Goal: Task Accomplishment & Management: Use online tool/utility

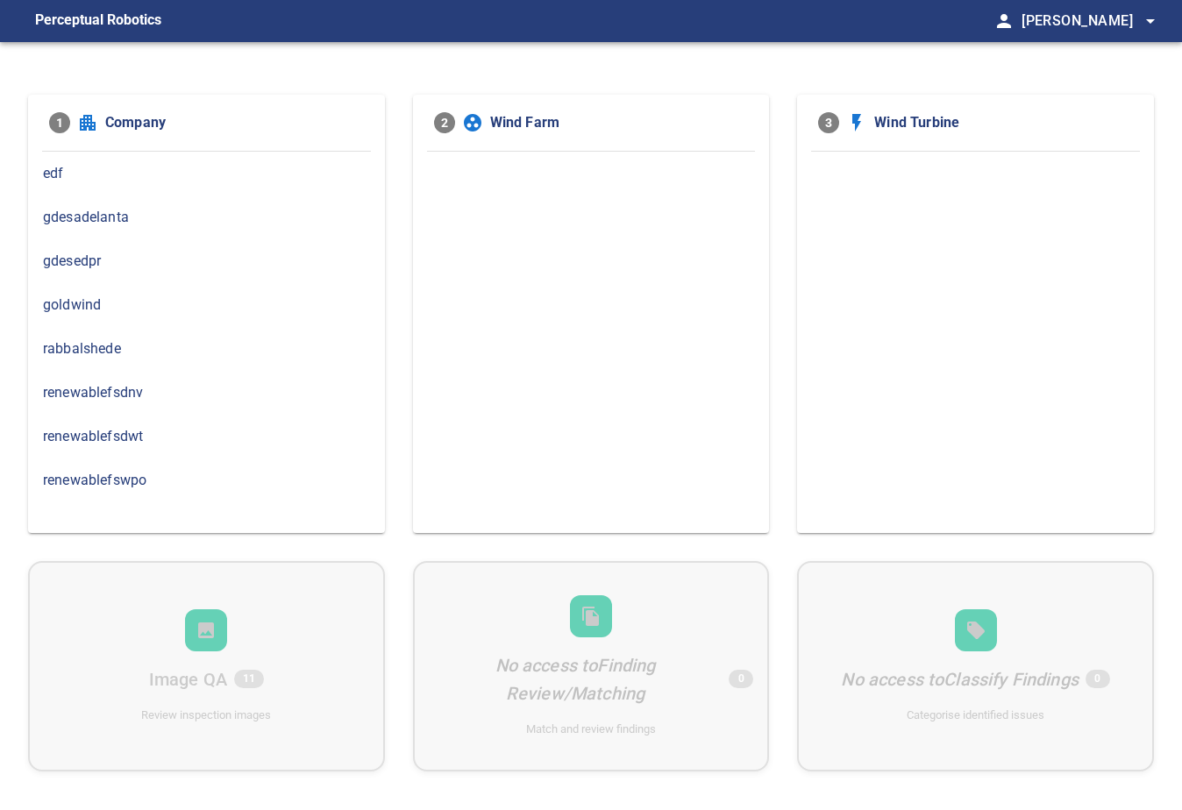
click at [108, 474] on span "renewablefswpo" at bounding box center [206, 480] width 327 height 21
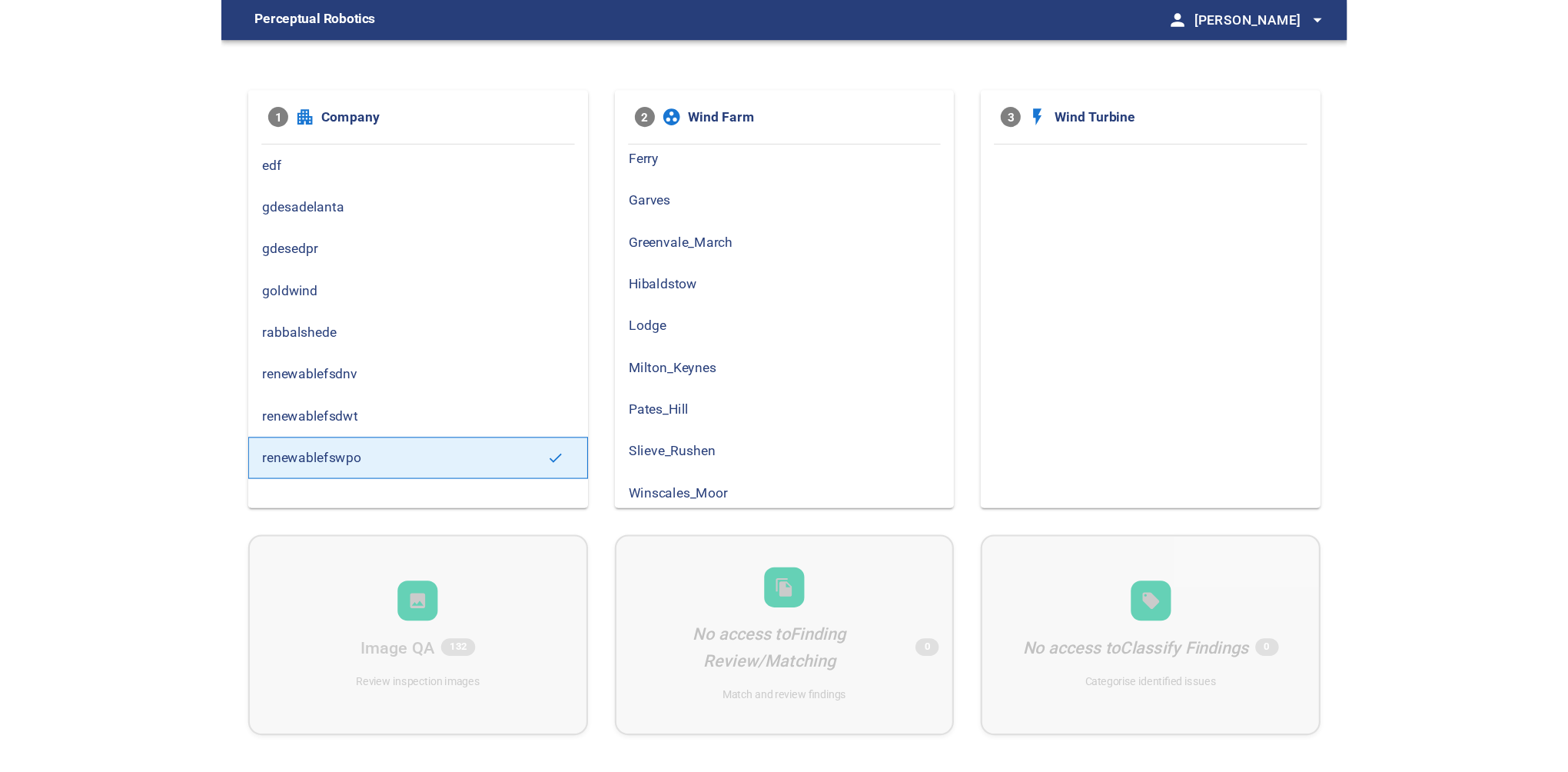
scroll to position [84, 0]
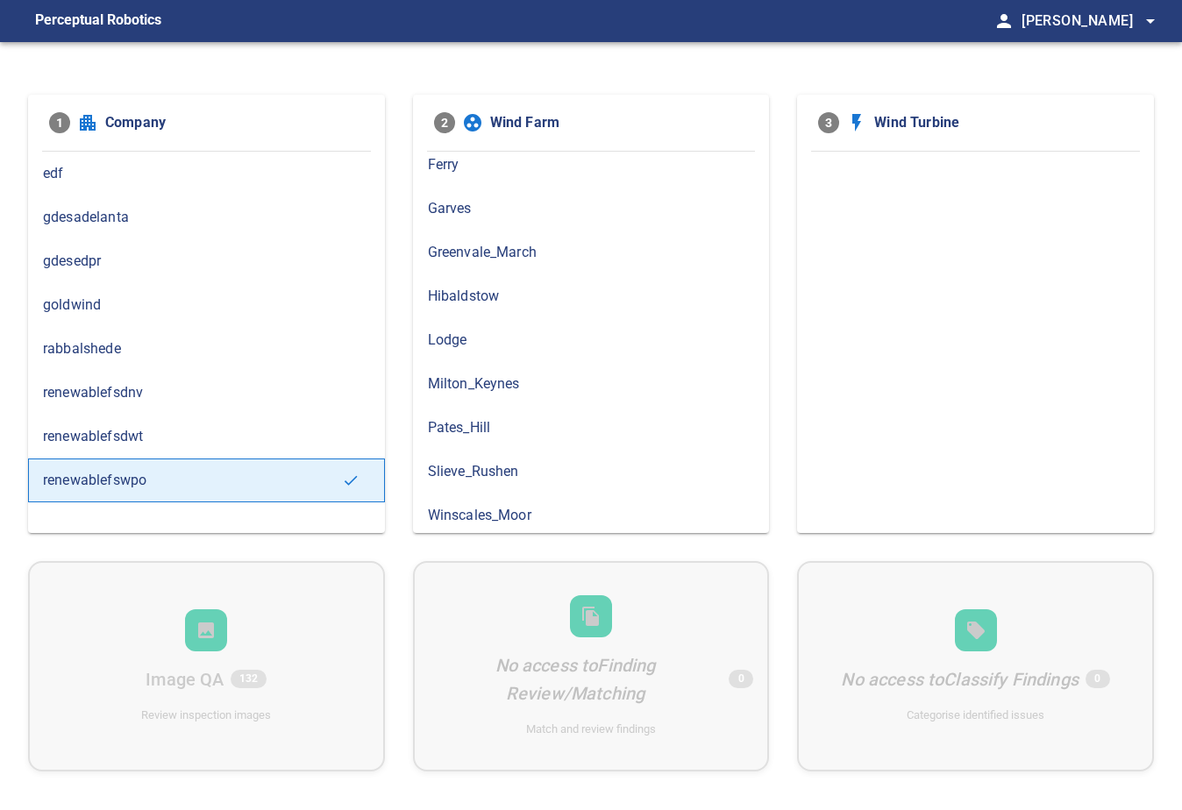
click at [486, 242] on span "Greenvale_March" at bounding box center [591, 252] width 327 height 21
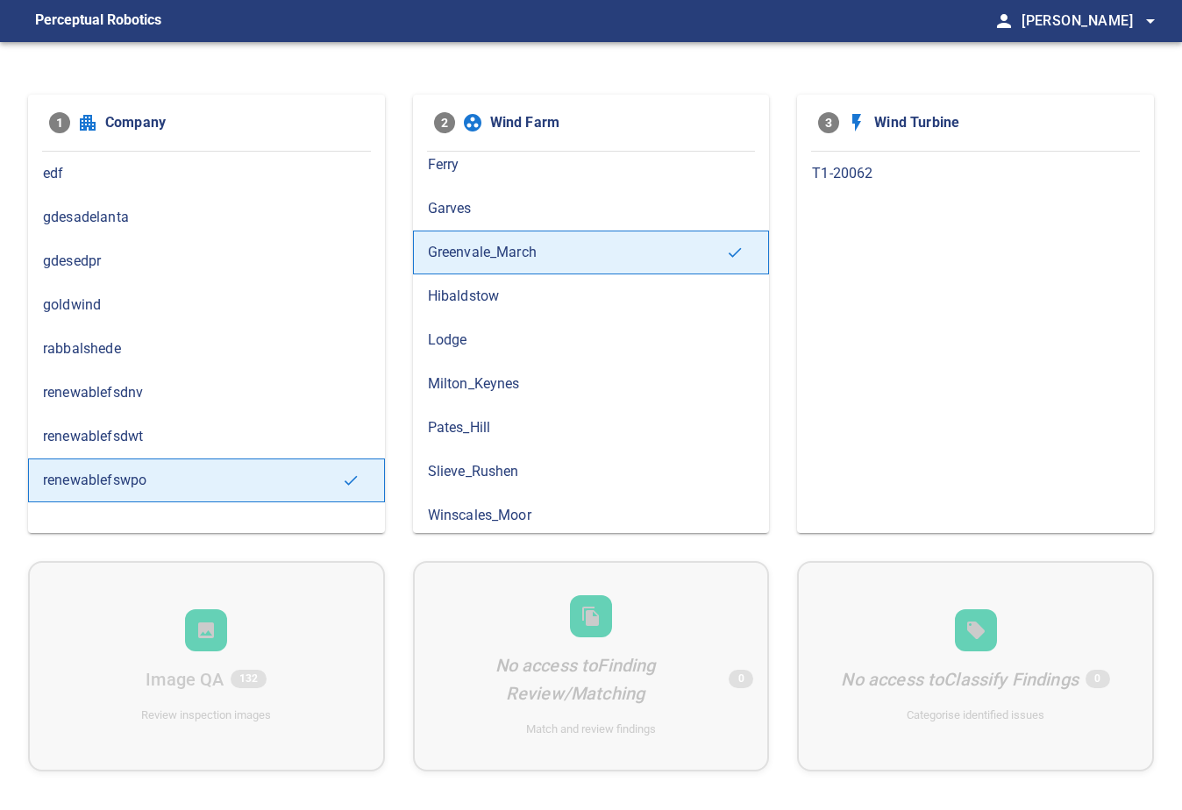
click at [863, 181] on span "T1-20062" at bounding box center [975, 173] width 327 height 21
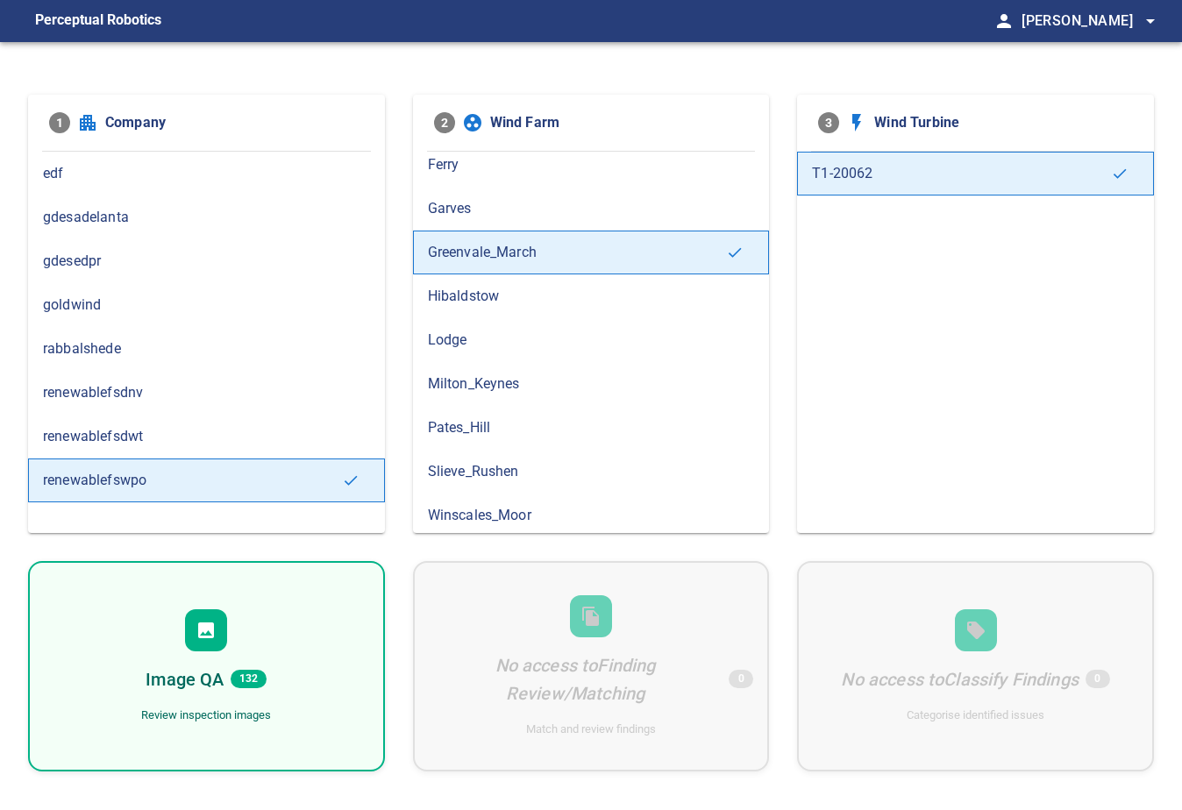
click at [204, 641] on div at bounding box center [206, 630] width 42 height 42
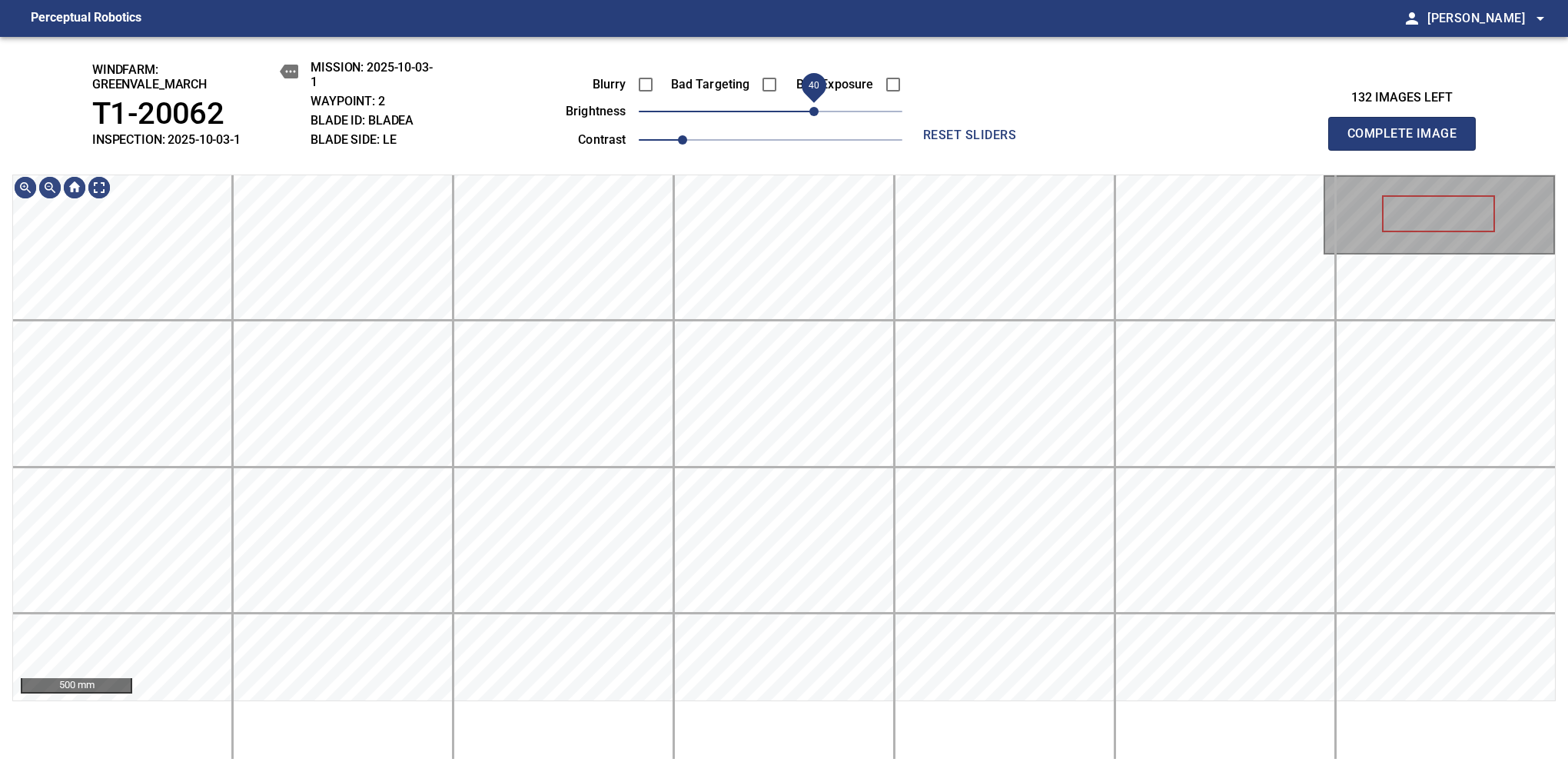
drag, startPoint x: 796, startPoint y: 121, endPoint x: 810, endPoint y: 115, distance: 15.2
click at [810, 115] on span "40" at bounding box center [814, 111] width 10 height 10
click at [808, 166] on div "windfarm: Greenvale_March T1-20062 INSPECTION: 2025-10-03-1 MISSION: 2025-10-03…" at bounding box center [784, 404] width 1568 height 735
click at [806, 114] on span "30" at bounding box center [803, 111] width 10 height 10
click at [802, 157] on div "windfarm: Greenvale_March T1-20062 INSPECTION: 2025-10-03-1 MISSION: 2025-10-03…" at bounding box center [784, 404] width 1568 height 735
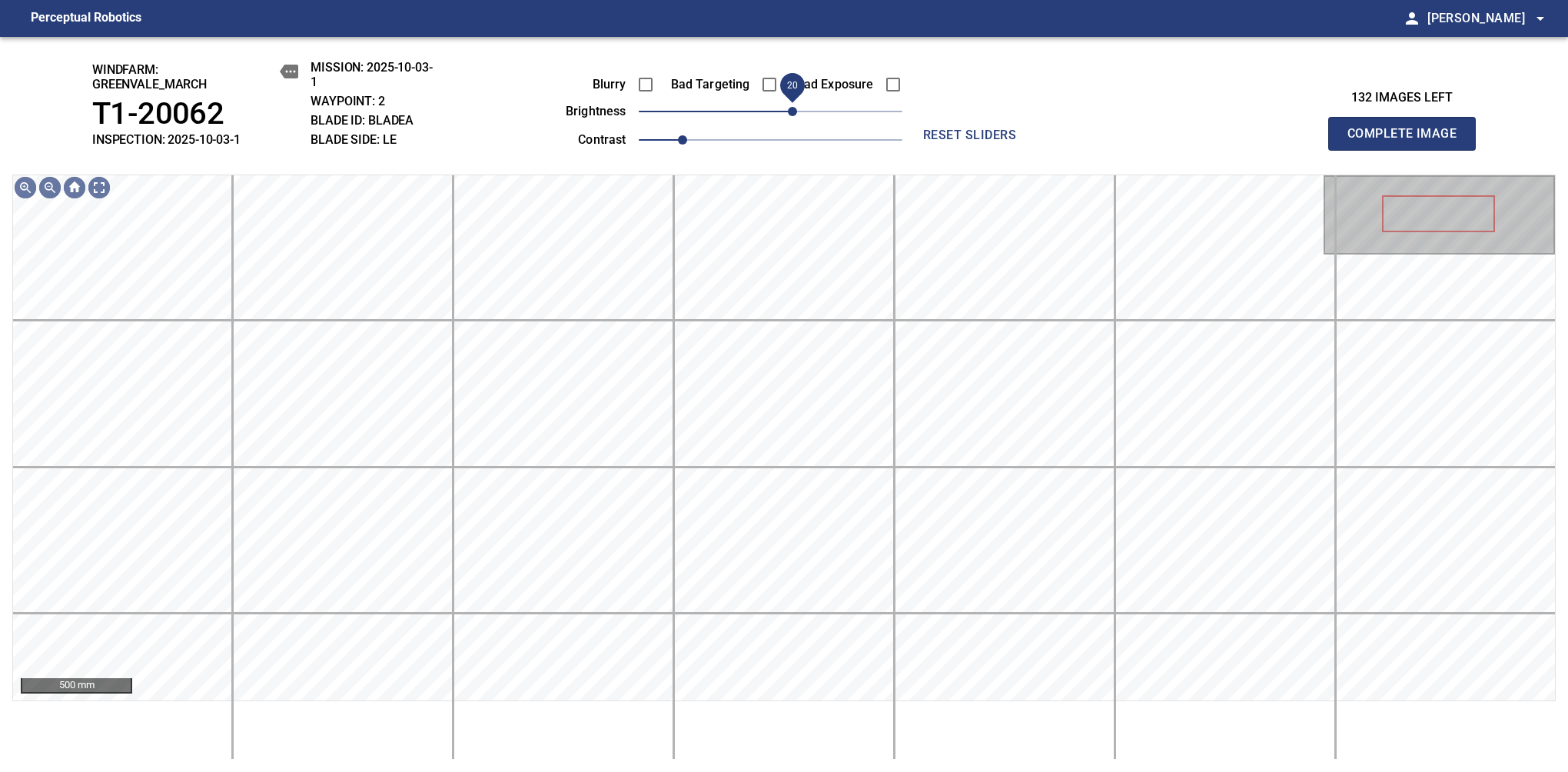
click at [796, 114] on span "20" at bounding box center [792, 111] width 10 height 10
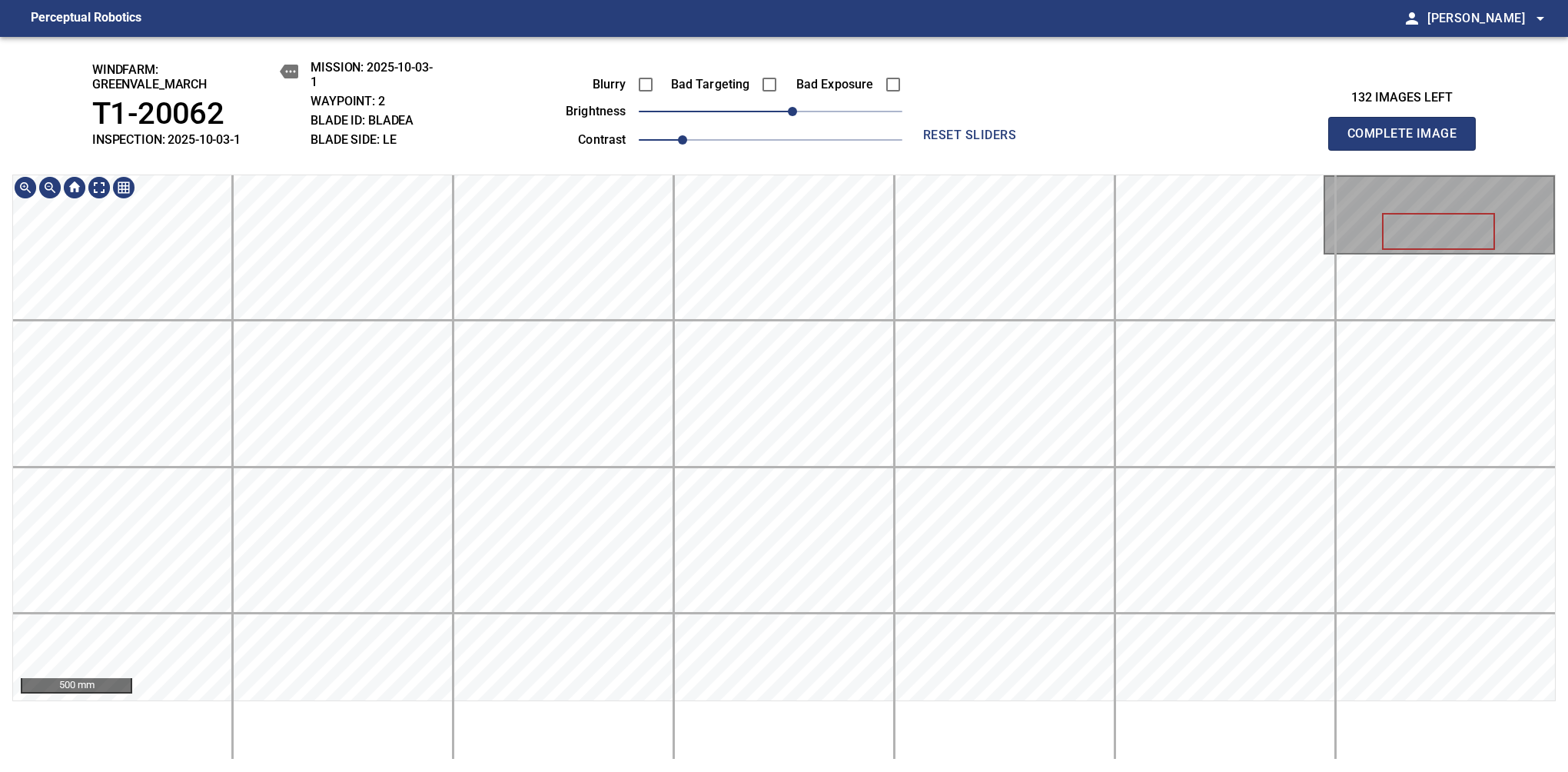
click at [802, 160] on div "windfarm: Greenvale_March T1-20062 INSPECTION: 2025-10-03-1 MISSION: 2025-10-03…" at bounding box center [784, 404] width 1568 height 735
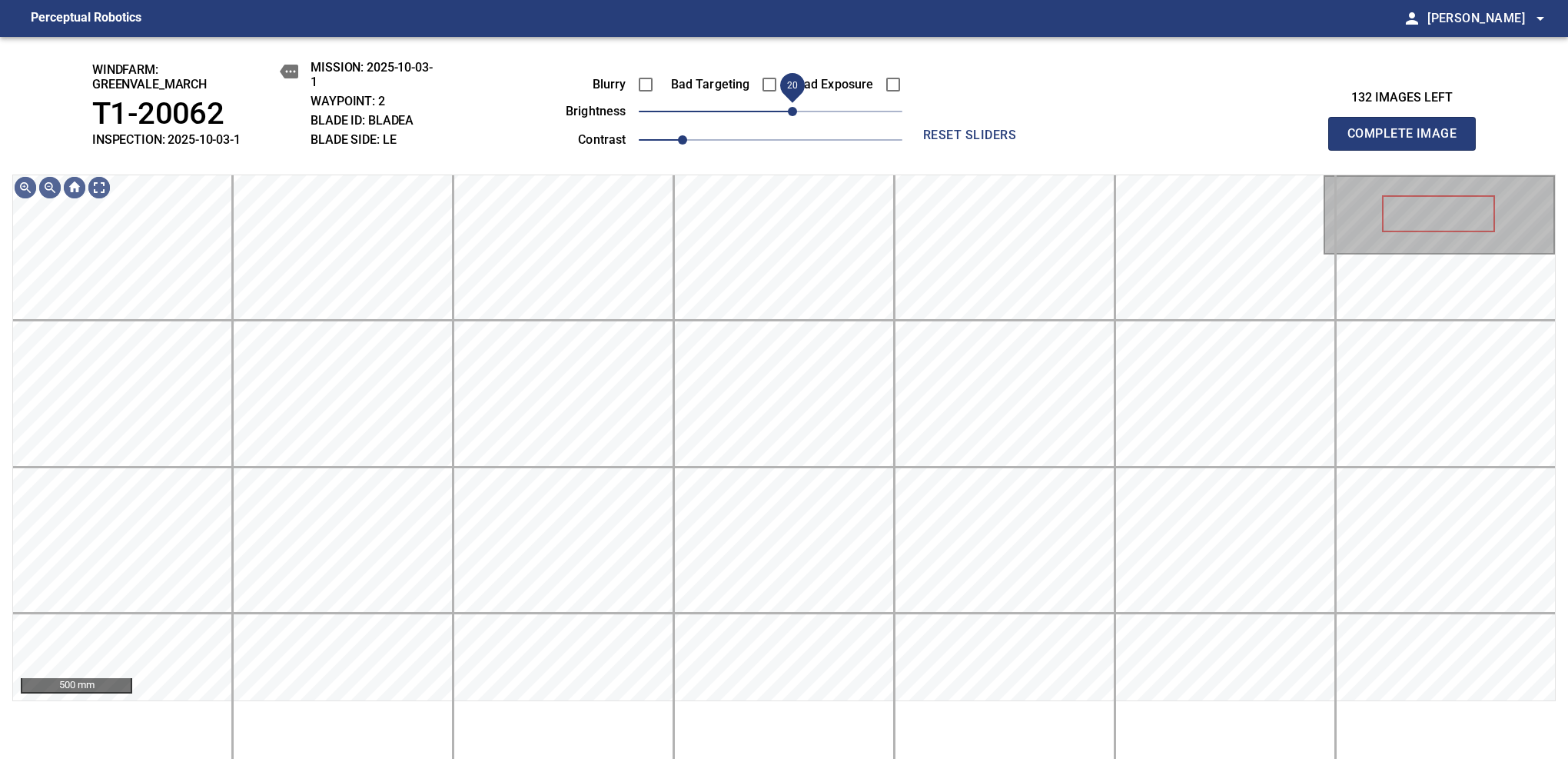
click at [788, 114] on span "20" at bounding box center [792, 111] width 10 height 10
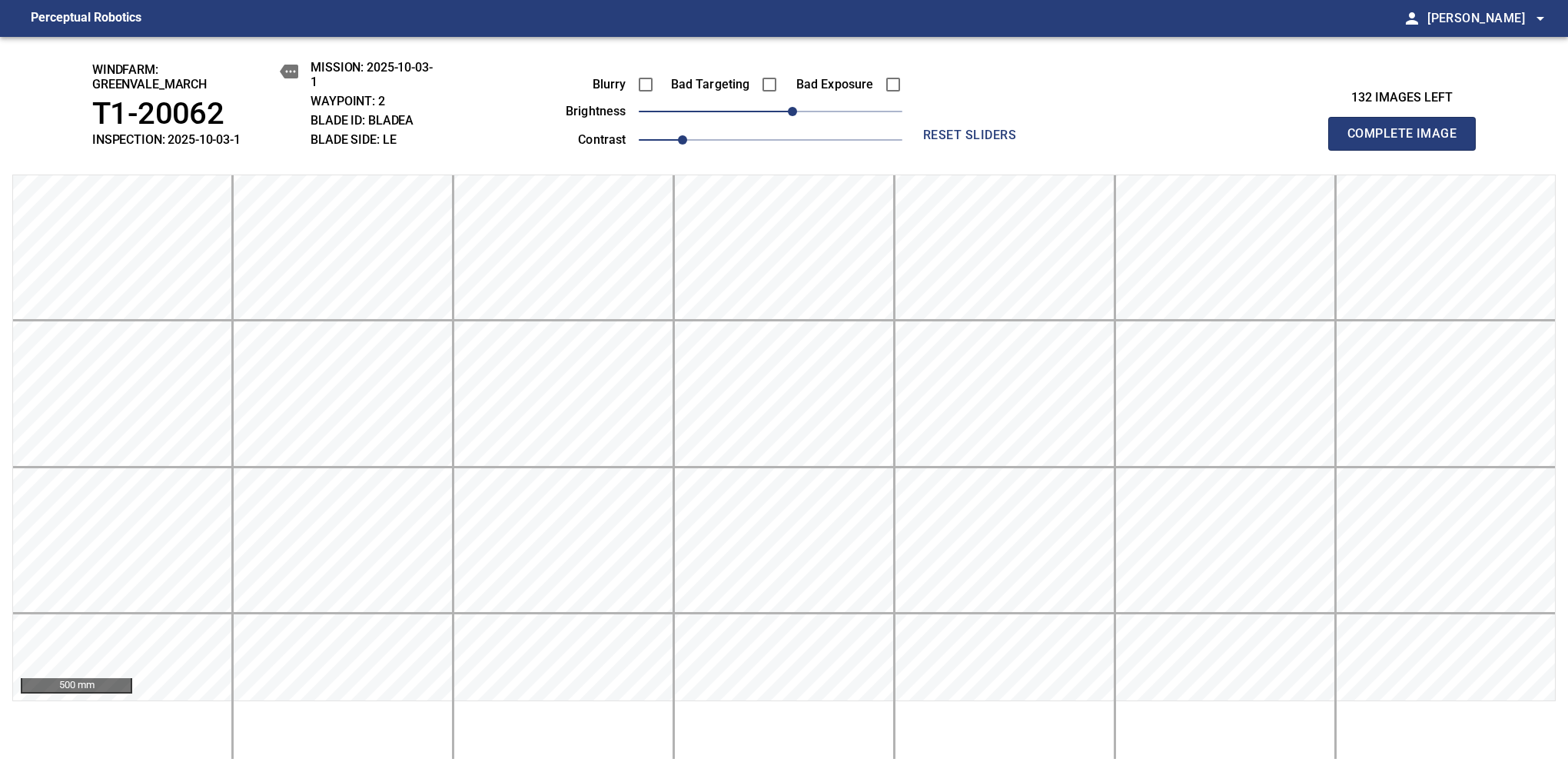
click at [1036, 78] on div "windfarm: Greenvale_March T1-20062 INSPECTION: 2025-10-03-1 MISSION: 2025-10-03…" at bounding box center [784, 404] width 1568 height 735
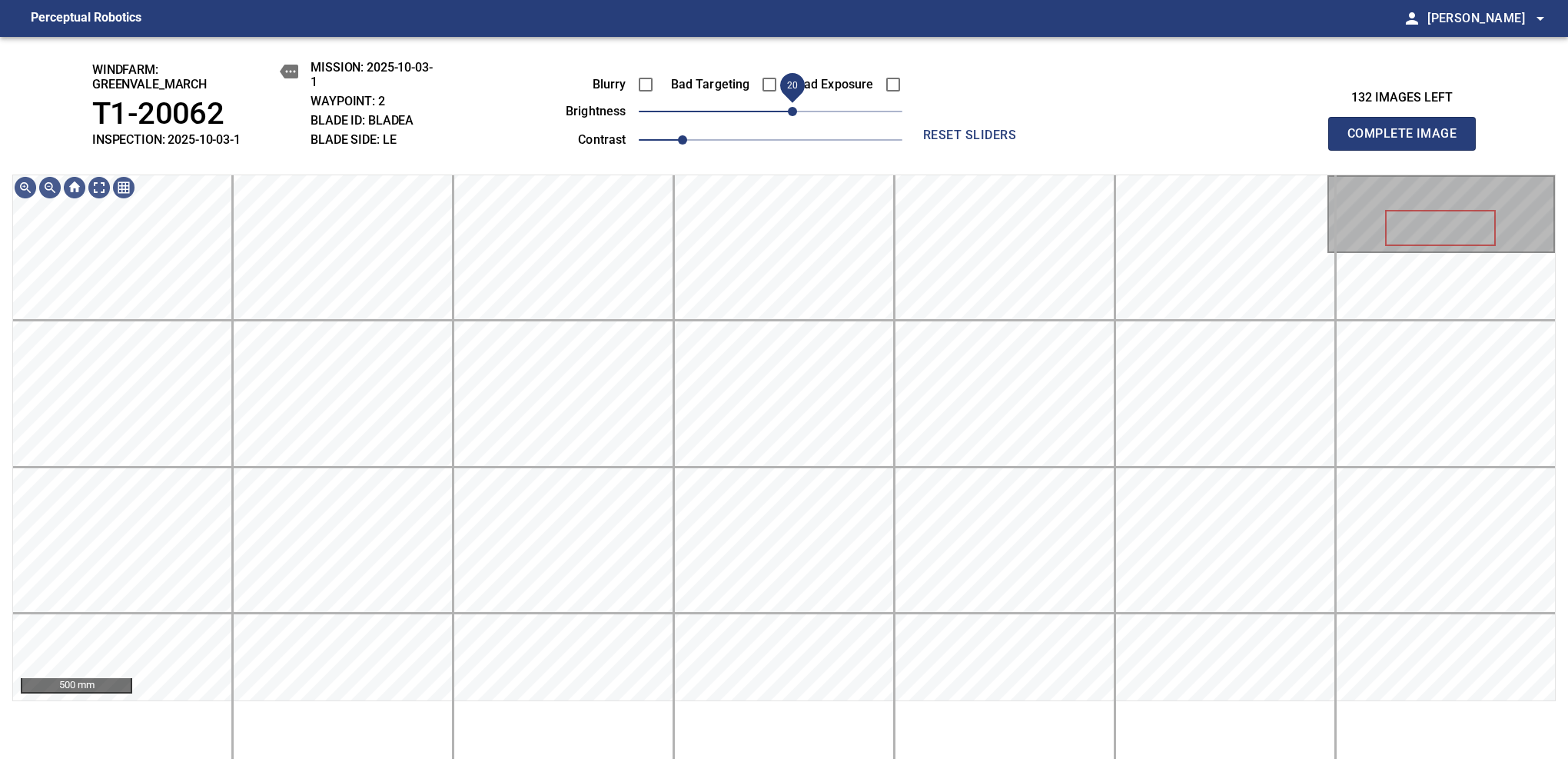
click at [794, 116] on span "20" at bounding box center [792, 111] width 10 height 10
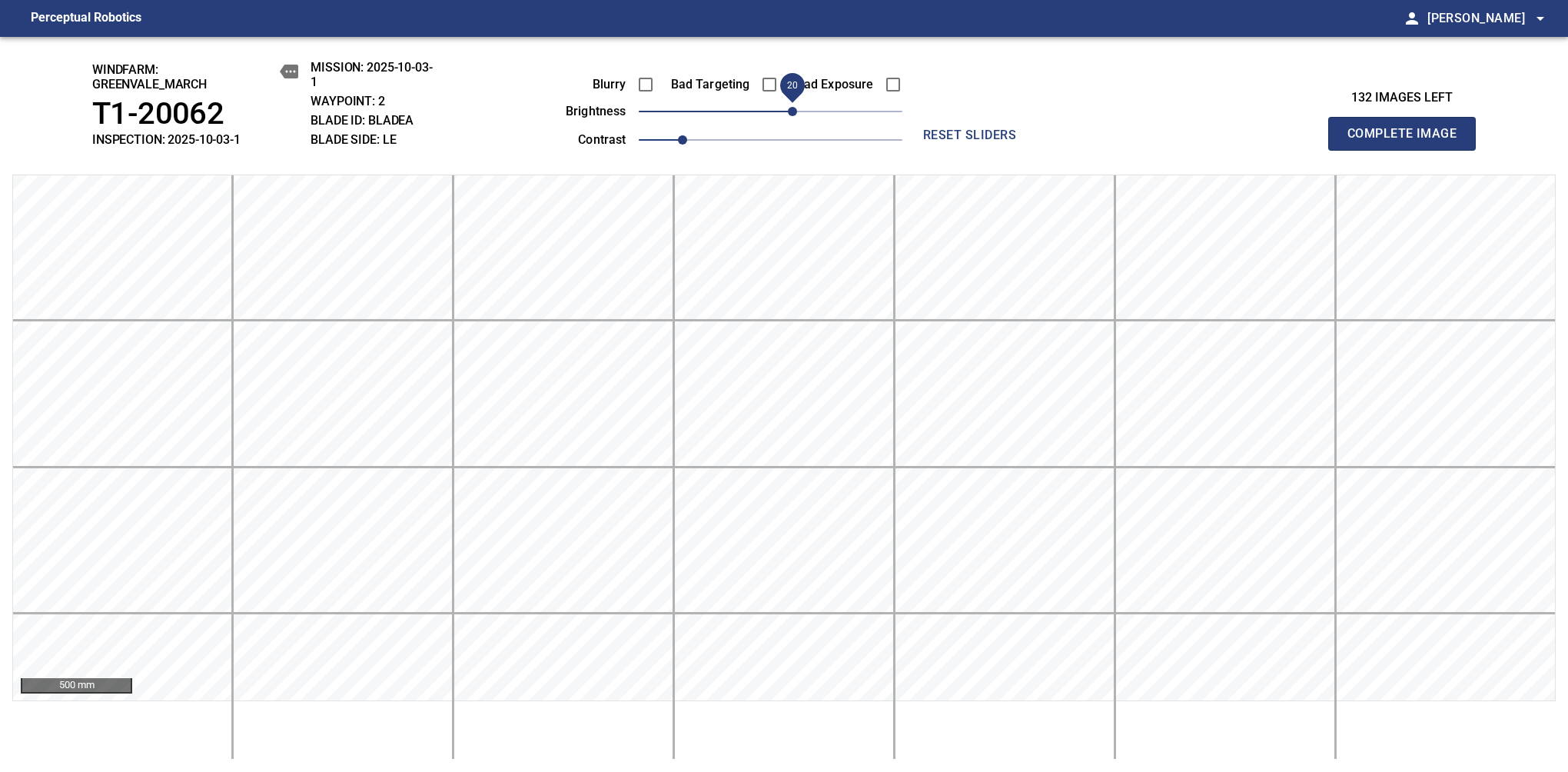
drag, startPoint x: 794, startPoint y: 109, endPoint x: 804, endPoint y: 109, distance: 10.0
click at [796, 109] on span "20" at bounding box center [792, 111] width 10 height 10
click at [797, 109] on span "20" at bounding box center [792, 111] width 10 height 10
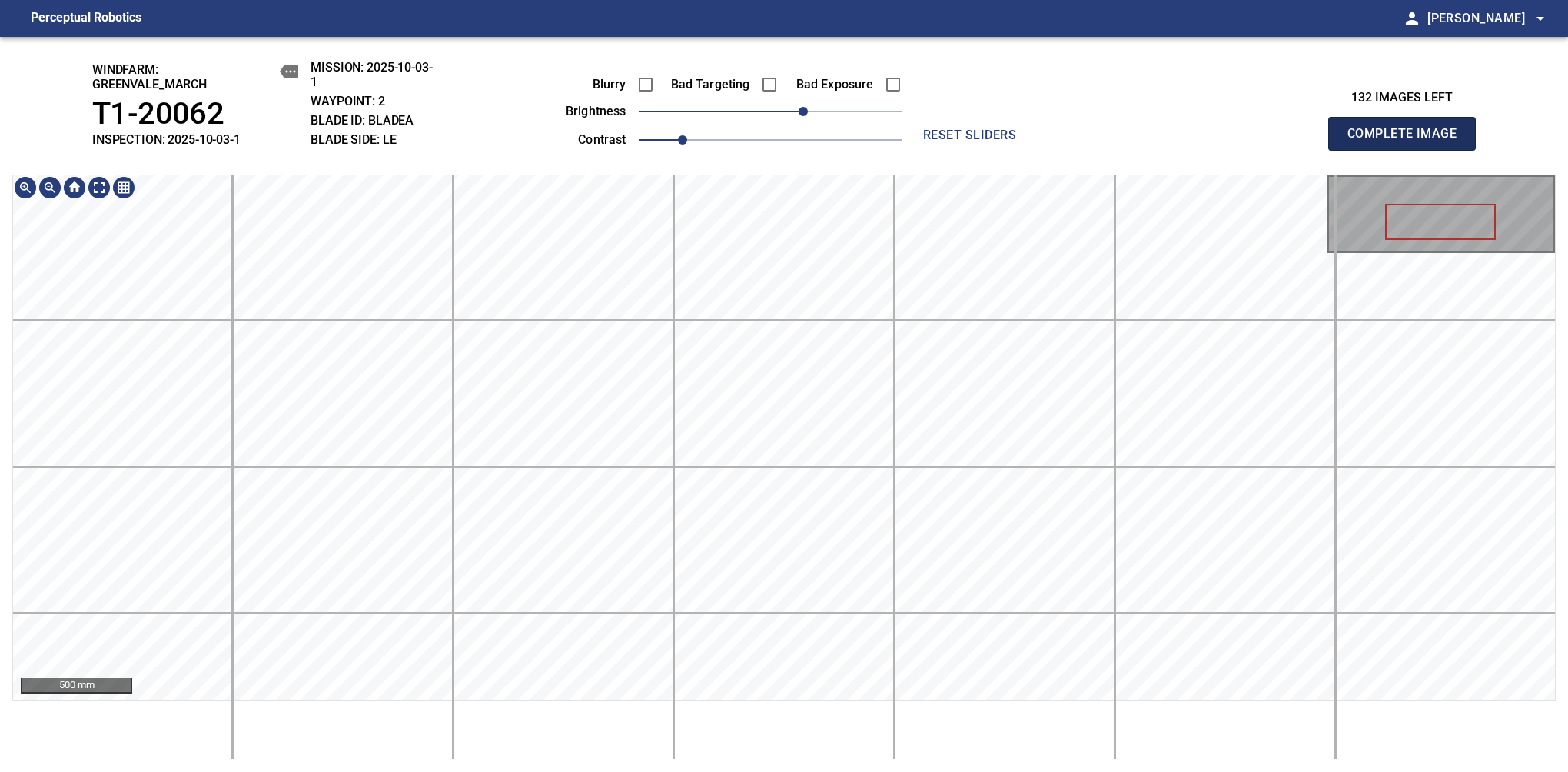
click at [1036, 141] on span "Complete Image" at bounding box center [1402, 133] width 114 height 22
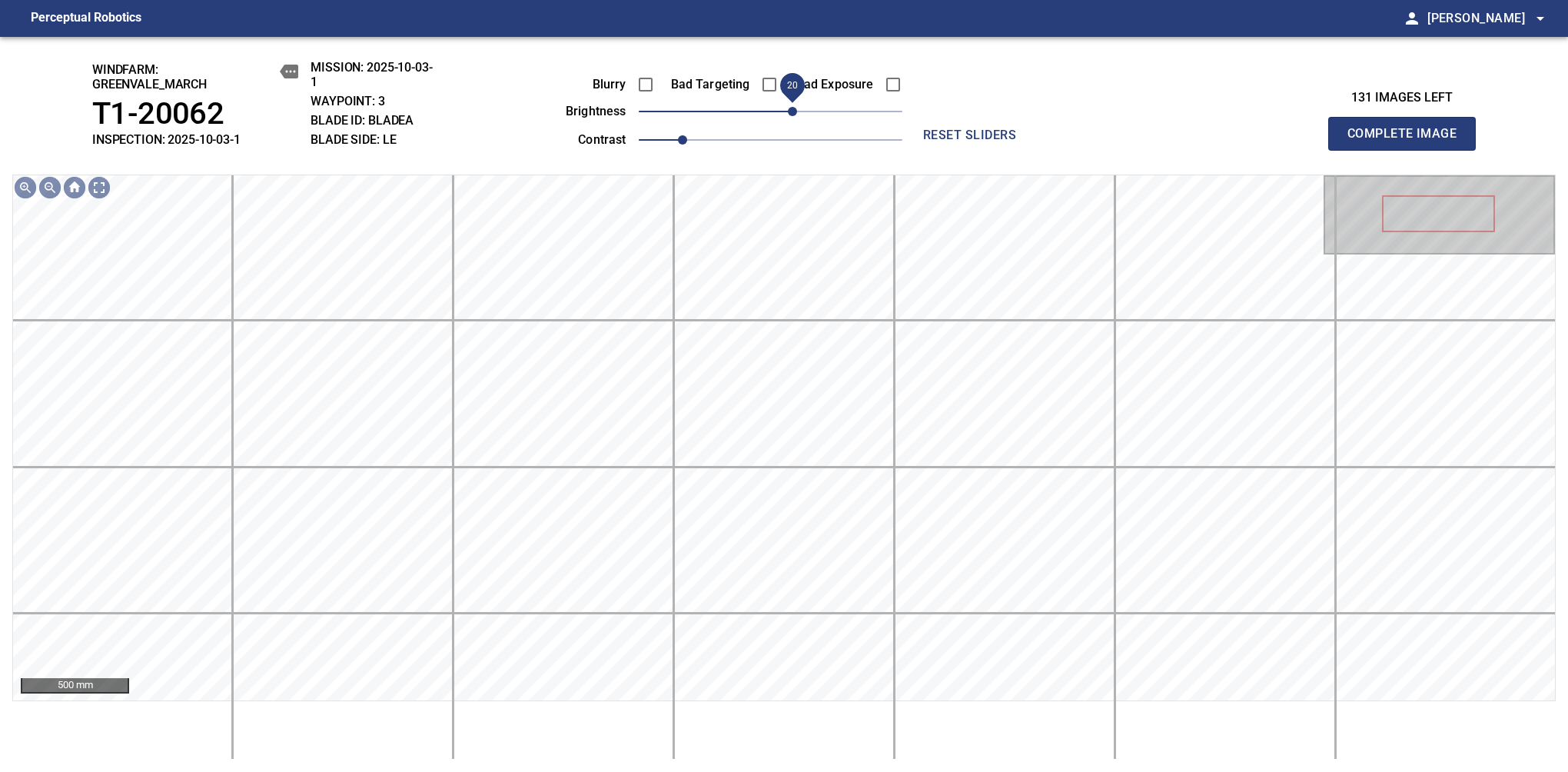
drag, startPoint x: 768, startPoint y: 120, endPoint x: 789, endPoint y: 114, distance: 21.8
click at [789, 114] on span "20" at bounding box center [792, 111] width 10 height 10
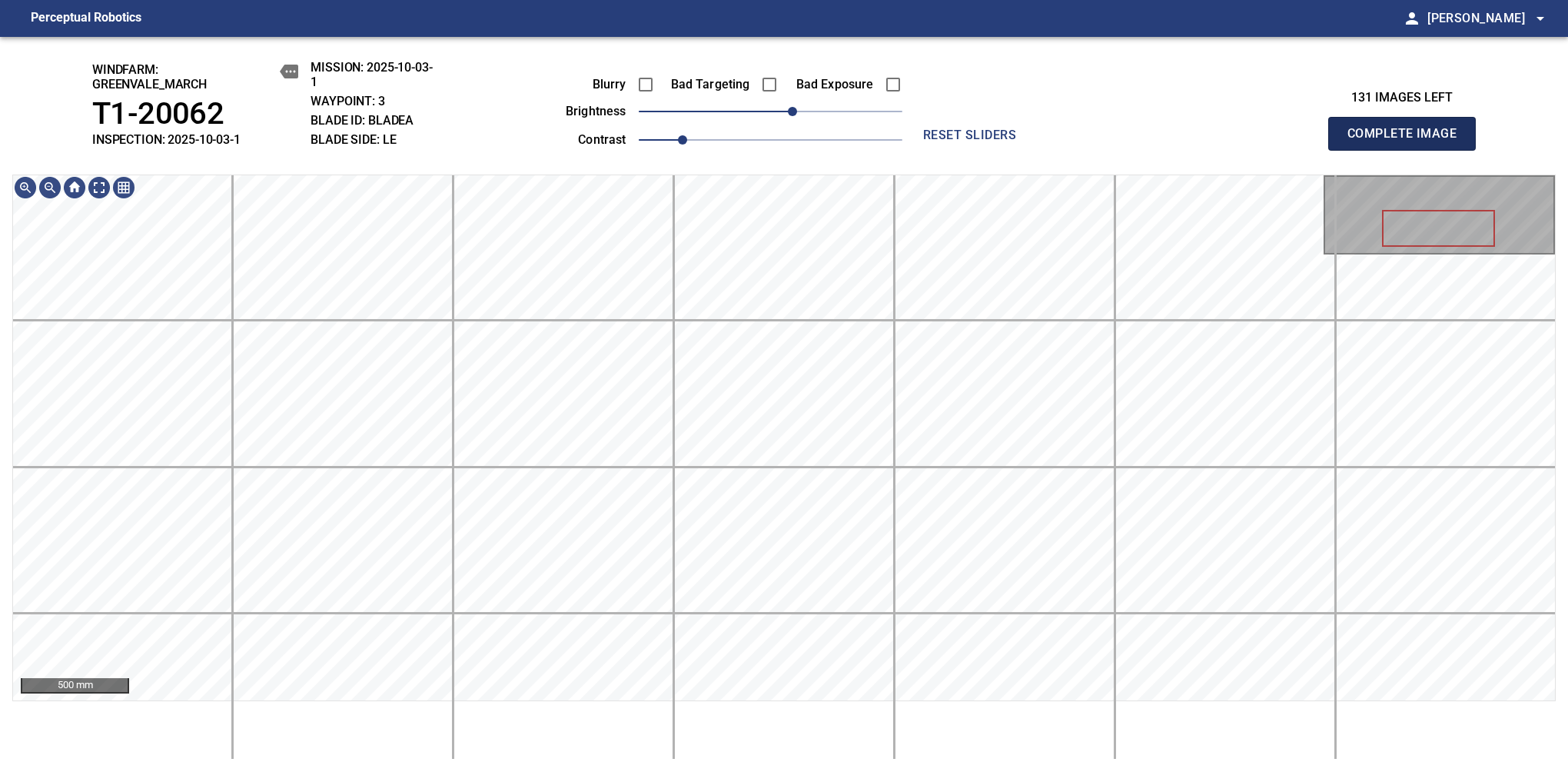
click at [1036, 141] on span "Complete Image" at bounding box center [1402, 133] width 114 height 22
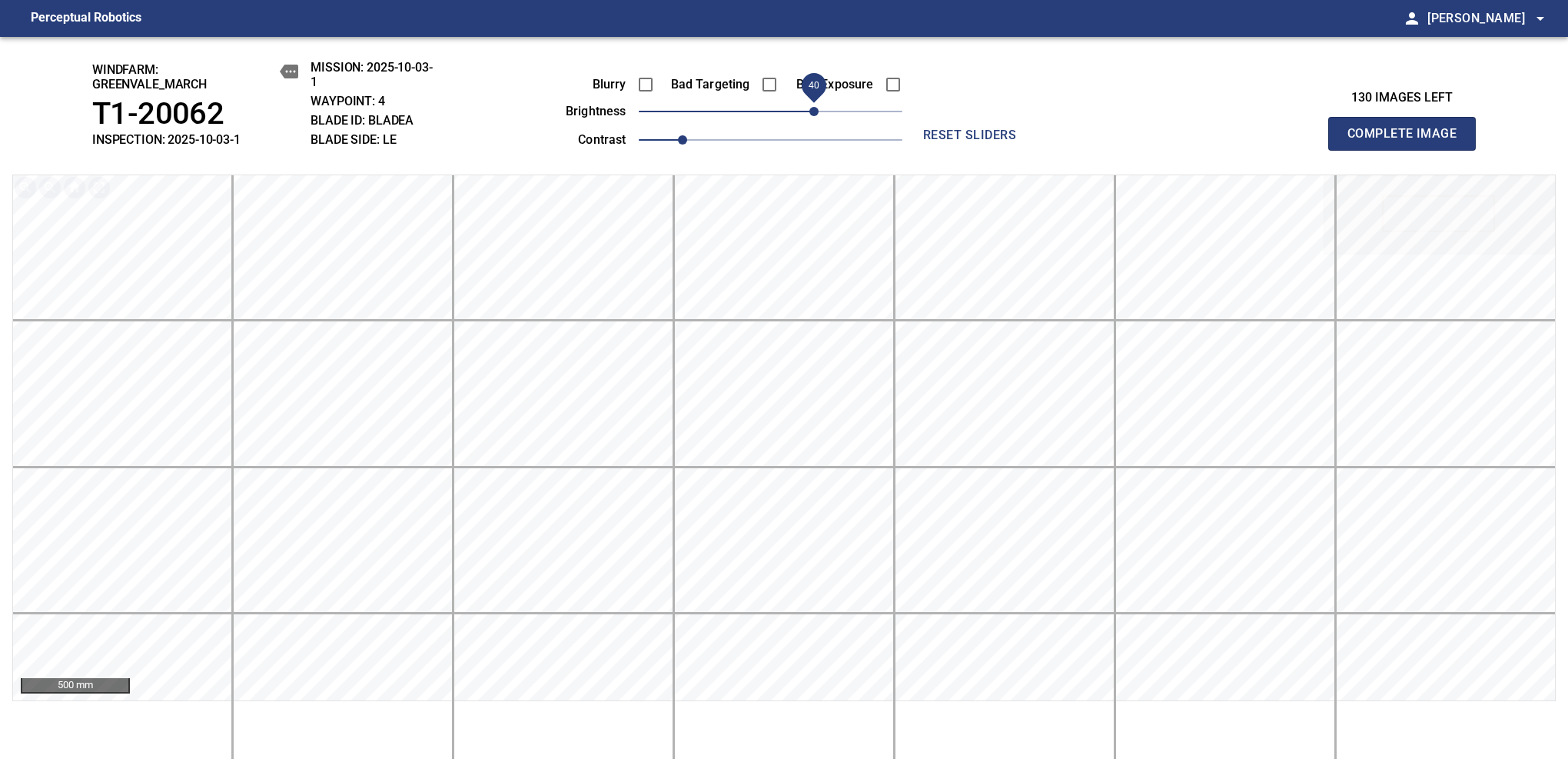
drag, startPoint x: 780, startPoint y: 123, endPoint x: 813, endPoint y: 118, distance: 33.4
click at [813, 116] on span "40" at bounding box center [814, 111] width 10 height 10
click at [1036, 141] on span "Complete Image" at bounding box center [1402, 133] width 114 height 22
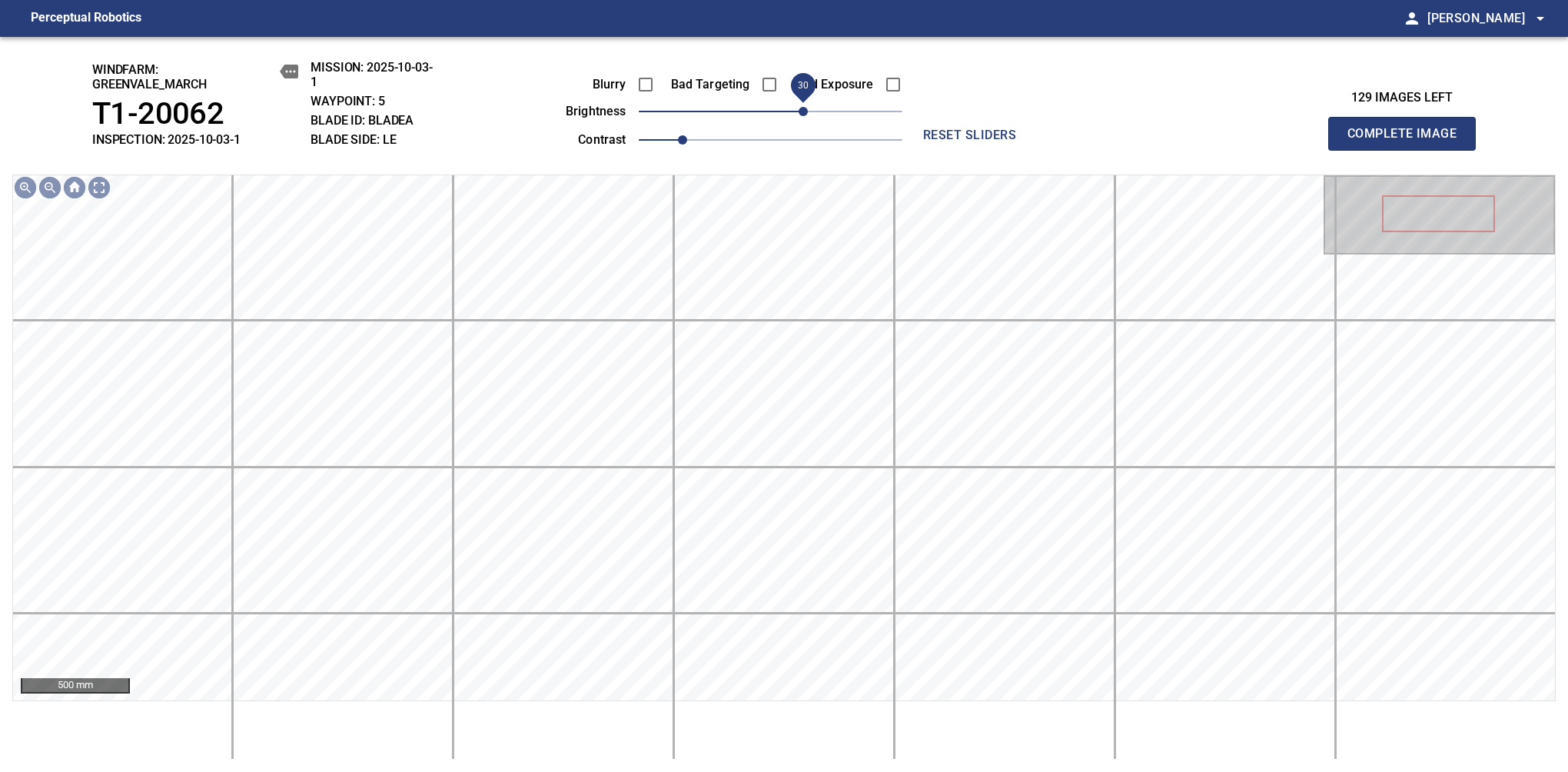
drag, startPoint x: 788, startPoint y: 114, endPoint x: 803, endPoint y: 110, distance: 15.5
click at [803, 110] on span "30" at bounding box center [803, 111] width 10 height 10
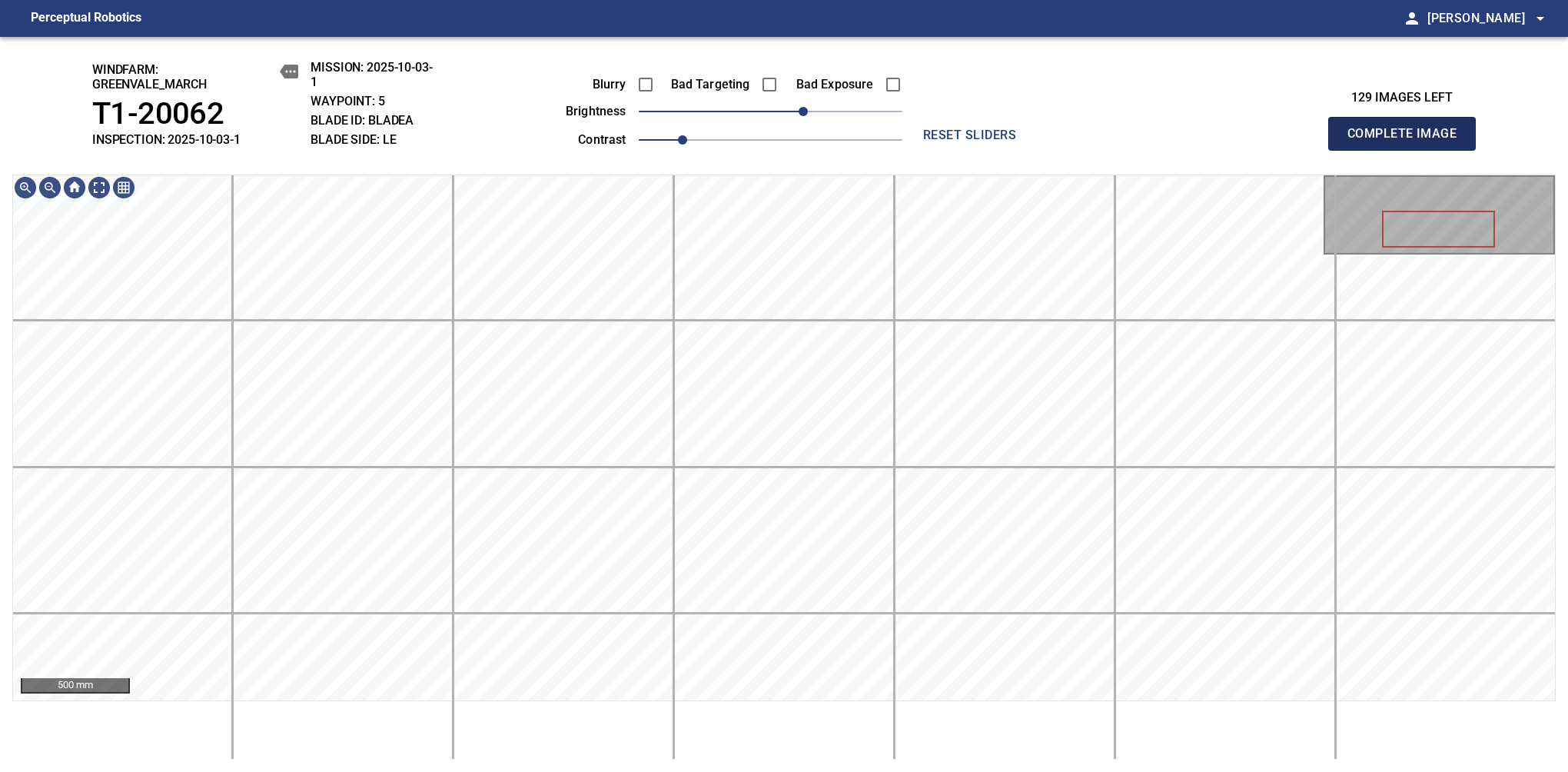
click at [1036, 141] on span "Complete Image" at bounding box center [1402, 133] width 114 height 22
drag, startPoint x: 775, startPoint y: 111, endPoint x: 810, endPoint y: 115, distance: 35.2
click at [810, 115] on span "40" at bounding box center [814, 111] width 10 height 10
click at [1036, 141] on span "Complete Image" at bounding box center [1402, 133] width 114 height 22
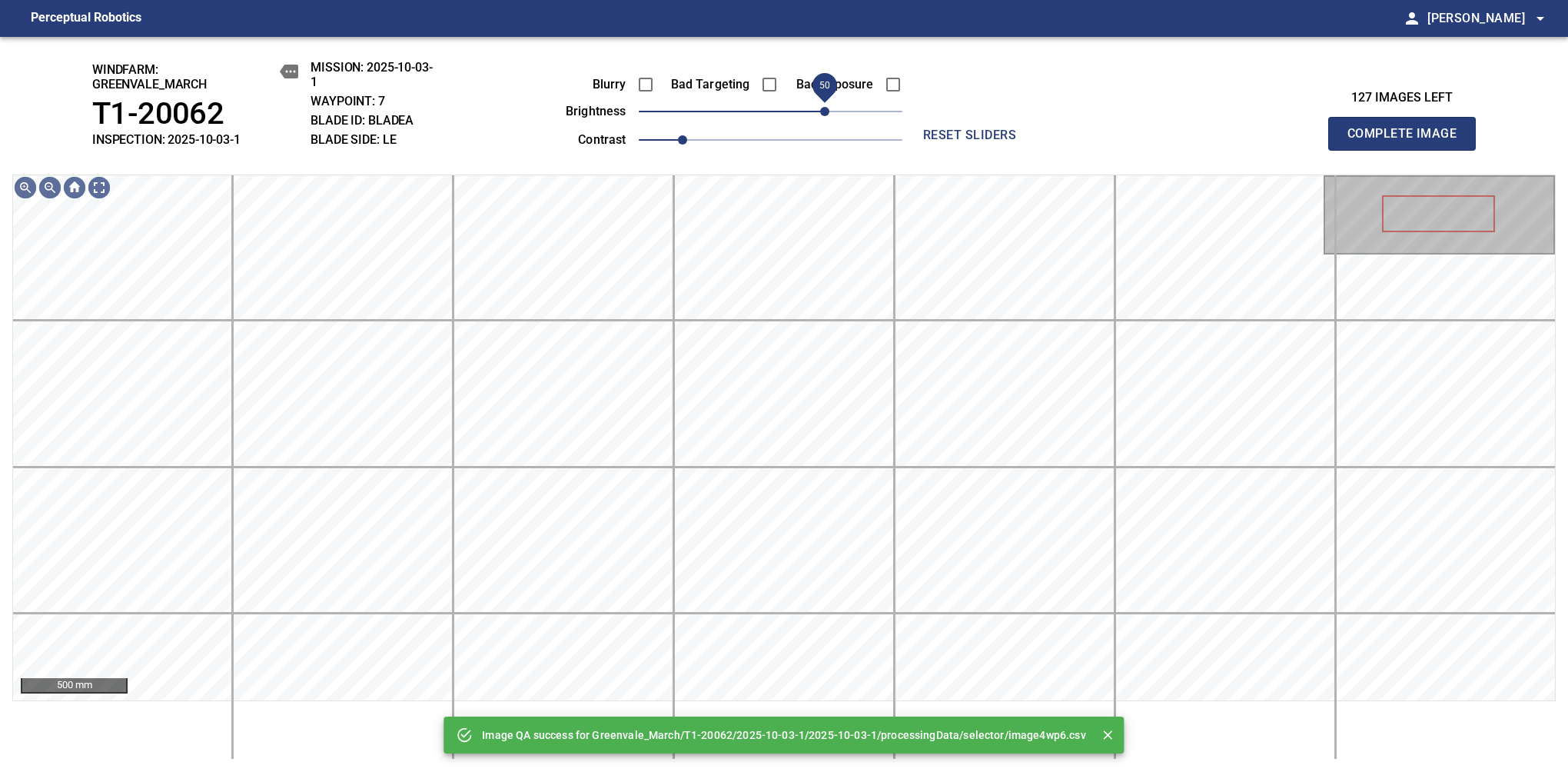
drag, startPoint x: 806, startPoint y: 115, endPoint x: 830, endPoint y: 109, distance: 24.7
click at [830, 109] on span "50" at bounding box center [824, 111] width 10 height 10
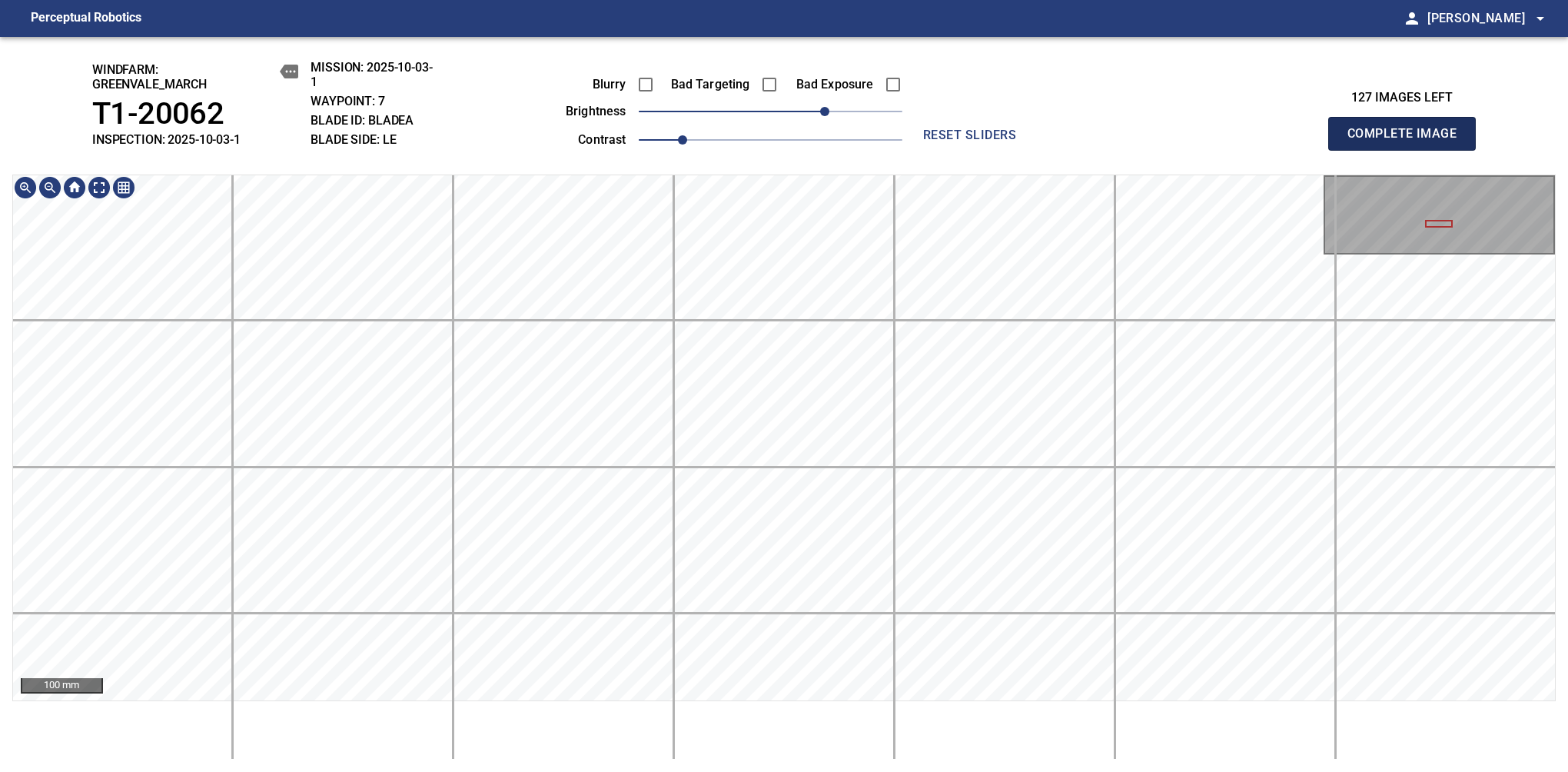
click at [1036, 141] on span "Complete Image" at bounding box center [1402, 133] width 114 height 22
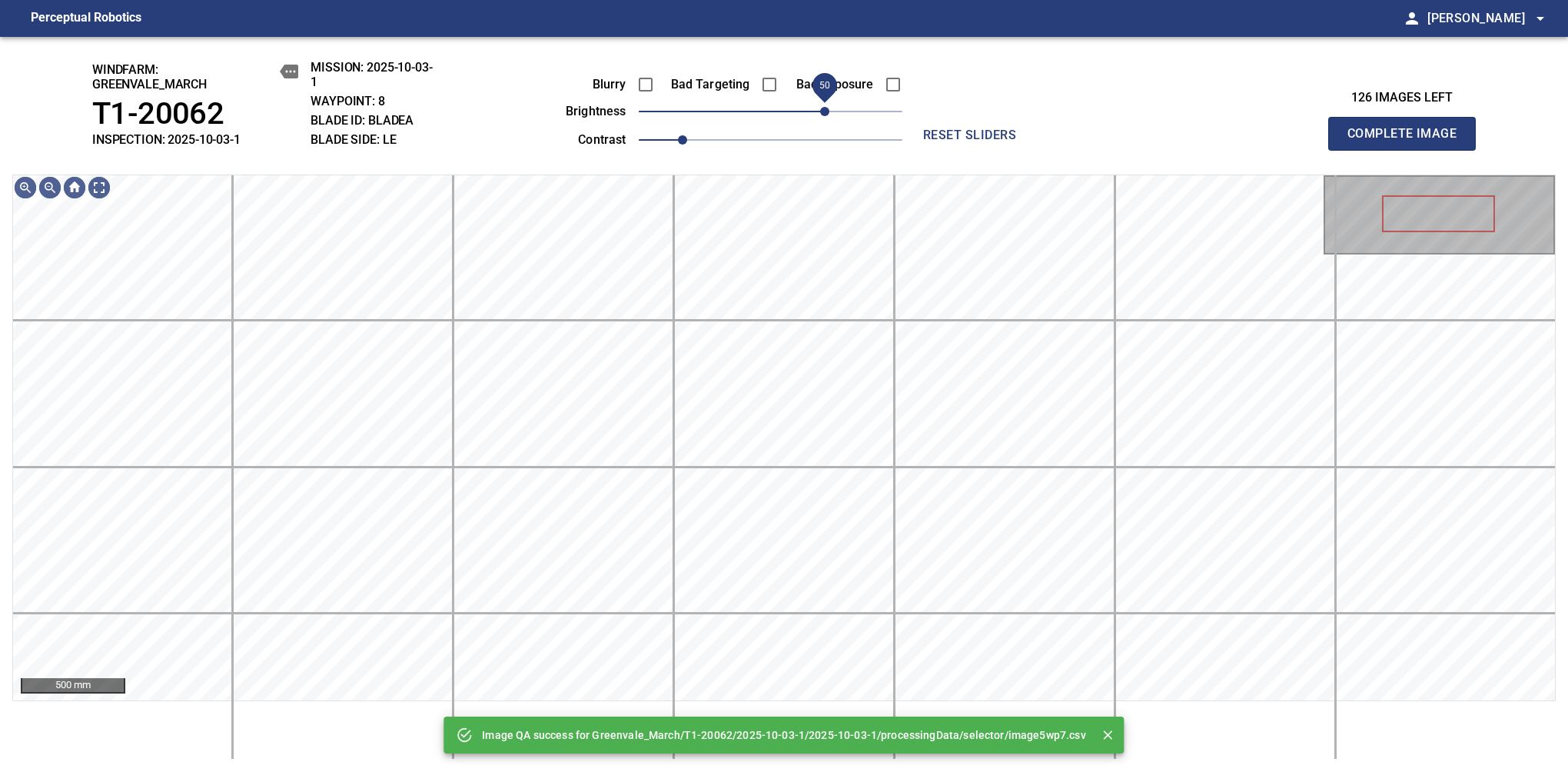
drag, startPoint x: 806, startPoint y: 118, endPoint x: 830, endPoint y: 109, distance: 25.6
click at [830, 109] on span "50" at bounding box center [824, 111] width 10 height 10
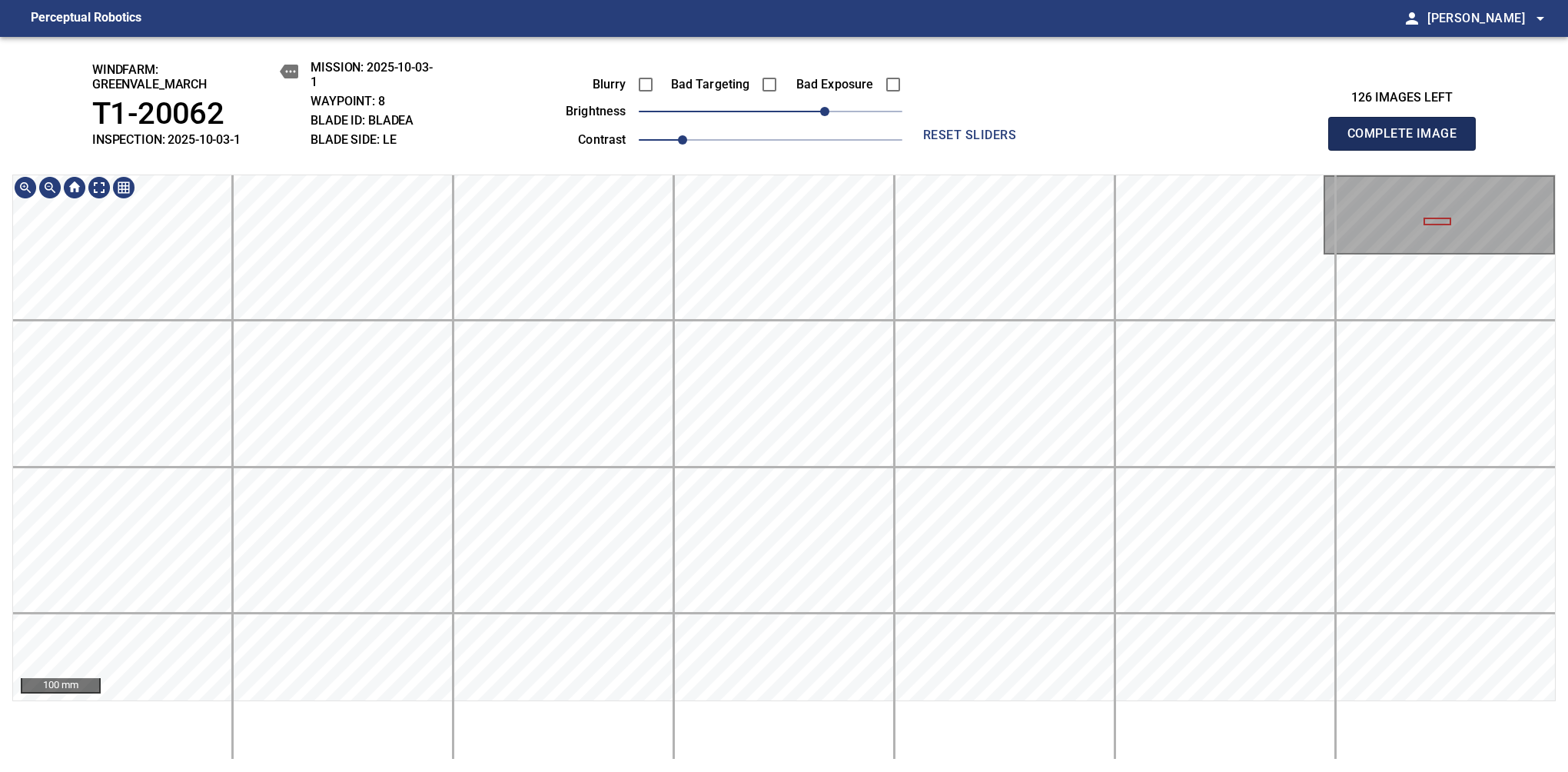
click at [1036, 141] on span "Complete Image" at bounding box center [1402, 133] width 114 height 22
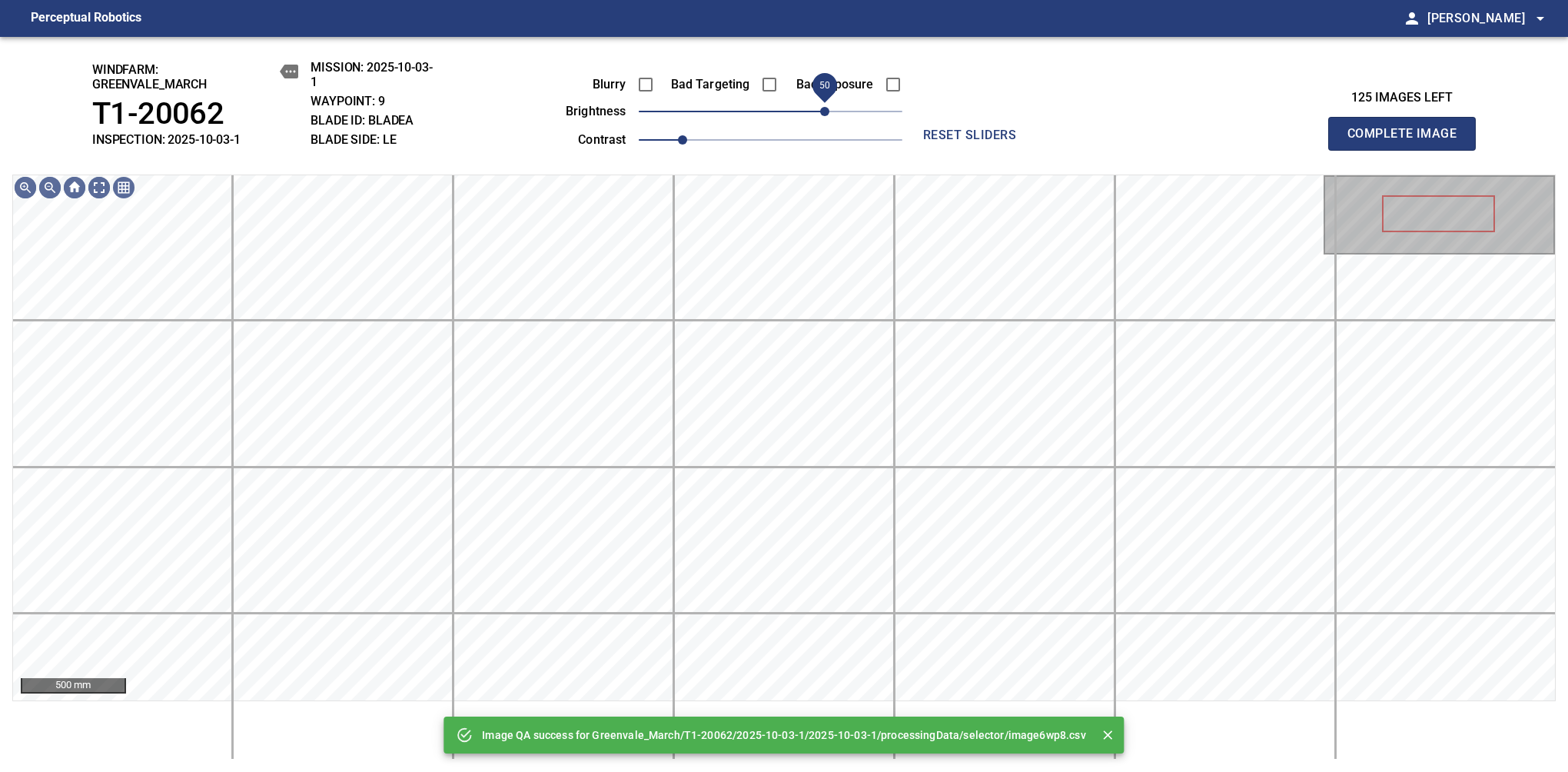
drag, startPoint x: 778, startPoint y: 116, endPoint x: 827, endPoint y: 105, distance: 50.2
click at [827, 107] on span "50" at bounding box center [824, 111] width 10 height 10
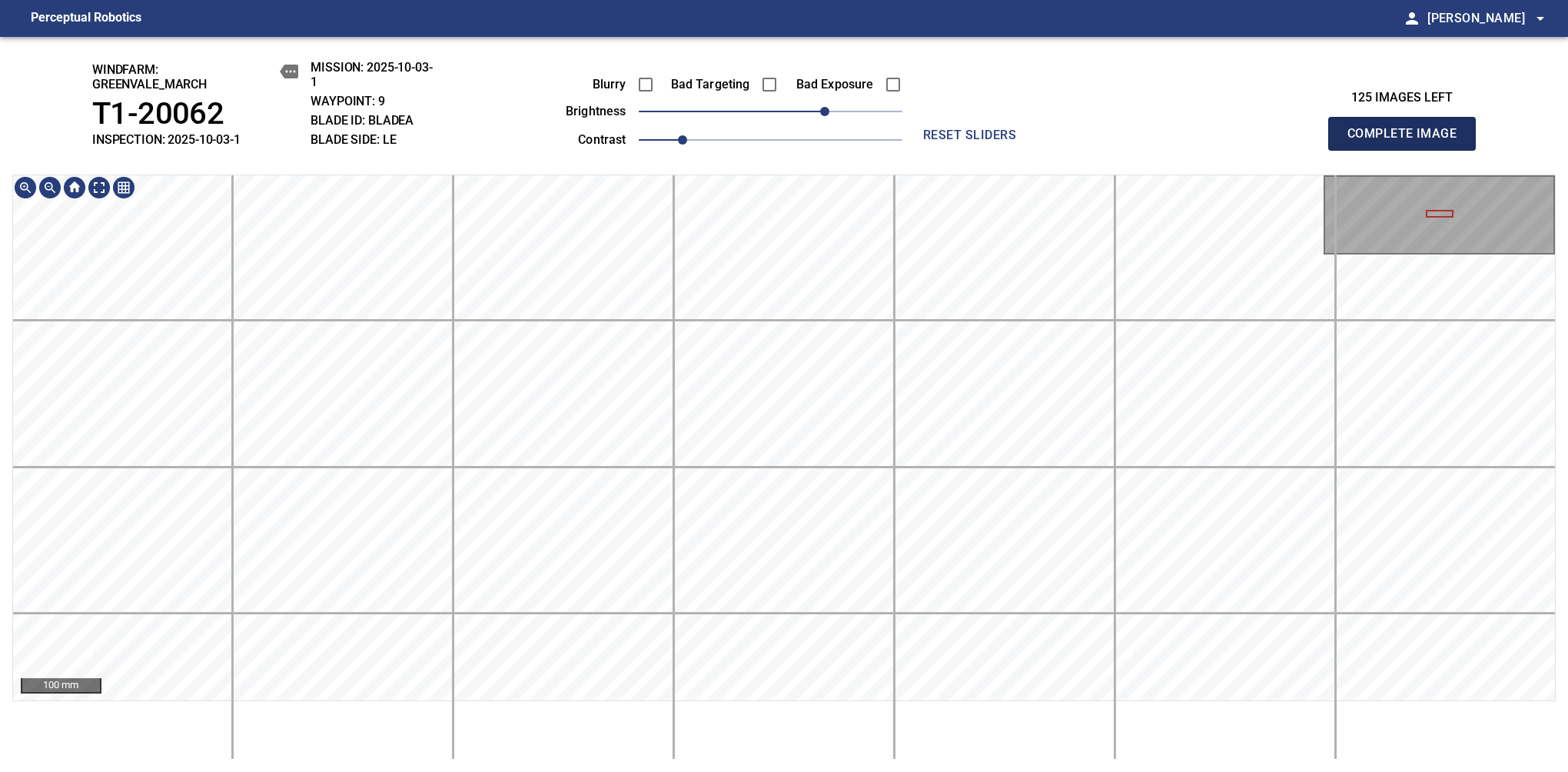
click at [1036, 141] on span "Complete Image" at bounding box center [1402, 133] width 114 height 22
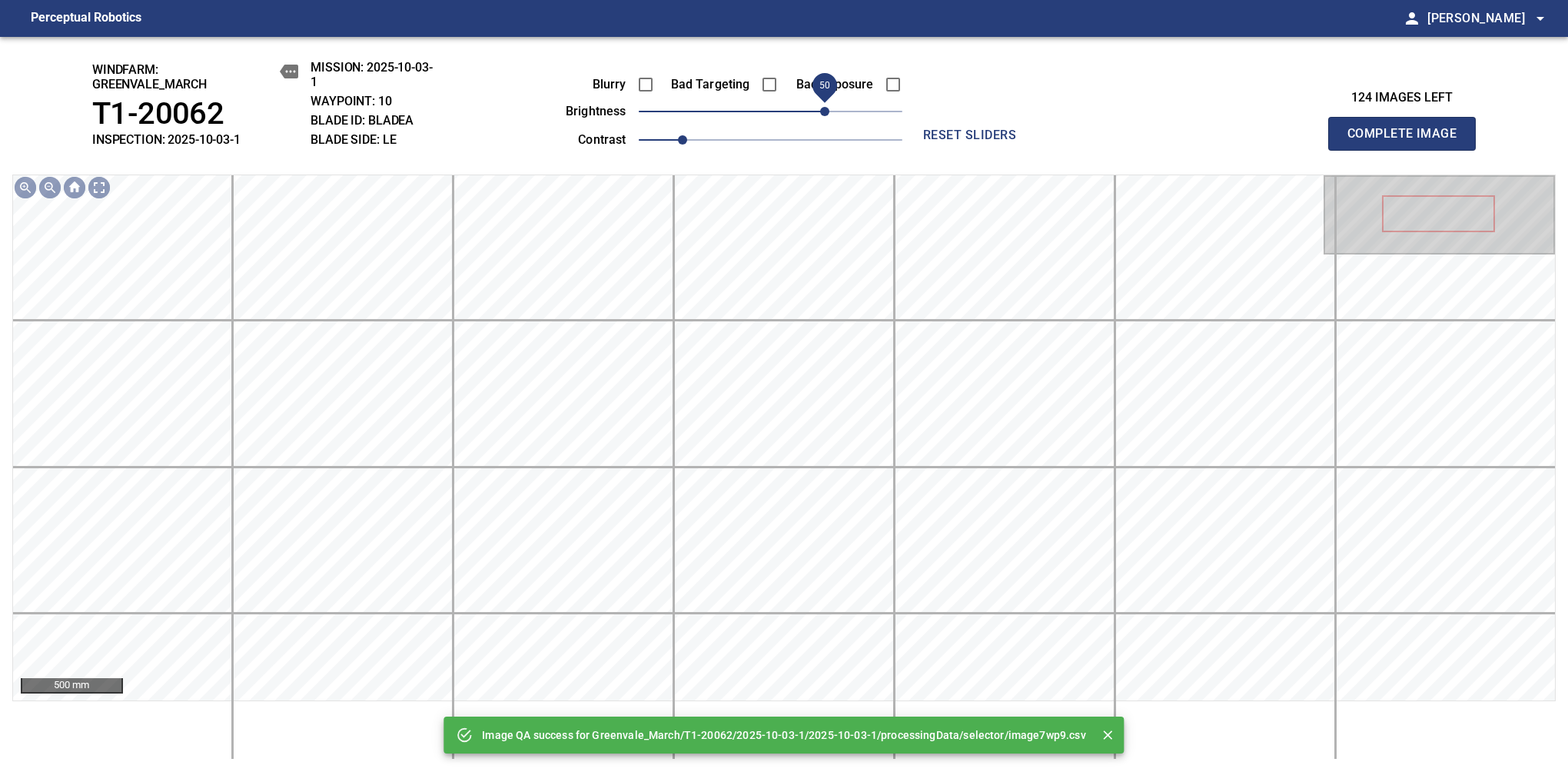
drag, startPoint x: 805, startPoint y: 116, endPoint x: 828, endPoint y: 113, distance: 23.2
click at [828, 113] on span "50" at bounding box center [824, 111] width 10 height 10
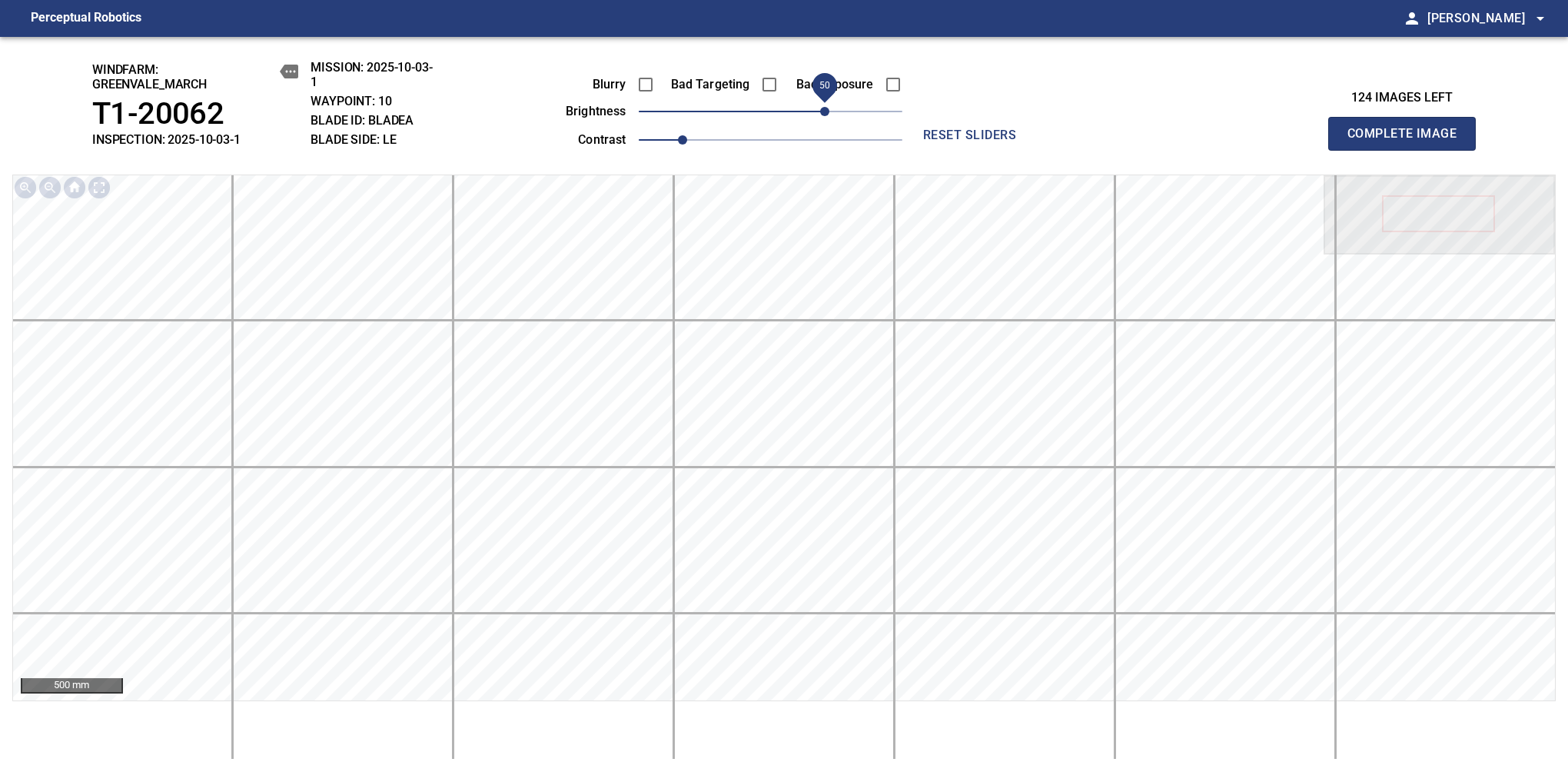
click at [1036, 141] on span "Complete Image" at bounding box center [1402, 133] width 114 height 22
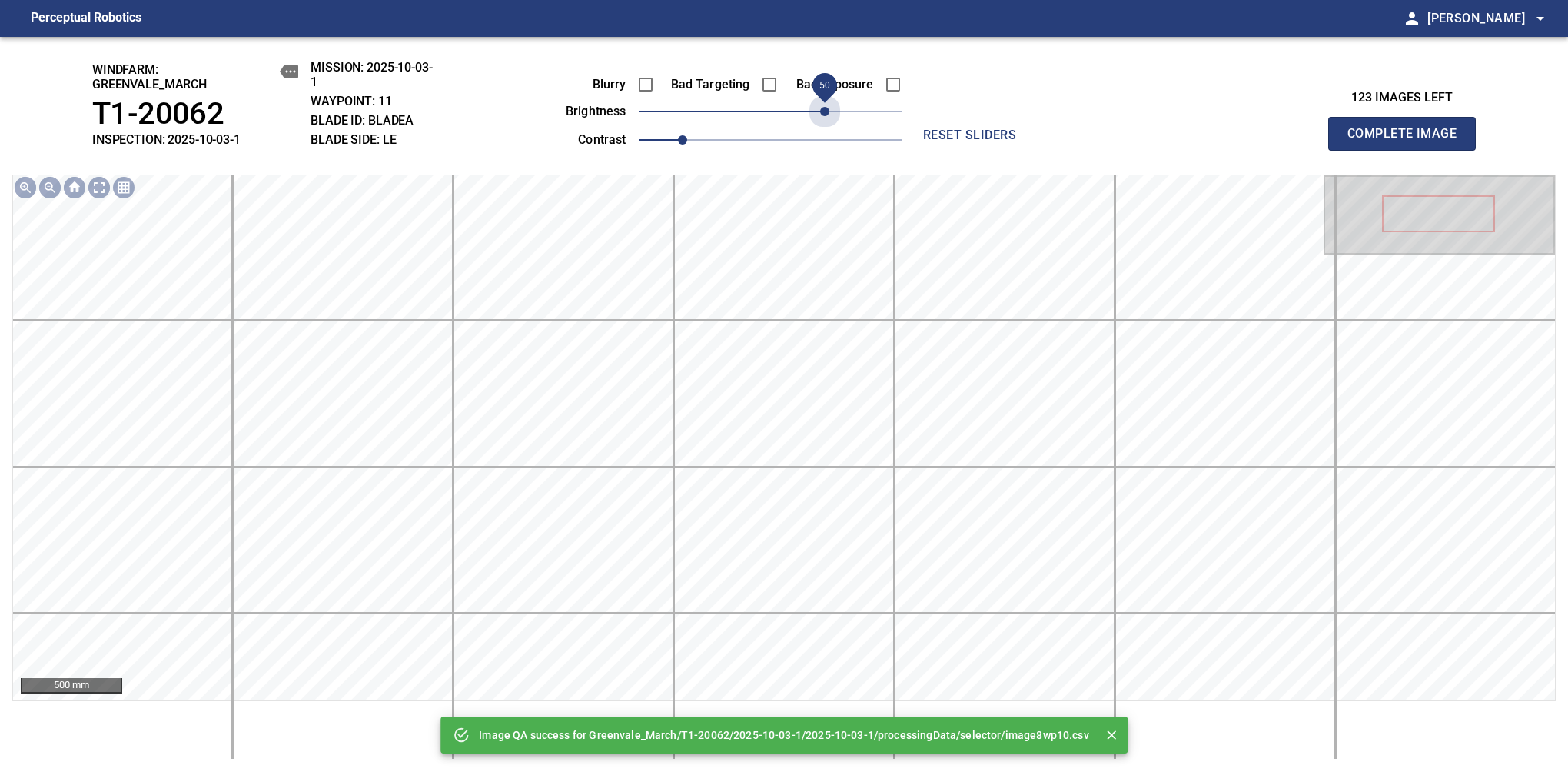
click at [828, 113] on span "50" at bounding box center [770, 111] width 264 height 22
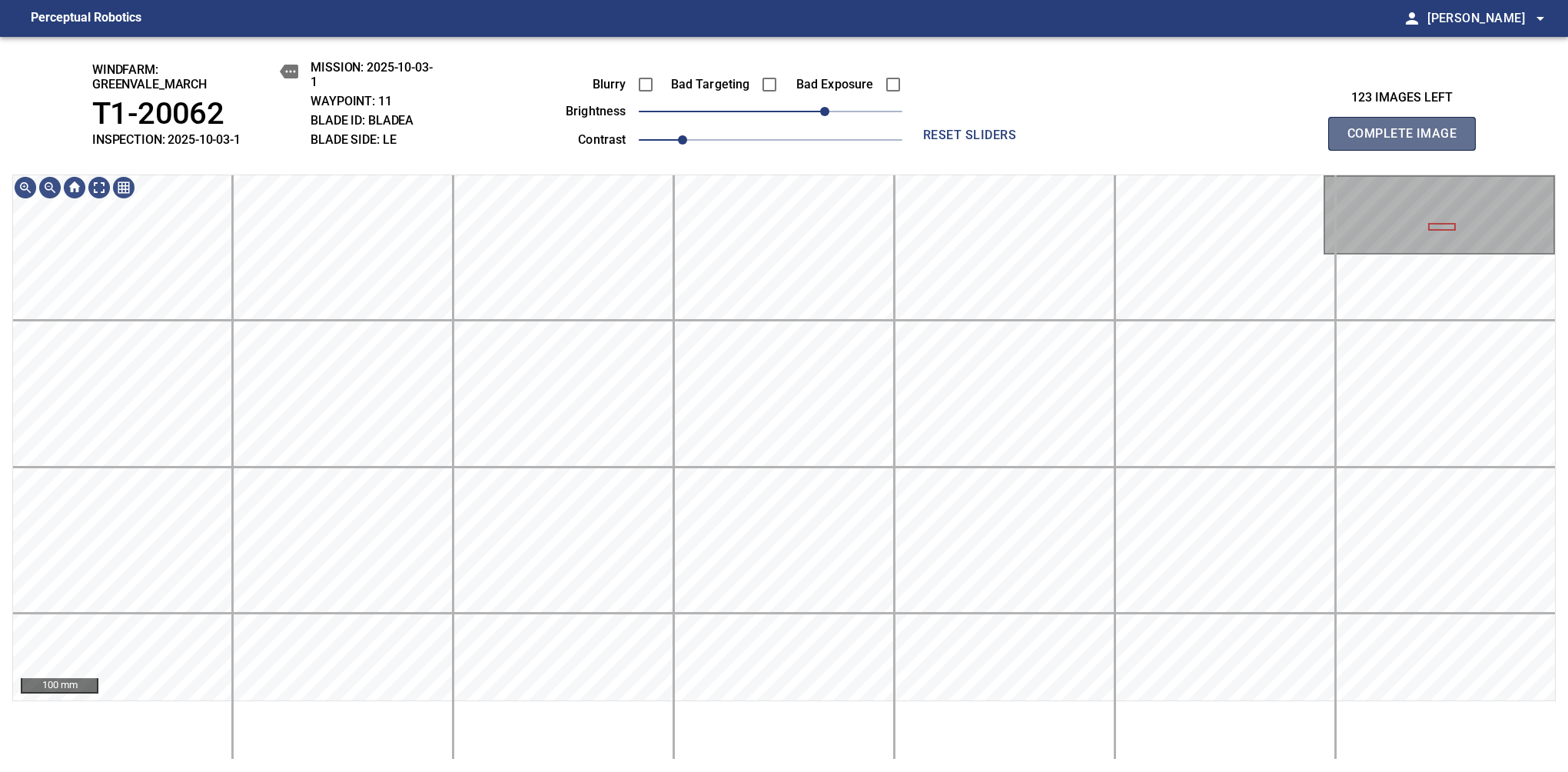
click at [1036, 141] on span "Complete Image" at bounding box center [1402, 133] width 114 height 22
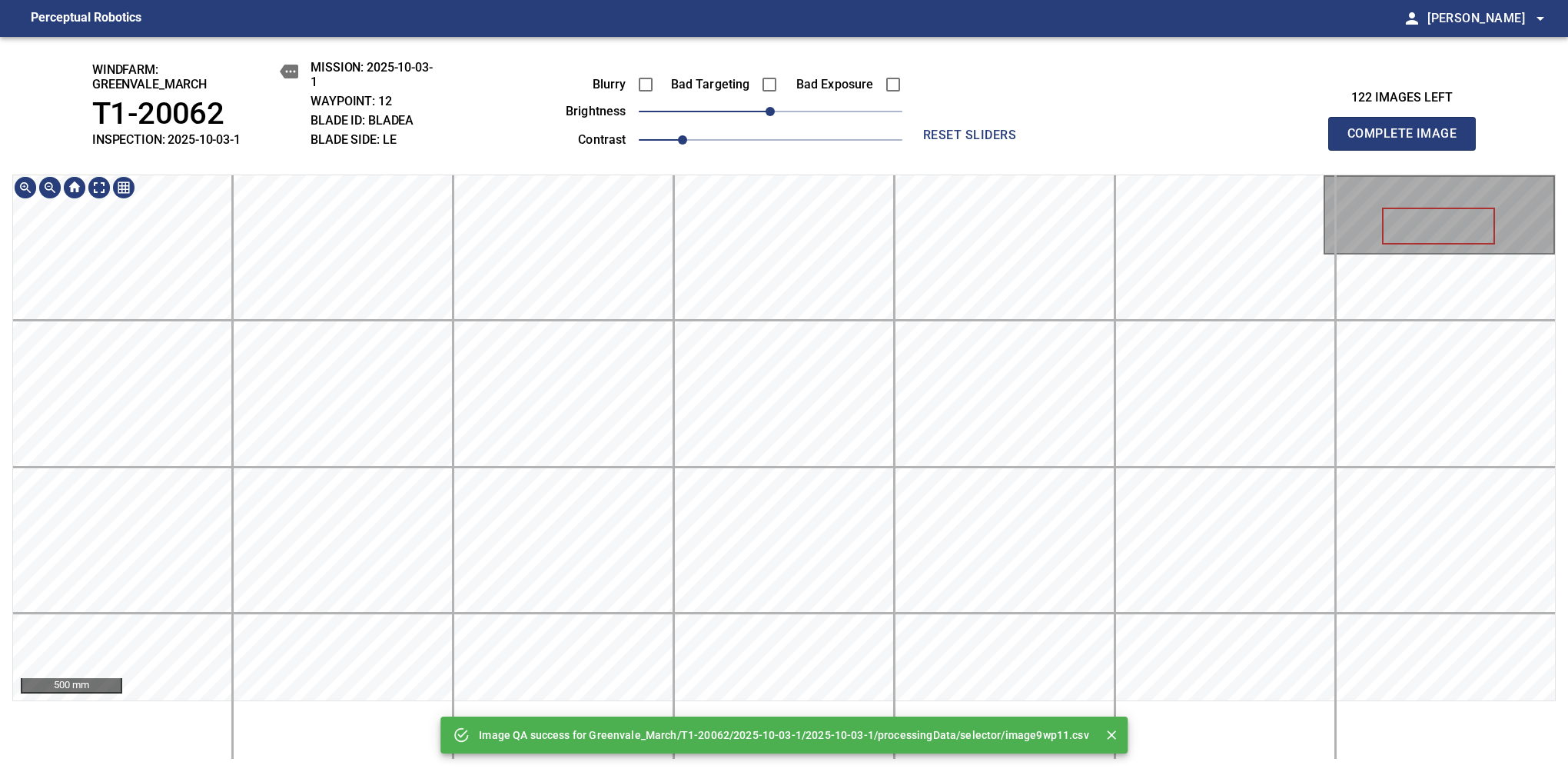
click at [757, 168] on div "Image QA success for Greenvale_March/T1-20062/2025-10-03-1/2025-10-03-1/process…" at bounding box center [784, 404] width 1568 height 735
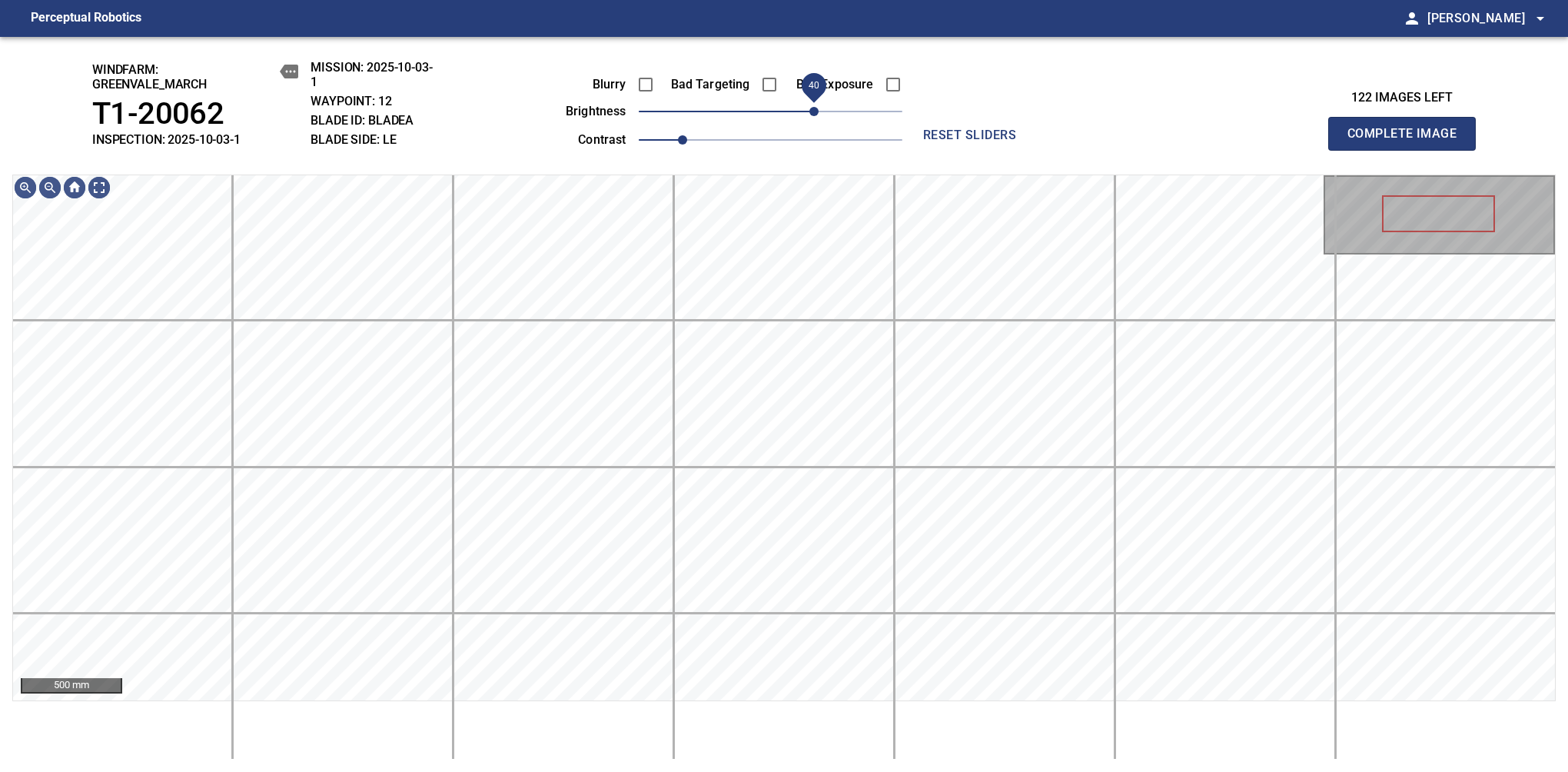
drag, startPoint x: 806, startPoint y: 111, endPoint x: 819, endPoint y: 108, distance: 13.3
click at [819, 108] on span "40" at bounding box center [770, 111] width 264 height 22
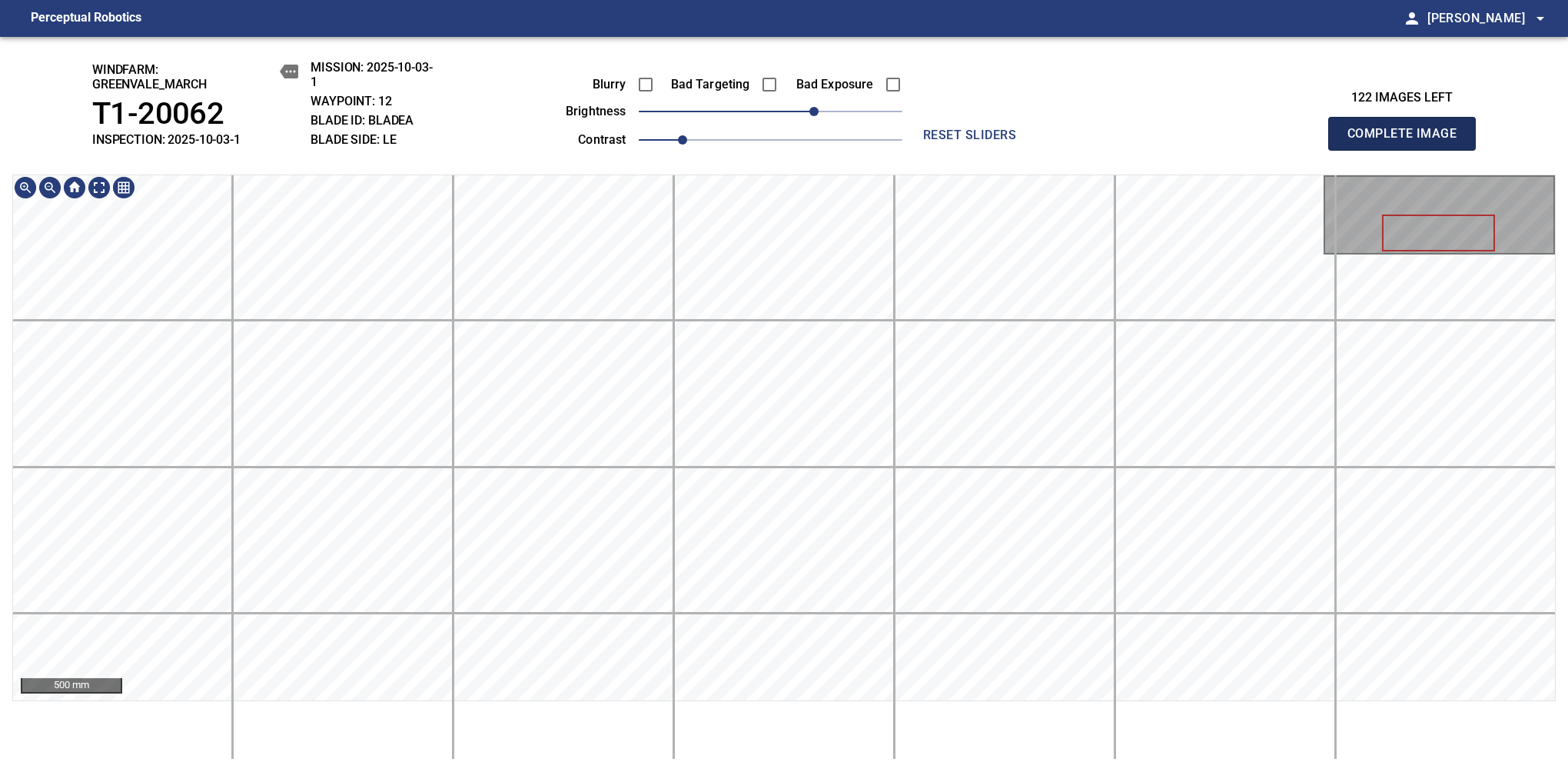
click at [1036, 141] on span "Complete Image" at bounding box center [1402, 133] width 114 height 22
drag, startPoint x: 766, startPoint y: 108, endPoint x: 751, endPoint y: 127, distance: 24.2
click at [751, 116] on span "-20" at bounding box center [748, 111] width 10 height 10
click at [1036, 141] on span "Complete Image" at bounding box center [1402, 133] width 114 height 22
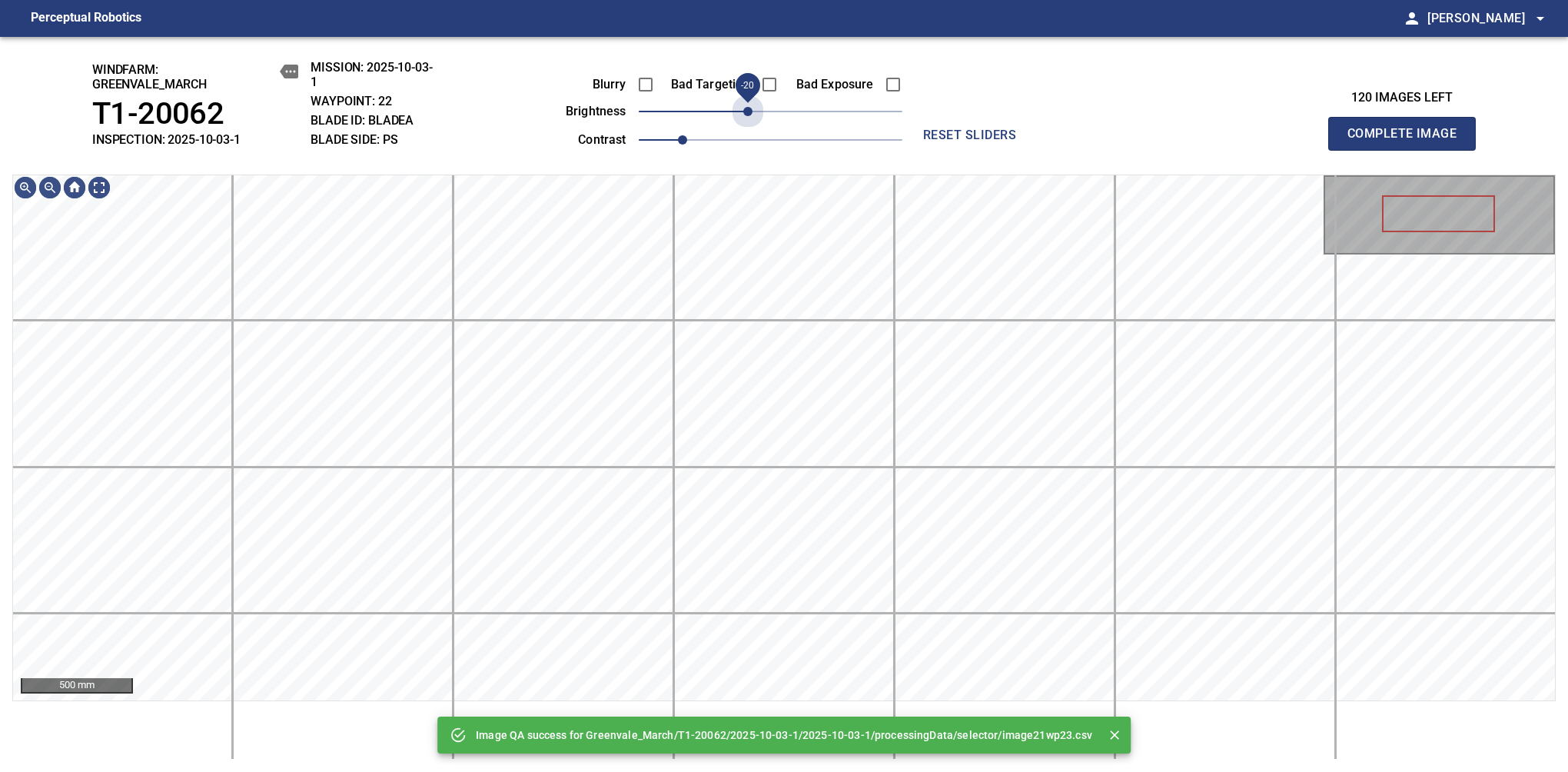
drag, startPoint x: 768, startPoint y: 123, endPoint x: 751, endPoint y: 129, distance: 18.0
click at [751, 129] on div "Blurry Bad Targeting Bad Exposure brightness -20 contrast 1" at bounding box center [716, 110] width 371 height 82
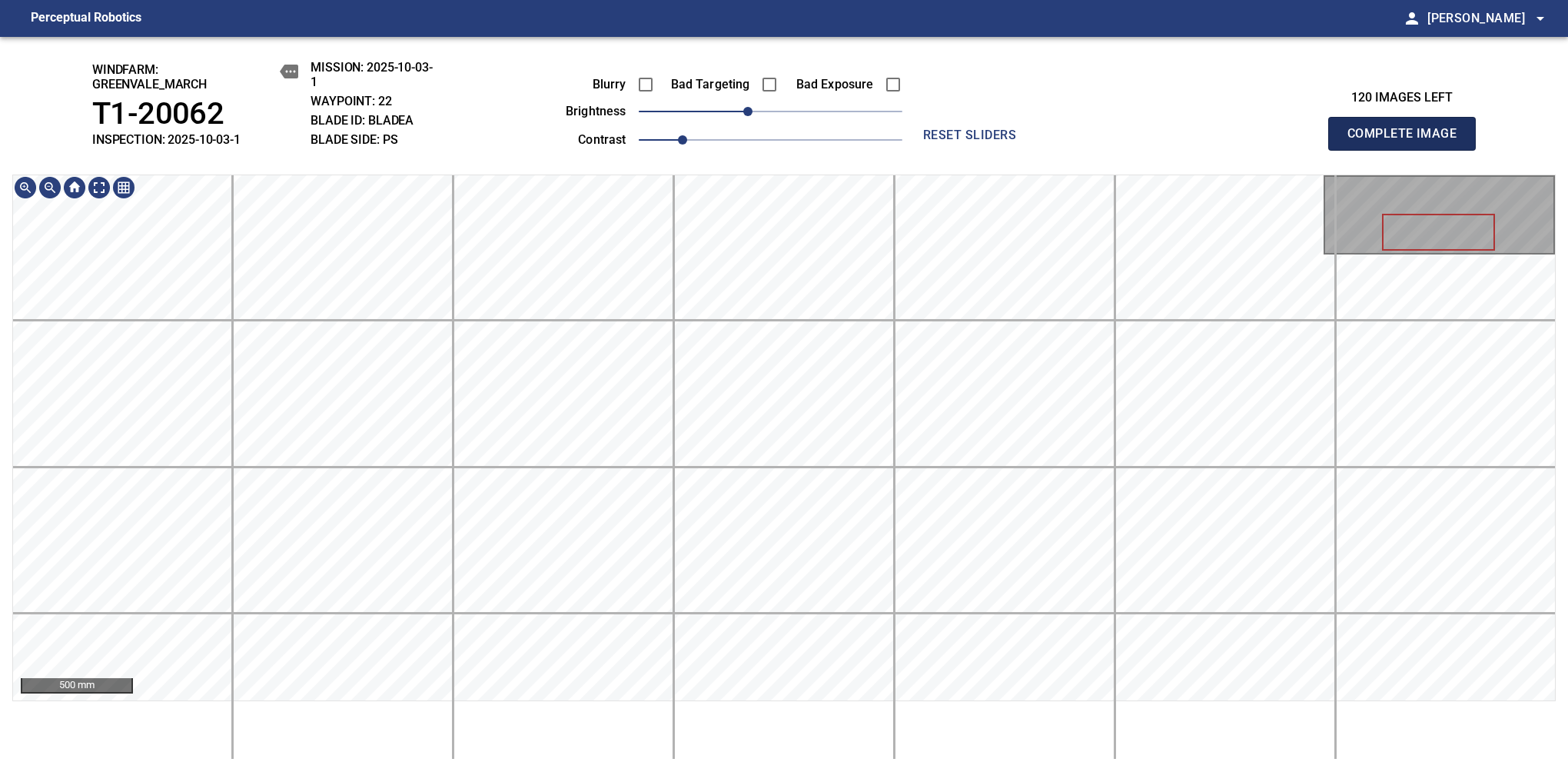
click at [1036, 141] on span "Complete Image" at bounding box center [1402, 133] width 114 height 22
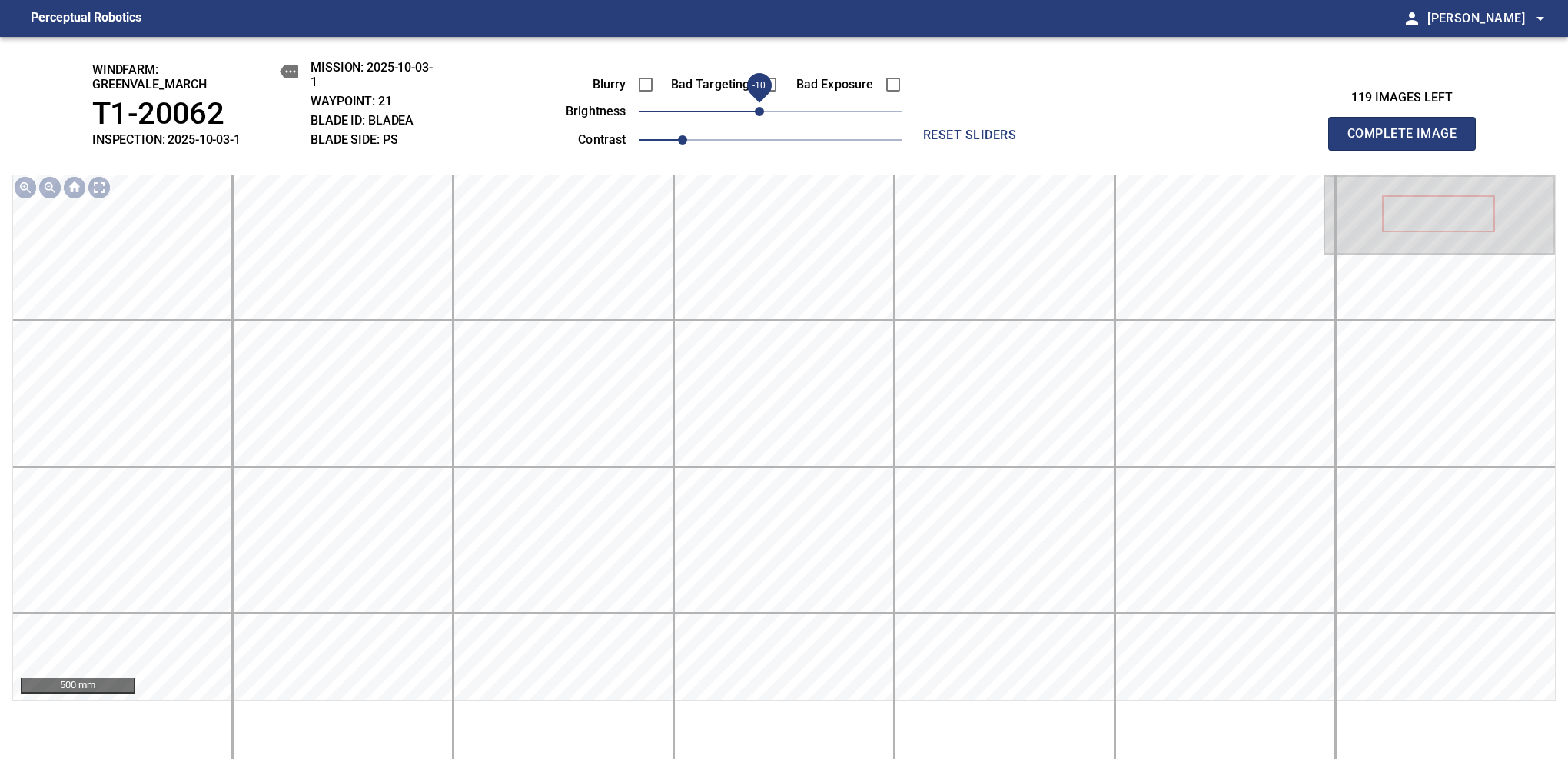
drag, startPoint x: 772, startPoint y: 110, endPoint x: 761, endPoint y: 114, distance: 11.7
click at [761, 114] on span "-10" at bounding box center [759, 111] width 10 height 10
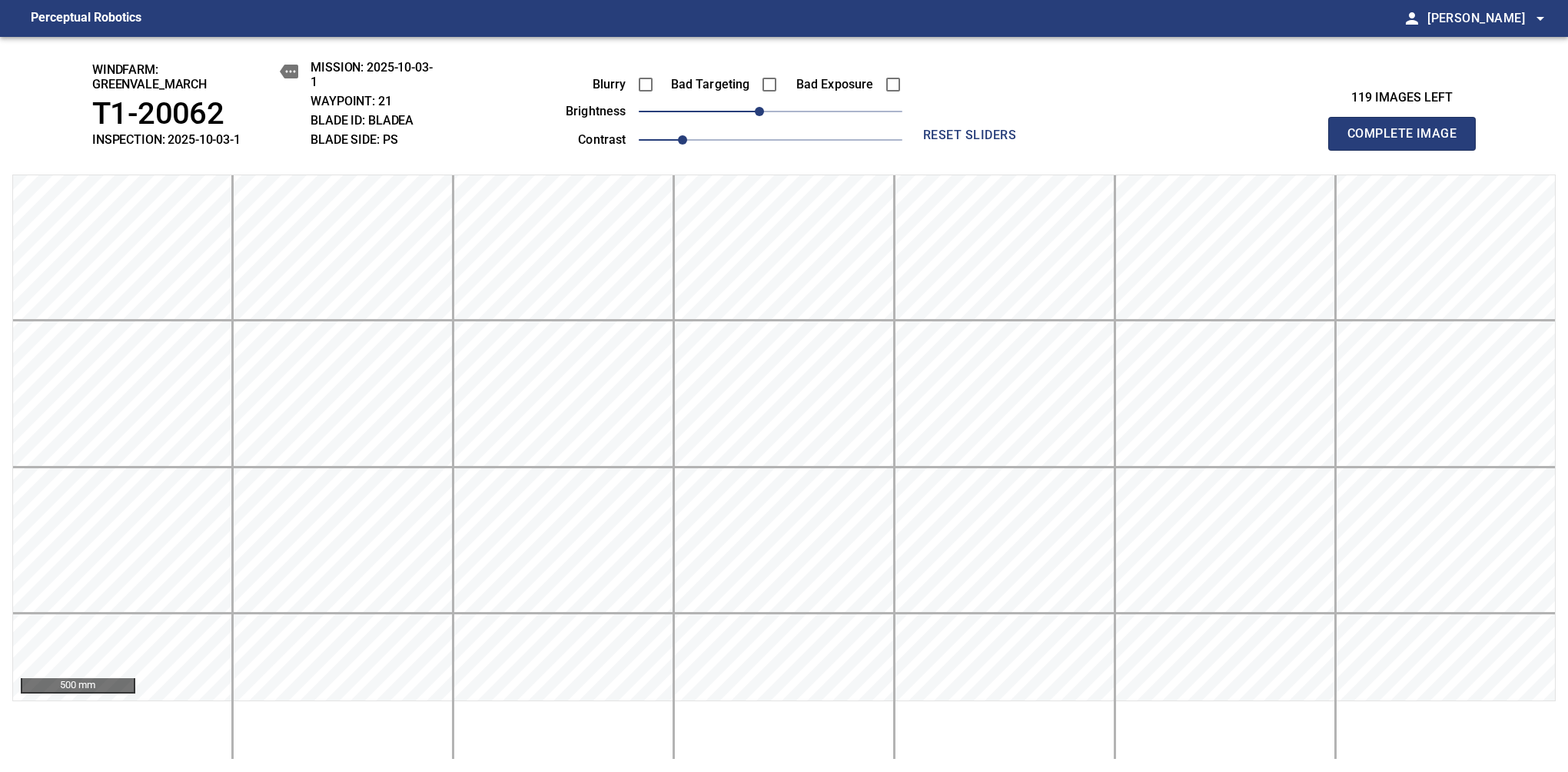
click at [1036, 141] on span "Complete Image" at bounding box center [1402, 133] width 114 height 22
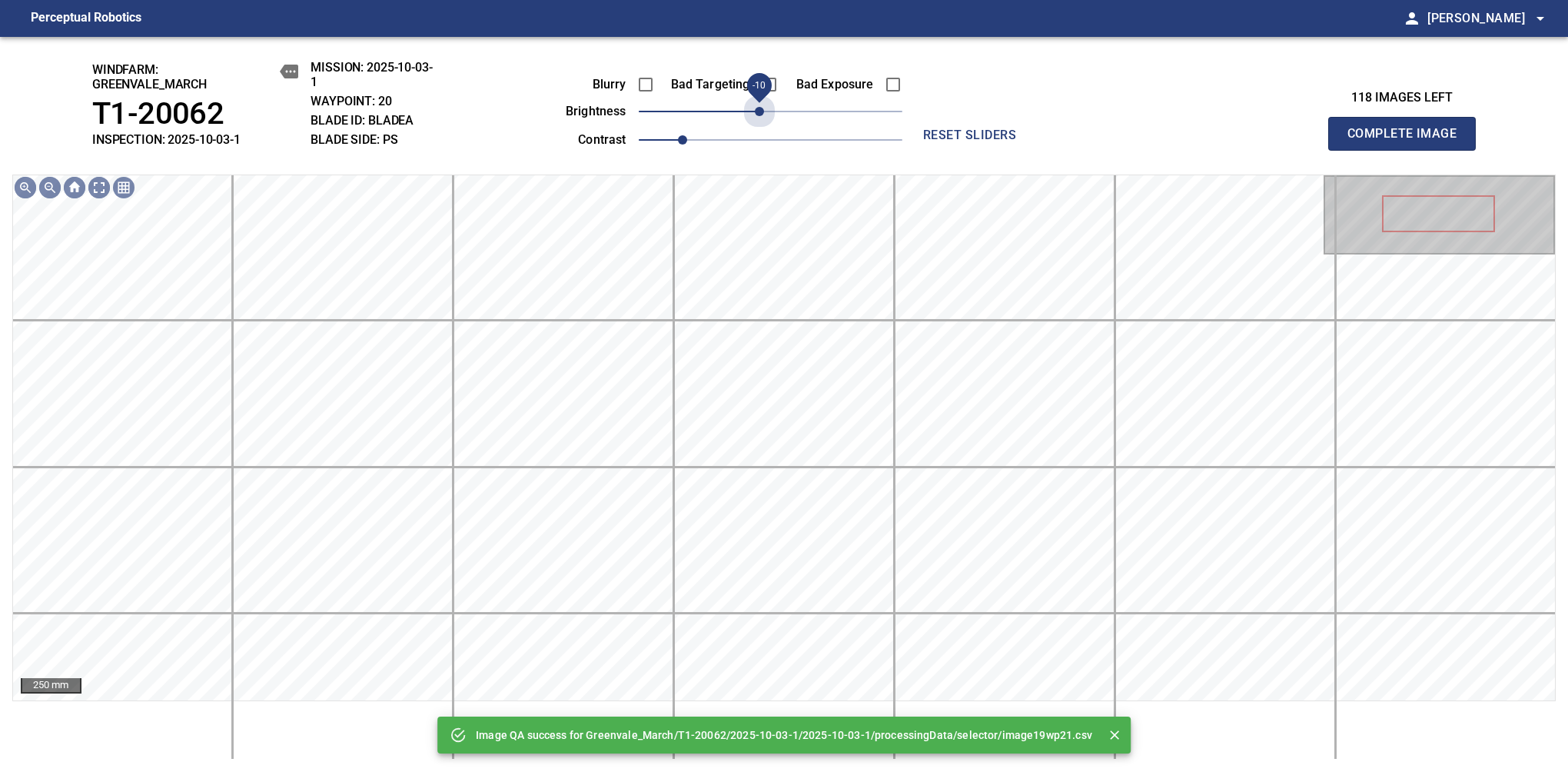
click at [761, 114] on span "-10" at bounding box center [759, 111] width 10 height 10
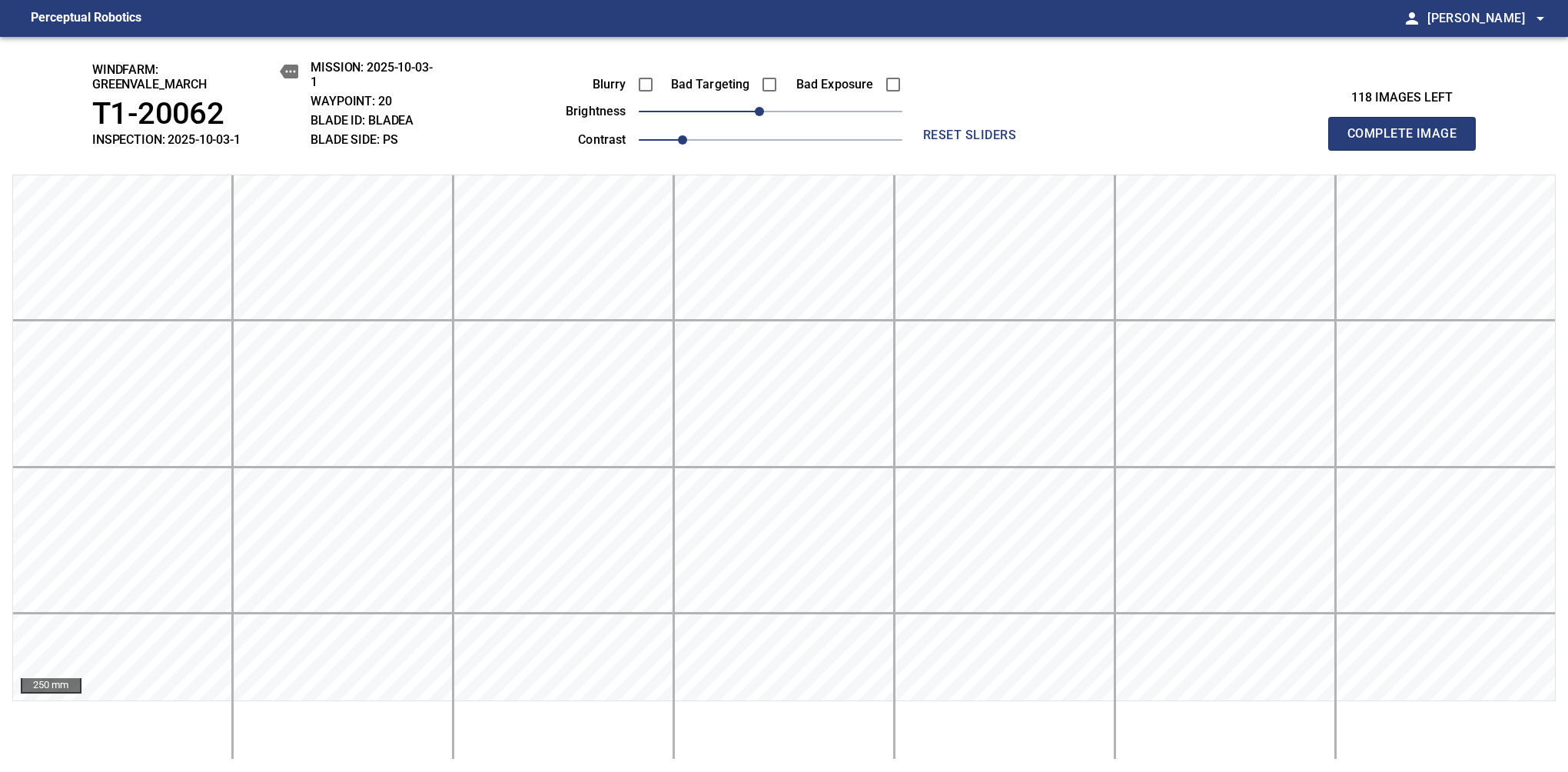
click at [1036, 141] on span "Complete Image" at bounding box center [1402, 133] width 114 height 22
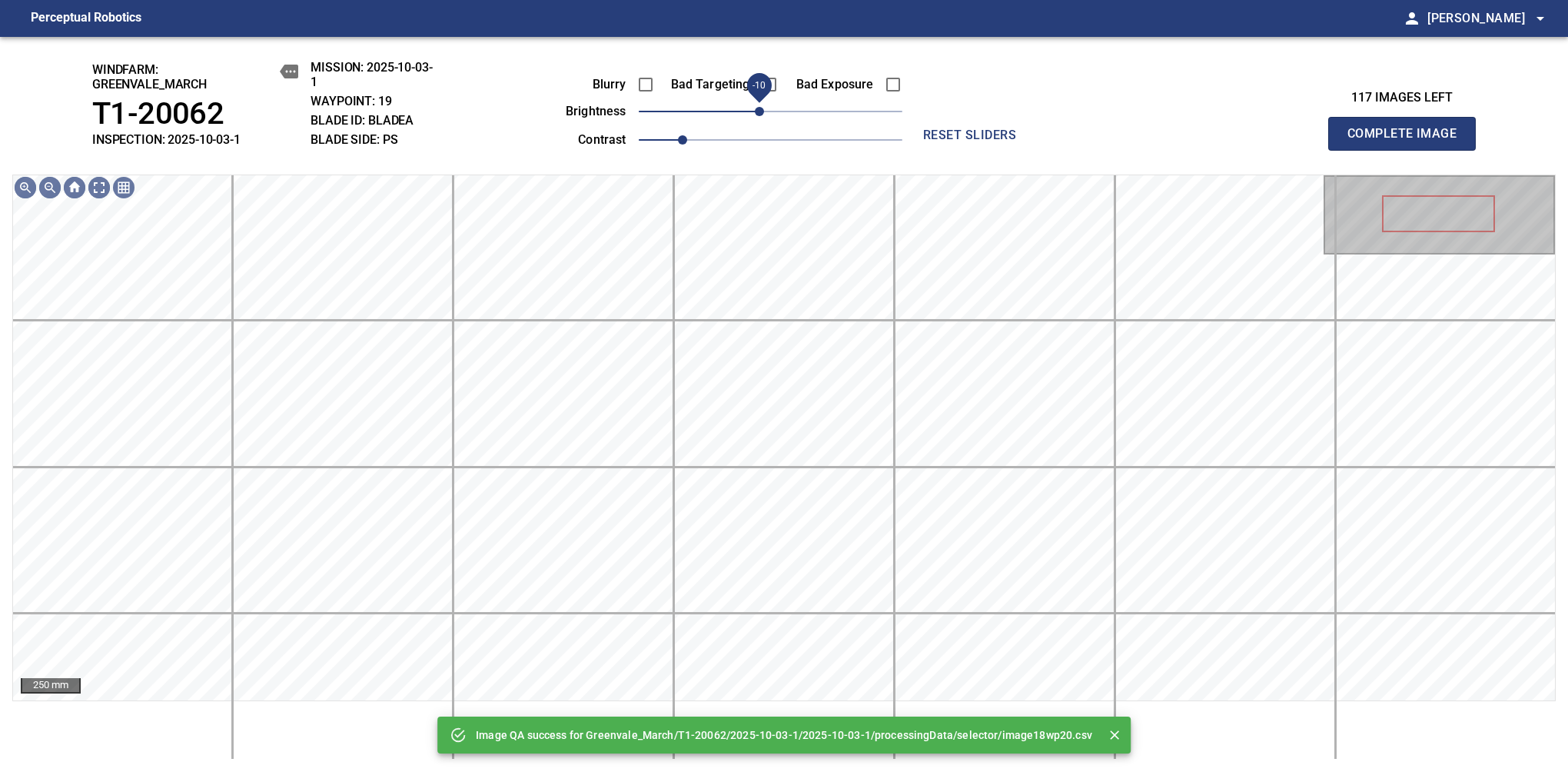
click at [763, 116] on span "-10" at bounding box center [759, 111] width 10 height 10
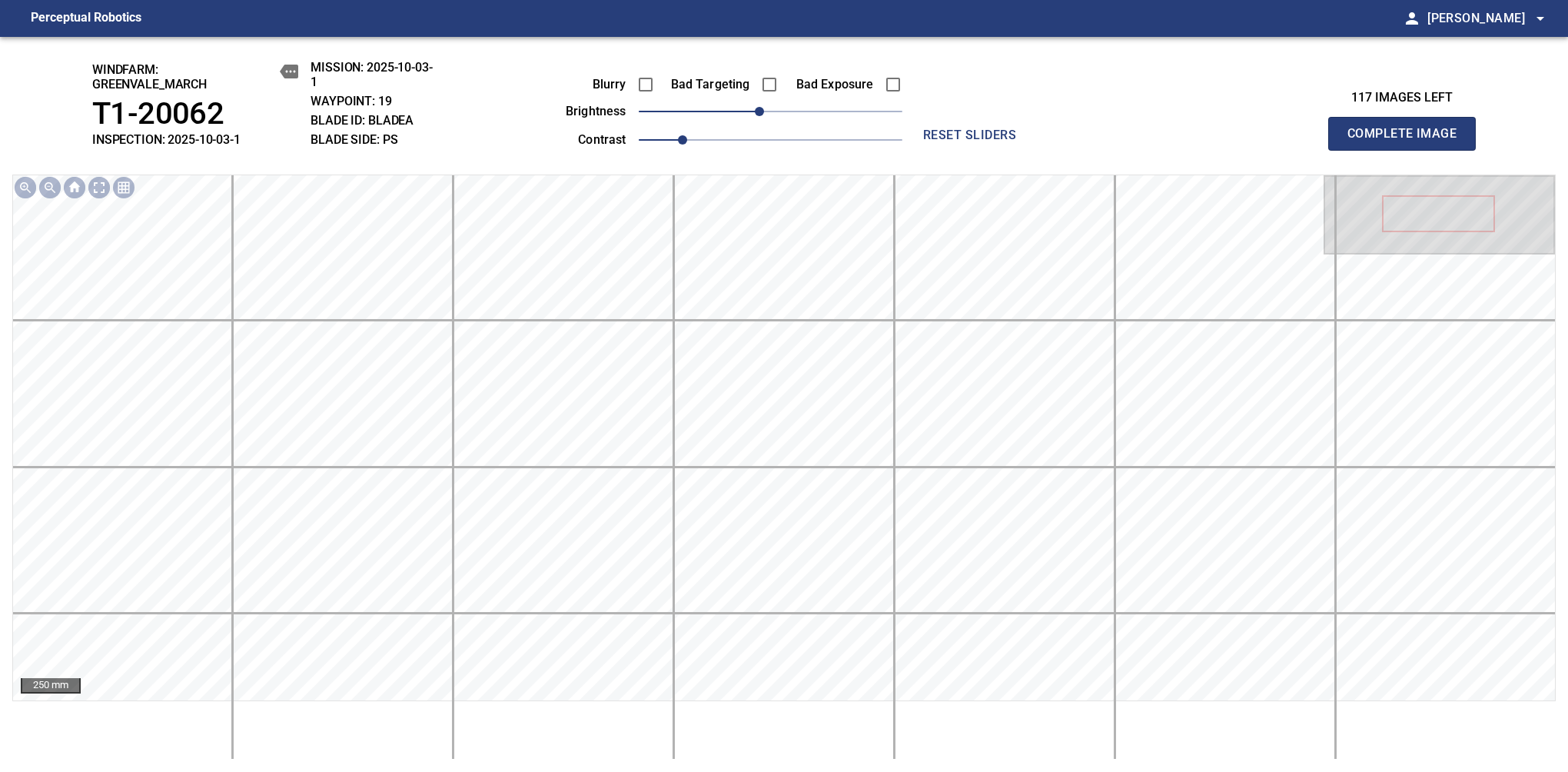
click at [1036, 141] on span "Complete Image" at bounding box center [1402, 133] width 114 height 22
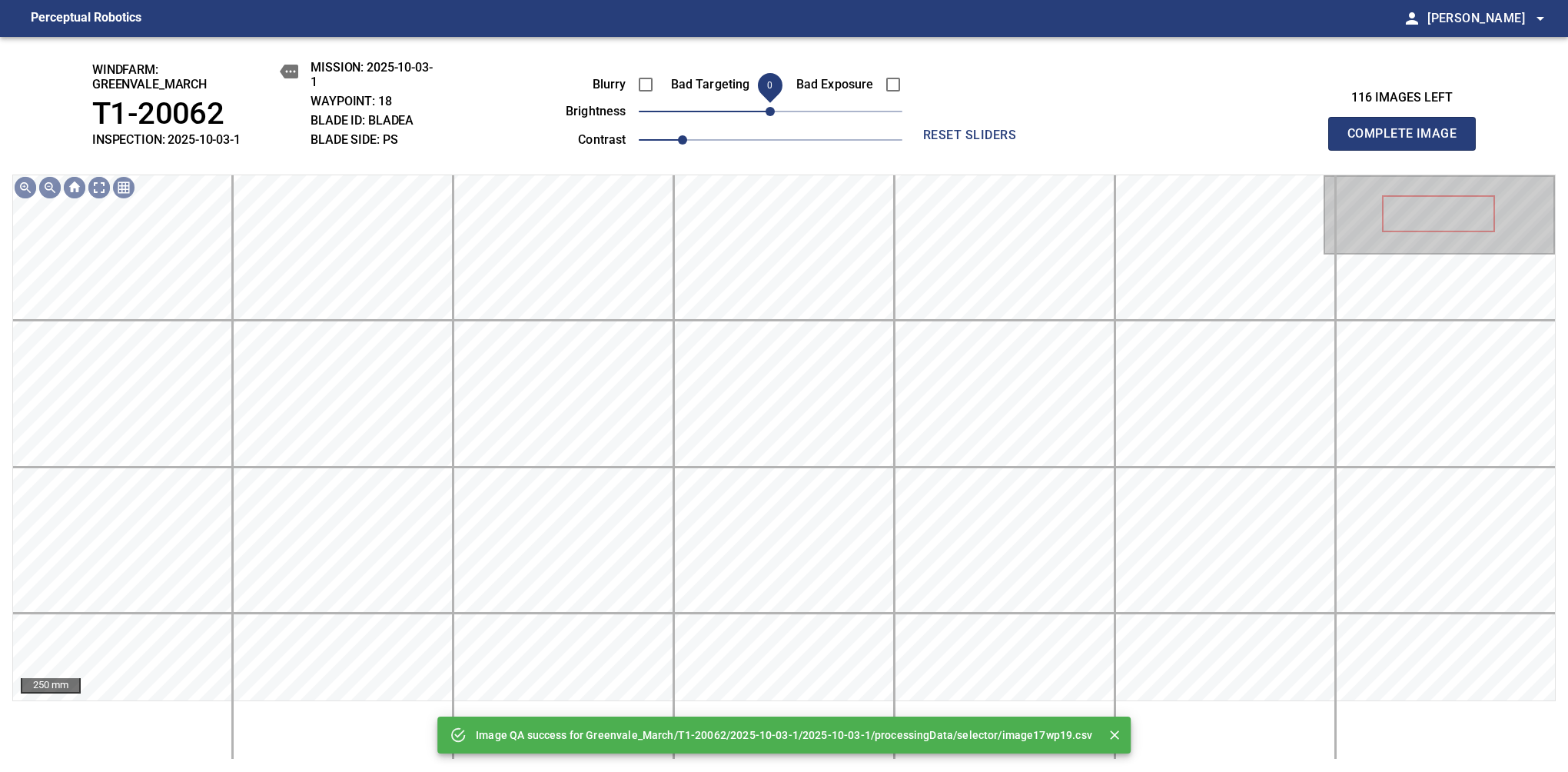
click at [766, 116] on span "0" at bounding box center [770, 111] width 10 height 10
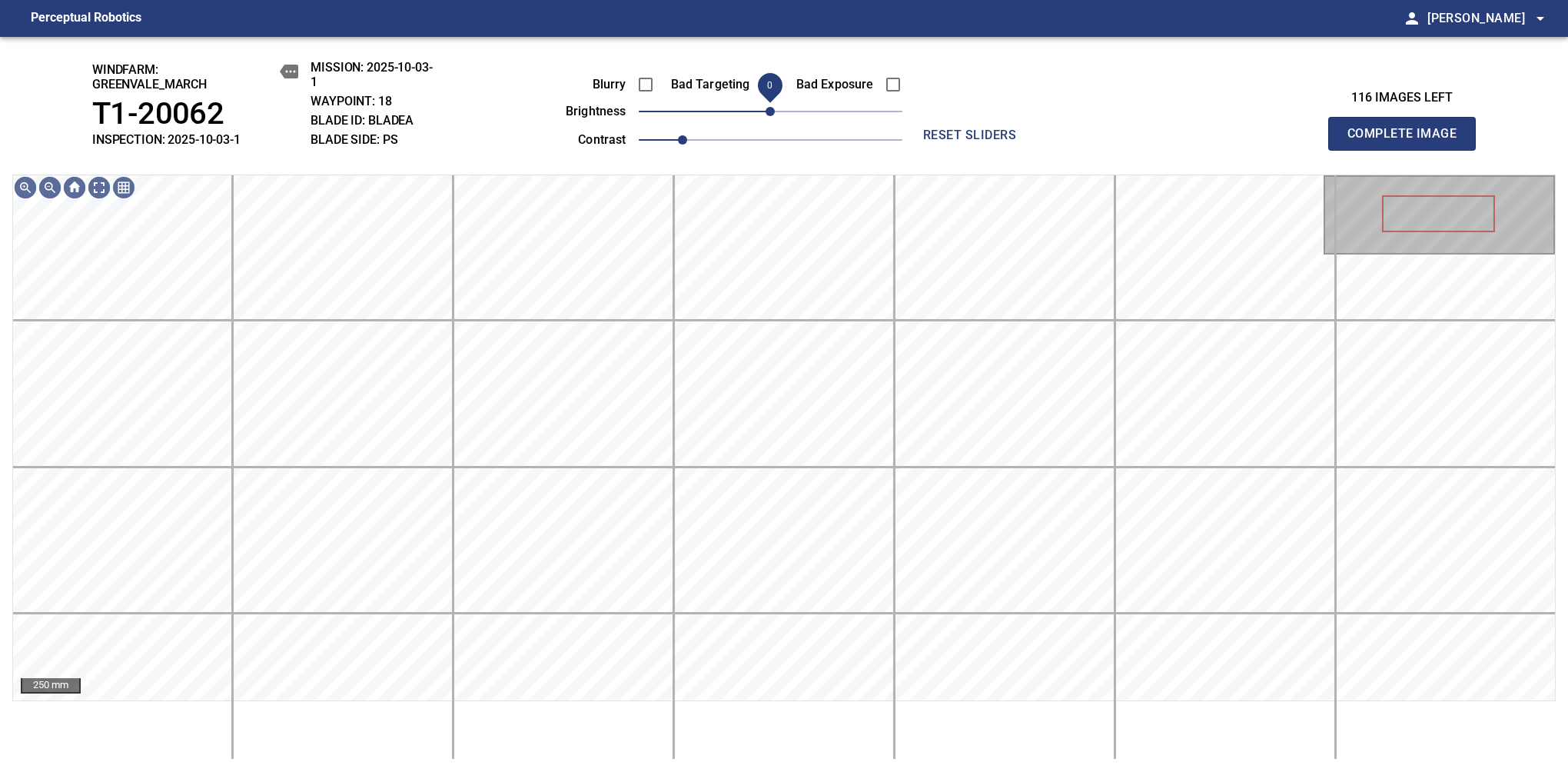
click at [766, 115] on span "0" at bounding box center [770, 111] width 10 height 10
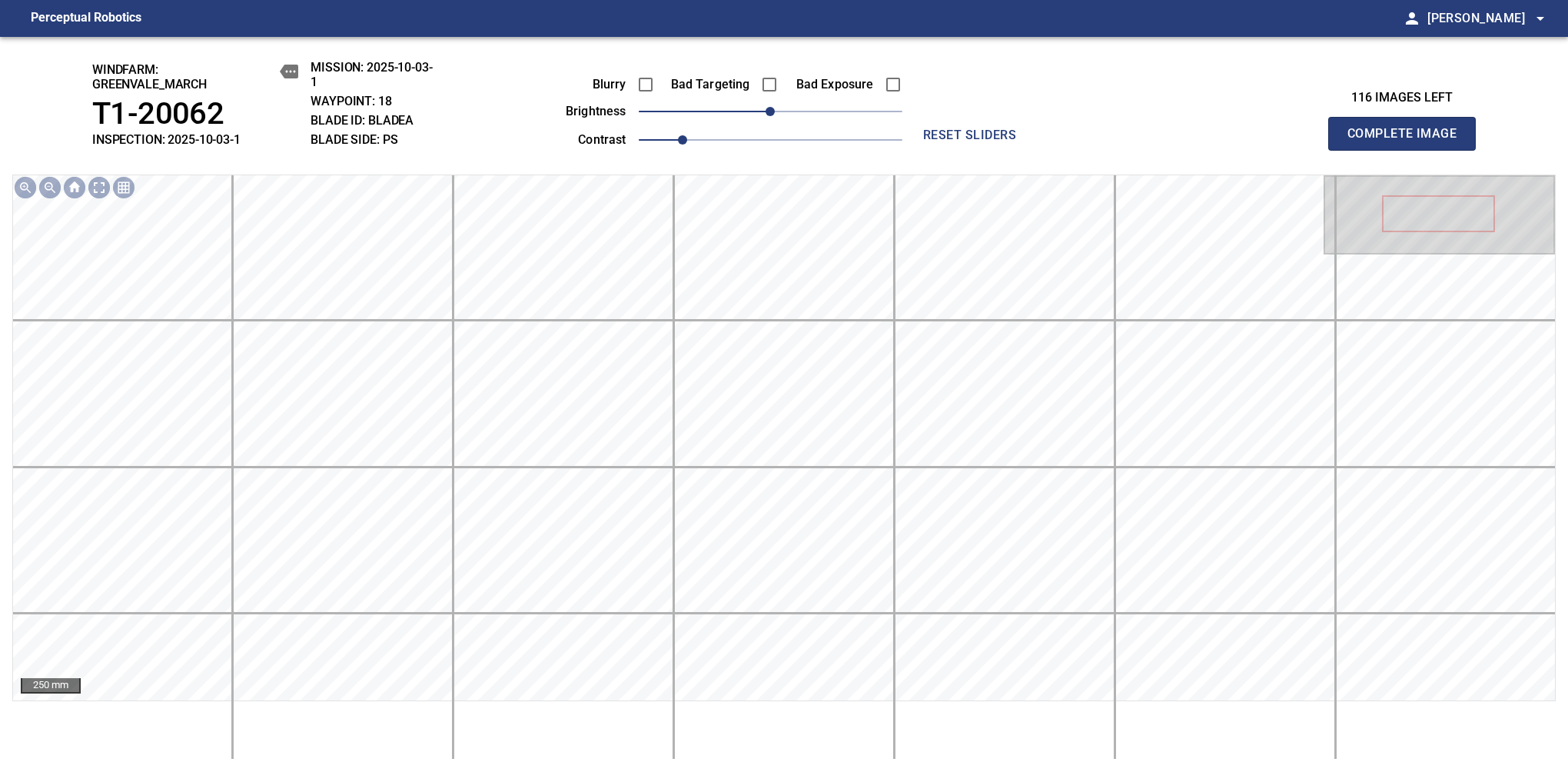
click at [1036, 141] on span "Complete Image" at bounding box center [1402, 133] width 114 height 22
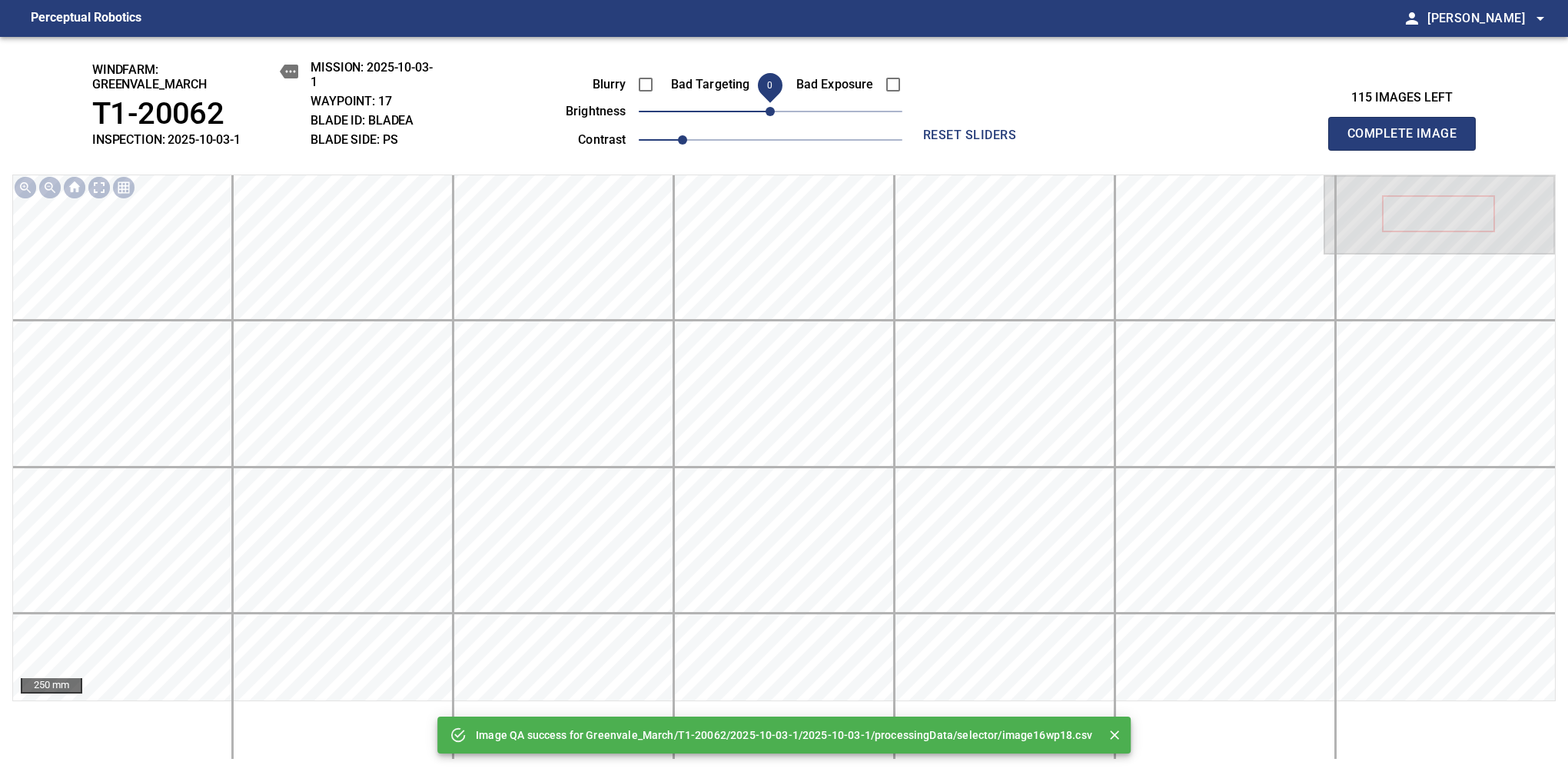
click at [1036, 141] on span "Complete Image" at bounding box center [1402, 133] width 114 height 22
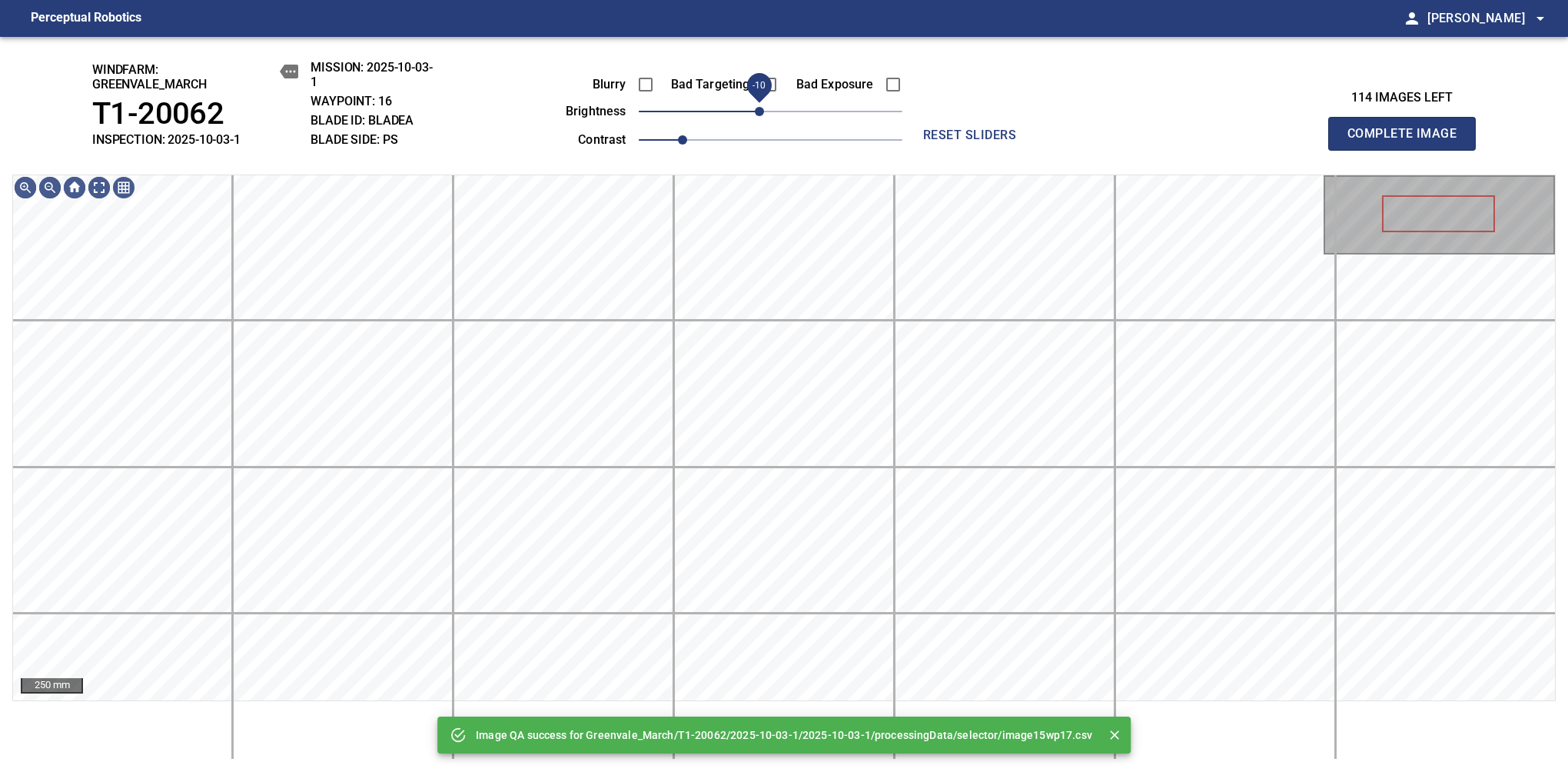
click at [761, 116] on span "-10" at bounding box center [759, 111] width 10 height 10
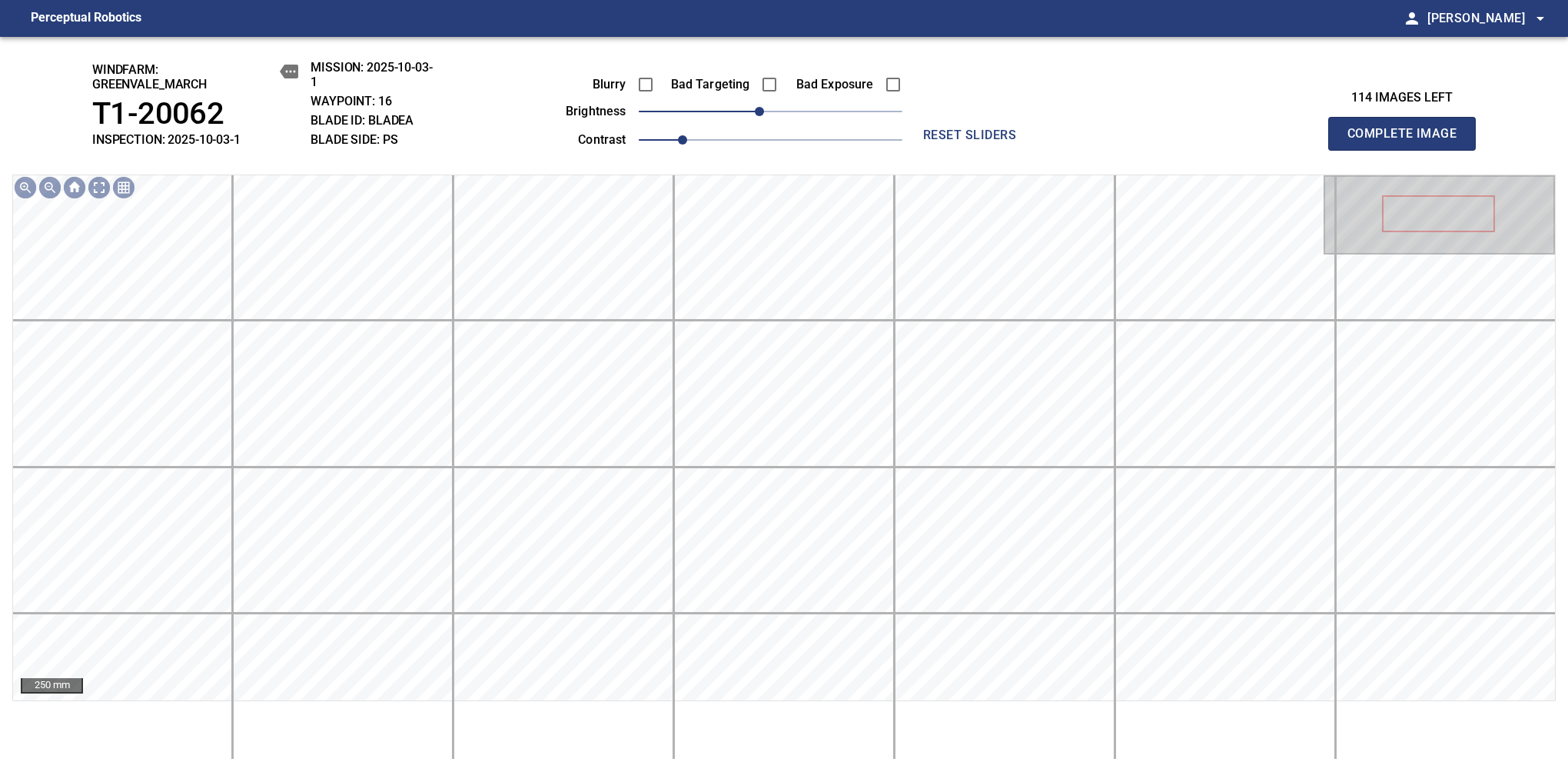
click at [1036, 141] on span "Complete Image" at bounding box center [1402, 133] width 114 height 22
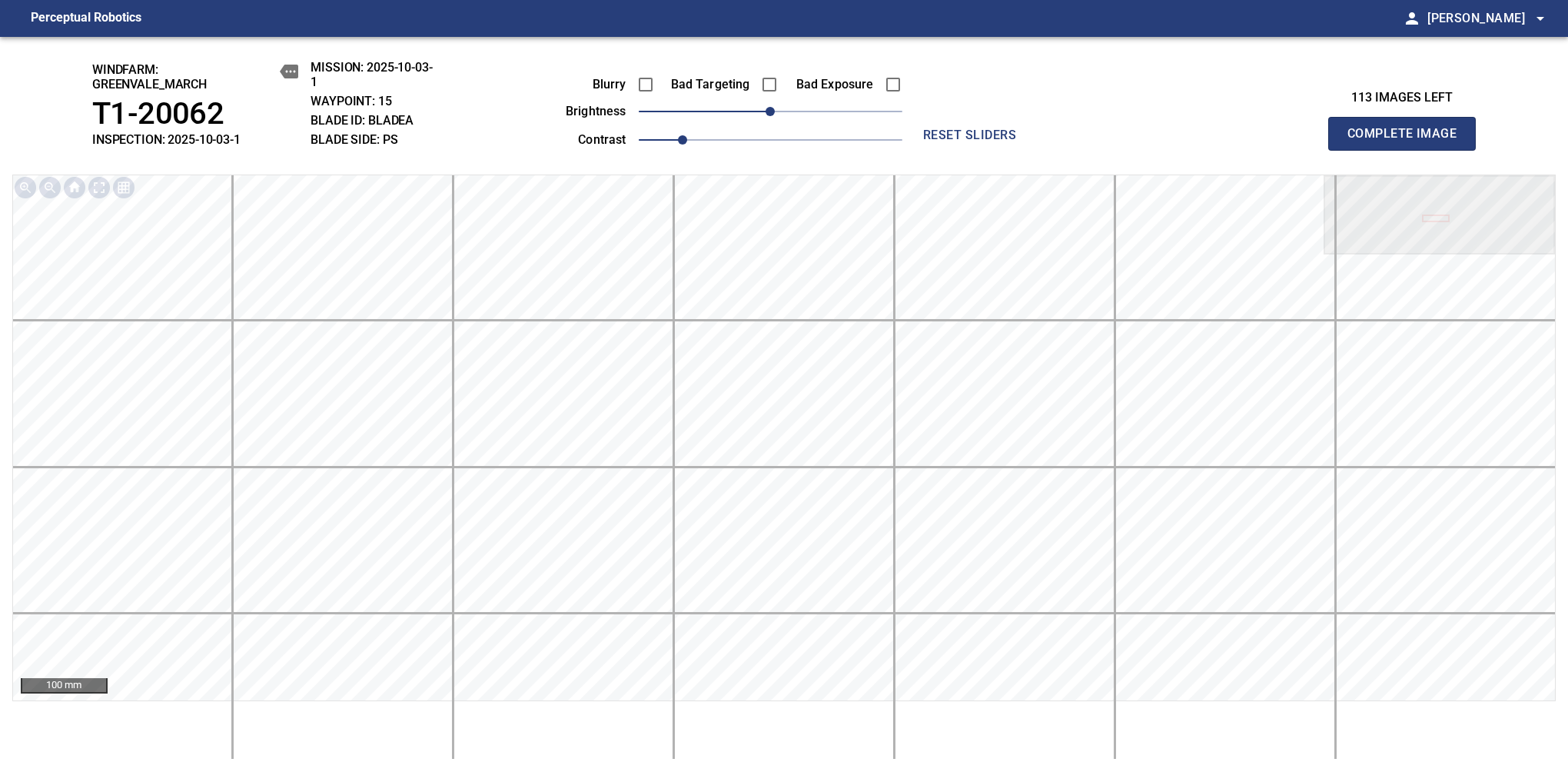
click at [1036, 141] on span "Complete Image" at bounding box center [1402, 133] width 114 height 22
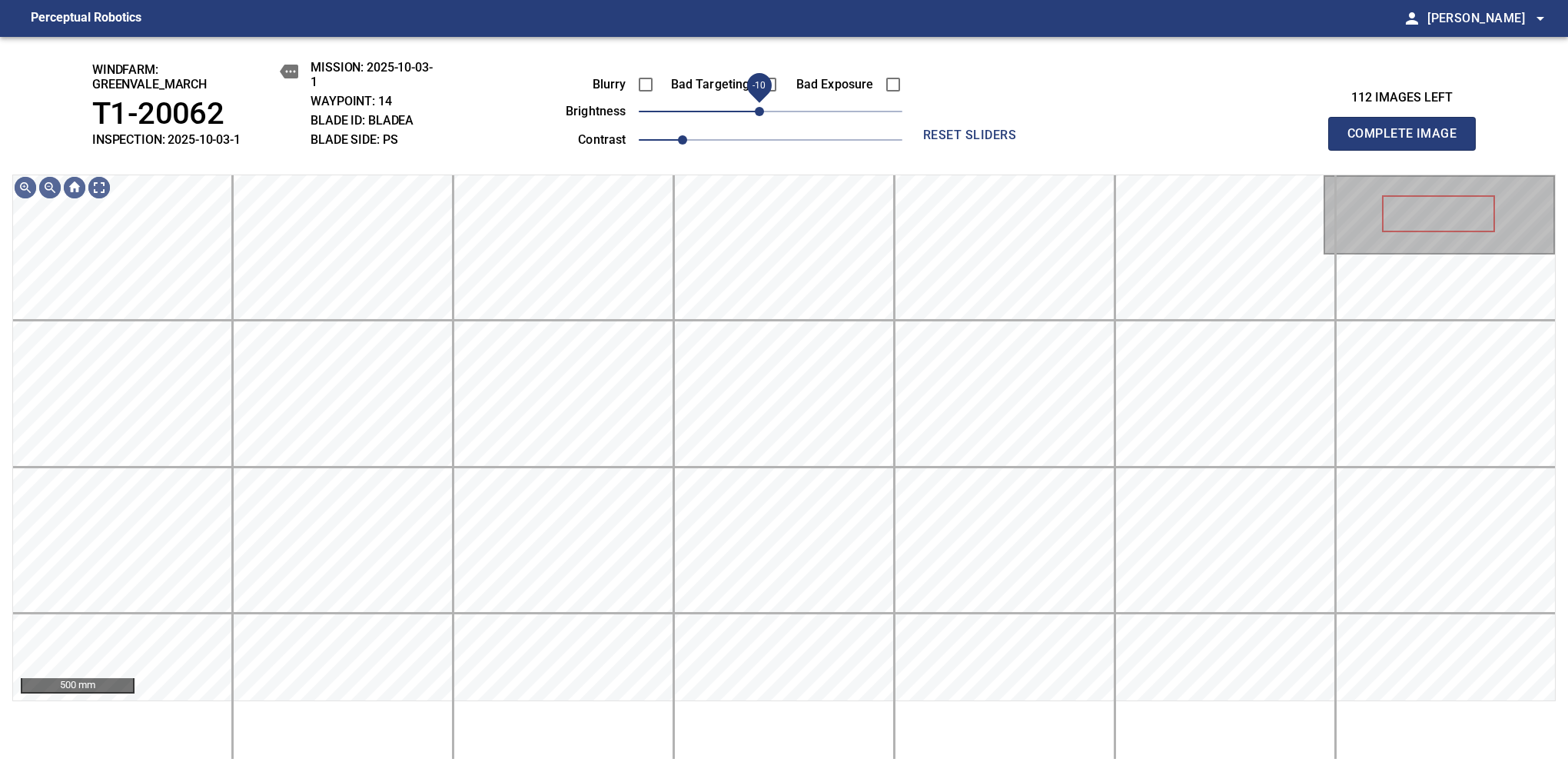
click at [763, 115] on span "-10" at bounding box center [759, 111] width 10 height 10
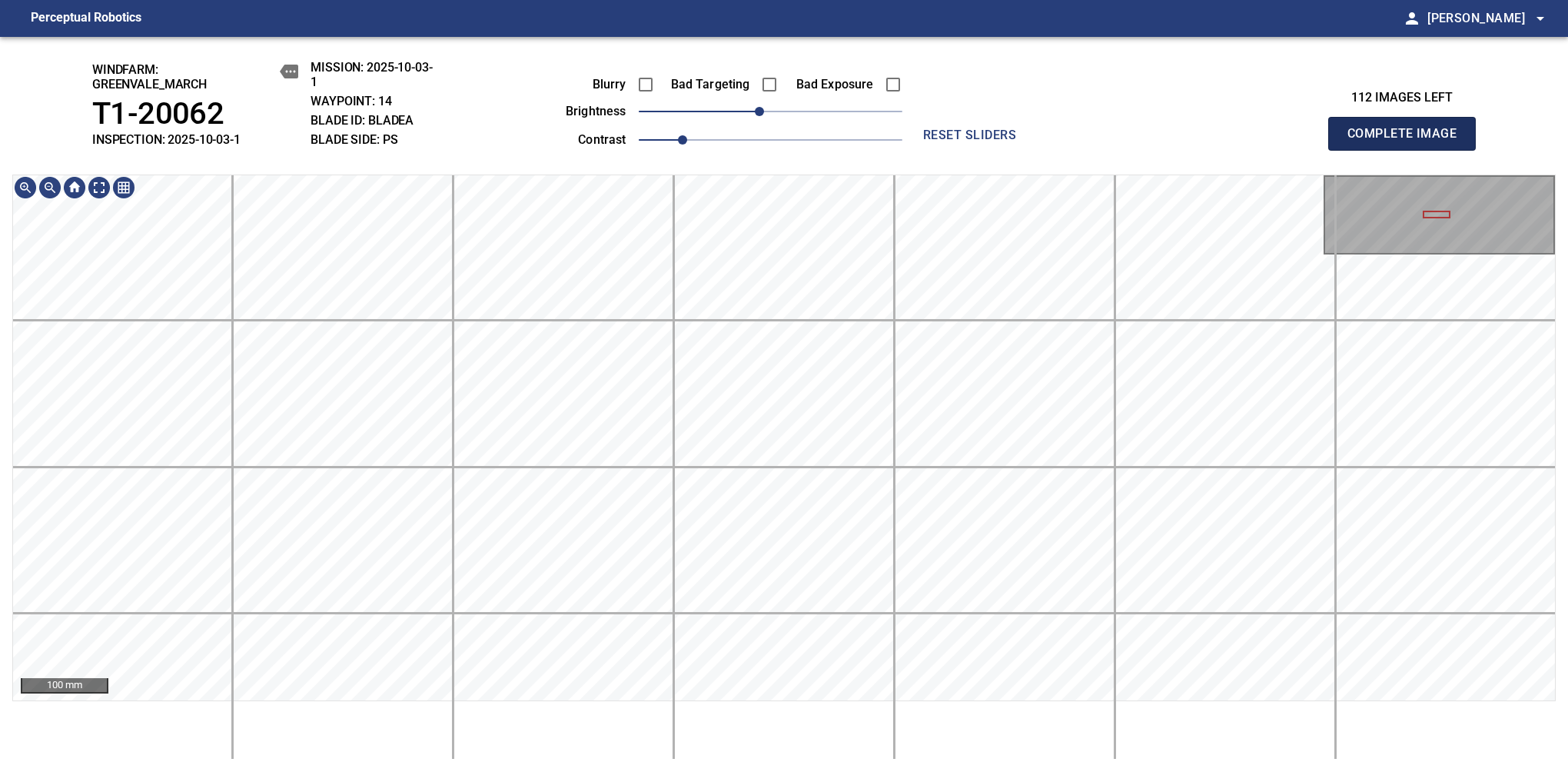
click at [1036, 141] on span "Complete Image" at bounding box center [1402, 133] width 114 height 22
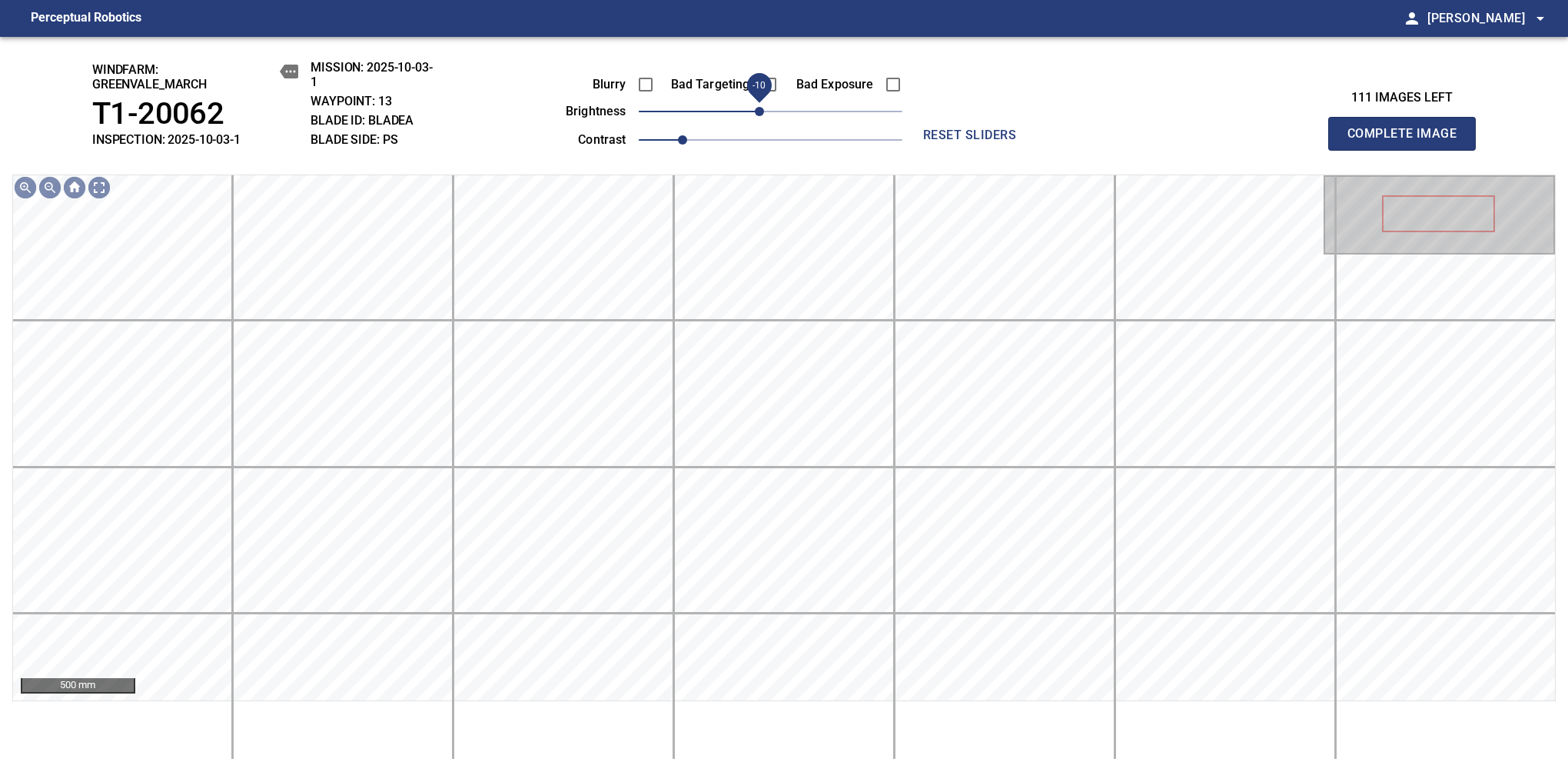
click at [763, 115] on span "-10" at bounding box center [759, 111] width 10 height 10
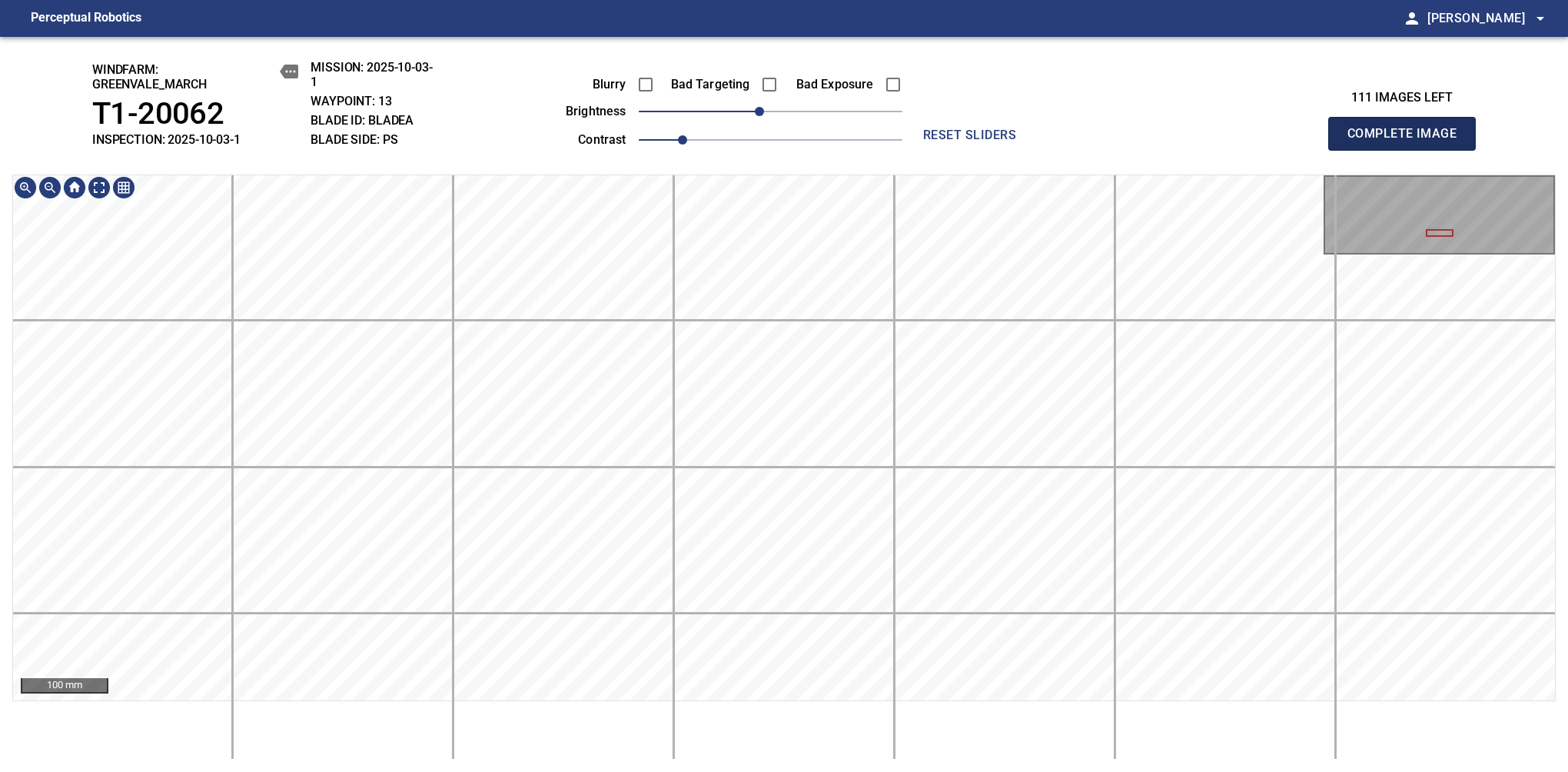
click at [1036, 141] on span "Complete Image" at bounding box center [1402, 133] width 114 height 22
drag, startPoint x: 818, startPoint y: 120, endPoint x: 849, endPoint y: 117, distance: 31.1
click at [849, 116] on span "70" at bounding box center [847, 111] width 10 height 10
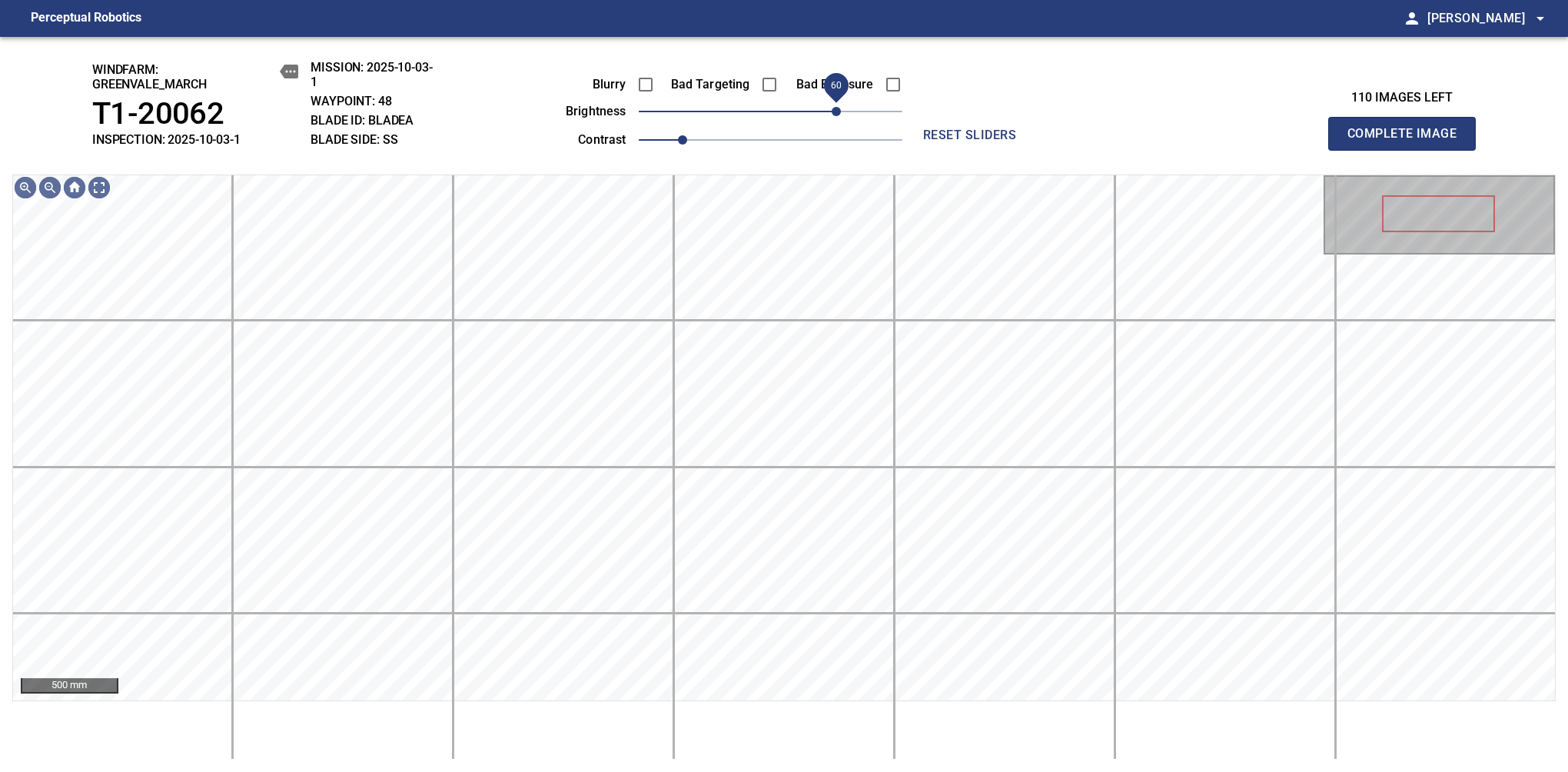
drag, startPoint x: 850, startPoint y: 115, endPoint x: 841, endPoint y: 115, distance: 9.0
click at [841, 115] on span "60" at bounding box center [836, 111] width 10 height 10
click at [845, 113] on span "70" at bounding box center [847, 111] width 10 height 10
click at [843, 108] on span "70" at bounding box center [847, 111] width 10 height 10
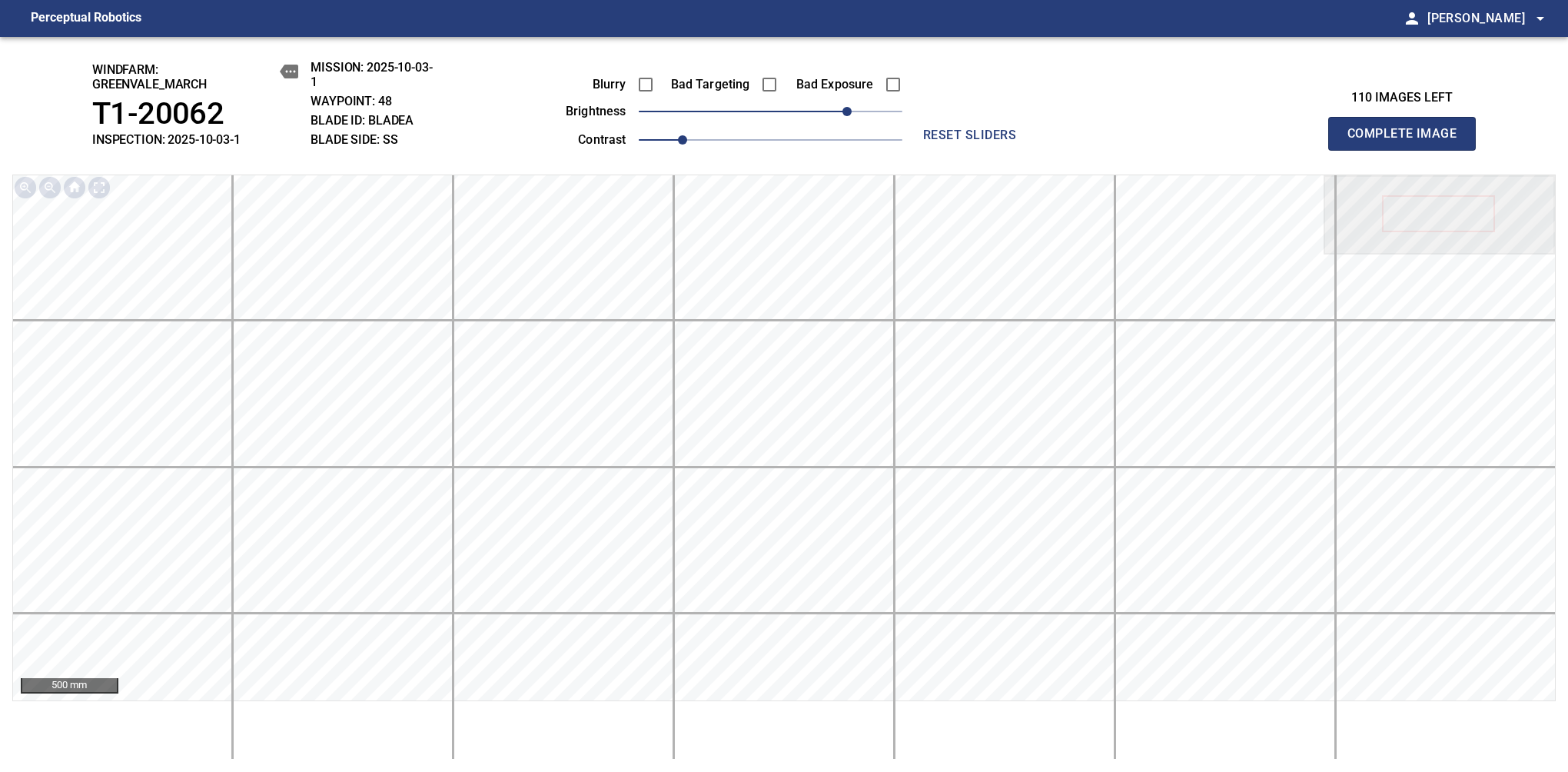
click at [1036, 141] on span "Complete Image" at bounding box center [1402, 133] width 114 height 22
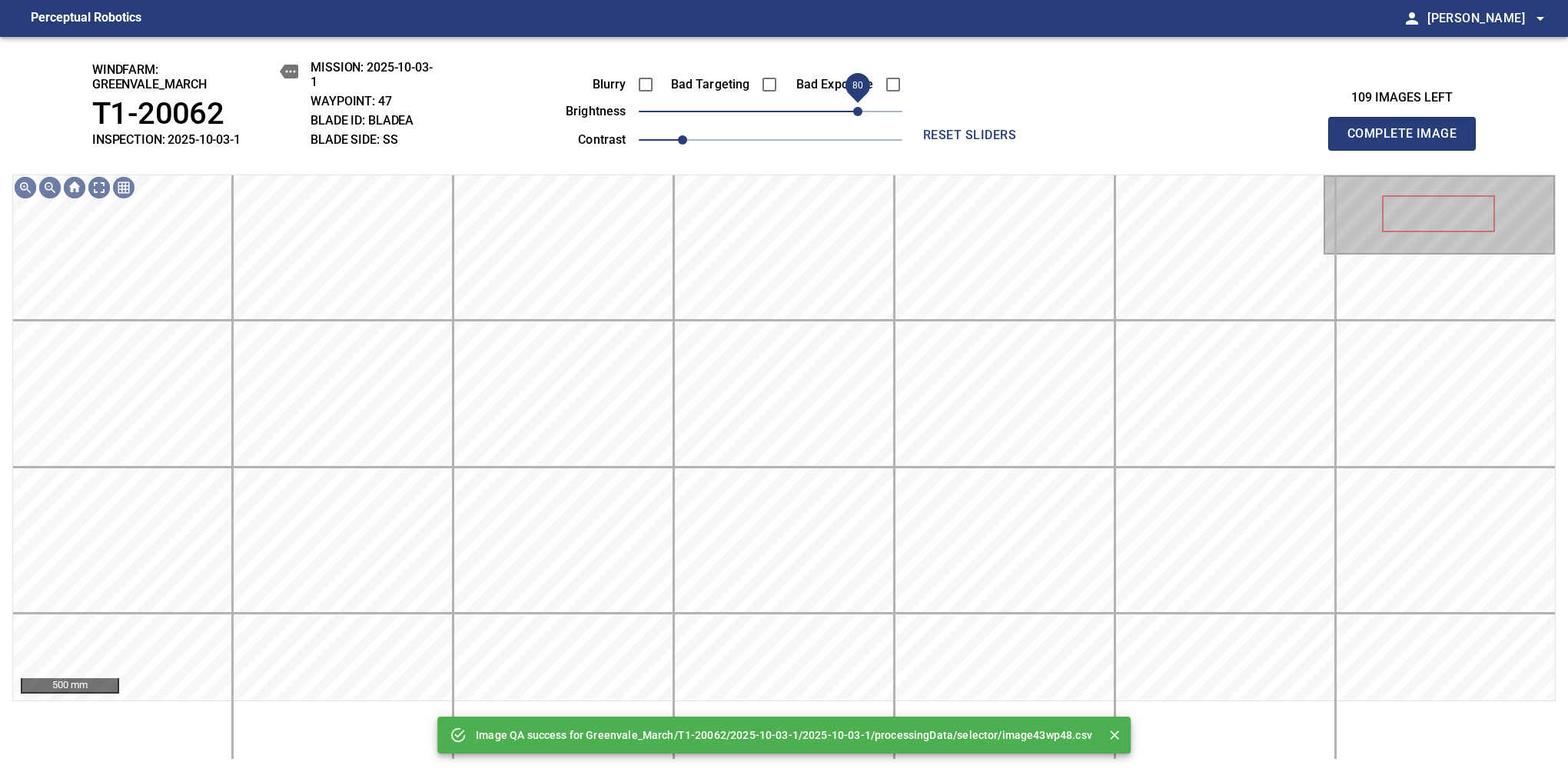
drag, startPoint x: 837, startPoint y: 114, endPoint x: 859, endPoint y: 111, distance: 22.2
click at [859, 111] on span "80" at bounding box center [770, 111] width 264 height 22
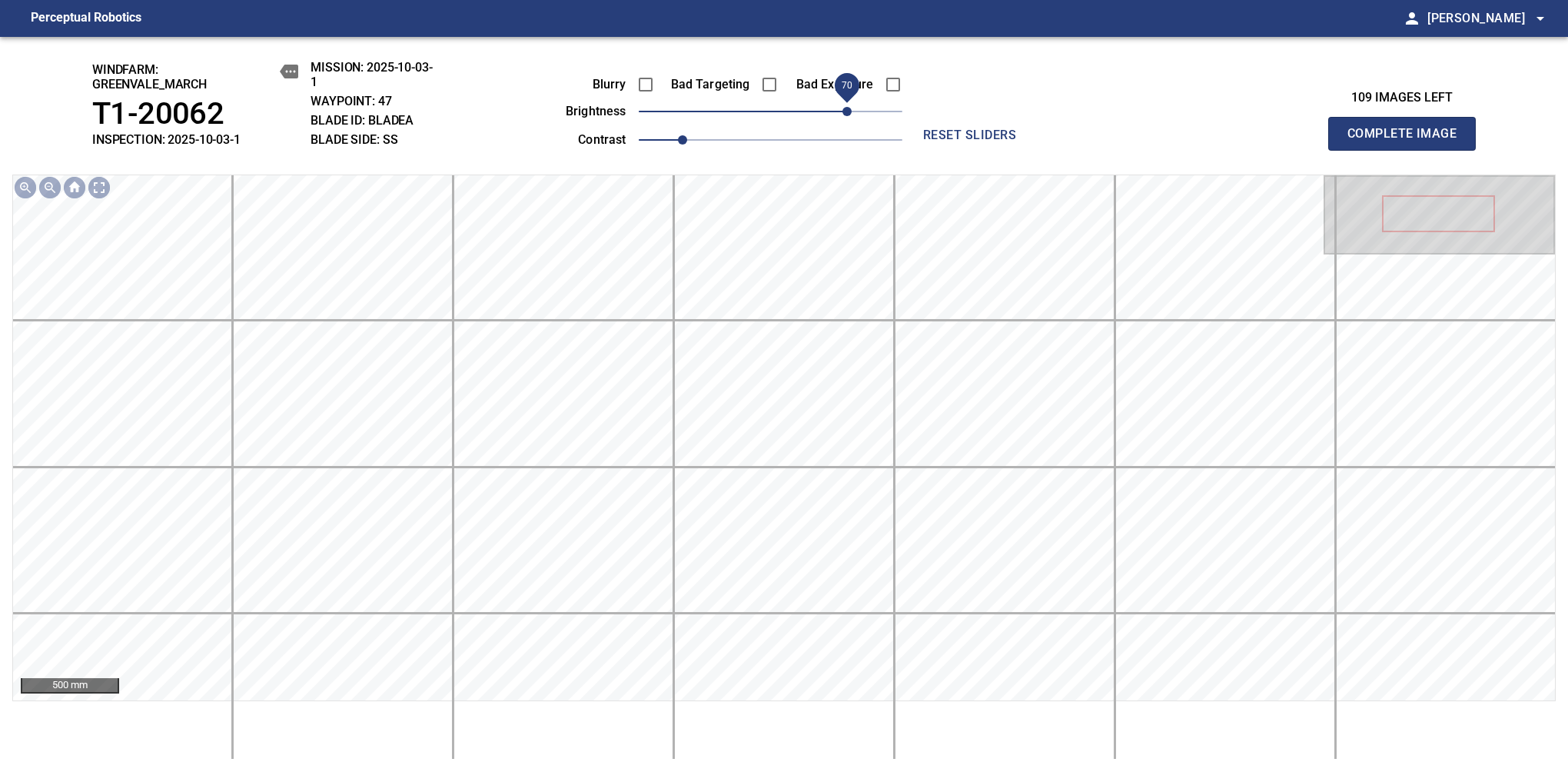
click at [852, 112] on span "70" at bounding box center [847, 111] width 10 height 10
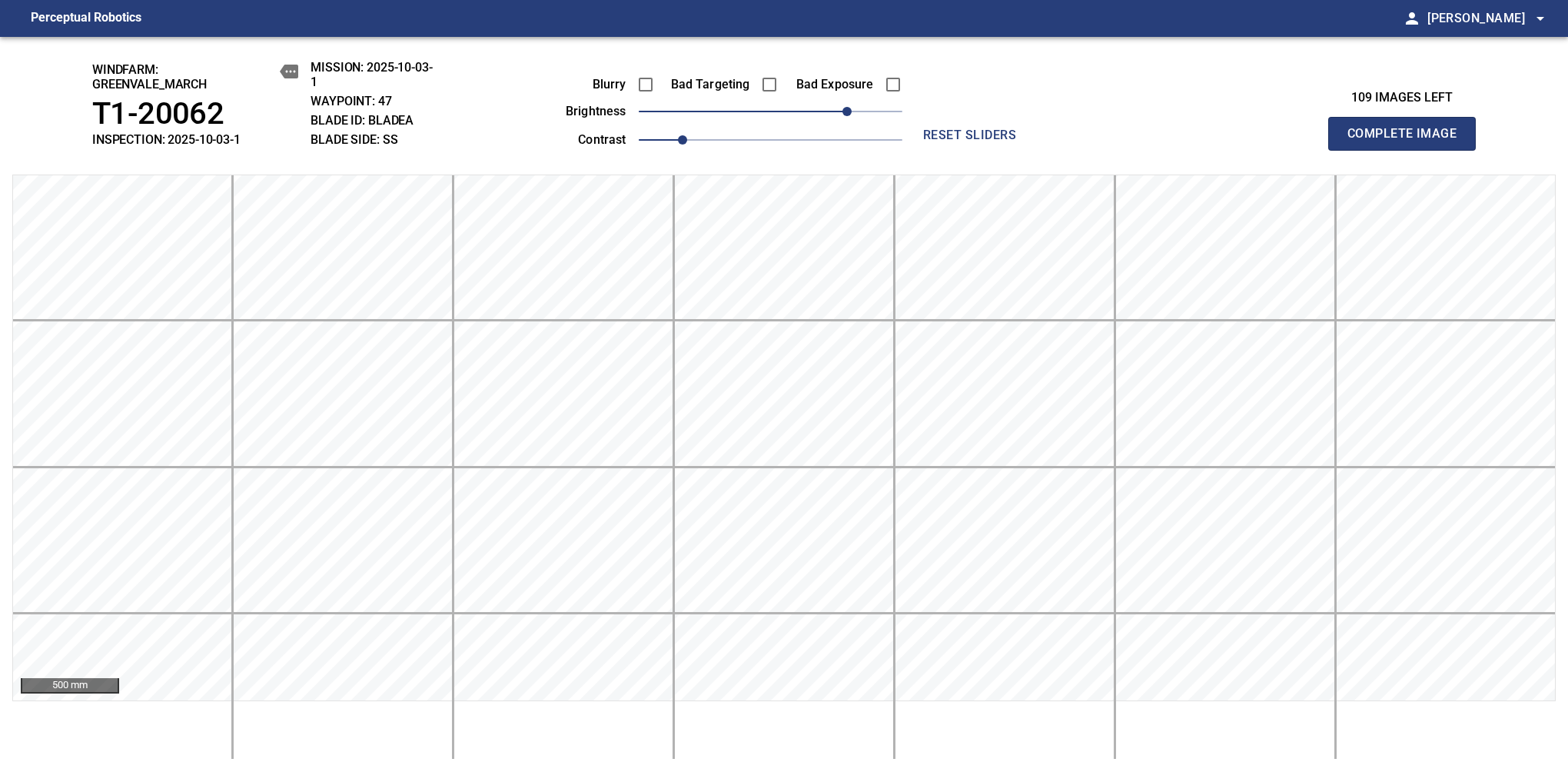
click at [1036, 141] on span "Complete Image" at bounding box center [1402, 133] width 114 height 22
drag, startPoint x: 788, startPoint y: 117, endPoint x: 864, endPoint y: 111, distance: 76.2
click at [864, 111] on span "90" at bounding box center [770, 111] width 264 height 22
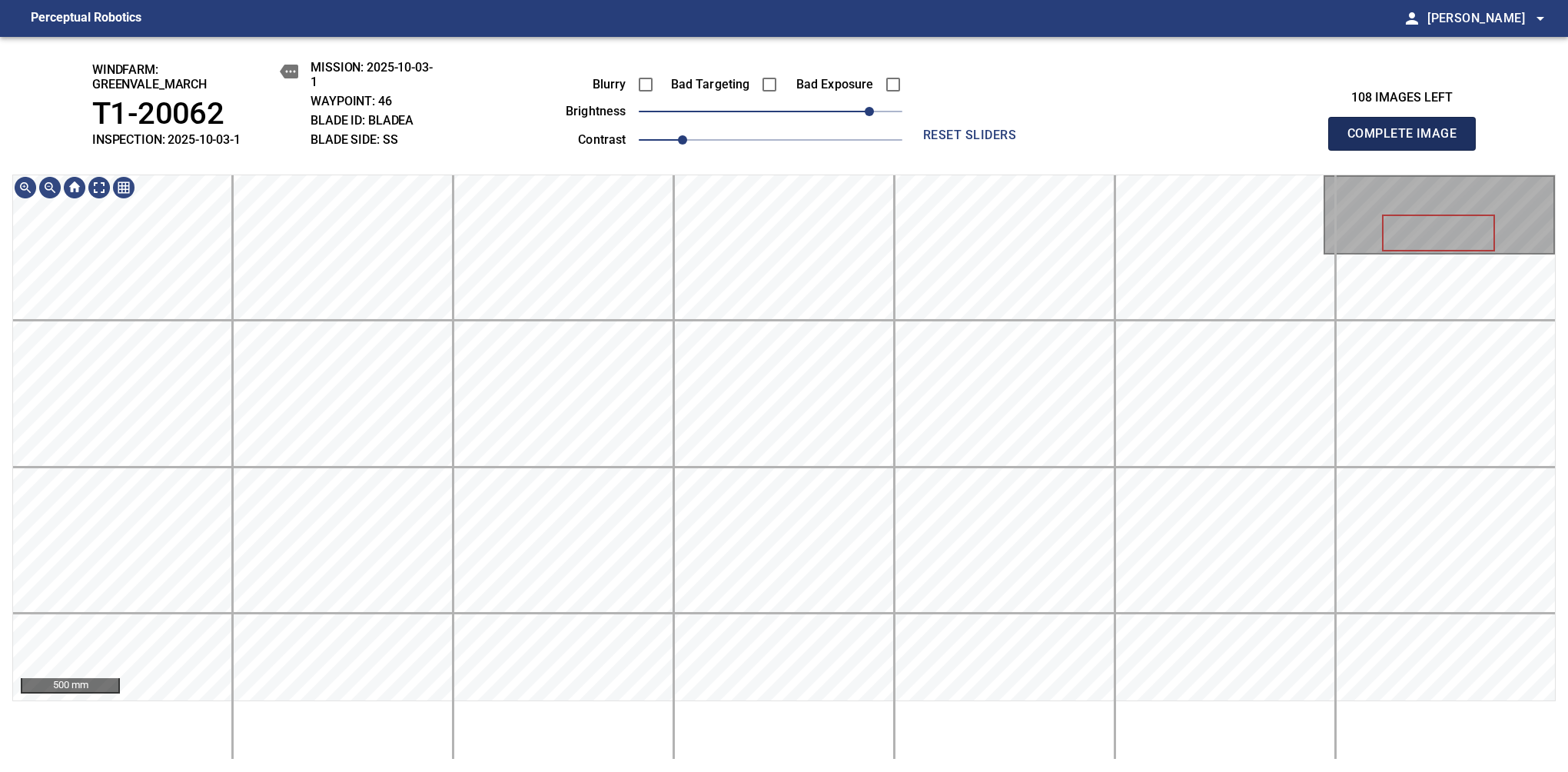
click at [1036, 141] on span "Complete Image" at bounding box center [1402, 133] width 114 height 22
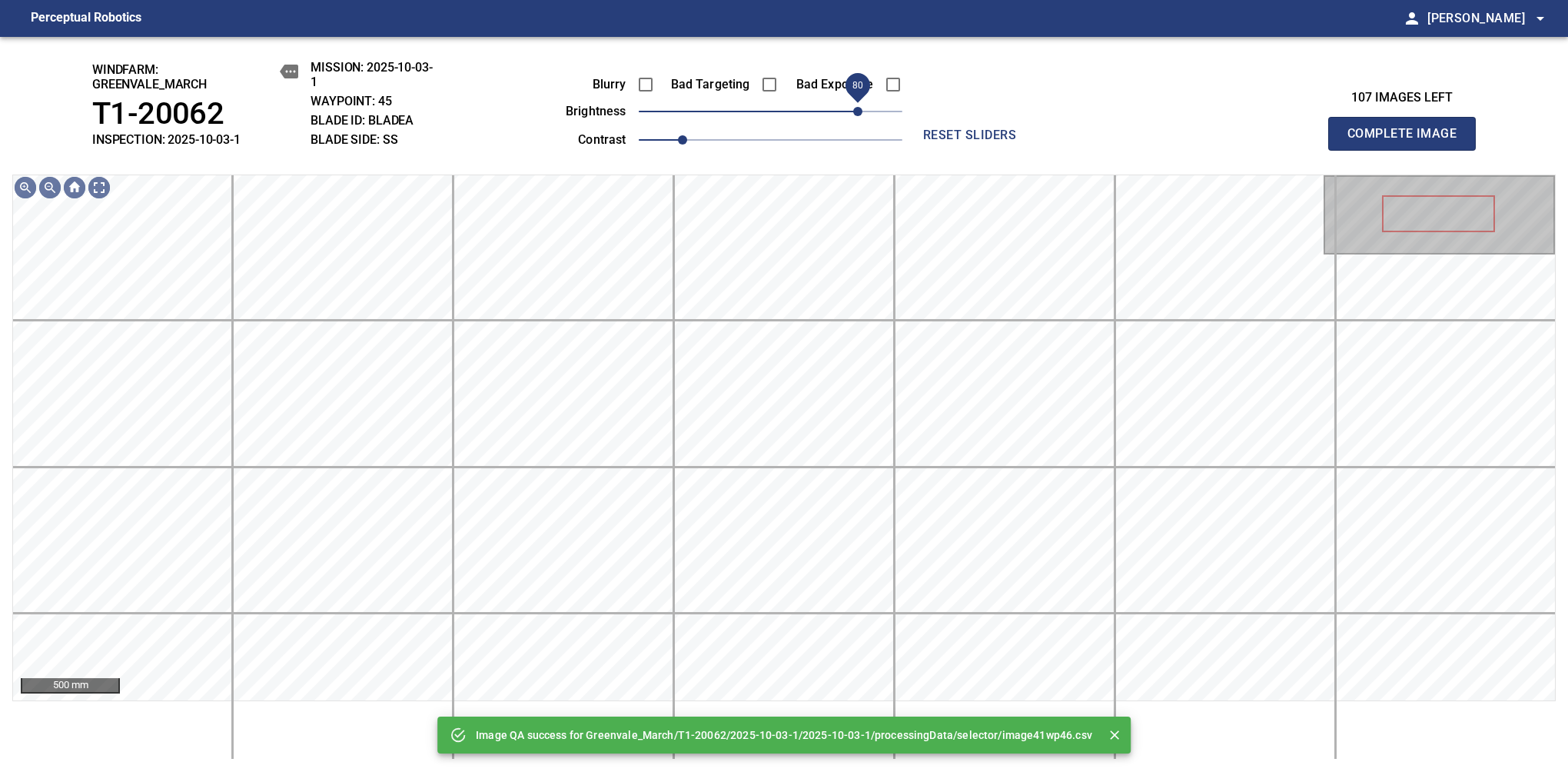
drag, startPoint x: 830, startPoint y: 114, endPoint x: 856, endPoint y: 114, distance: 26.0
click at [856, 114] on span "80" at bounding box center [770, 111] width 264 height 22
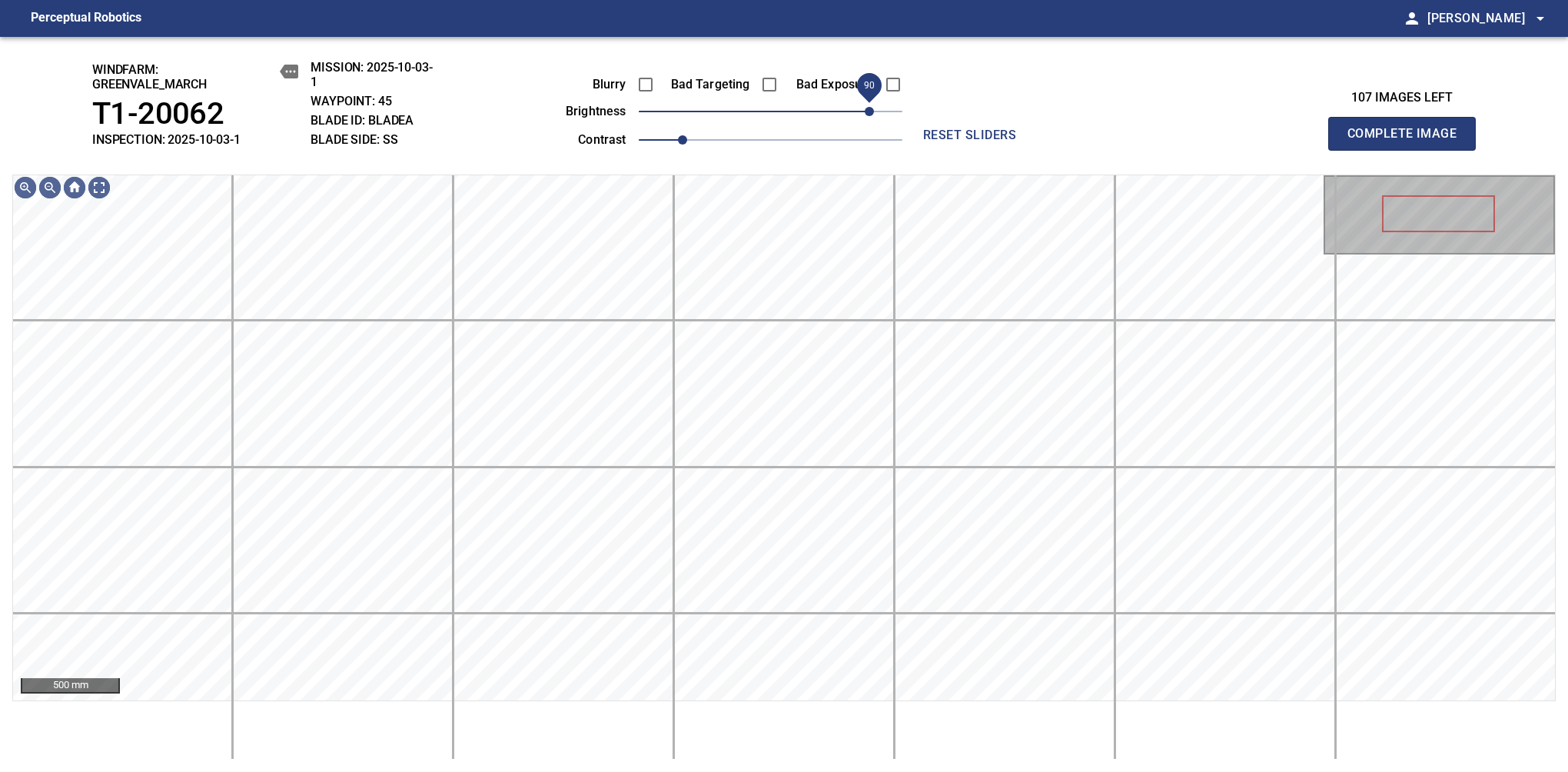
drag, startPoint x: 856, startPoint y: 114, endPoint x: 867, endPoint y: 114, distance: 11.0
click at [867, 114] on span "90" at bounding box center [869, 111] width 10 height 10
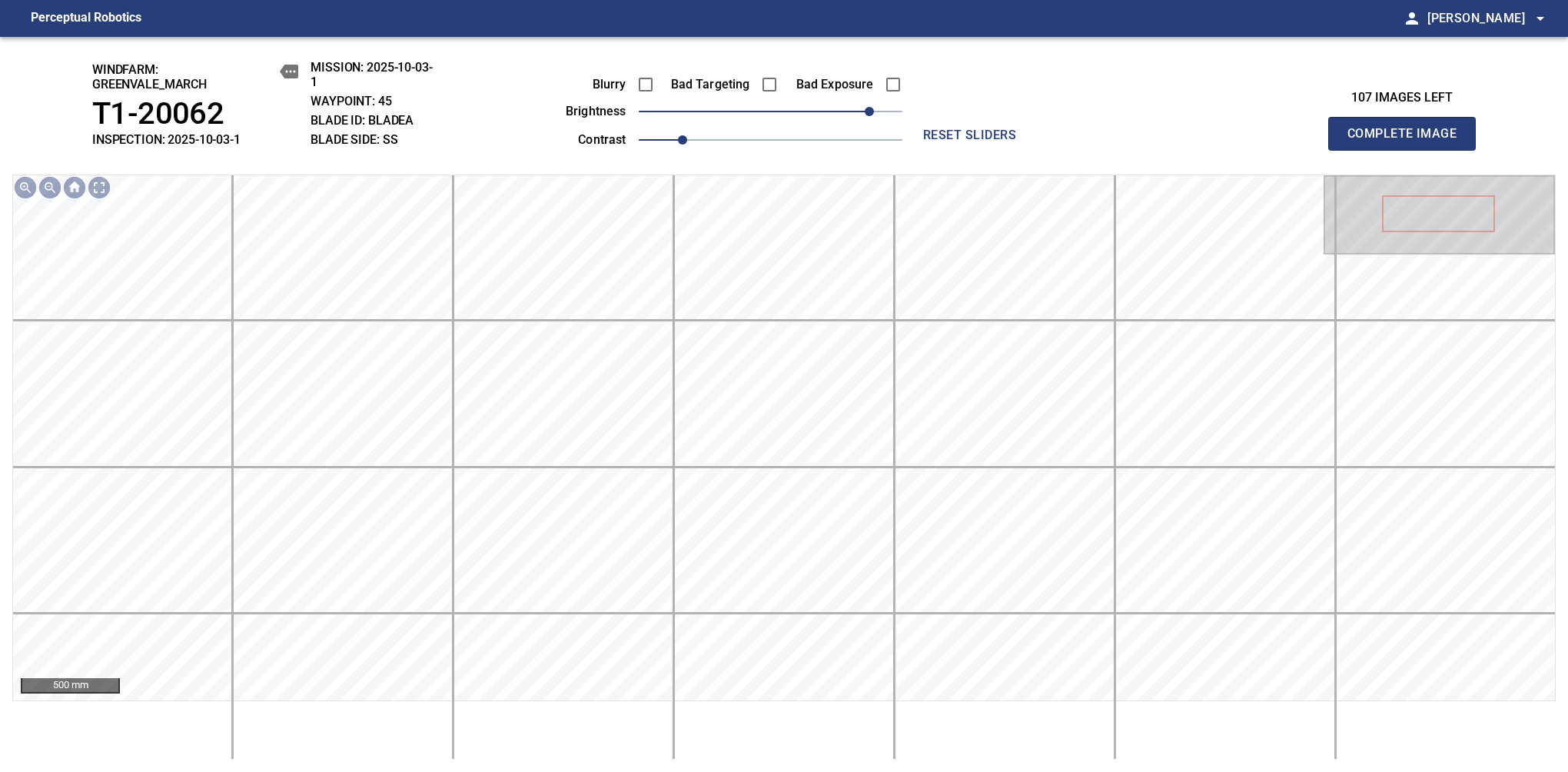
click at [1036, 141] on span "Complete Image" at bounding box center [1402, 133] width 114 height 22
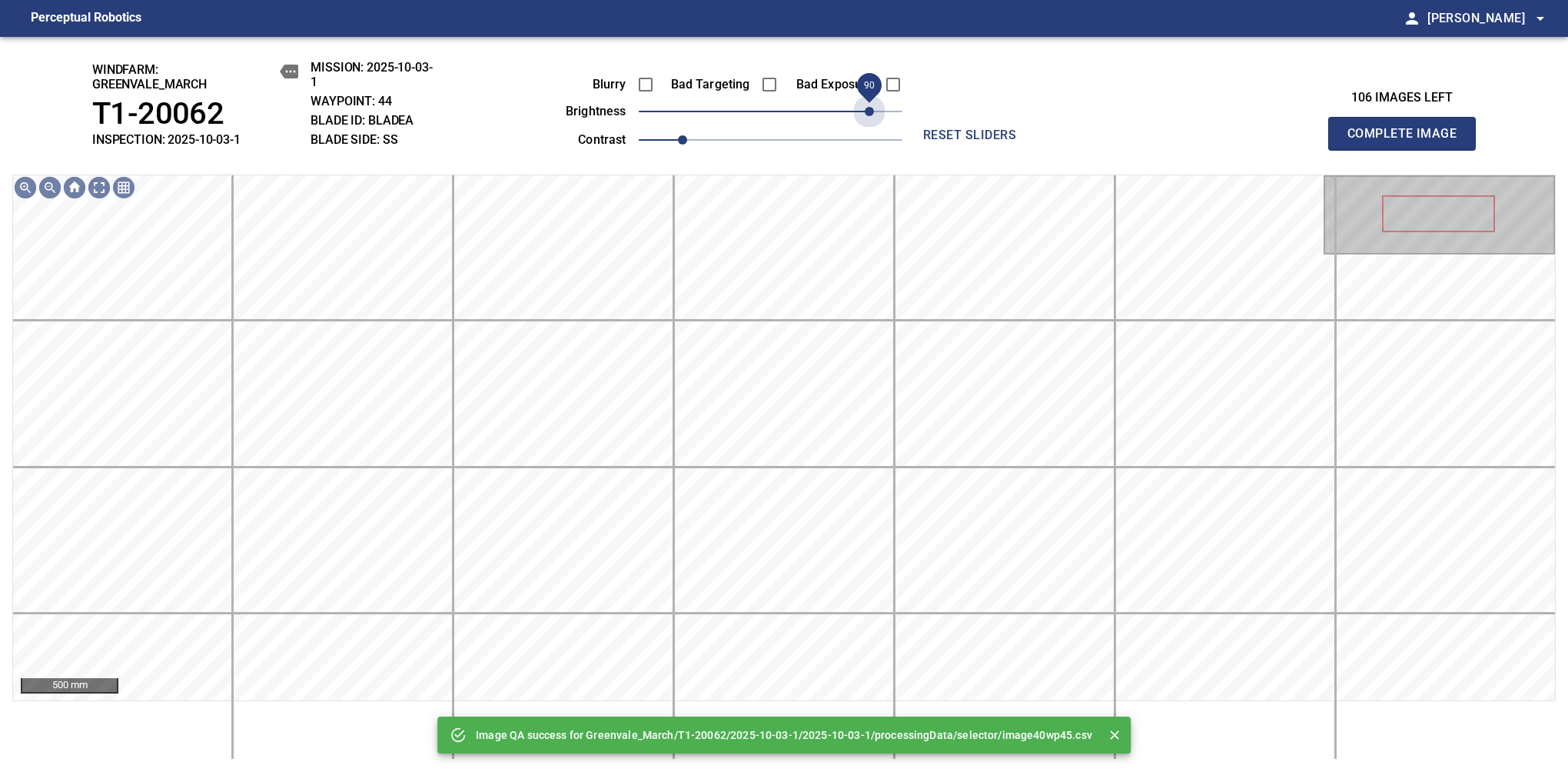
click at [867, 114] on span "90" at bounding box center [770, 111] width 264 height 22
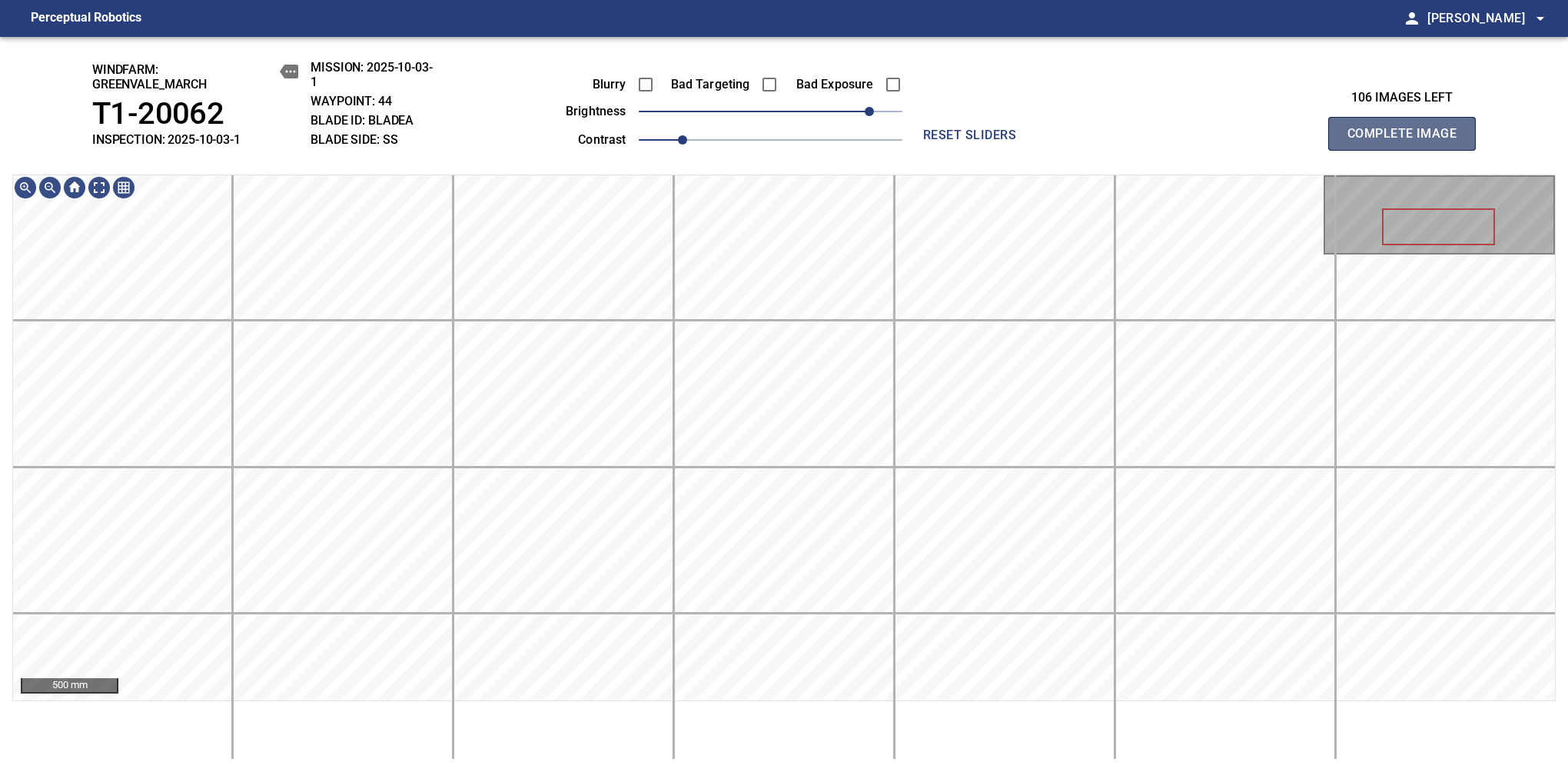
click at [1036, 141] on span "Complete Image" at bounding box center [1402, 133] width 114 height 22
drag, startPoint x: 786, startPoint y: 117, endPoint x: 878, endPoint y: 104, distance: 92.9
click at [878, 104] on span "100" at bounding box center [770, 111] width 264 height 22
click at [1036, 141] on span "Complete Image" at bounding box center [1402, 133] width 114 height 22
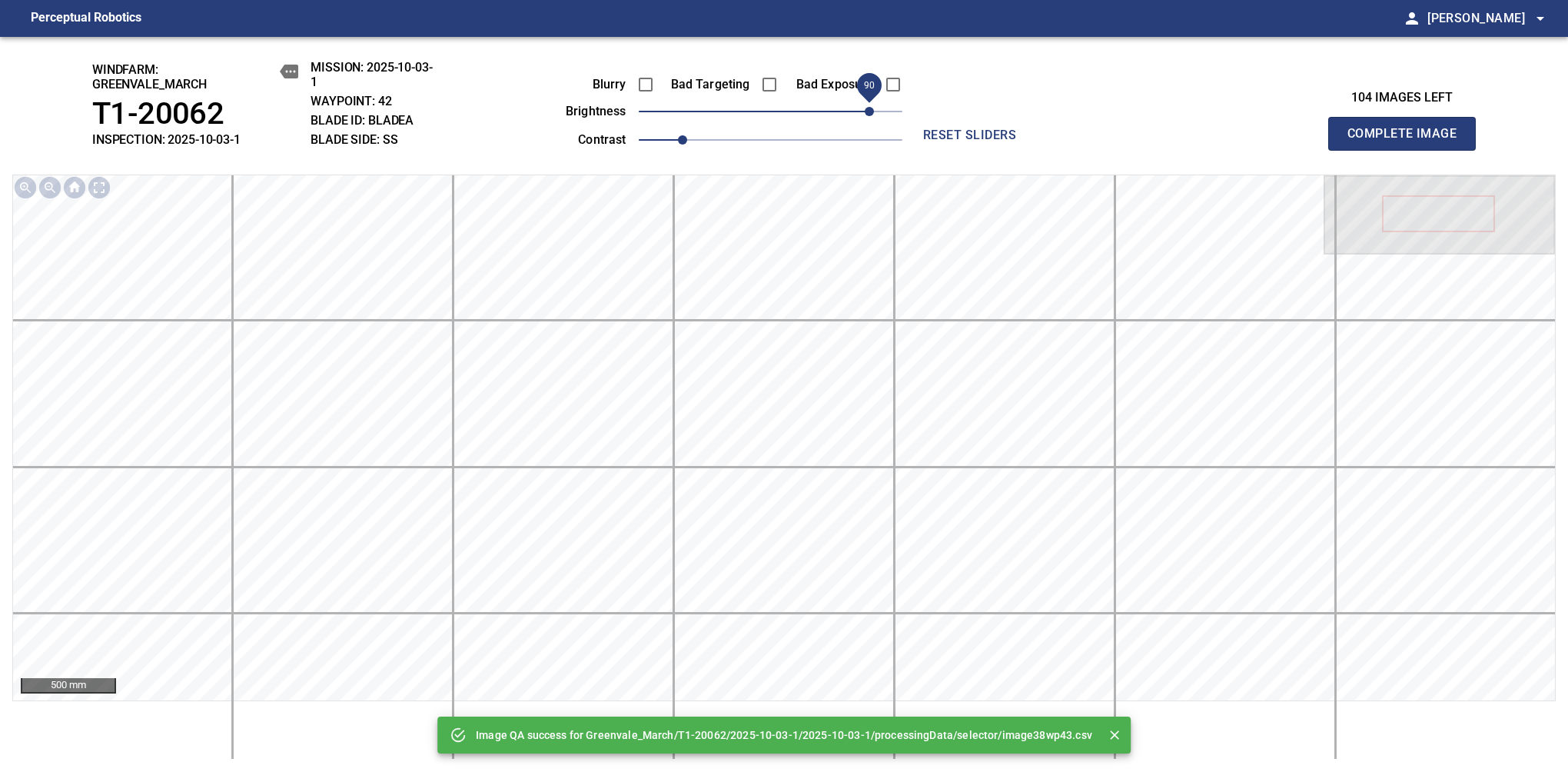
drag, startPoint x: 861, startPoint y: 115, endPoint x: 869, endPoint y: 111, distance: 8.9
click at [869, 111] on span "90" at bounding box center [770, 111] width 264 height 22
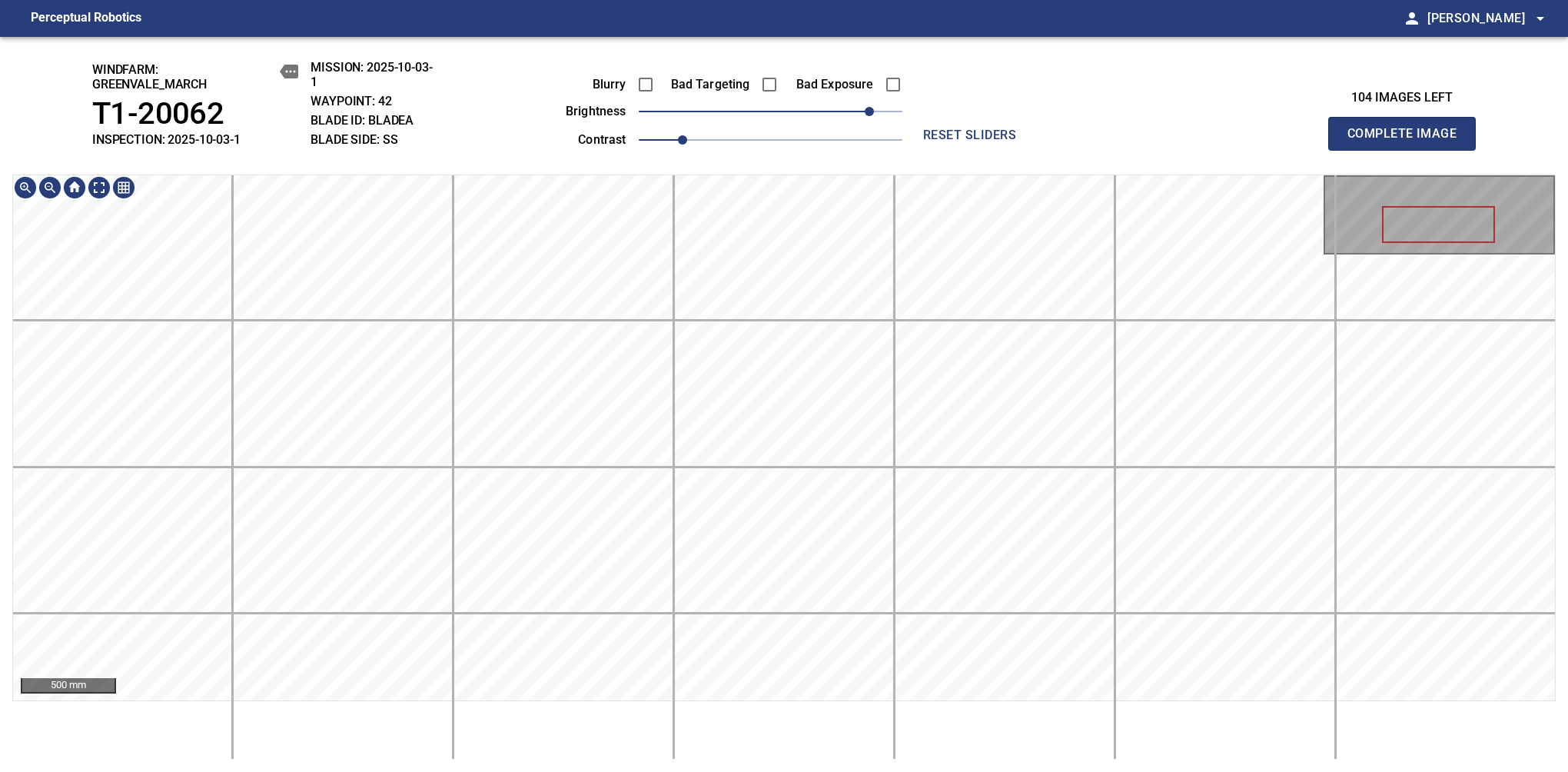
click at [876, 31] on main "Perceptual Robotics person [PERSON_NAME] arrow_drop_down windfarm: Greenvale_Ma…" at bounding box center [784, 386] width 1568 height 772
click at [1036, 141] on span "Complete Image" at bounding box center [1402, 133] width 114 height 22
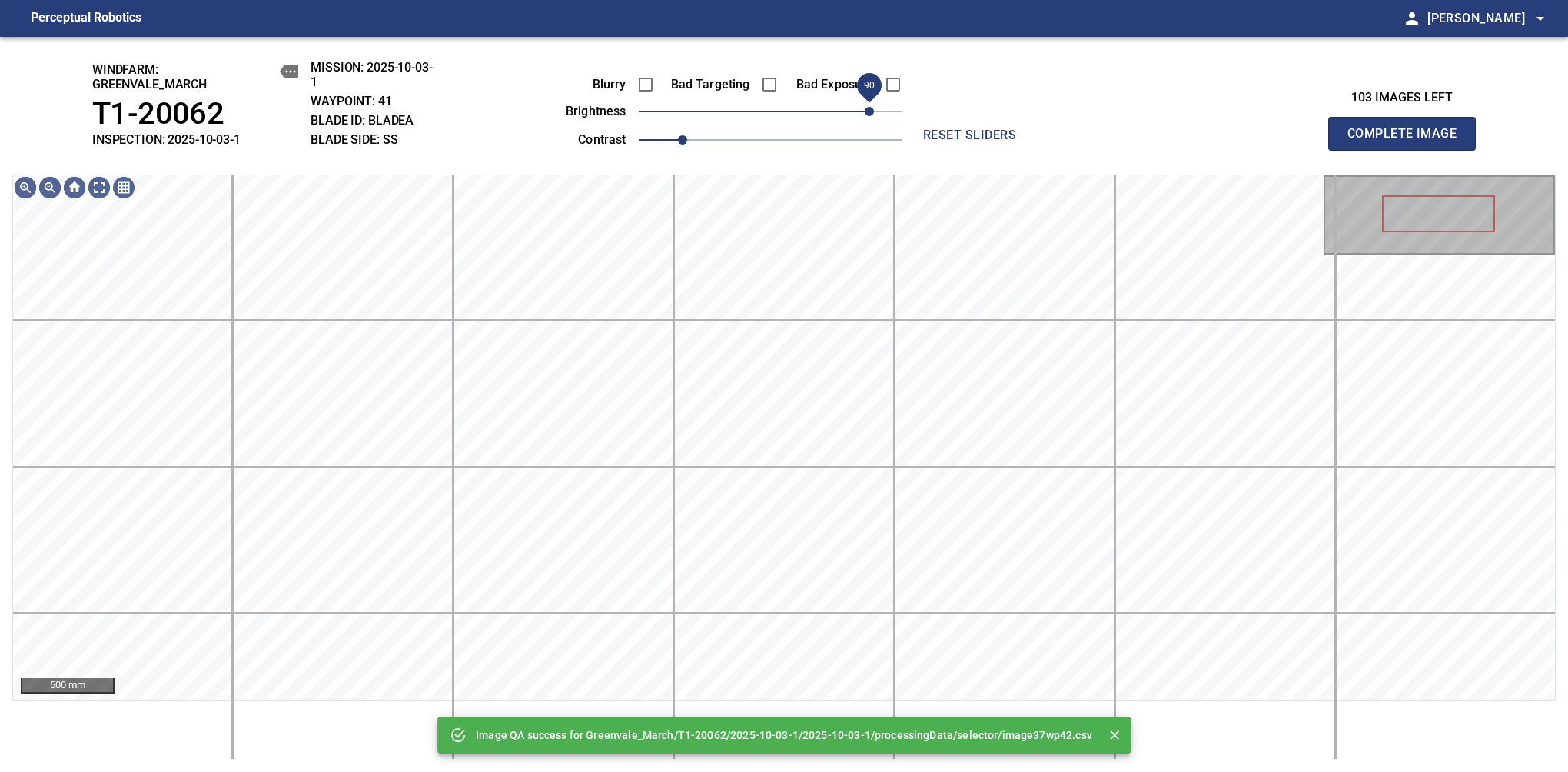
drag, startPoint x: 805, startPoint y: 118, endPoint x: 871, endPoint y: 112, distance: 66.3
click at [871, 112] on span "90" at bounding box center [770, 111] width 264 height 22
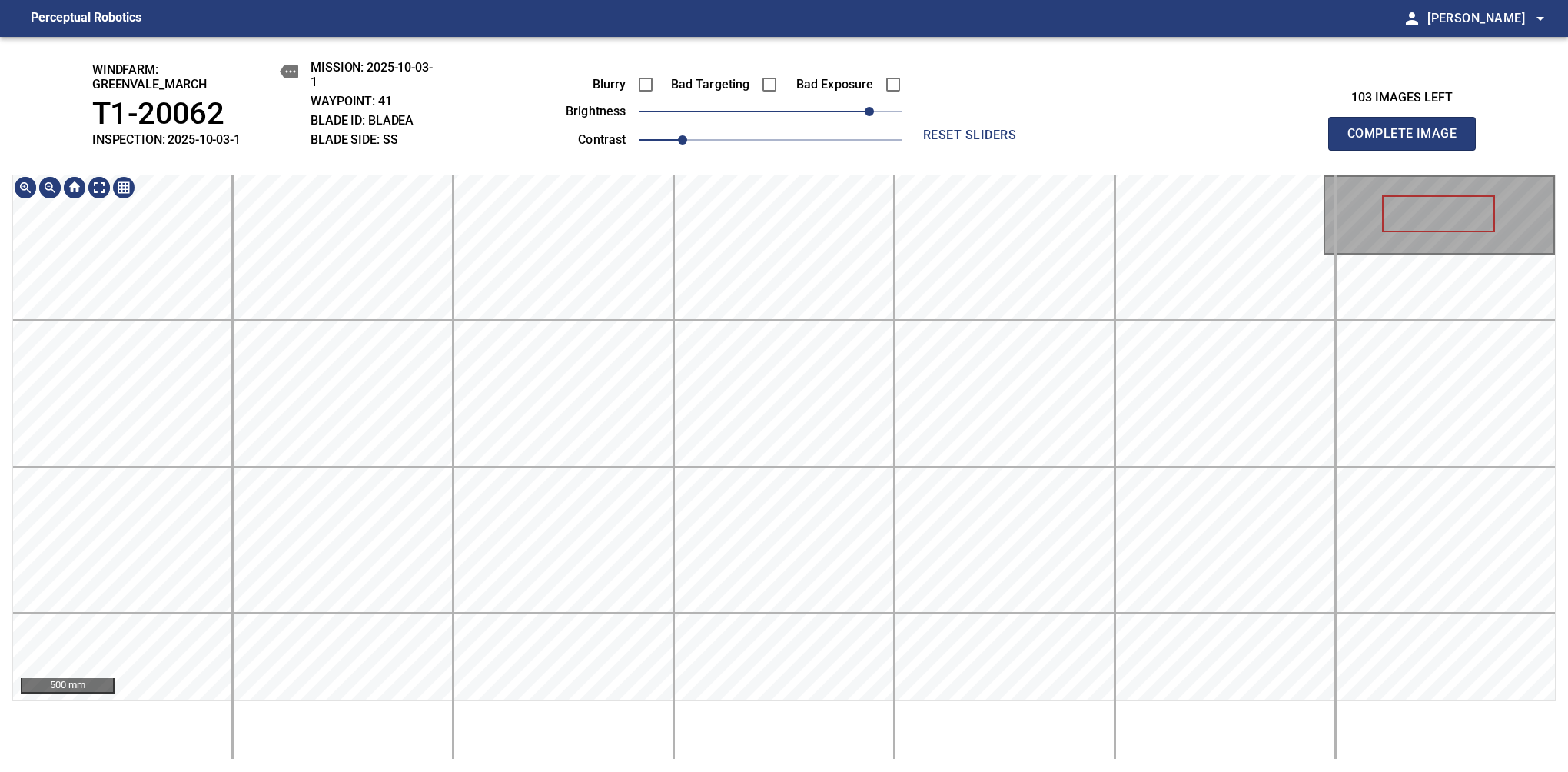
click at [880, 154] on div "windfarm: Greenvale_March T1-20062 INSPECTION: 2025-10-03-1 MISSION: 2025-10-03…" at bounding box center [784, 404] width 1568 height 735
click at [1036, 141] on span "Complete Image" at bounding box center [1402, 133] width 114 height 22
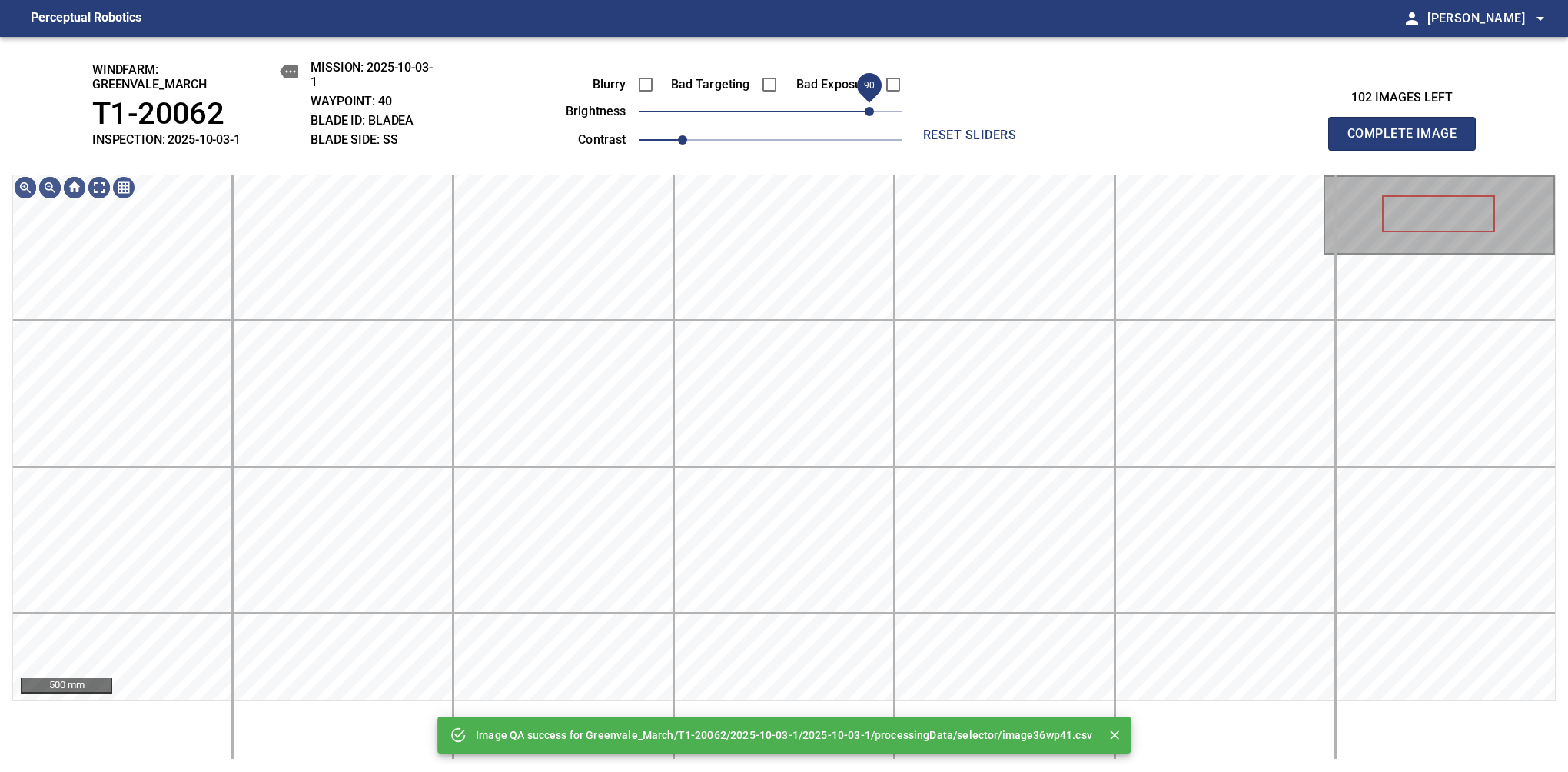
drag, startPoint x: 796, startPoint y: 115, endPoint x: 870, endPoint y: 120, distance: 74.2
click at [870, 116] on span "90" at bounding box center [869, 111] width 10 height 10
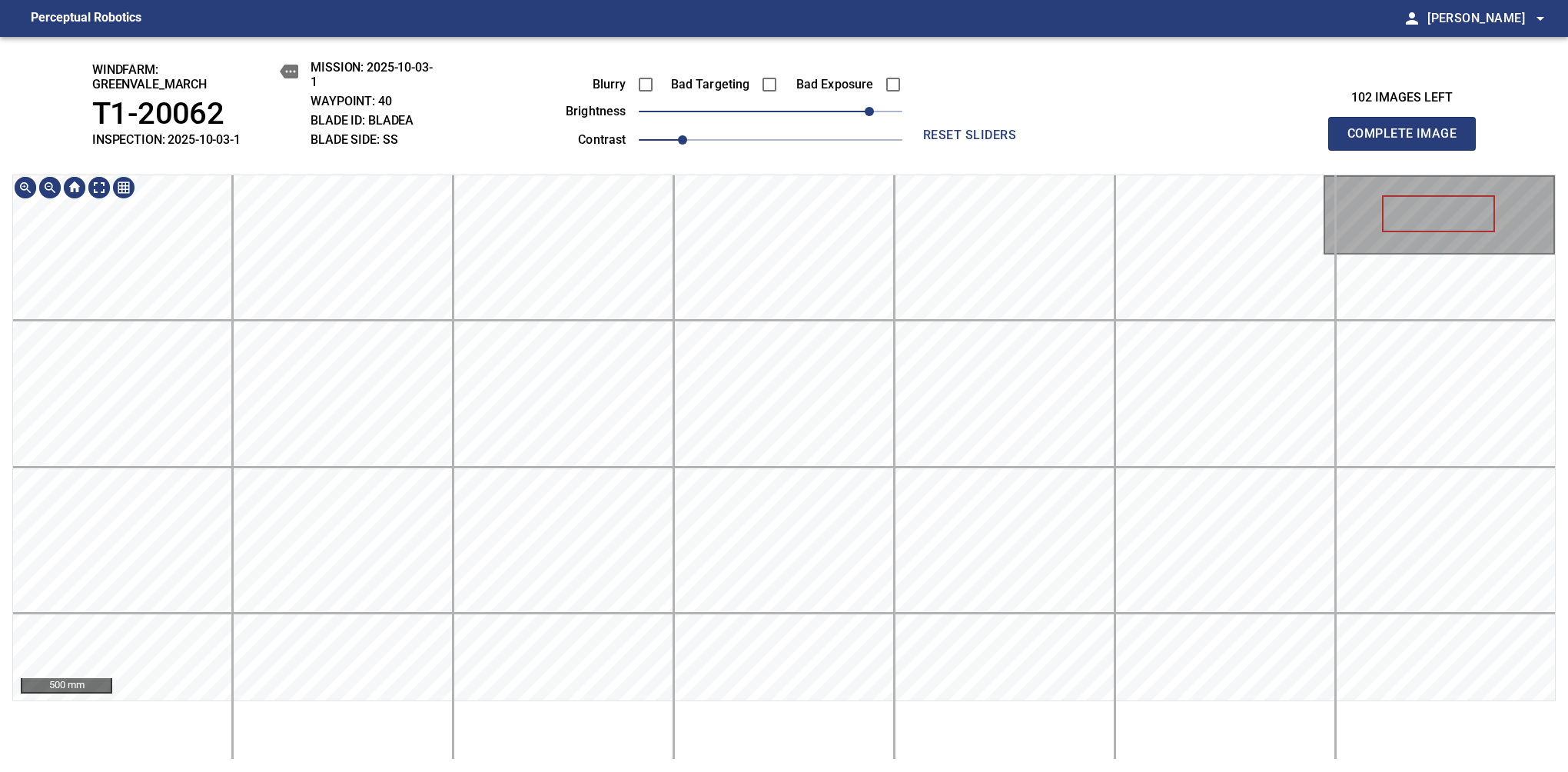
click at [821, 0] on html "Perceptual Robotics person [PERSON_NAME] arrow_drop_down windfarm: Greenvale_Ma…" at bounding box center [784, 386] width 1568 height 772
click at [1036, 141] on span "Complete Image" at bounding box center [1402, 133] width 114 height 22
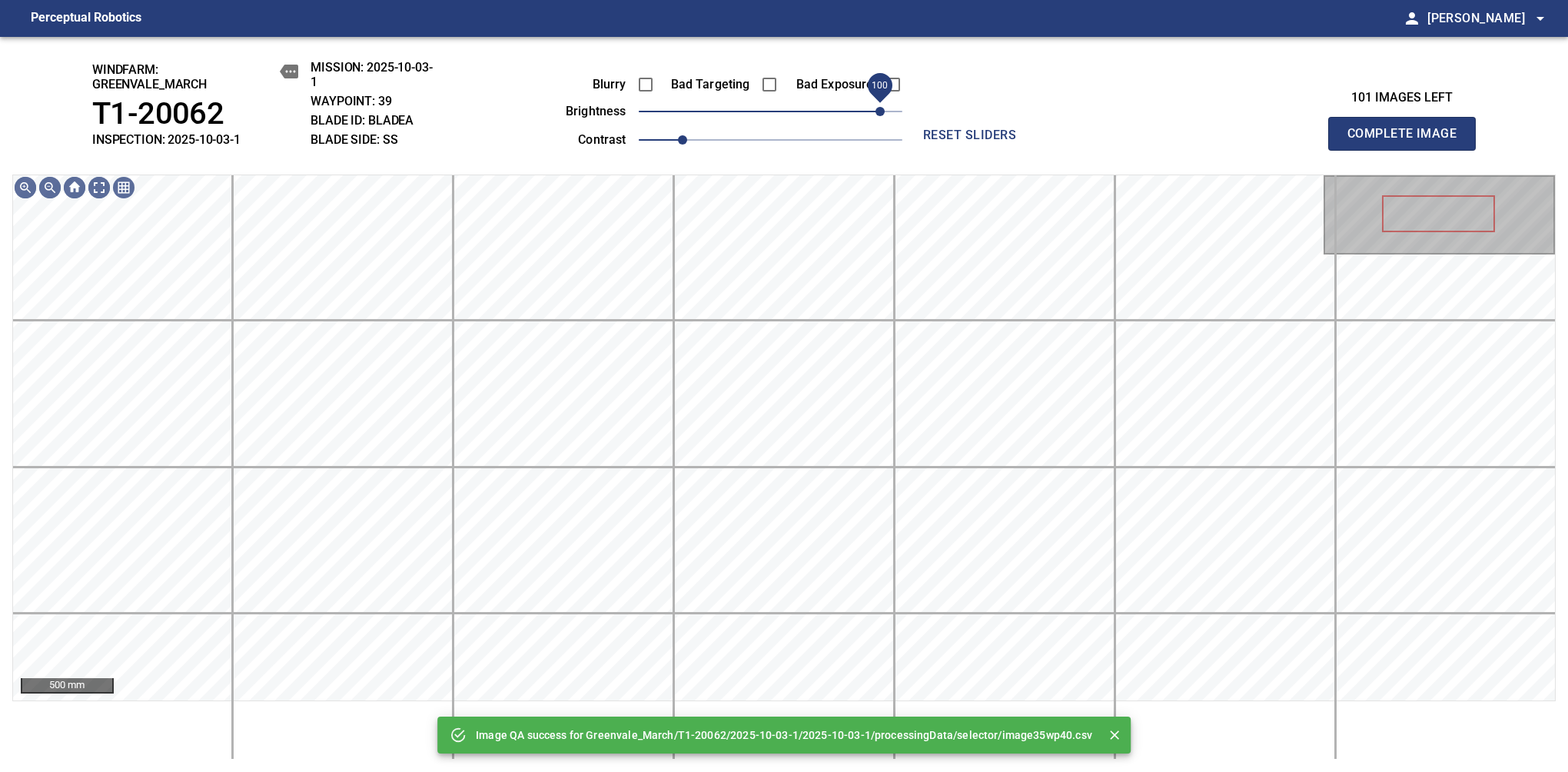
drag, startPoint x: 863, startPoint y: 114, endPoint x: 878, endPoint y: 113, distance: 15.0
click at [878, 113] on span "100" at bounding box center [770, 111] width 264 height 22
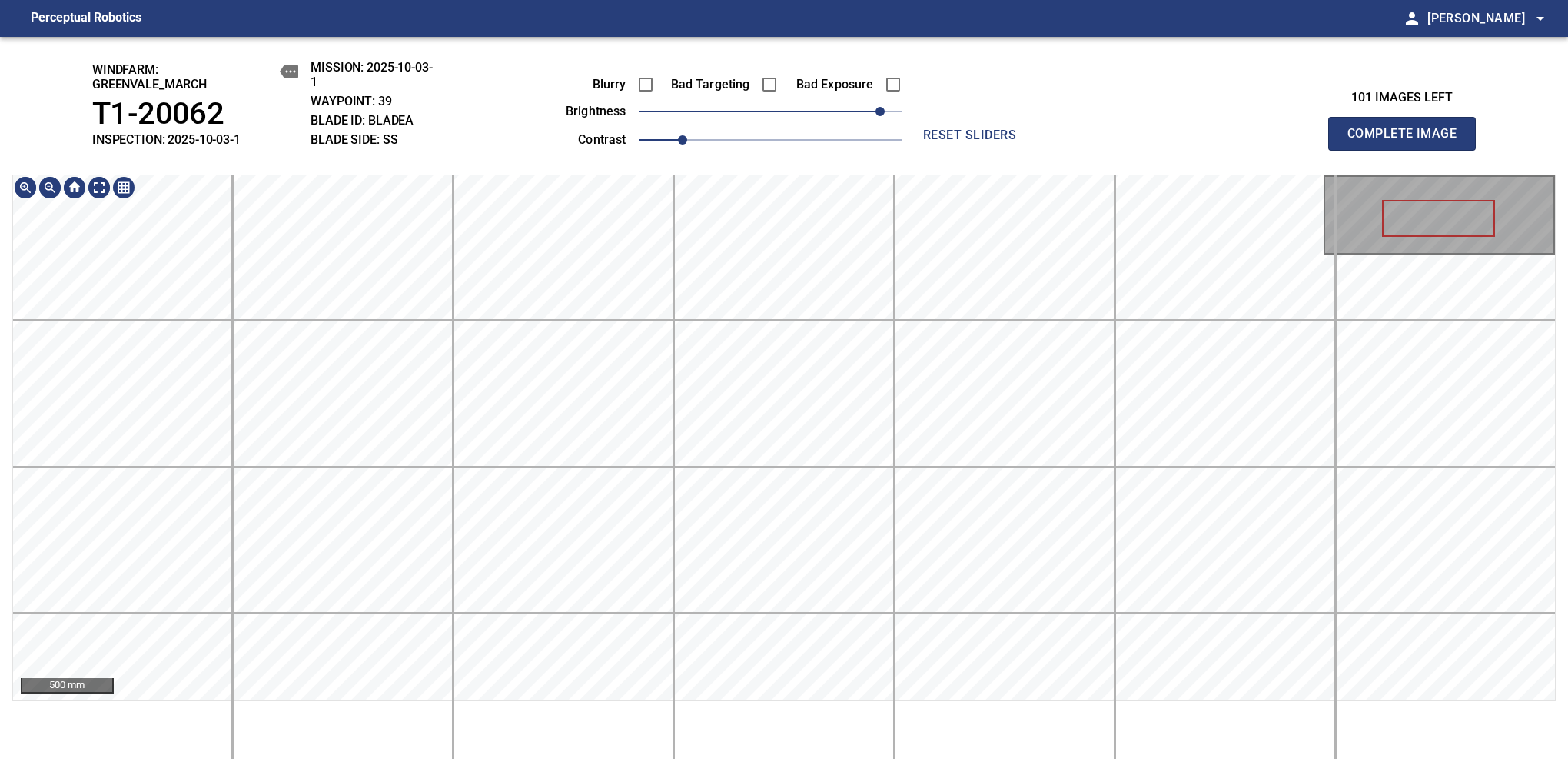
click at [800, 136] on div "windfarm: Greenvale_March T1-20062 INSPECTION: 2025-10-03-1 MISSION: 2025-10-03…" at bounding box center [784, 404] width 1568 height 735
click at [1036, 141] on span "Complete Image" at bounding box center [1402, 133] width 114 height 22
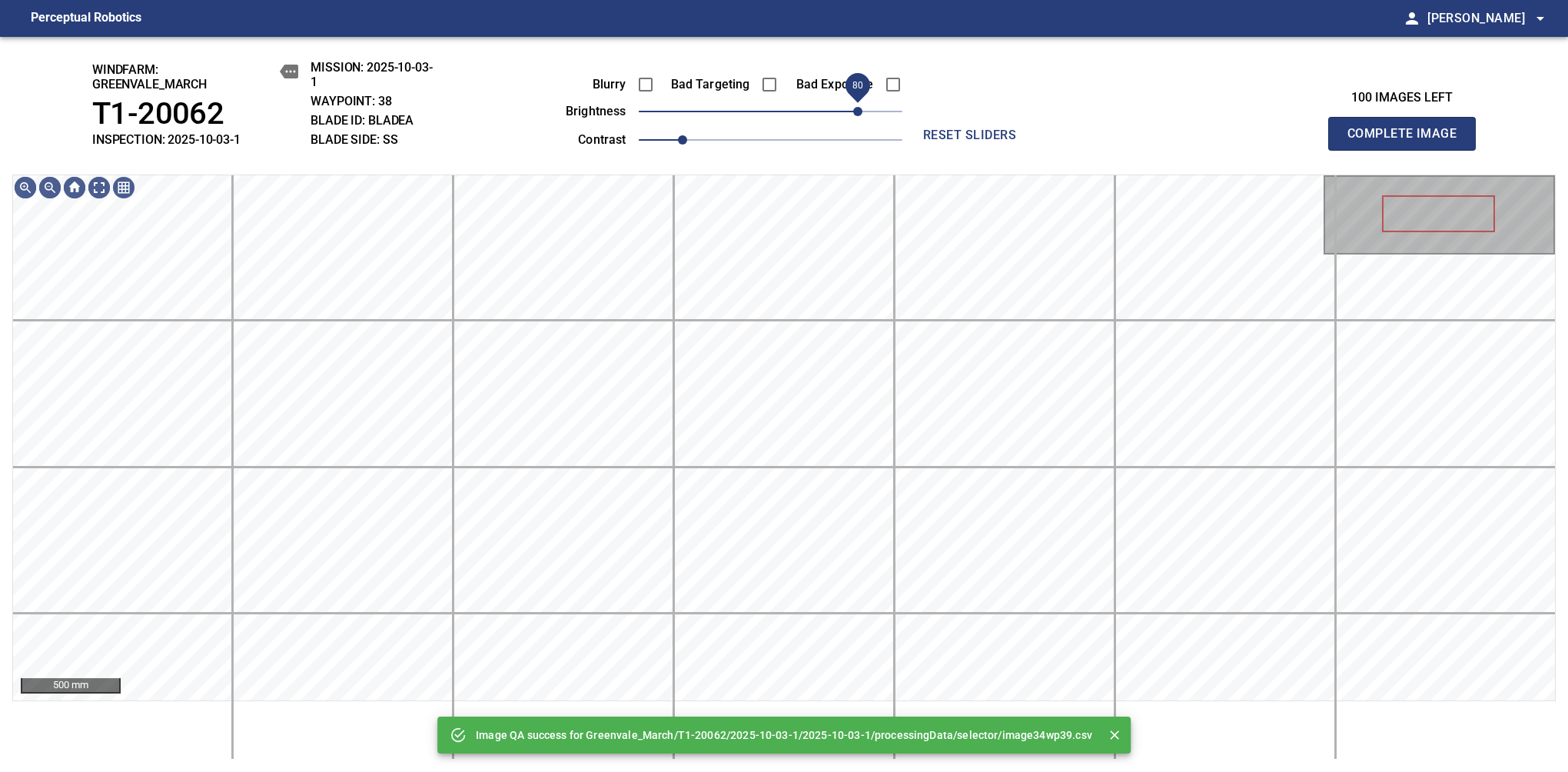
drag, startPoint x: 843, startPoint y: 109, endPoint x: 862, endPoint y: 109, distance: 19.0
click at [862, 109] on span "80" at bounding box center [770, 111] width 264 height 22
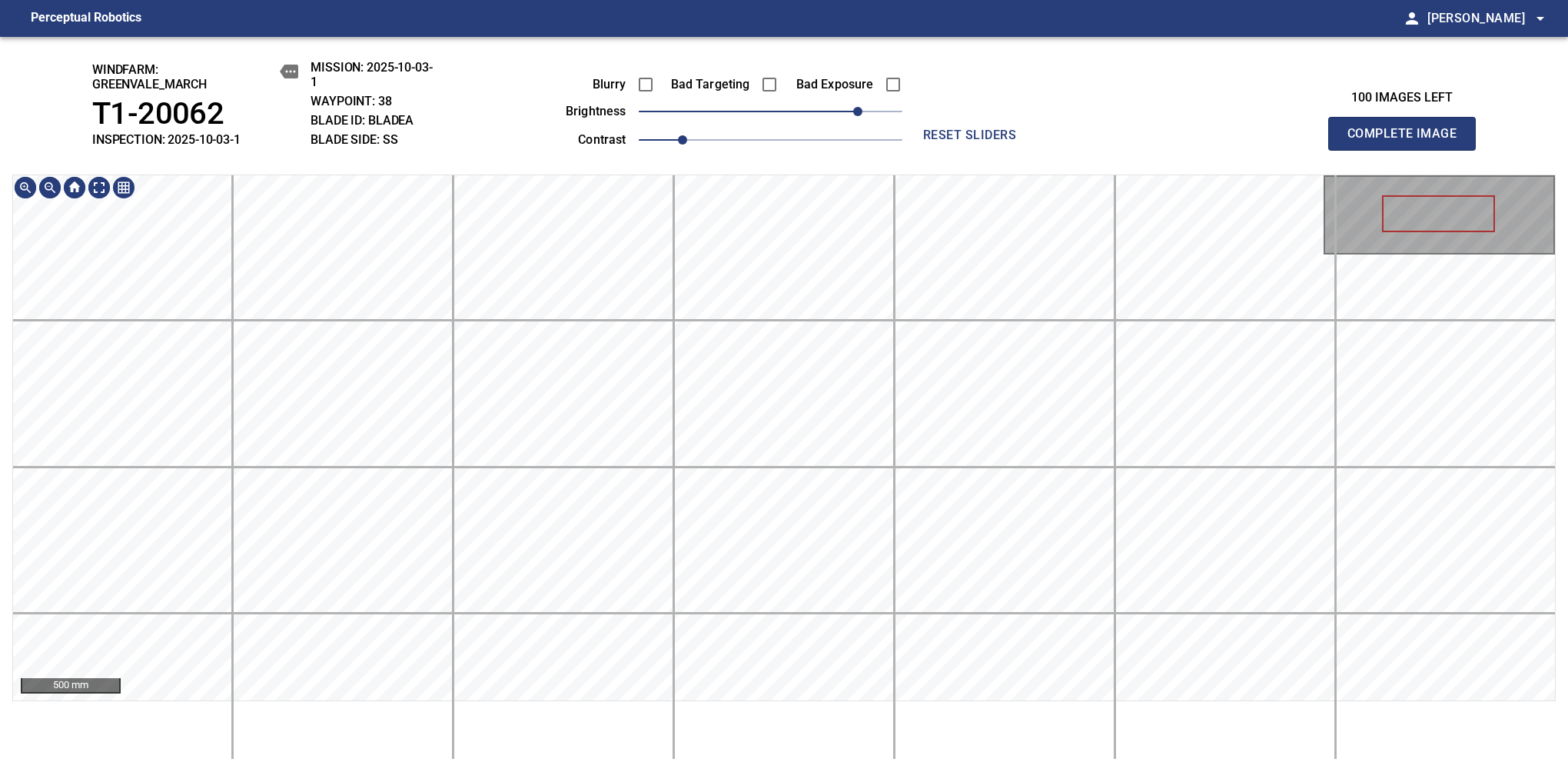
click at [569, 115] on div "windfarm: Greenvale_March T1-20062 INSPECTION: 2025-10-03-1 MISSION: 2025-10-03…" at bounding box center [784, 404] width 1568 height 735
click at [1036, 141] on span "Complete Image" at bounding box center [1402, 133] width 114 height 22
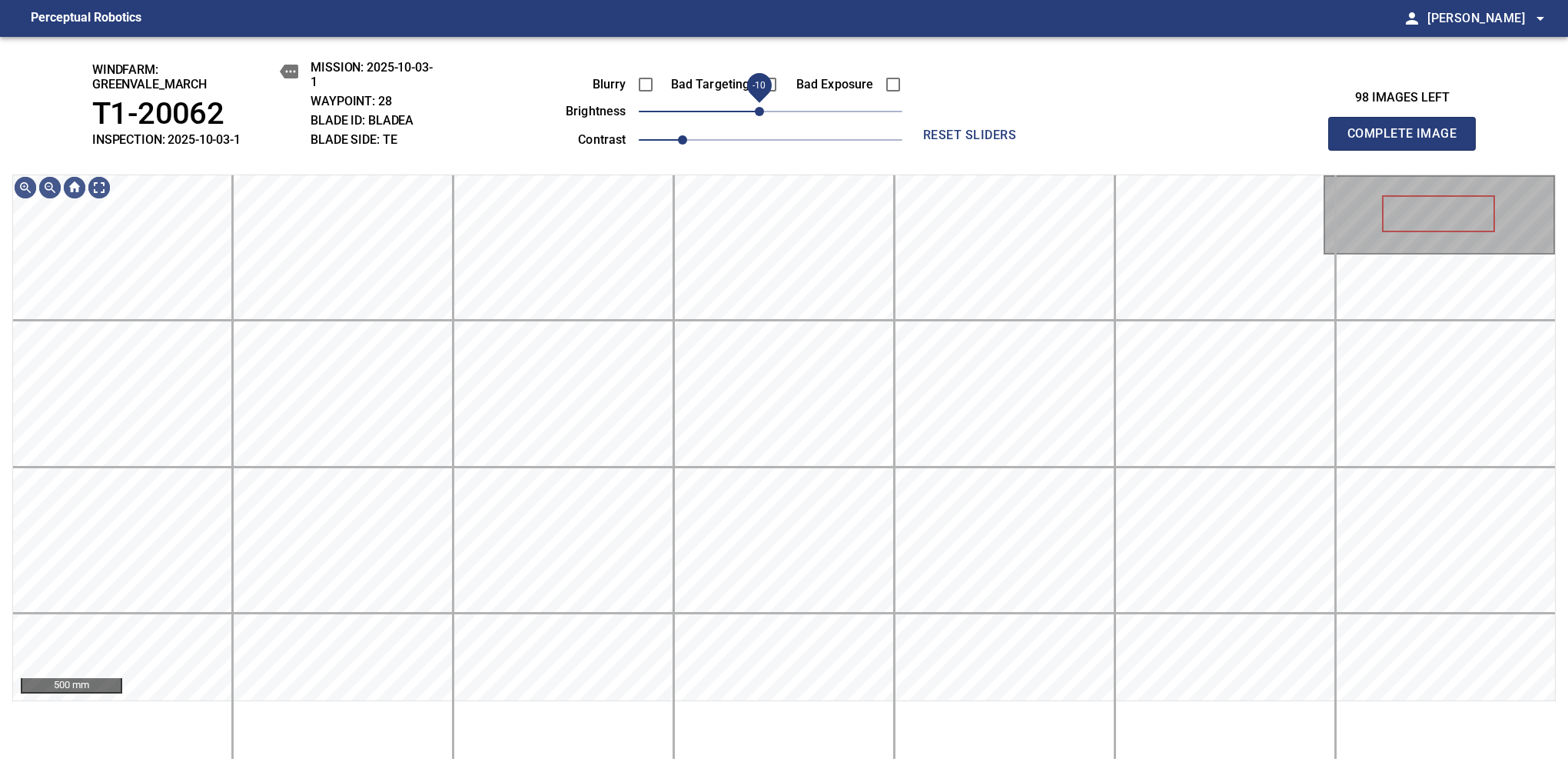
click at [763, 109] on span "-10" at bounding box center [759, 111] width 10 height 10
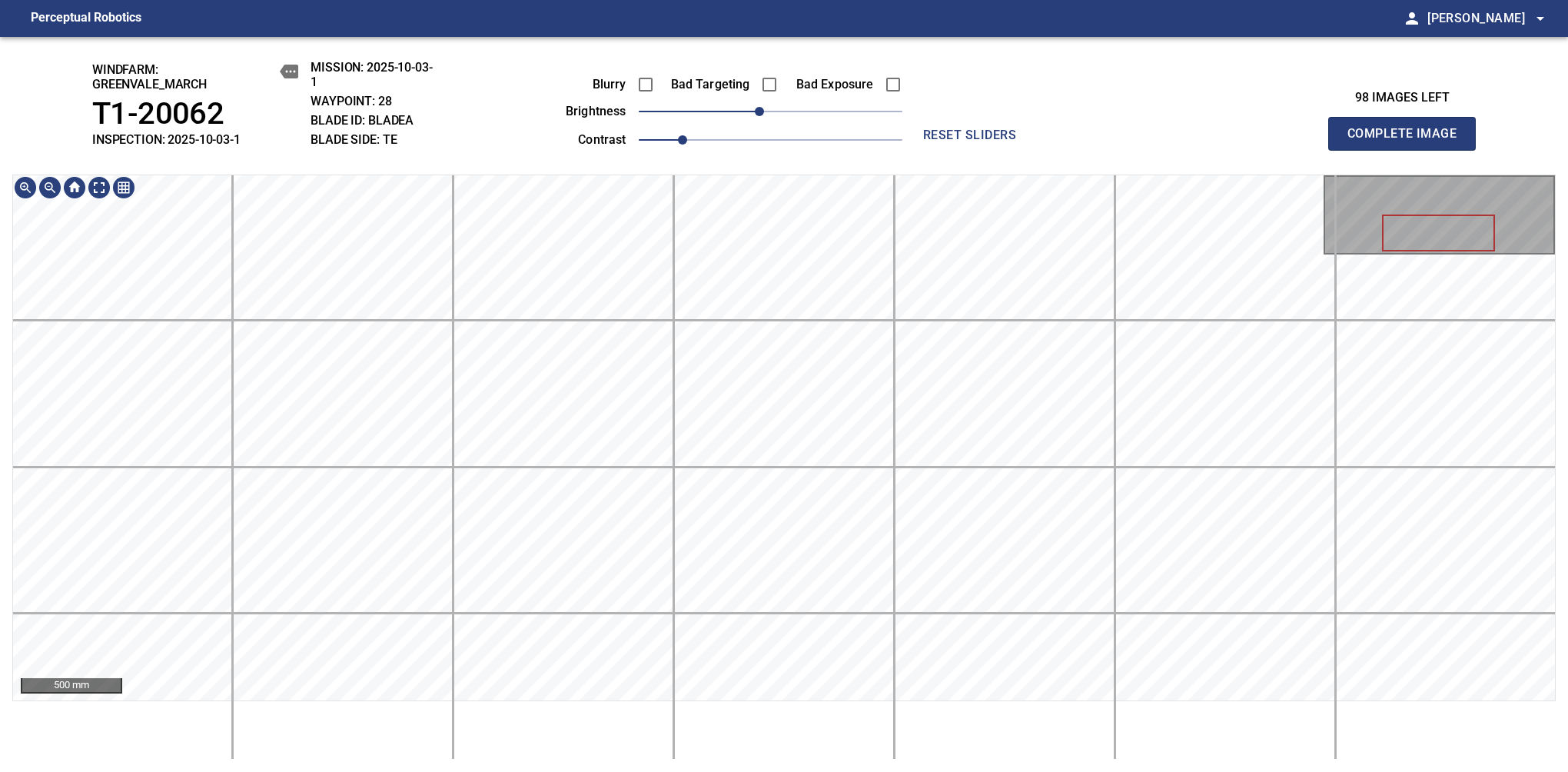
click at [1036, 141] on span "Complete Image" at bounding box center [1402, 133] width 114 height 22
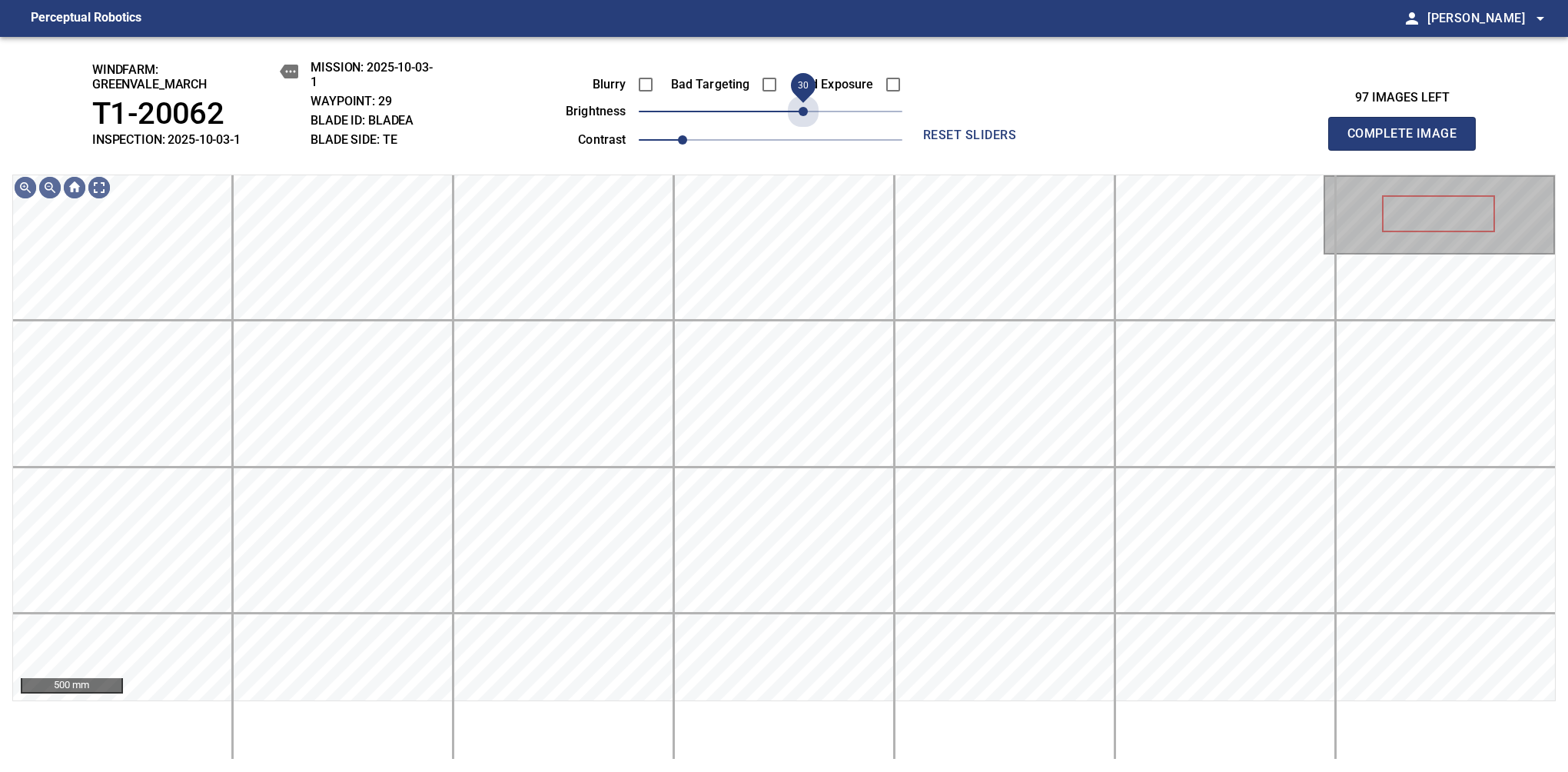
drag, startPoint x: 781, startPoint y: 118, endPoint x: 807, endPoint y: 128, distance: 27.9
click at [807, 128] on div "Blurry Bad Targeting Bad Exposure brightness 30 contrast 1" at bounding box center [716, 110] width 371 height 82
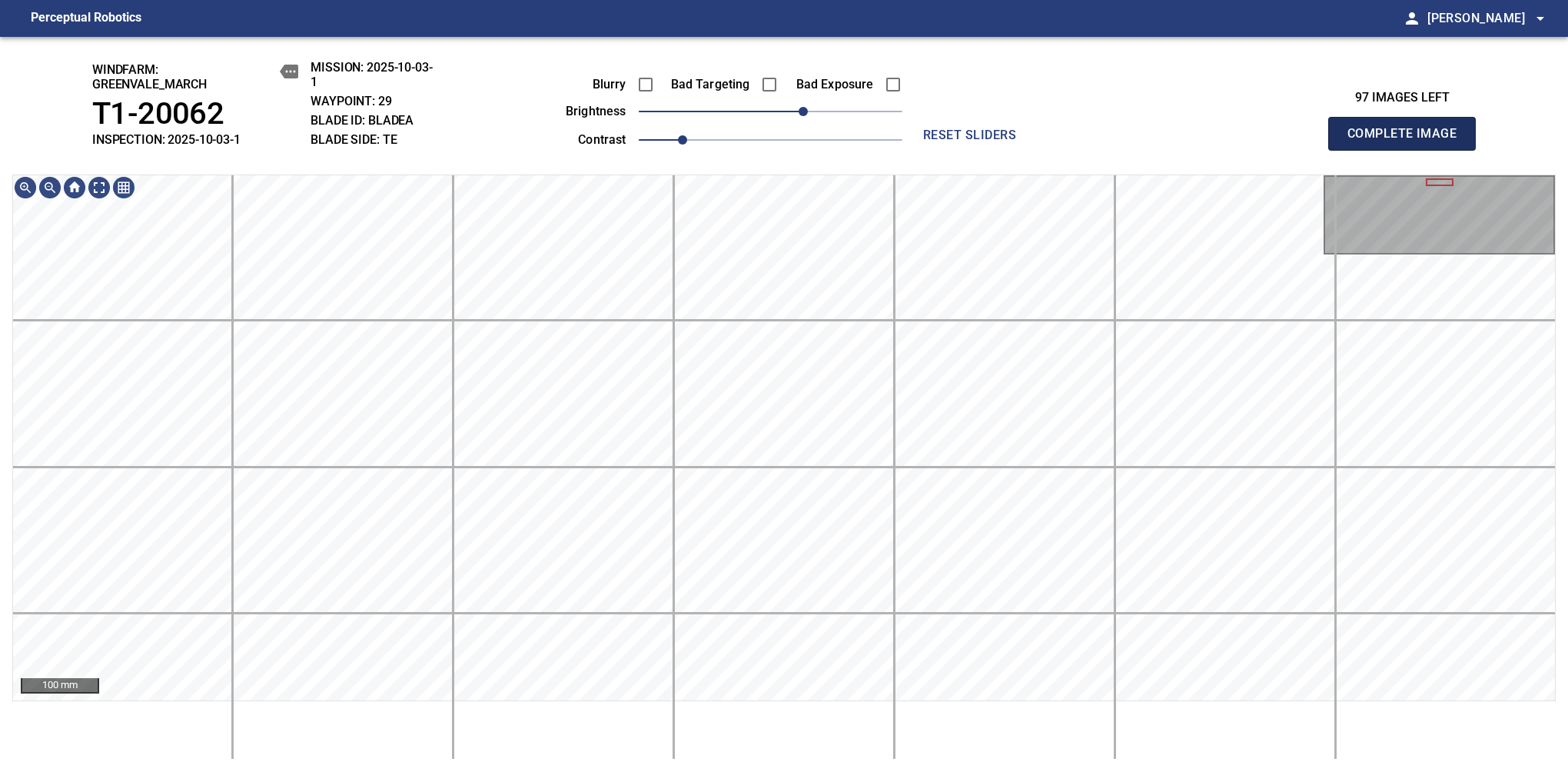
click at [1036, 141] on span "Complete Image" at bounding box center [1402, 133] width 114 height 22
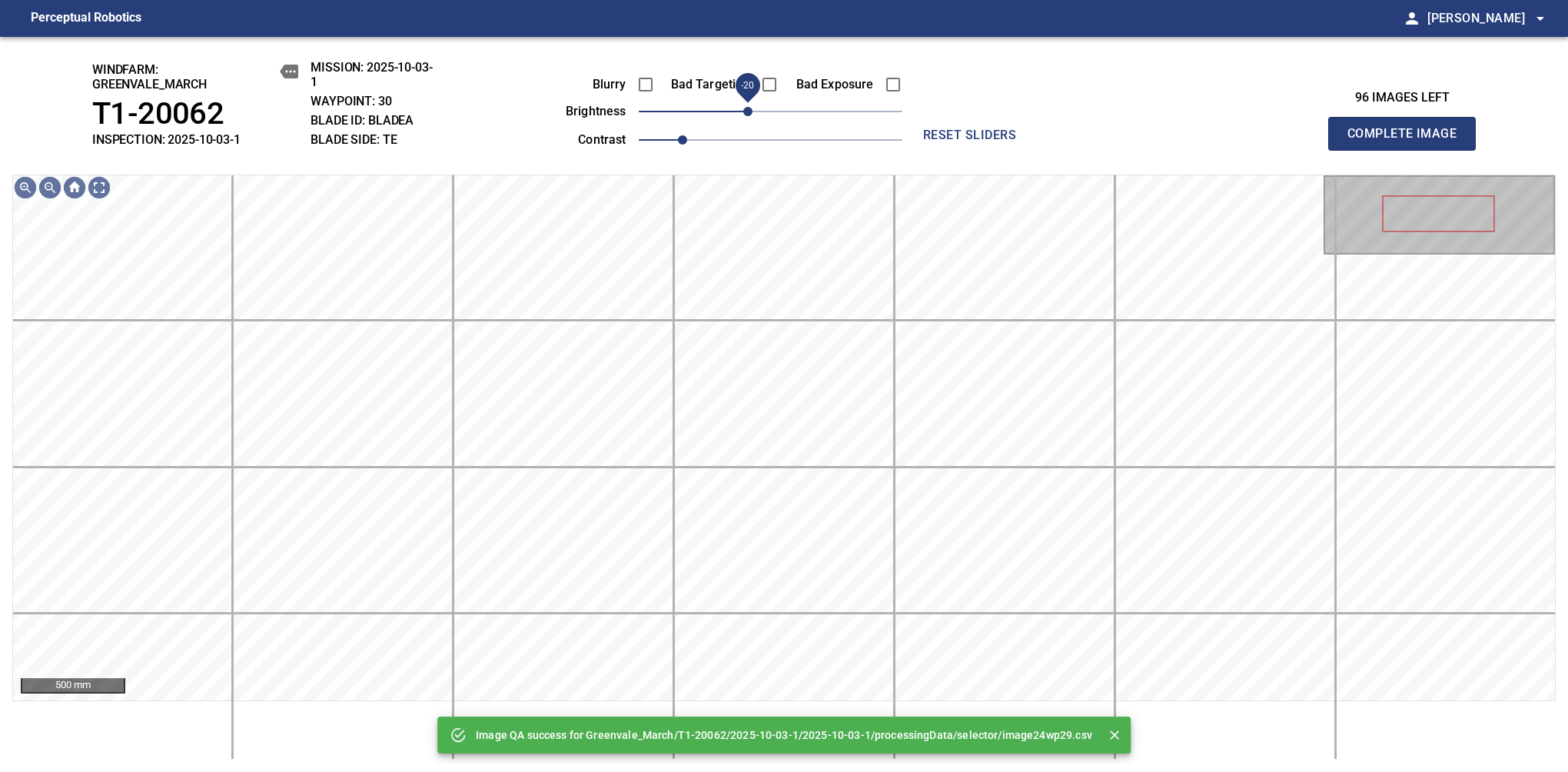
drag, startPoint x: 768, startPoint y: 114, endPoint x: 753, endPoint y: 118, distance: 15.5
click at [752, 116] on span "-20" at bounding box center [748, 111] width 10 height 10
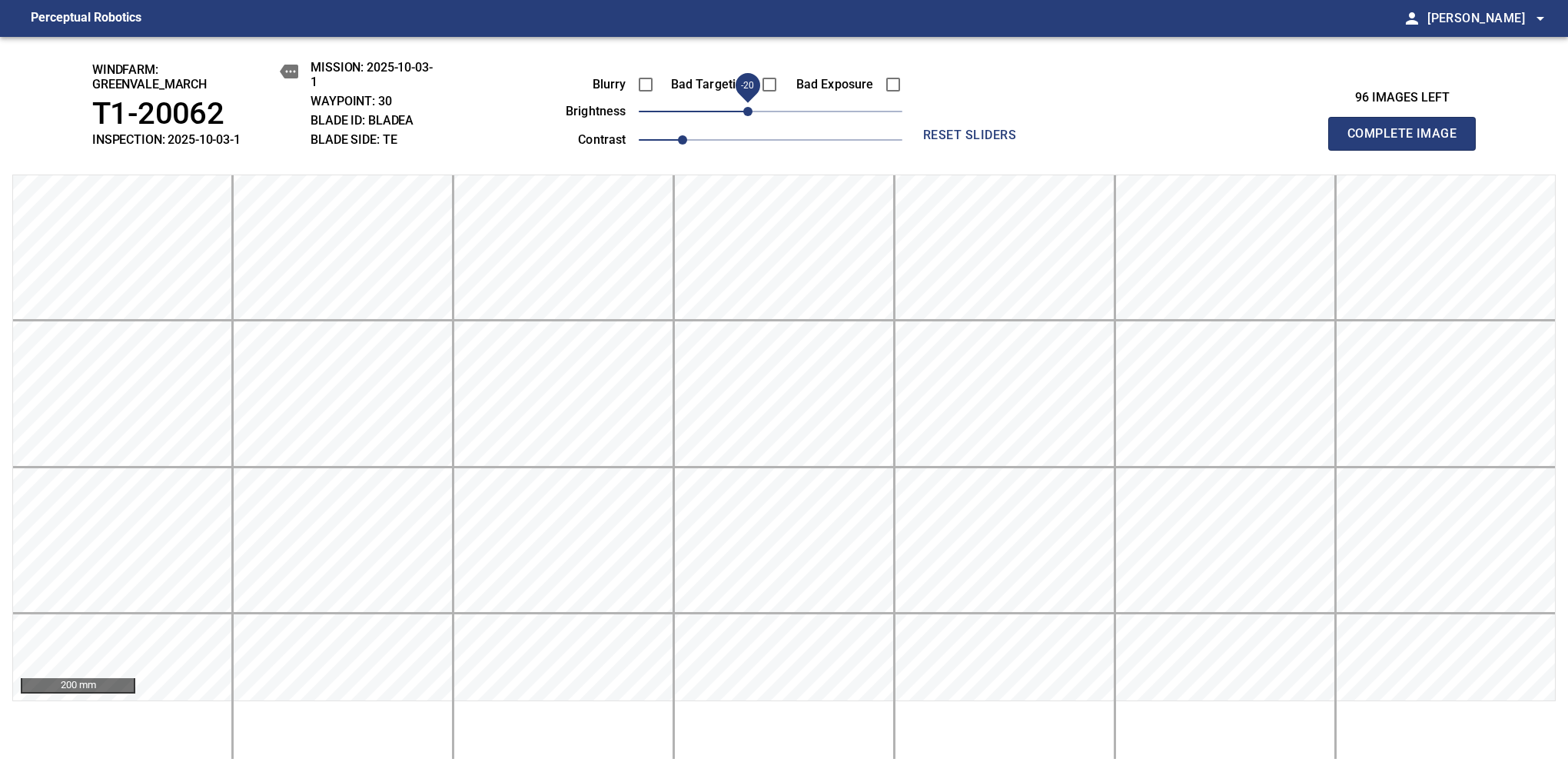
click at [1036, 141] on span "Complete Image" at bounding box center [1402, 133] width 114 height 22
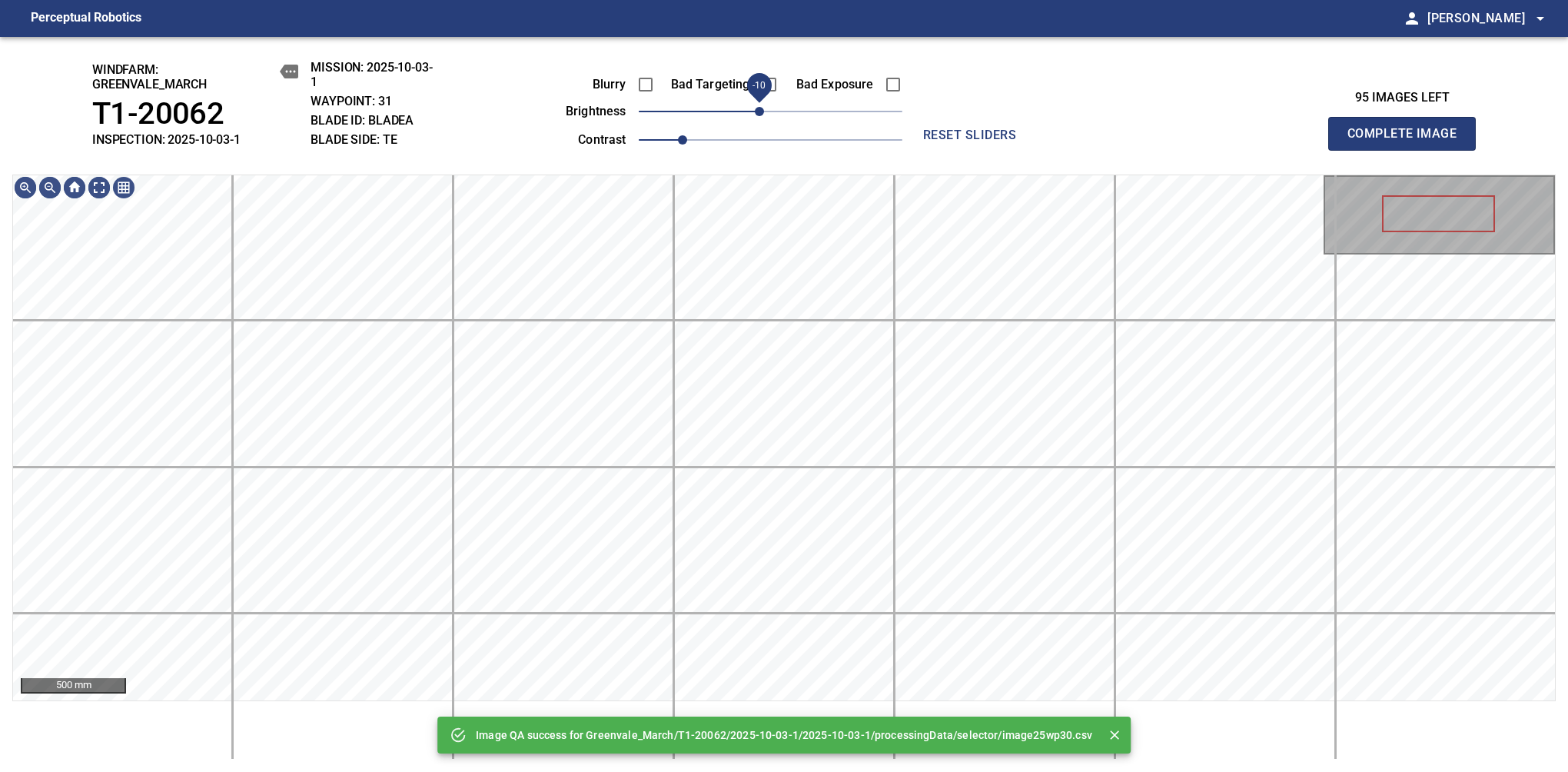
drag, startPoint x: 769, startPoint y: 118, endPoint x: 759, endPoint y: 120, distance: 10.2
click at [759, 116] on span "-10" at bounding box center [759, 111] width 10 height 10
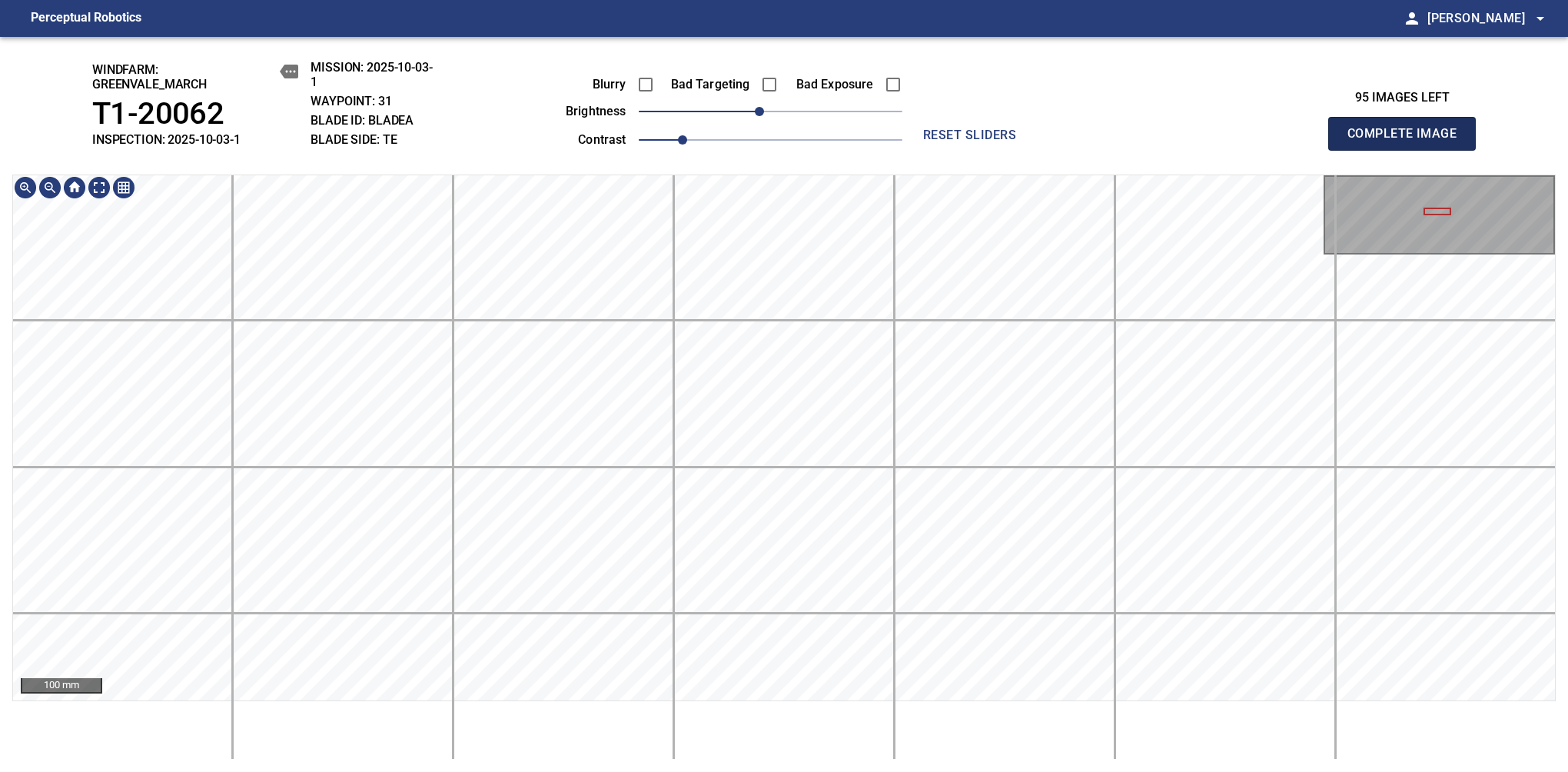
click at [1036, 141] on span "Complete Image" at bounding box center [1402, 133] width 114 height 22
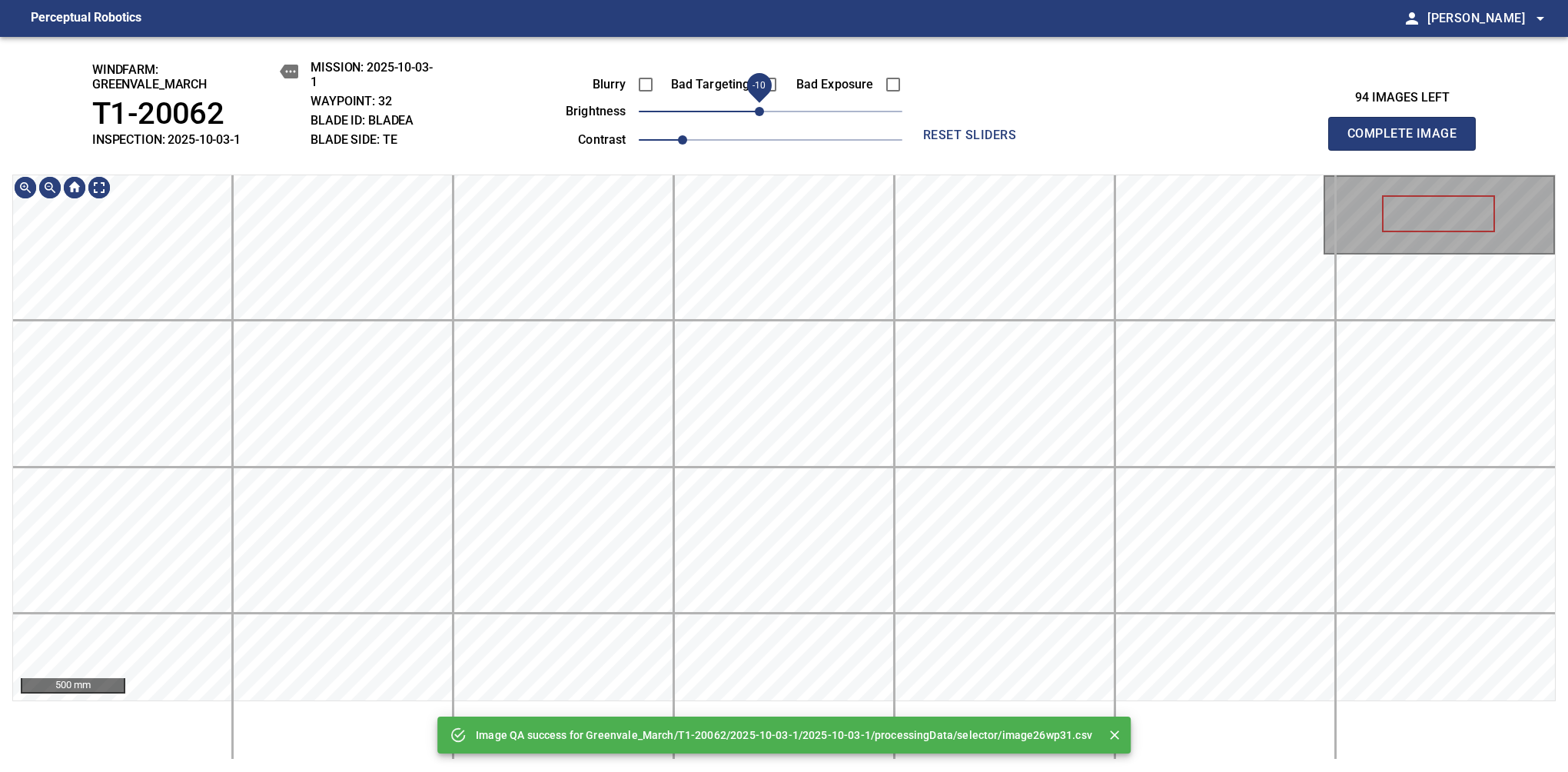
click at [759, 116] on span "-10" at bounding box center [759, 111] width 10 height 10
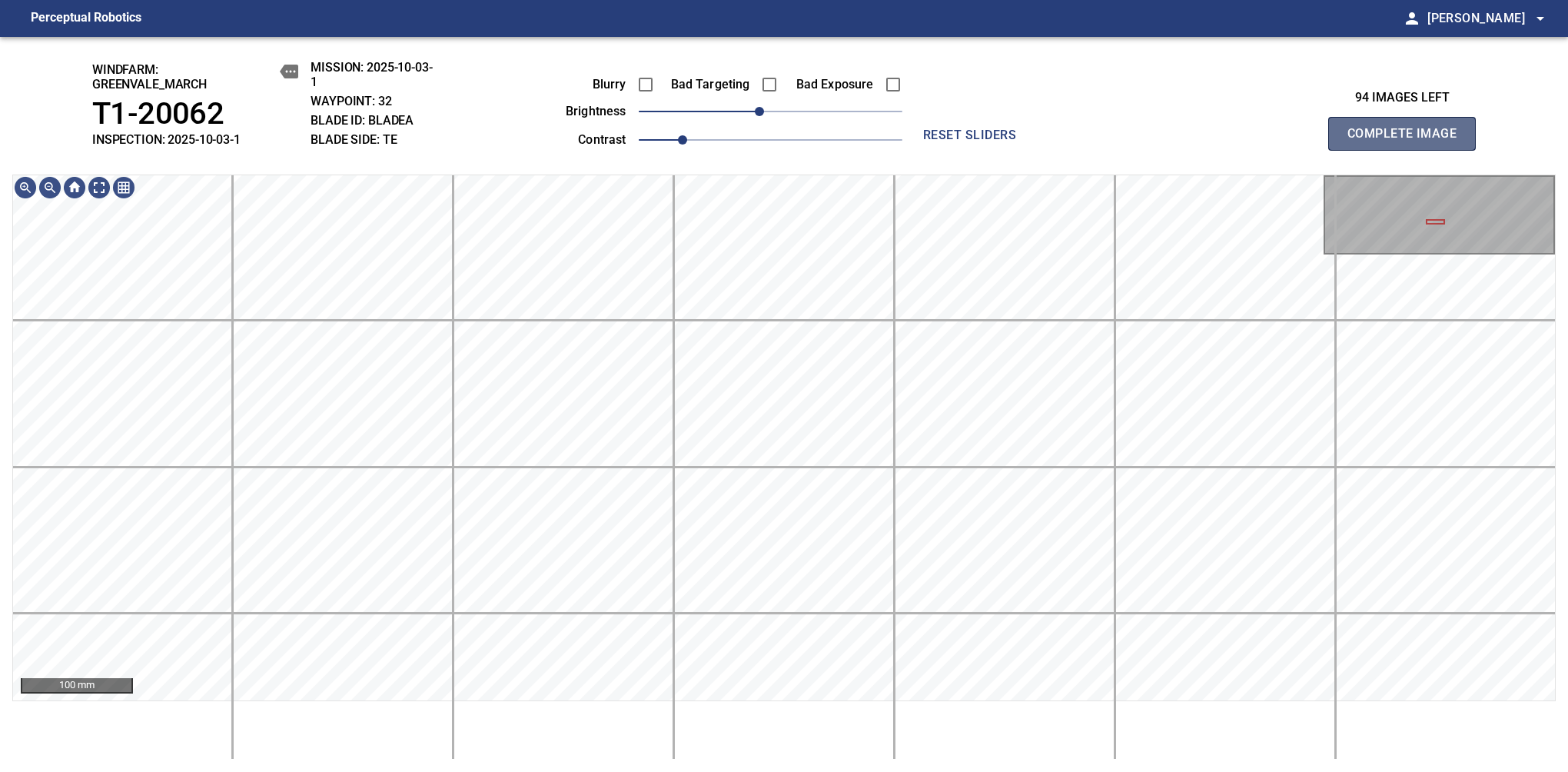
click at [1036, 141] on span "Complete Image" at bounding box center [1402, 133] width 114 height 22
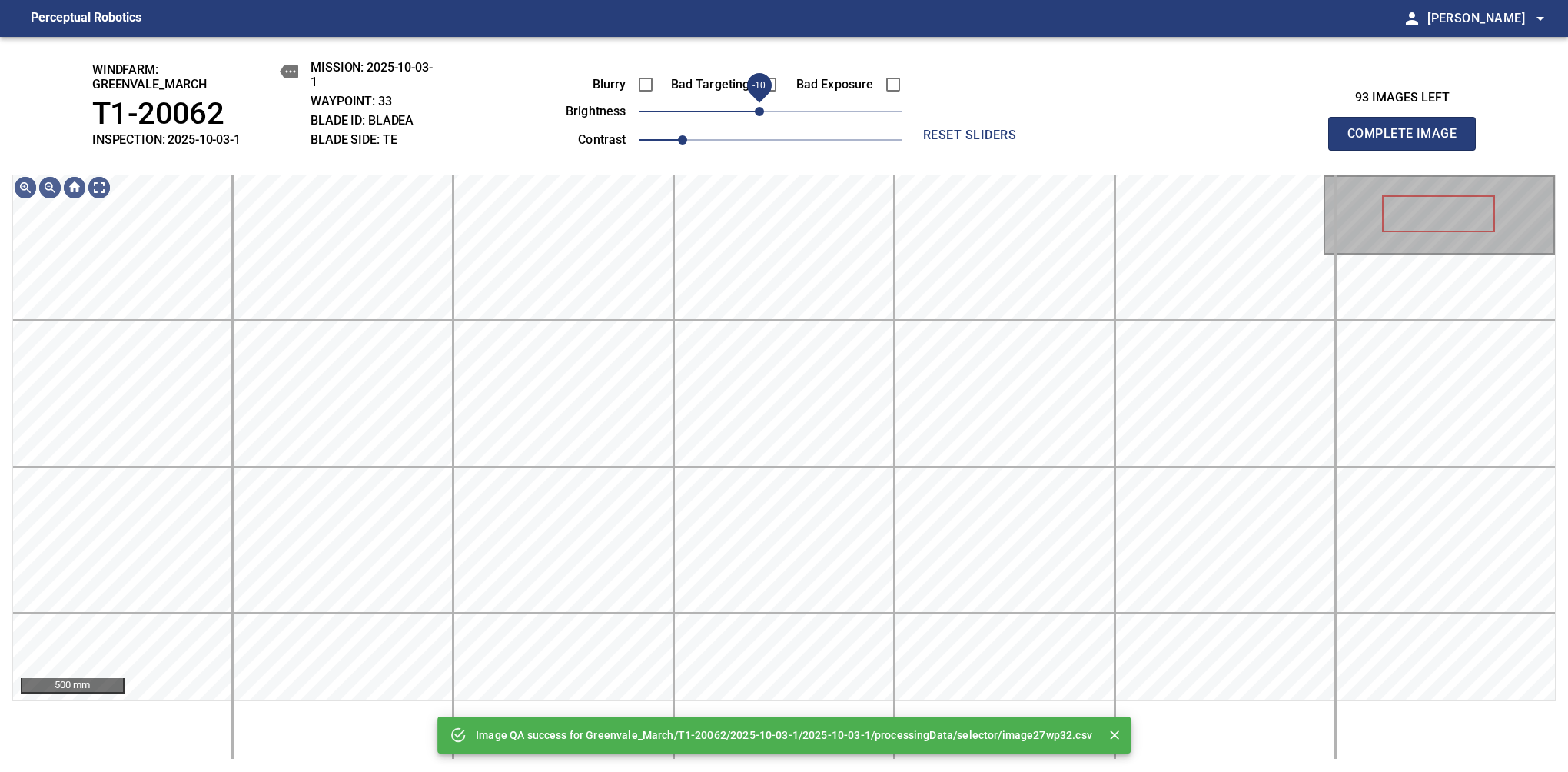
click at [761, 116] on span "-10" at bounding box center [759, 111] width 10 height 10
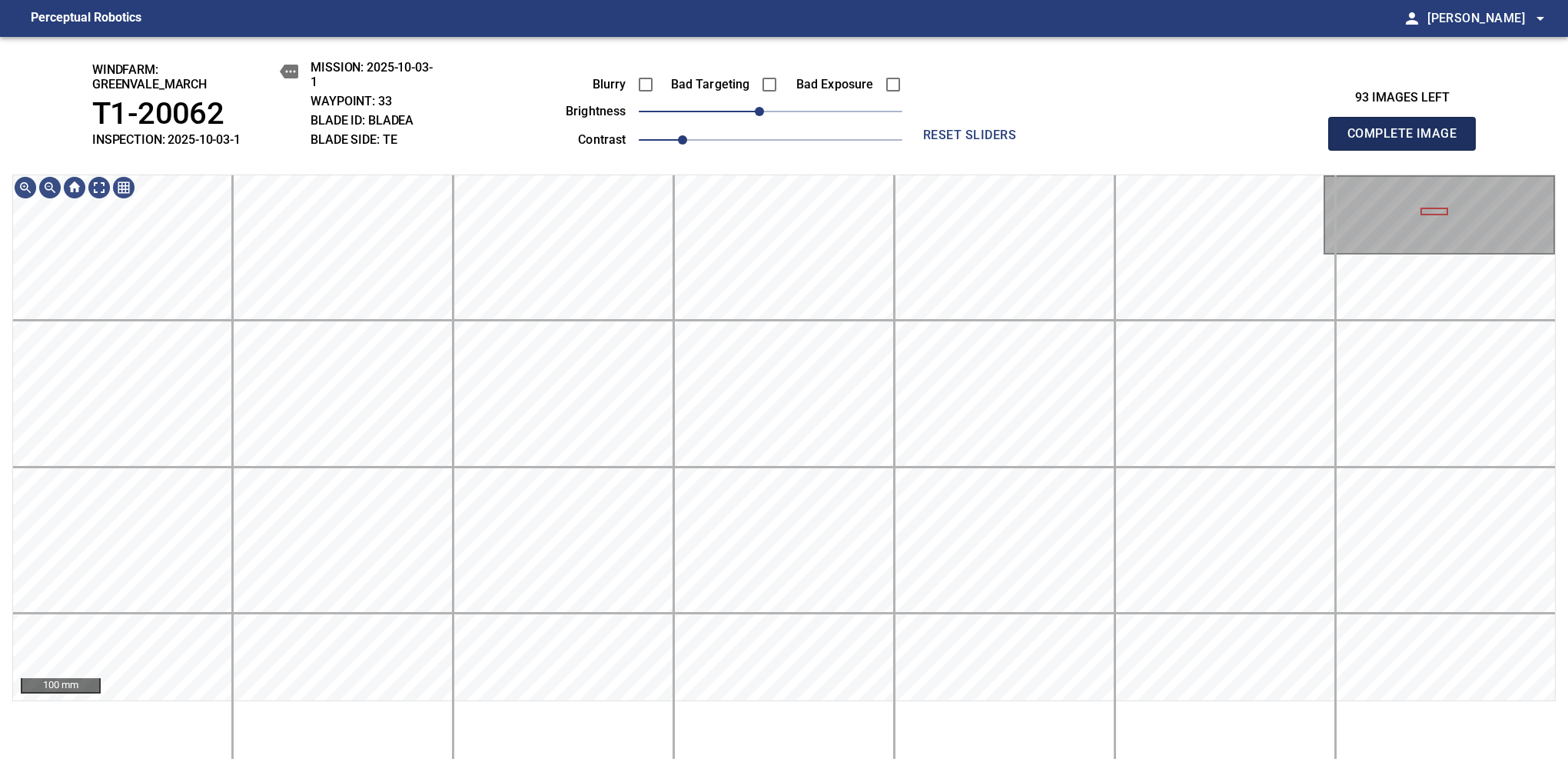
click at [1036, 141] on span "Complete Image" at bounding box center [1402, 133] width 114 height 22
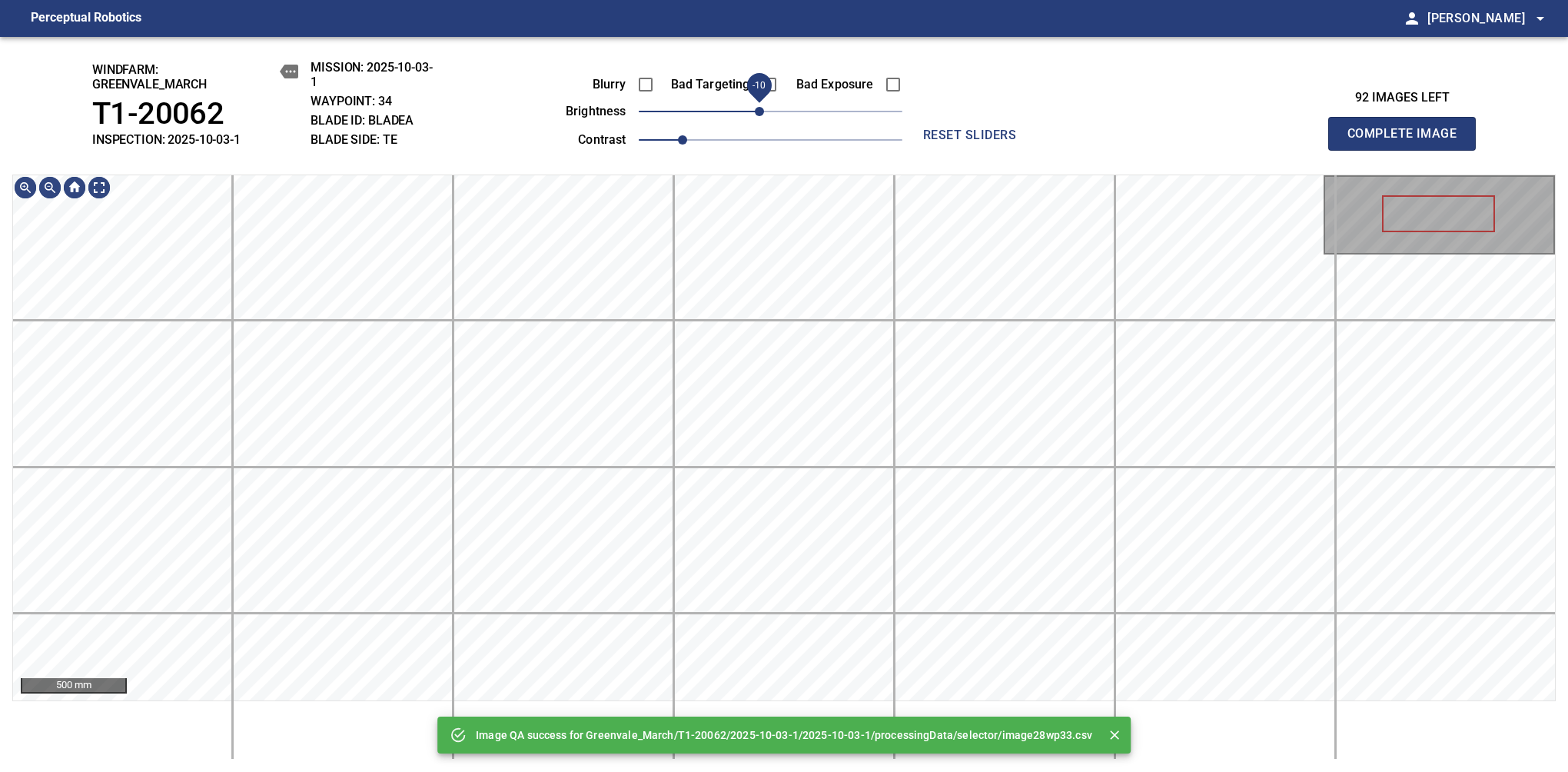
click at [763, 116] on span "-10" at bounding box center [759, 111] width 10 height 10
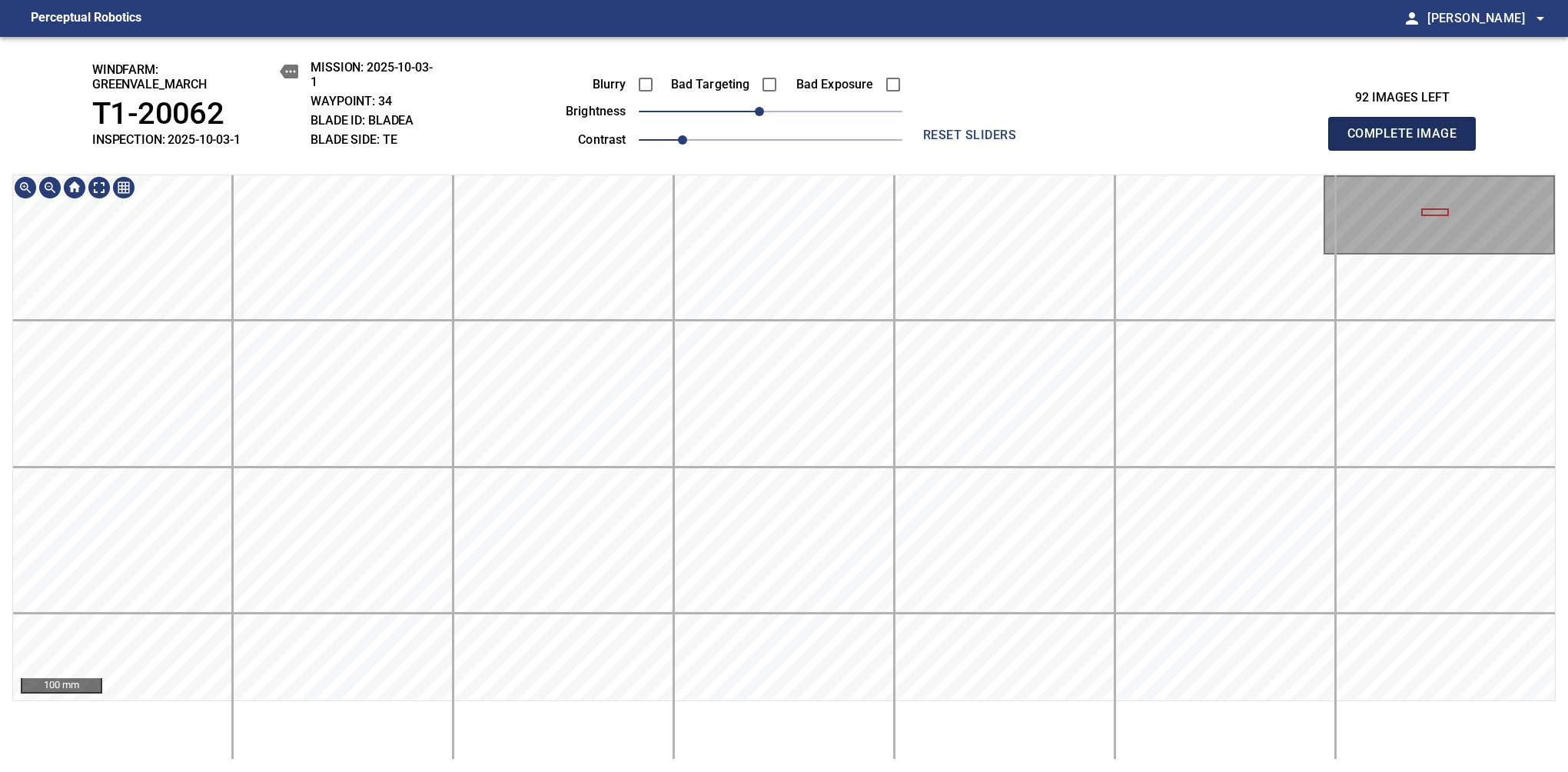
click at [1036, 141] on span "Complete Image" at bounding box center [1402, 133] width 114 height 22
click at [763, 111] on span "-10" at bounding box center [759, 111] width 10 height 10
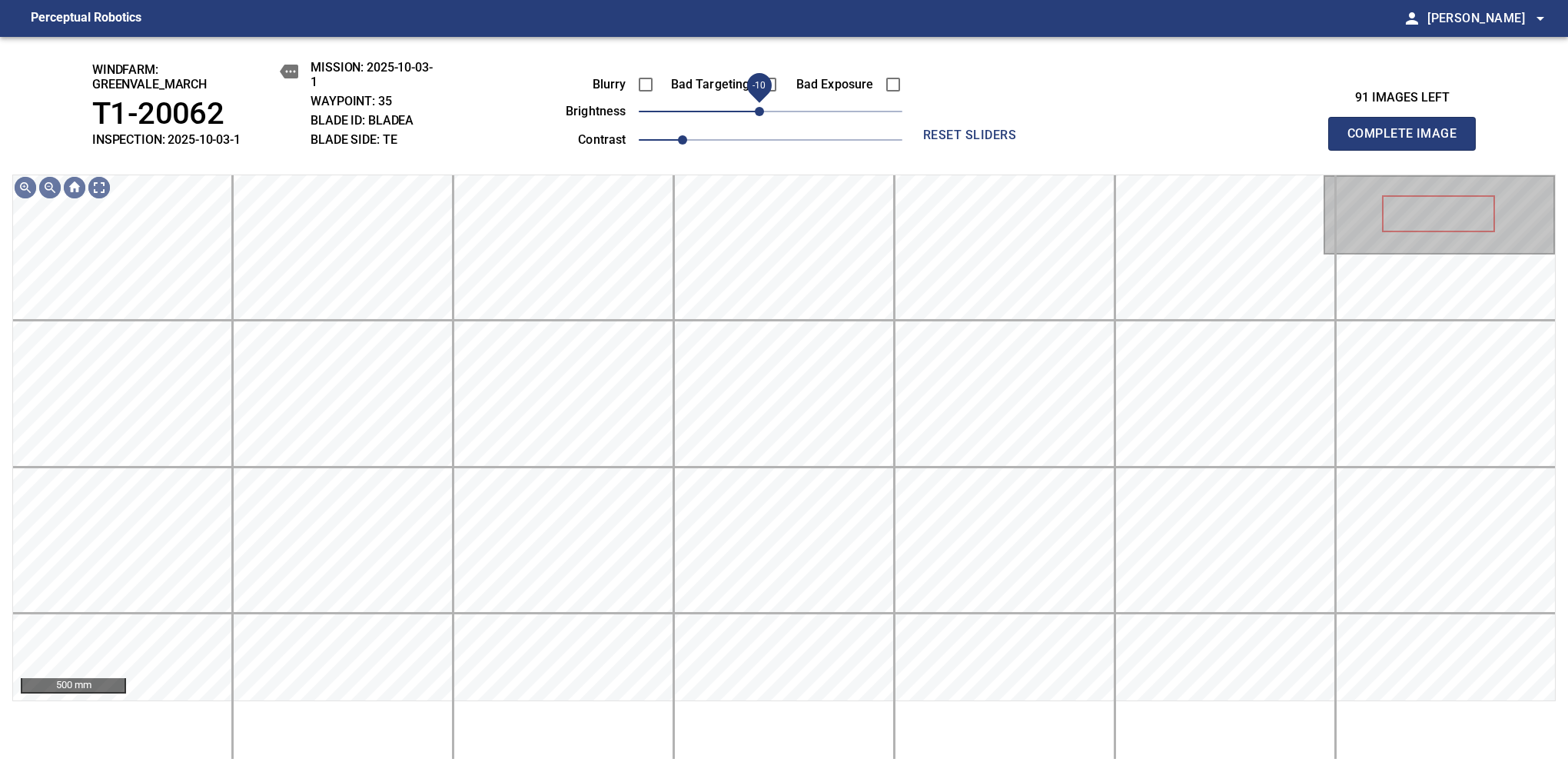
click at [757, 109] on span "-10" at bounding box center [759, 111] width 10 height 10
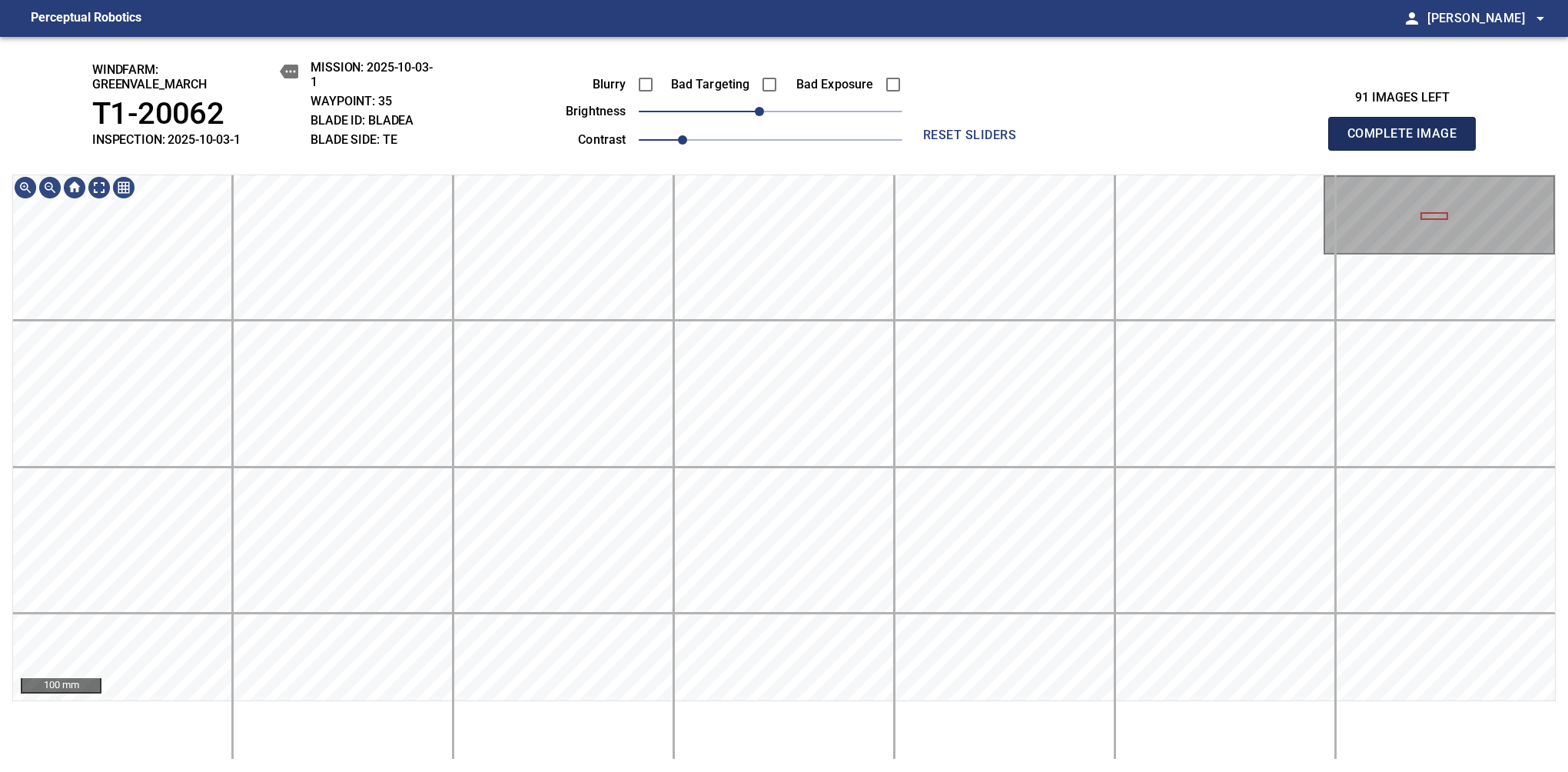
click at [1036, 141] on span "Complete Image" at bounding box center [1402, 133] width 114 height 22
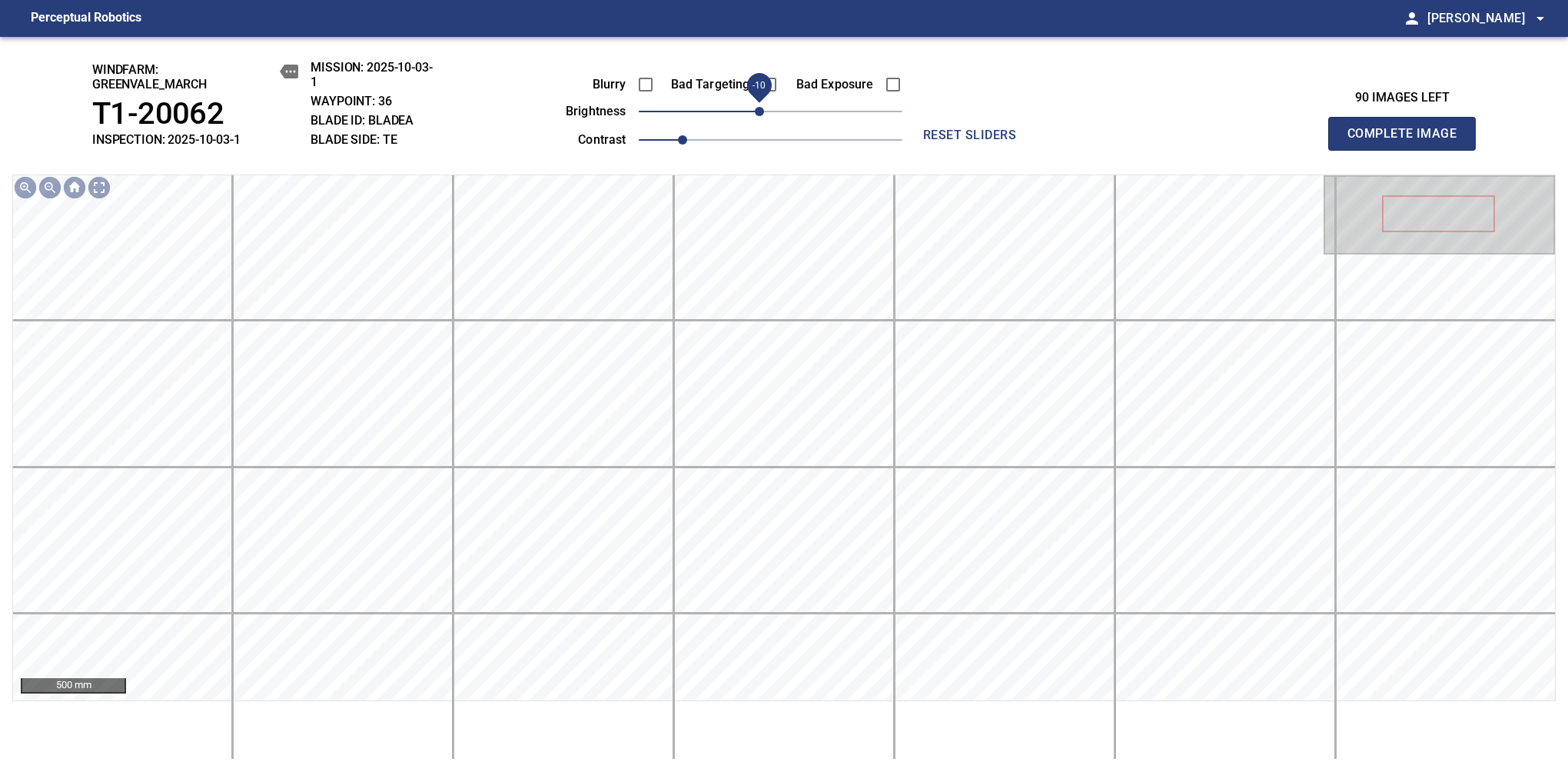
click at [763, 113] on span "-10" at bounding box center [759, 111] width 10 height 10
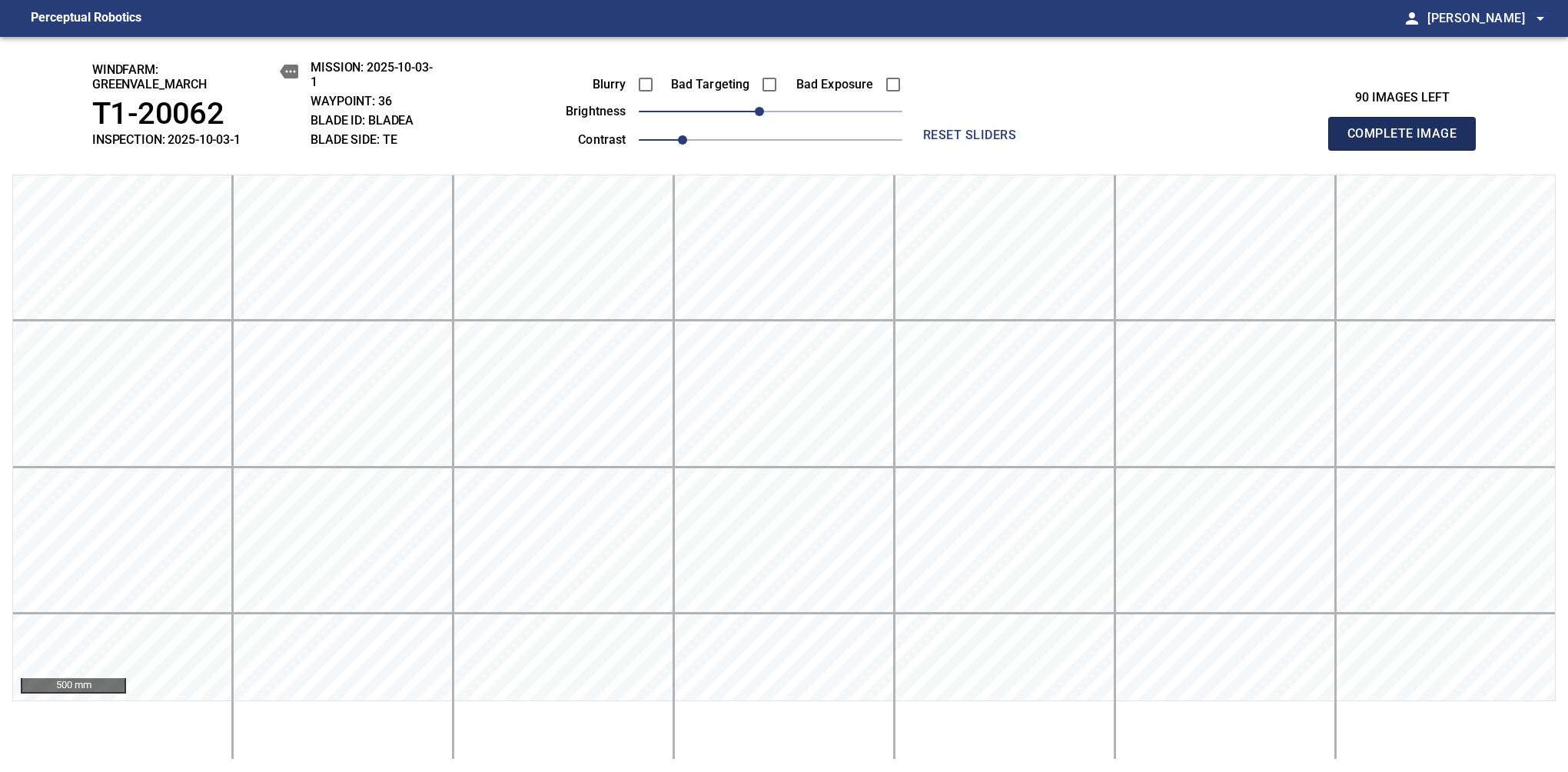
click at [1036, 141] on span "Complete Image" at bounding box center [1402, 133] width 114 height 22
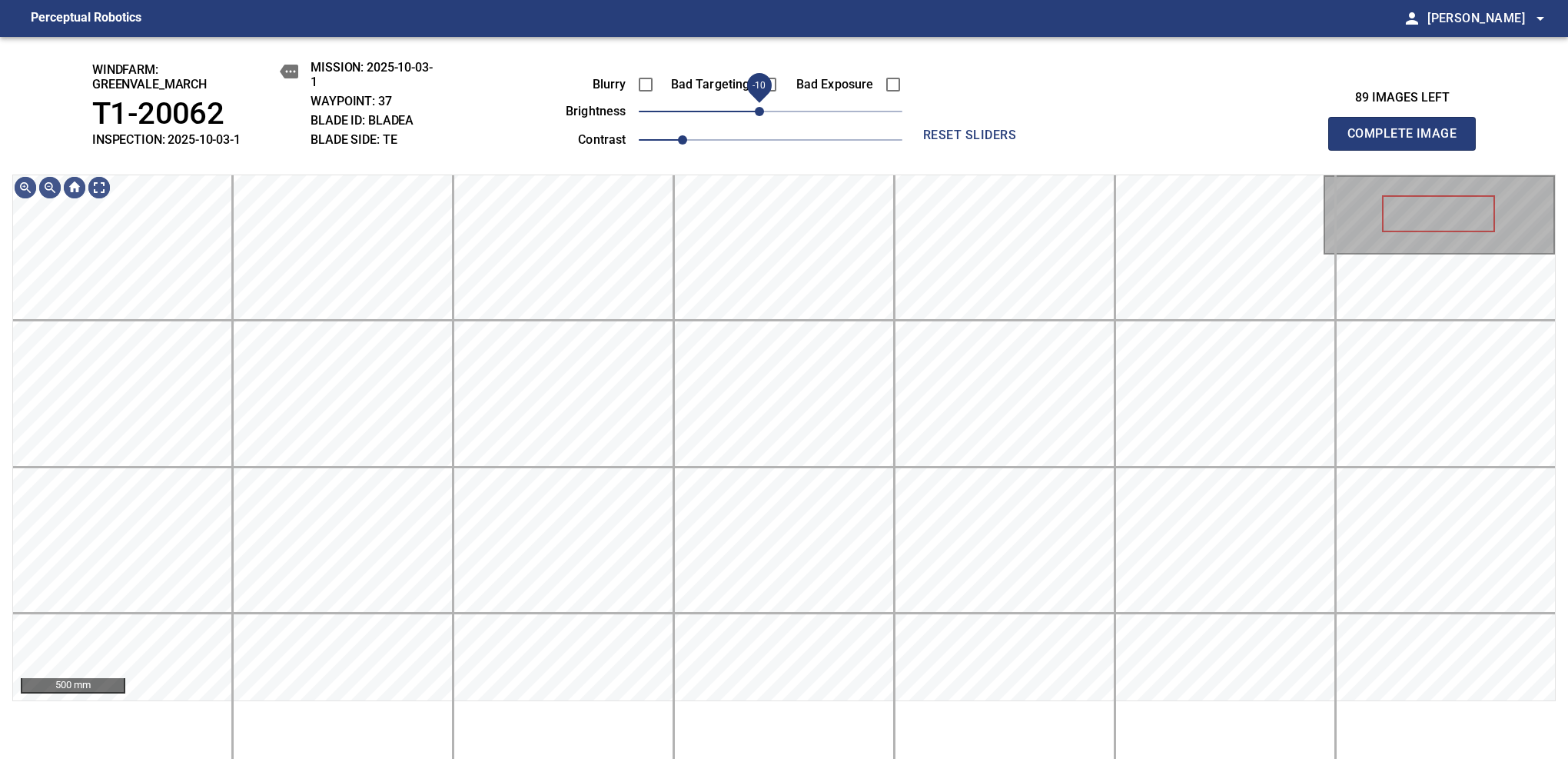
click at [763, 109] on span "-10" at bounding box center [759, 111] width 10 height 10
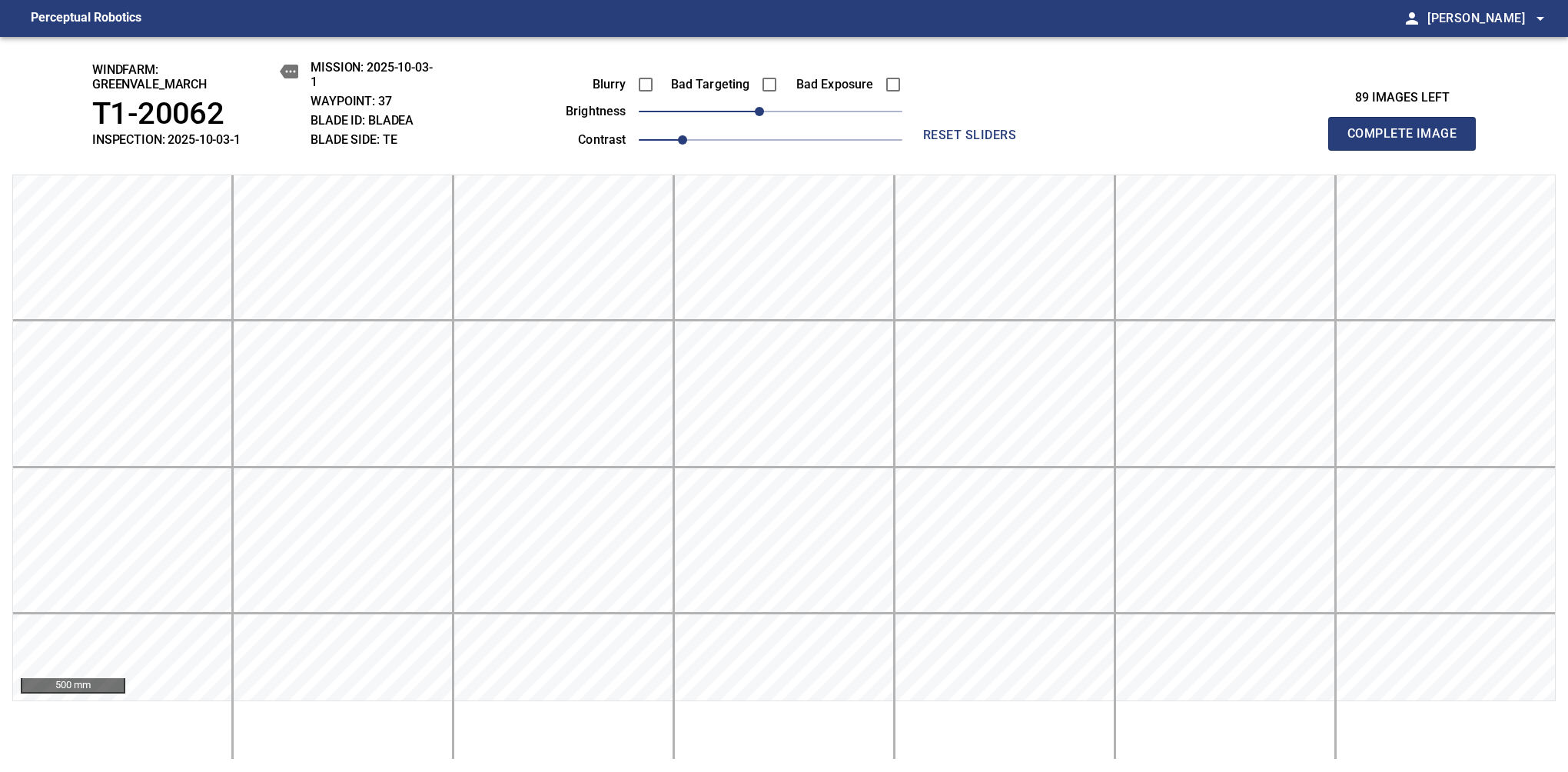
click at [1036, 141] on span "Complete Image" at bounding box center [1402, 133] width 114 height 22
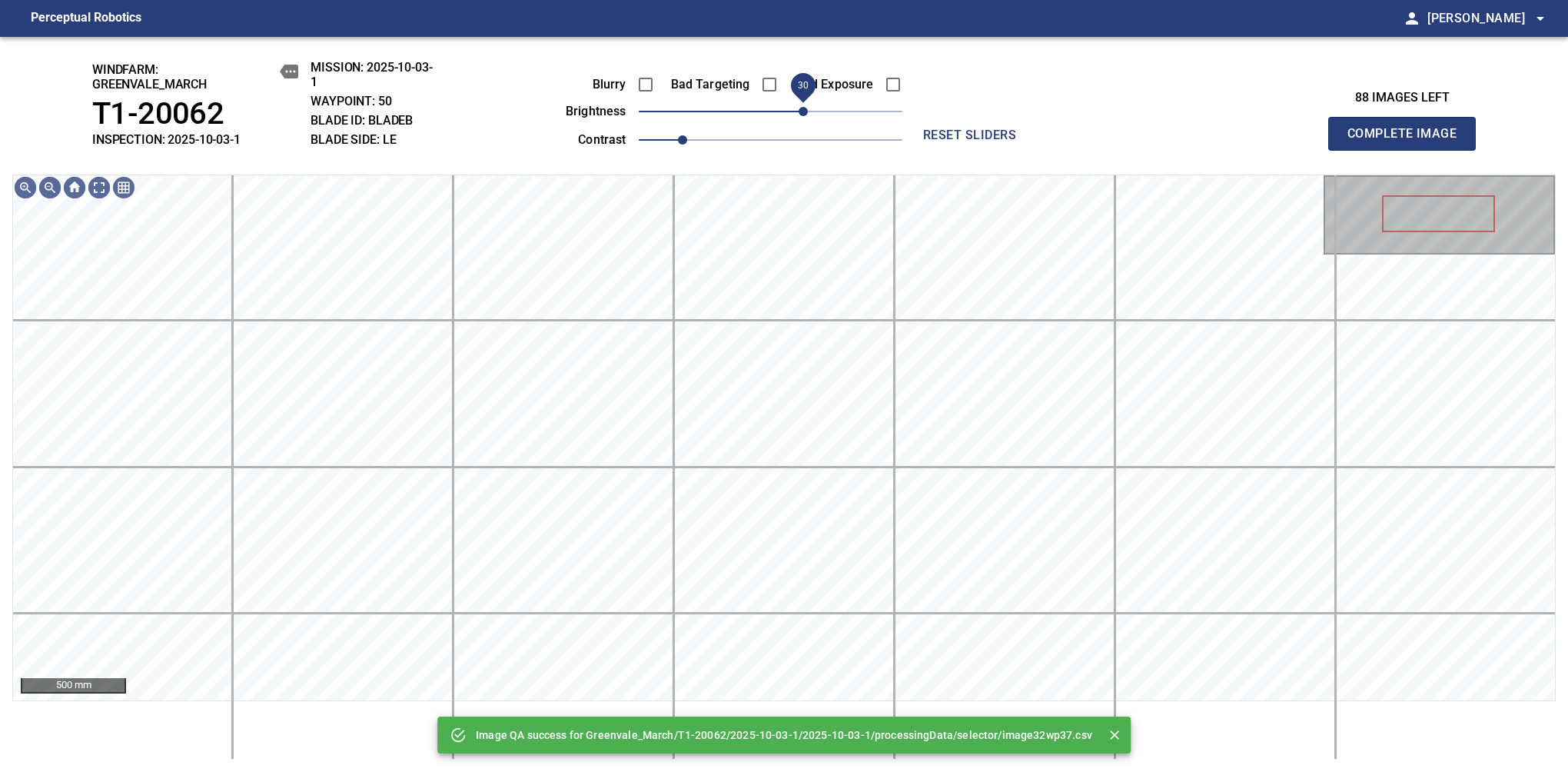
drag, startPoint x: 769, startPoint y: 114, endPoint x: 809, endPoint y: 115, distance: 40.0
click at [808, 115] on span "30" at bounding box center [803, 111] width 10 height 10
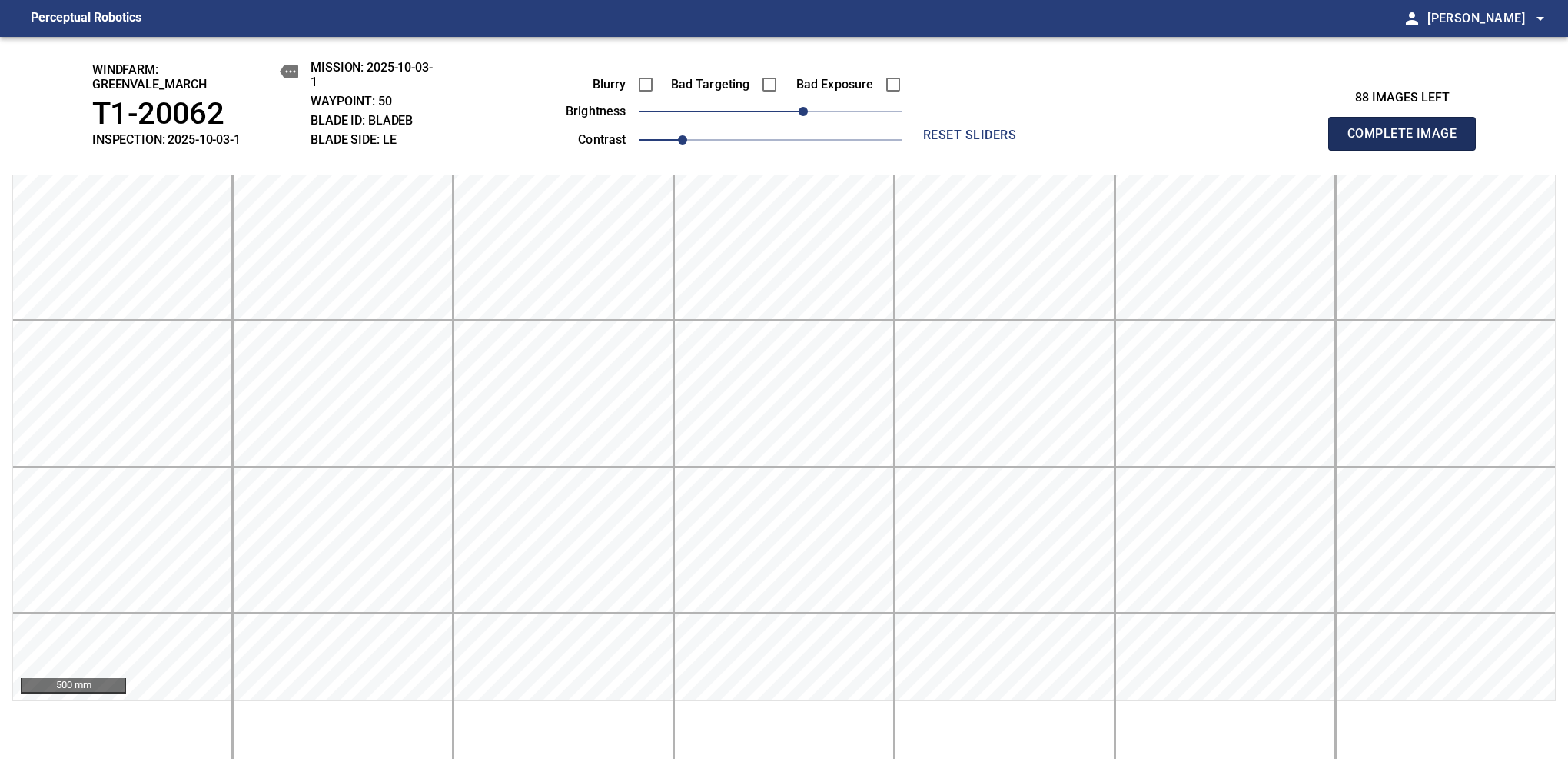
click at [1036, 141] on span "Complete Image" at bounding box center [1402, 133] width 114 height 22
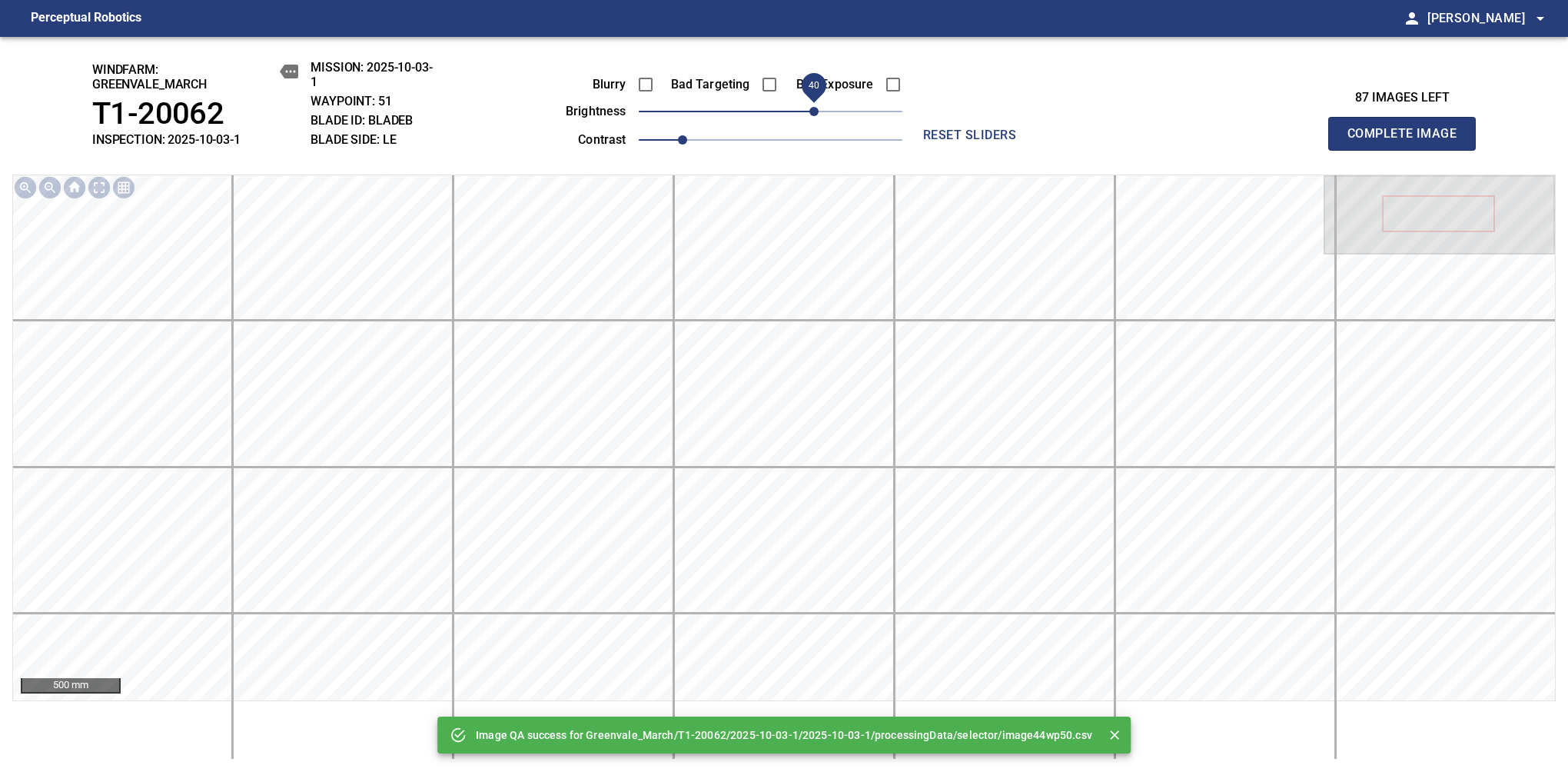
drag, startPoint x: 784, startPoint y: 111, endPoint x: 815, endPoint y: 111, distance: 31.0
click at [815, 111] on span "40" at bounding box center [814, 111] width 10 height 10
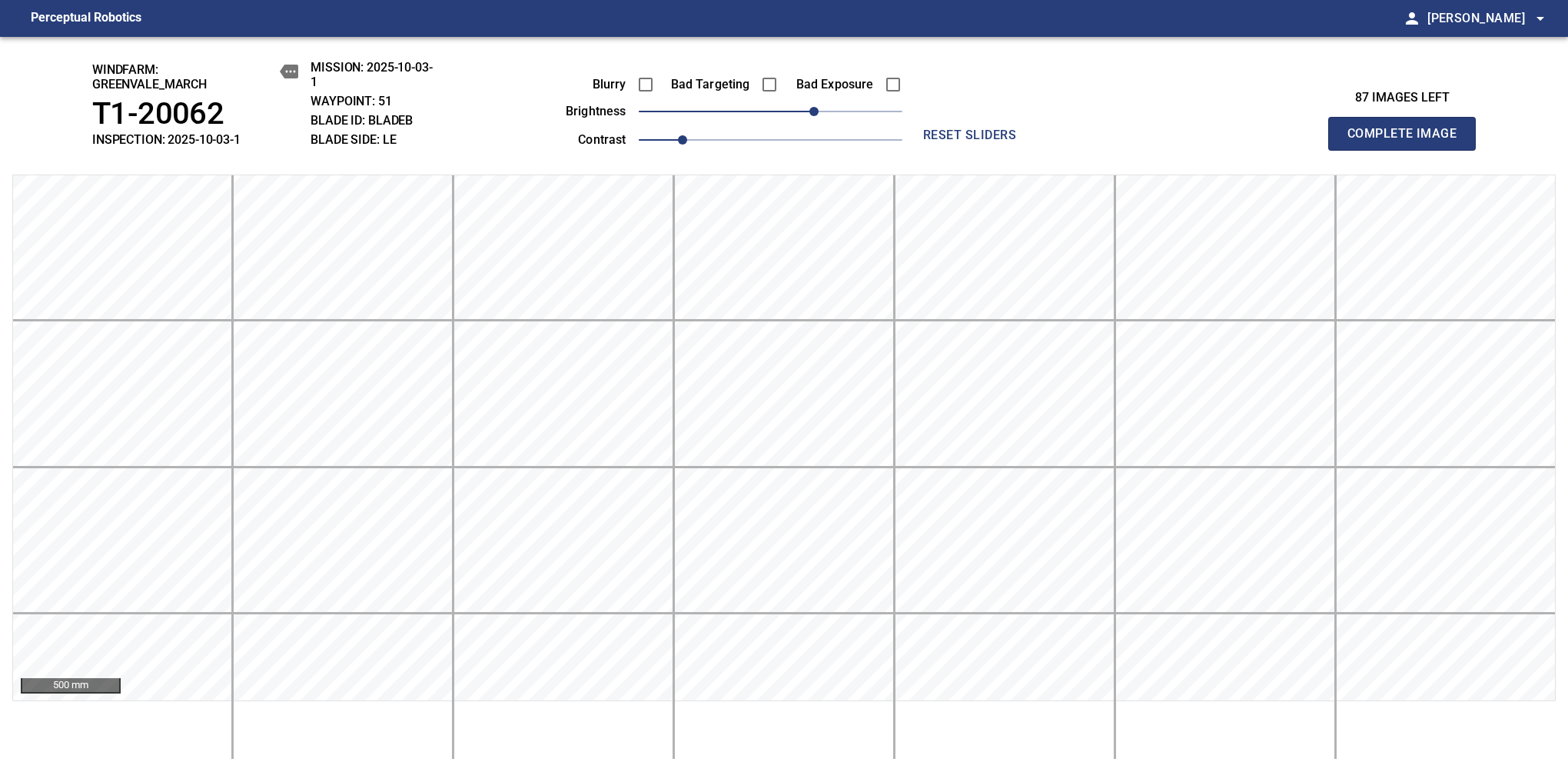
click at [1036, 141] on span "Complete Image" at bounding box center [1402, 133] width 114 height 22
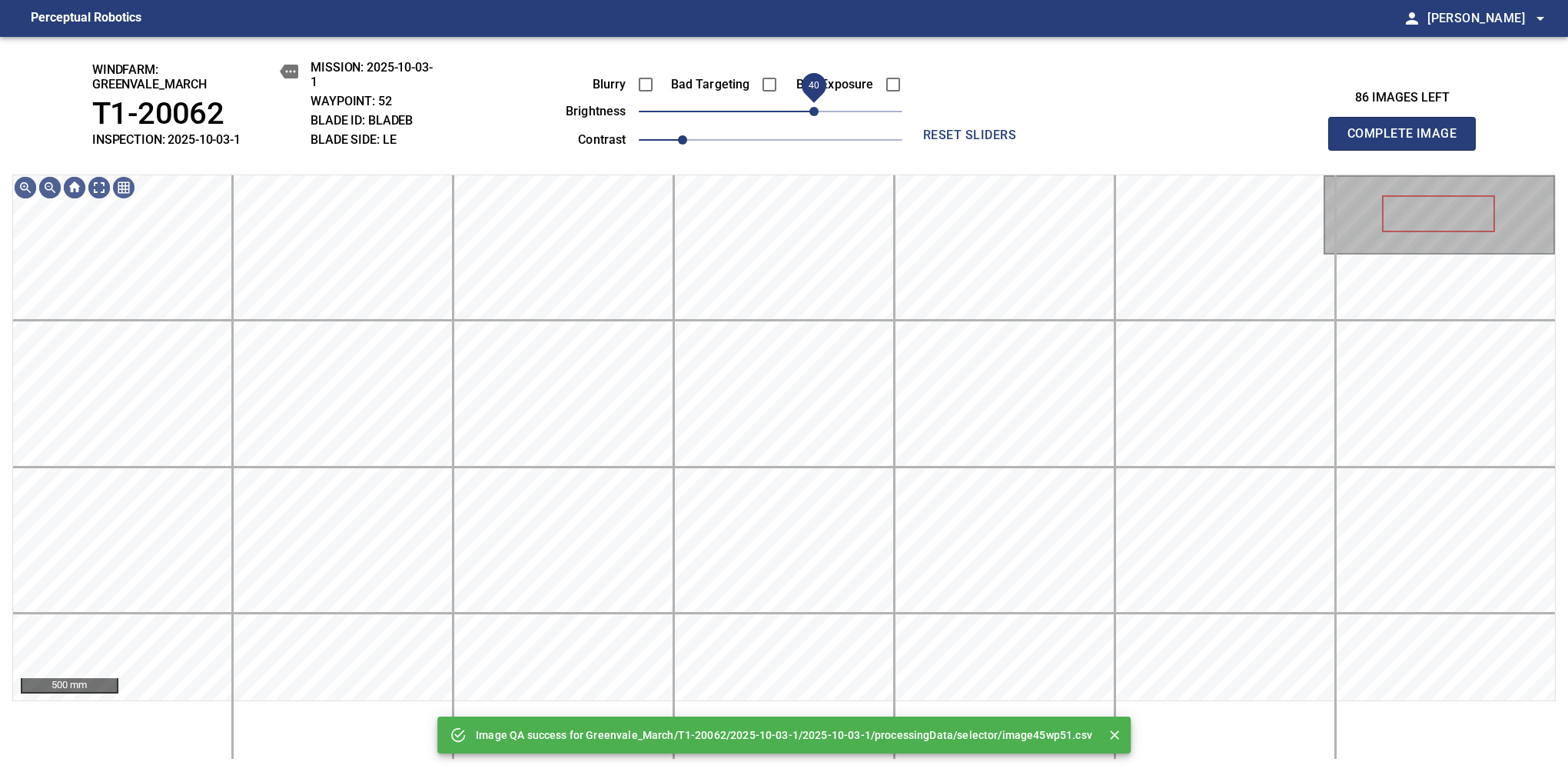
click at [818, 111] on span "40" at bounding box center [814, 111] width 10 height 10
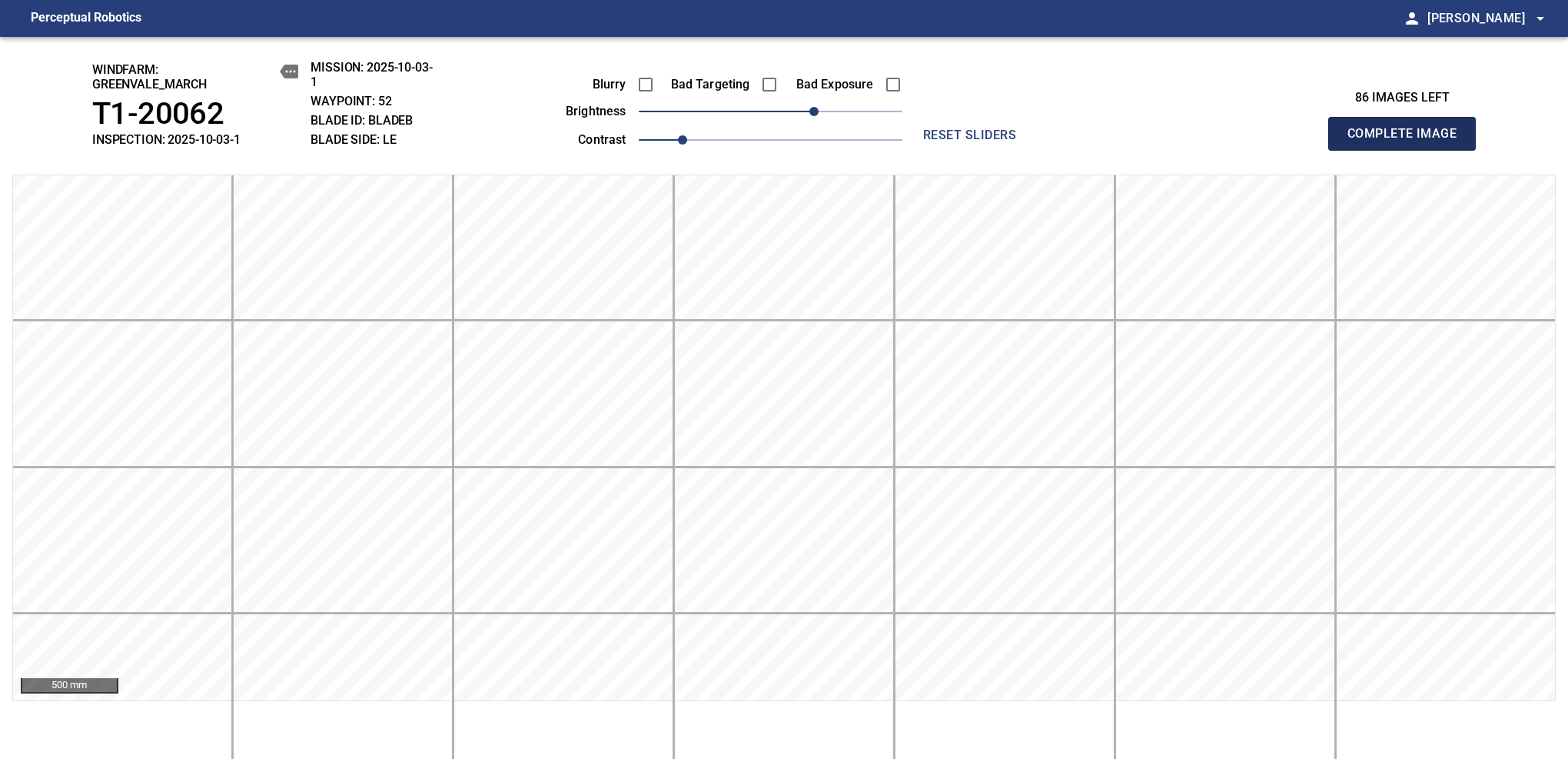
click at [1036, 141] on span "Complete Image" at bounding box center [1402, 133] width 114 height 22
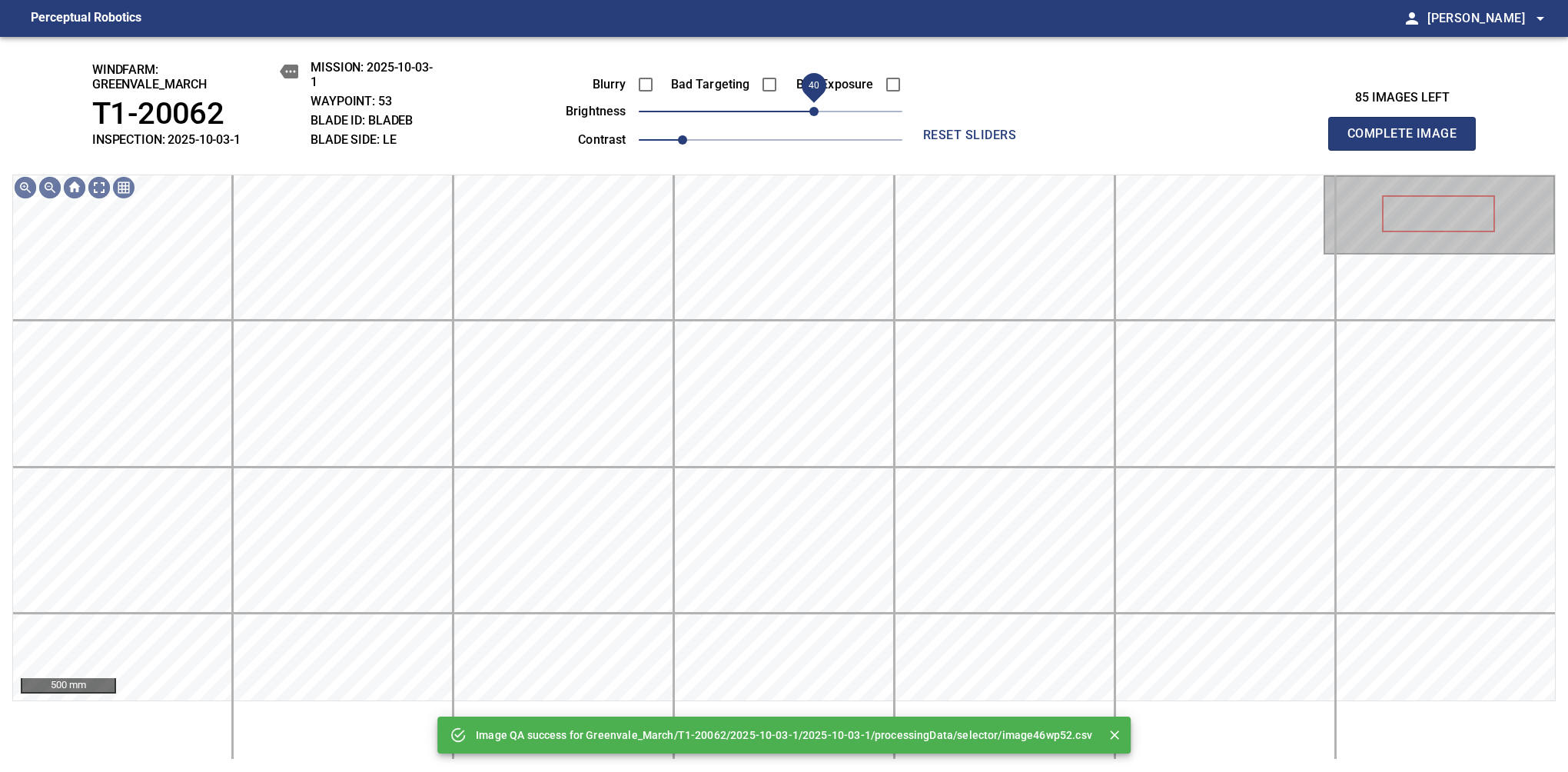
drag, startPoint x: 837, startPoint y: 115, endPoint x: 818, endPoint y: 121, distance: 19.9
click at [818, 121] on span "40" at bounding box center [770, 111] width 264 height 22
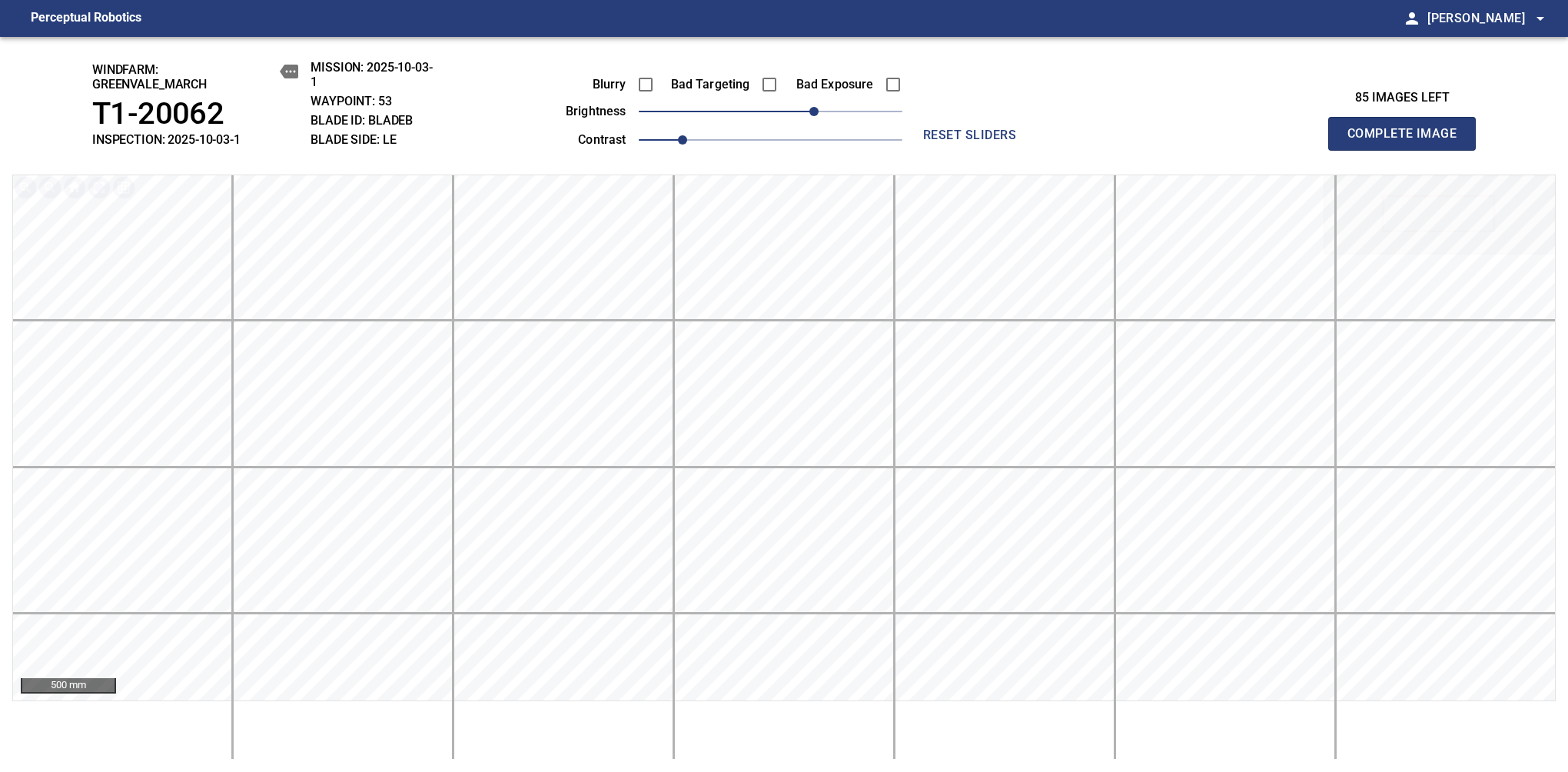
click at [1036, 141] on span "Complete Image" at bounding box center [1402, 133] width 114 height 22
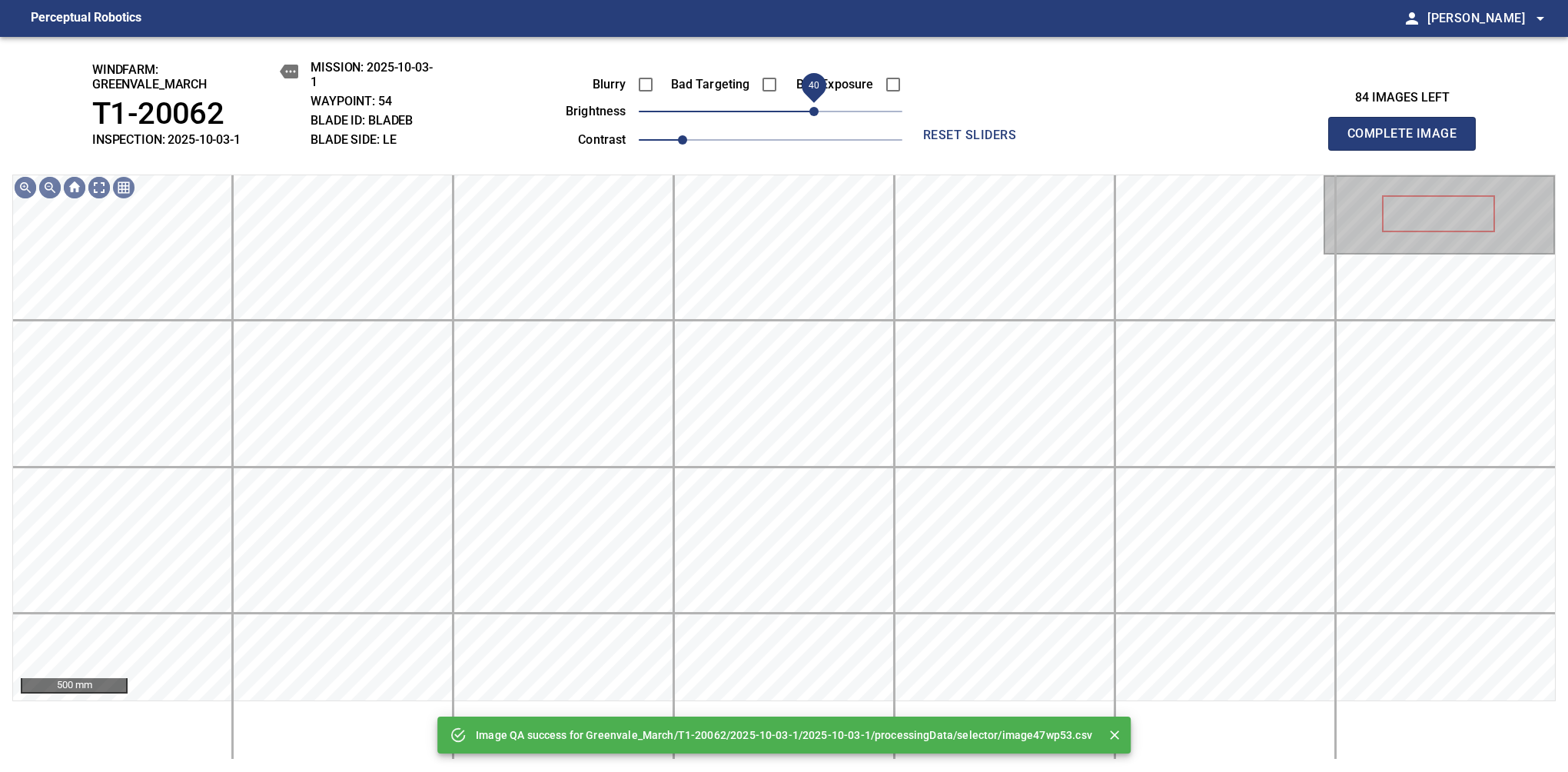
drag, startPoint x: 766, startPoint y: 114, endPoint x: 816, endPoint y: 124, distance: 51.0
click at [816, 116] on span "40" at bounding box center [814, 111] width 10 height 10
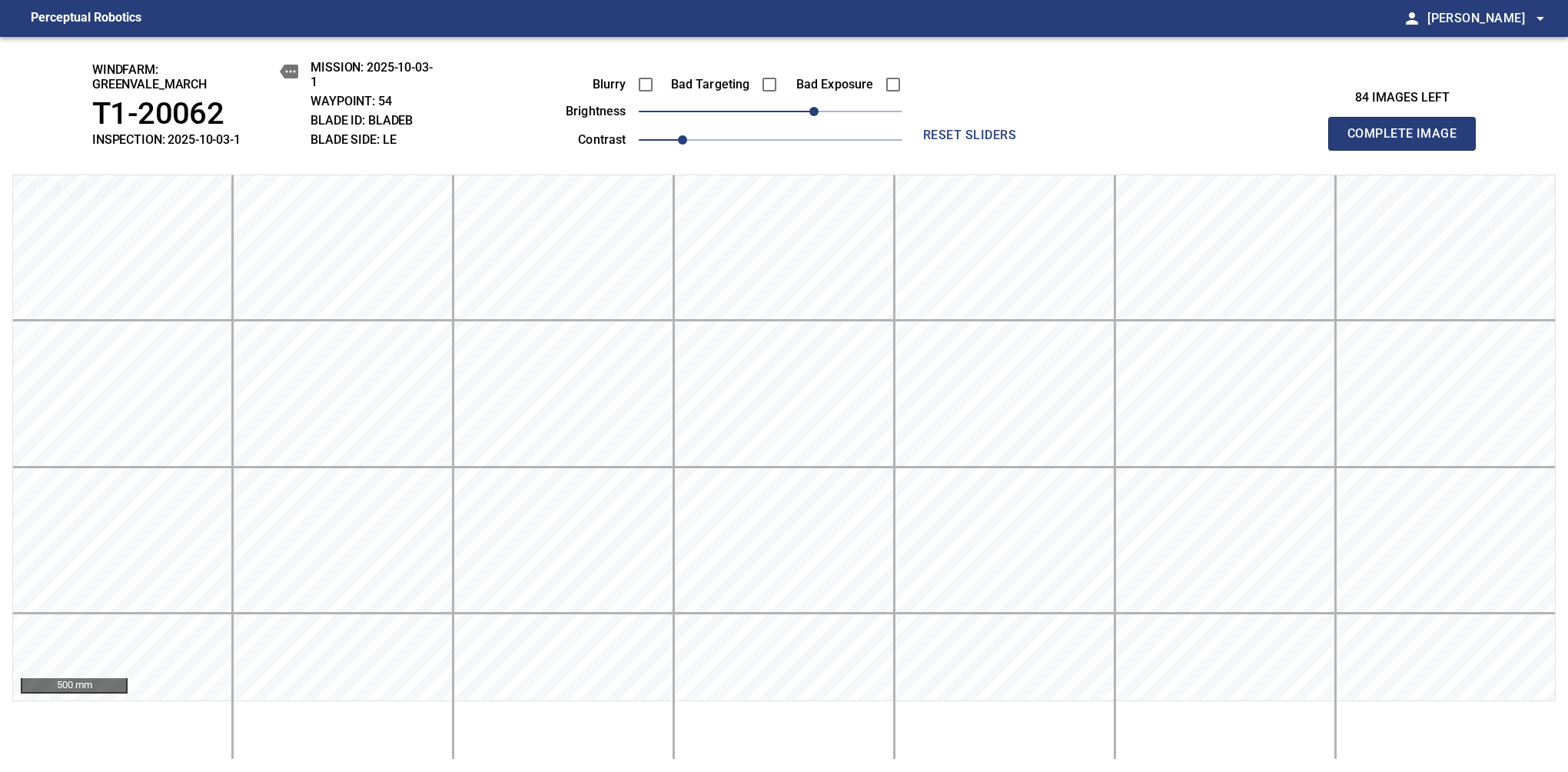
click at [1036, 141] on span "Complete Image" at bounding box center [1402, 133] width 114 height 22
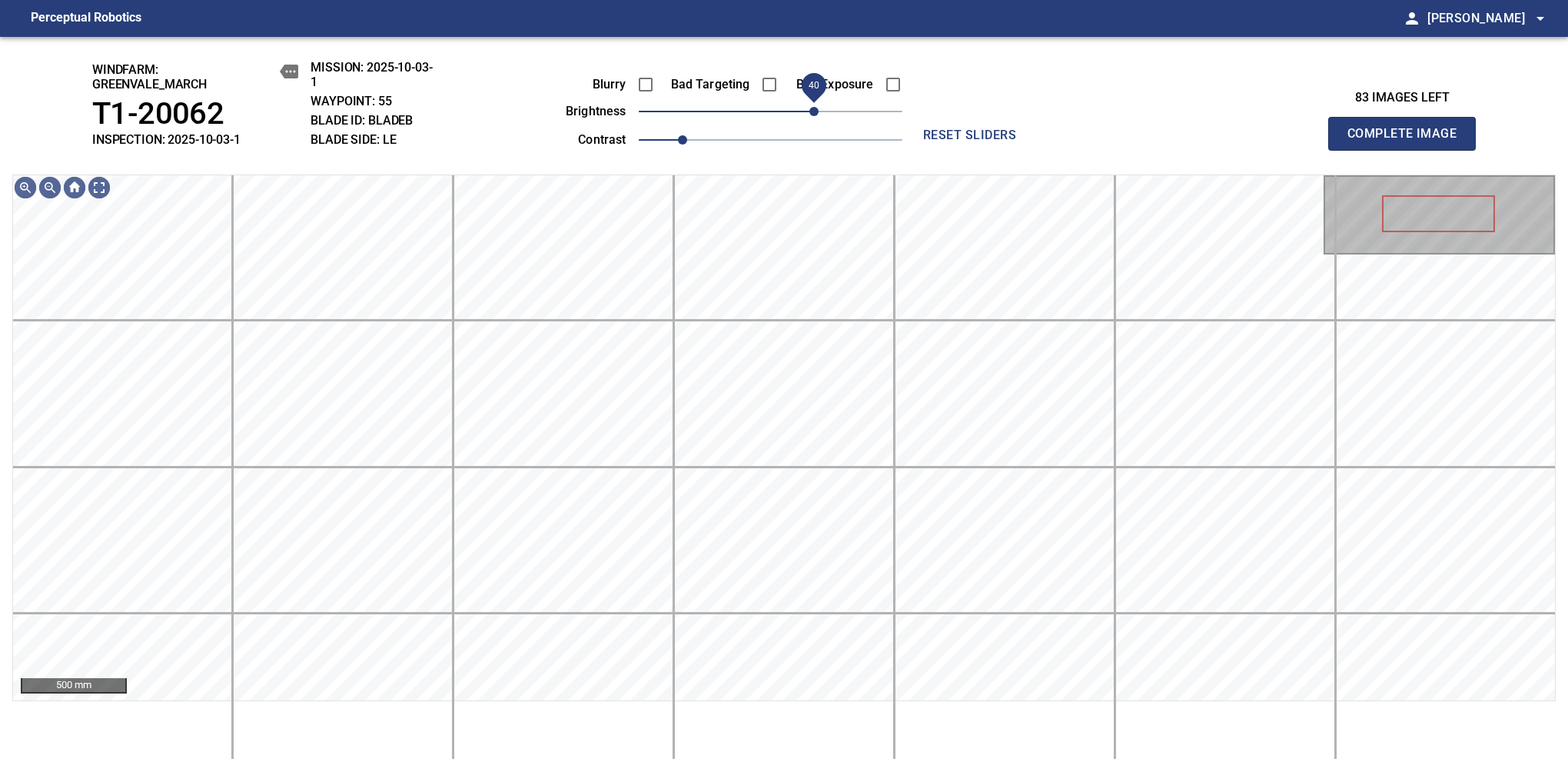
click at [818, 116] on span "40" at bounding box center [814, 111] width 10 height 10
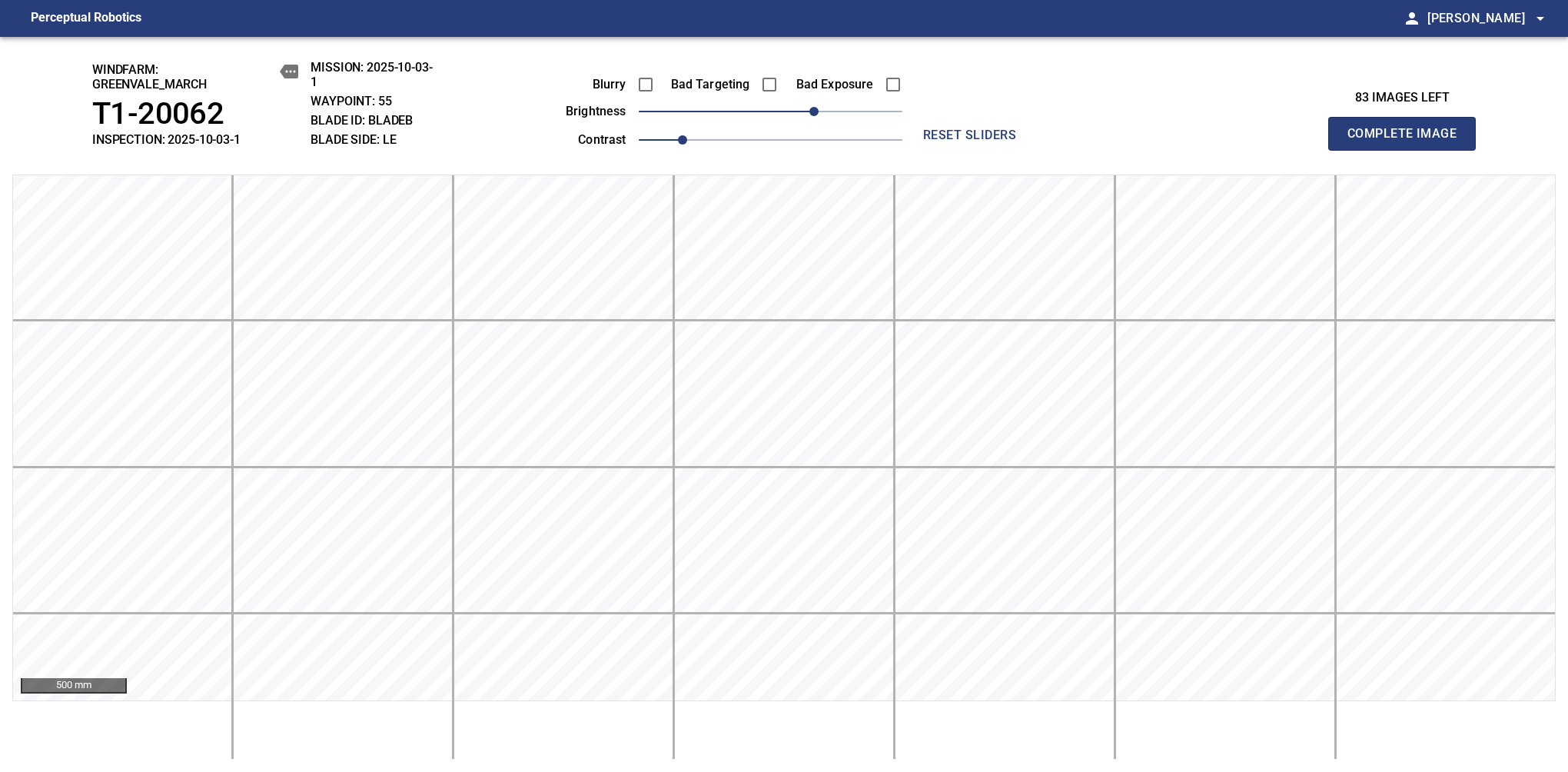
click at [1036, 141] on span "Complete Image" at bounding box center [1402, 133] width 114 height 22
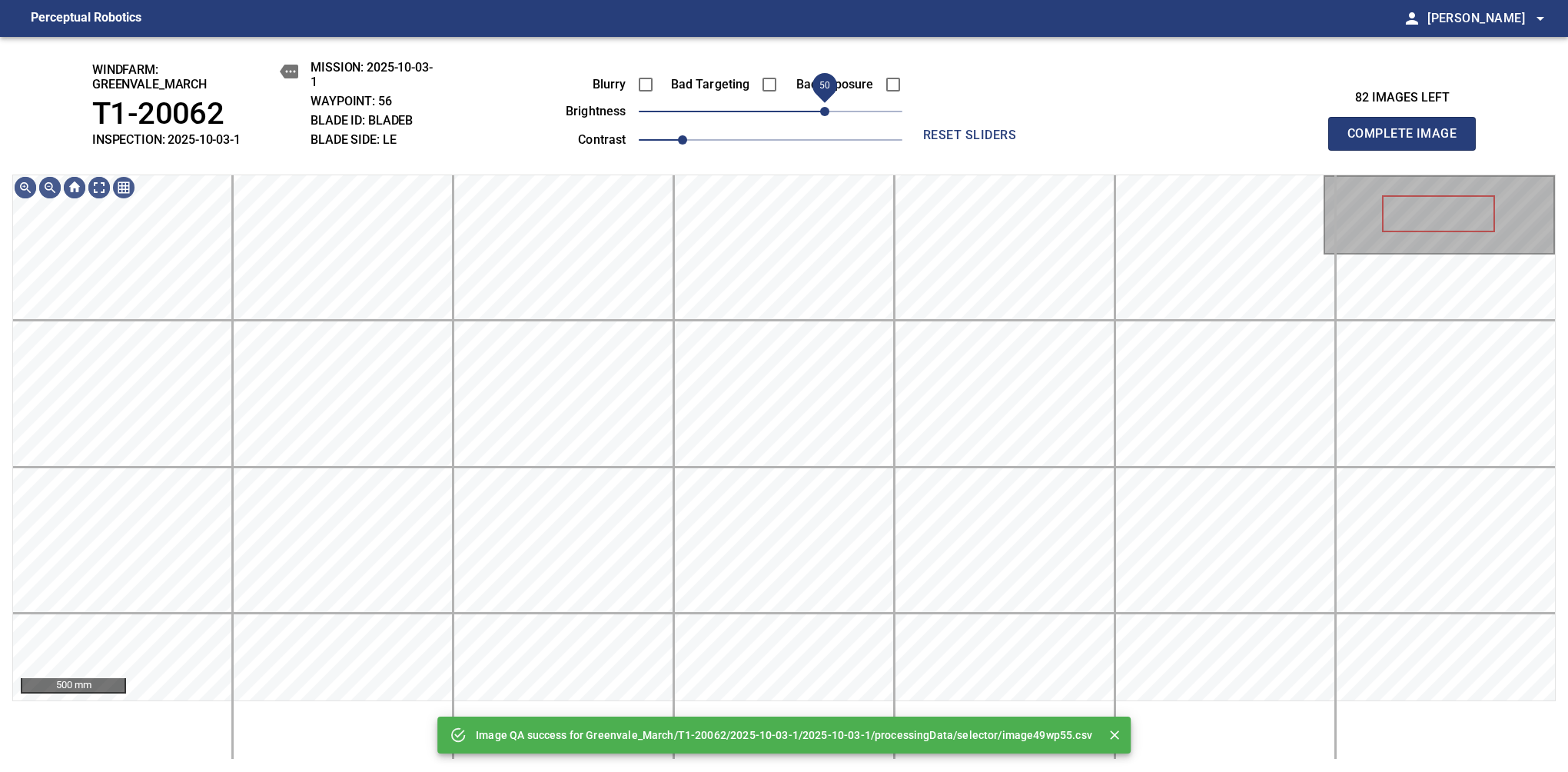
drag, startPoint x: 802, startPoint y: 116, endPoint x: 826, endPoint y: 122, distance: 24.7
click at [826, 122] on span "50" at bounding box center [770, 111] width 264 height 22
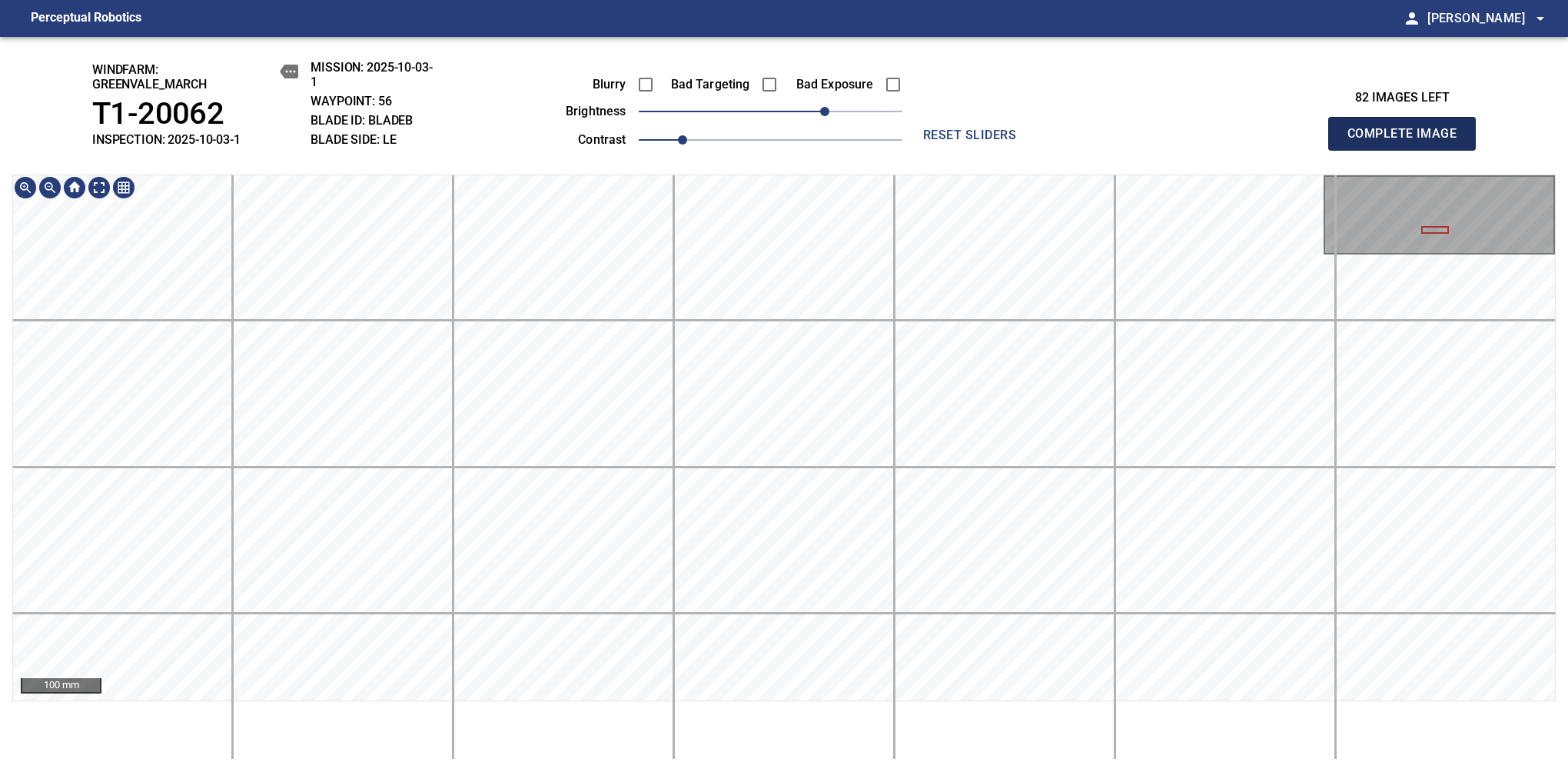
click at [1036, 141] on span "Complete Image" at bounding box center [1402, 133] width 114 height 22
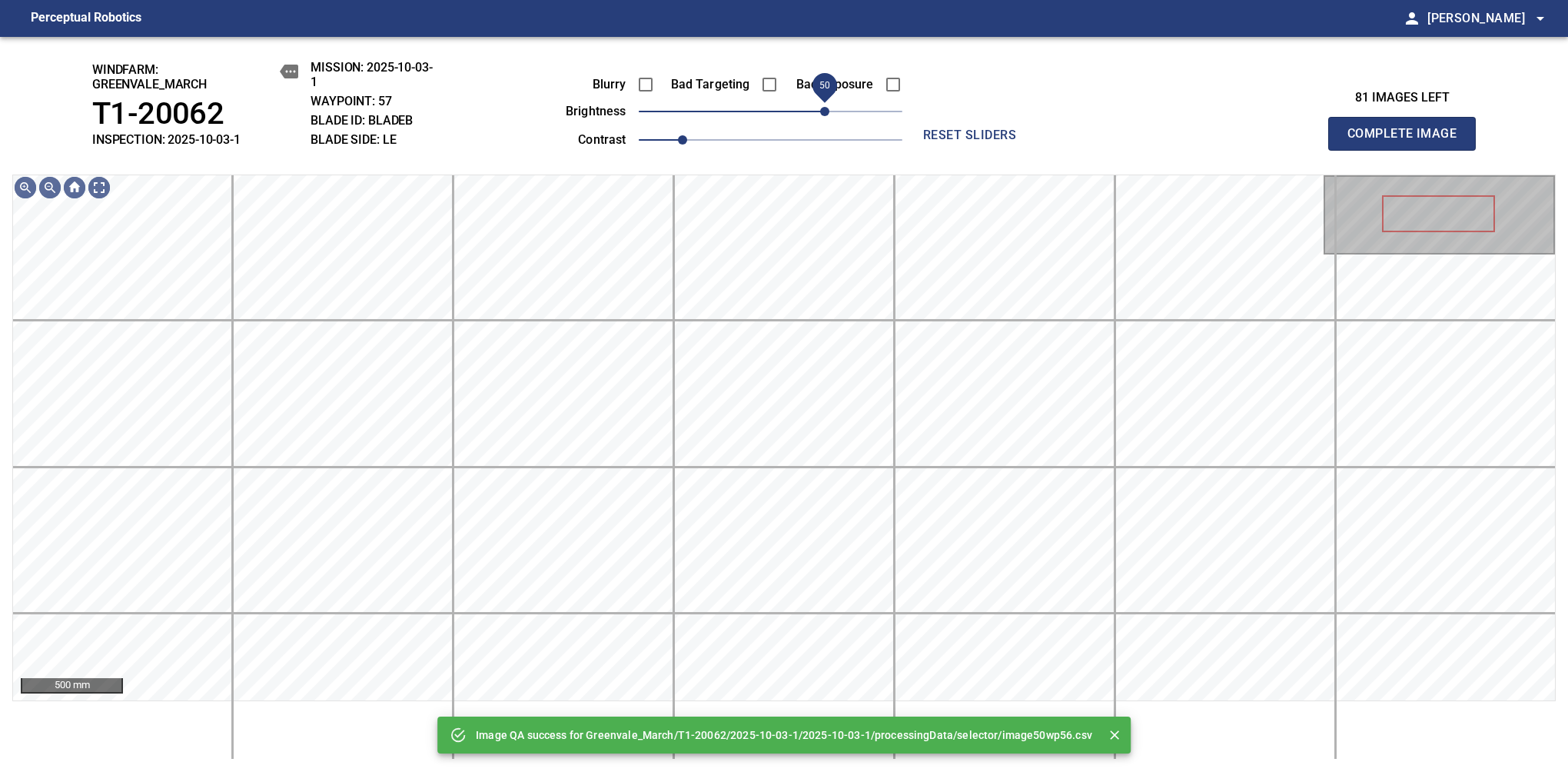
drag, startPoint x: 810, startPoint y: 124, endPoint x: 830, endPoint y: 124, distance: 20.0
click at [830, 116] on span "50" at bounding box center [824, 111] width 10 height 10
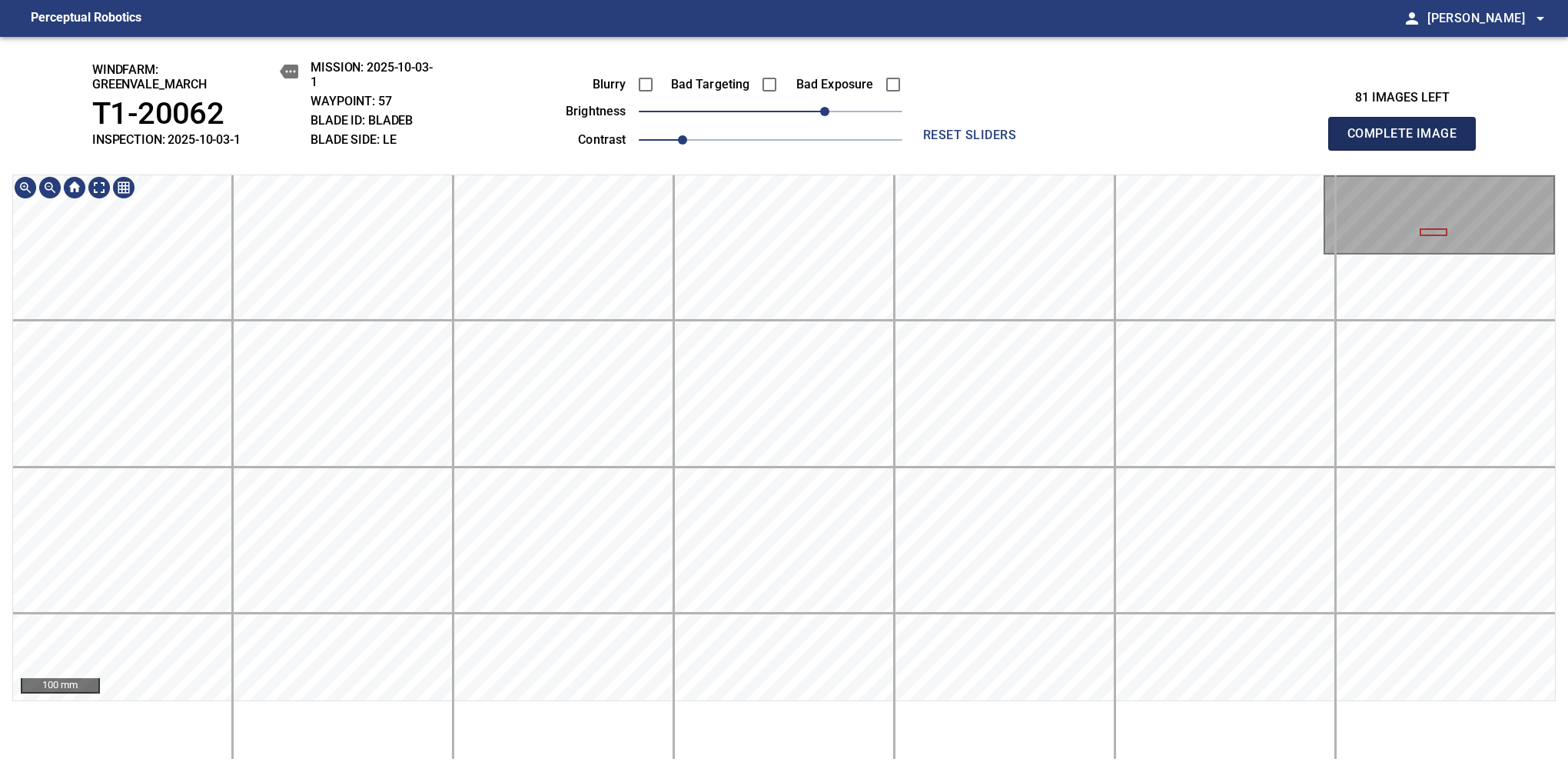
click at [1036, 141] on span "Complete Image" at bounding box center [1402, 133] width 114 height 22
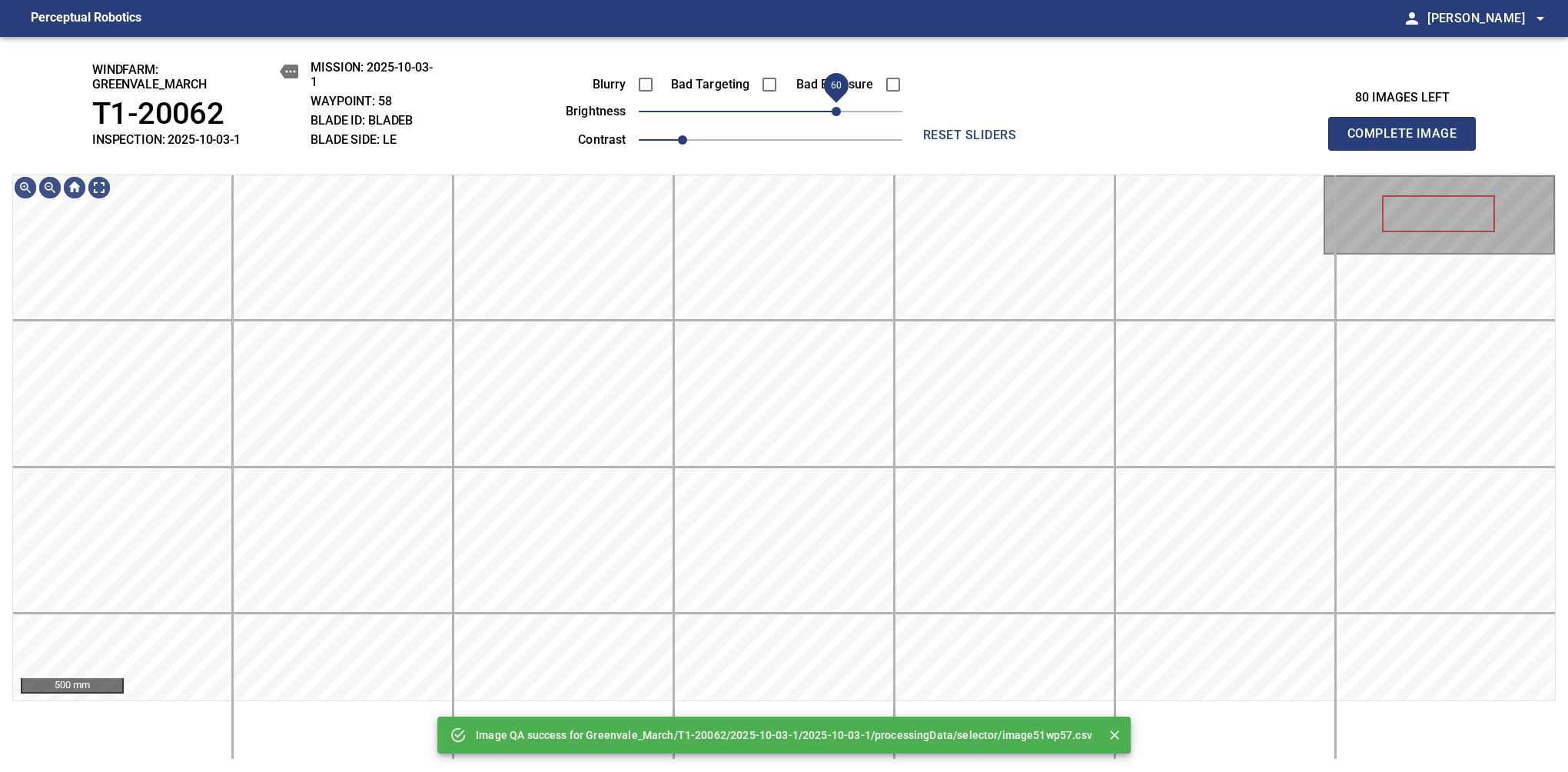
drag, startPoint x: 788, startPoint y: 118, endPoint x: 837, endPoint y: 121, distance: 49.1
click at [837, 116] on span "60" at bounding box center [836, 111] width 10 height 10
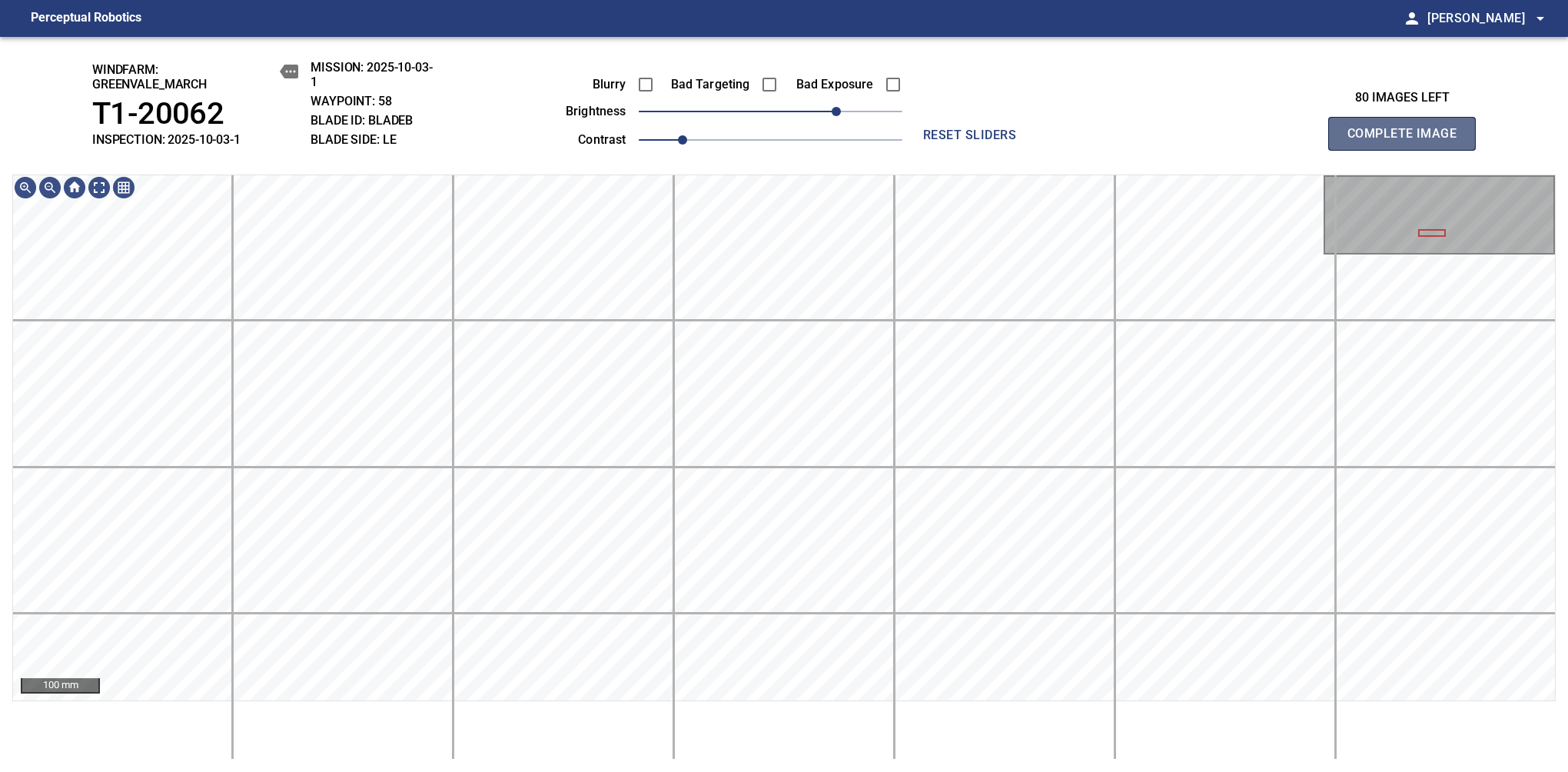
click at [1036, 141] on span "Complete Image" at bounding box center [1402, 133] width 114 height 22
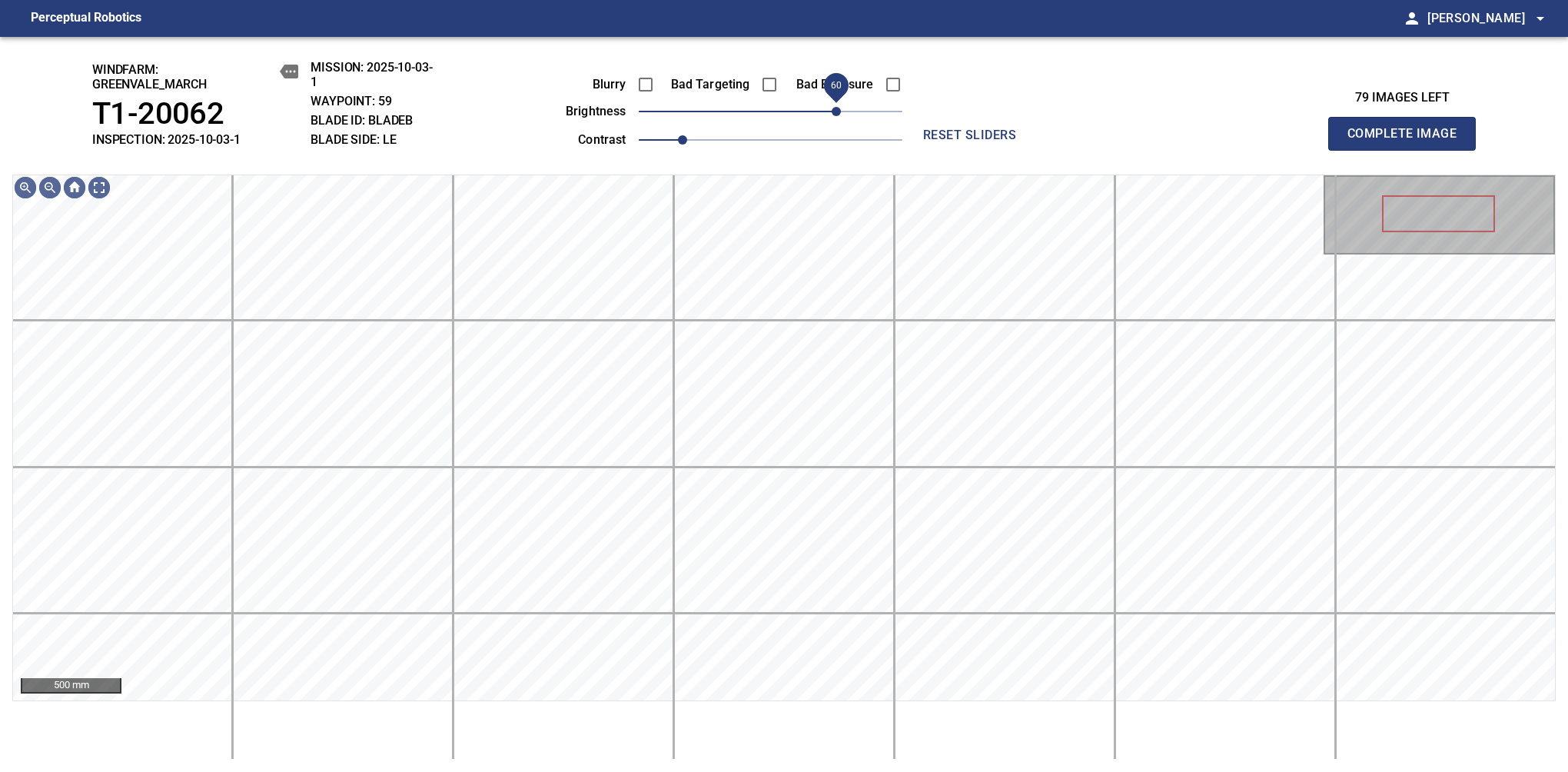
drag, startPoint x: 856, startPoint y: 116, endPoint x: 836, endPoint y: 121, distance: 20.6
click at [836, 116] on span "60" at bounding box center [836, 111] width 10 height 10
click at [826, 116] on span "50" at bounding box center [824, 111] width 10 height 10
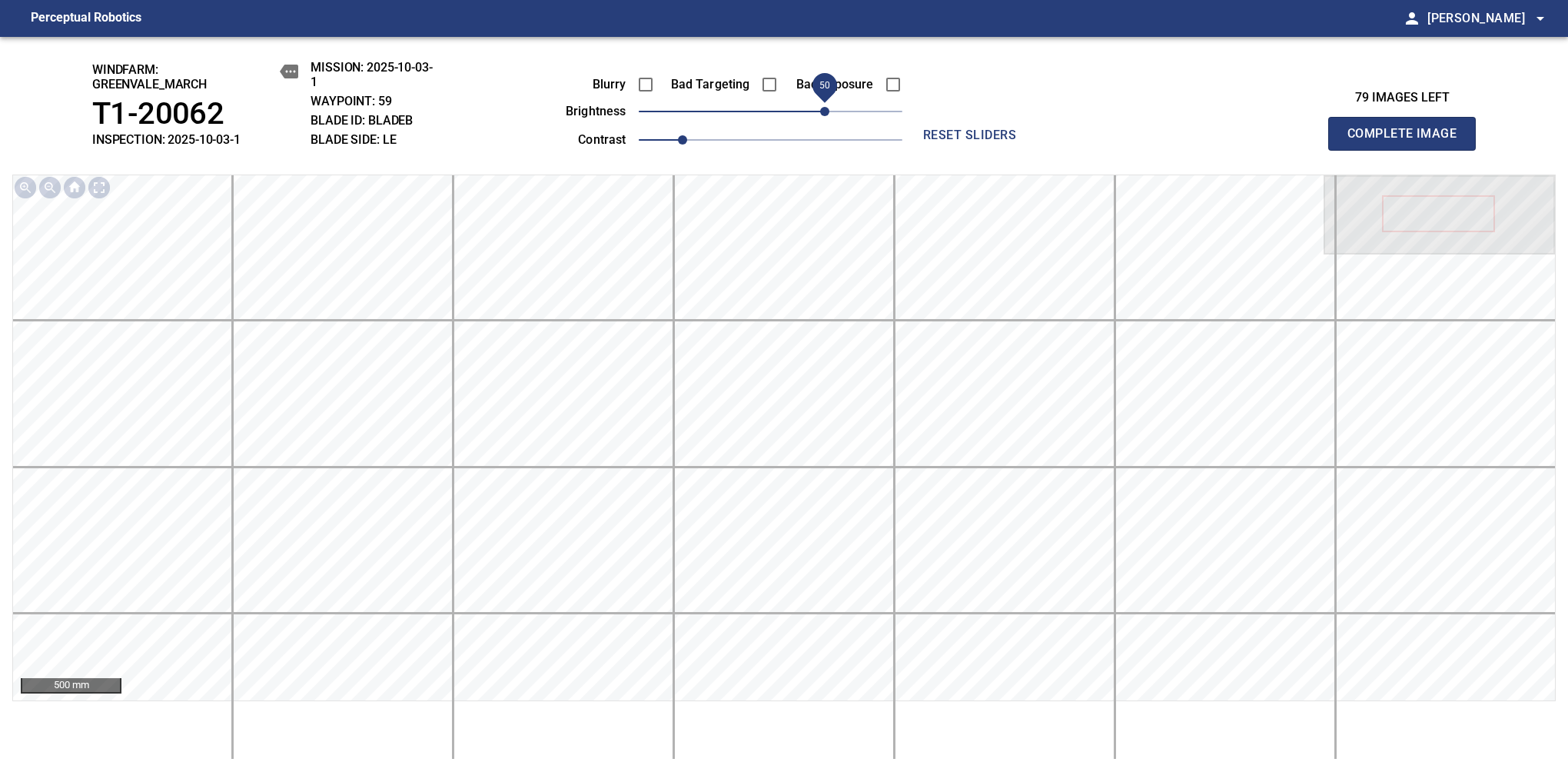
click at [1036, 141] on span "Complete Image" at bounding box center [1402, 133] width 114 height 22
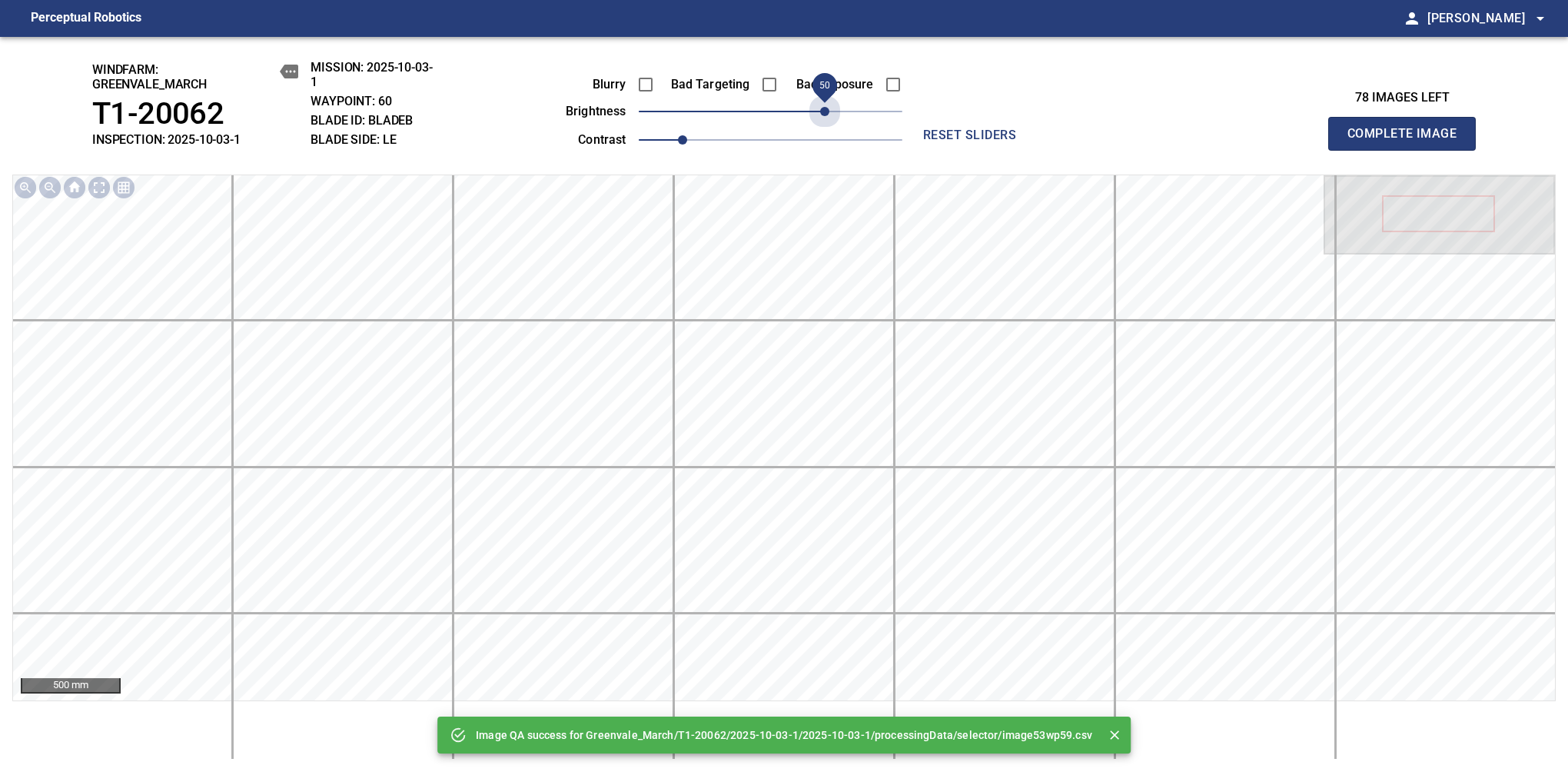
click at [826, 116] on span "50" at bounding box center [770, 111] width 264 height 22
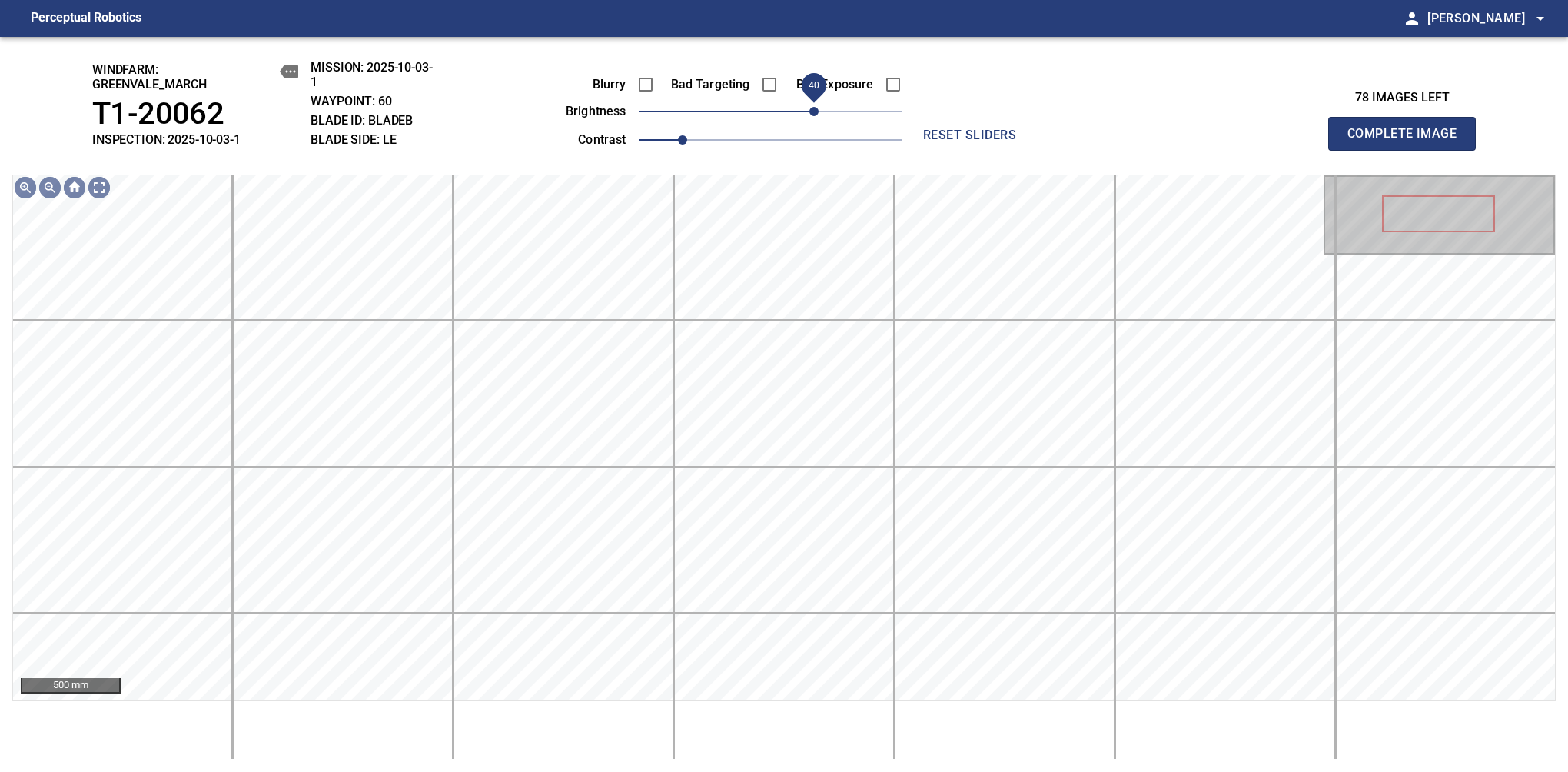
click at [818, 109] on span "40" at bounding box center [814, 111] width 10 height 10
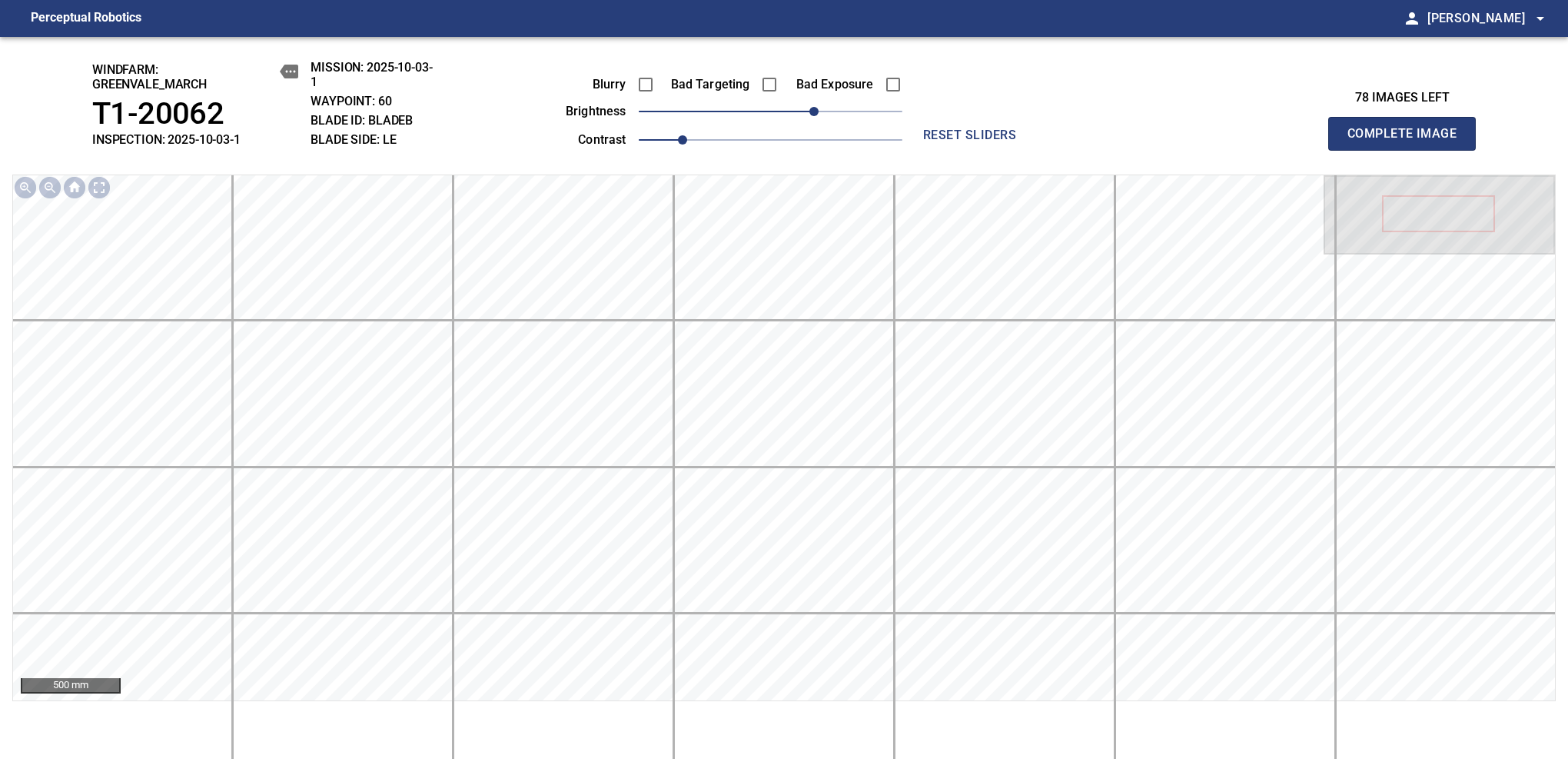
click at [1036, 141] on span "Complete Image" at bounding box center [1402, 133] width 114 height 22
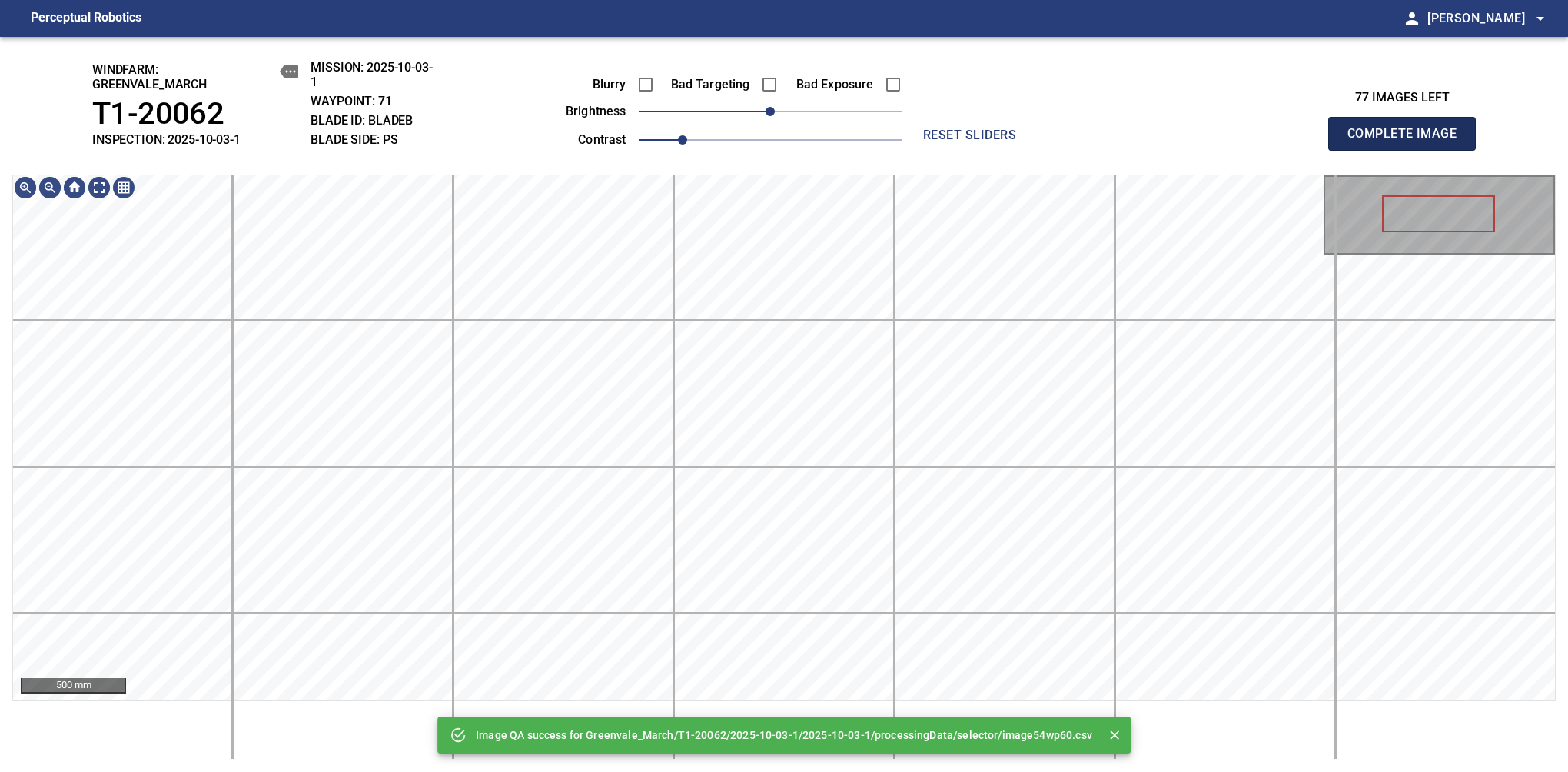
click at [1036, 141] on span "Complete Image" at bounding box center [1402, 133] width 114 height 22
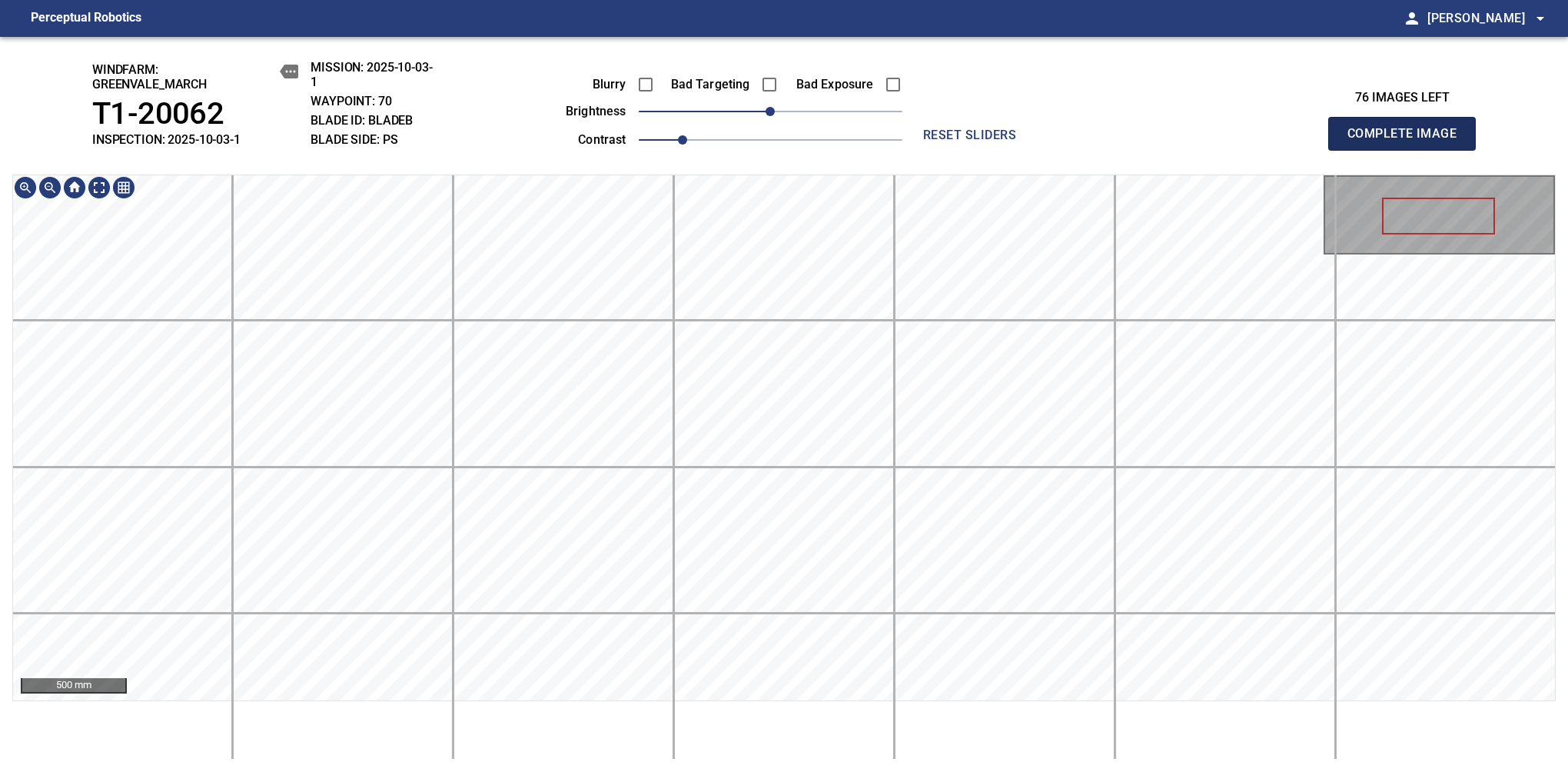
click at [1036, 141] on span "Complete Image" at bounding box center [1402, 133] width 114 height 22
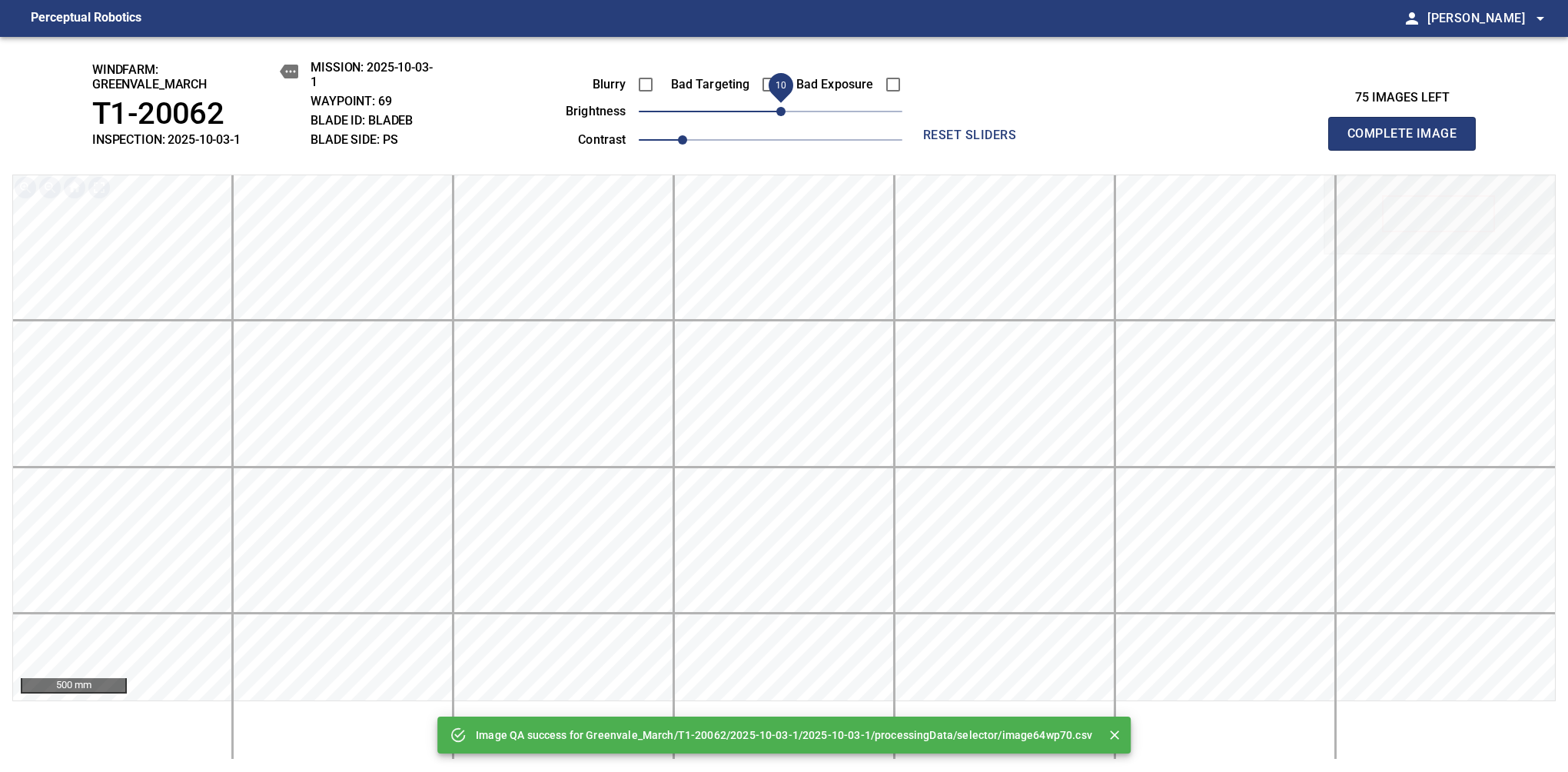
click at [778, 113] on span "10" at bounding box center [780, 111] width 10 height 10
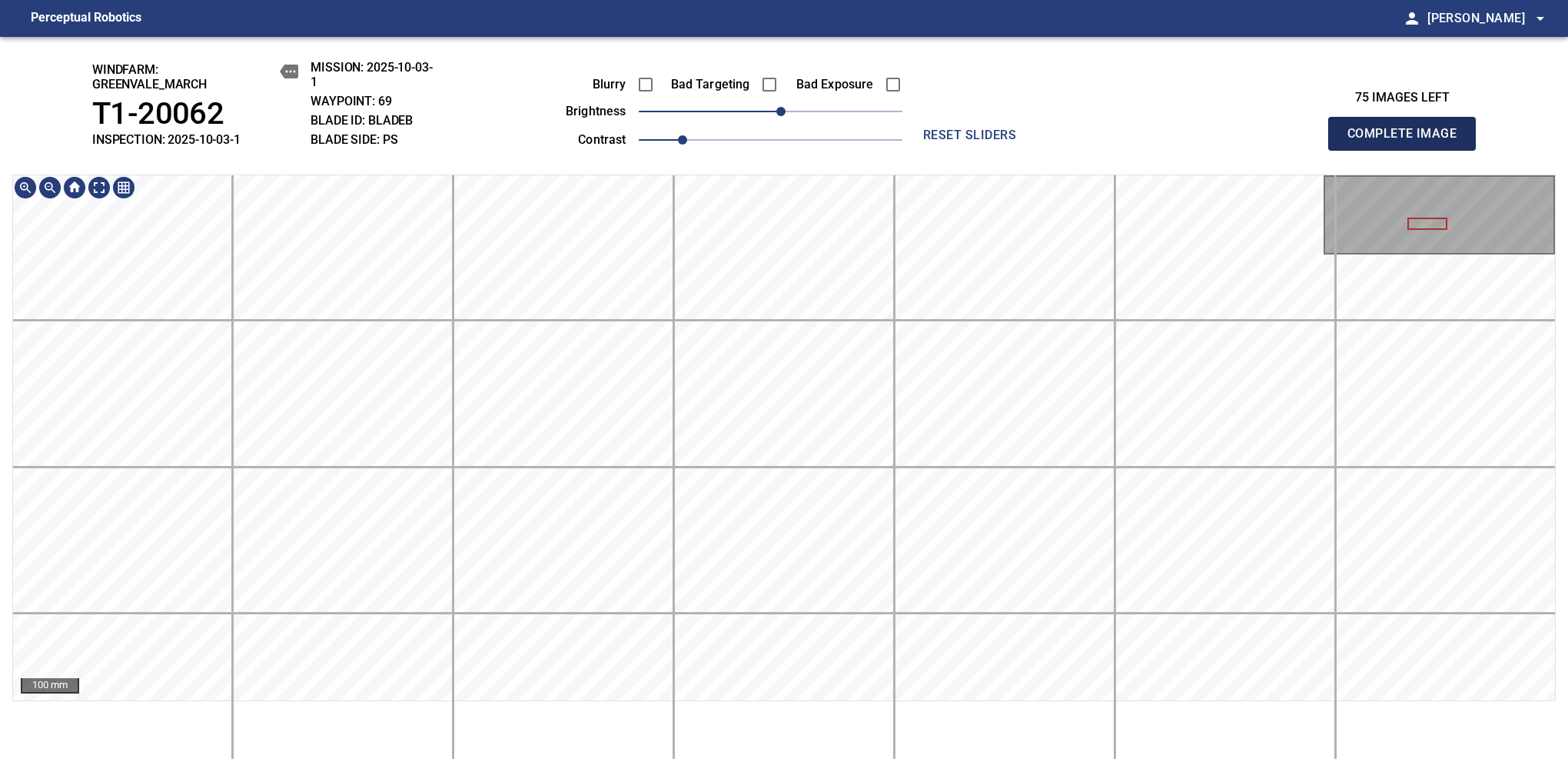
click at [1036, 141] on span "Complete Image" at bounding box center [1402, 133] width 114 height 22
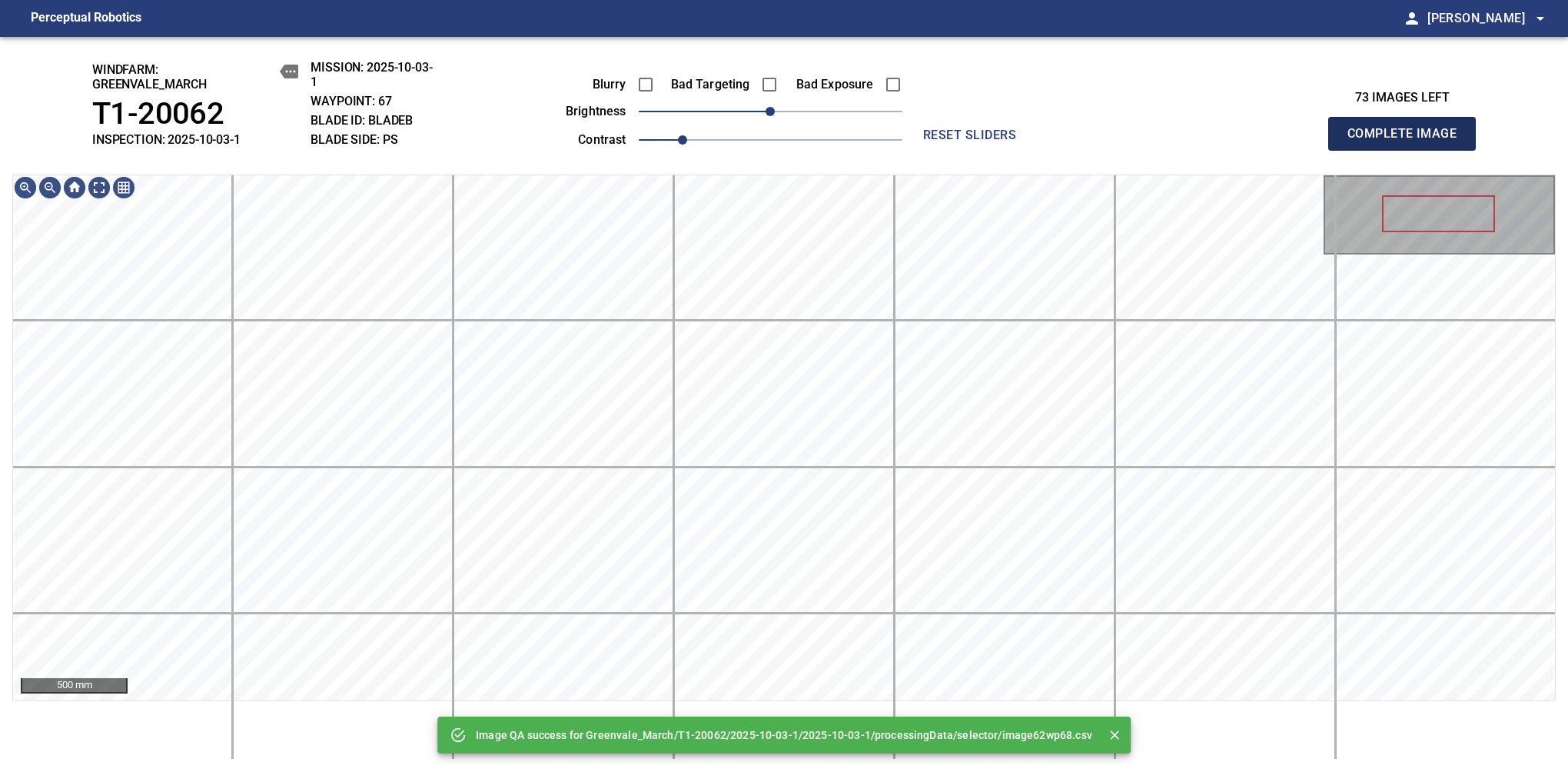
click at [1036, 141] on span "Complete Image" at bounding box center [1402, 133] width 114 height 22
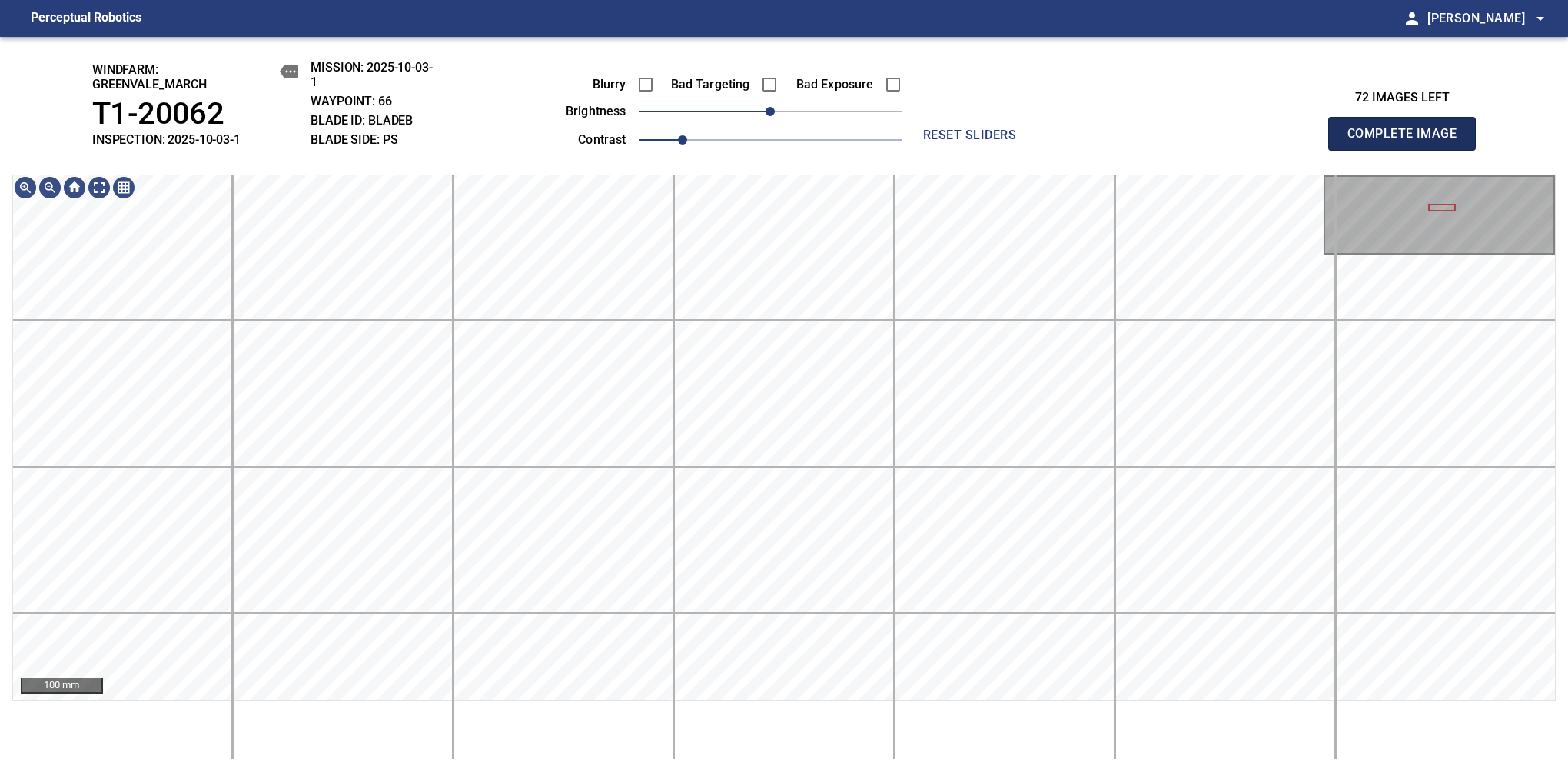
click at [1036, 141] on span "Complete Image" at bounding box center [1402, 133] width 114 height 22
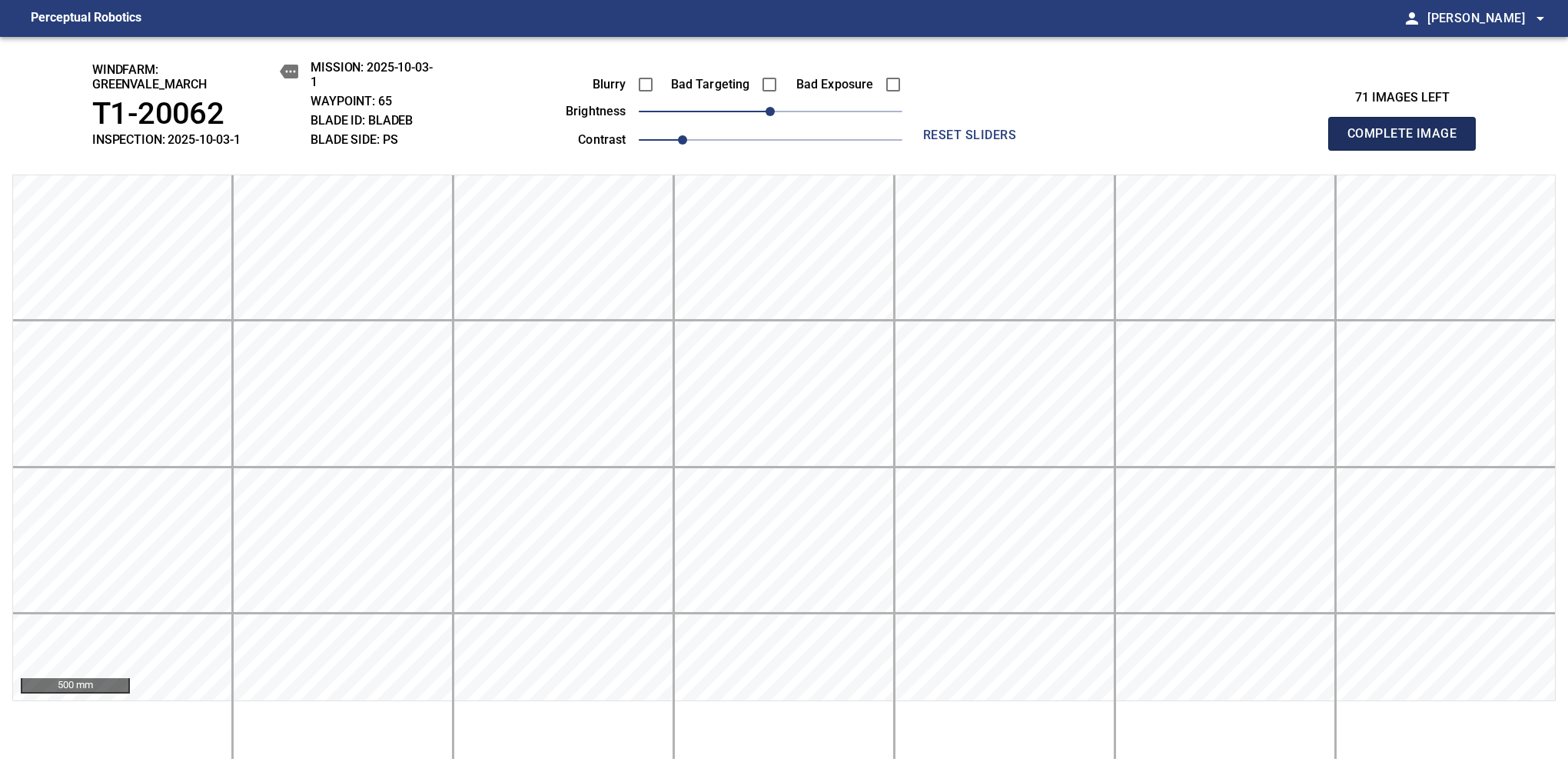
click at [1036, 141] on span "Complete Image" at bounding box center [1402, 133] width 114 height 22
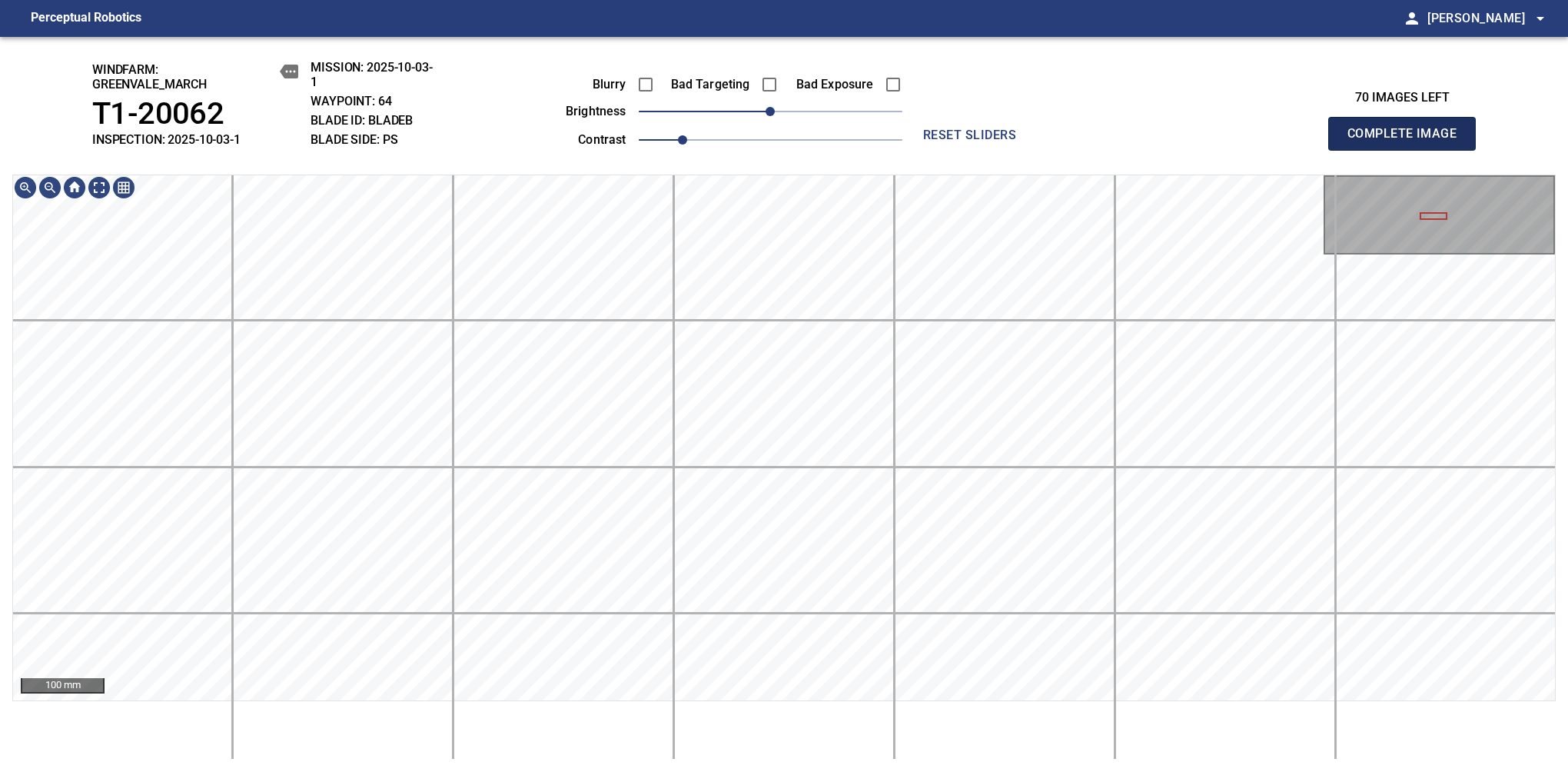
click at [1036, 141] on span "Complete Image" at bounding box center [1402, 133] width 114 height 22
drag, startPoint x: 763, startPoint y: 111, endPoint x: 753, endPoint y: 115, distance: 10.8
click at [752, 115] on span "-20" at bounding box center [748, 111] width 10 height 10
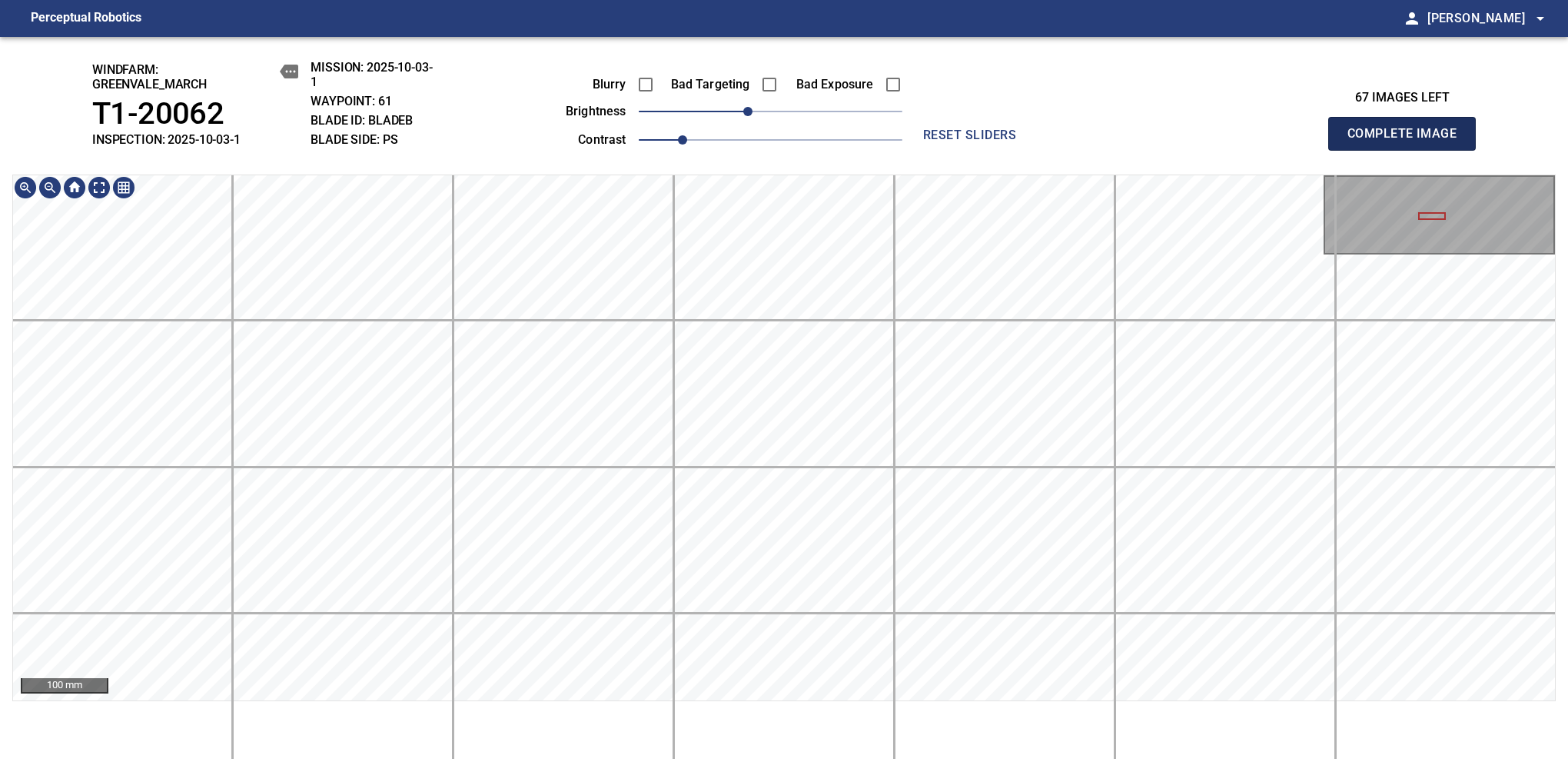
click at [1036, 141] on span "Complete Image" at bounding box center [1402, 133] width 114 height 22
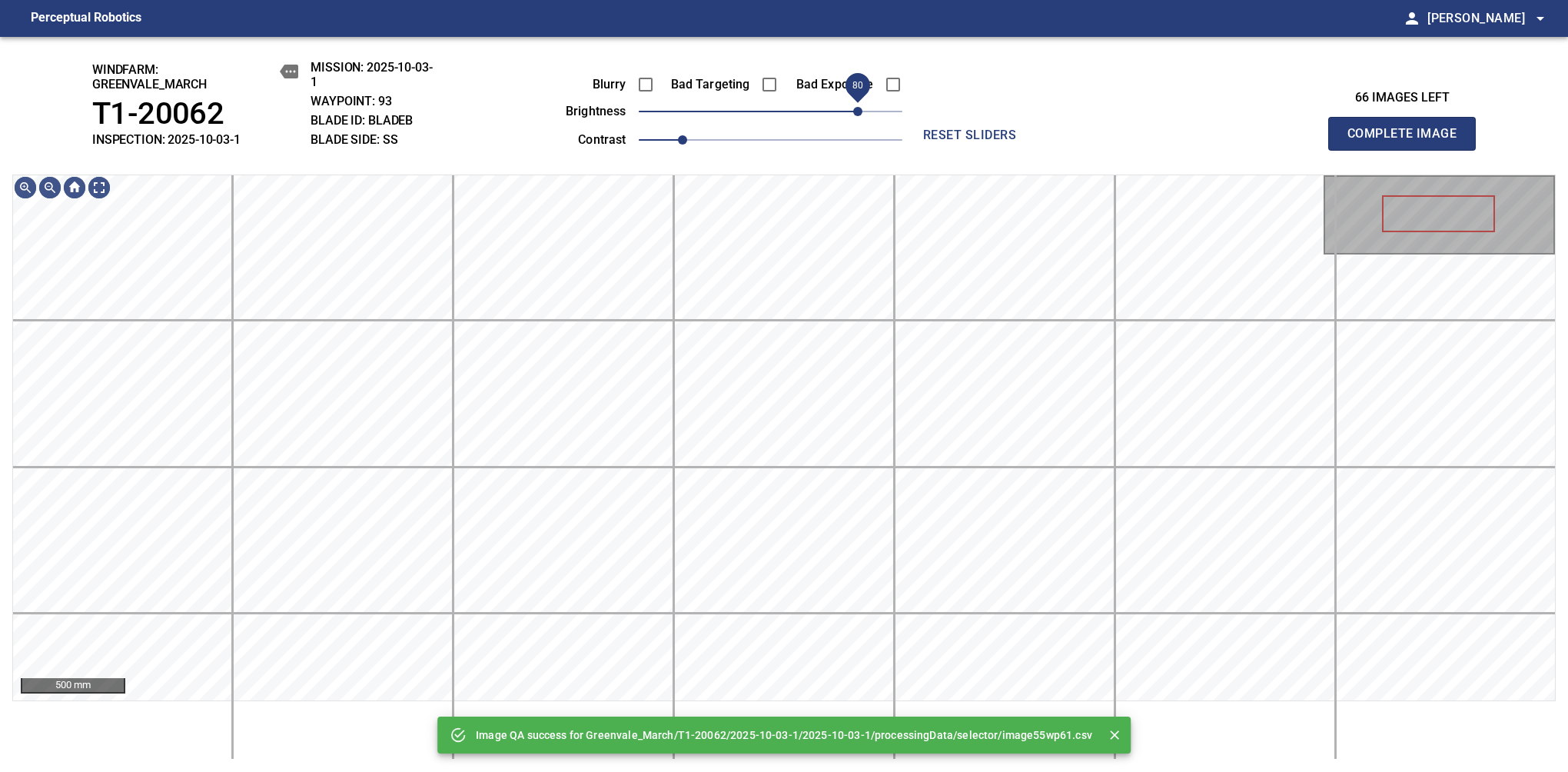
drag, startPoint x: 844, startPoint y: 114, endPoint x: 858, endPoint y: 111, distance: 14.3
click at [858, 111] on span "80" at bounding box center [858, 111] width 10 height 10
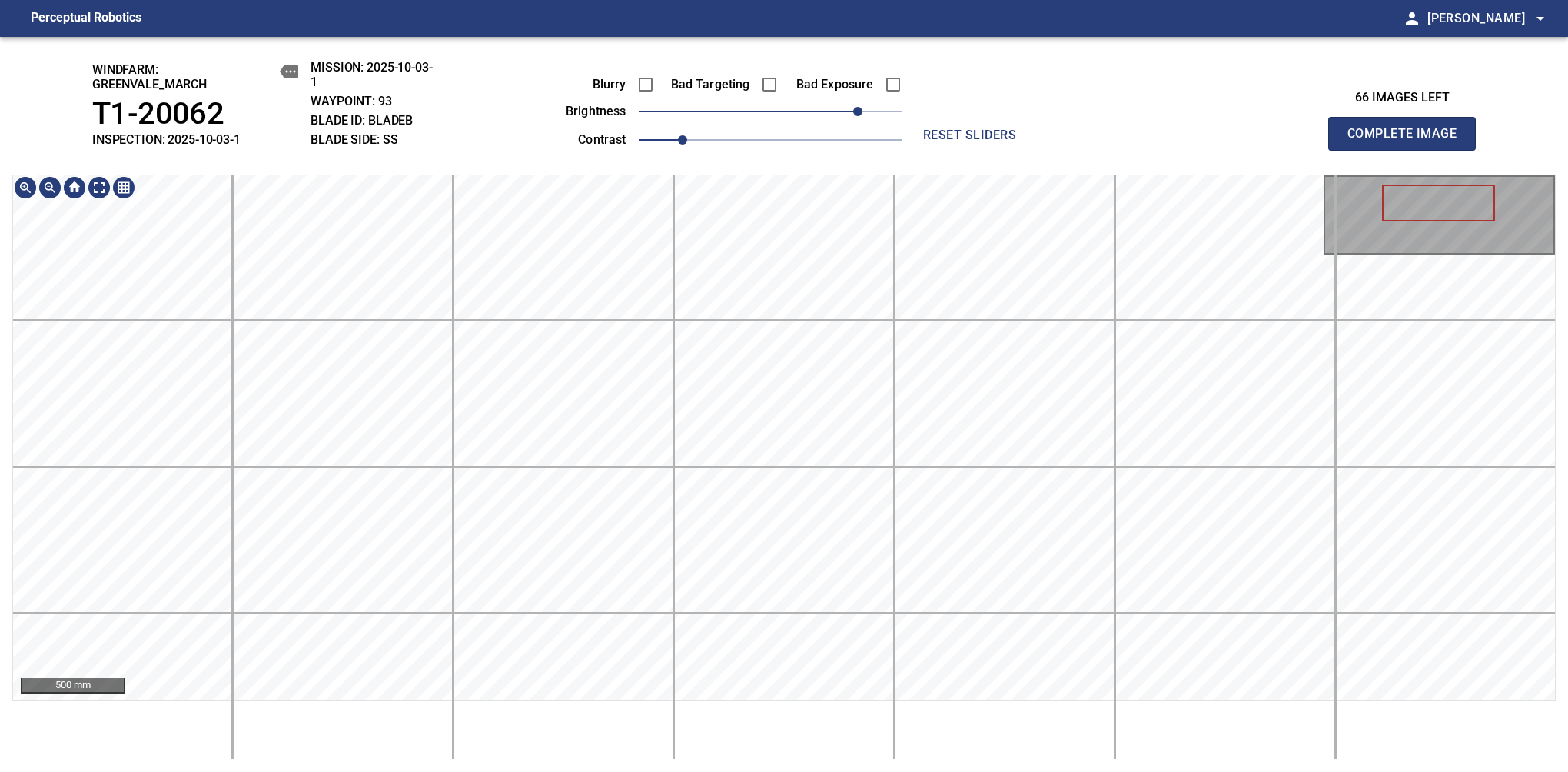
click at [887, 710] on div "500 mm" at bounding box center [784, 467] width 1543 height 585
click at [757, 140] on div "windfarm: Greenvale_March T1-20062 INSPECTION: 2025-10-03-1 MISSION: 2025-10-03…" at bounding box center [784, 404] width 1568 height 735
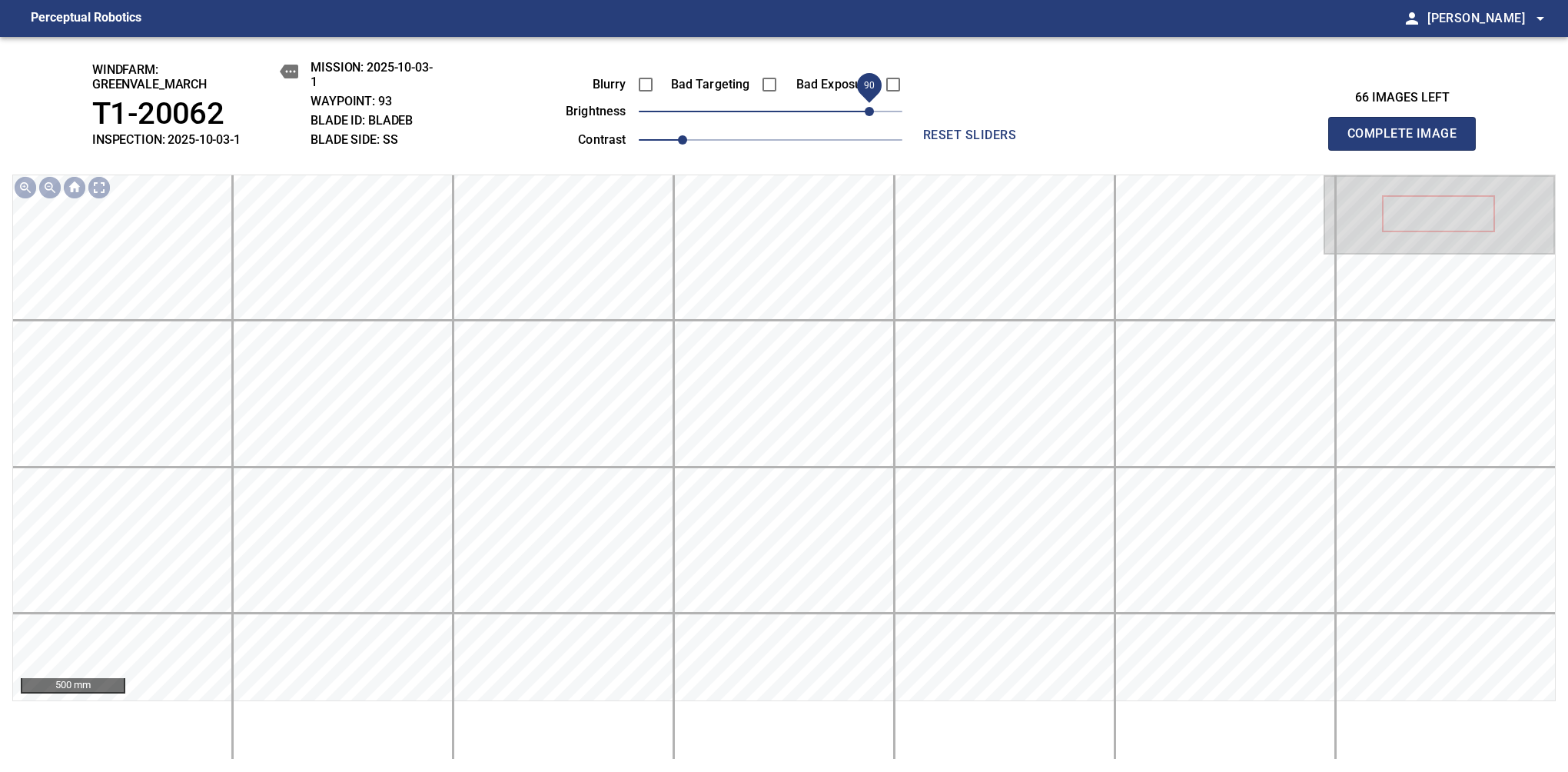
drag, startPoint x: 858, startPoint y: 117, endPoint x: 870, endPoint y: 117, distance: 12.0
click at [870, 116] on span "90" at bounding box center [869, 111] width 10 height 10
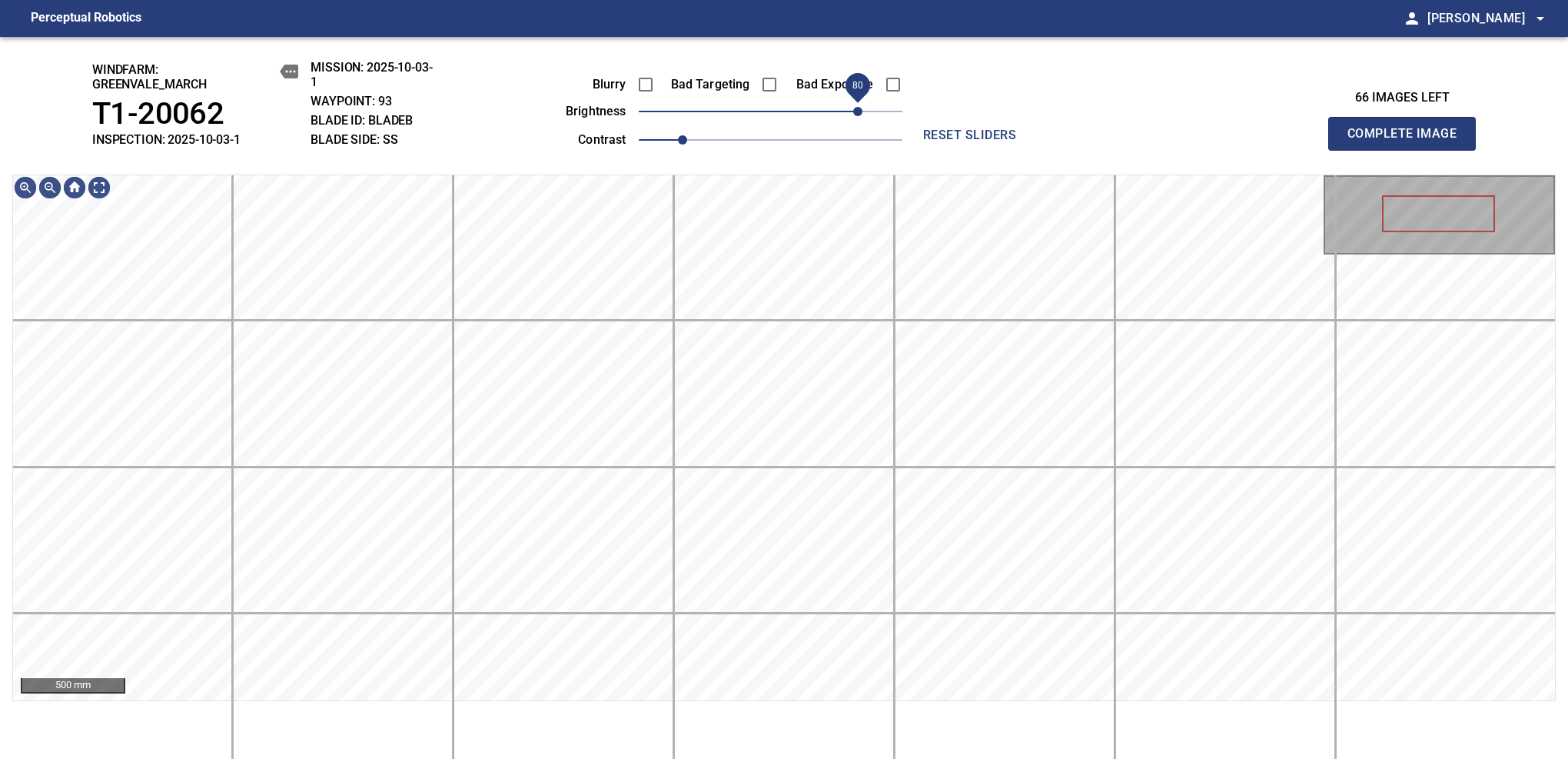
click at [862, 111] on span "80" at bounding box center [858, 111] width 10 height 10
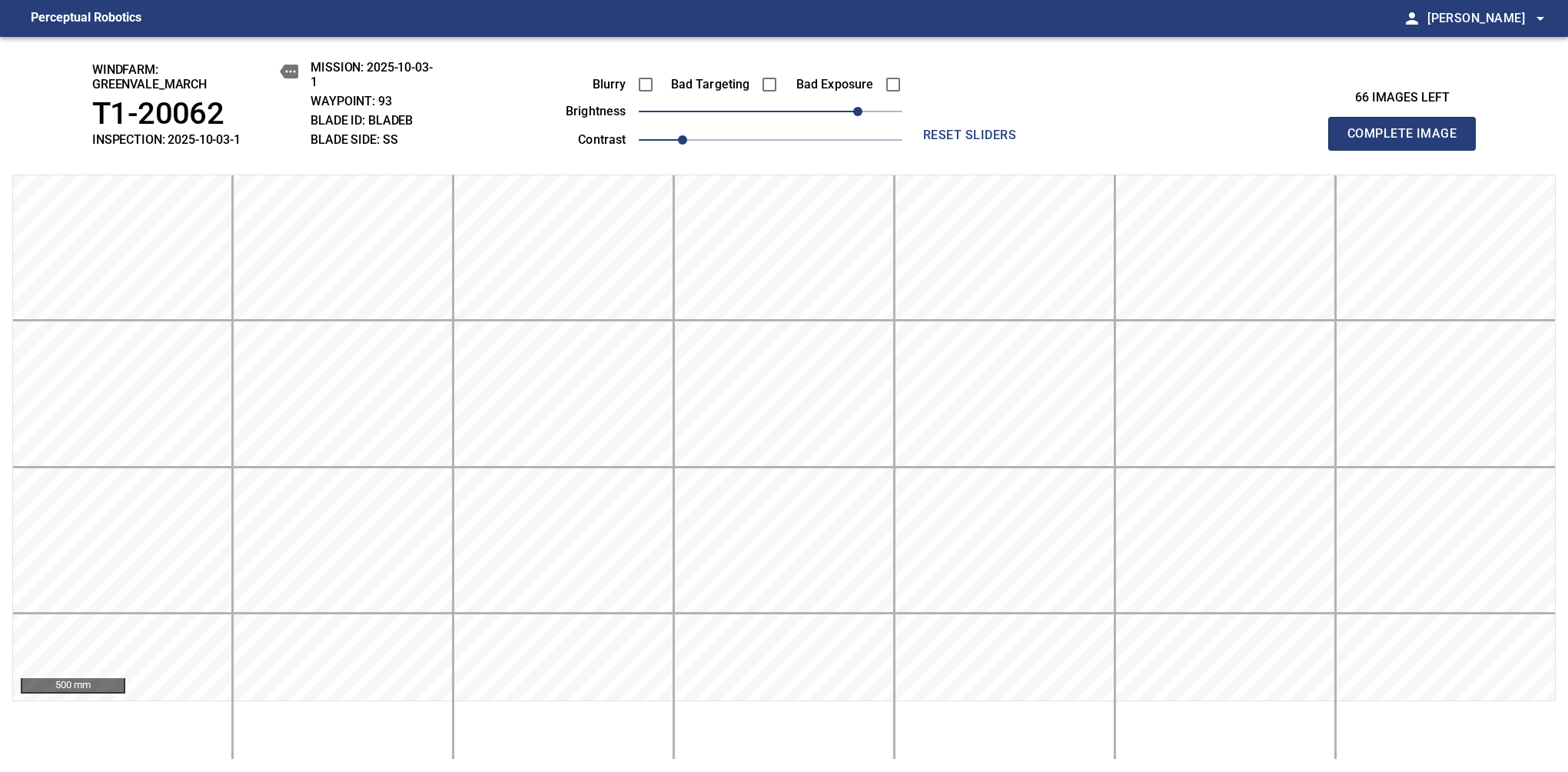
click at [1036, 141] on span "Complete Image" at bounding box center [1402, 133] width 114 height 22
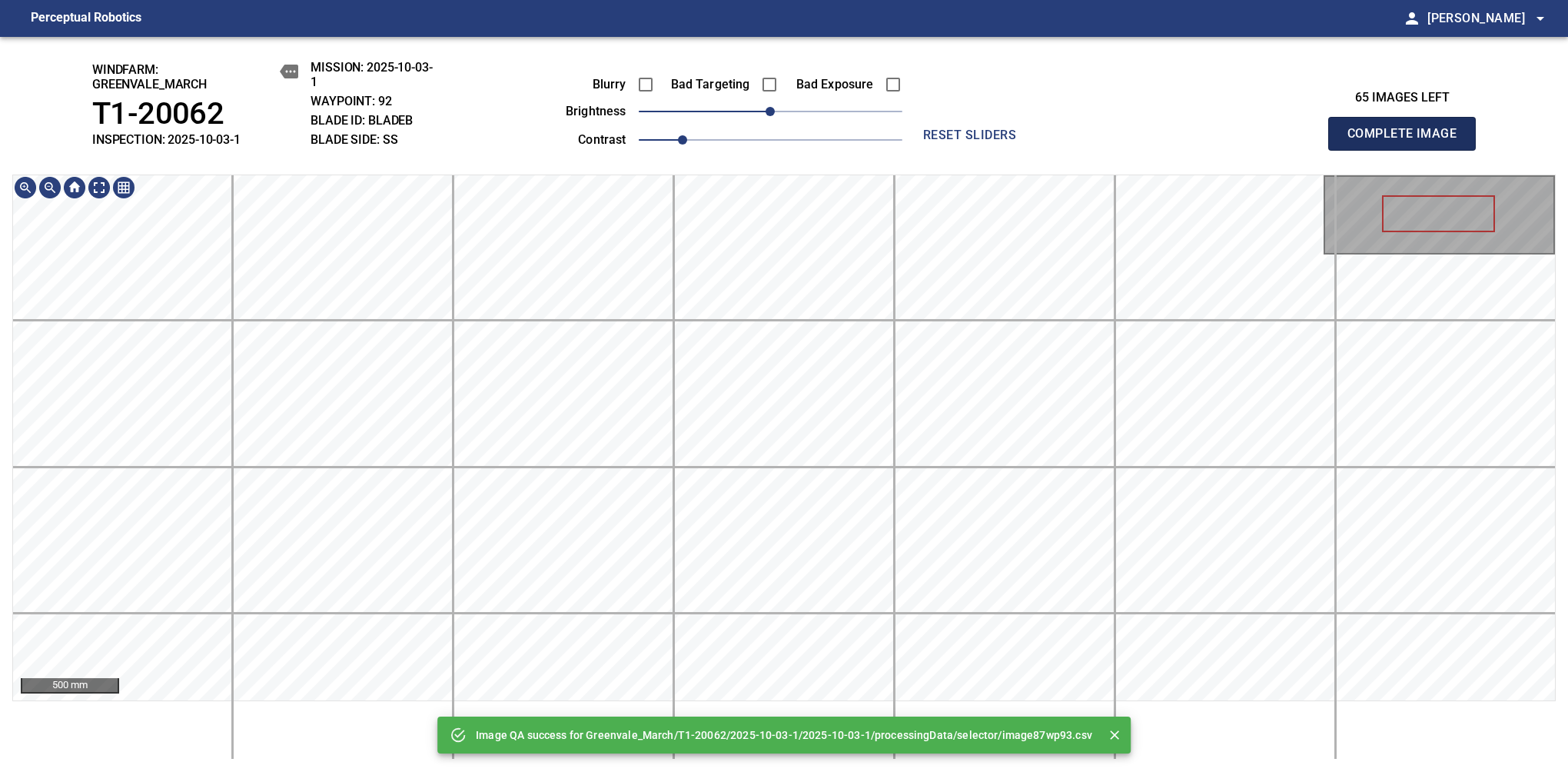
click at [1036, 141] on span "Complete Image" at bounding box center [1402, 133] width 114 height 22
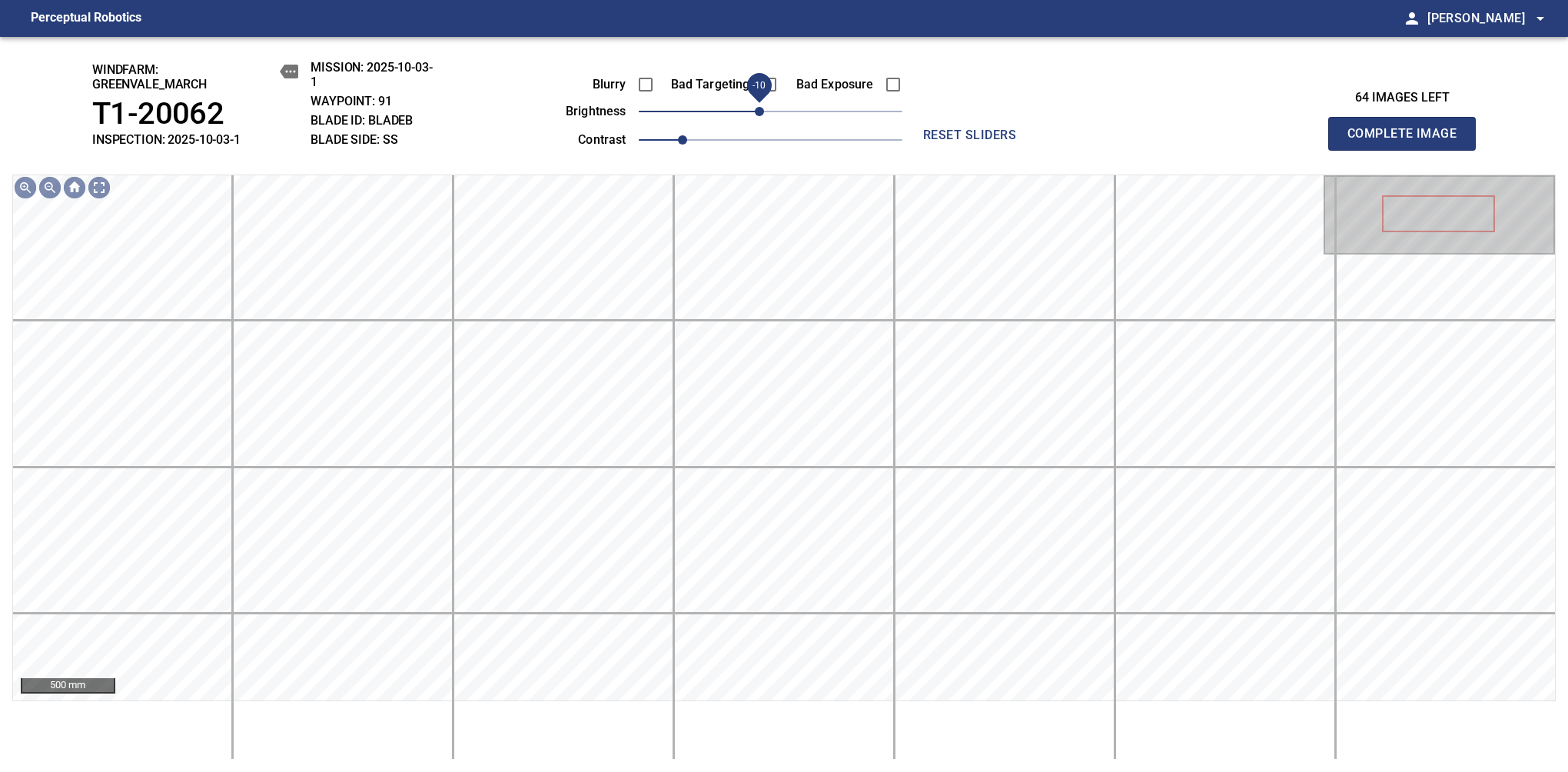
click at [763, 116] on span "-10" at bounding box center [759, 111] width 10 height 10
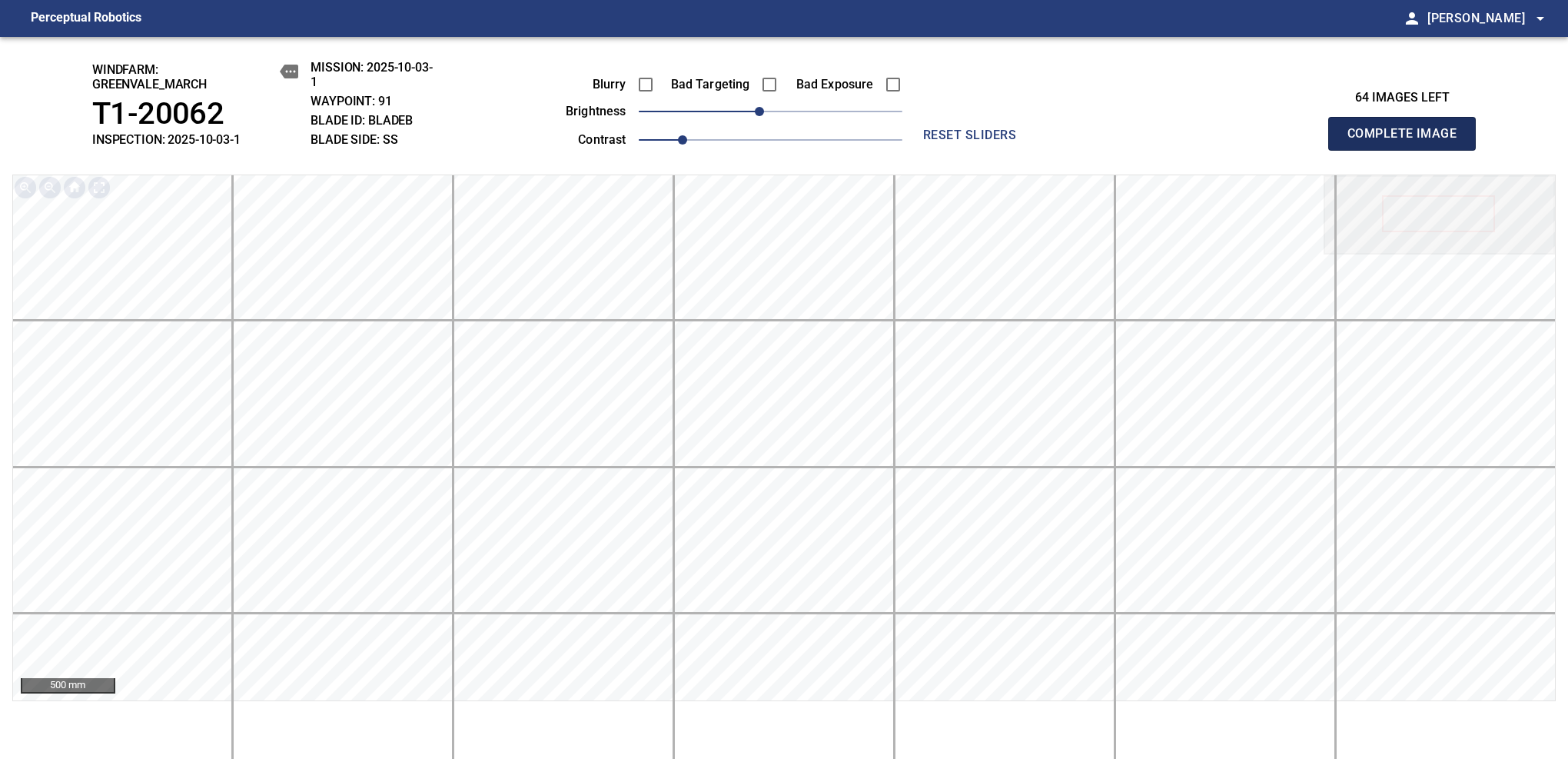
click at [1036, 141] on span "Complete Image" at bounding box center [1402, 133] width 114 height 22
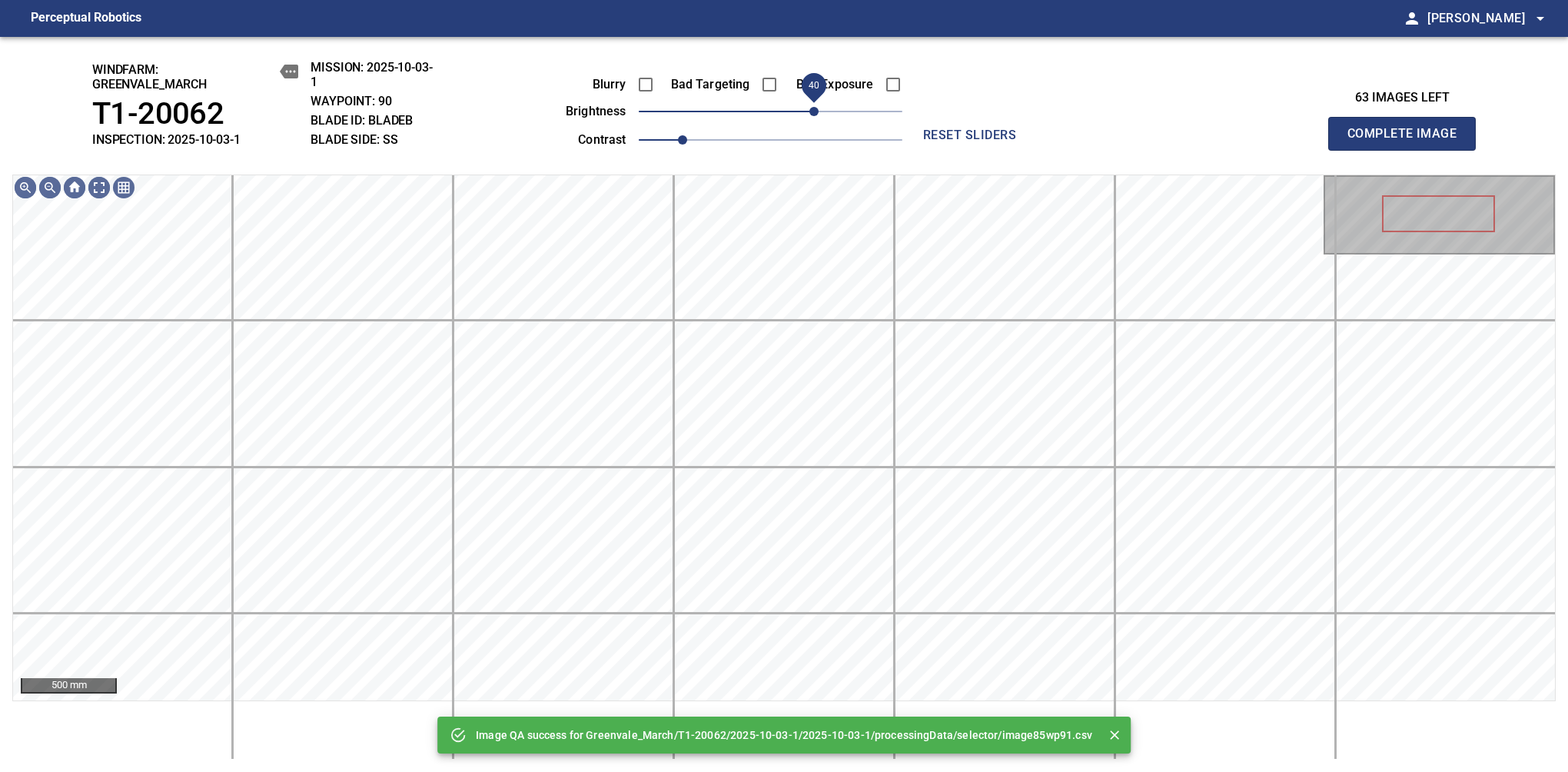
drag, startPoint x: 778, startPoint y: 111, endPoint x: 817, endPoint y: 111, distance: 39.0
click at [817, 111] on span "40" at bounding box center [814, 111] width 10 height 10
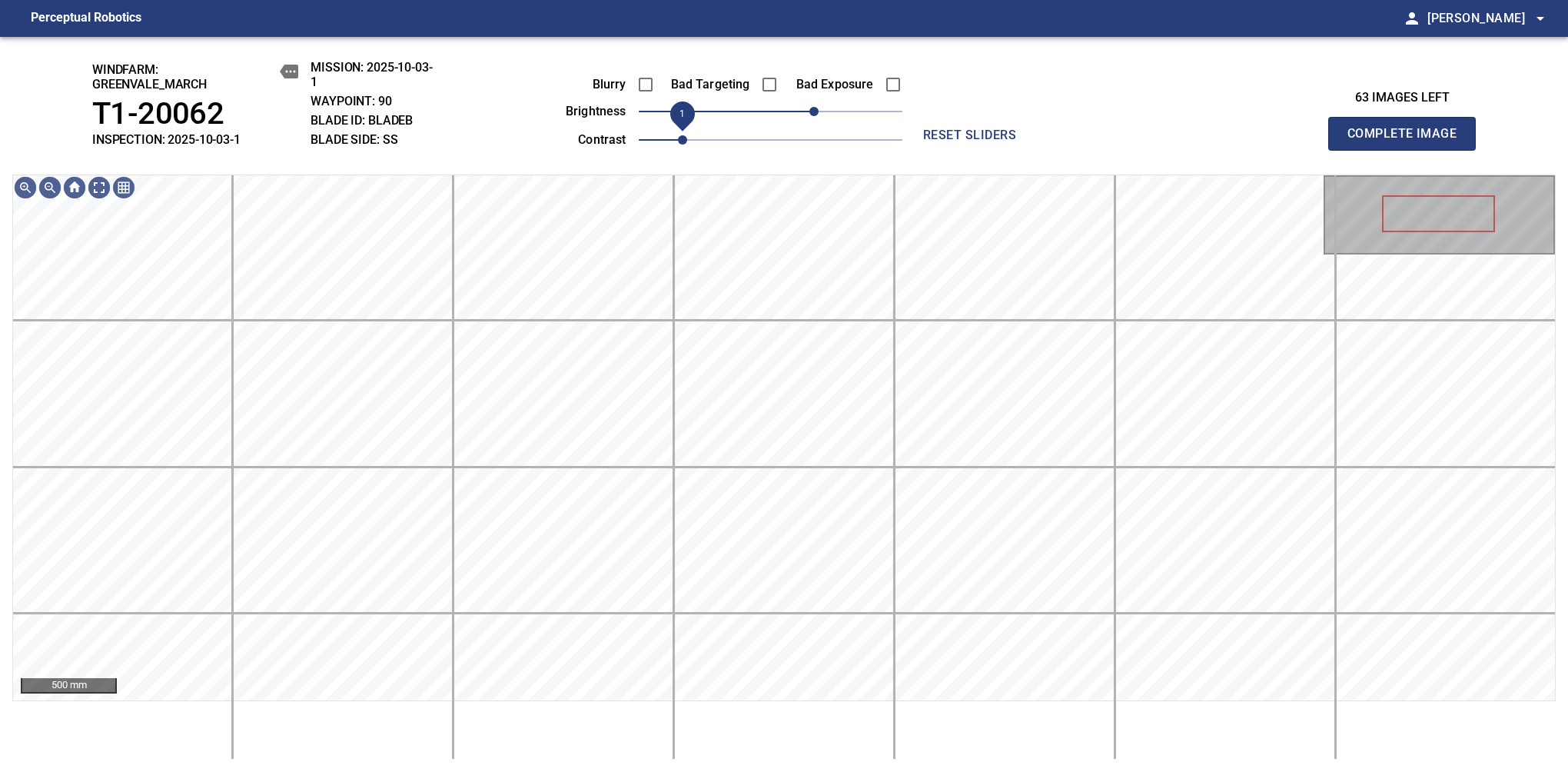
drag, startPoint x: 707, startPoint y: 141, endPoint x: 689, endPoint y: 148, distance: 19.3
click at [689, 148] on span "1" at bounding box center [770, 139] width 264 height 22
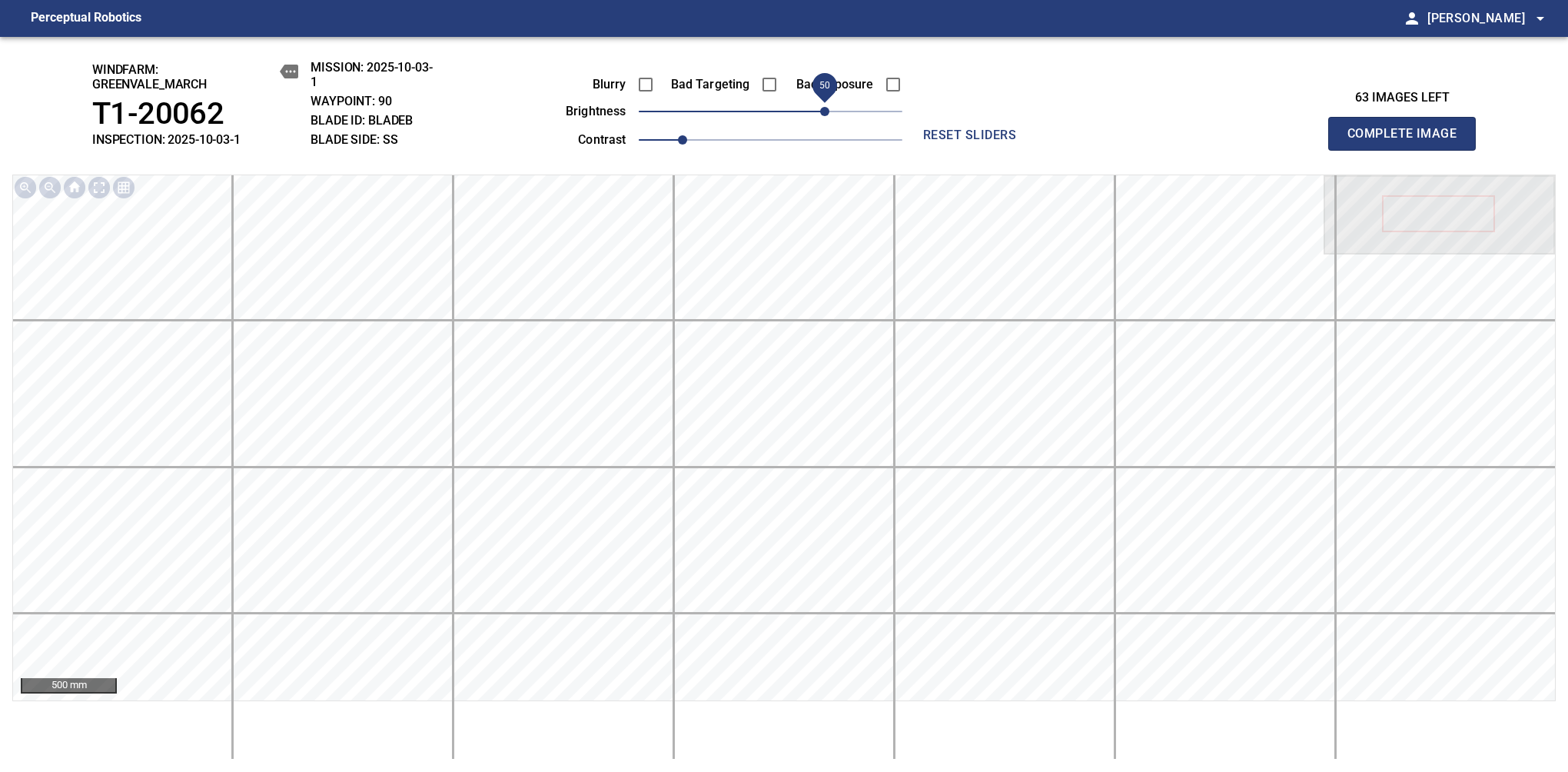
drag, startPoint x: 816, startPoint y: 114, endPoint x: 825, endPoint y: 111, distance: 9.5
click at [825, 111] on span "50" at bounding box center [824, 111] width 10 height 10
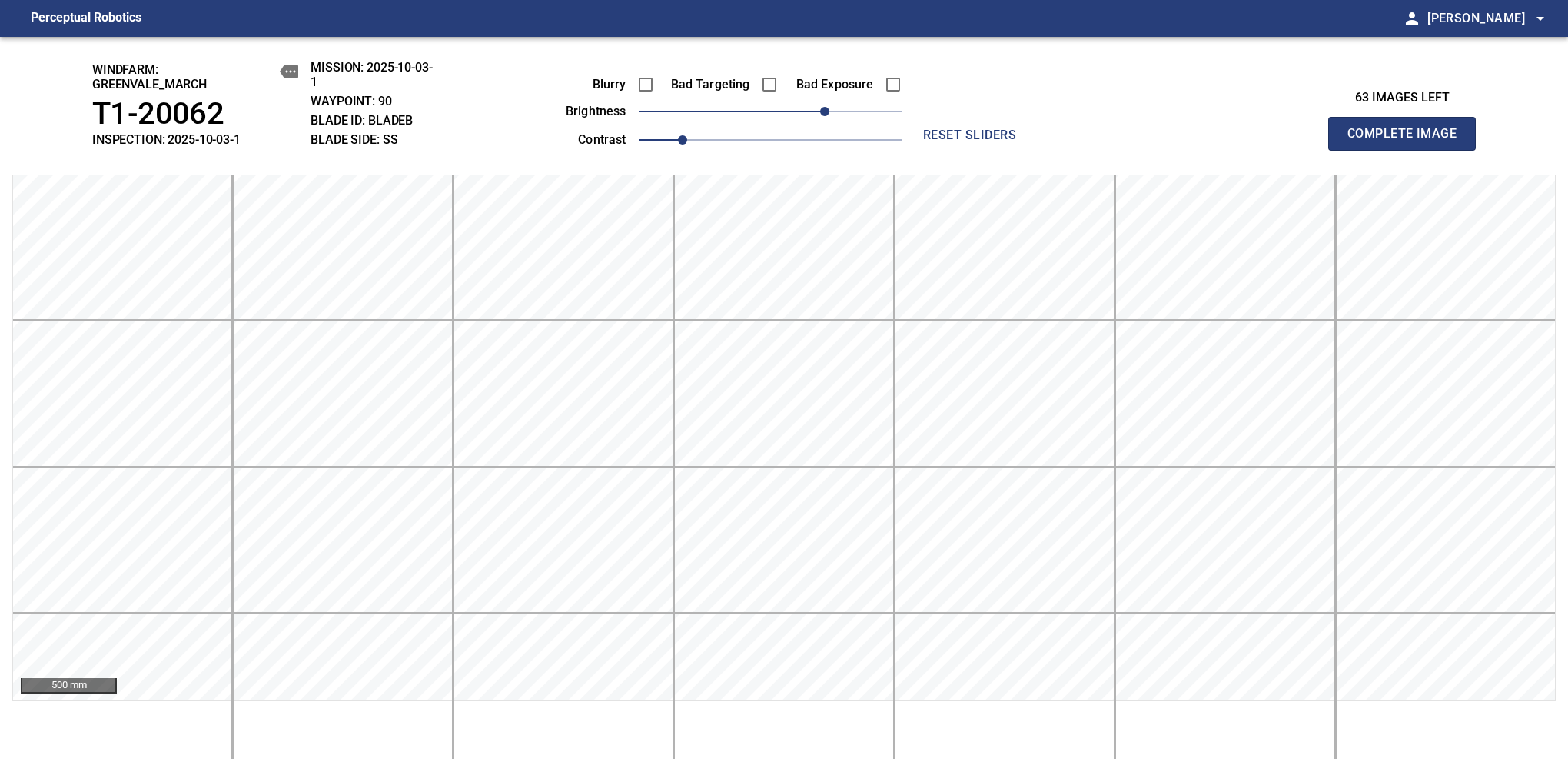
click at [1036, 141] on span "Complete Image" at bounding box center [1402, 133] width 114 height 22
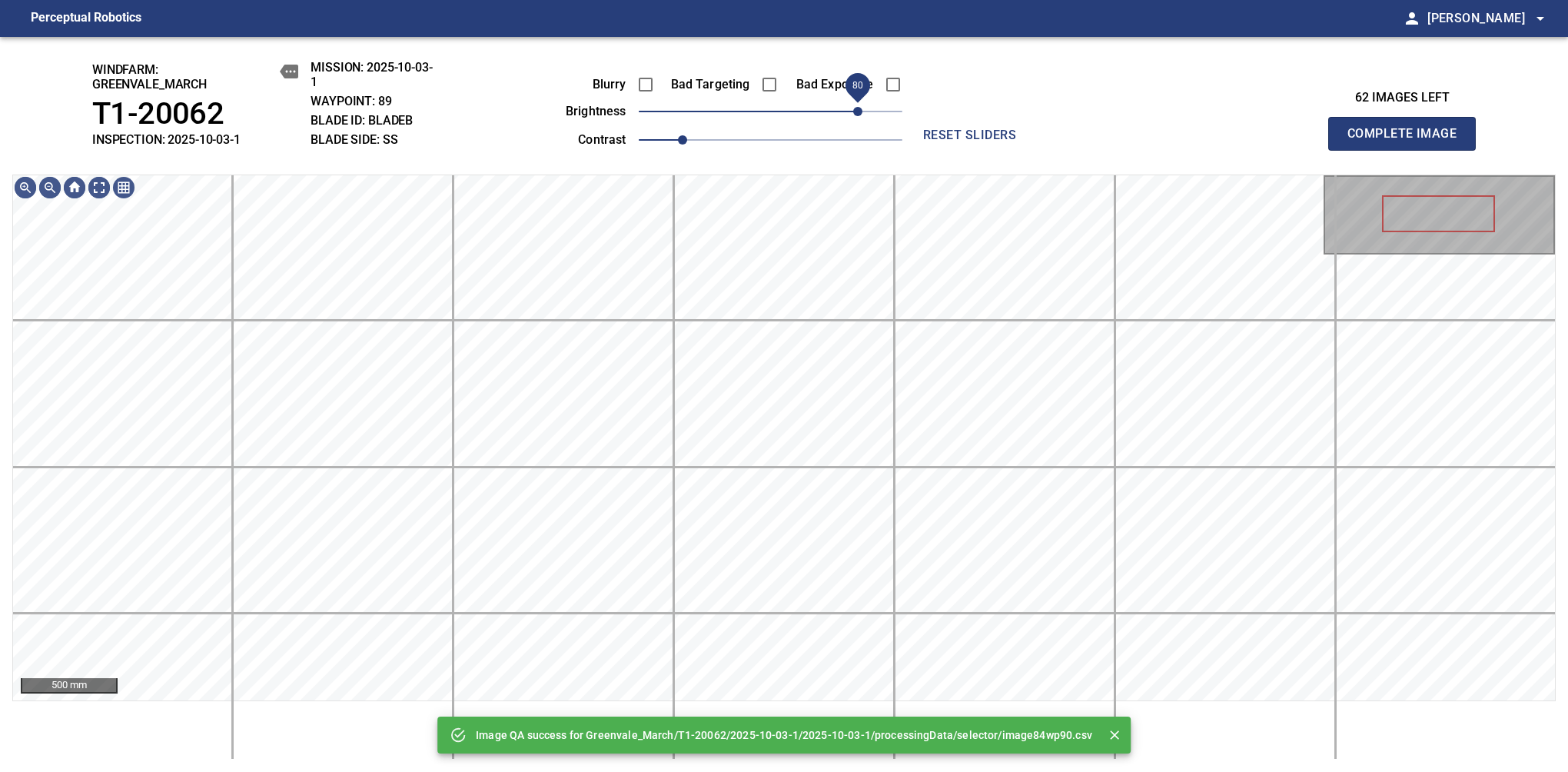
click at [858, 104] on span "80" at bounding box center [770, 111] width 264 height 22
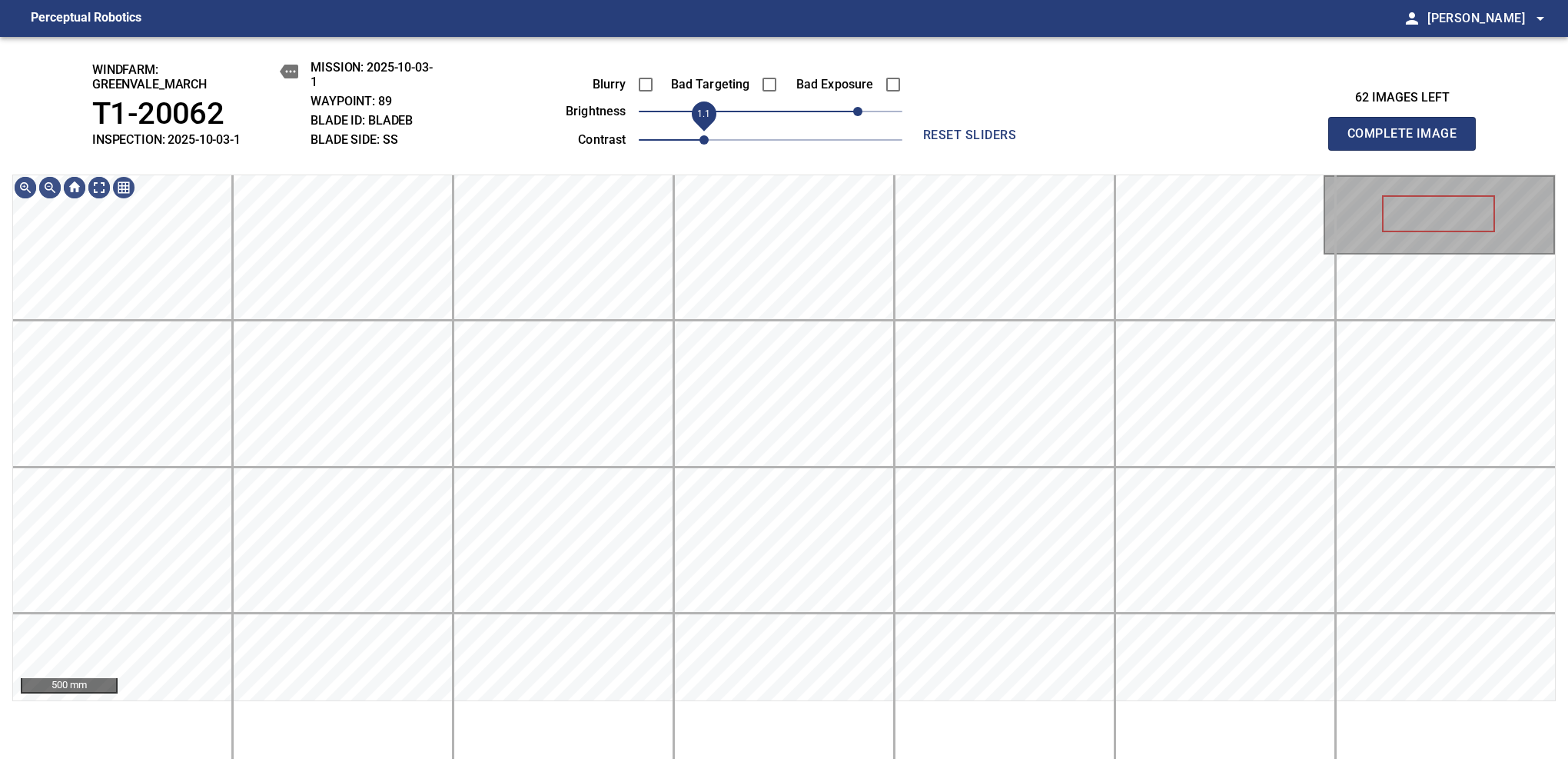
click at [700, 136] on span "1.1" at bounding box center [704, 139] width 10 height 10
click at [813, 121] on div "windfarm: Greenvale_March T1-20062 INSPECTION: 2025-10-03-1 MISSION: 2025-10-03…" at bounding box center [784, 404] width 1568 height 735
click at [1036, 141] on span "Complete Image" at bounding box center [1402, 133] width 114 height 22
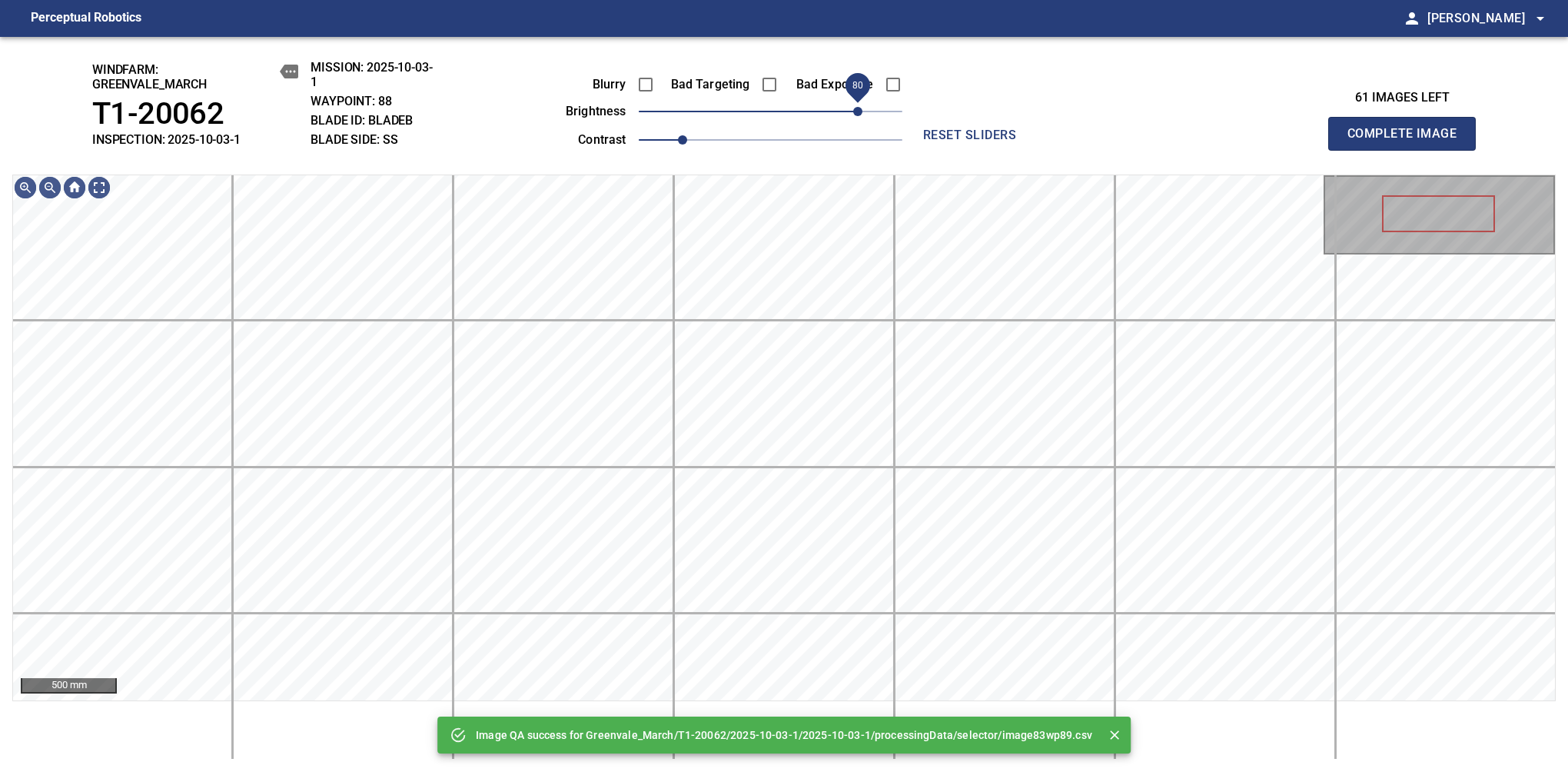
drag, startPoint x: 845, startPoint y: 114, endPoint x: 856, endPoint y: 114, distance: 11.0
click at [856, 114] on span "80" at bounding box center [770, 111] width 264 height 22
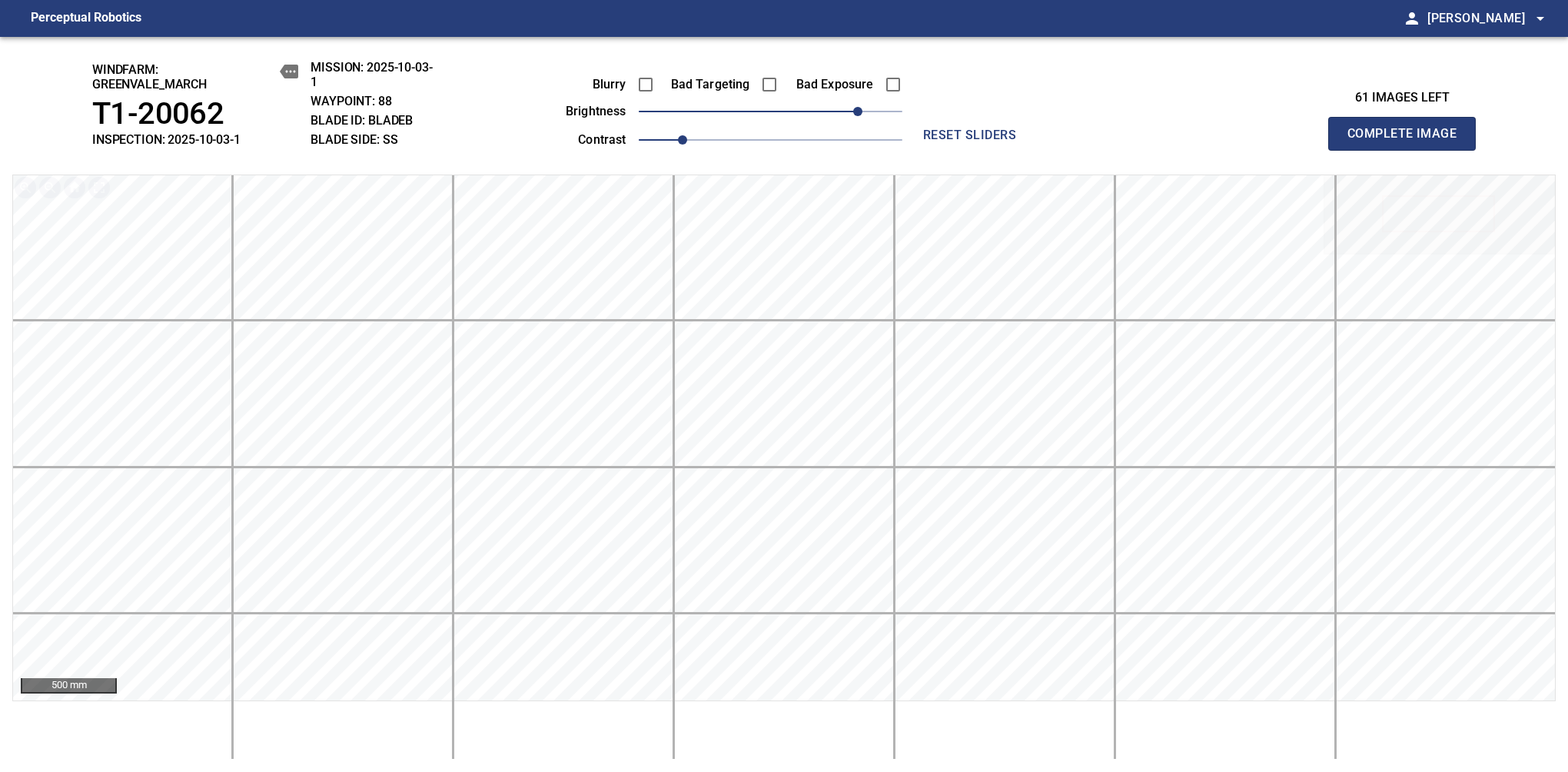
drag, startPoint x: 695, startPoint y: 151, endPoint x: 702, endPoint y: 142, distance: 11.4
click at [702, 142] on div "windfarm: Greenvale_March T1-20062 INSPECTION: 2025-10-03-1 MISSION: 2025-10-03…" at bounding box center [784, 404] width 1568 height 735
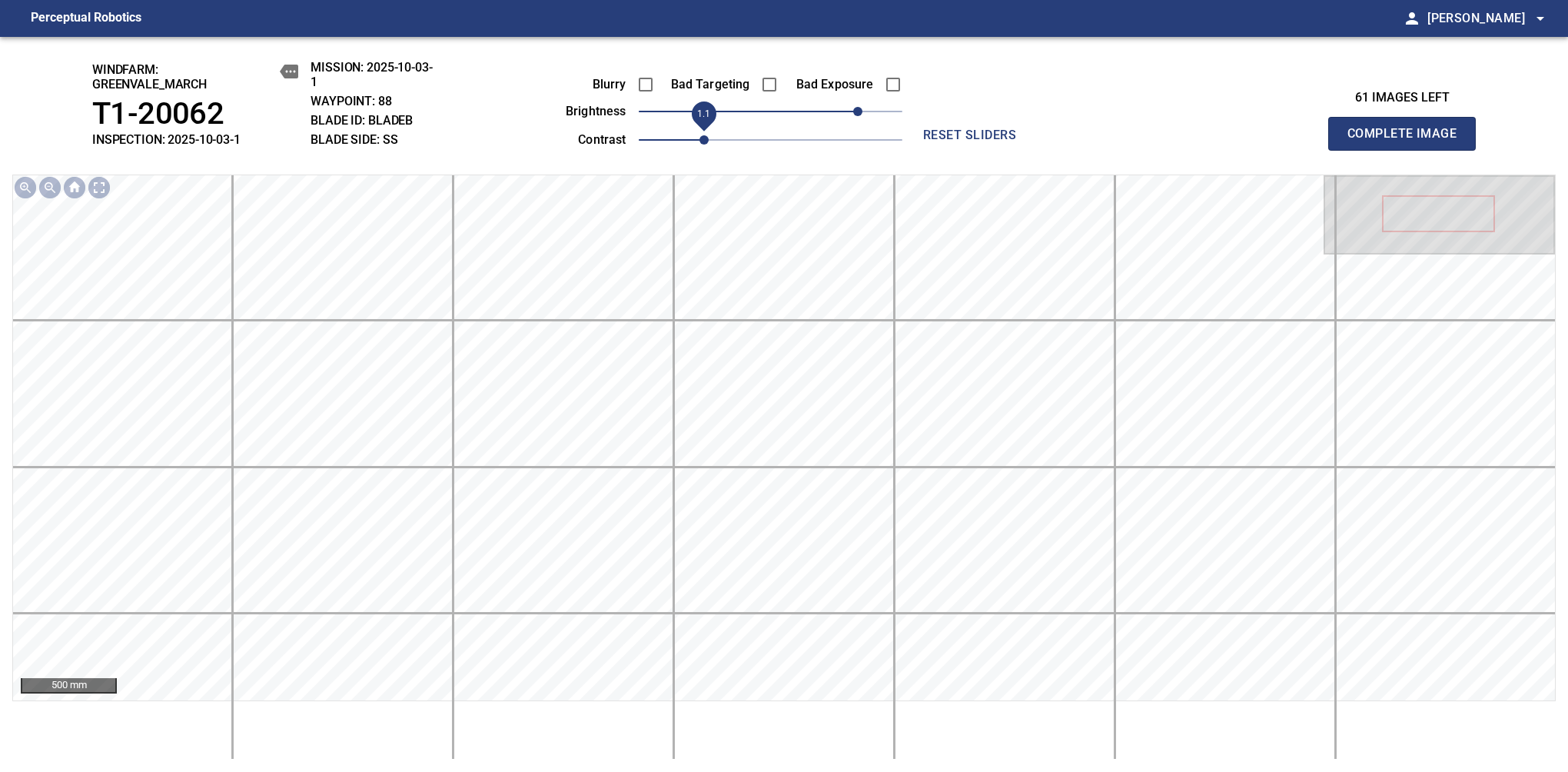
drag, startPoint x: 689, startPoint y: 139, endPoint x: 706, endPoint y: 135, distance: 17.5
click at [706, 135] on span "1.1" at bounding box center [704, 139] width 10 height 10
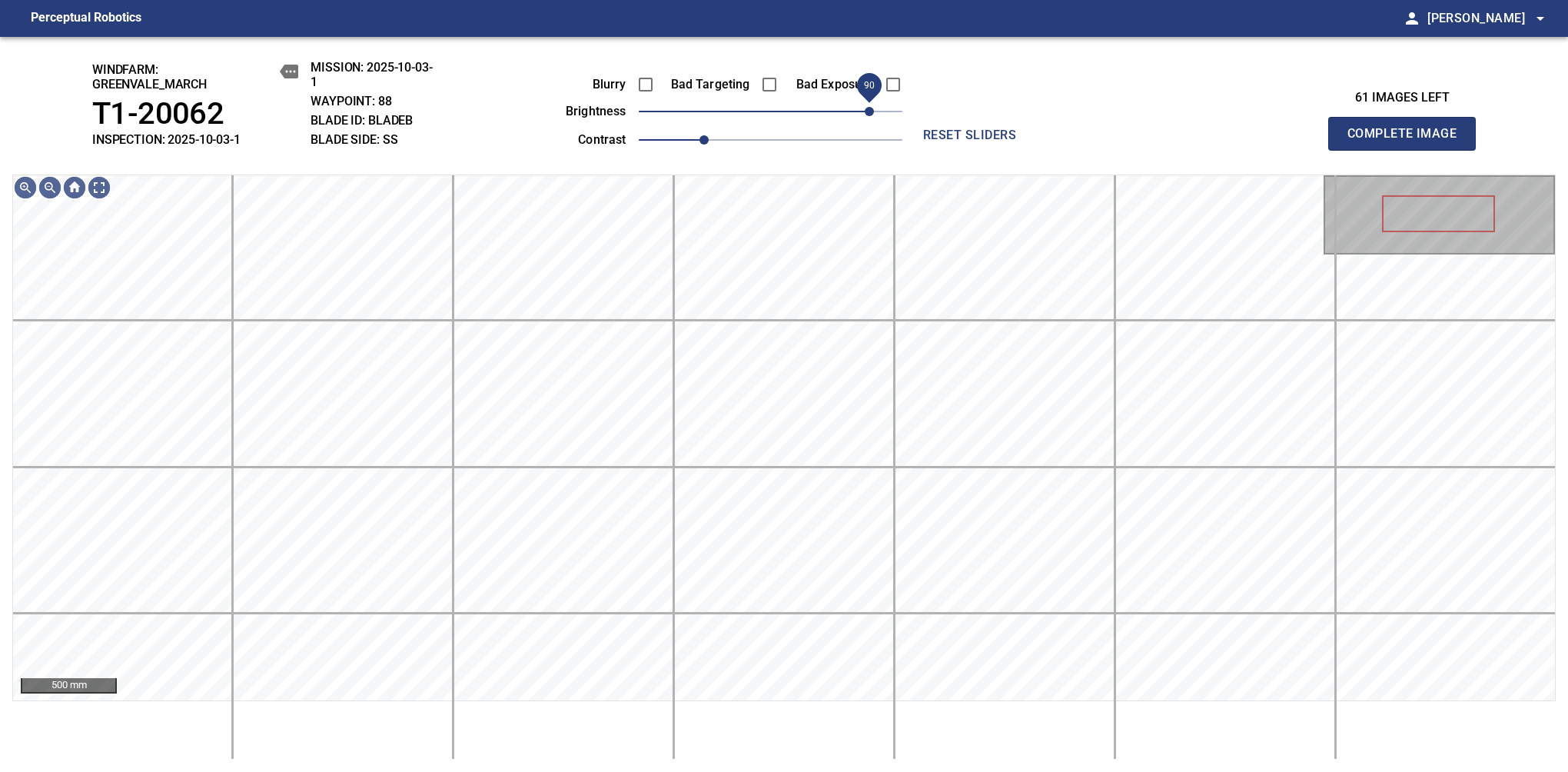
drag, startPoint x: 852, startPoint y: 114, endPoint x: 868, endPoint y: 108, distance: 17.1
click at [868, 108] on span "90" at bounding box center [869, 111] width 10 height 10
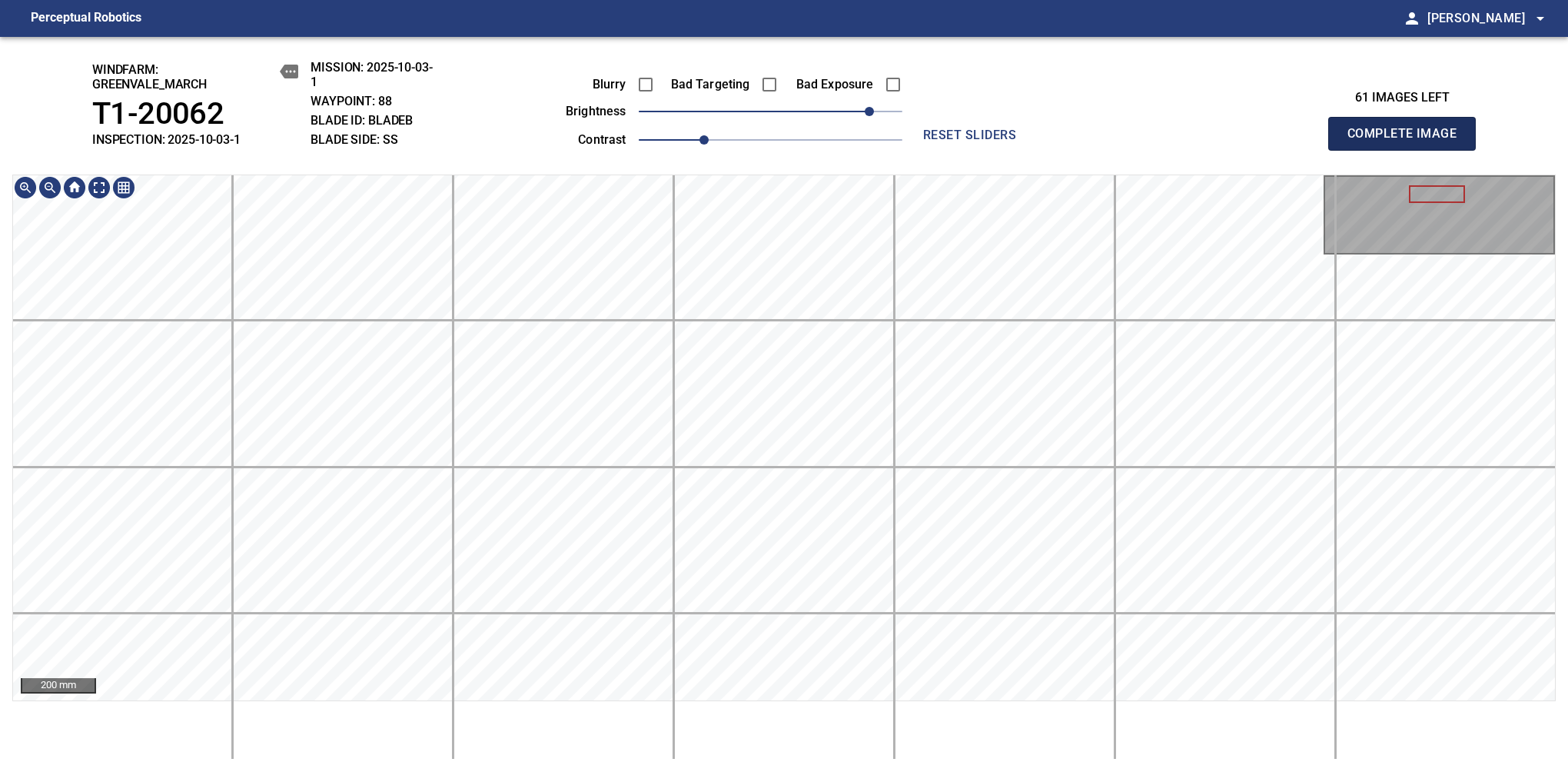
click at [1036, 141] on span "Complete Image" at bounding box center [1402, 133] width 114 height 22
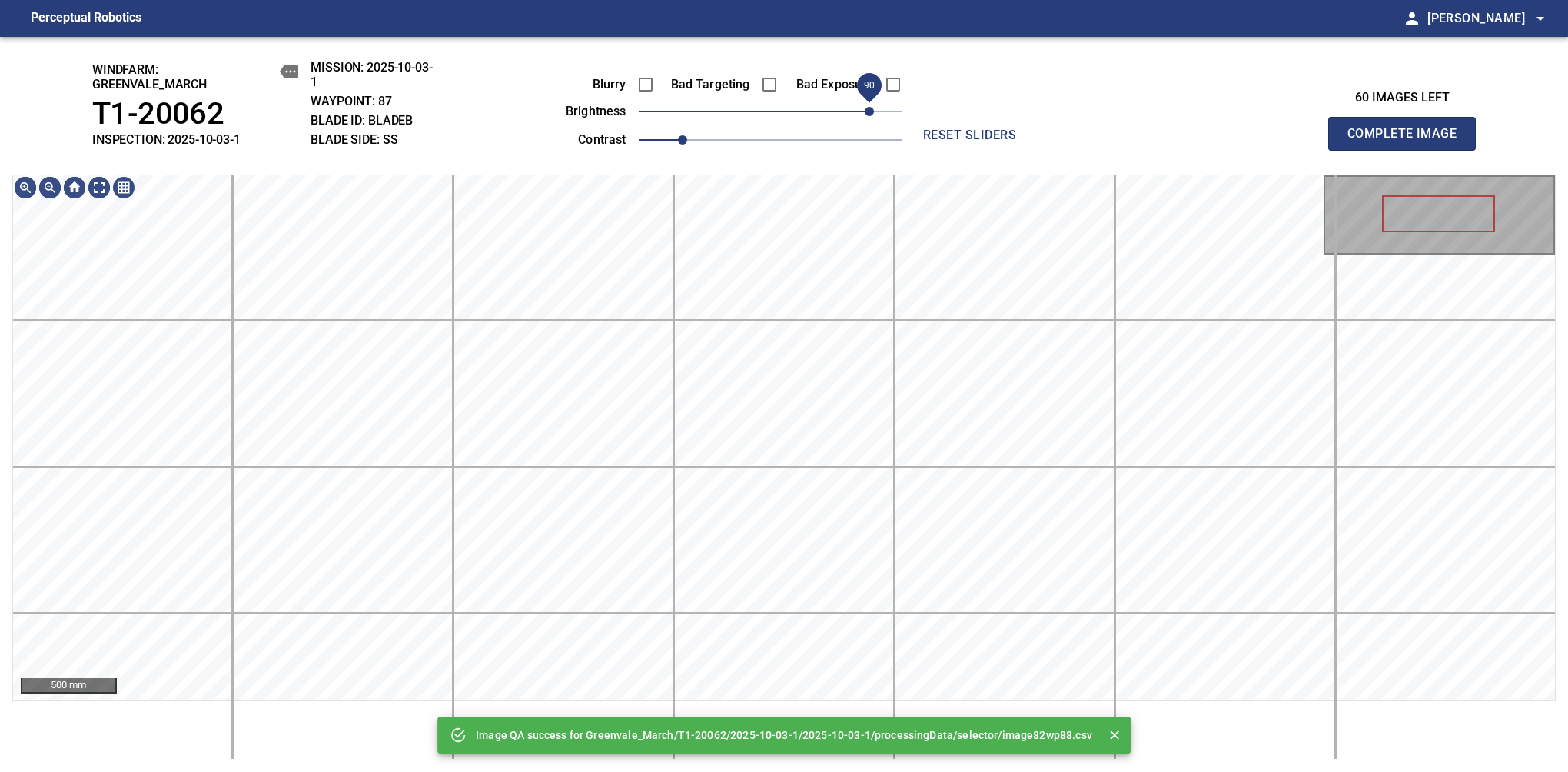
drag, startPoint x: 825, startPoint y: 109, endPoint x: 867, endPoint y: 106, distance: 42.1
click at [867, 106] on span "90" at bounding box center [770, 111] width 264 height 22
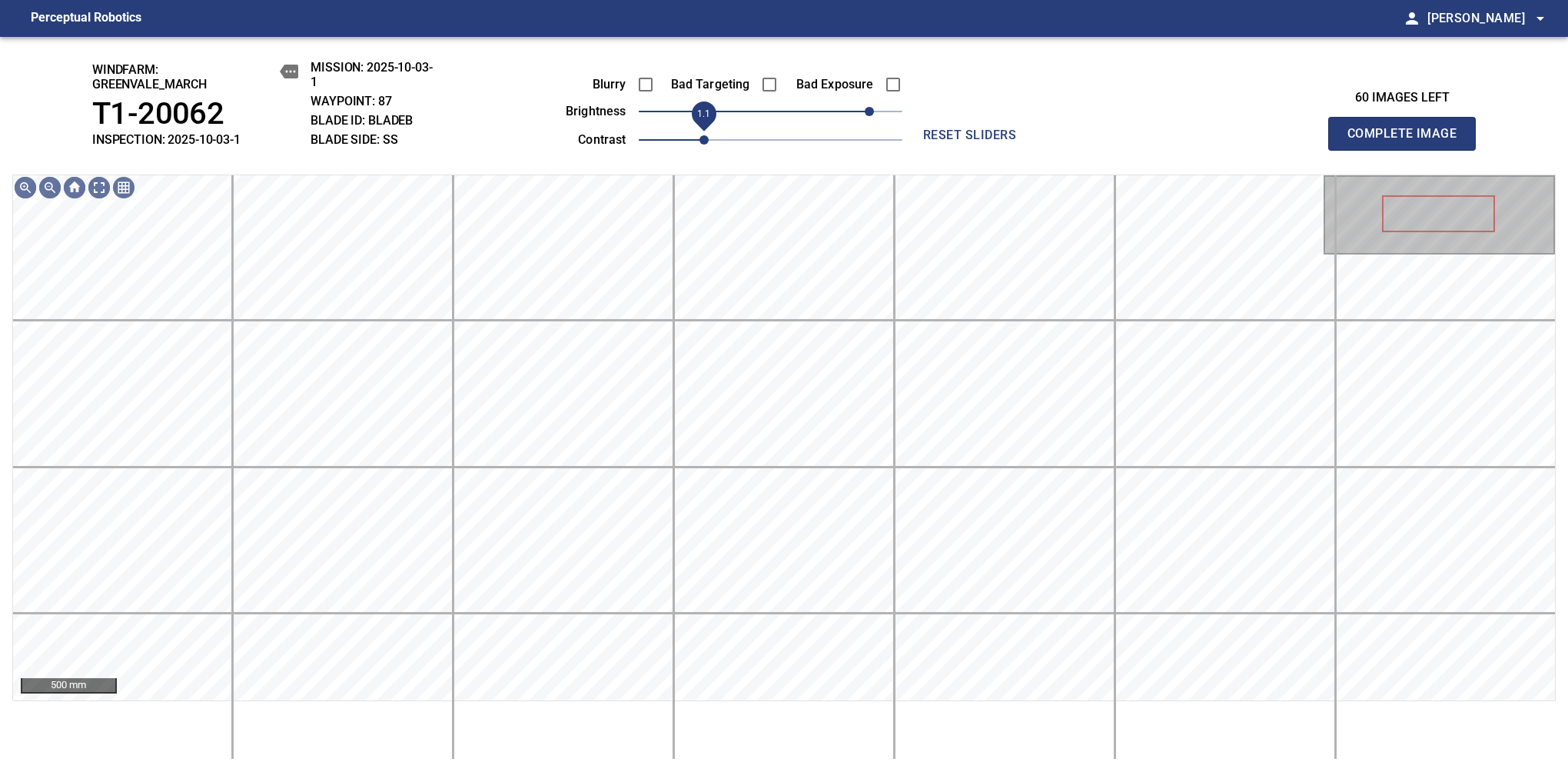
drag, startPoint x: 690, startPoint y: 144, endPoint x: 701, endPoint y: 141, distance: 11.4
click at [701, 141] on span "1.1" at bounding box center [704, 139] width 10 height 10
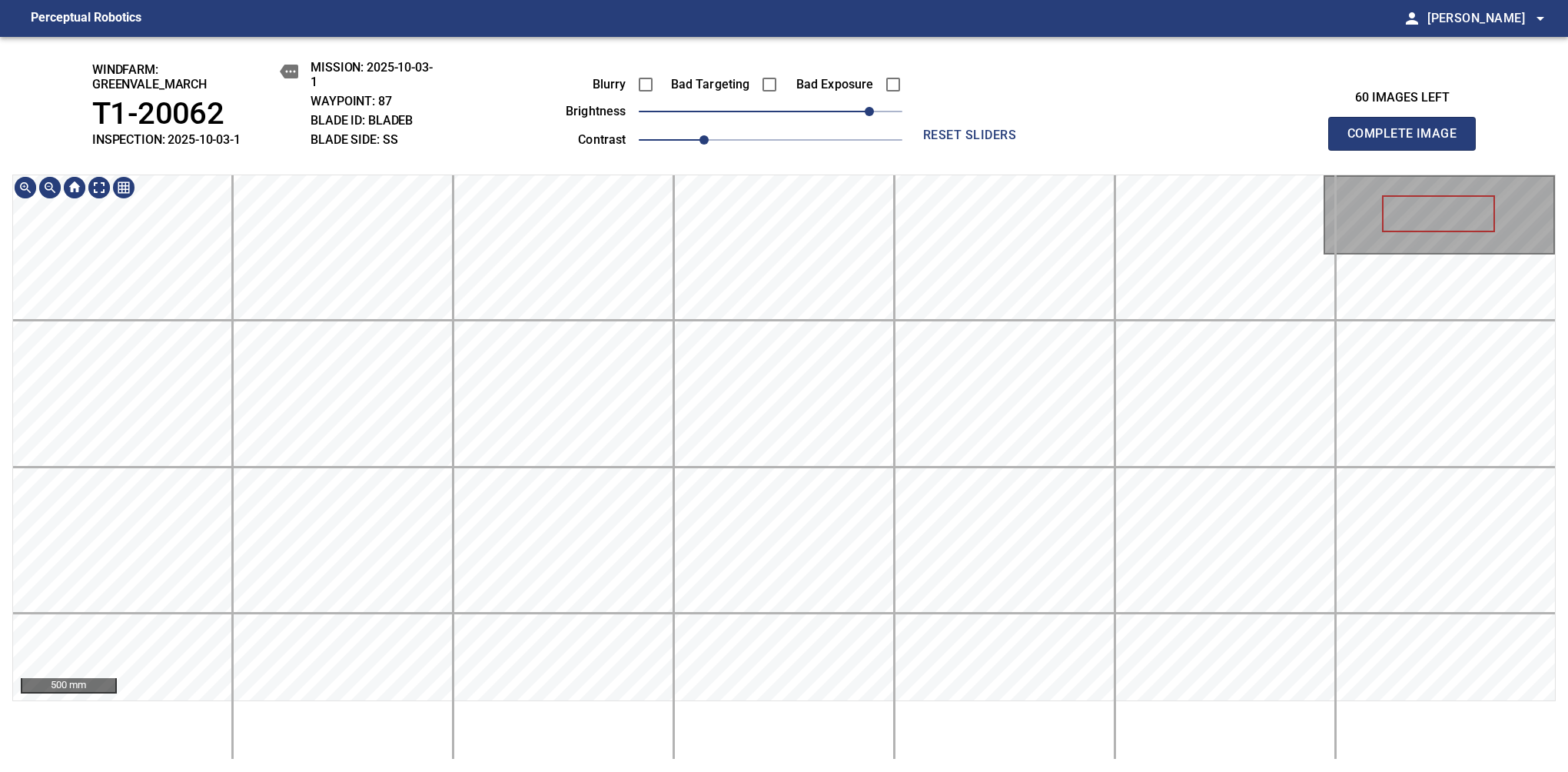
click at [798, 165] on div "windfarm: Greenvale_March T1-20062 INSPECTION: 2025-10-03-1 MISSION: 2025-10-03…" at bounding box center [784, 404] width 1568 height 735
click at [1036, 141] on span "Complete Image" at bounding box center [1402, 133] width 114 height 22
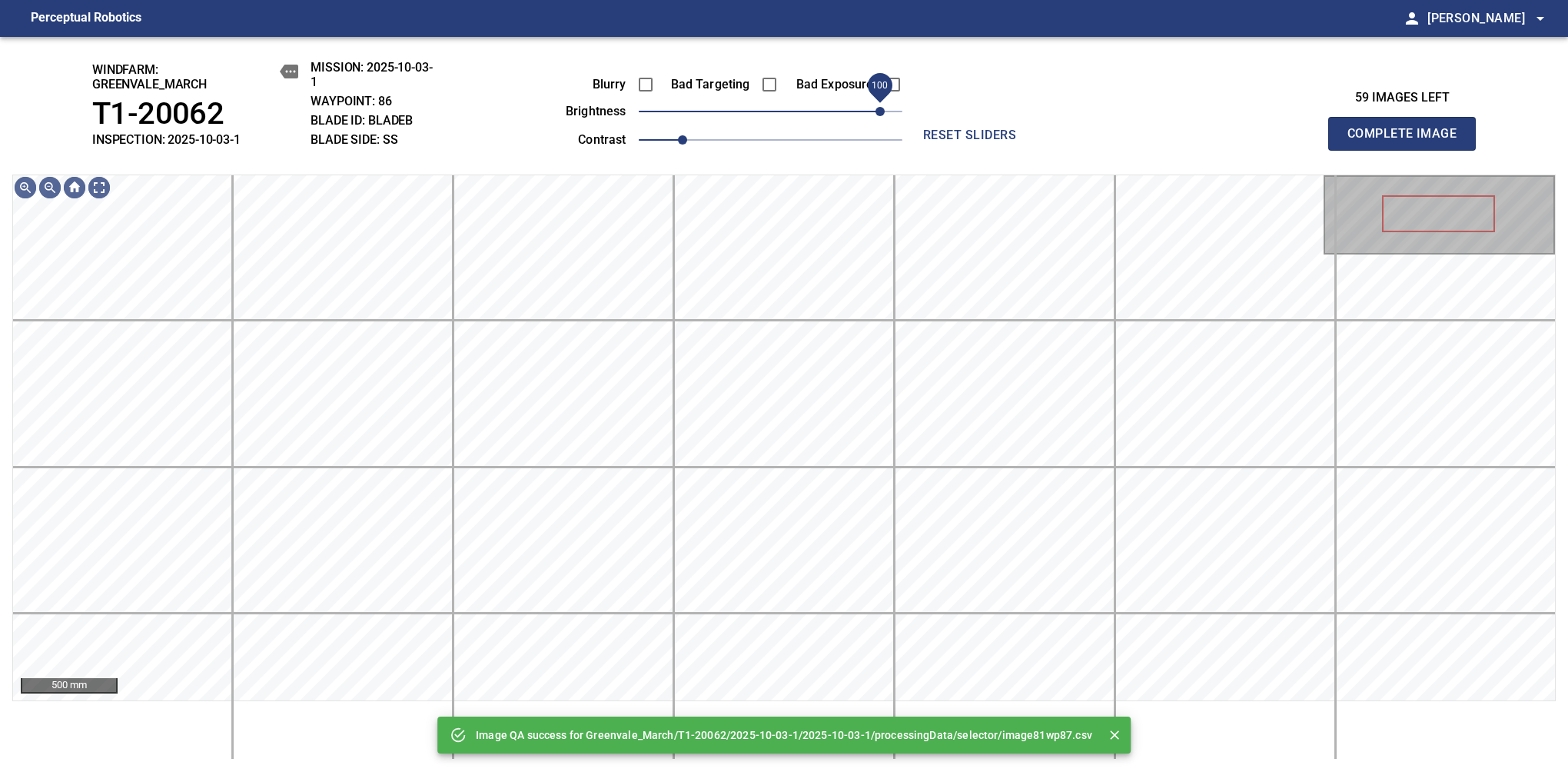
drag, startPoint x: 839, startPoint y: 117, endPoint x: 875, endPoint y: 117, distance: 36.0
click at [875, 117] on span "100" at bounding box center [770, 111] width 264 height 22
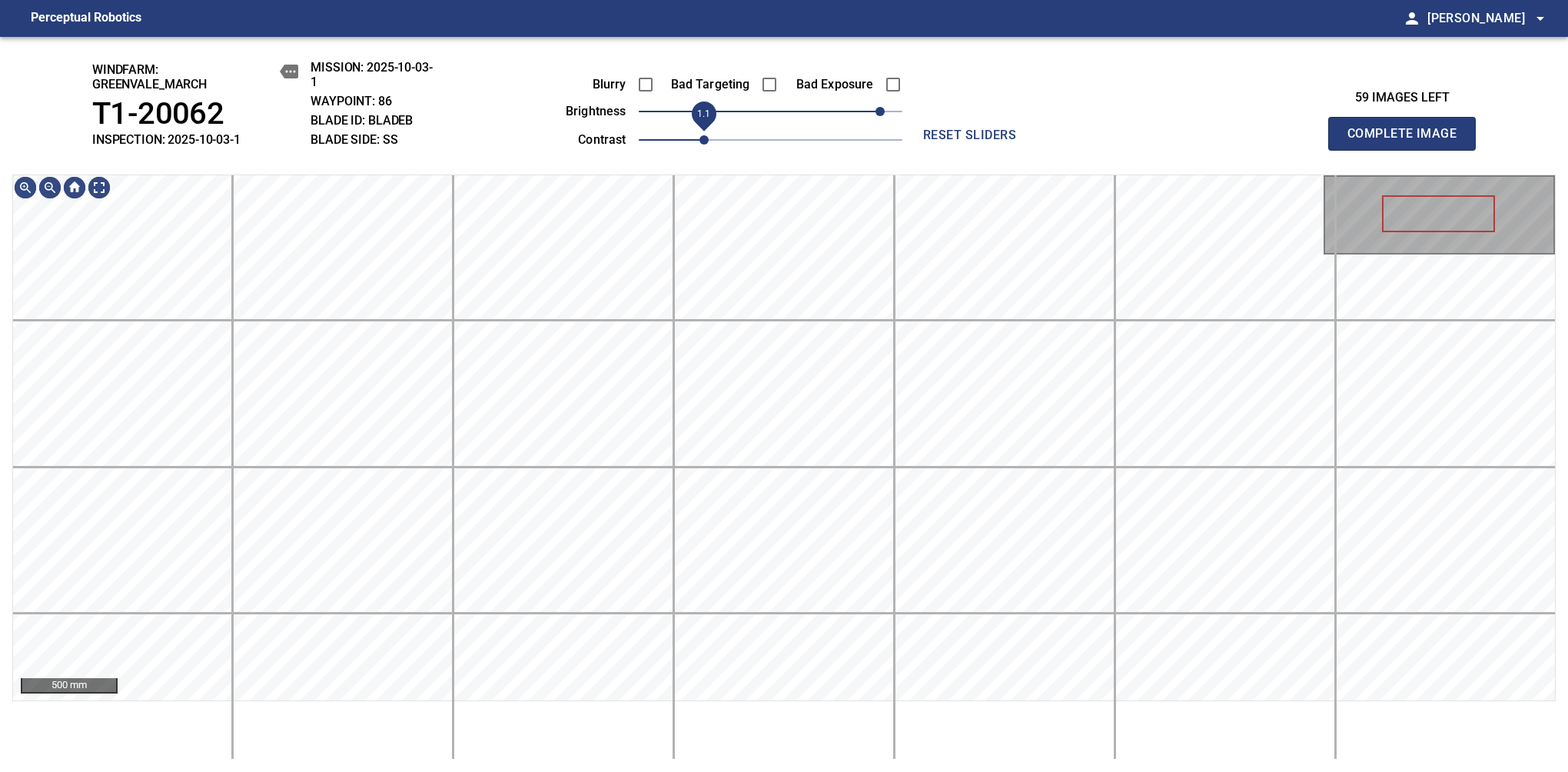
click at [701, 139] on span "1.1" at bounding box center [704, 139] width 10 height 10
click at [869, 114] on span "90" at bounding box center [869, 111] width 10 height 10
click at [1036, 141] on span "Complete Image" at bounding box center [1402, 133] width 114 height 22
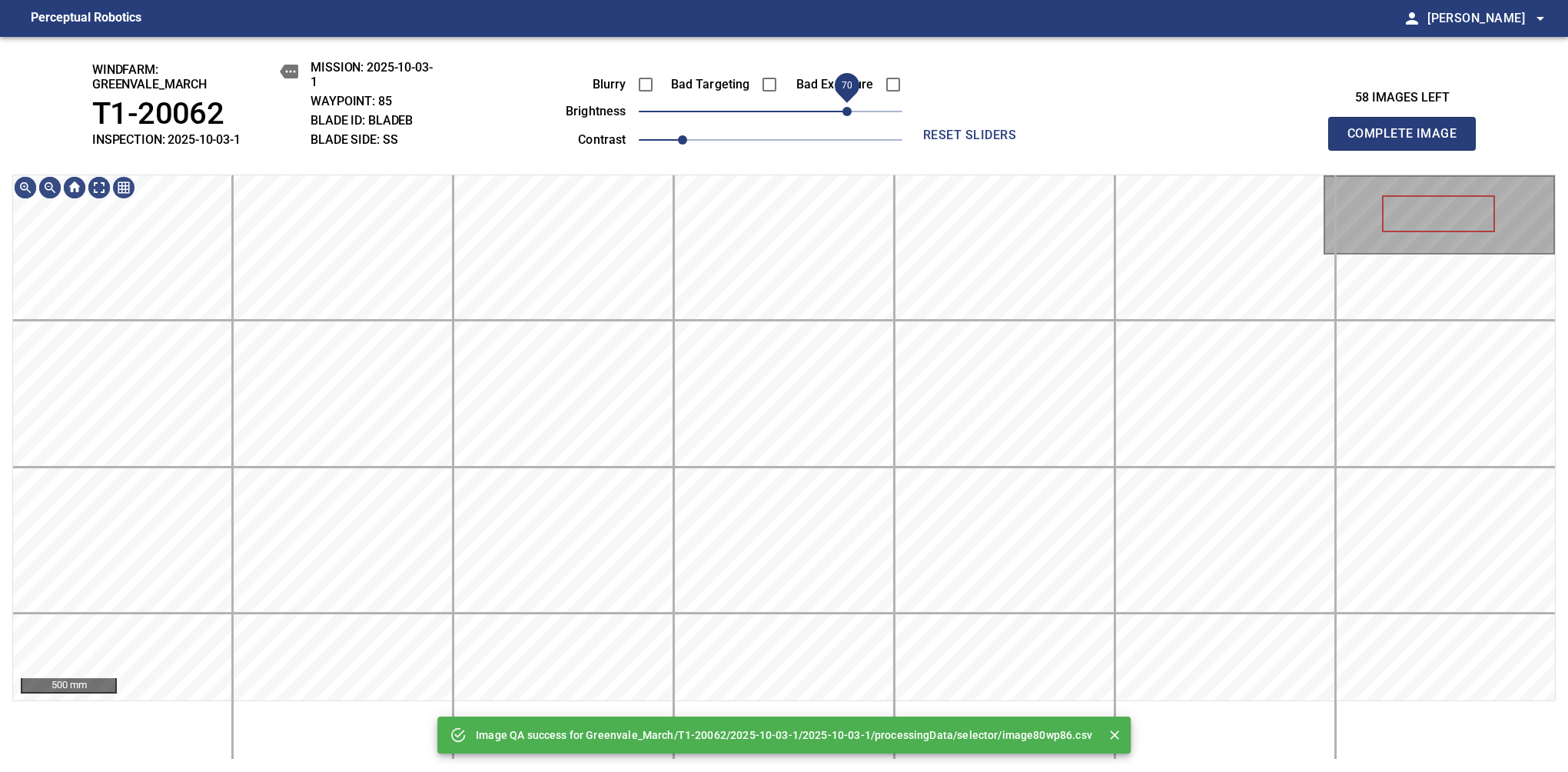
drag, startPoint x: 782, startPoint y: 112, endPoint x: 842, endPoint y: 114, distance: 60.0
click at [843, 114] on span "70" at bounding box center [847, 111] width 10 height 10
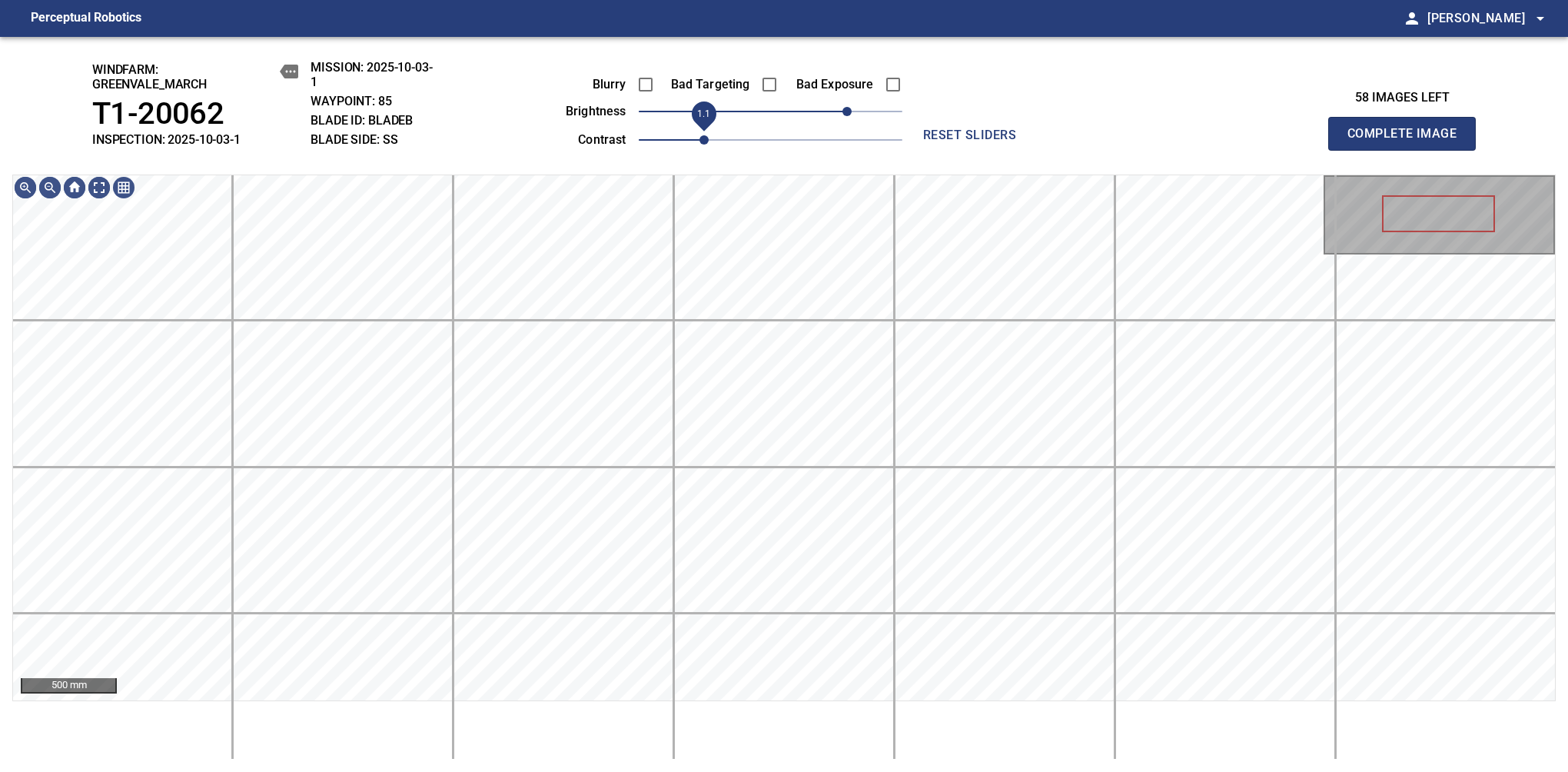
click at [700, 135] on span "1.1" at bounding box center [704, 139] width 10 height 10
click at [855, 115] on span "80" at bounding box center [858, 111] width 10 height 10
click at [1036, 141] on span "Complete Image" at bounding box center [1402, 133] width 114 height 22
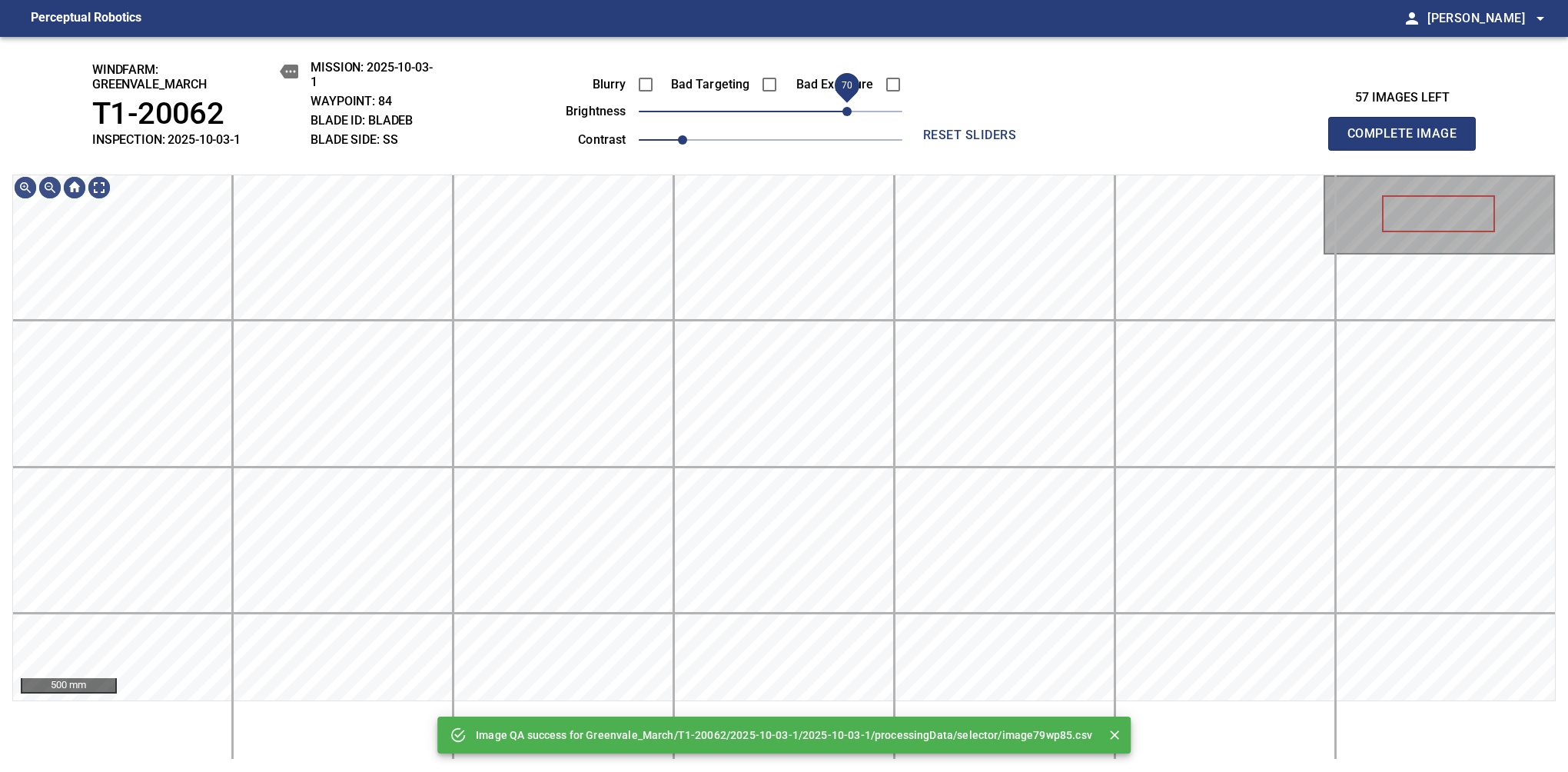
drag, startPoint x: 824, startPoint y: 111, endPoint x: 850, endPoint y: 112, distance: 26.0
click at [850, 112] on span "70" at bounding box center [770, 111] width 264 height 22
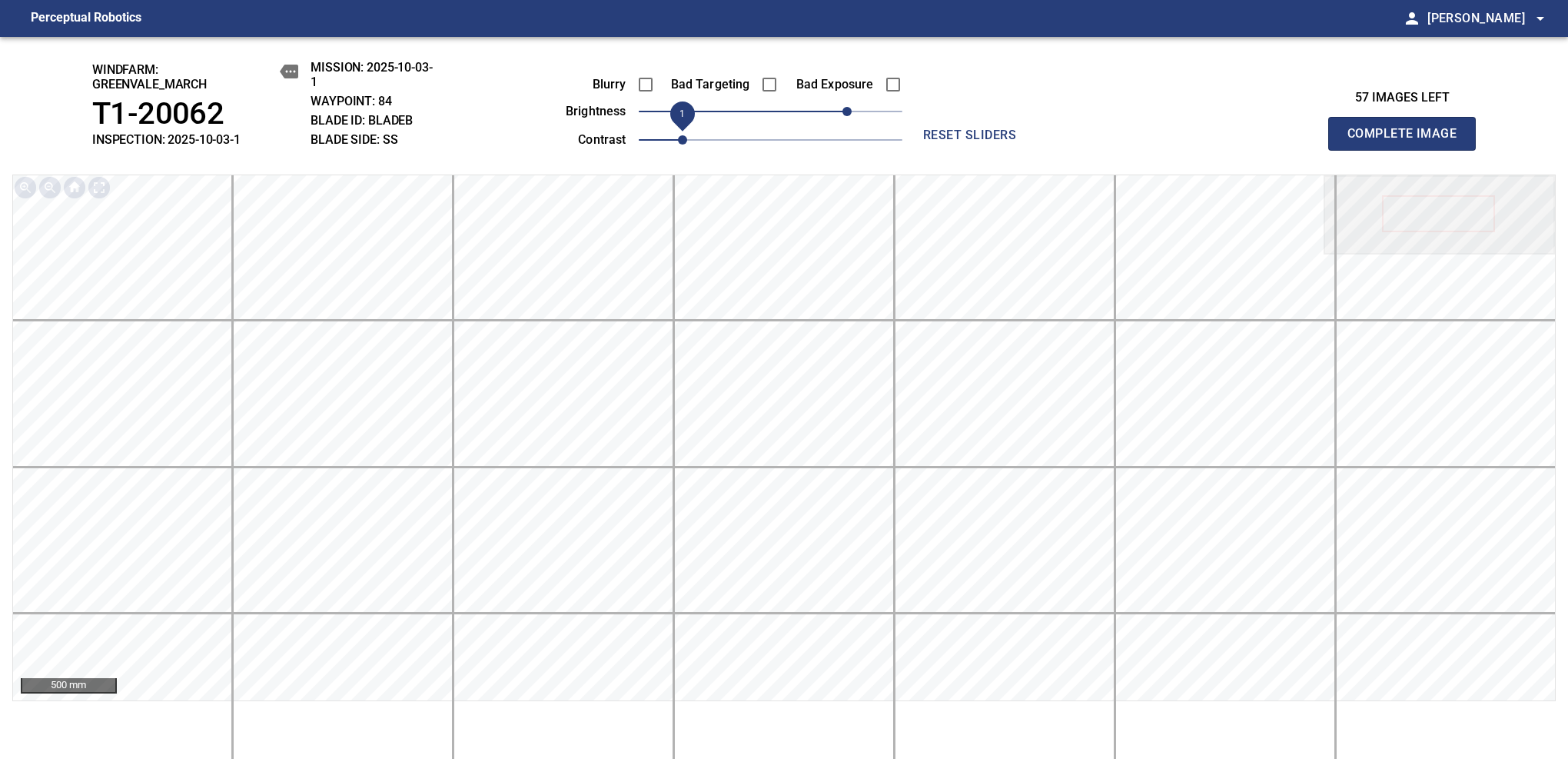
click at [688, 141] on span "1" at bounding box center [682, 139] width 10 height 10
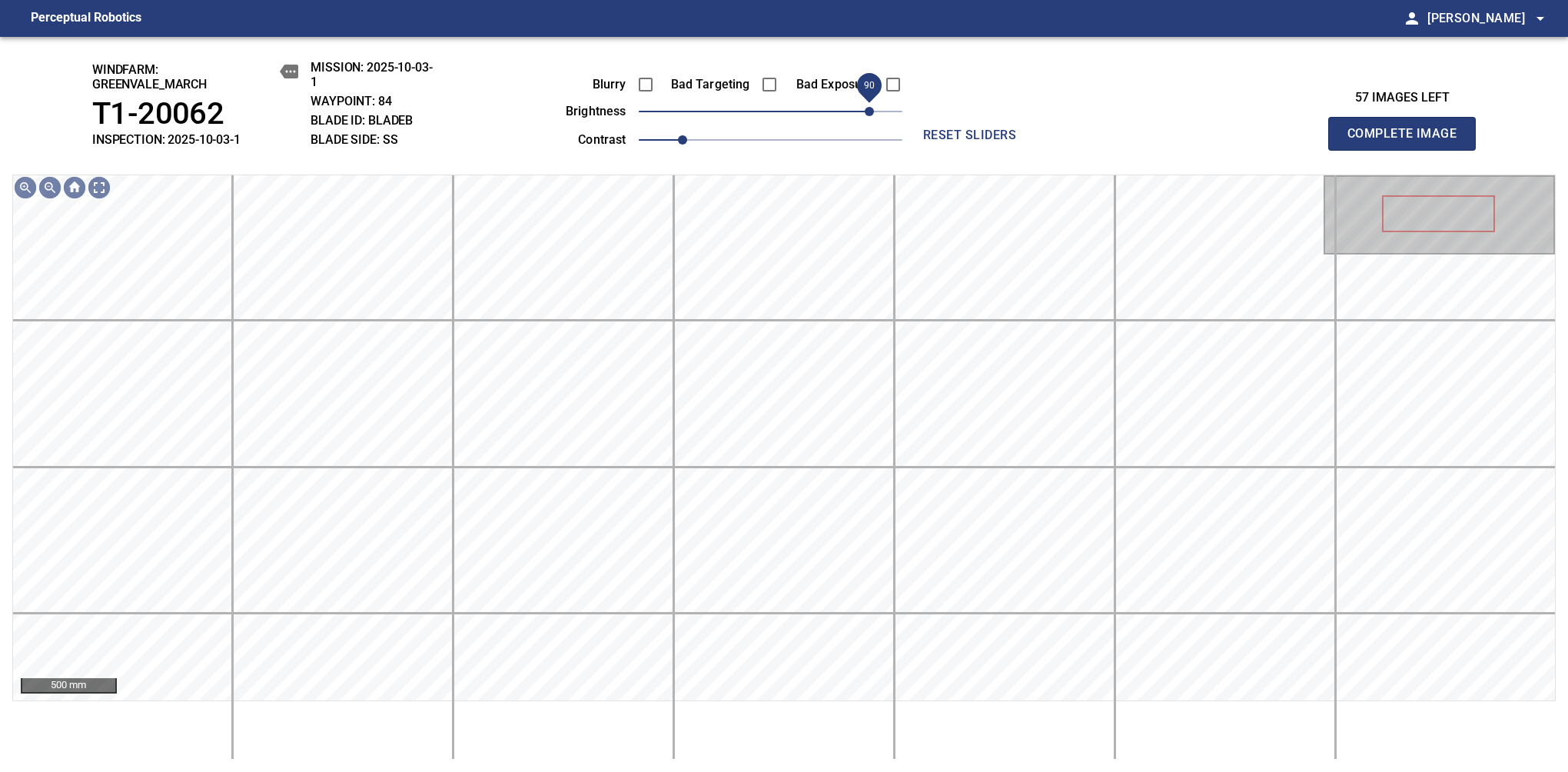
click at [871, 111] on span "90" at bounding box center [869, 111] width 10 height 10
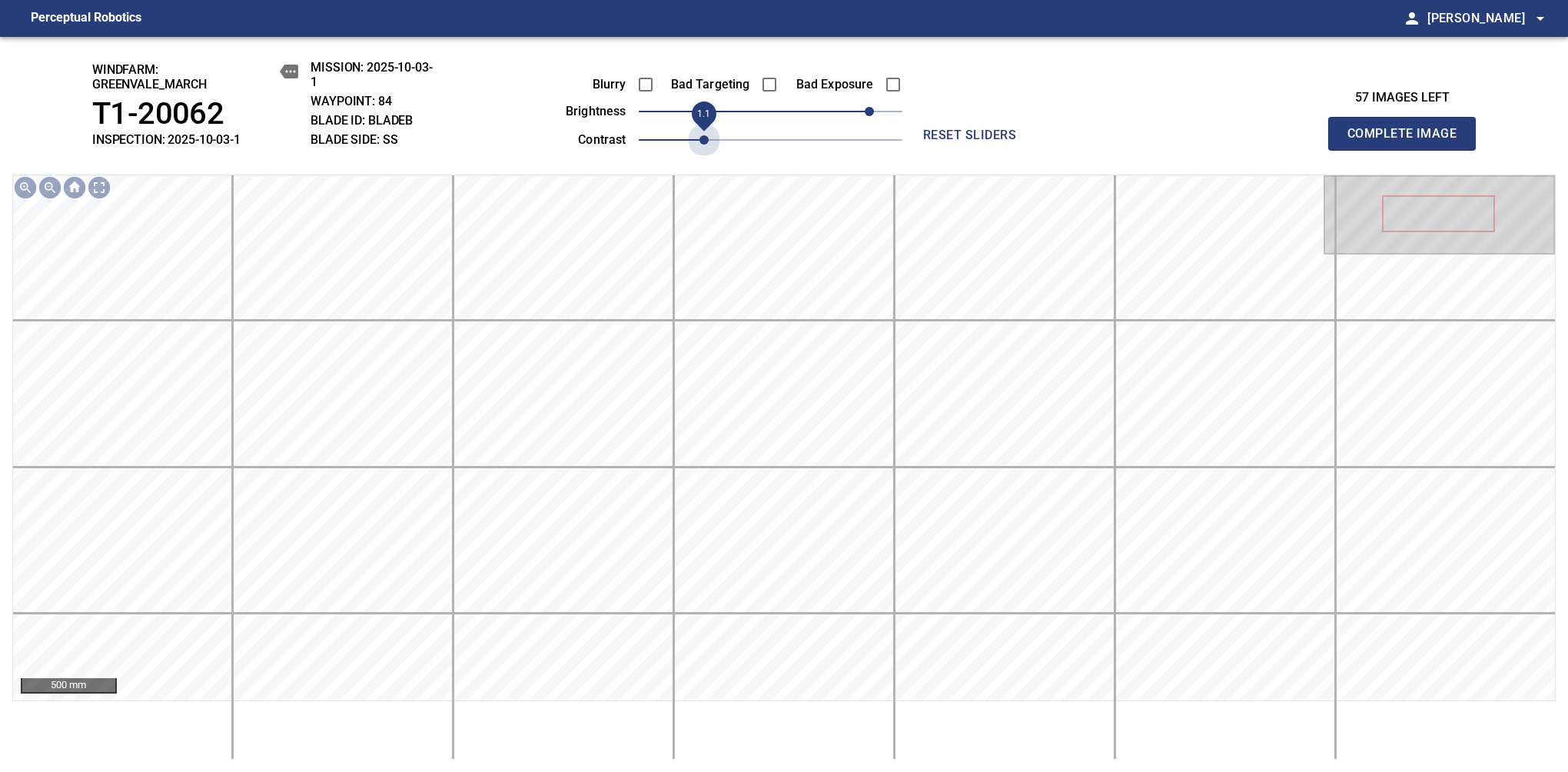
drag, startPoint x: 699, startPoint y: 145, endPoint x: 811, endPoint y: 120, distance: 114.8
click at [701, 141] on span "1.1" at bounding box center [704, 139] width 10 height 10
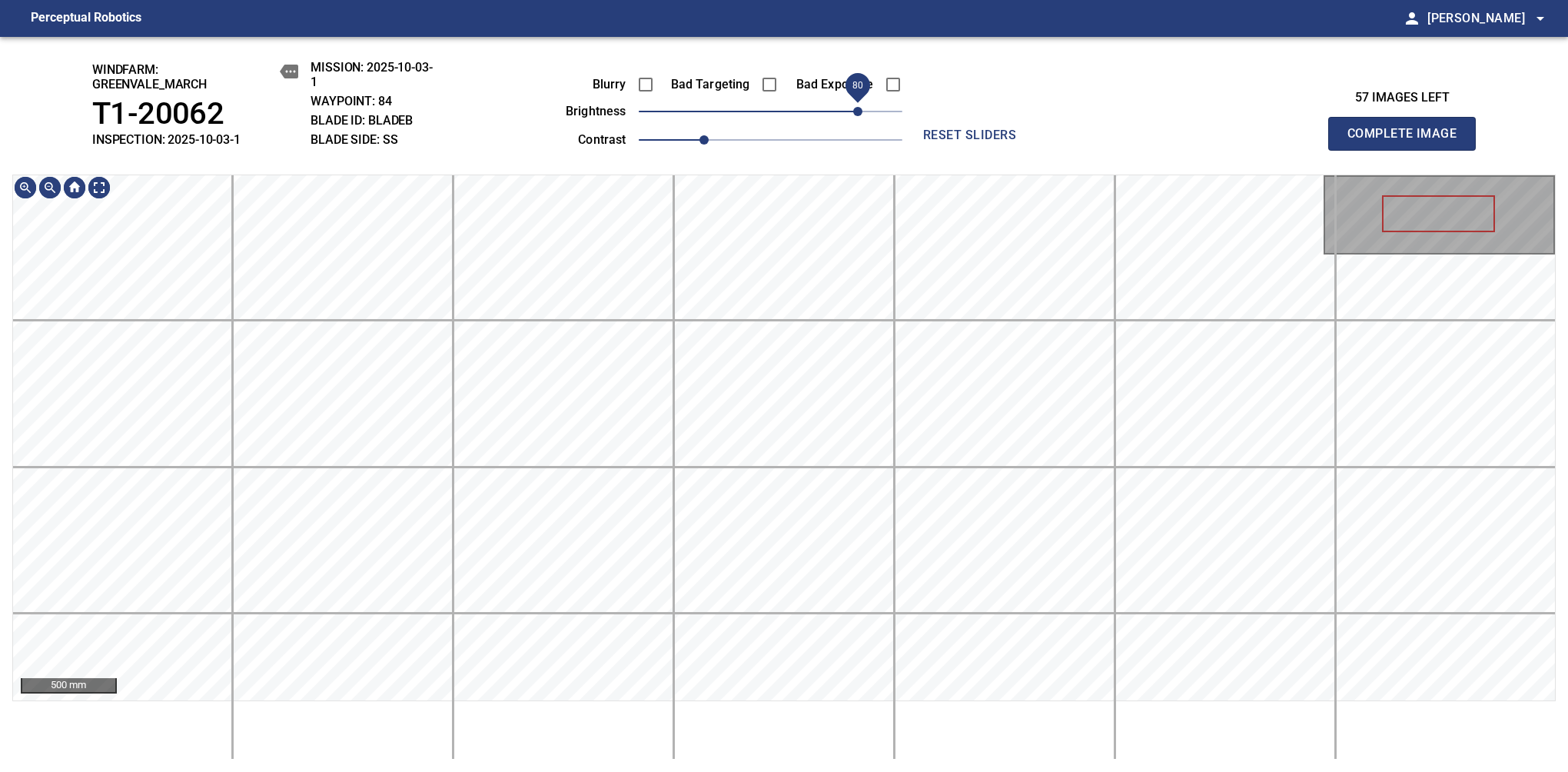
click at [859, 109] on span "80" at bounding box center [858, 111] width 10 height 10
click at [1036, 141] on span "Complete Image" at bounding box center [1402, 133] width 114 height 22
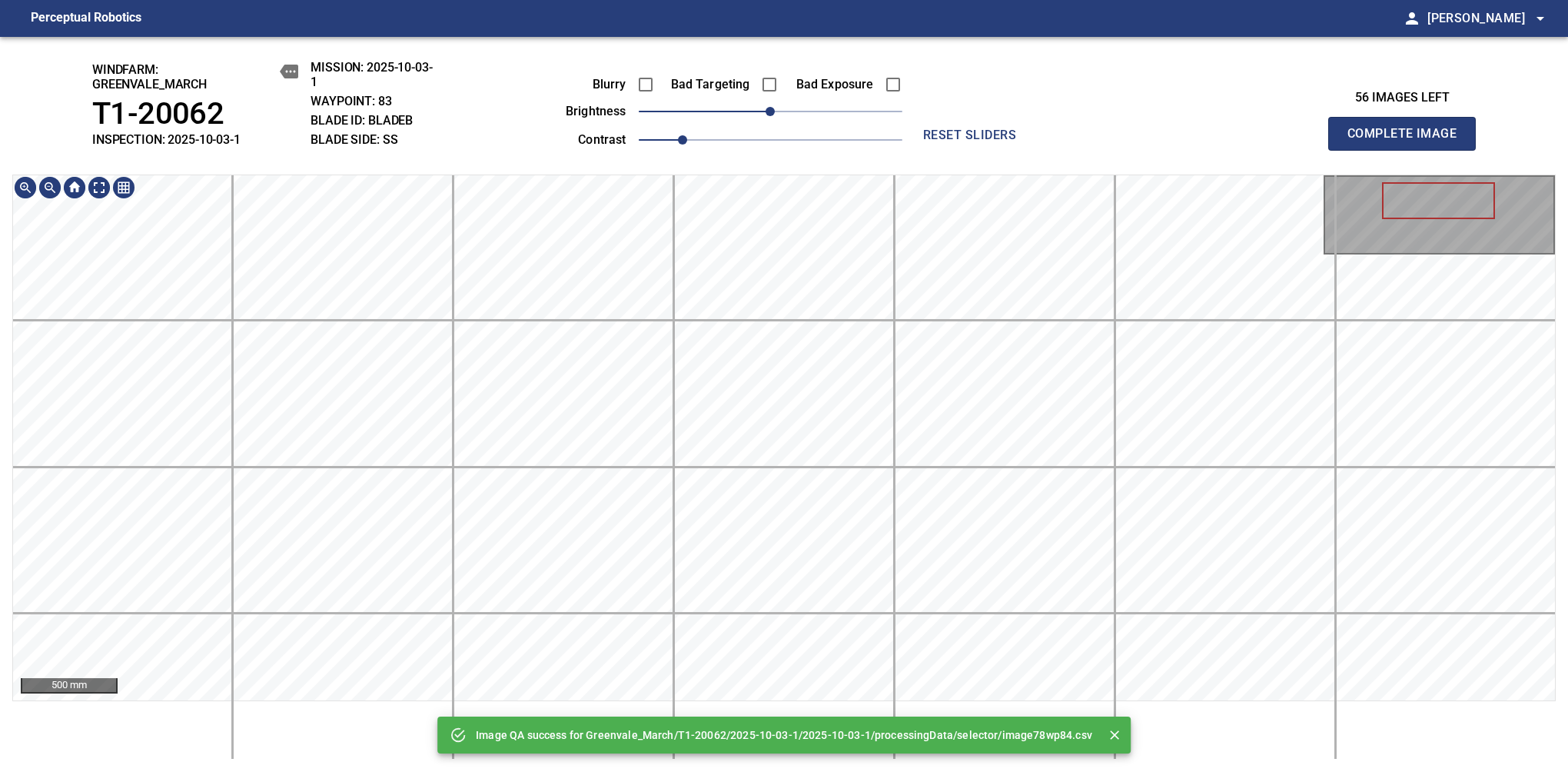
click at [1036, 710] on html "Perceptual Robotics person [PERSON_NAME] arrow_drop_down Image QA success for G…" at bounding box center [784, 386] width 1568 height 772
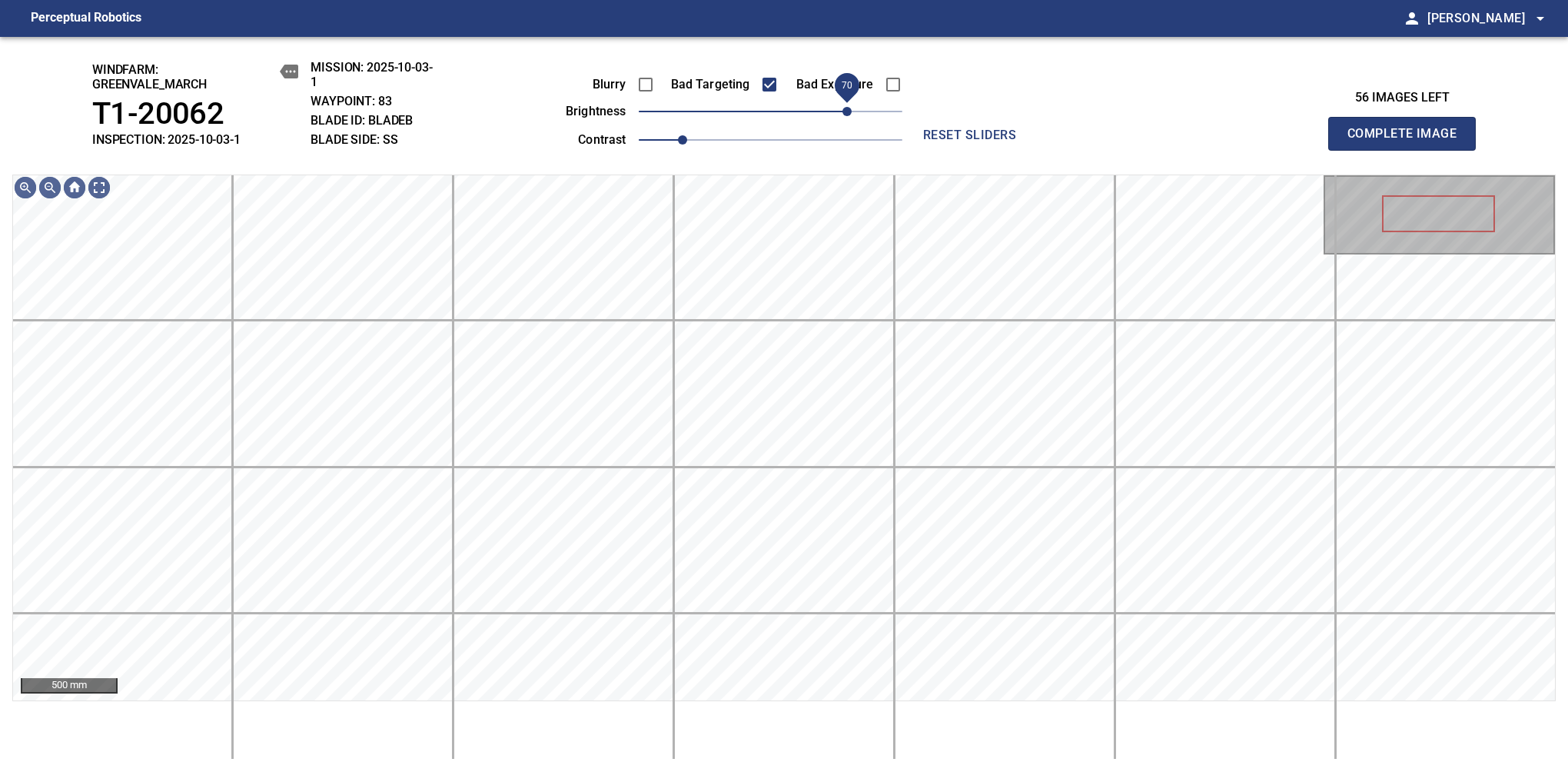
drag, startPoint x: 820, startPoint y: 116, endPoint x: 845, endPoint y: 117, distance: 25.0
click at [845, 116] on span "70" at bounding box center [847, 111] width 10 height 10
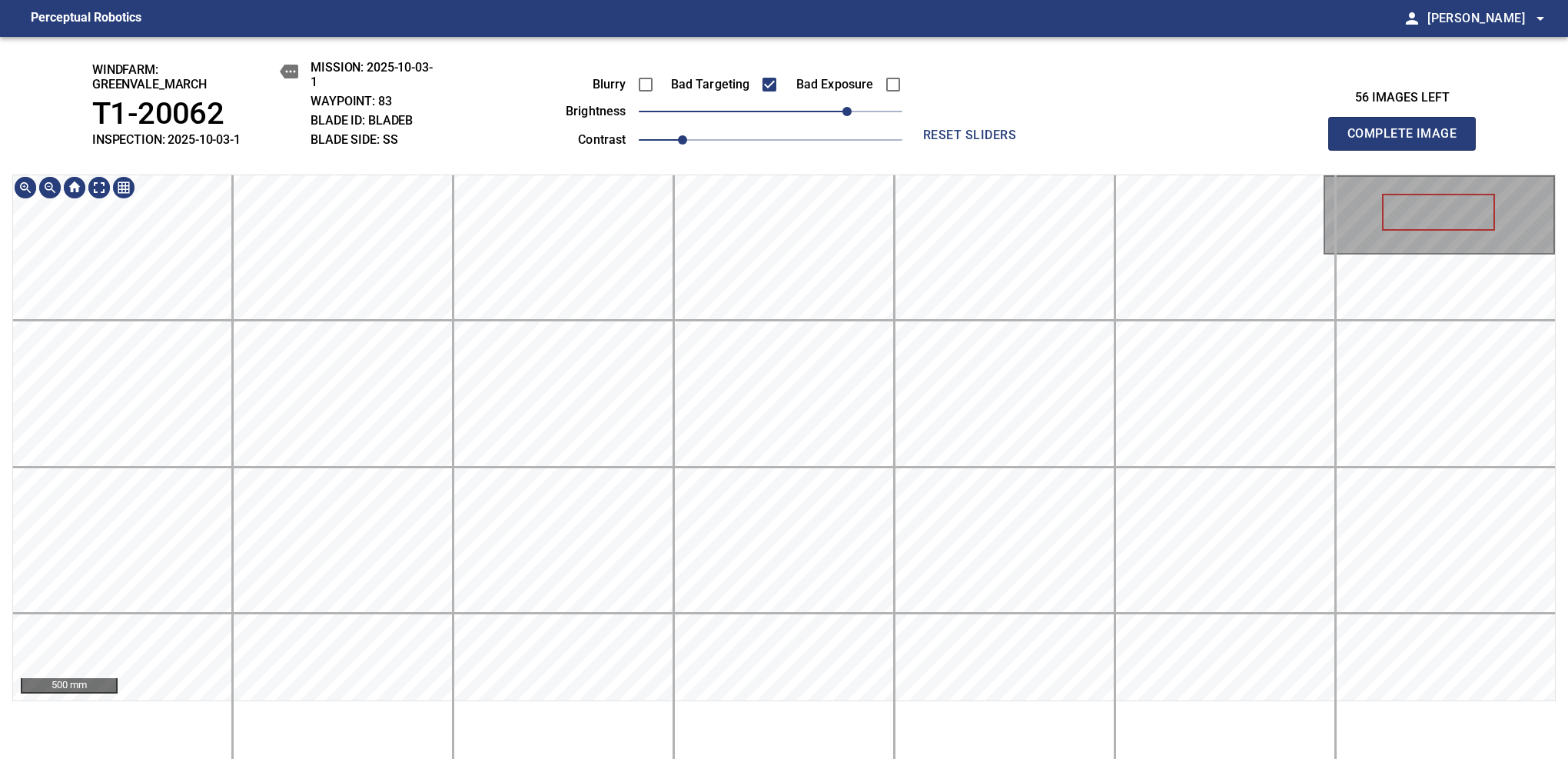
click at [1036, 707] on div "500 mm" at bounding box center [784, 467] width 1543 height 585
drag, startPoint x: 704, startPoint y: 147, endPoint x: 719, endPoint y: 139, distance: 17.0
click at [722, 139] on span "1.2" at bounding box center [726, 139] width 10 height 10
click at [974, 710] on div "500 mm" at bounding box center [784, 467] width 1543 height 585
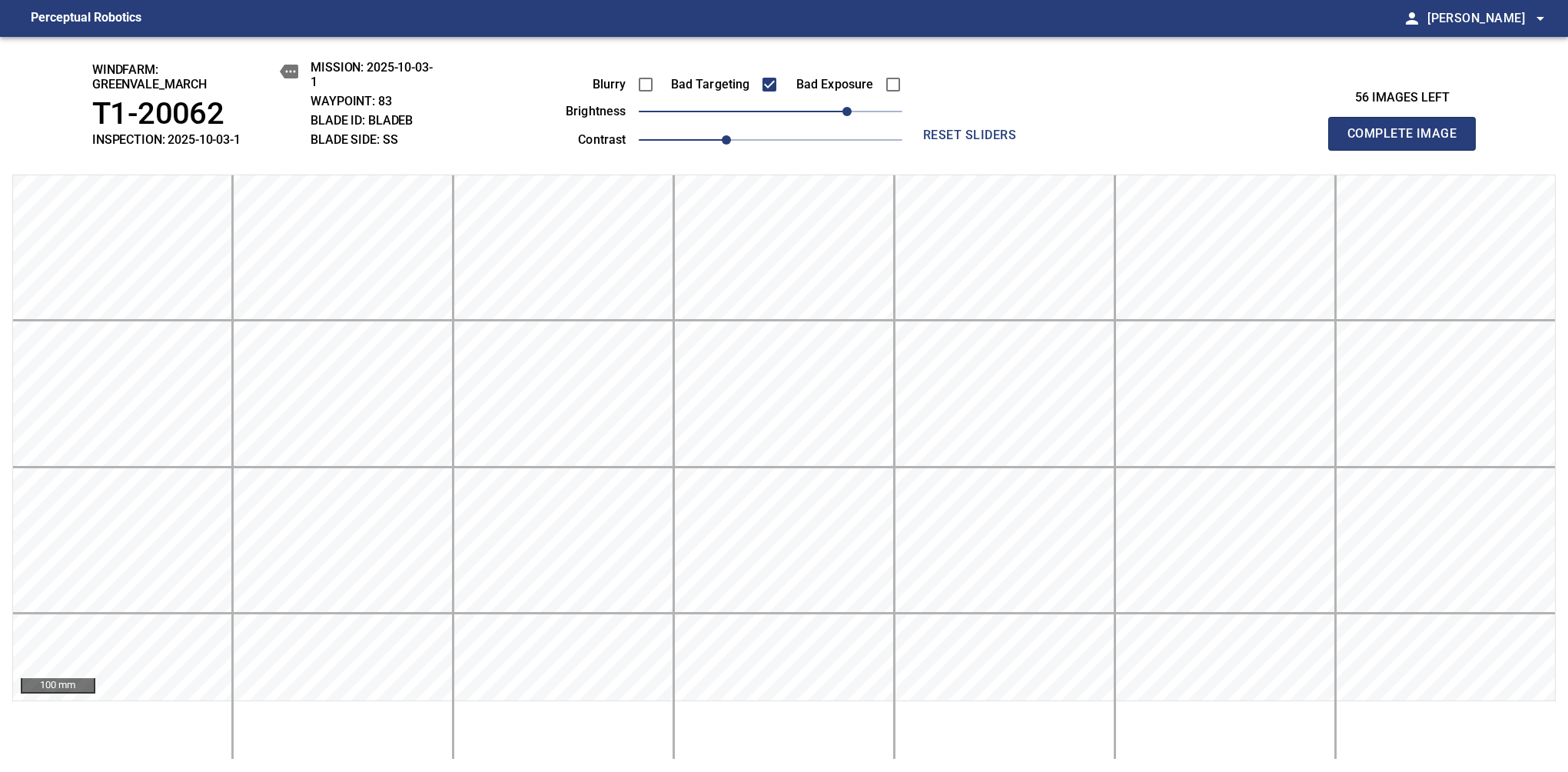
click at [1036, 141] on span "Complete Image" at bounding box center [1402, 133] width 114 height 22
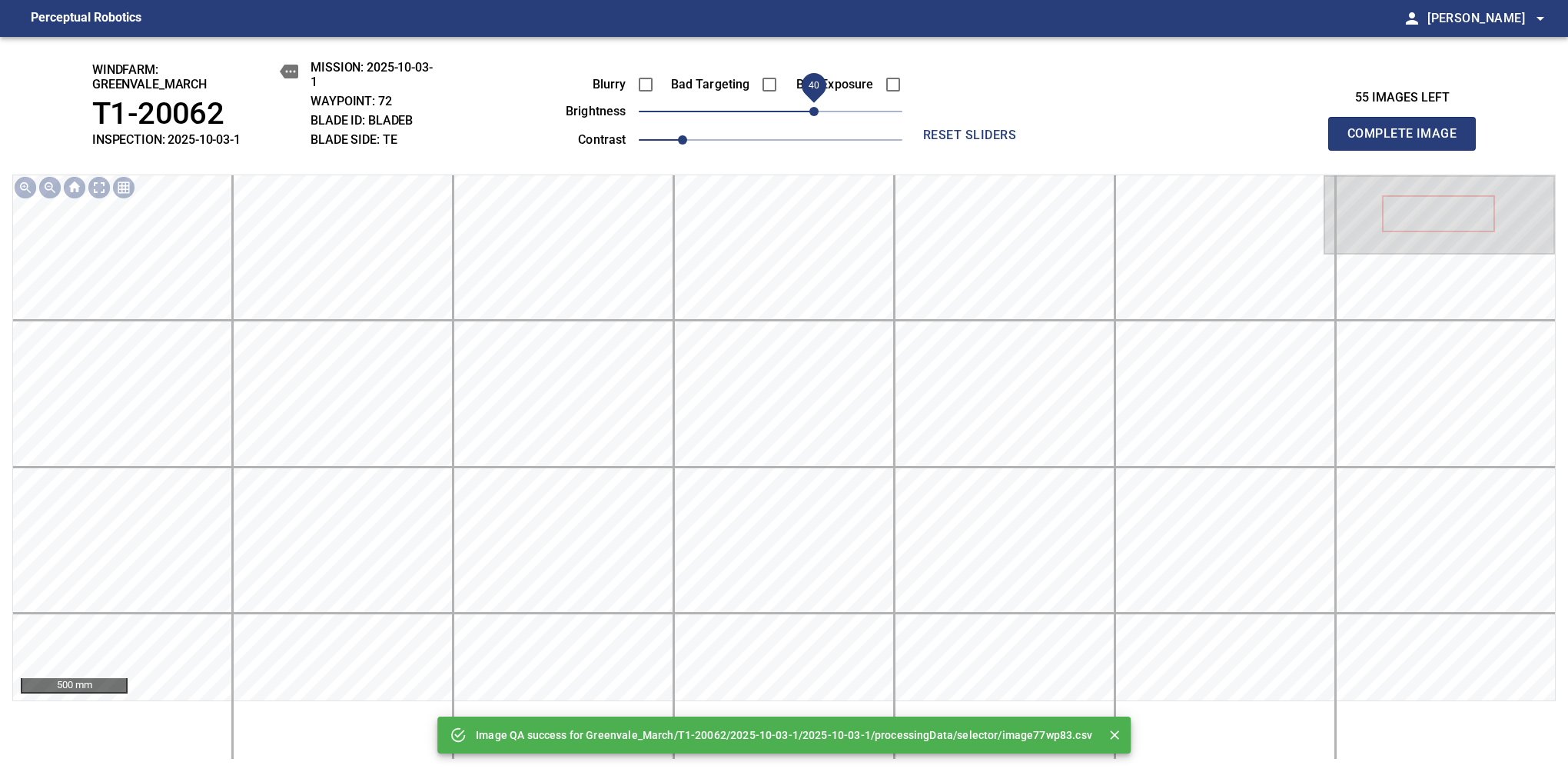
click at [818, 111] on span "40" at bounding box center [814, 111] width 10 height 10
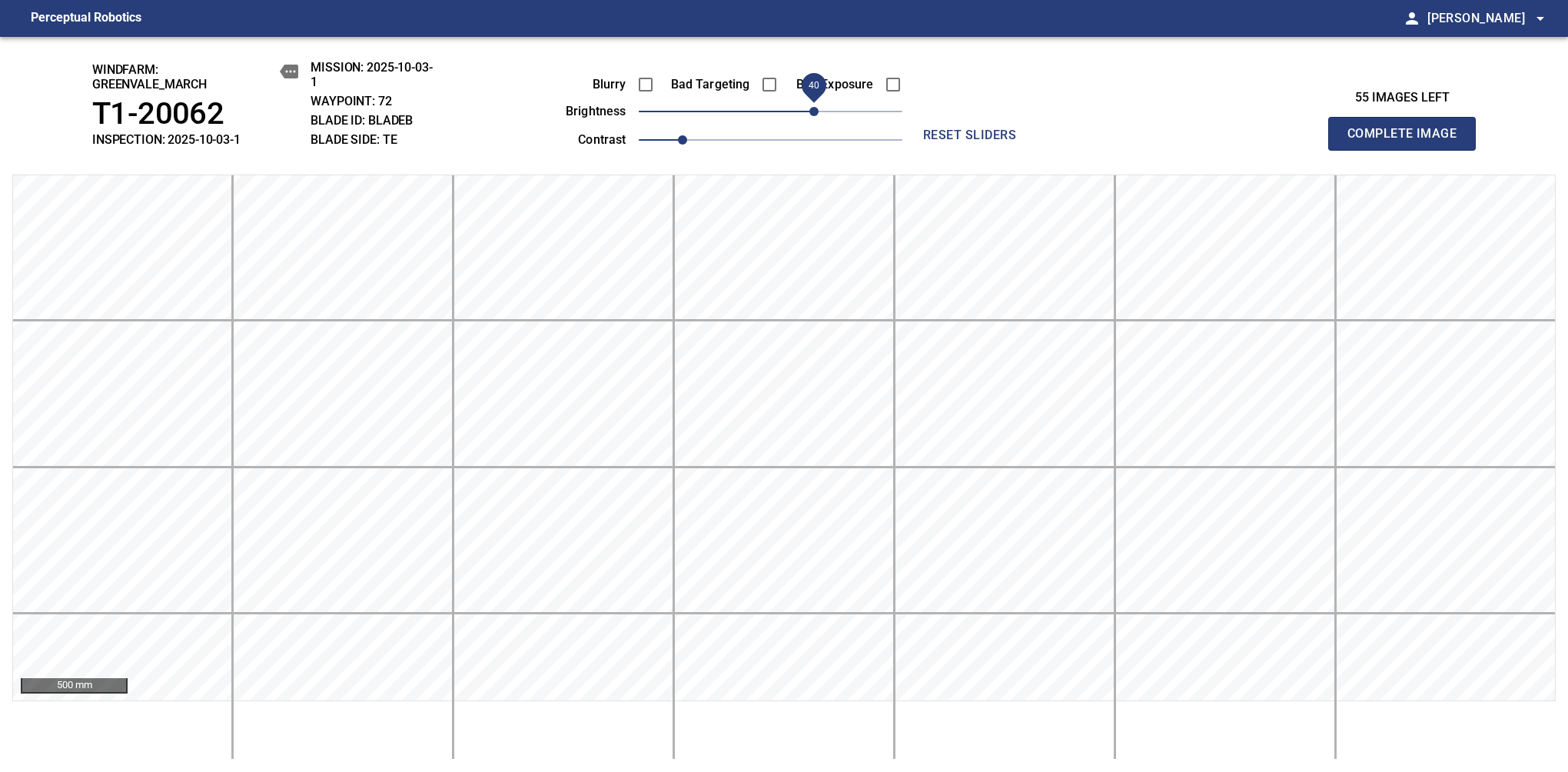
click at [1036, 141] on span "Complete Image" at bounding box center [1402, 133] width 114 height 22
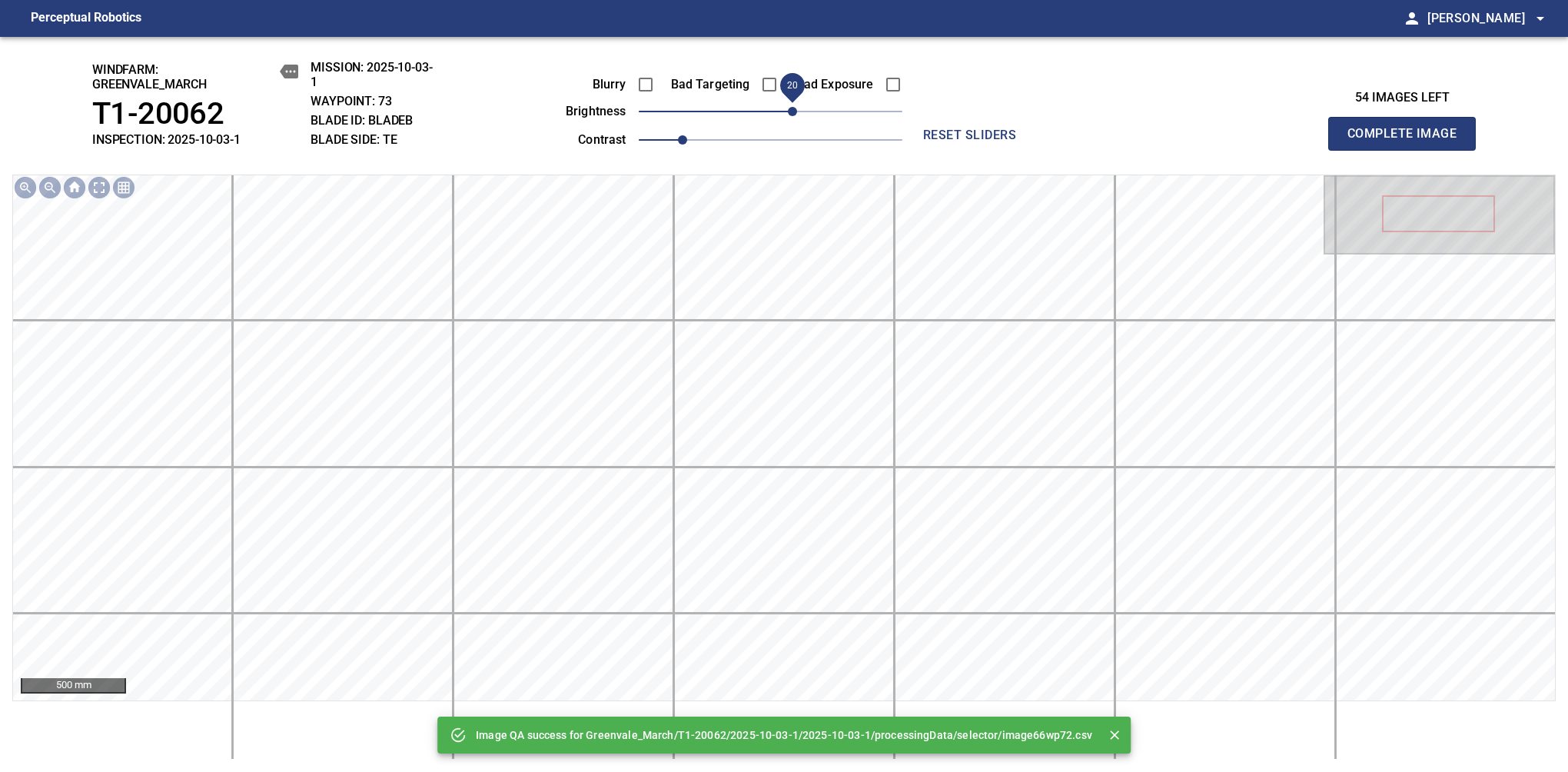
drag, startPoint x: 815, startPoint y: 114, endPoint x: 794, endPoint y: 120, distance: 21.8
click at [794, 116] on span "20" at bounding box center [792, 111] width 10 height 10
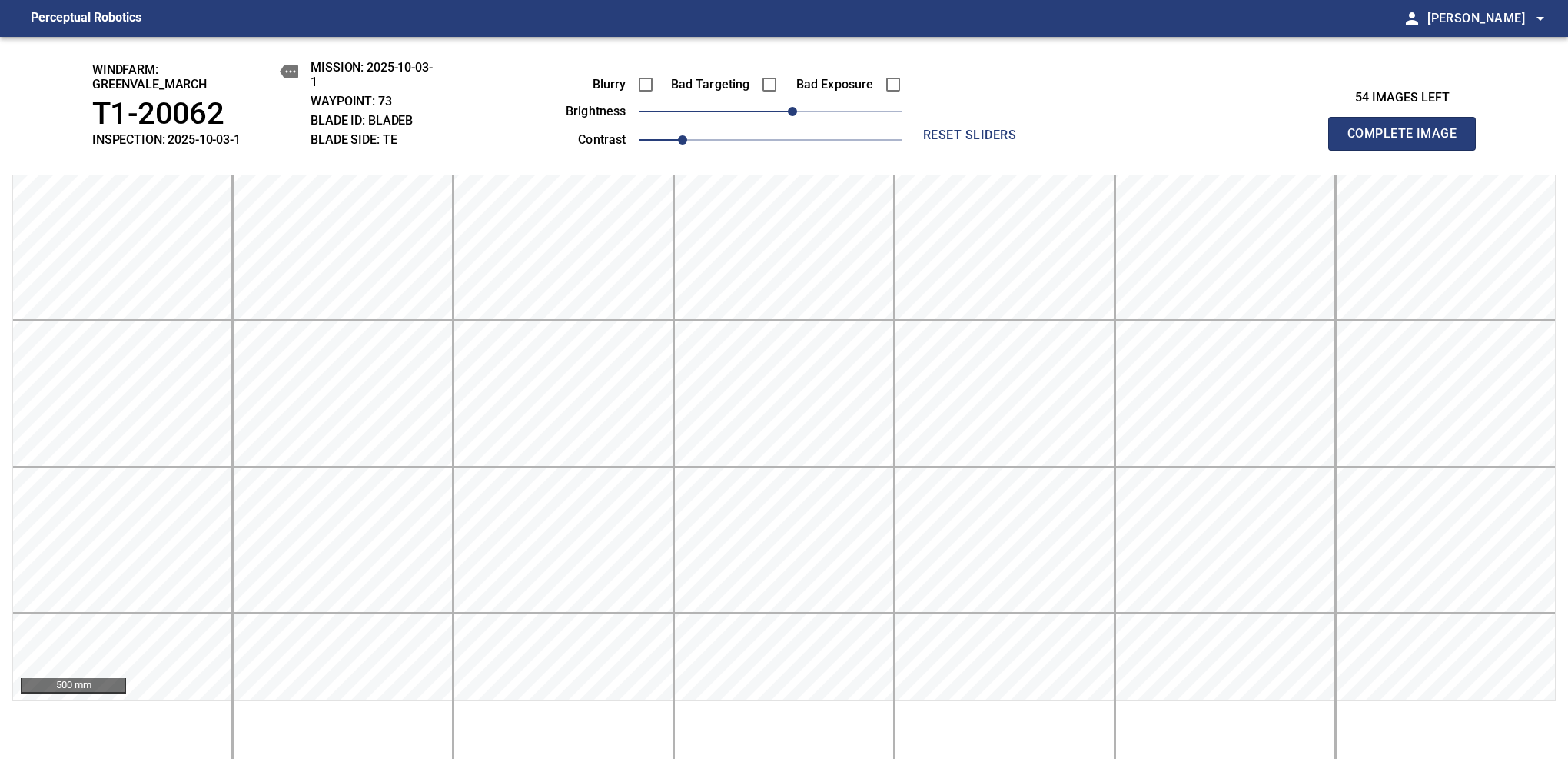
click at [1036, 141] on span "Complete Image" at bounding box center [1402, 133] width 114 height 22
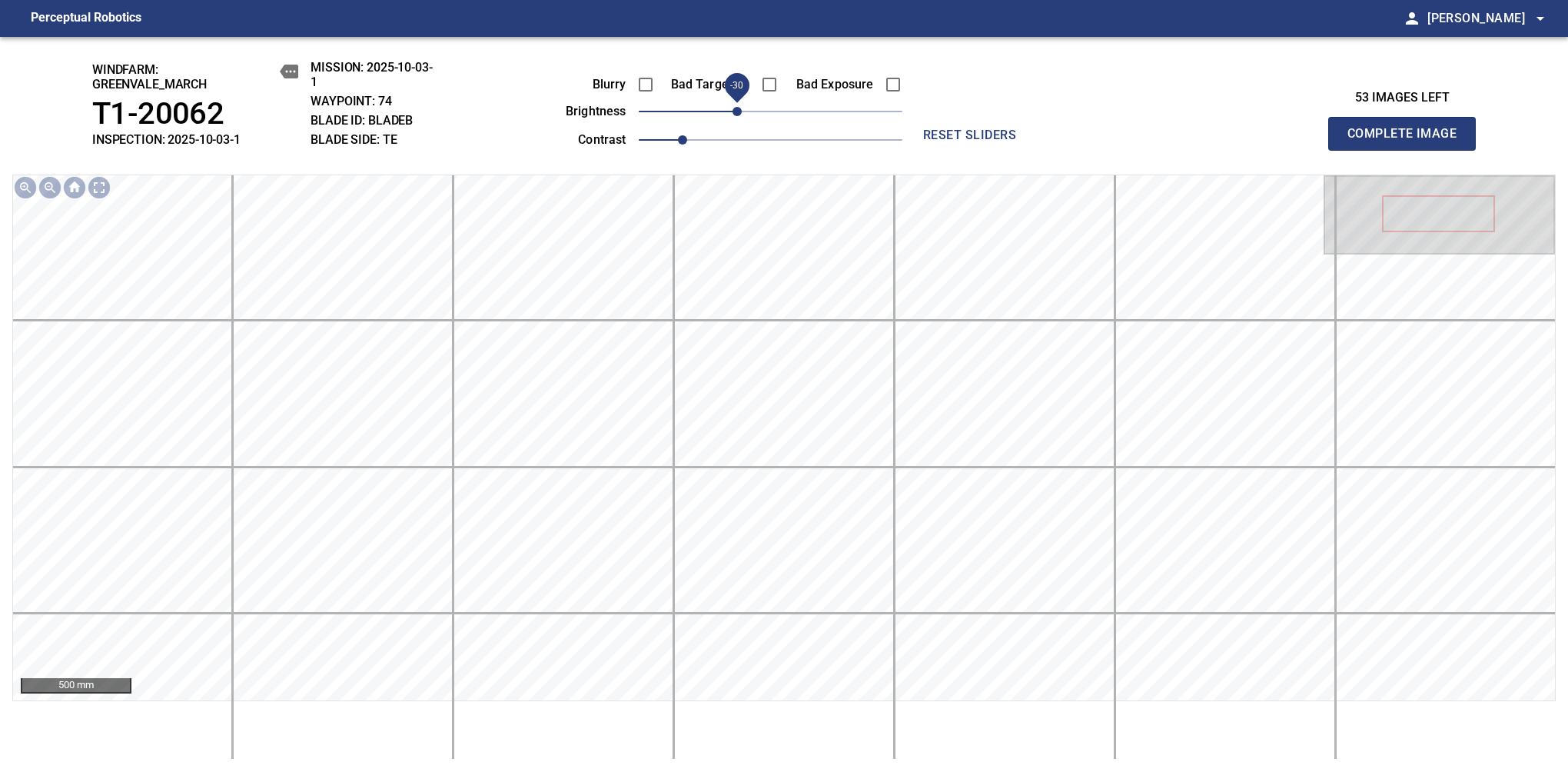
drag, startPoint x: 766, startPoint y: 112, endPoint x: 741, endPoint y: 117, distance: 25.5
click at [741, 116] on span "-30" at bounding box center [737, 111] width 10 height 10
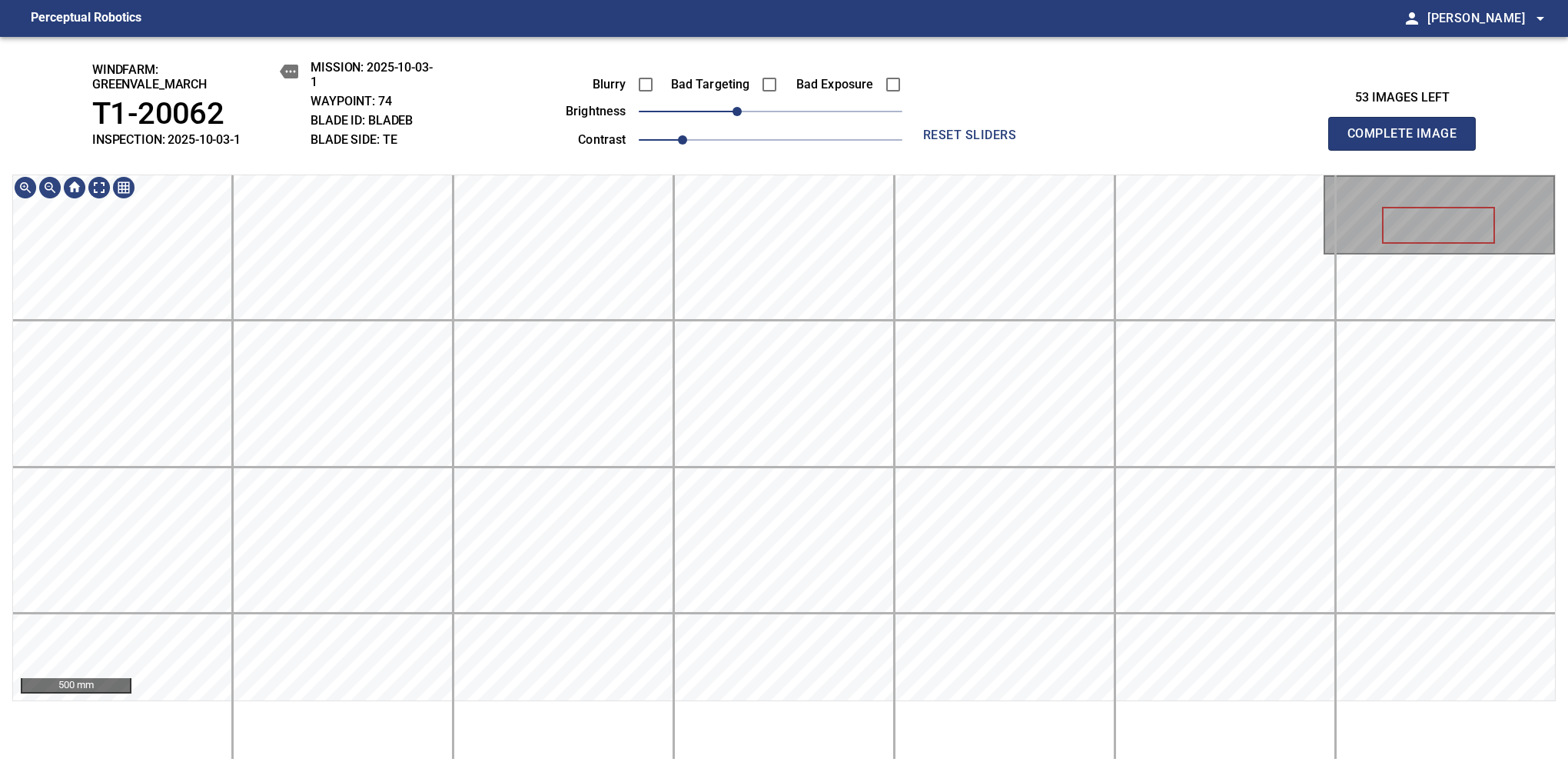
click at [956, 127] on span "reset sliders" at bounding box center [970, 135] width 110 height 22
drag, startPoint x: 747, startPoint y: 116, endPoint x: 739, endPoint y: 120, distance: 8.9
click at [739, 116] on span "-30" at bounding box center [737, 111] width 10 height 10
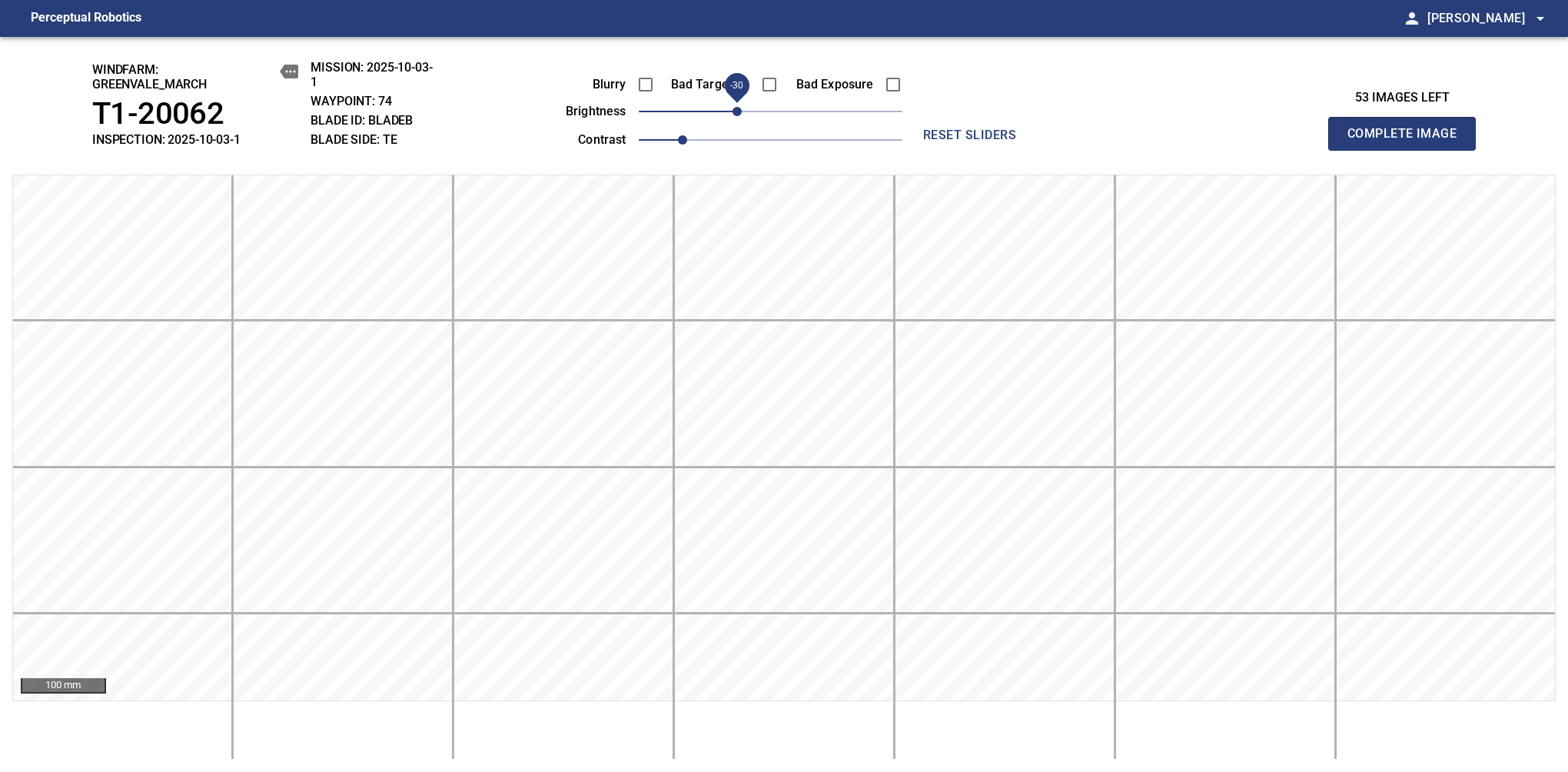
click at [1036, 141] on span "Complete Image" at bounding box center [1402, 133] width 114 height 22
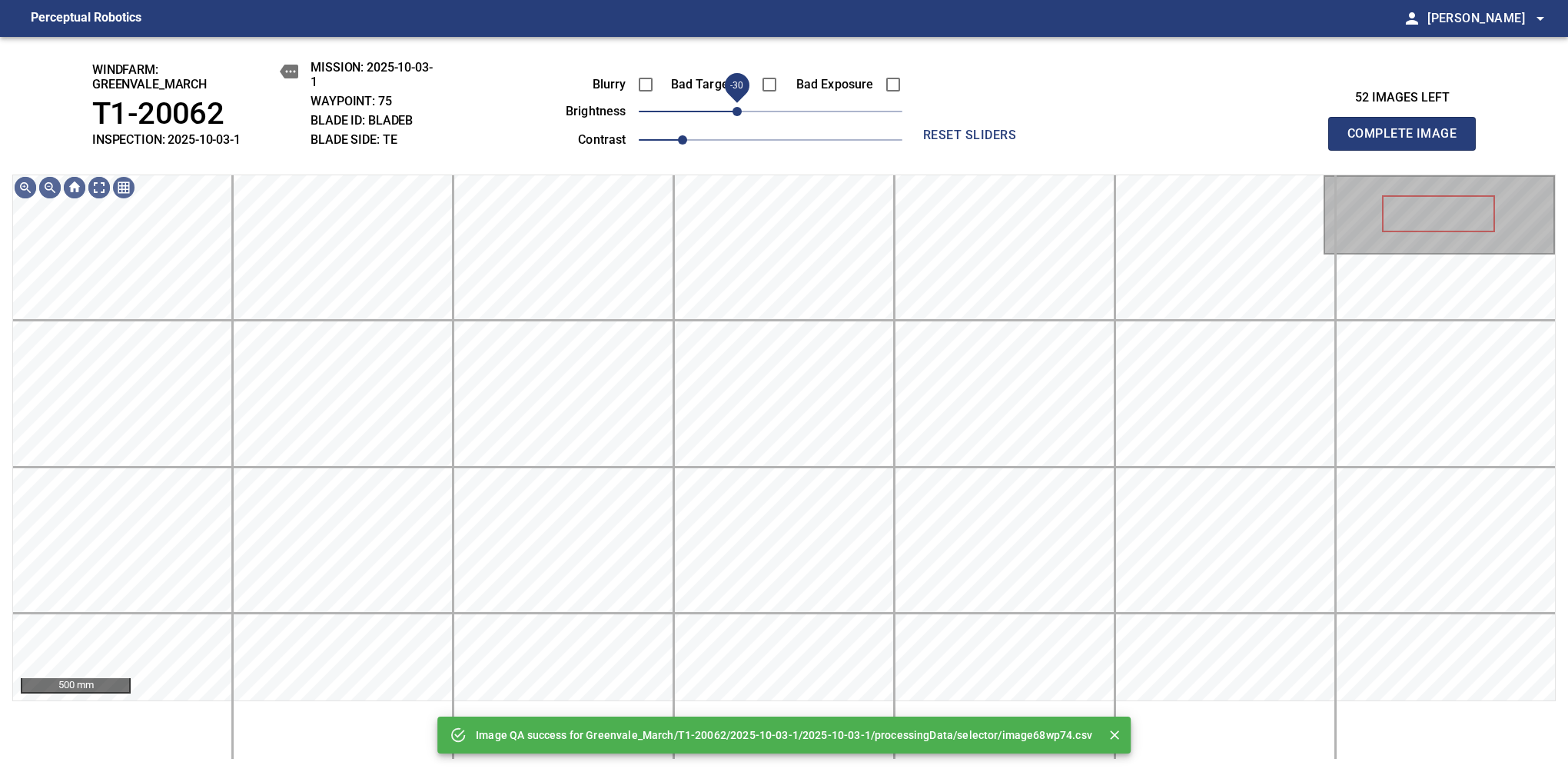
drag, startPoint x: 751, startPoint y: 111, endPoint x: 738, endPoint y: 117, distance: 14.3
click at [738, 116] on span "-30" at bounding box center [737, 111] width 10 height 10
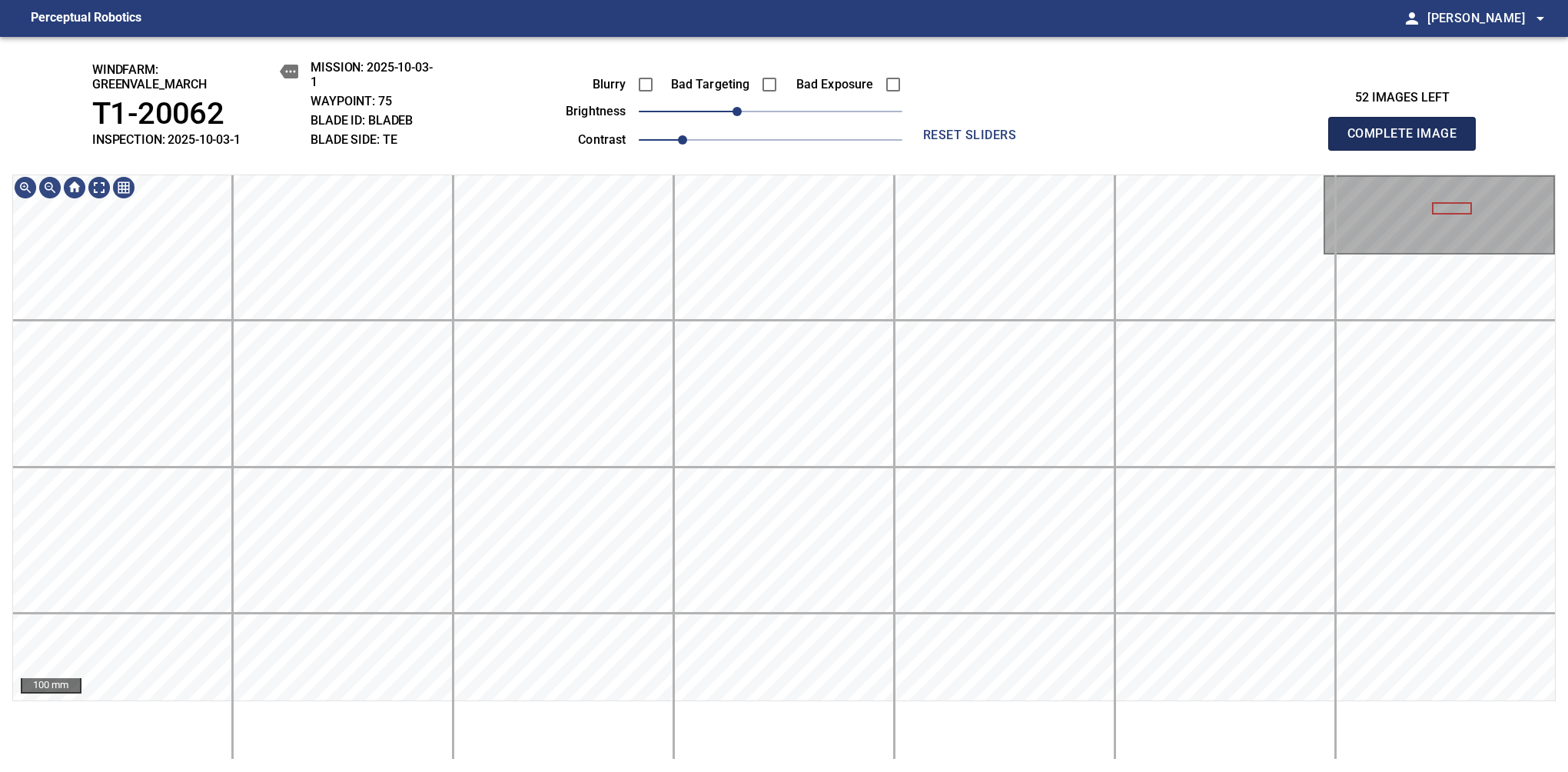
click at [1036, 141] on span "Complete Image" at bounding box center [1402, 133] width 114 height 22
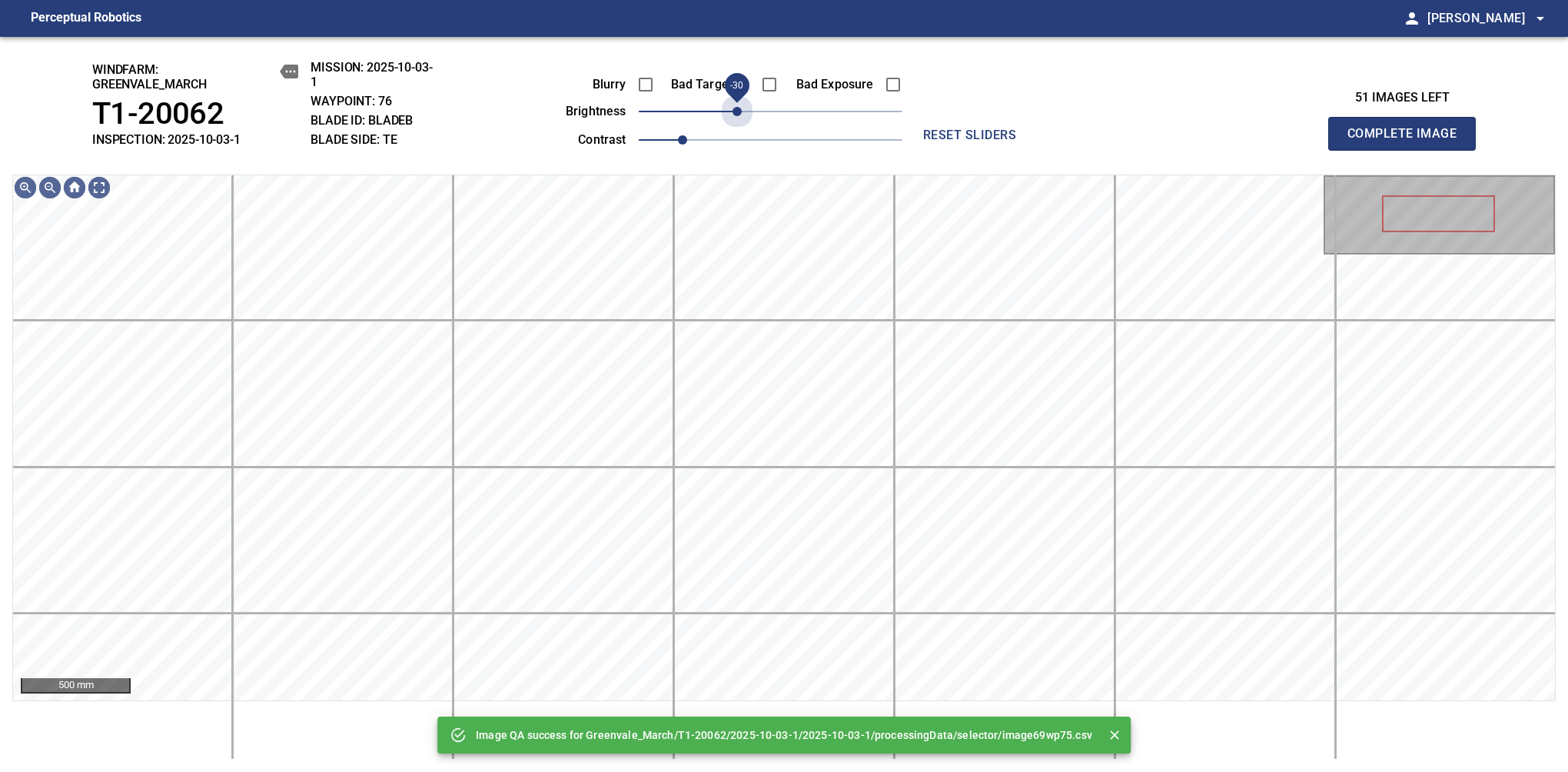
drag, startPoint x: 766, startPoint y: 119, endPoint x: 743, endPoint y: 128, distance: 24.7
click at [743, 128] on div "Blurry Bad Targeting Bad Exposure brightness -30 contrast 1" at bounding box center [716, 110] width 371 height 82
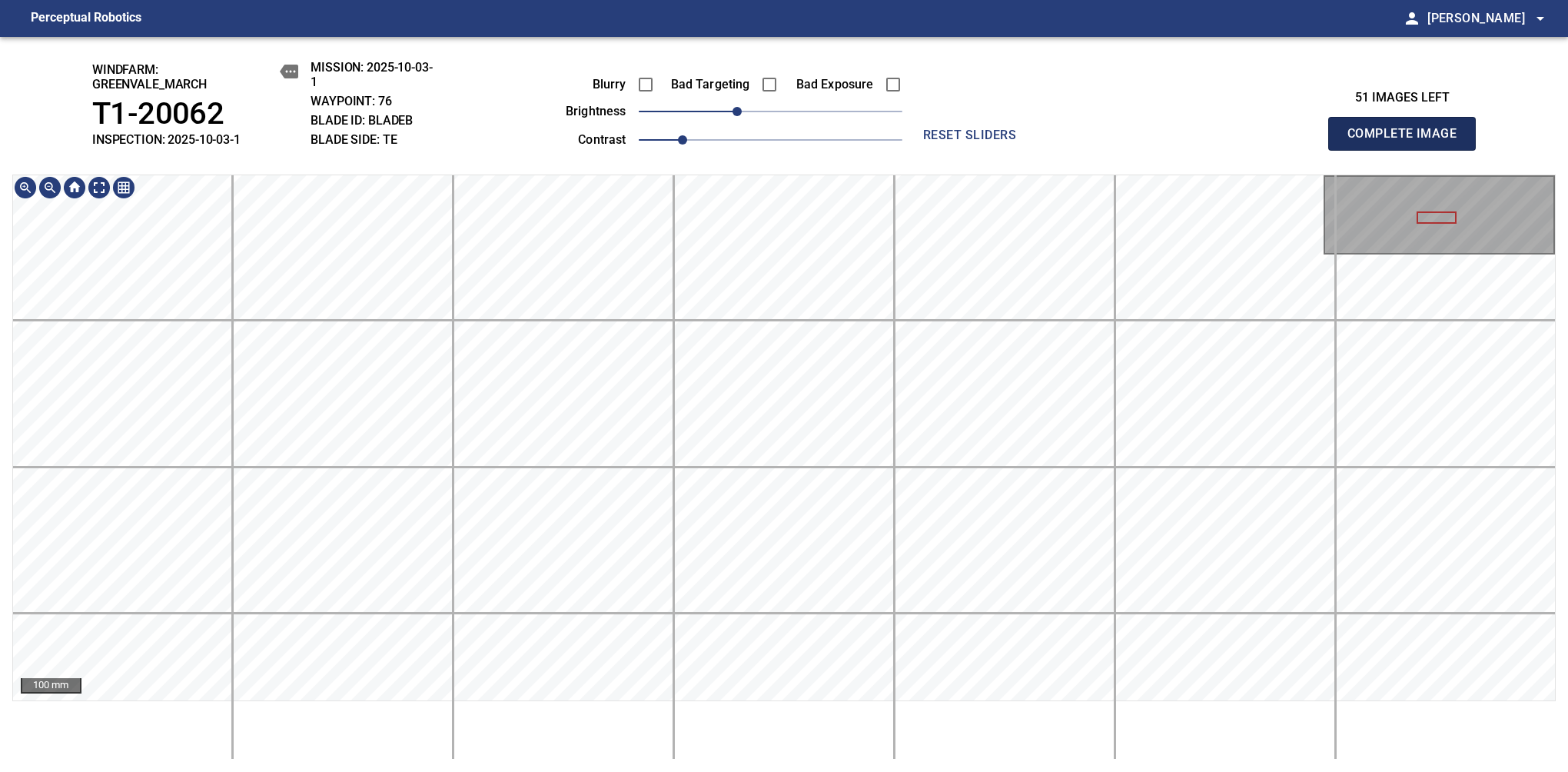
click at [1036, 141] on span "Complete Image" at bounding box center [1402, 133] width 114 height 22
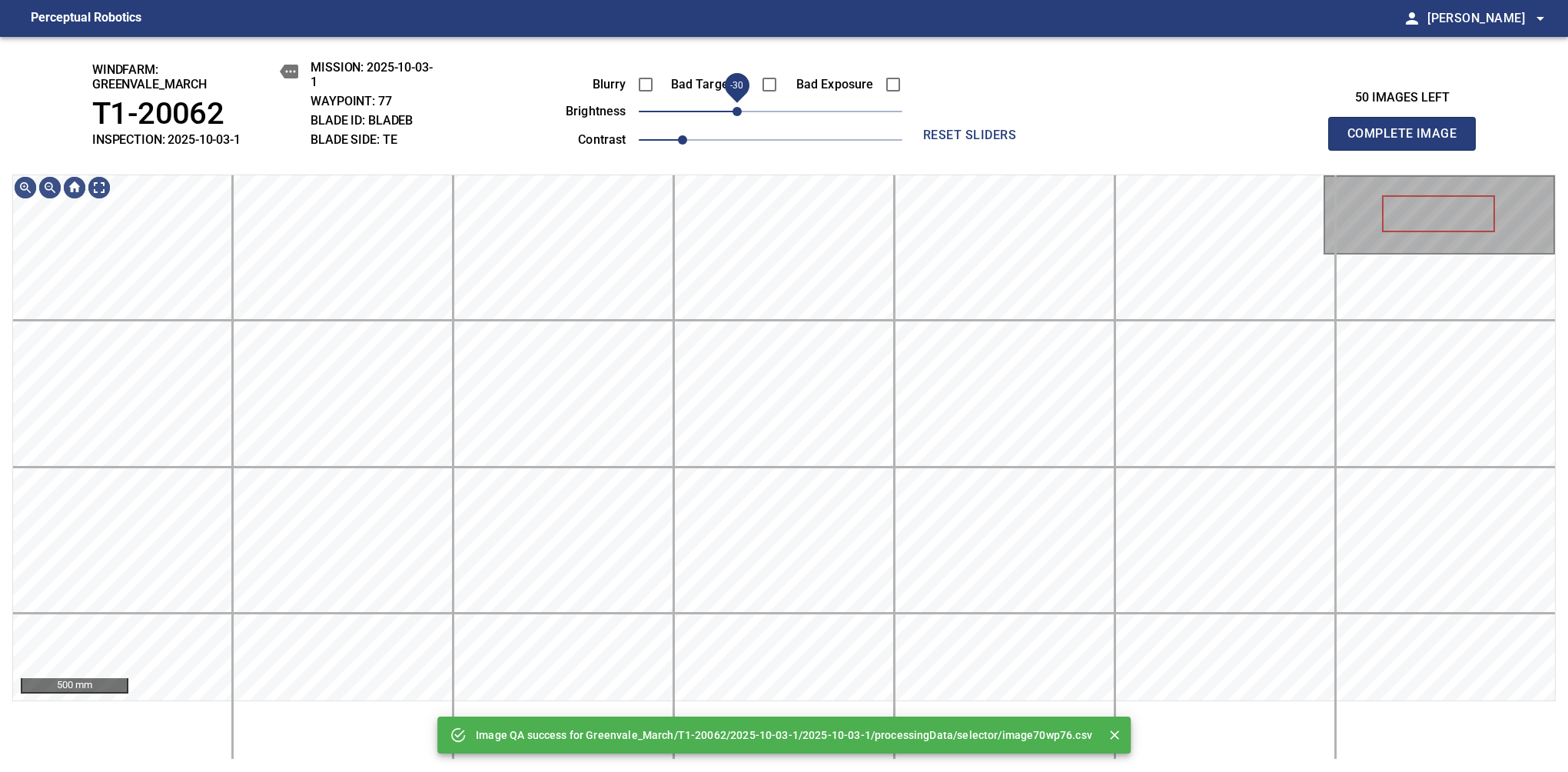
drag, startPoint x: 763, startPoint y: 112, endPoint x: 742, endPoint y: 120, distance: 22.5
click at [742, 116] on span "-30" at bounding box center [737, 111] width 10 height 10
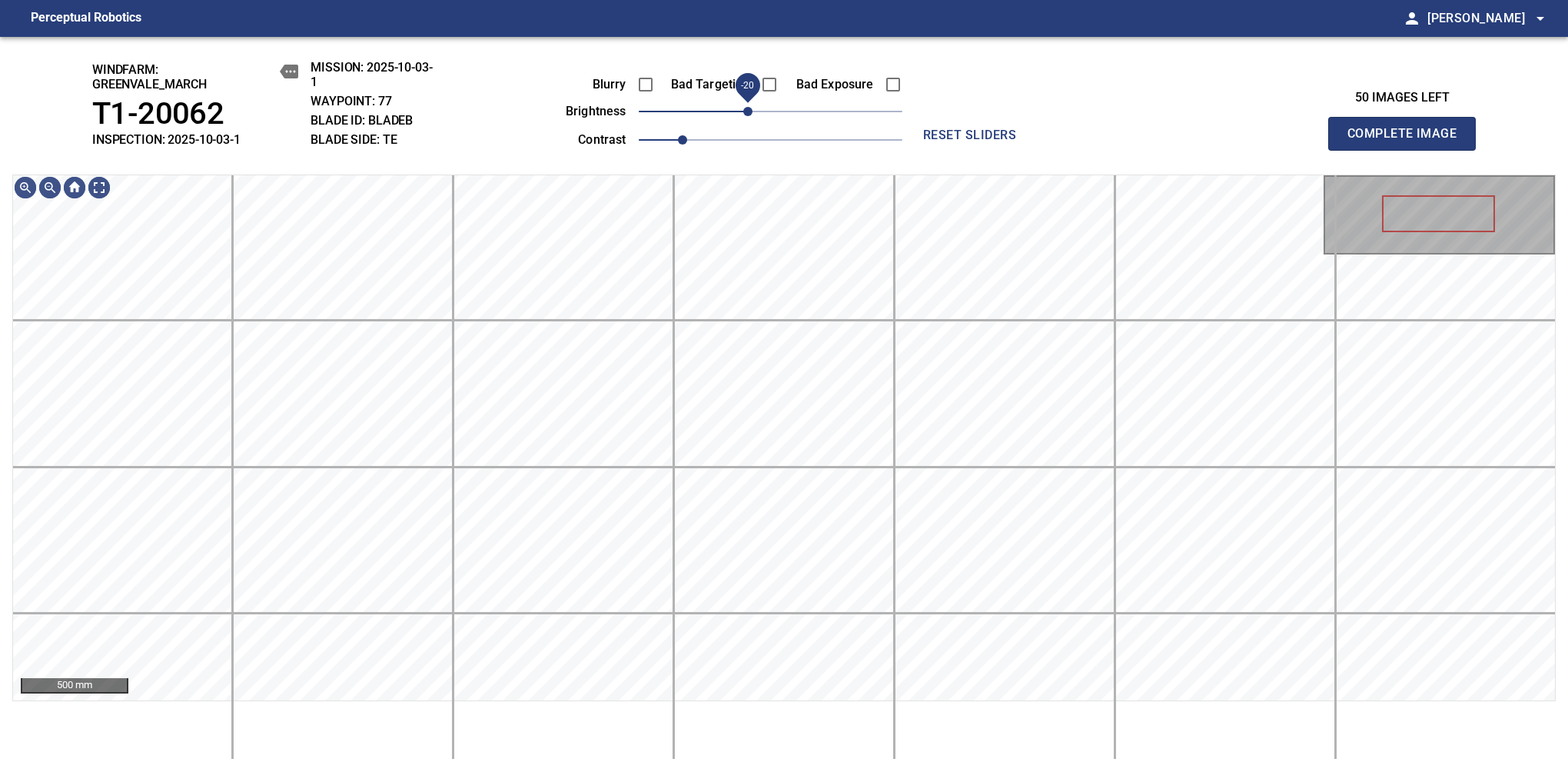
click at [744, 111] on span "-20" at bounding box center [748, 111] width 10 height 10
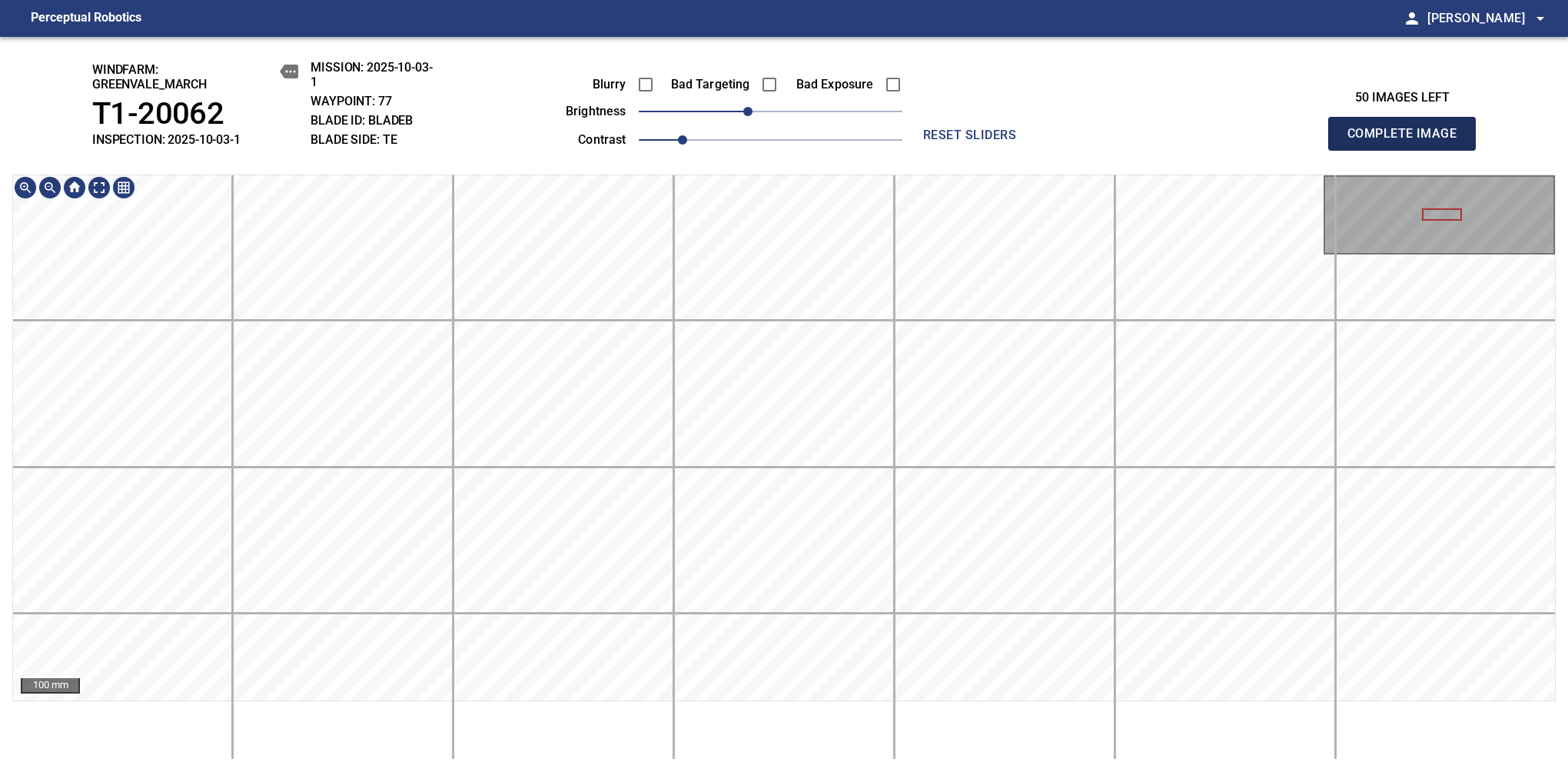
drag, startPoint x: 1396, startPoint y: 126, endPoint x: 1402, endPoint y: 132, distance: 8.5
click at [1036, 141] on span "Complete Image" at bounding box center [1402, 133] width 114 height 22
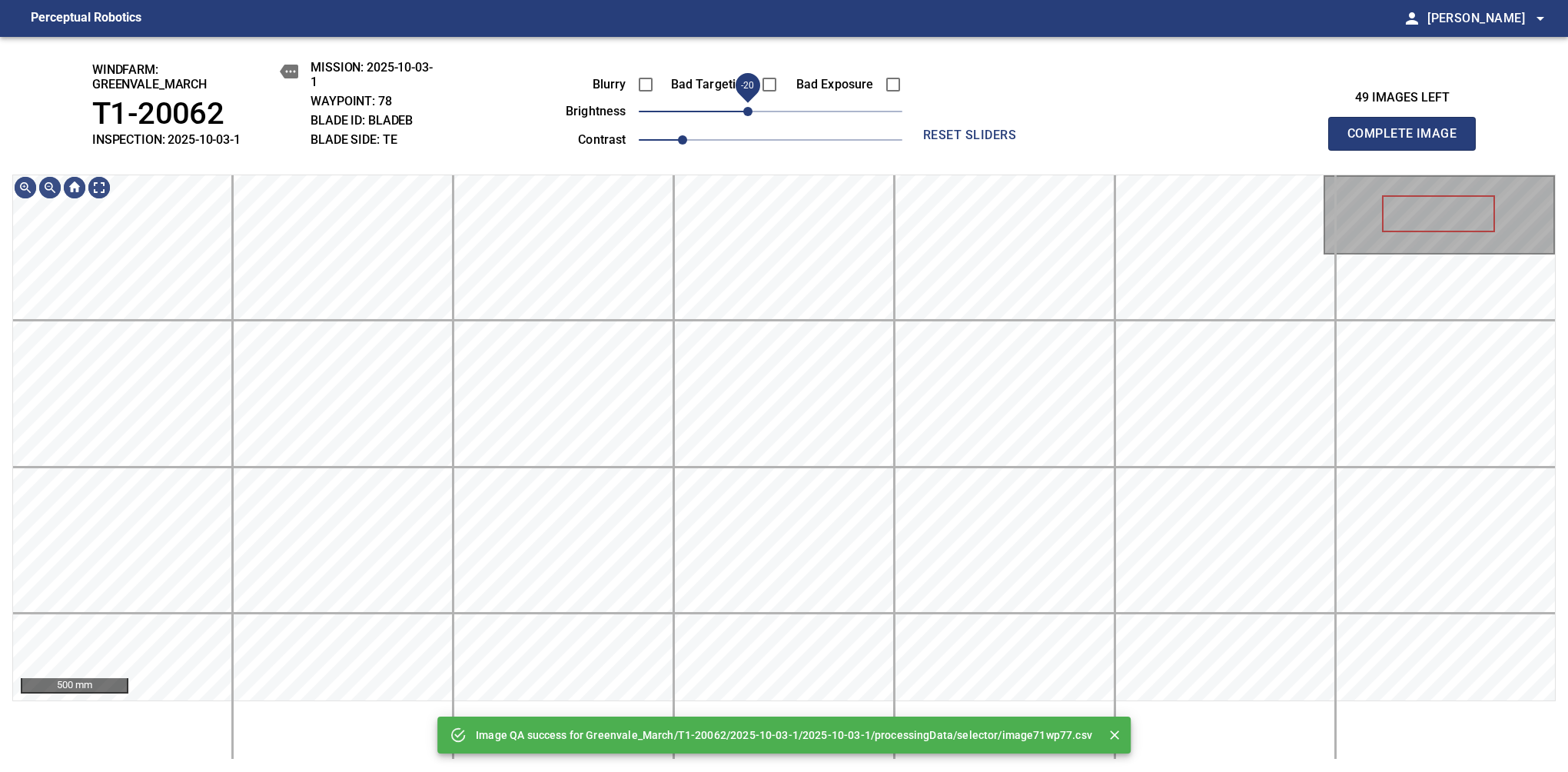
drag, startPoint x: 765, startPoint y: 117, endPoint x: 752, endPoint y: 118, distance: 13.0
click at [752, 116] on span "-20" at bounding box center [748, 111] width 10 height 10
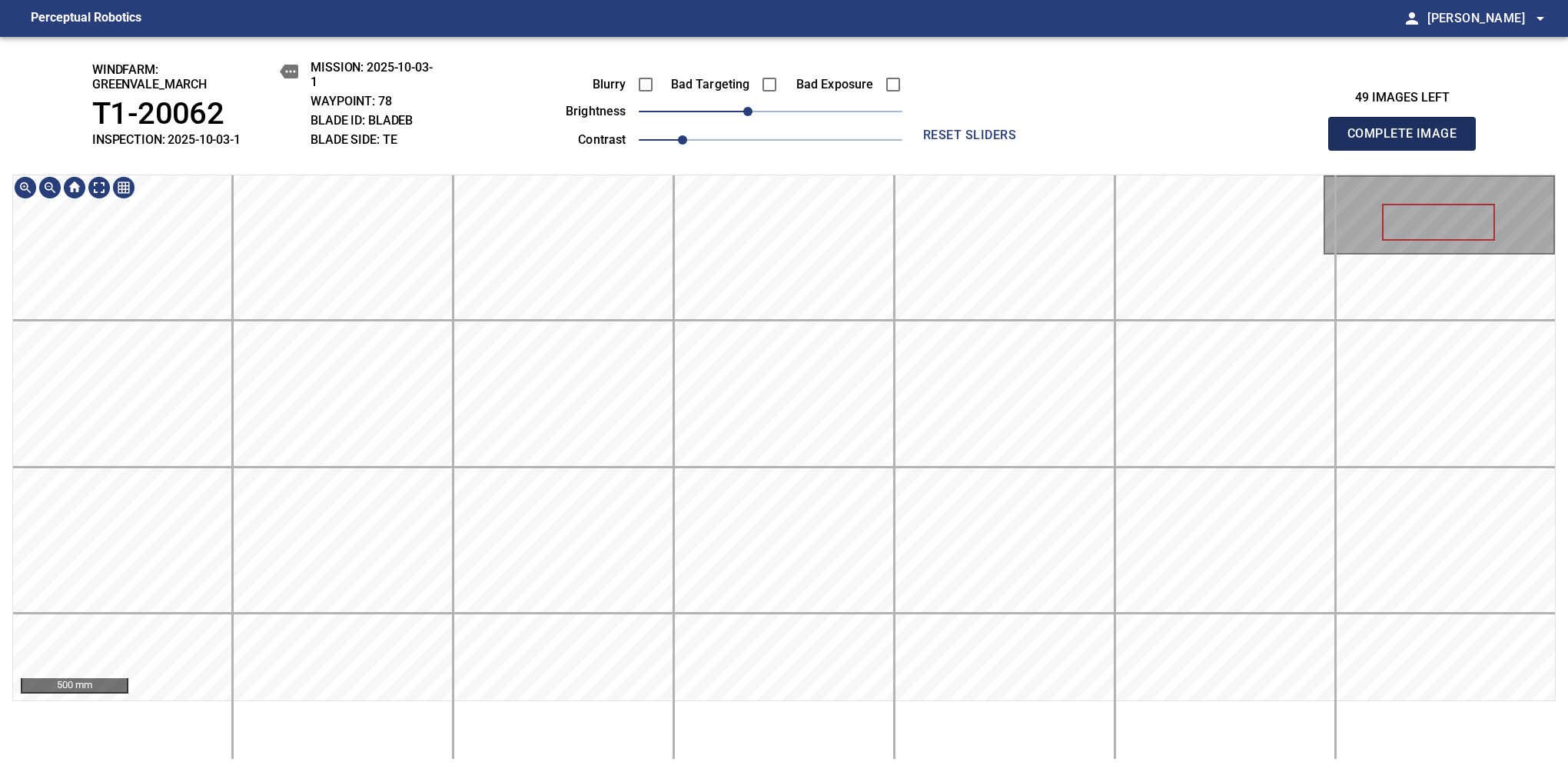
click at [1036, 141] on span "Complete Image" at bounding box center [1402, 133] width 114 height 22
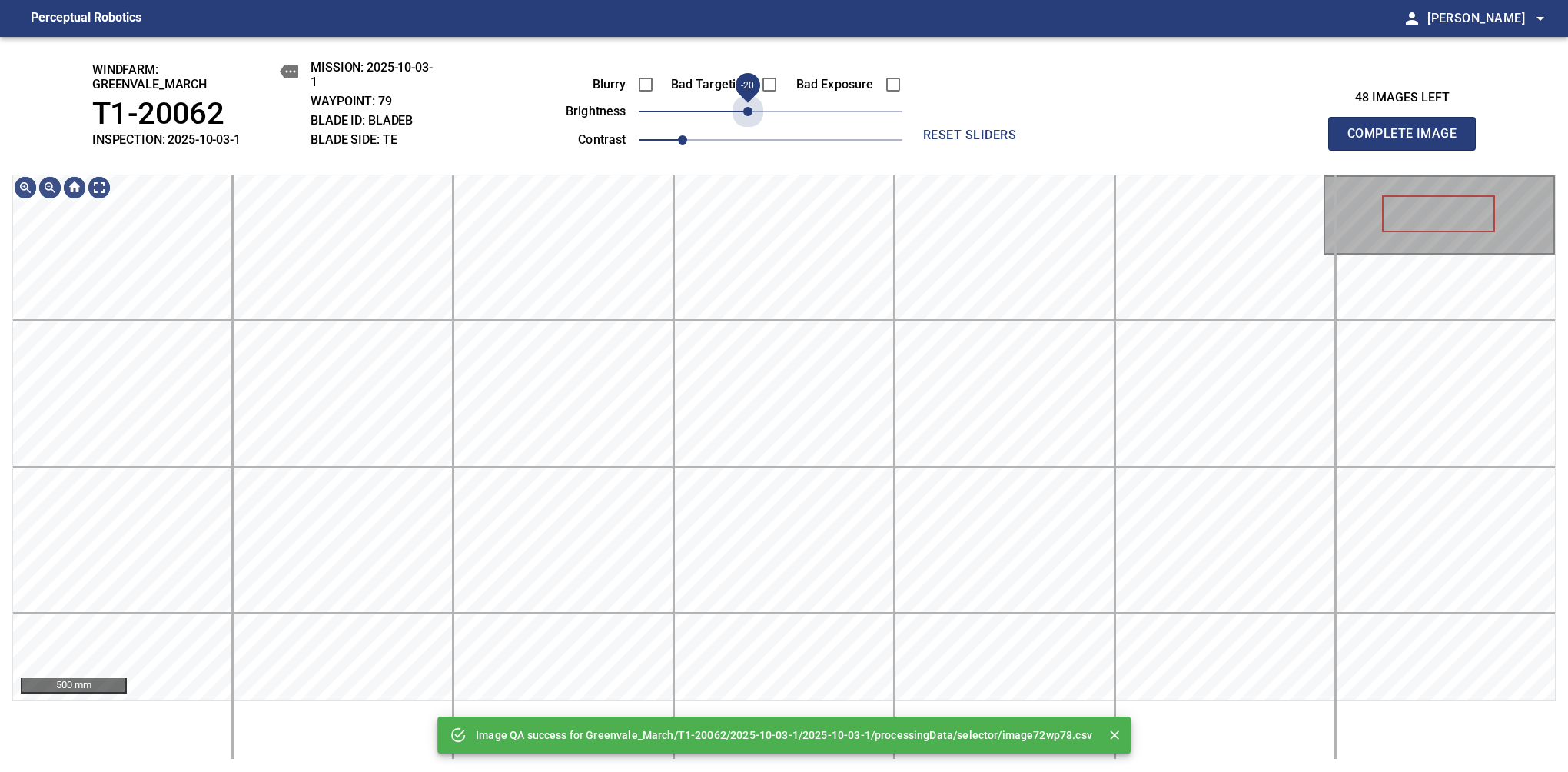
drag, startPoint x: 766, startPoint y: 120, endPoint x: 752, endPoint y: 128, distance: 16.1
click at [752, 128] on div "Blurry Bad Targeting Bad Exposure brightness -20 contrast 1" at bounding box center [716, 110] width 371 height 82
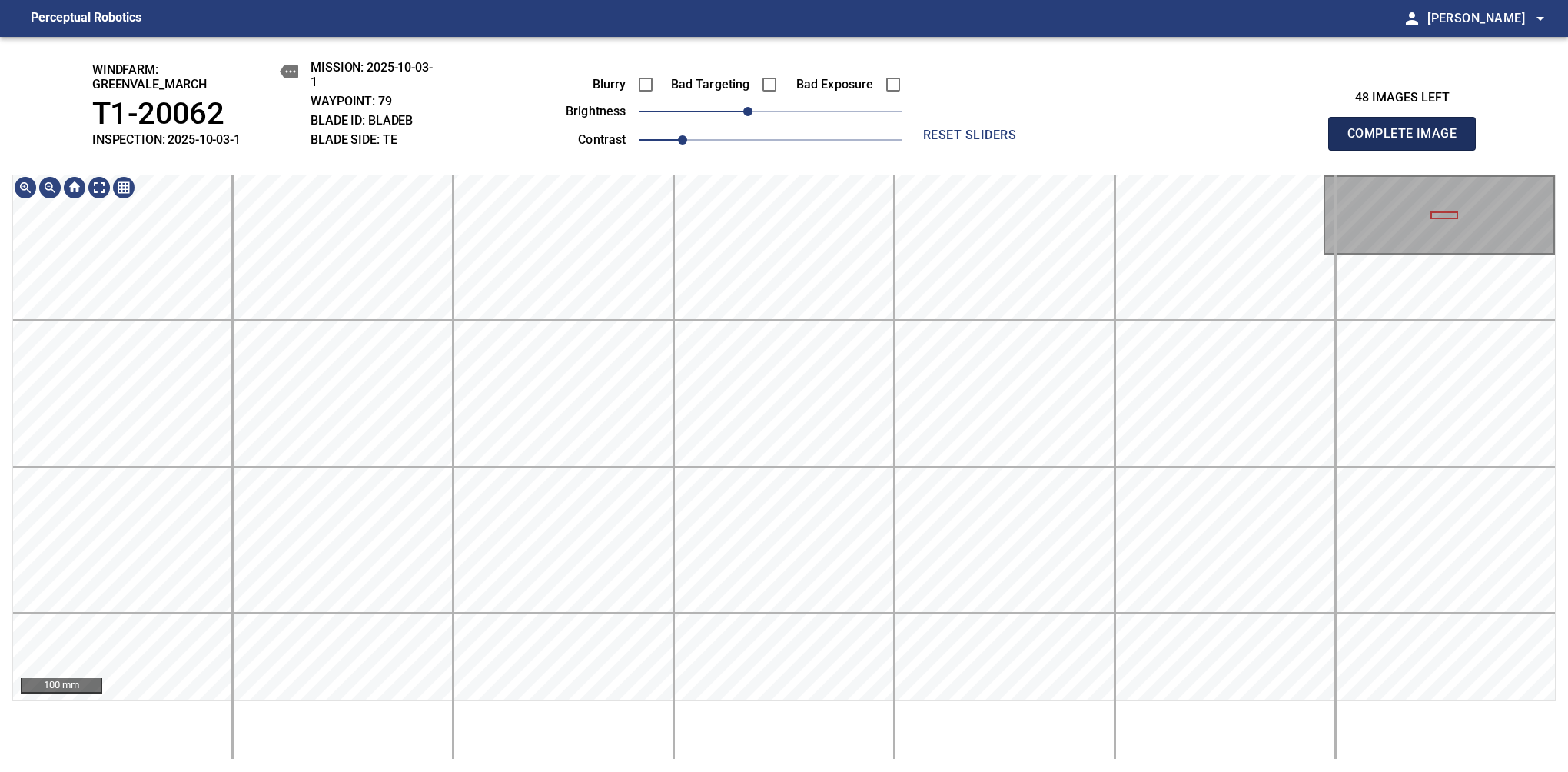
click at [1036, 141] on span "Complete Image" at bounding box center [1402, 133] width 114 height 22
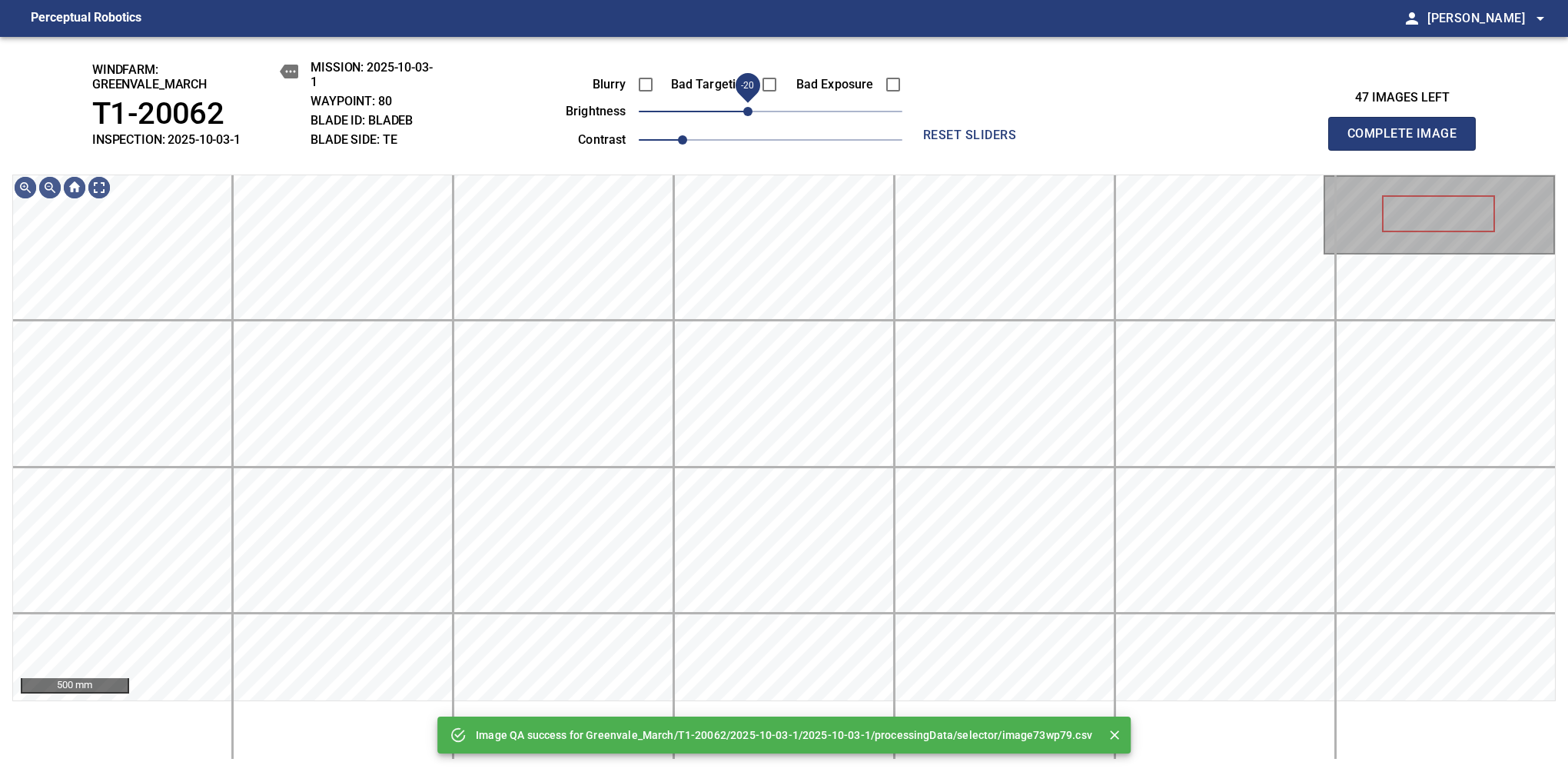
drag, startPoint x: 762, startPoint y: 116, endPoint x: 752, endPoint y: 117, distance: 10.0
click at [752, 116] on span "-20" at bounding box center [748, 111] width 10 height 10
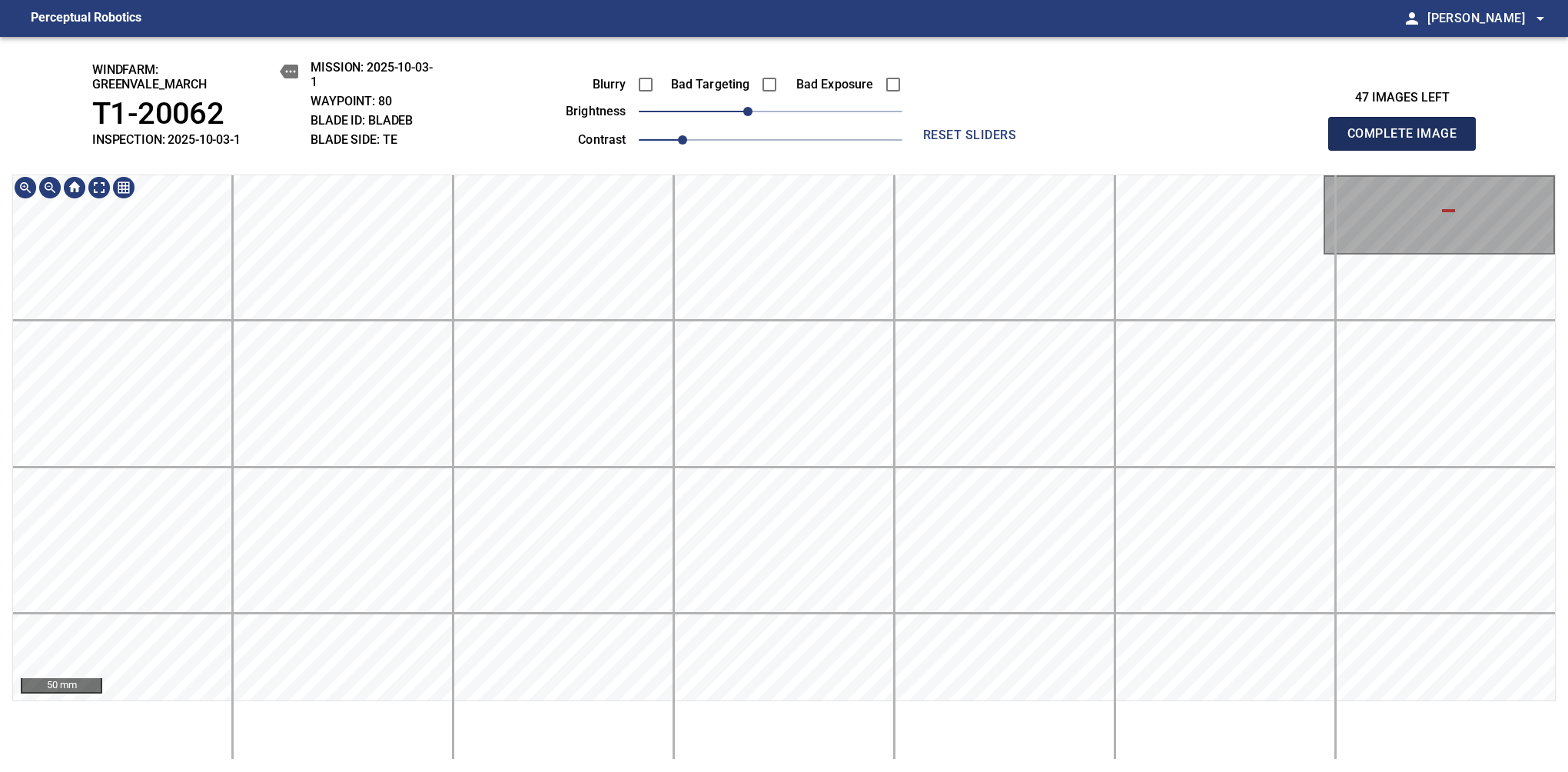
click at [1036, 141] on span "Complete Image" at bounding box center [1402, 133] width 114 height 22
drag, startPoint x: 759, startPoint y: 111, endPoint x: 752, endPoint y: 115, distance: 8.1
click at [752, 115] on span "-20" at bounding box center [748, 111] width 10 height 10
click at [1036, 141] on span "Complete Image" at bounding box center [1402, 133] width 114 height 22
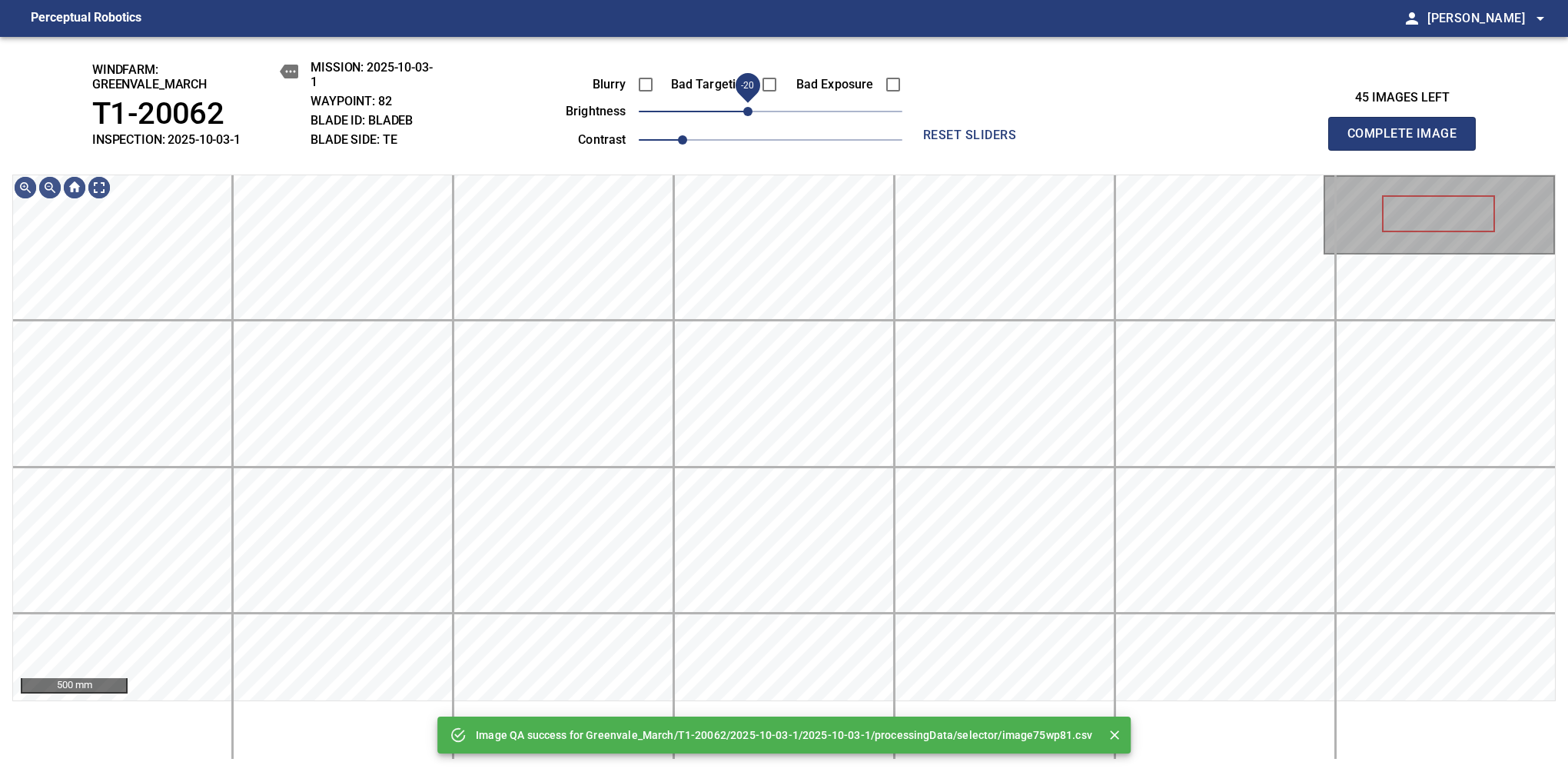
click at [752, 116] on span "-20" at bounding box center [748, 111] width 10 height 10
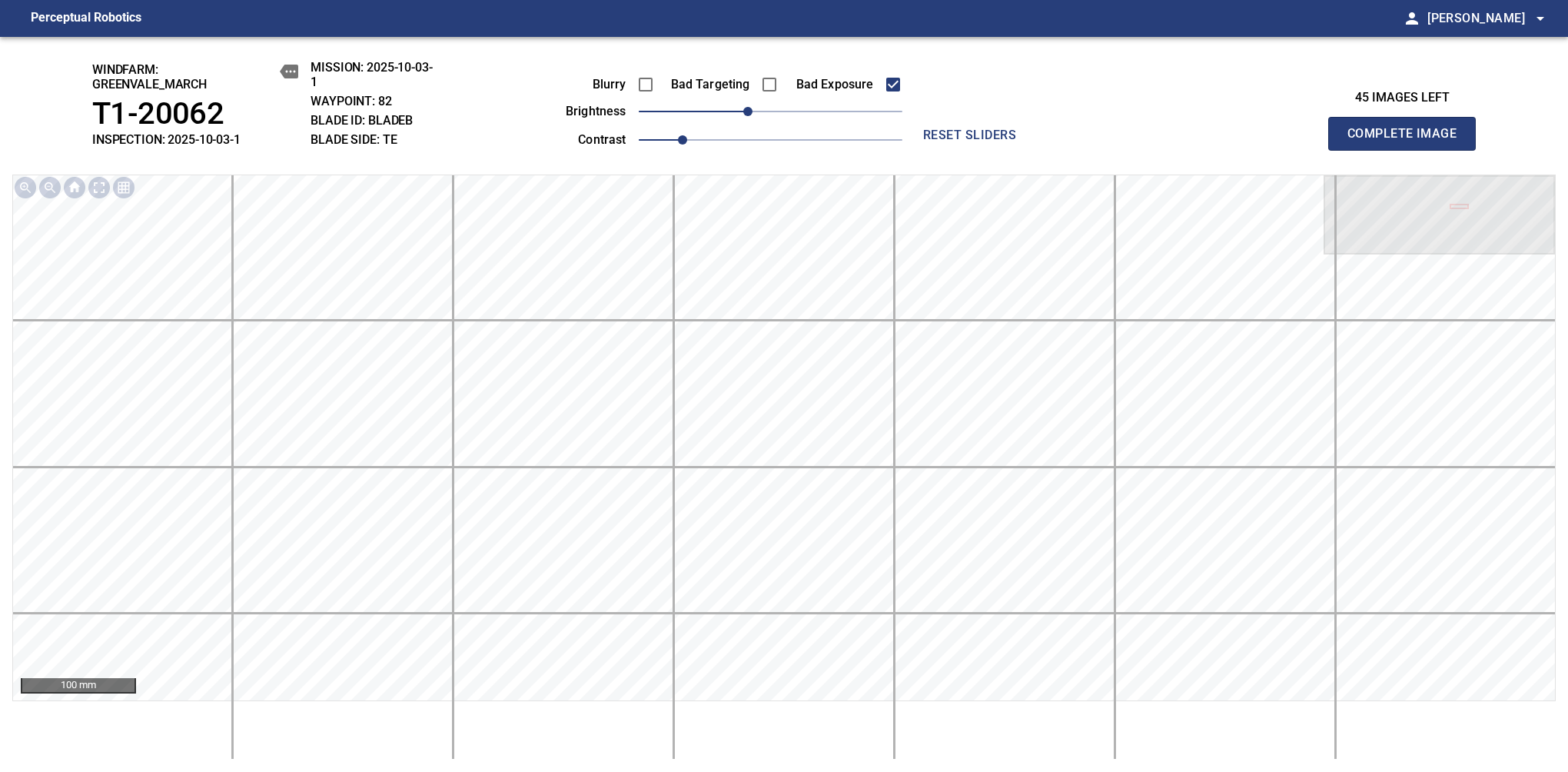
click at [1036, 141] on span "Complete Image" at bounding box center [1402, 133] width 114 height 22
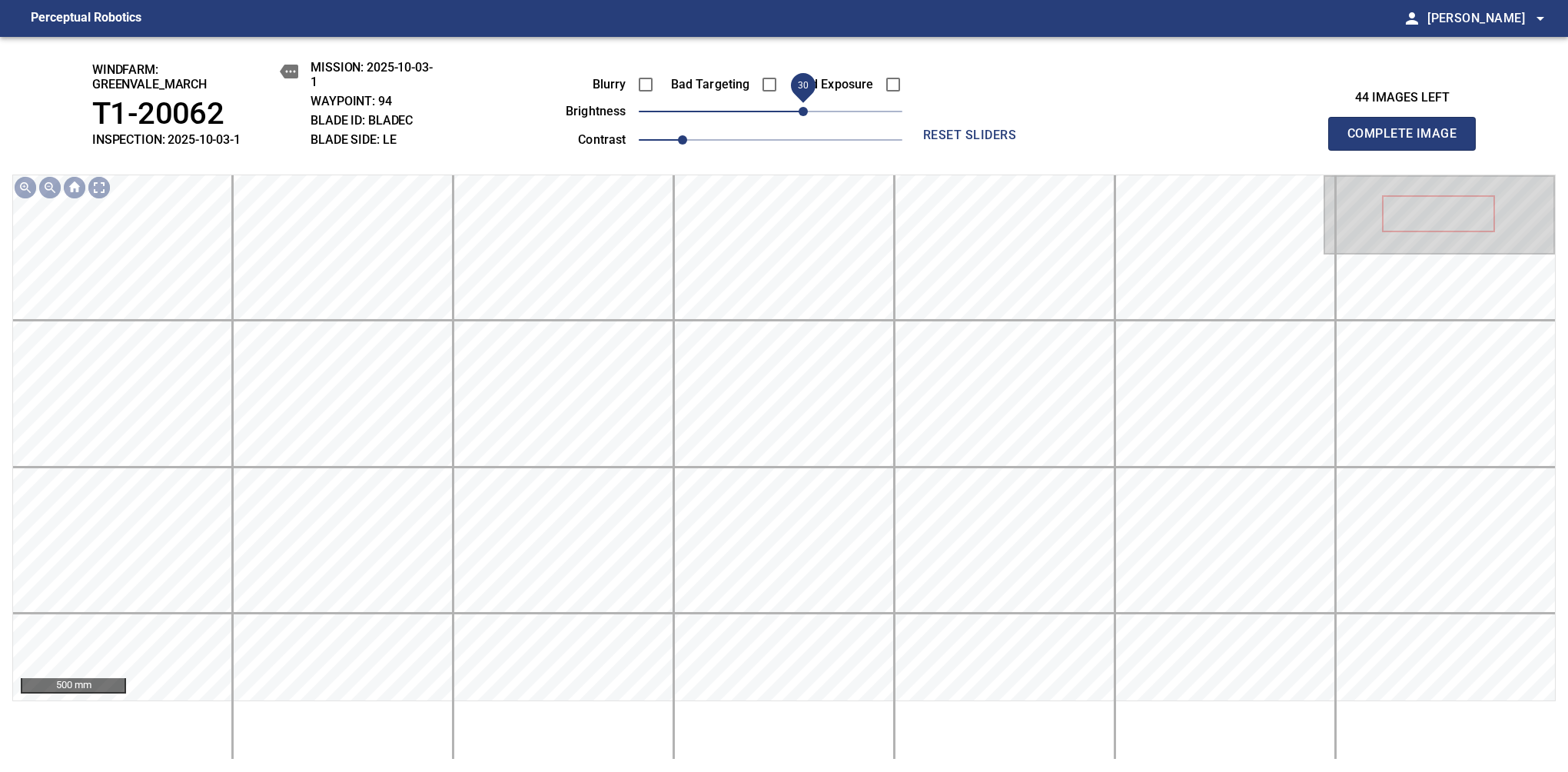
click at [806, 116] on span "30" at bounding box center [803, 111] width 10 height 10
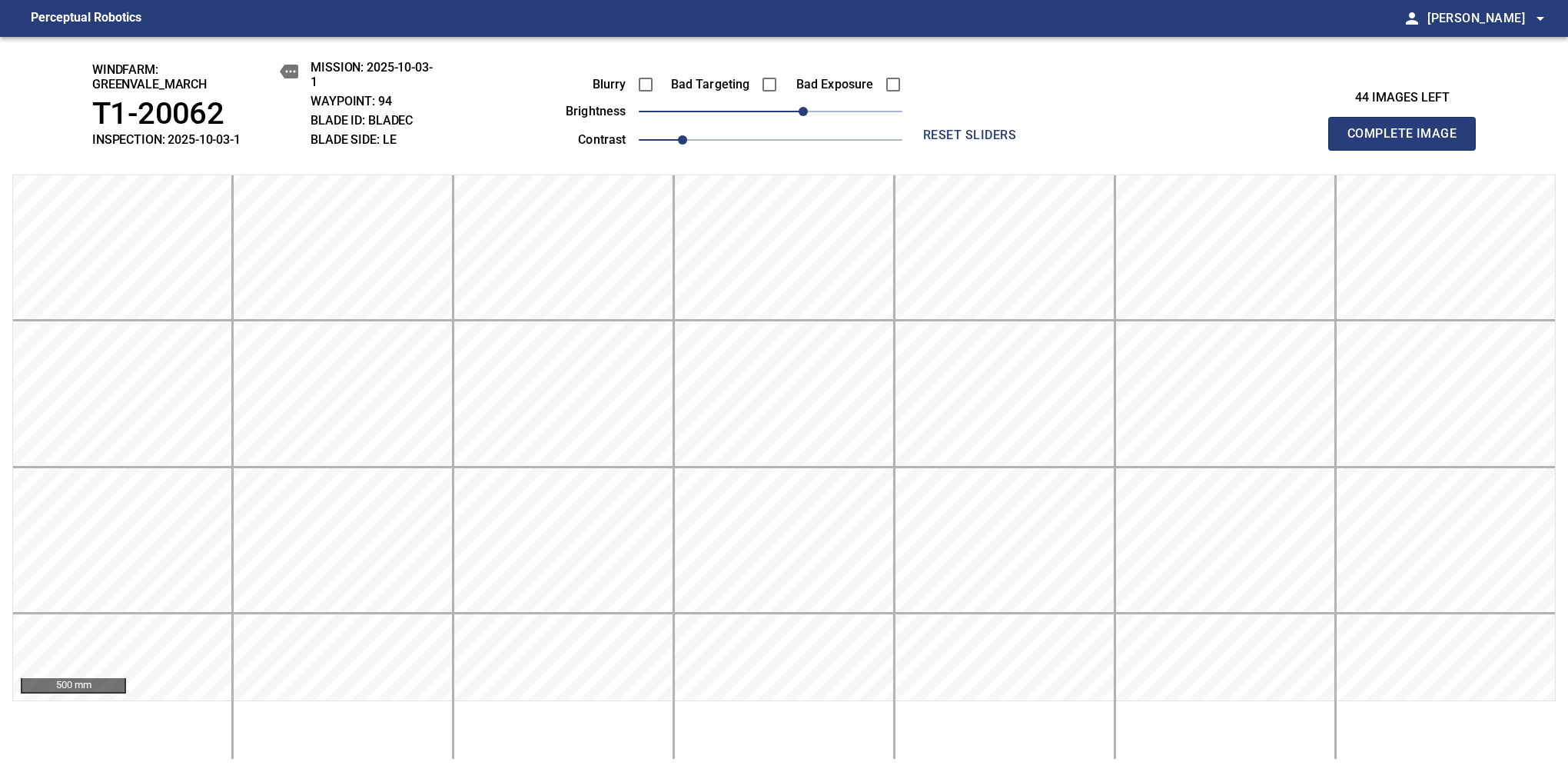
click at [1036, 141] on span "Complete Image" at bounding box center [1402, 133] width 114 height 22
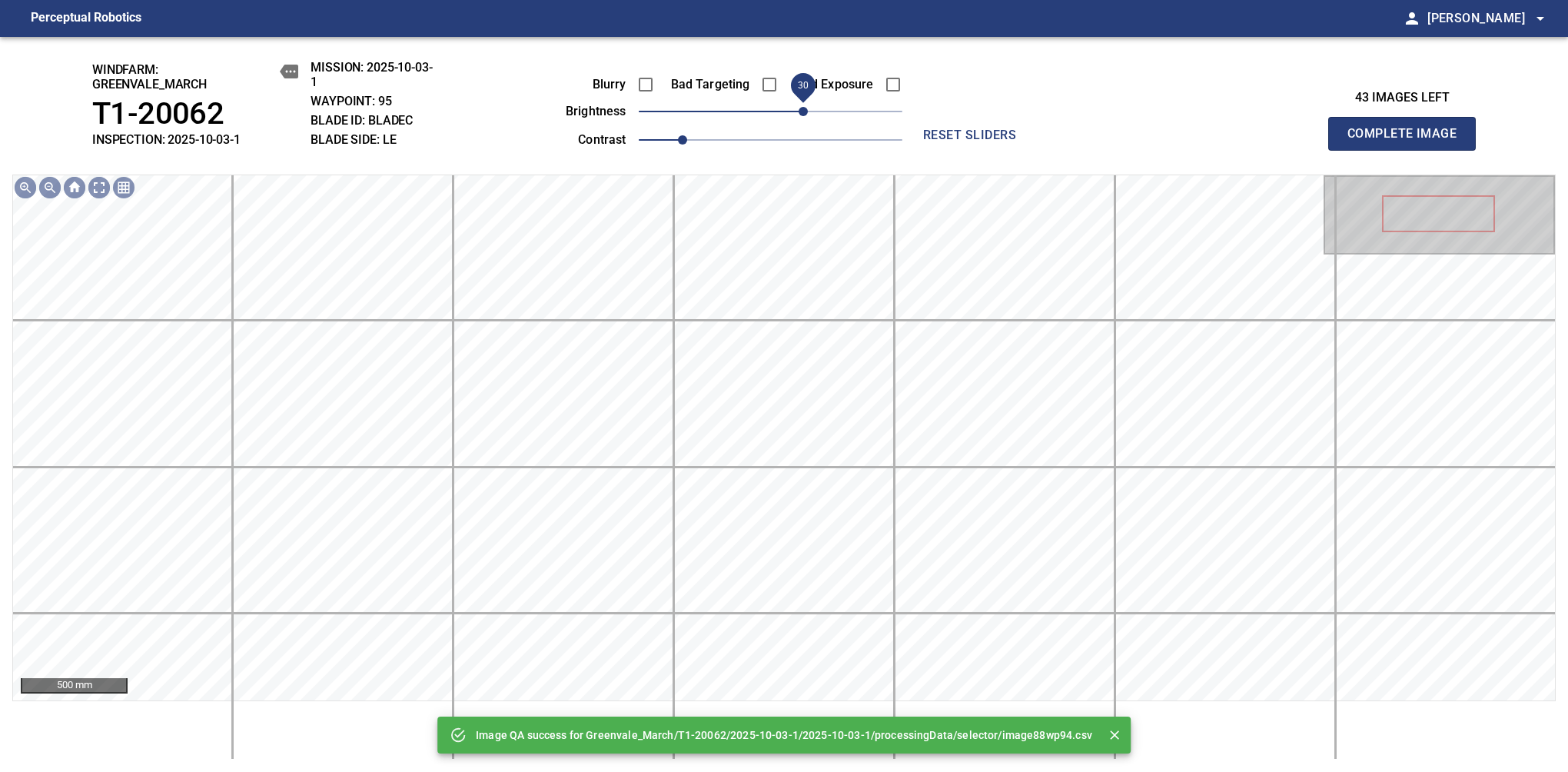
click at [806, 116] on span "30" at bounding box center [803, 111] width 10 height 10
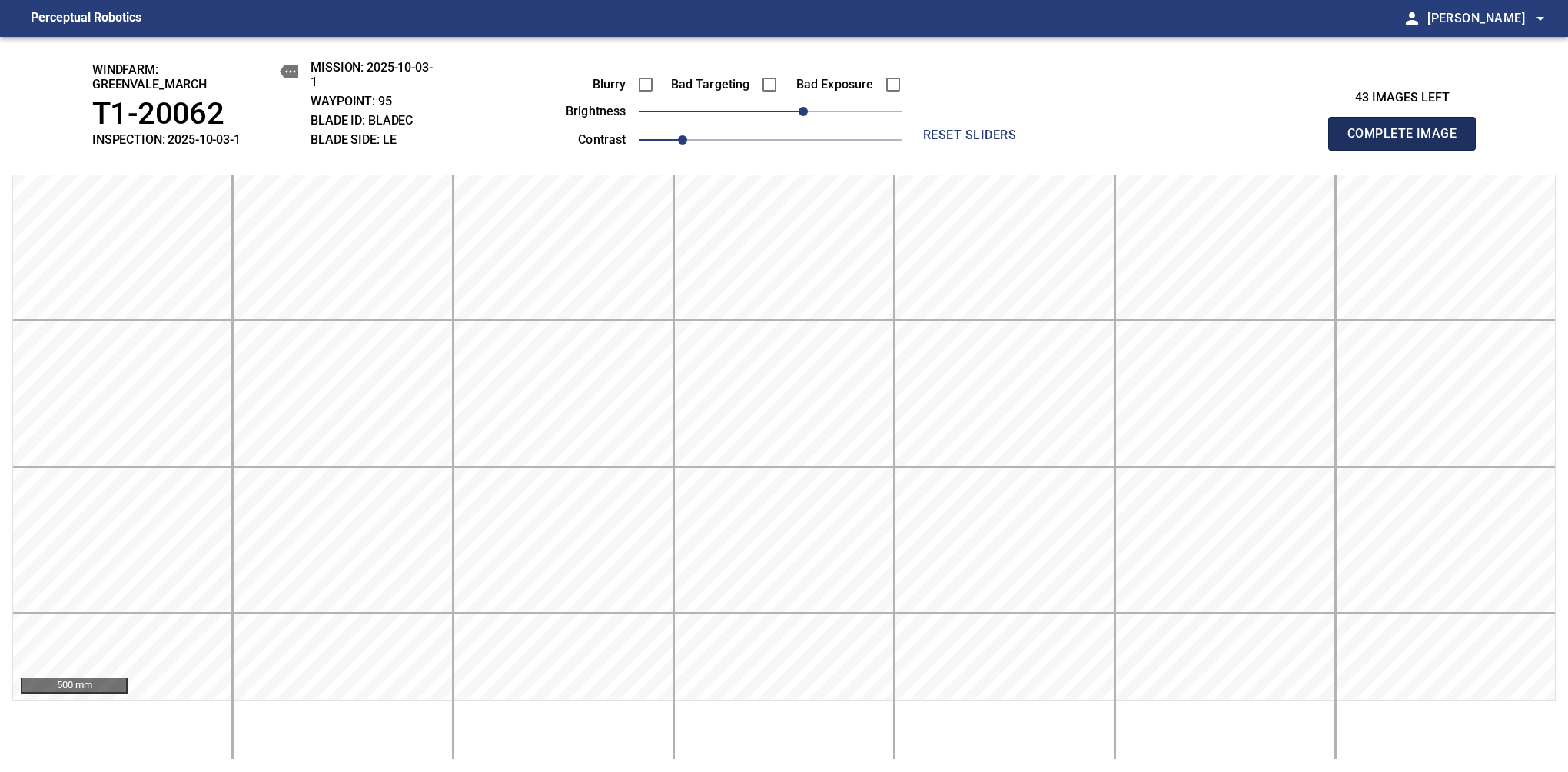
click at [1036, 141] on span "Complete Image" at bounding box center [1402, 133] width 114 height 22
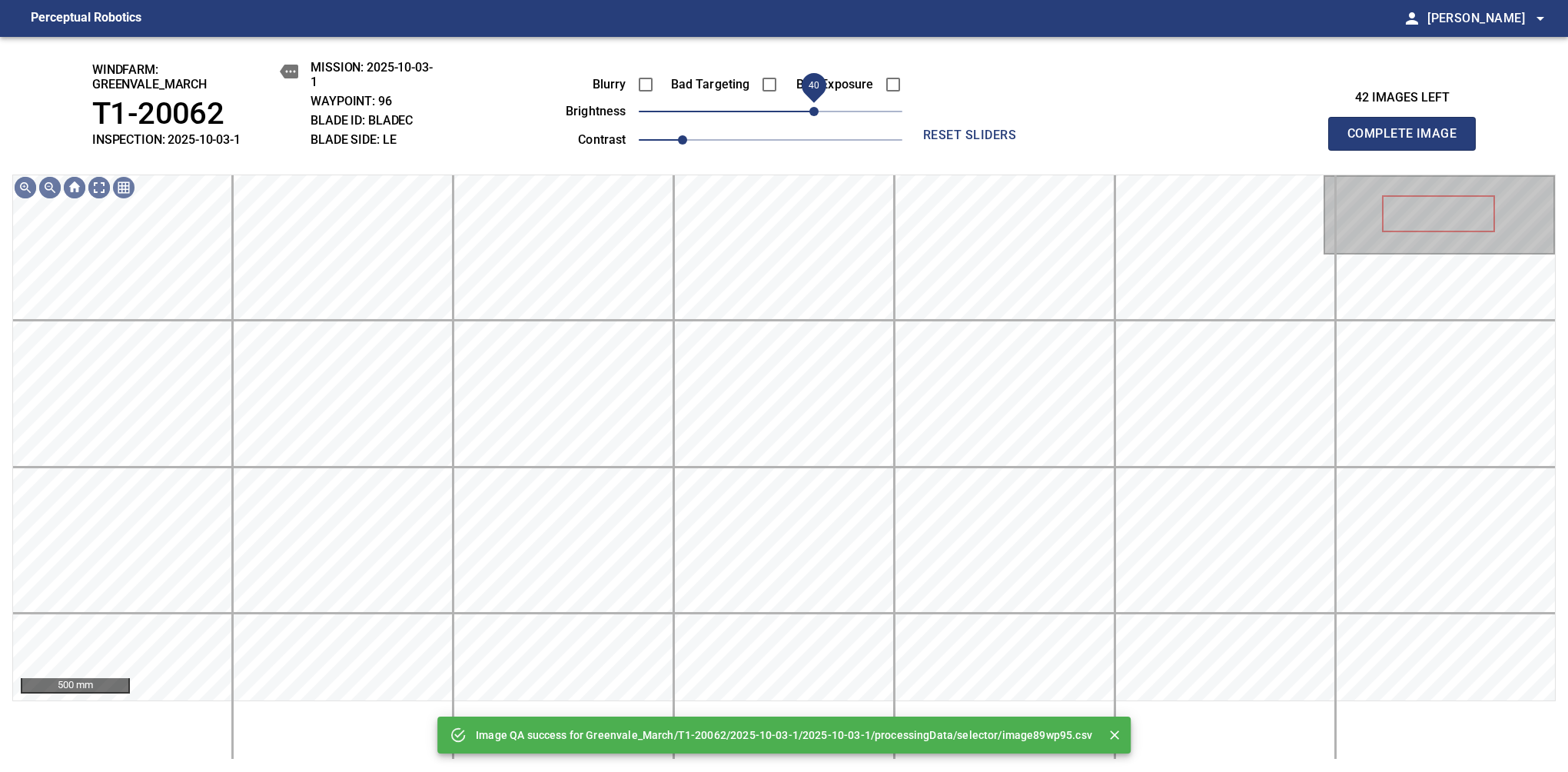
drag, startPoint x: 795, startPoint y: 115, endPoint x: 816, endPoint y: 114, distance: 21.0
click at [816, 114] on span "40" at bounding box center [770, 111] width 264 height 22
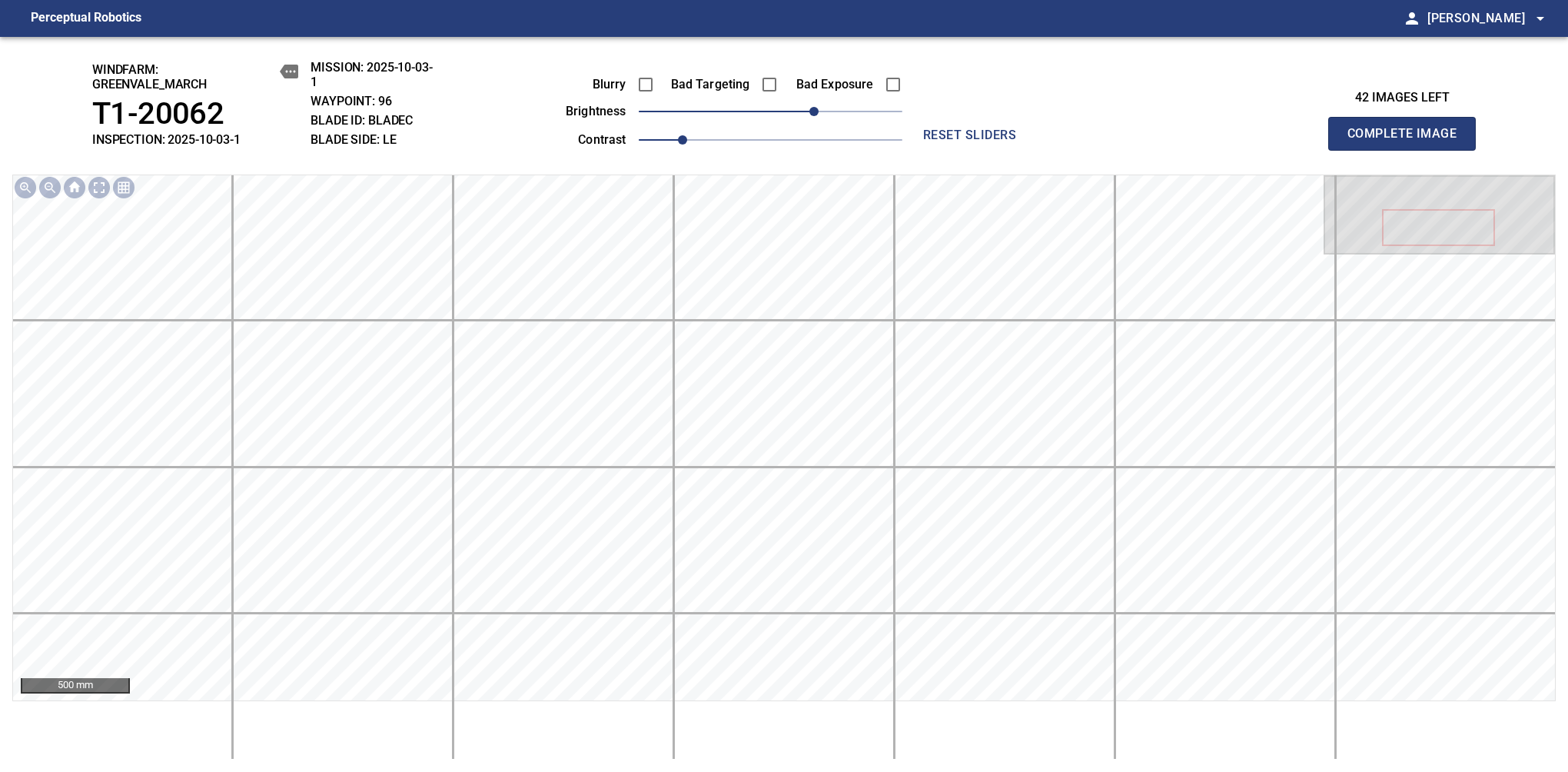
click at [1036, 141] on span "Complete Image" at bounding box center [1402, 133] width 114 height 22
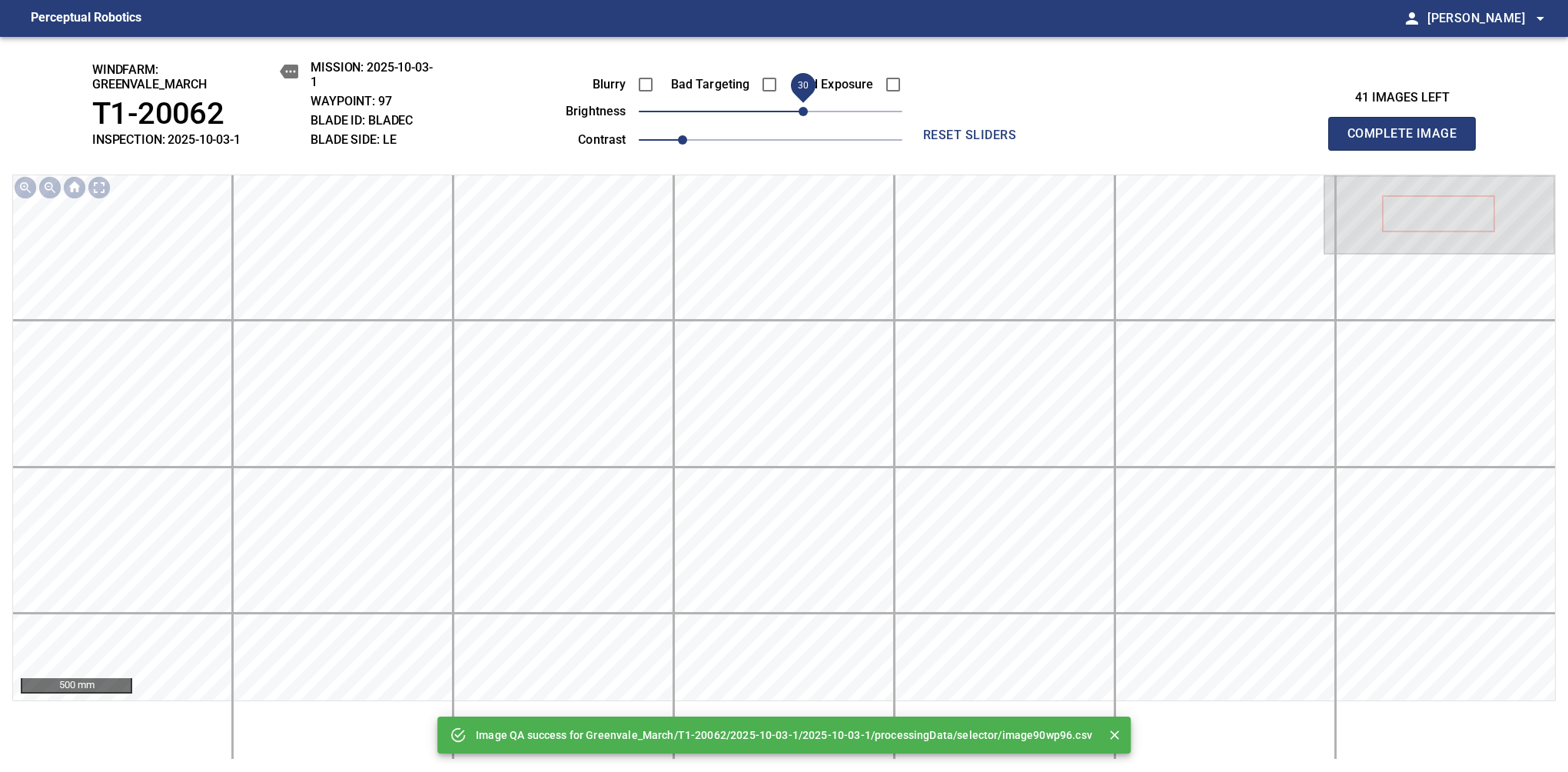
drag, startPoint x: 813, startPoint y: 117, endPoint x: 802, endPoint y: 117, distance: 11.0
click at [802, 117] on span "30" at bounding box center [770, 111] width 264 height 22
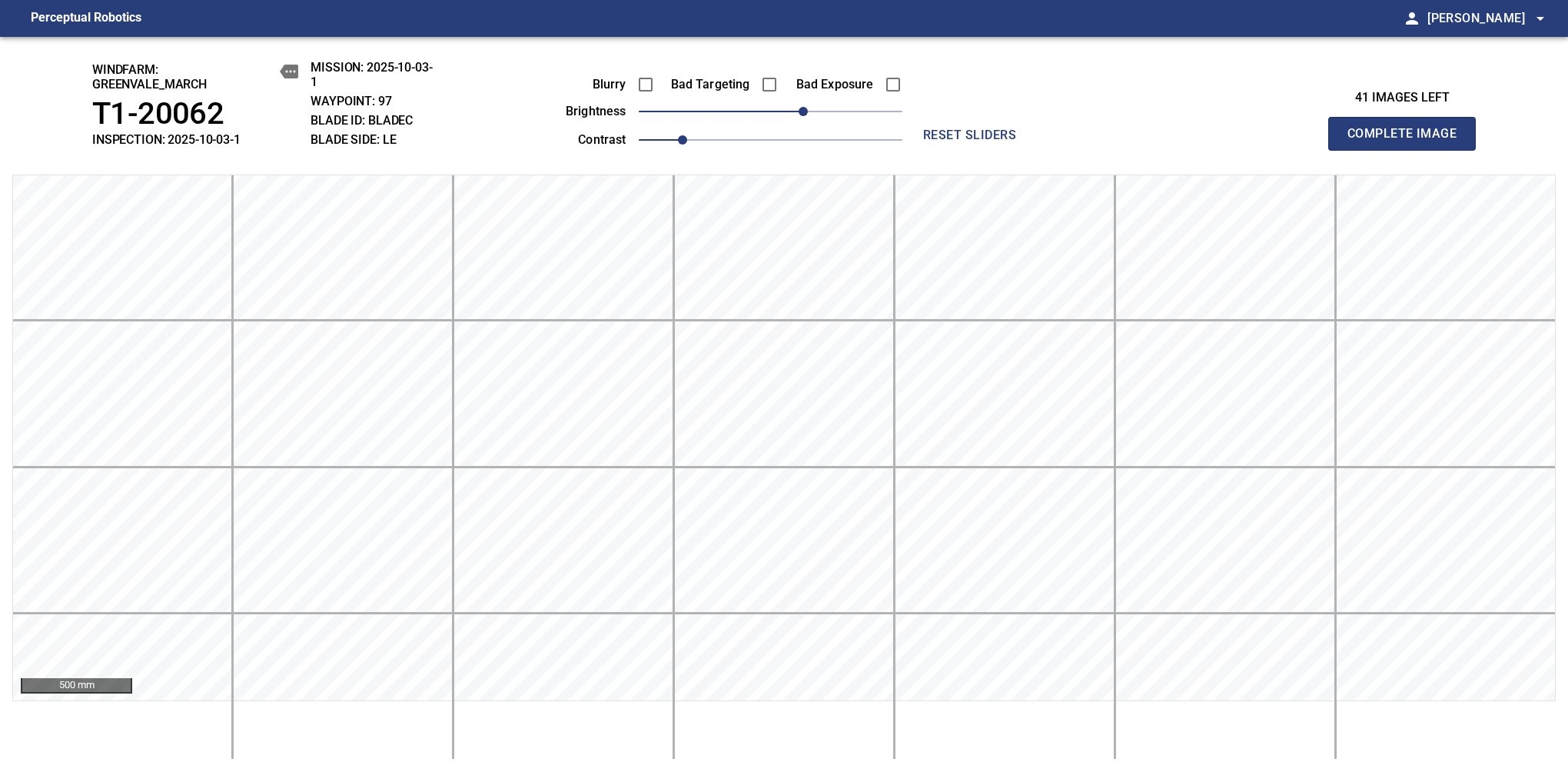
click at [1036, 141] on span "Complete Image" at bounding box center [1402, 133] width 114 height 22
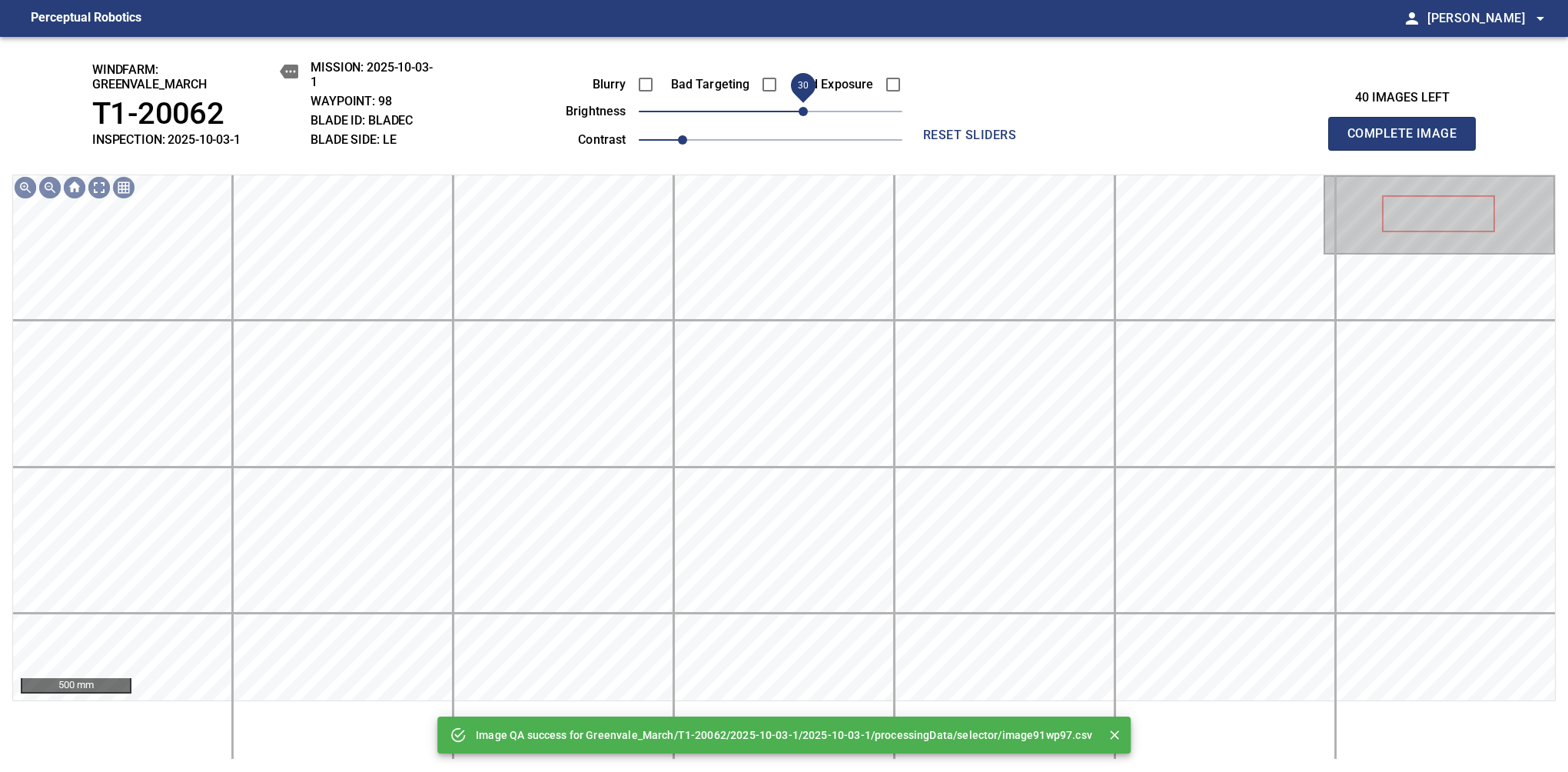
drag, startPoint x: 784, startPoint y: 114, endPoint x: 806, endPoint y: 111, distance: 22.2
click at [806, 111] on span "30" at bounding box center [803, 111] width 10 height 10
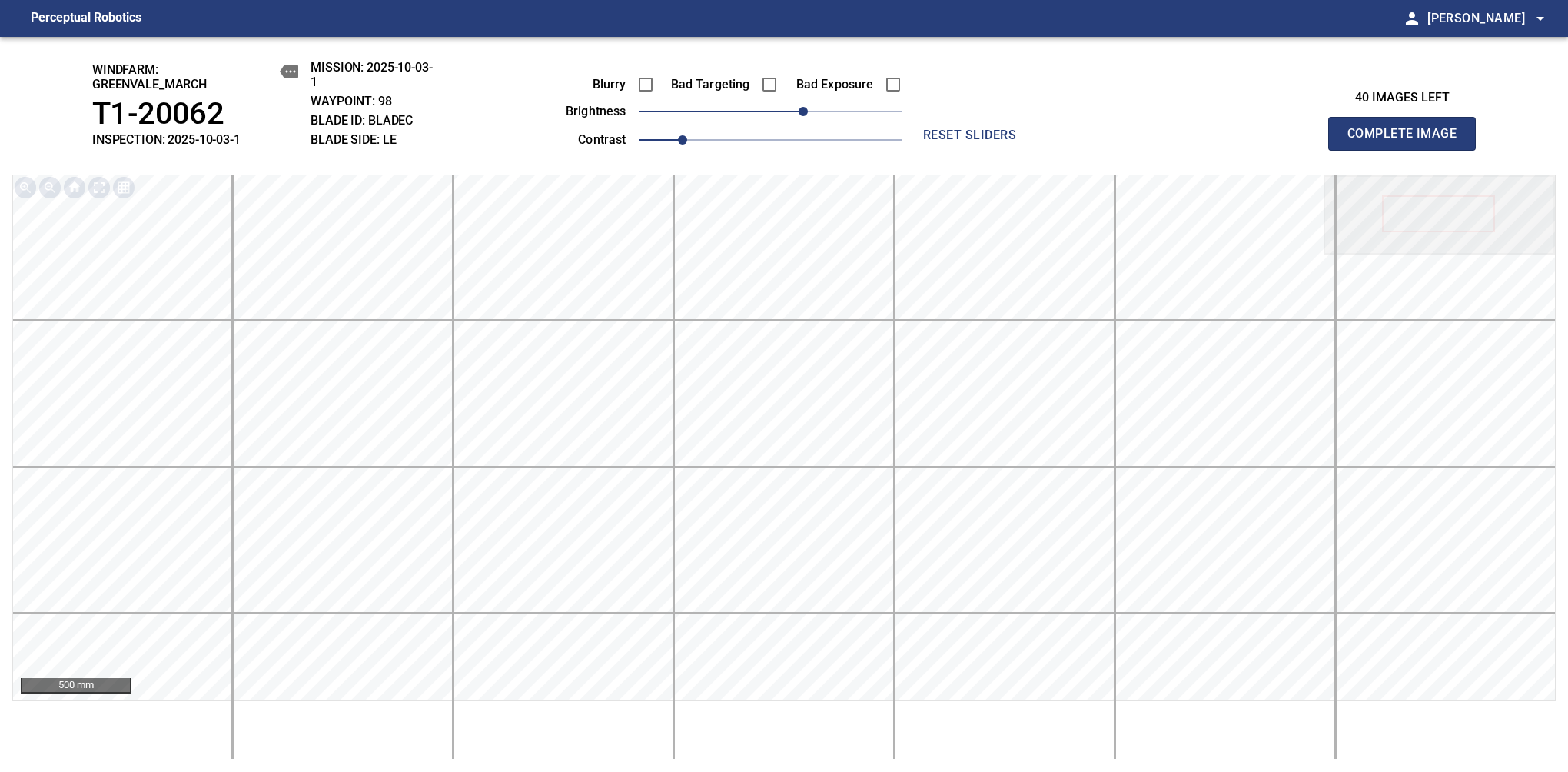
click at [1036, 141] on span "Complete Image" at bounding box center [1402, 133] width 114 height 22
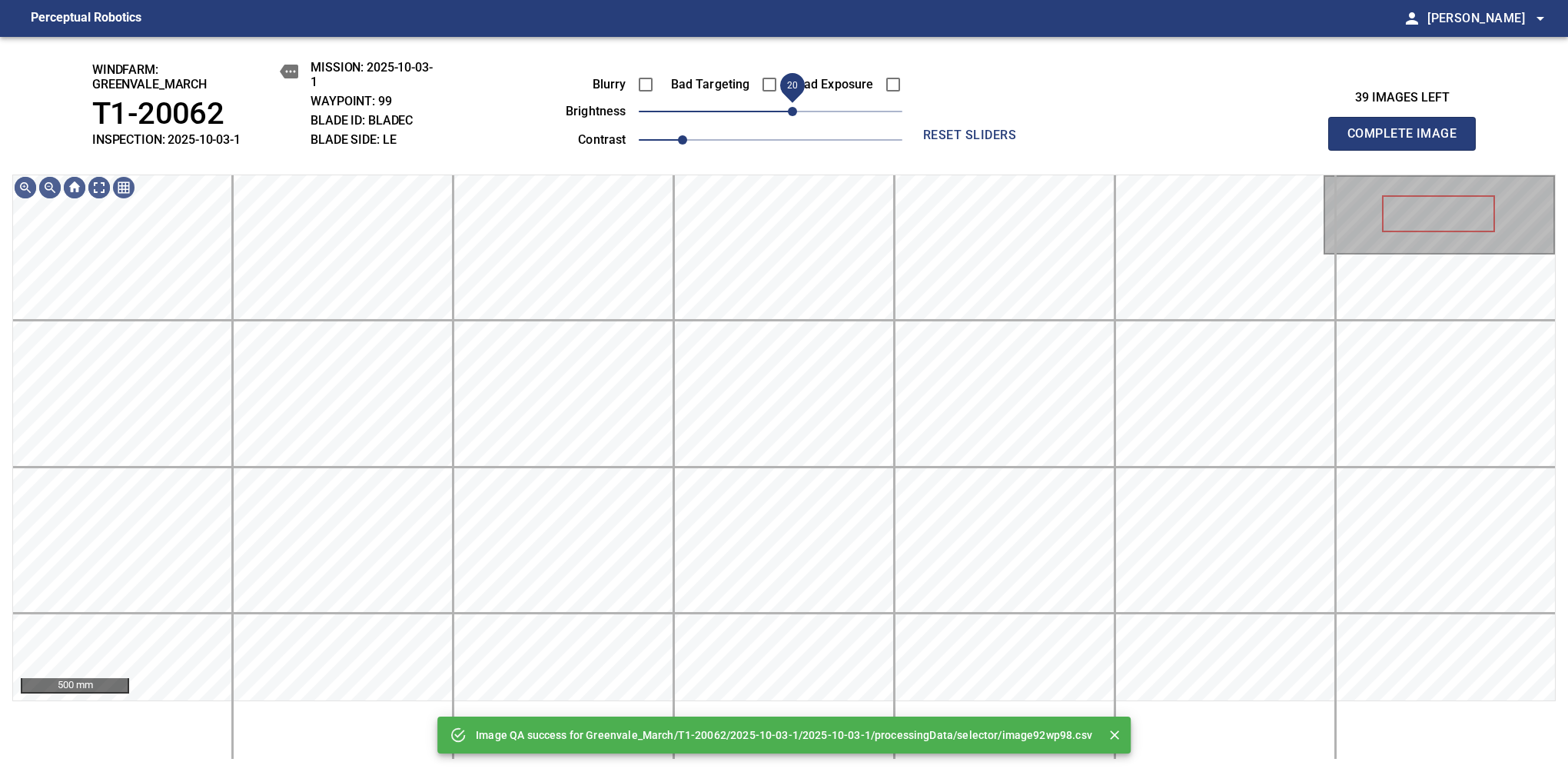
drag, startPoint x: 806, startPoint y: 111, endPoint x: 794, endPoint y: 117, distance: 13.4
click at [794, 117] on span "20" at bounding box center [770, 111] width 264 height 22
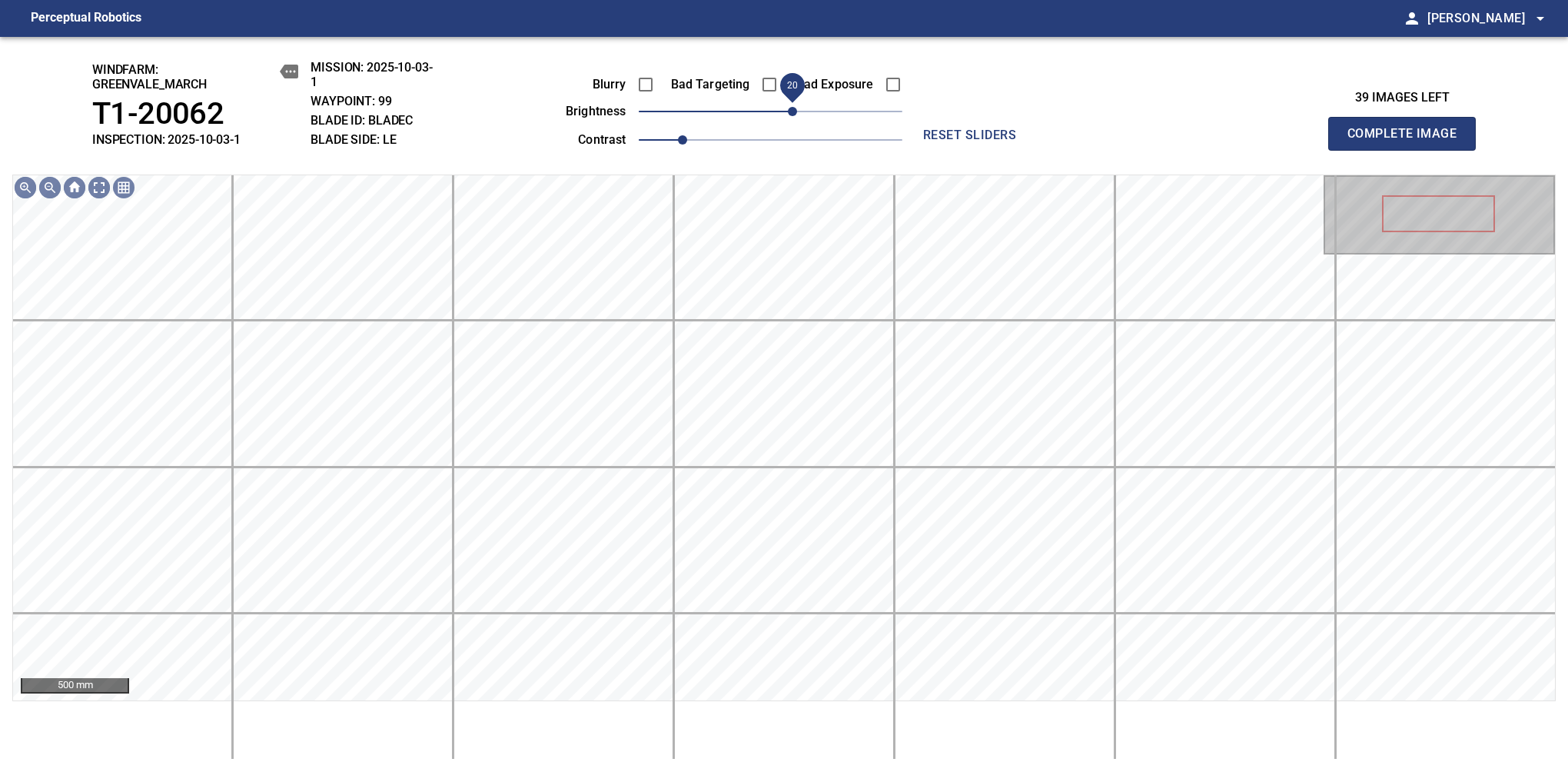
click at [1036, 141] on span "Complete Image" at bounding box center [1402, 133] width 114 height 22
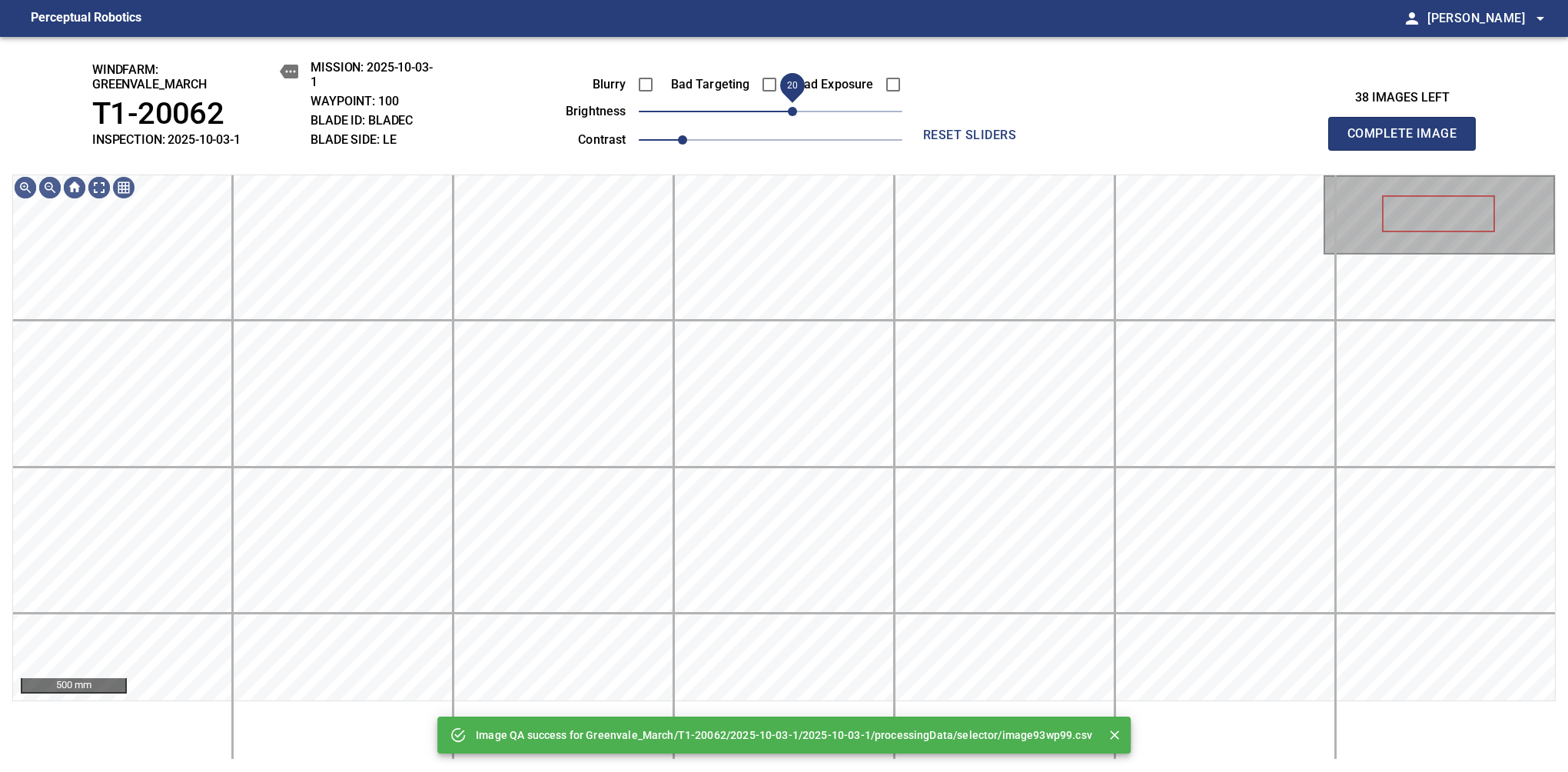
click at [797, 115] on span "20" at bounding box center [770, 111] width 264 height 22
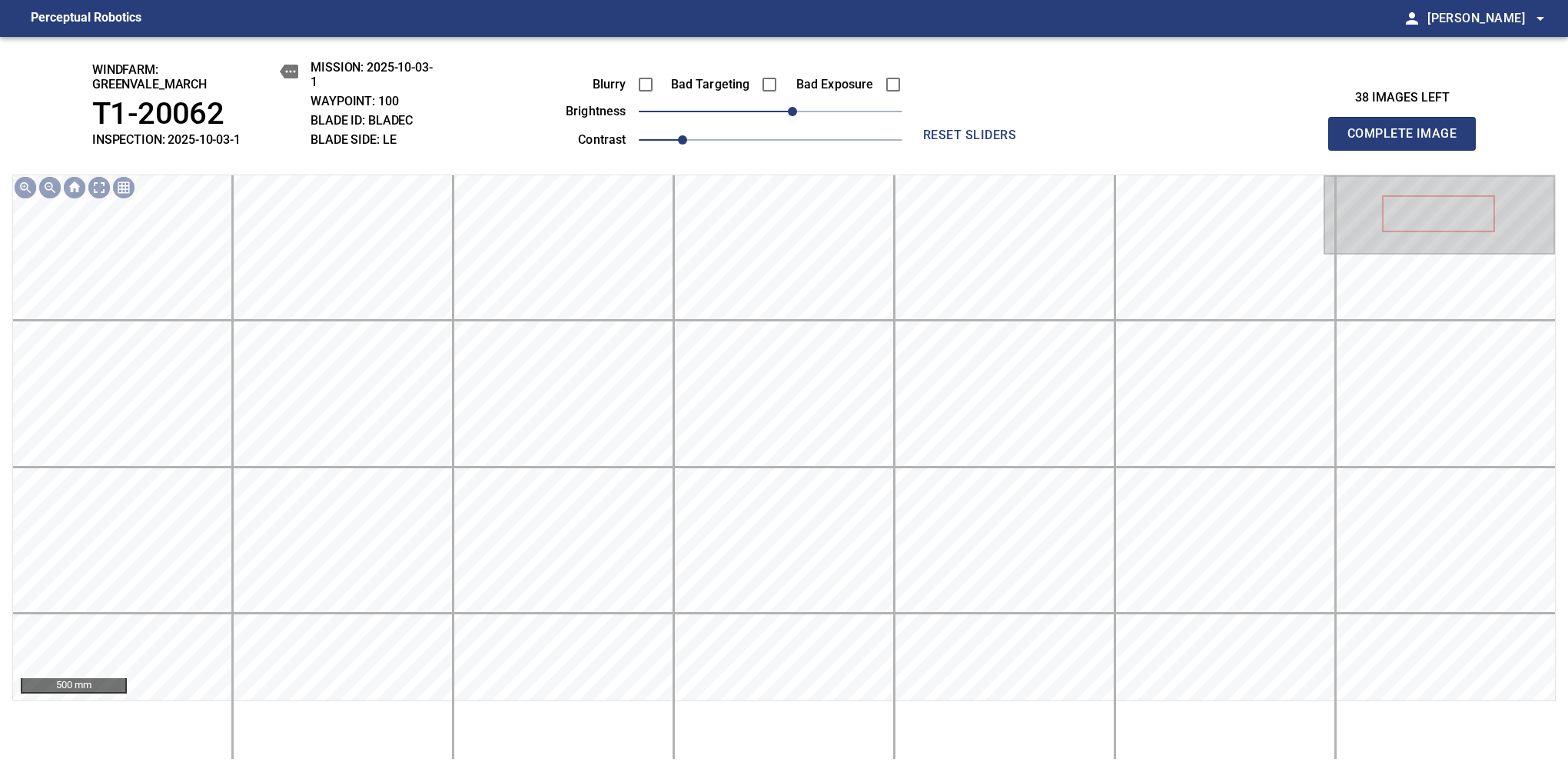
click at [1036, 141] on span "Complete Image" at bounding box center [1402, 133] width 114 height 22
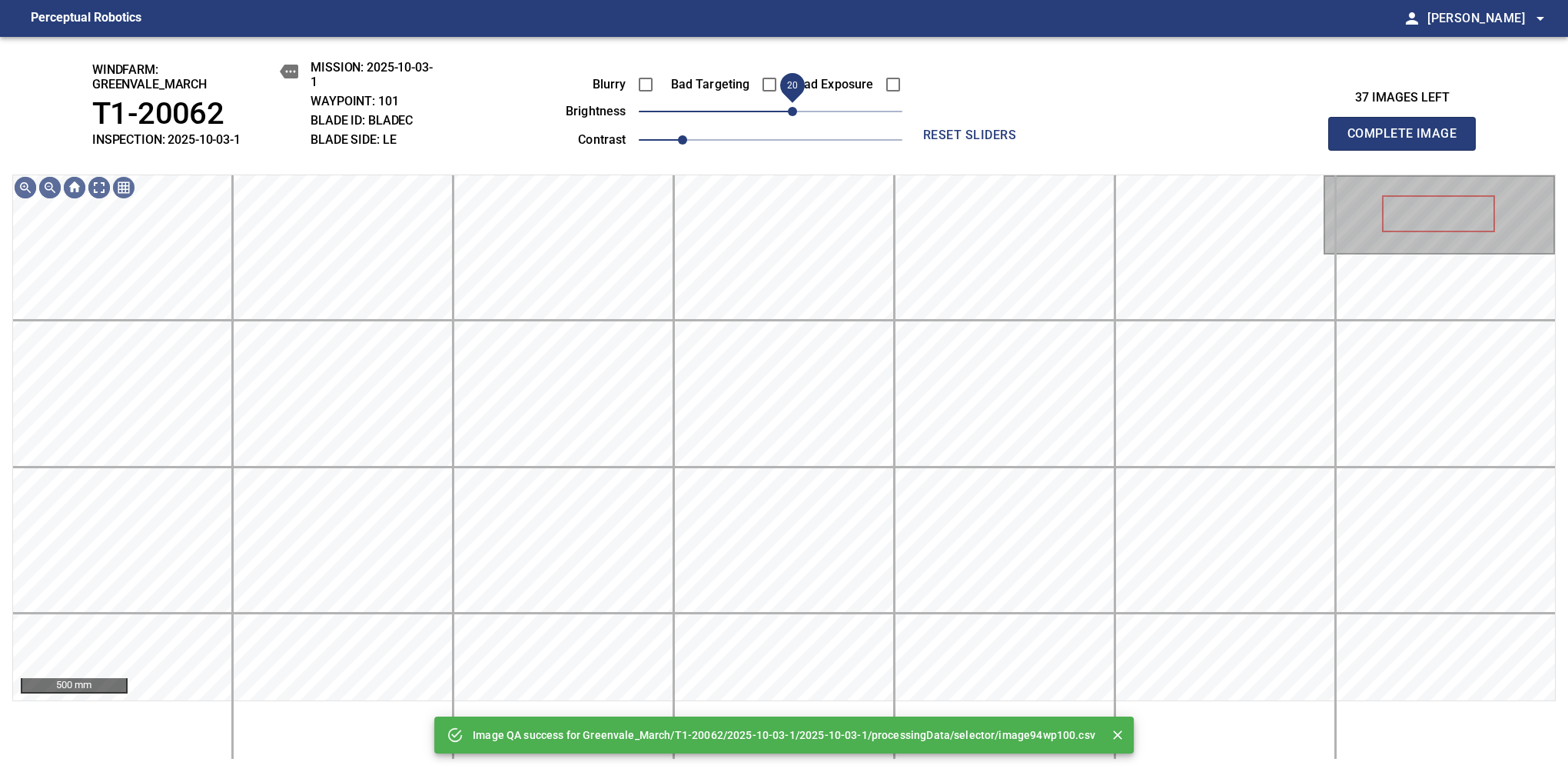
drag, startPoint x: 803, startPoint y: 114, endPoint x: 793, endPoint y: 117, distance: 10.4
click at [793, 117] on span "20" at bounding box center [770, 111] width 264 height 22
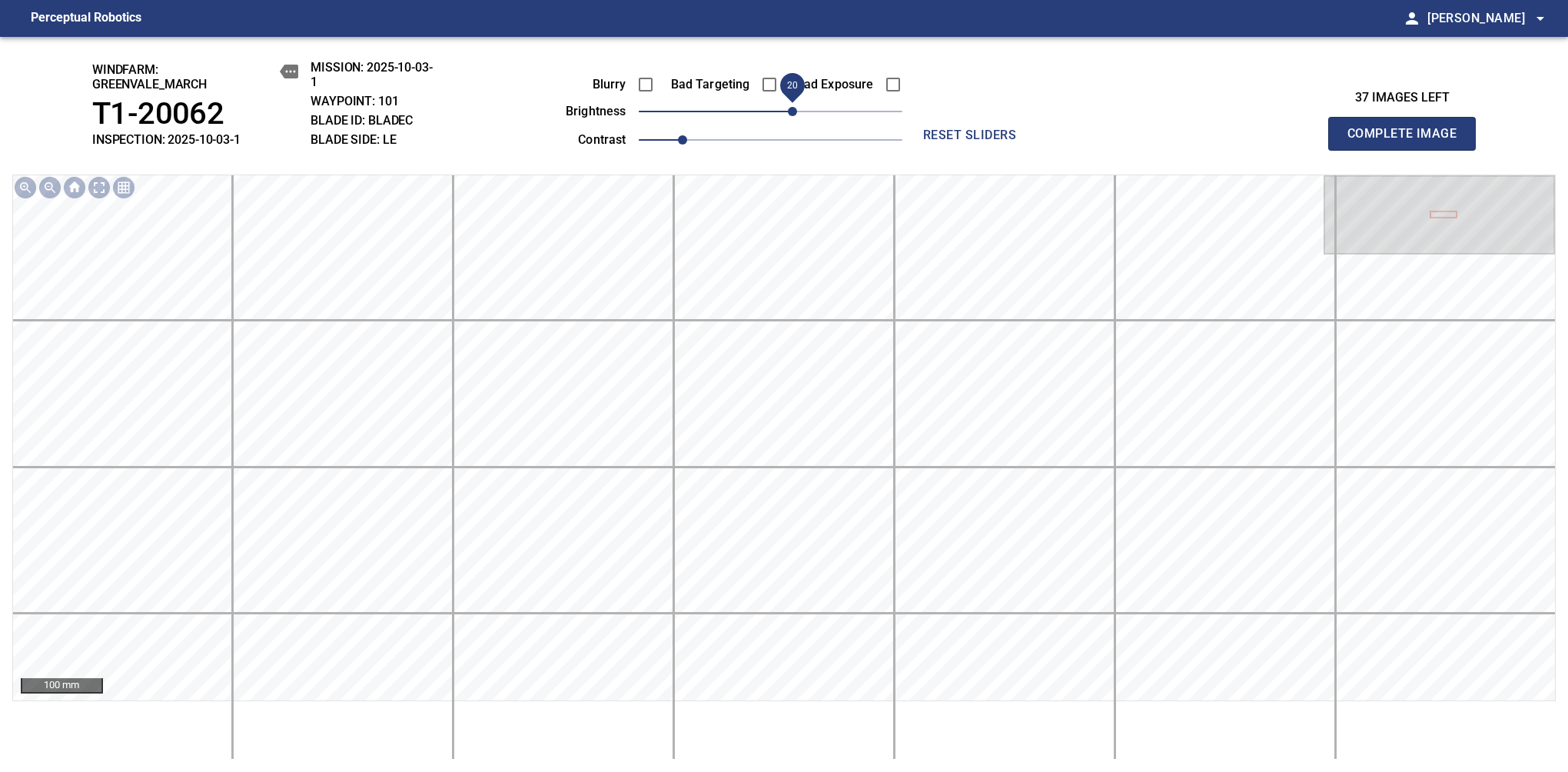
click at [1036, 141] on span "Complete Image" at bounding box center [1402, 133] width 114 height 22
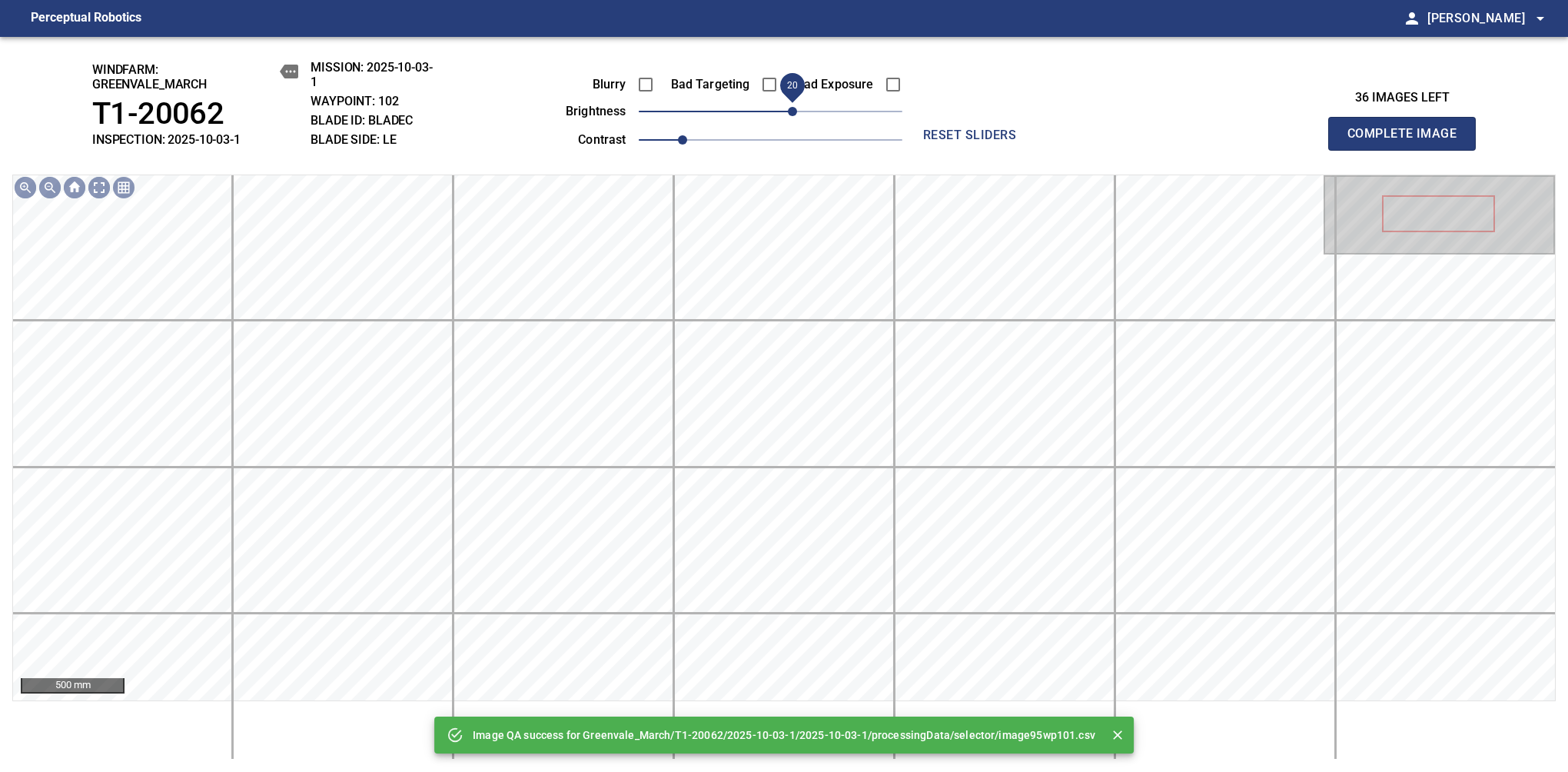
click at [794, 111] on span "20" at bounding box center [770, 111] width 264 height 22
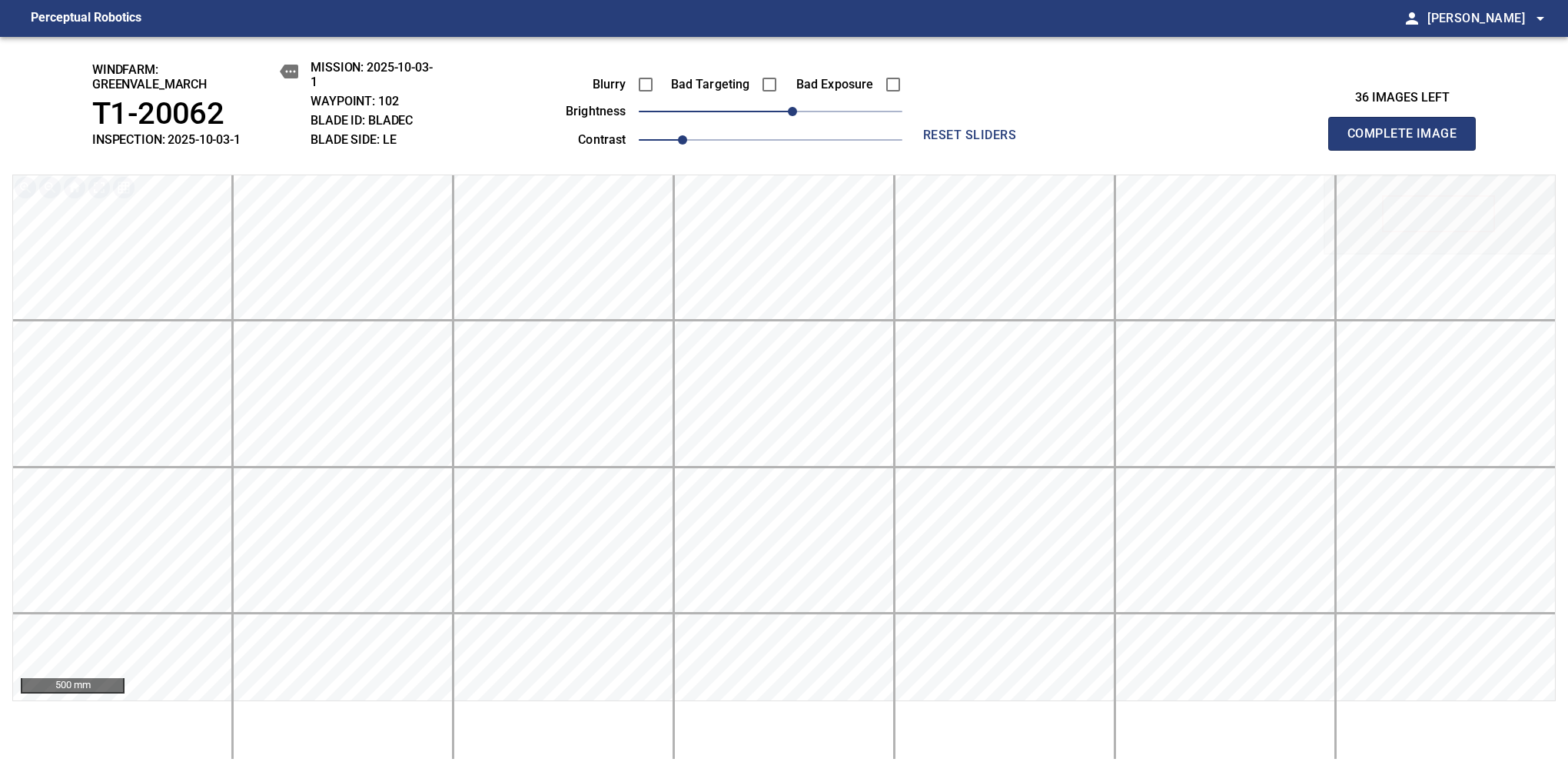
click at [1036, 141] on span "Complete Image" at bounding box center [1402, 133] width 114 height 22
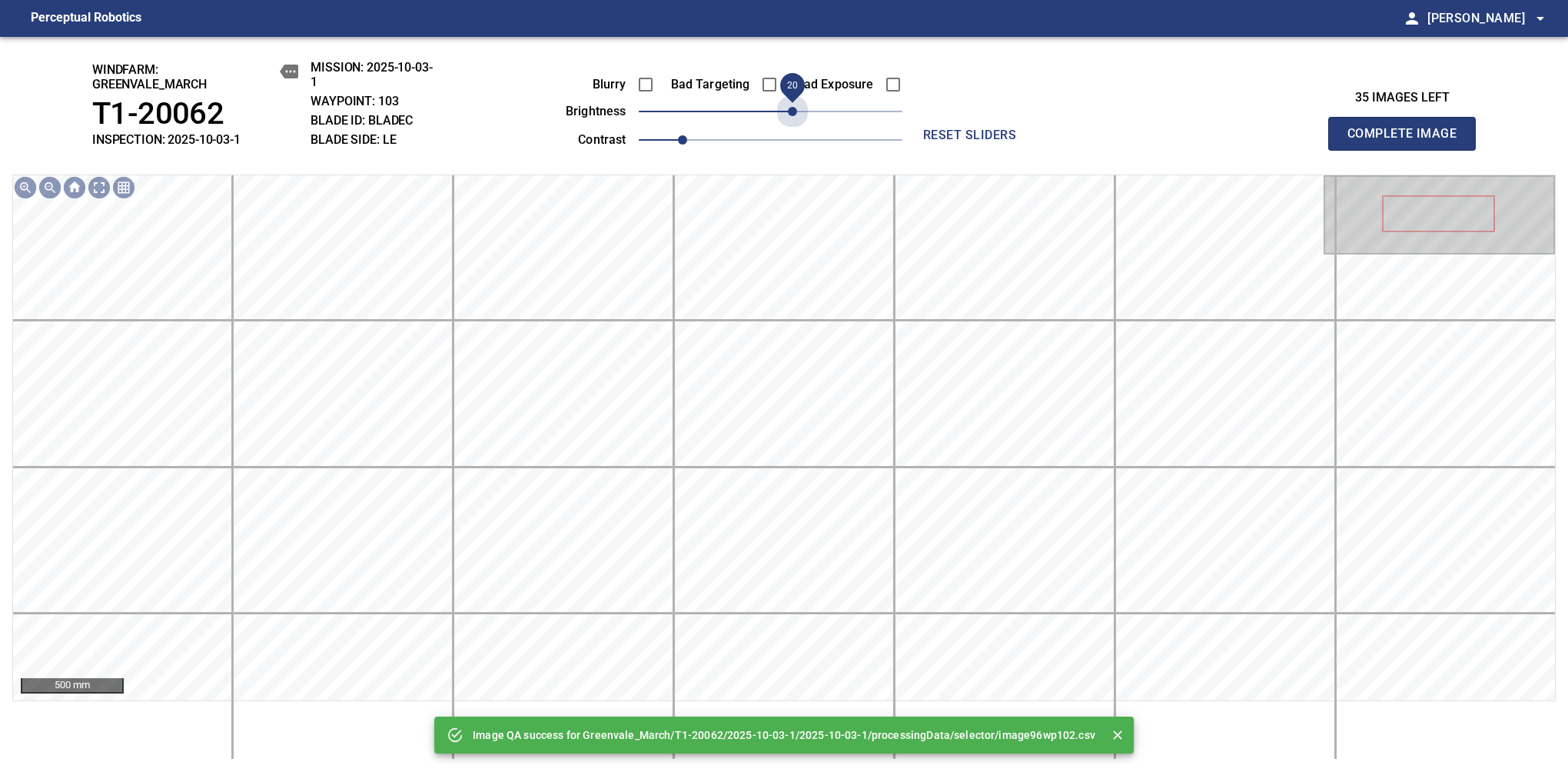
click at [794, 111] on span "20" at bounding box center [770, 111] width 264 height 22
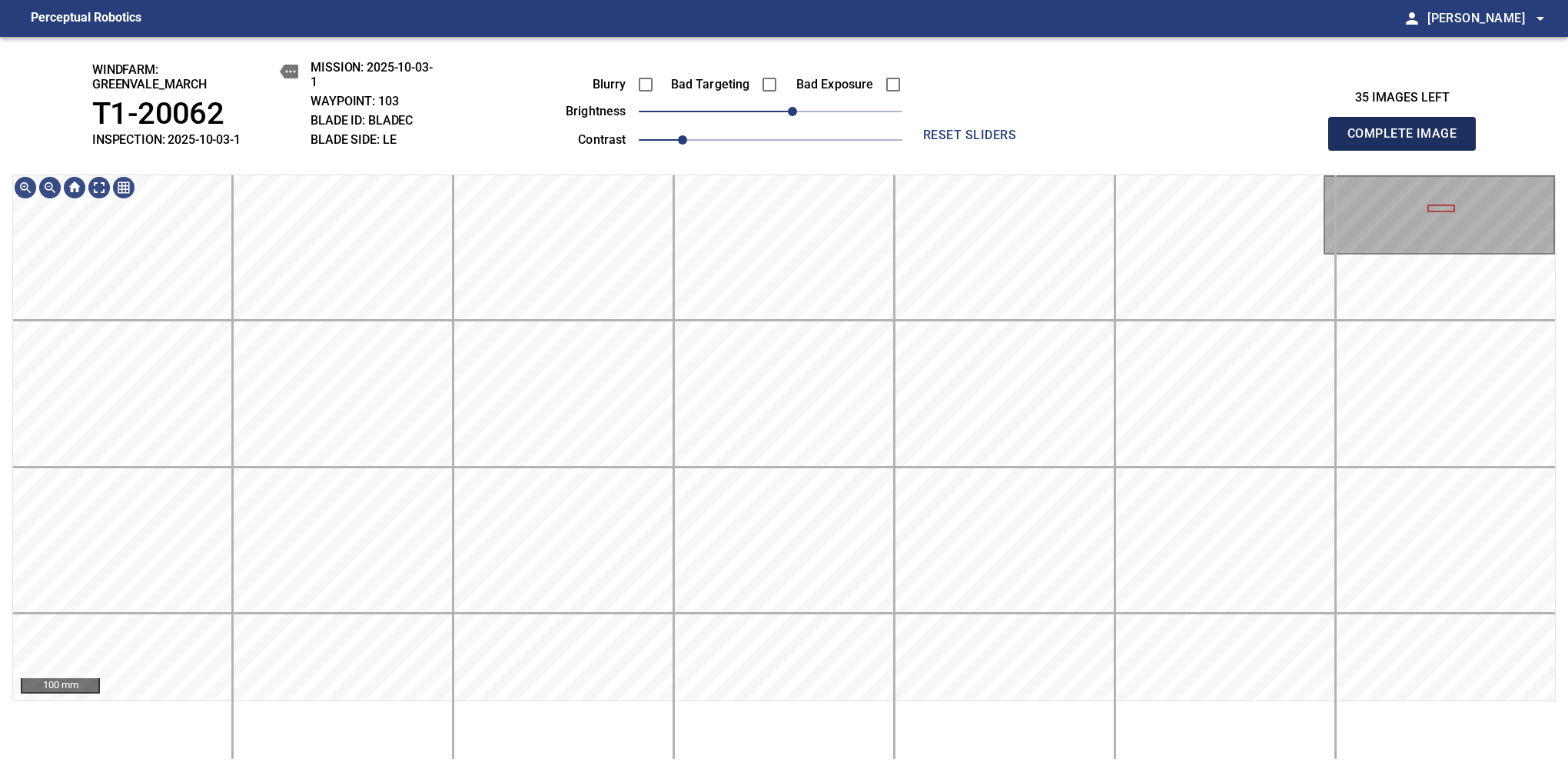
click at [1036, 141] on span "Complete Image" at bounding box center [1402, 133] width 114 height 22
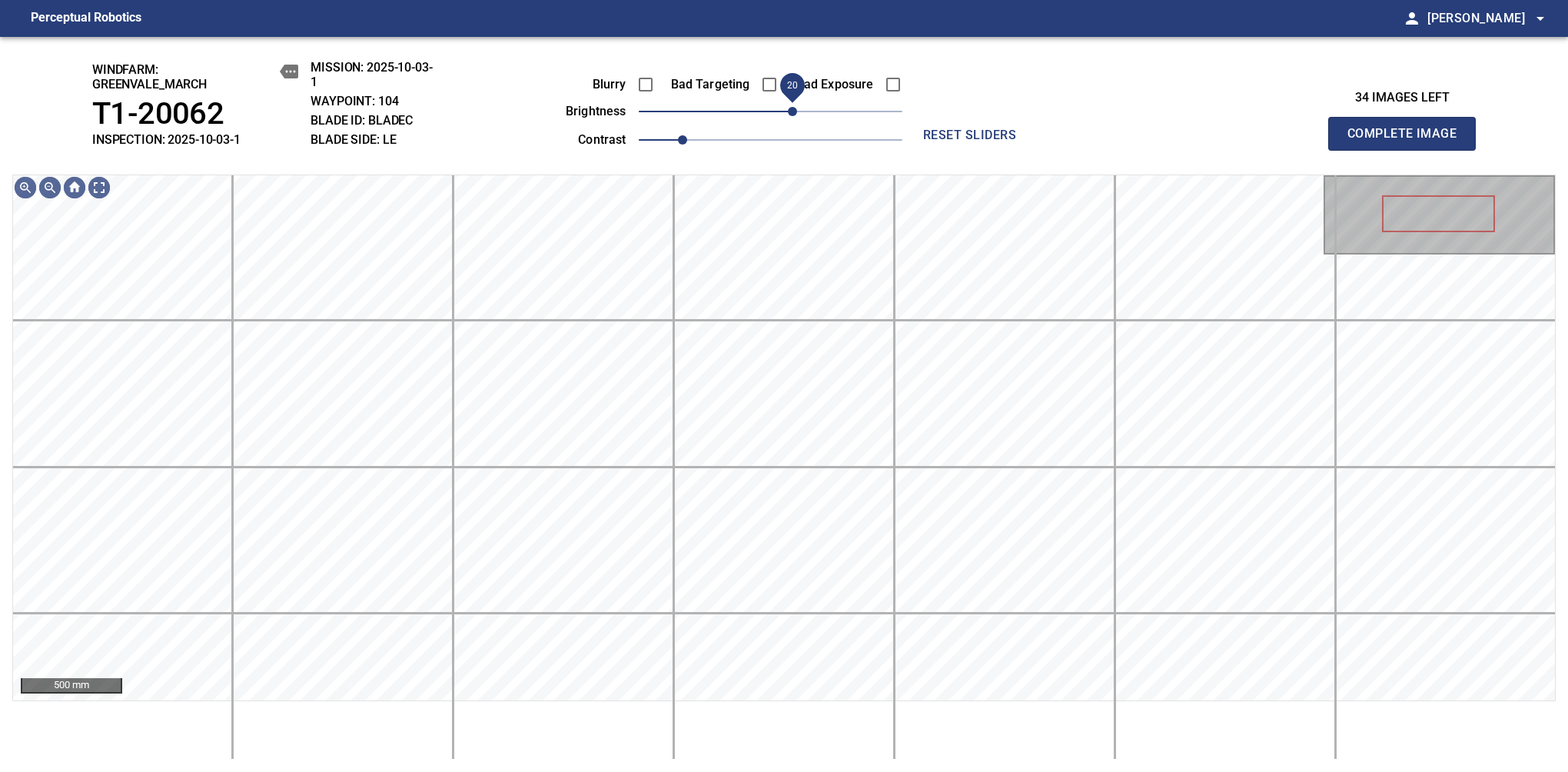
drag, startPoint x: 785, startPoint y: 114, endPoint x: 795, endPoint y: 114, distance: 10.0
click at [795, 114] on span "20" at bounding box center [792, 111] width 10 height 10
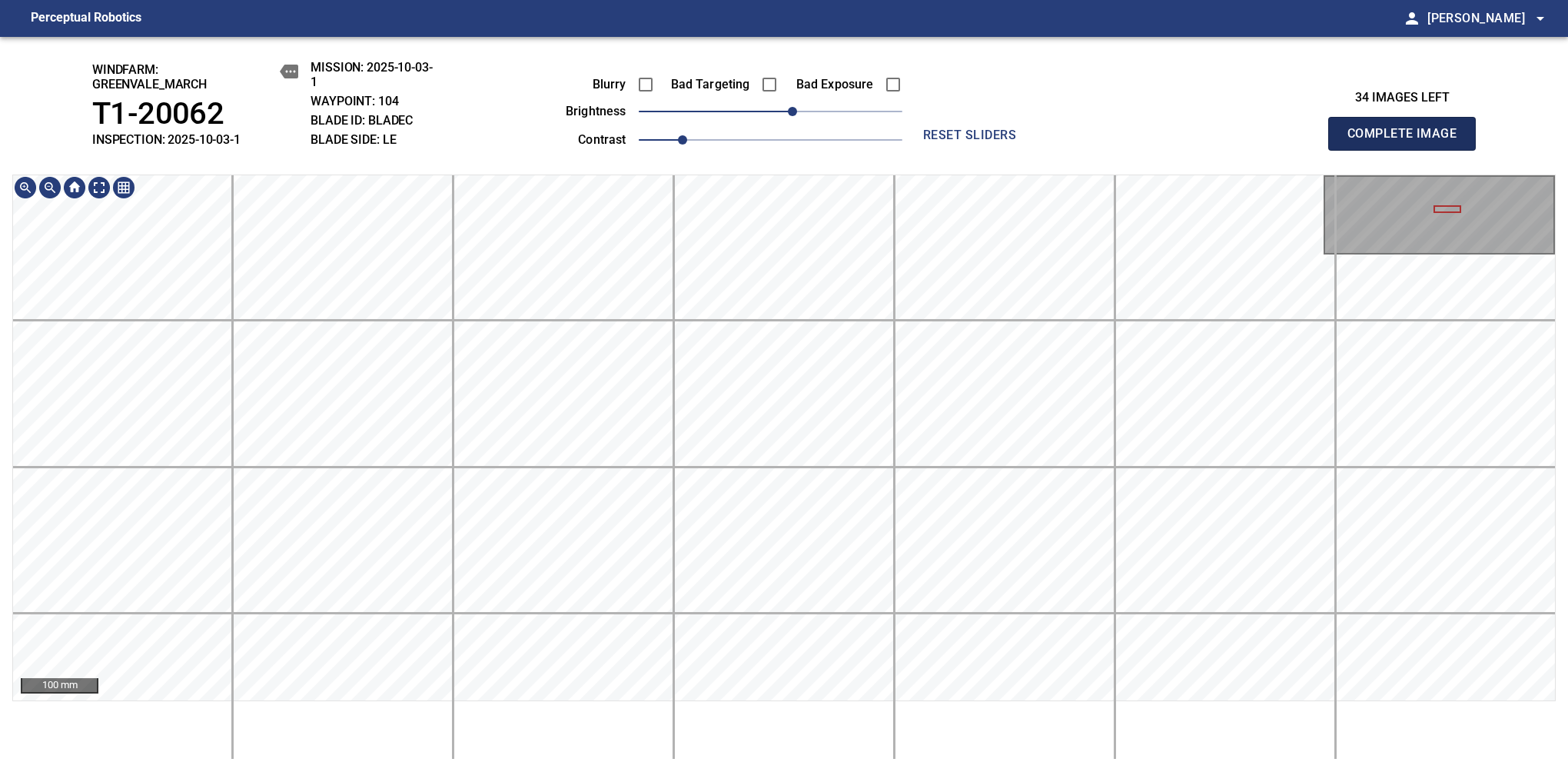
click at [1036, 141] on span "Complete Image" at bounding box center [1402, 133] width 114 height 22
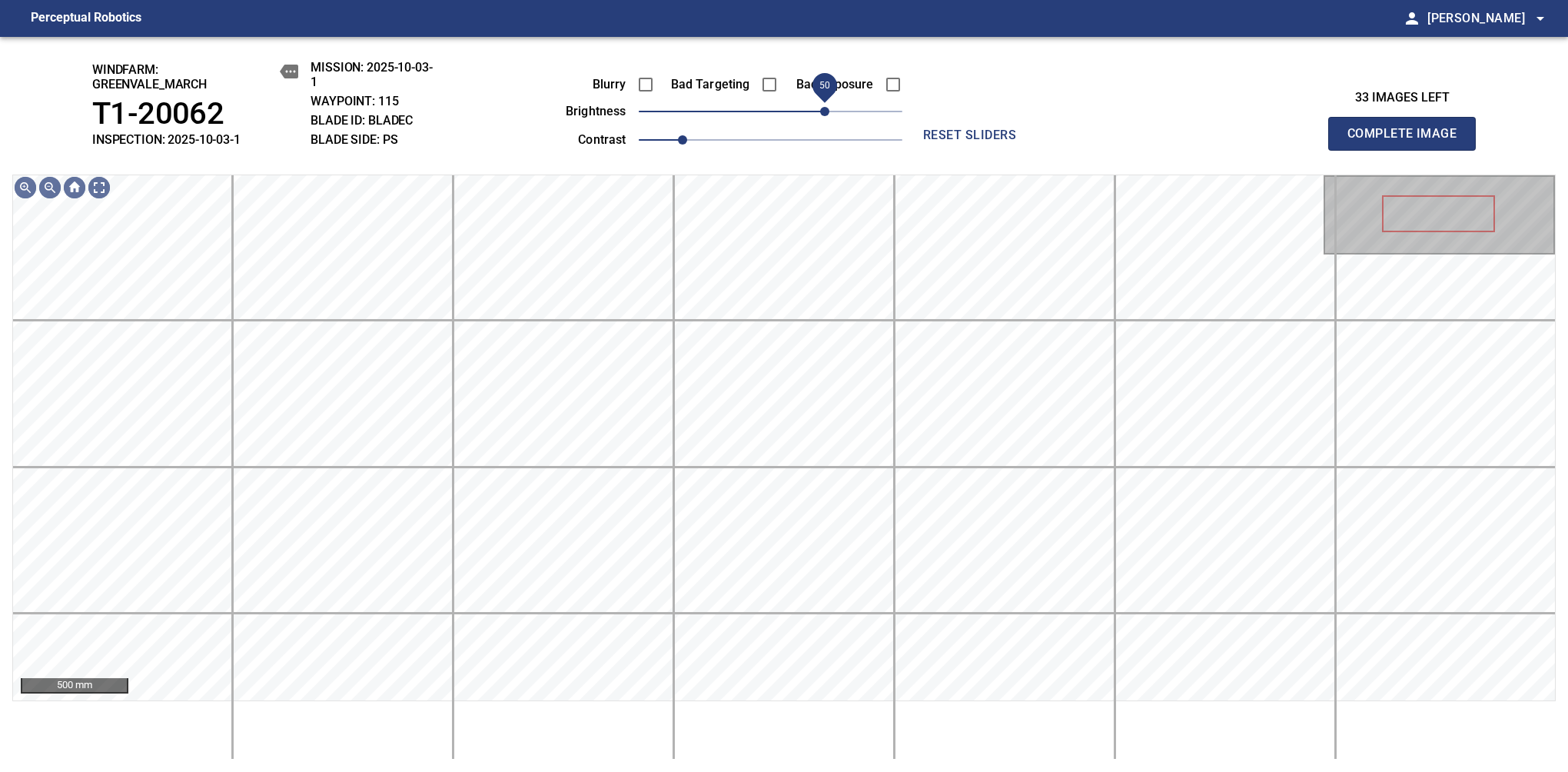
drag, startPoint x: 773, startPoint y: 118, endPoint x: 827, endPoint y: 119, distance: 54.0
click at [827, 116] on span "50" at bounding box center [824, 111] width 10 height 10
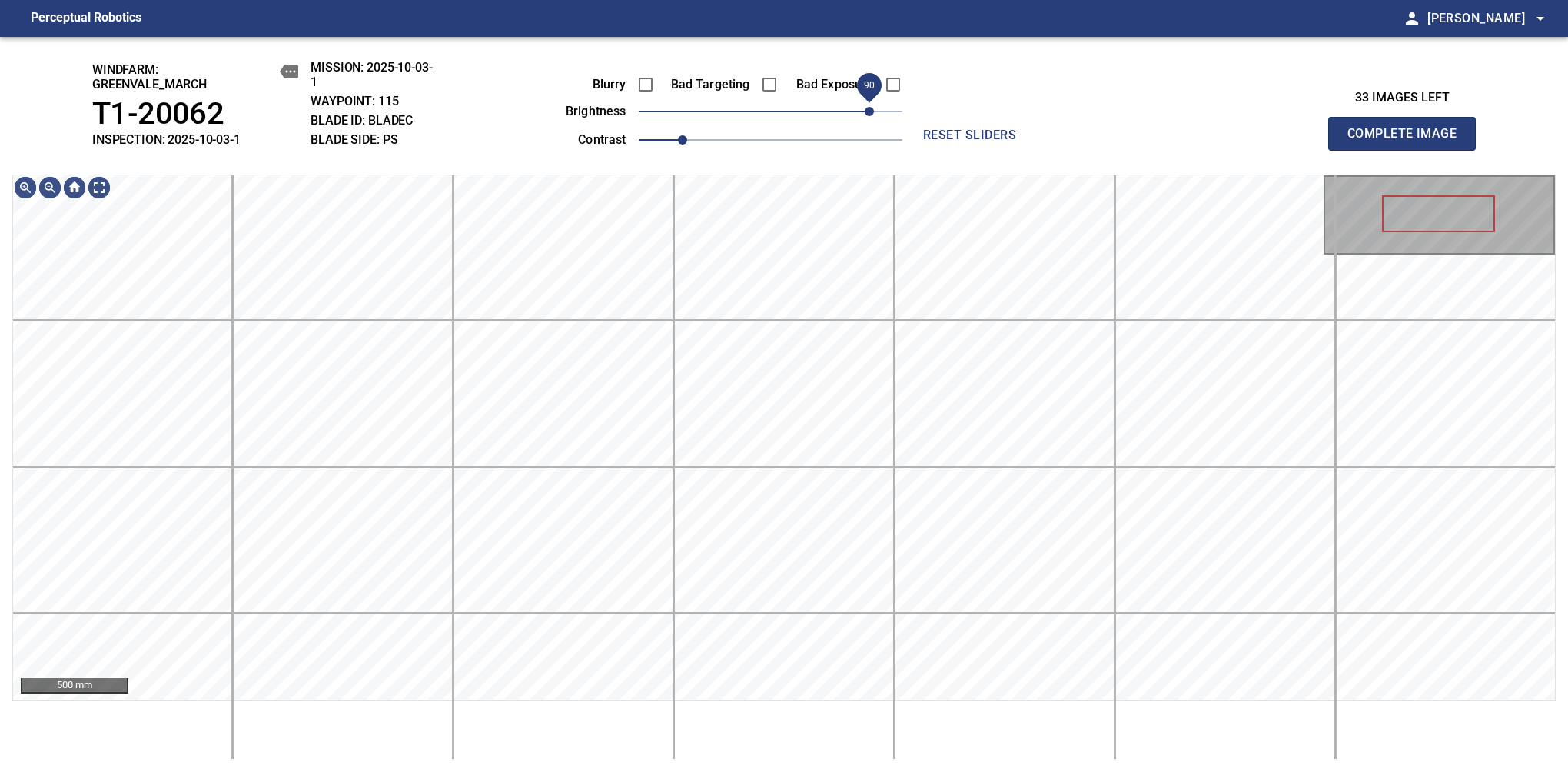
click at [866, 111] on span "90" at bounding box center [869, 111] width 10 height 10
click at [877, 107] on span "100" at bounding box center [880, 111] width 10 height 10
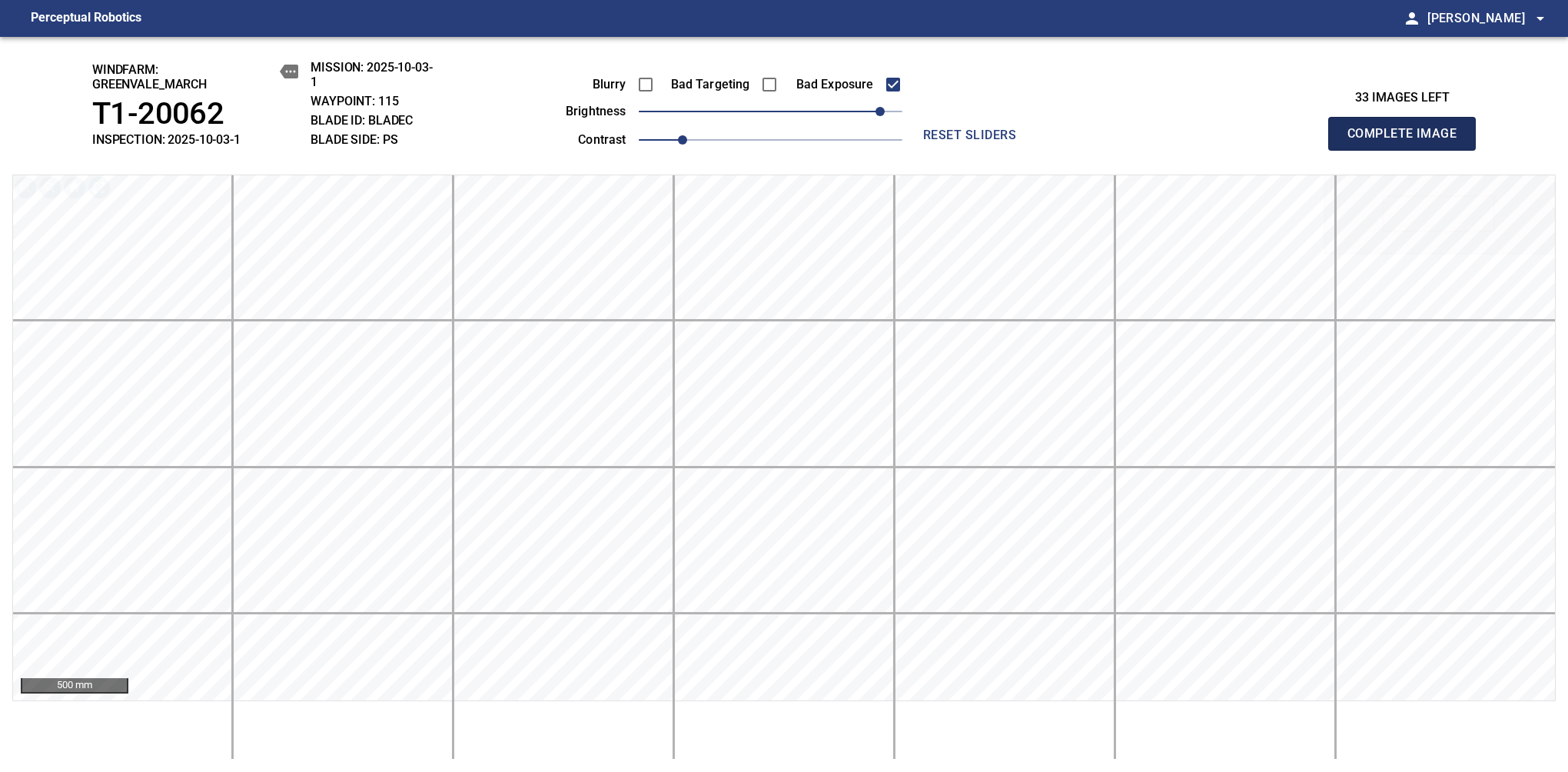
click at [1036, 141] on span "Complete Image" at bounding box center [1402, 133] width 114 height 22
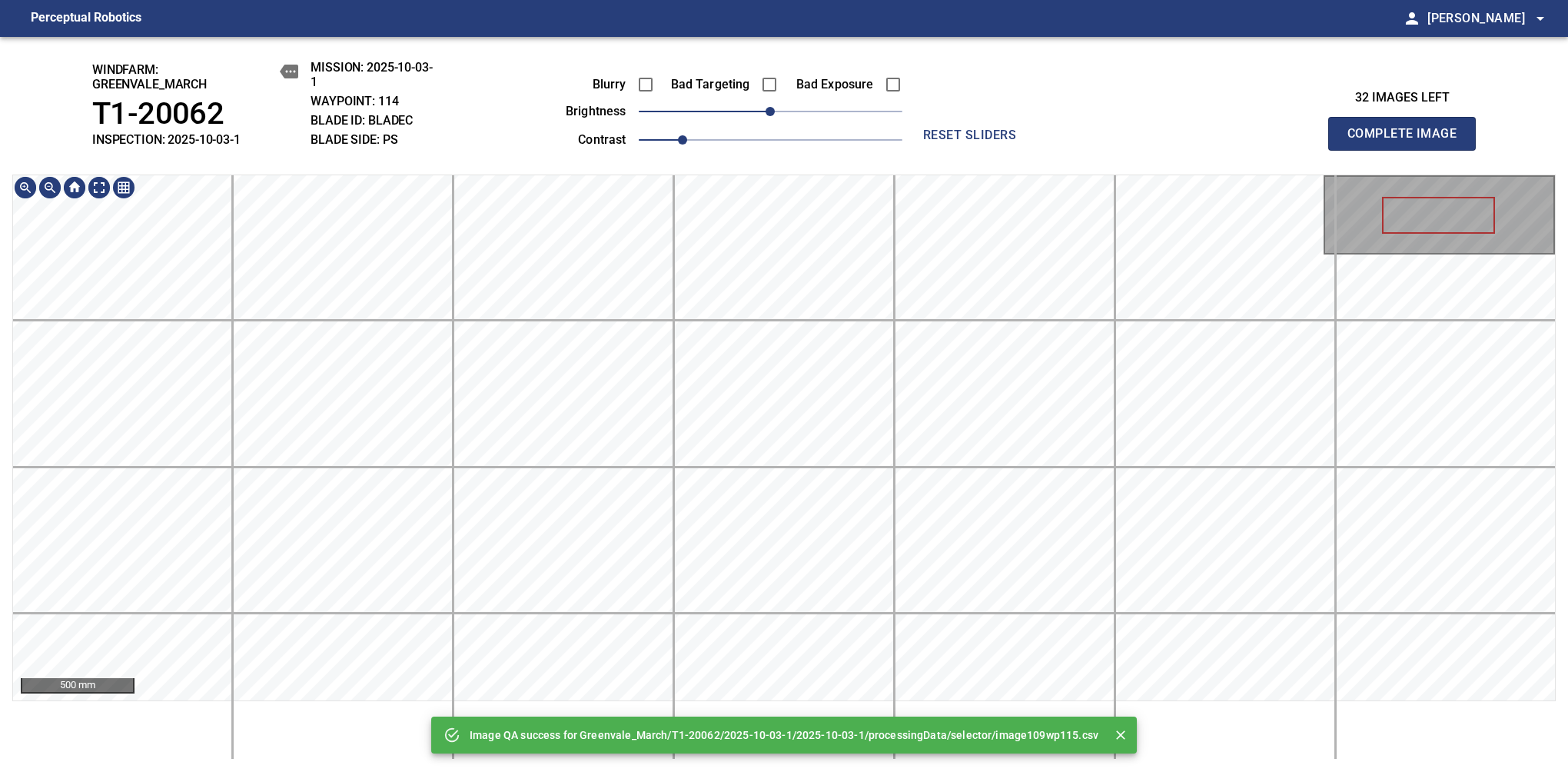
click at [844, 66] on div "Image QA success for Greenvale_March/T1-20062/2025-10-03-1/2025-10-03-1/process…" at bounding box center [784, 404] width 1568 height 735
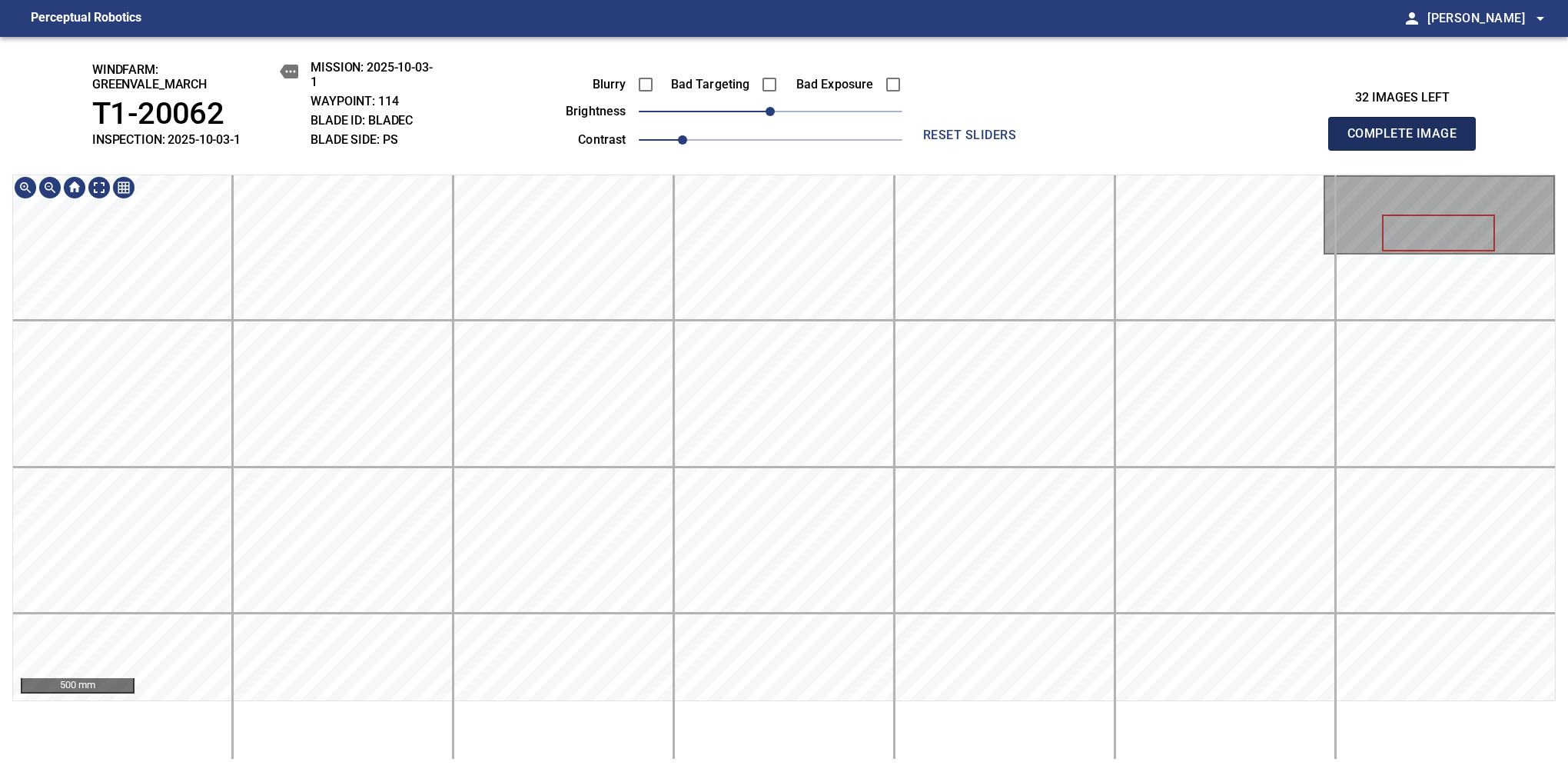
click at [1036, 141] on span "Complete Image" at bounding box center [1402, 133] width 114 height 22
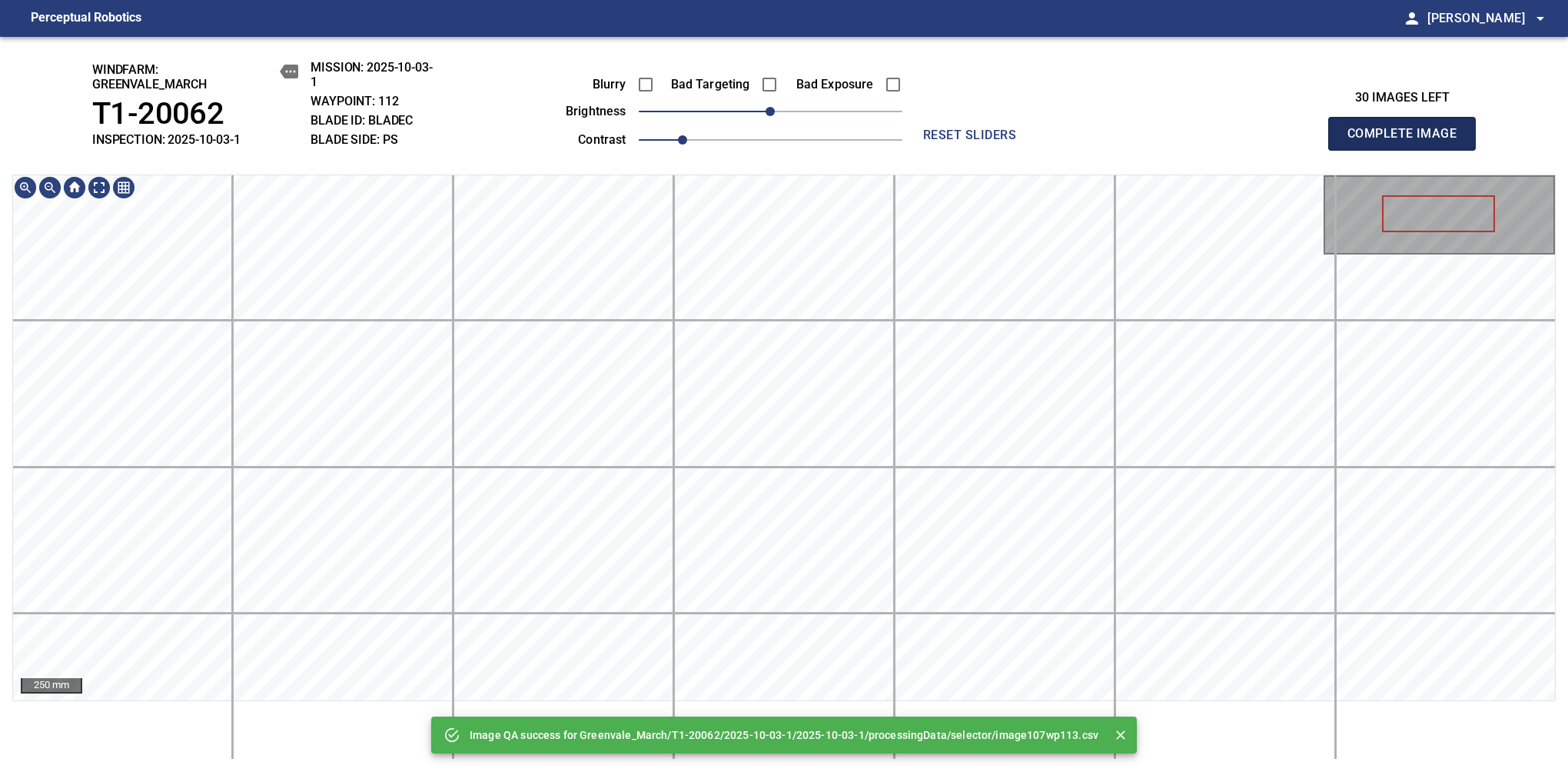
click at [1036, 141] on span "Complete Image" at bounding box center [1402, 133] width 114 height 22
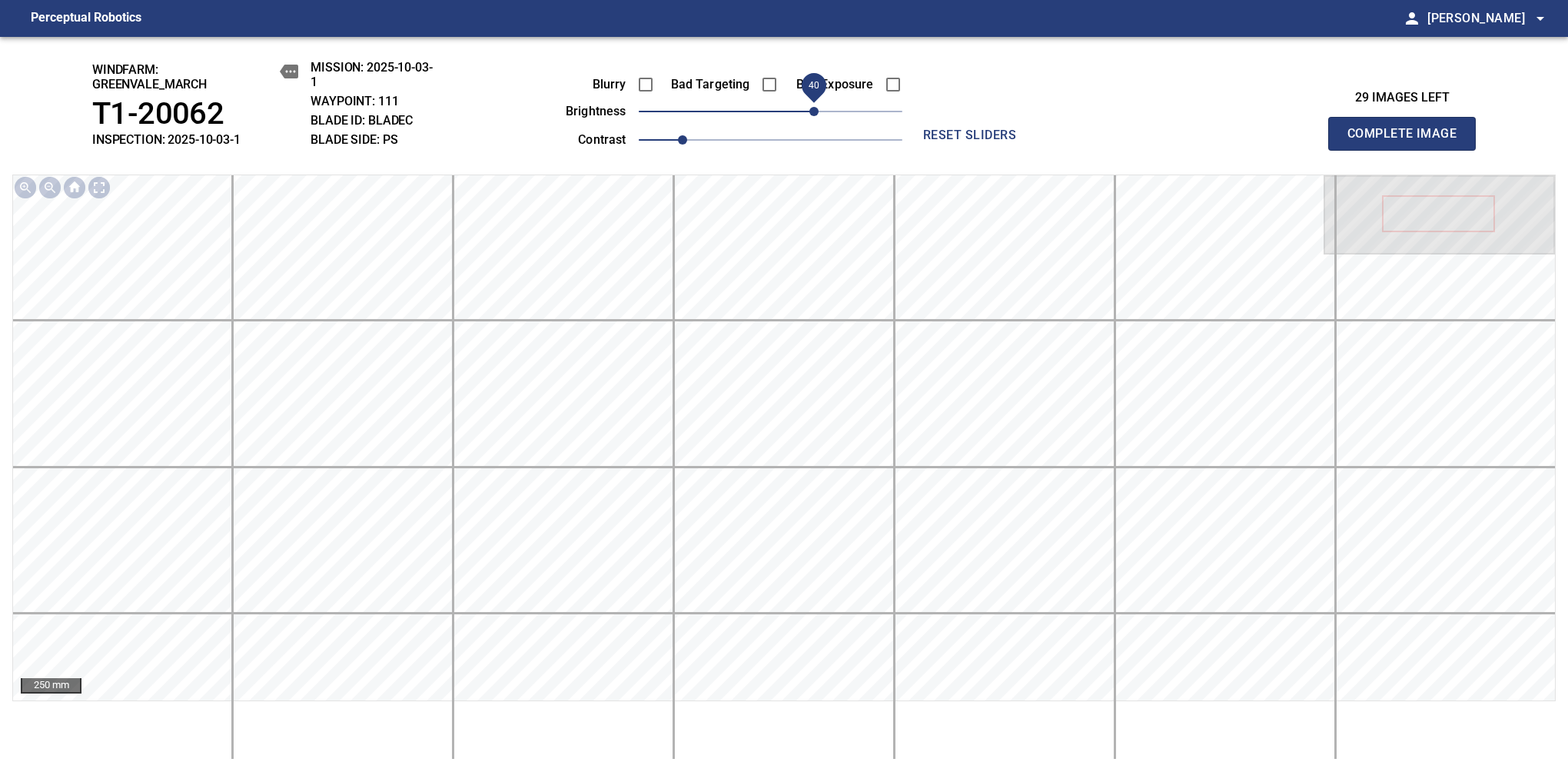
drag, startPoint x: 840, startPoint y: 123, endPoint x: 816, endPoint y: 111, distance: 26.8
click at [816, 111] on span "40" at bounding box center [814, 111] width 10 height 10
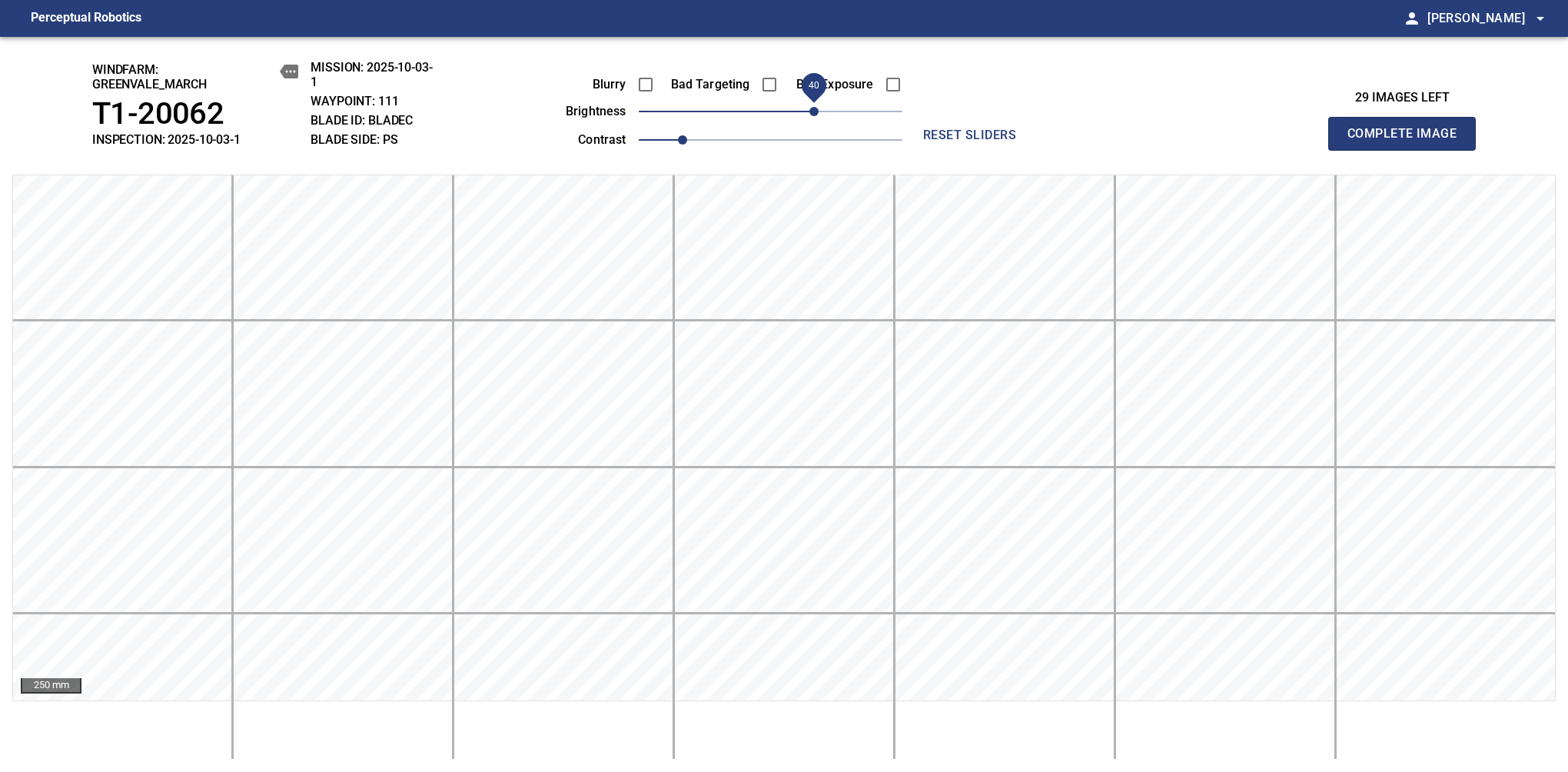
click at [1036, 141] on span "Complete Image" at bounding box center [1402, 133] width 114 height 22
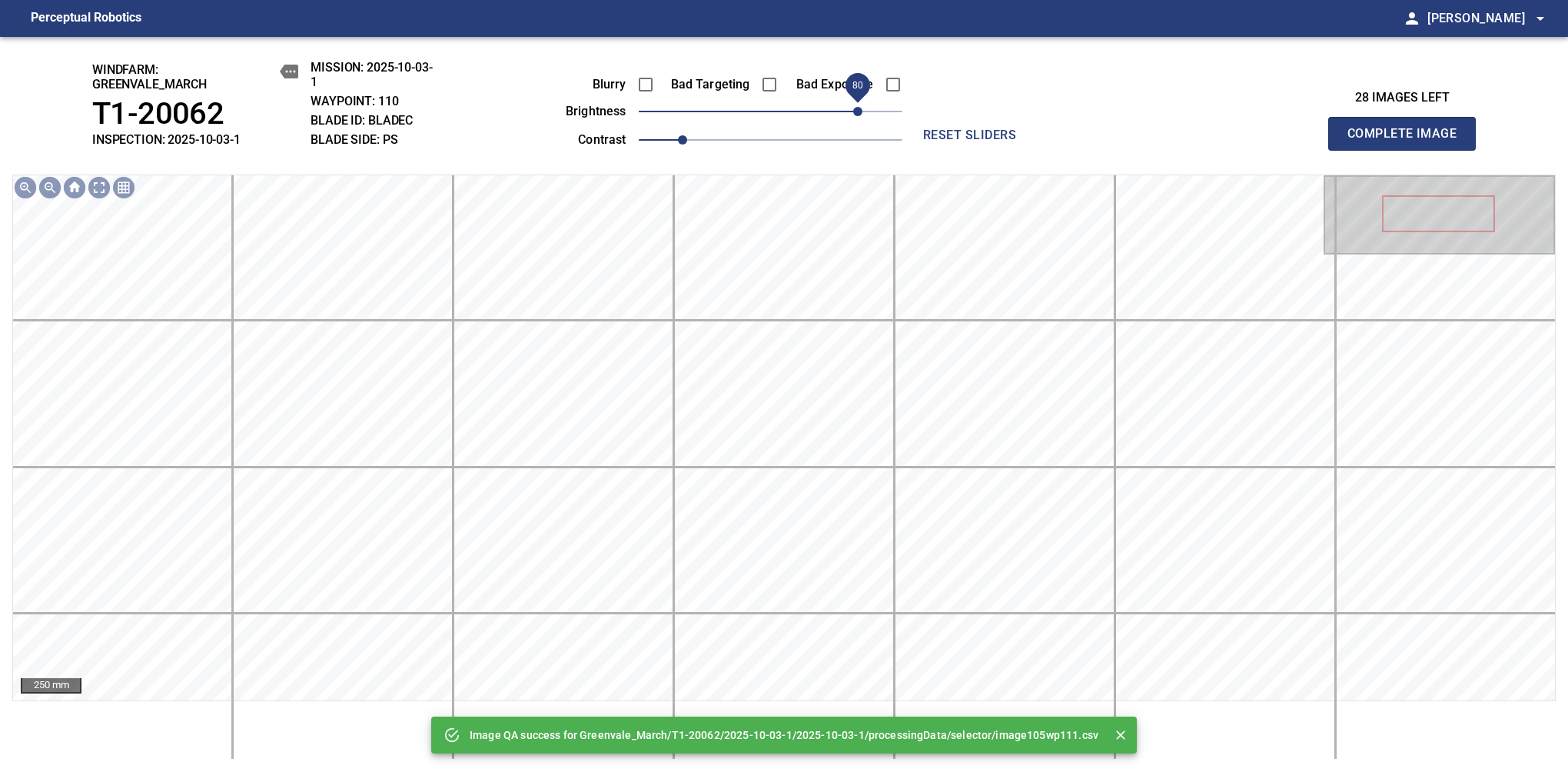
drag, startPoint x: 816, startPoint y: 111, endPoint x: 855, endPoint y: 108, distance: 39.1
click at [855, 108] on span "80" at bounding box center [770, 111] width 264 height 22
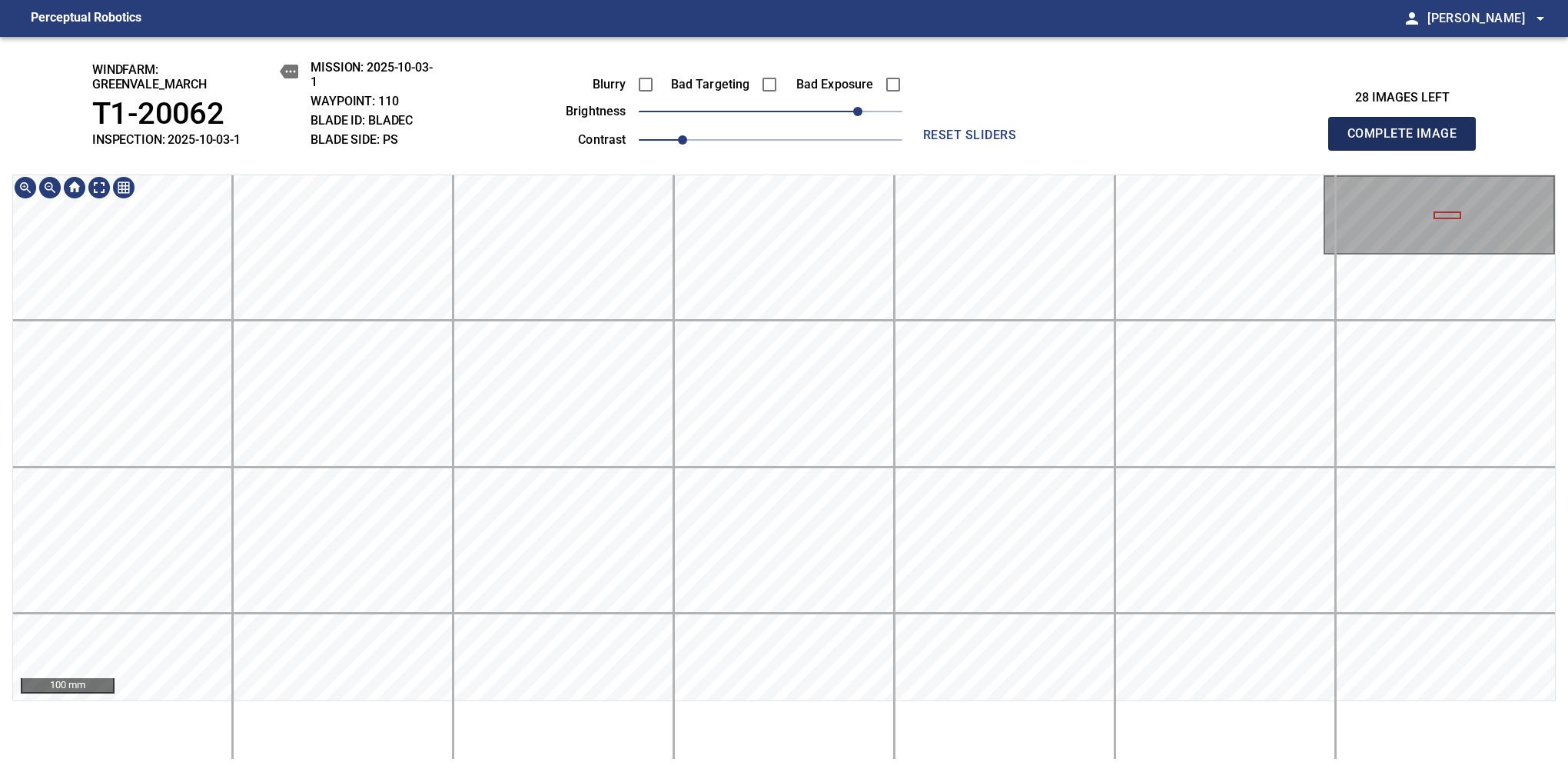
click at [1036, 141] on span "Complete Image" at bounding box center [1402, 133] width 114 height 22
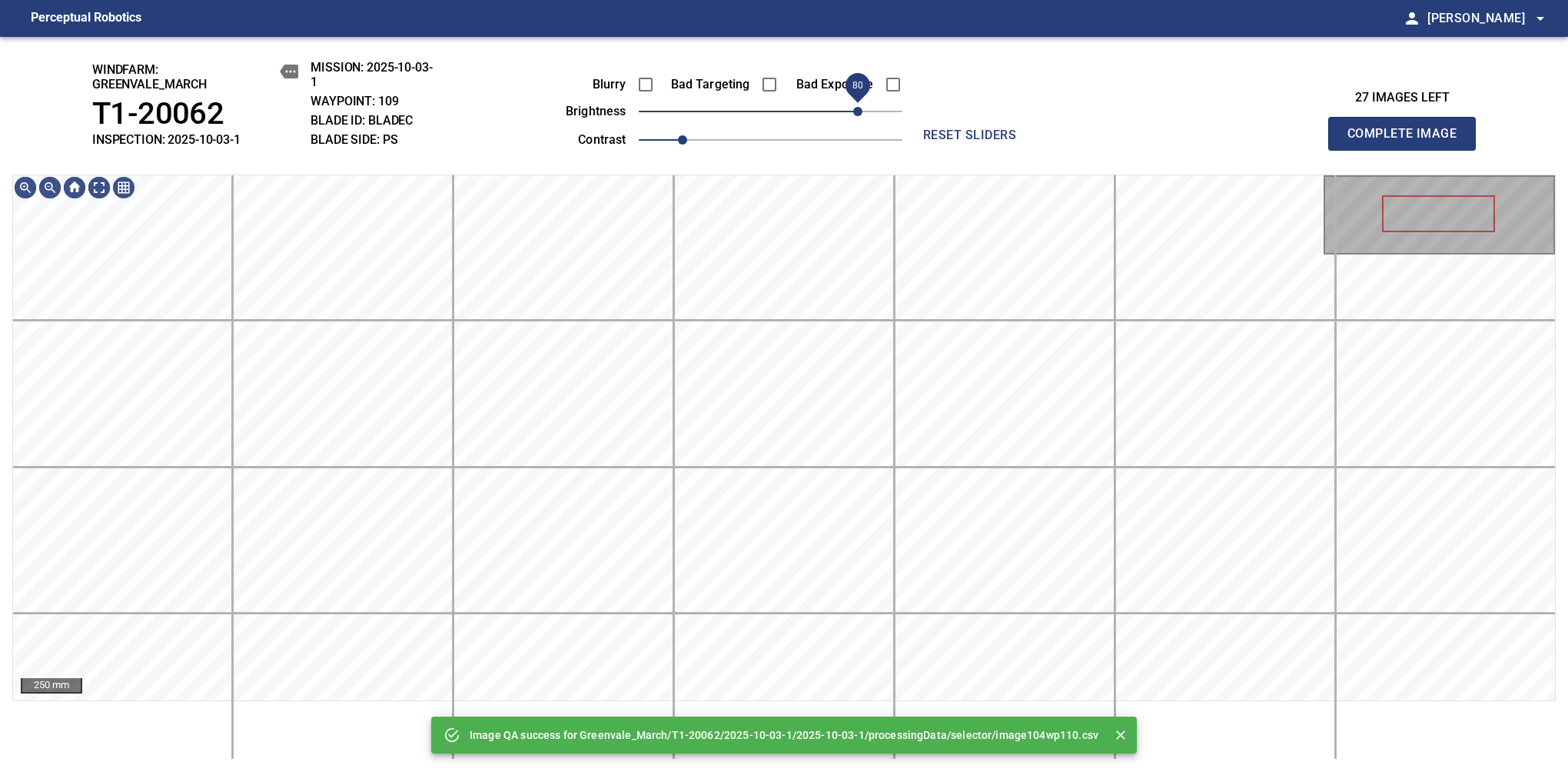
drag, startPoint x: 782, startPoint y: 112, endPoint x: 858, endPoint y: 114, distance: 76.0
click at [858, 114] on span "80" at bounding box center [858, 111] width 10 height 10
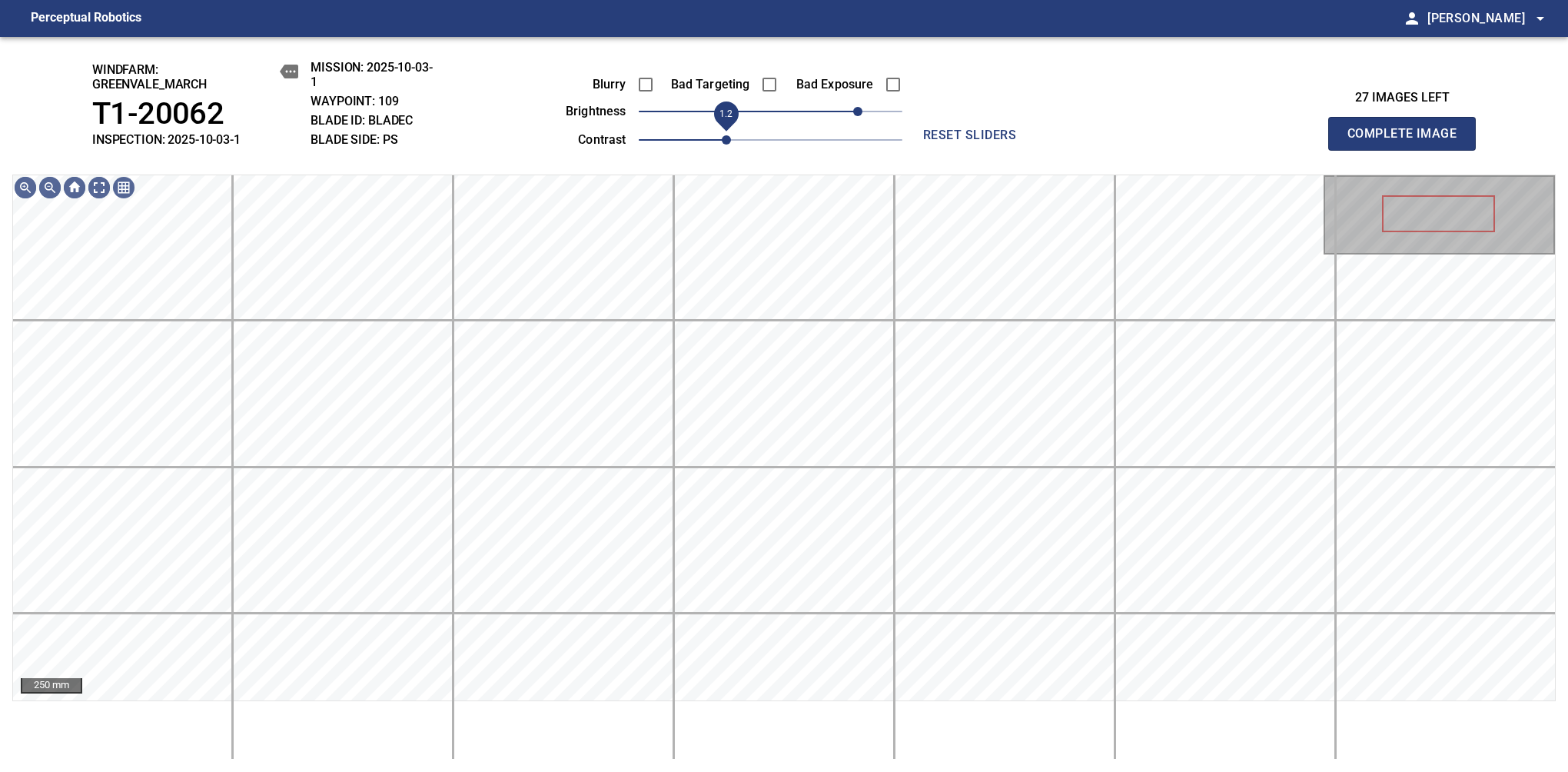
drag, startPoint x: 697, startPoint y: 140, endPoint x: 716, endPoint y: 140, distance: 19.0
click at [722, 140] on span "1.2" at bounding box center [726, 139] width 10 height 10
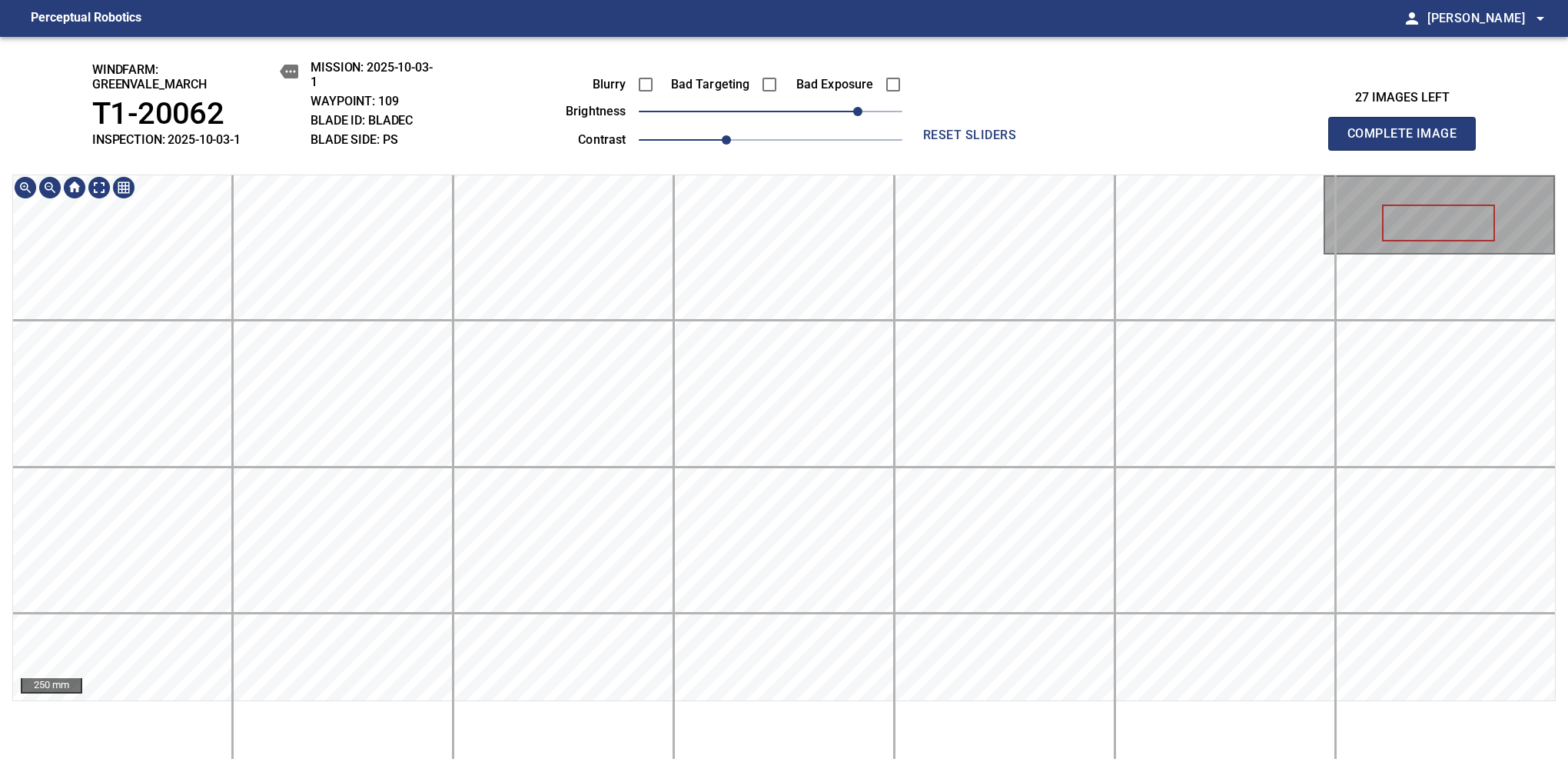
click at [1036, 141] on span "Complete Image" at bounding box center [1402, 133] width 114 height 22
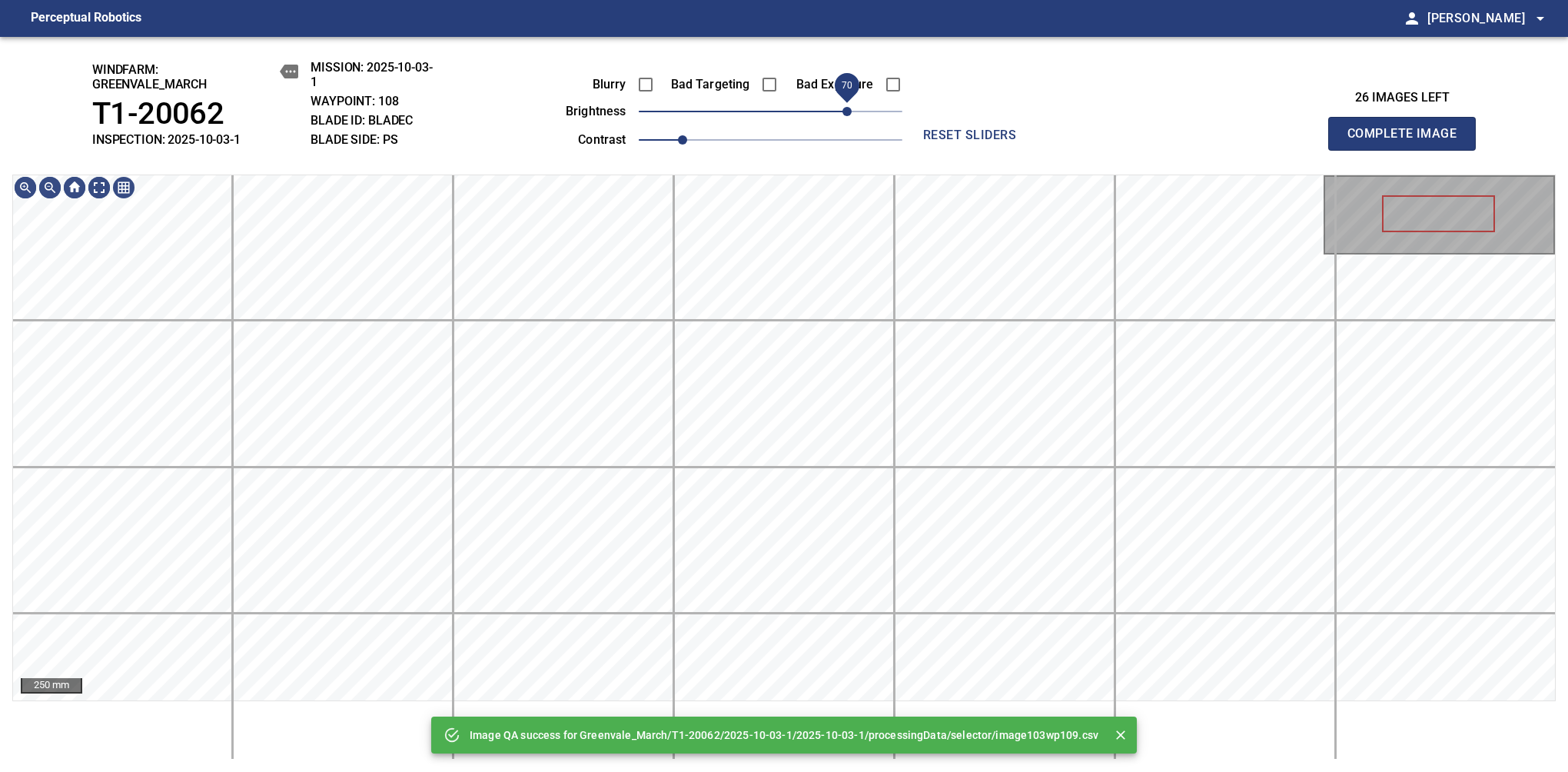
drag, startPoint x: 783, startPoint y: 121, endPoint x: 850, endPoint y: 109, distance: 68.1
click at [850, 109] on span "70" at bounding box center [847, 111] width 10 height 10
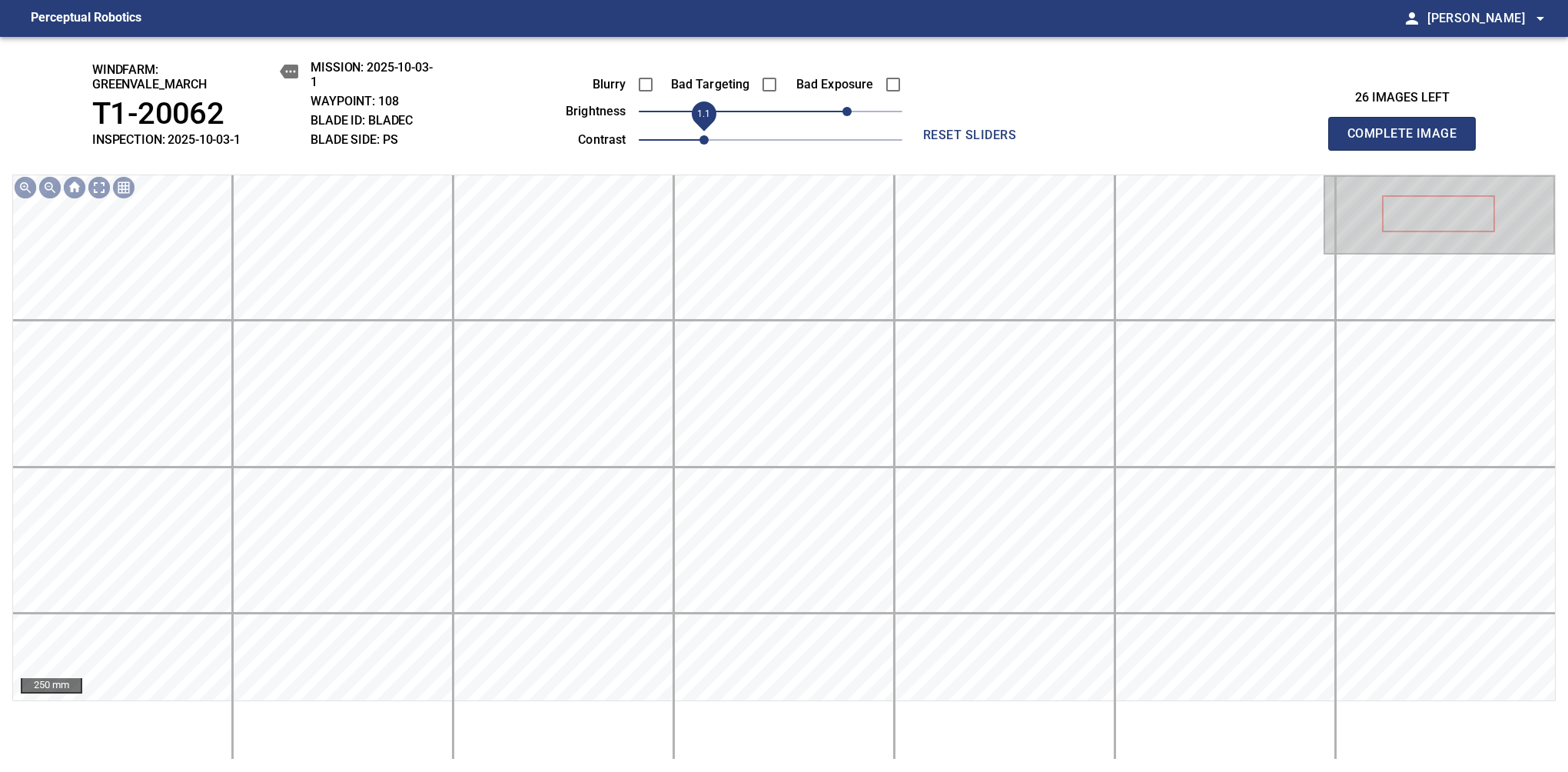
drag, startPoint x: 687, startPoint y: 140, endPoint x: 712, endPoint y: 139, distance: 25.0
click at [709, 139] on span "1.1" at bounding box center [704, 139] width 10 height 10
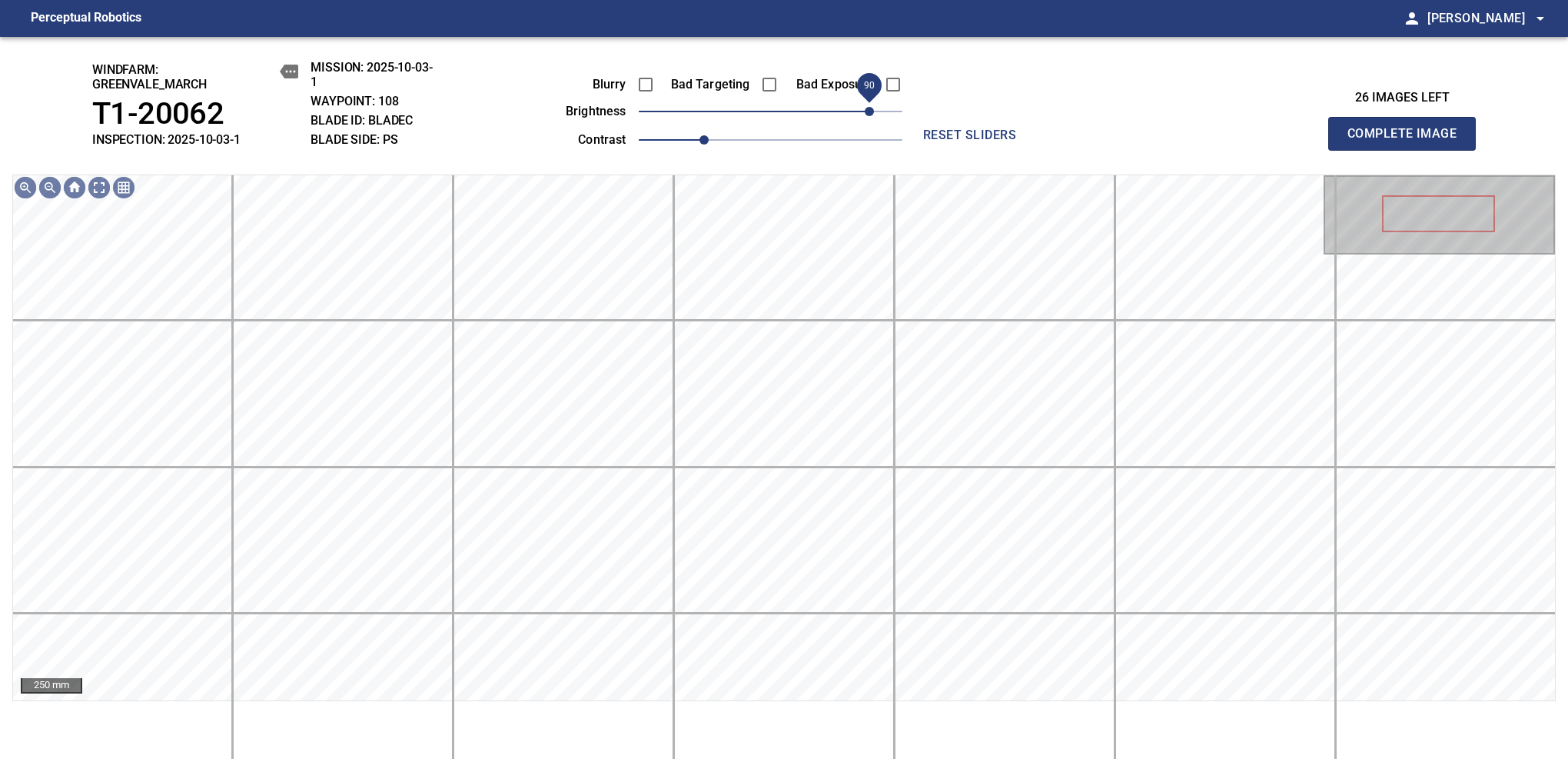
click at [865, 111] on span "90" at bounding box center [869, 111] width 10 height 10
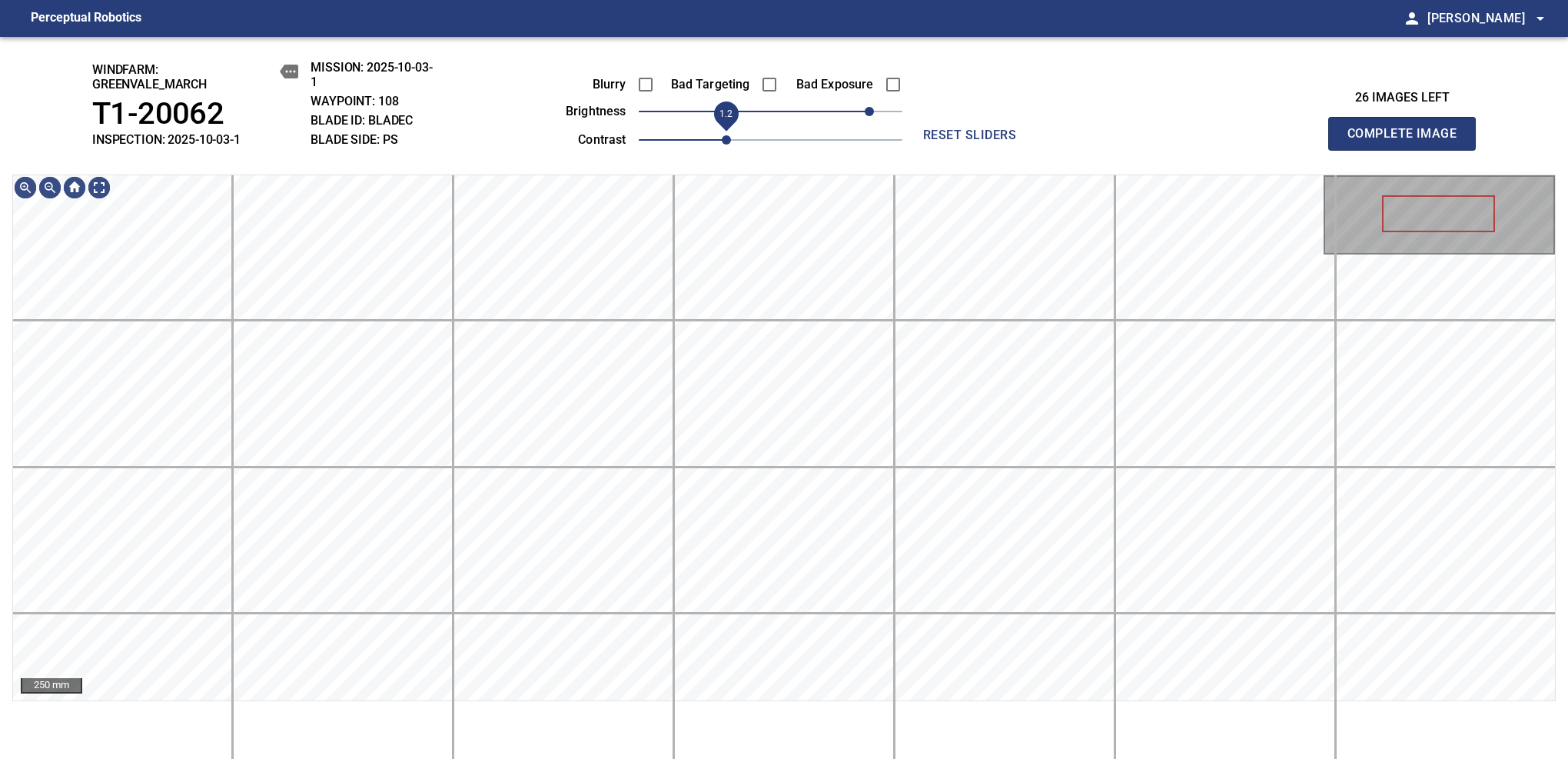
click at [722, 138] on span "1.2" at bounding box center [726, 139] width 10 height 10
click at [1036, 141] on span "Complete Image" at bounding box center [1402, 133] width 114 height 22
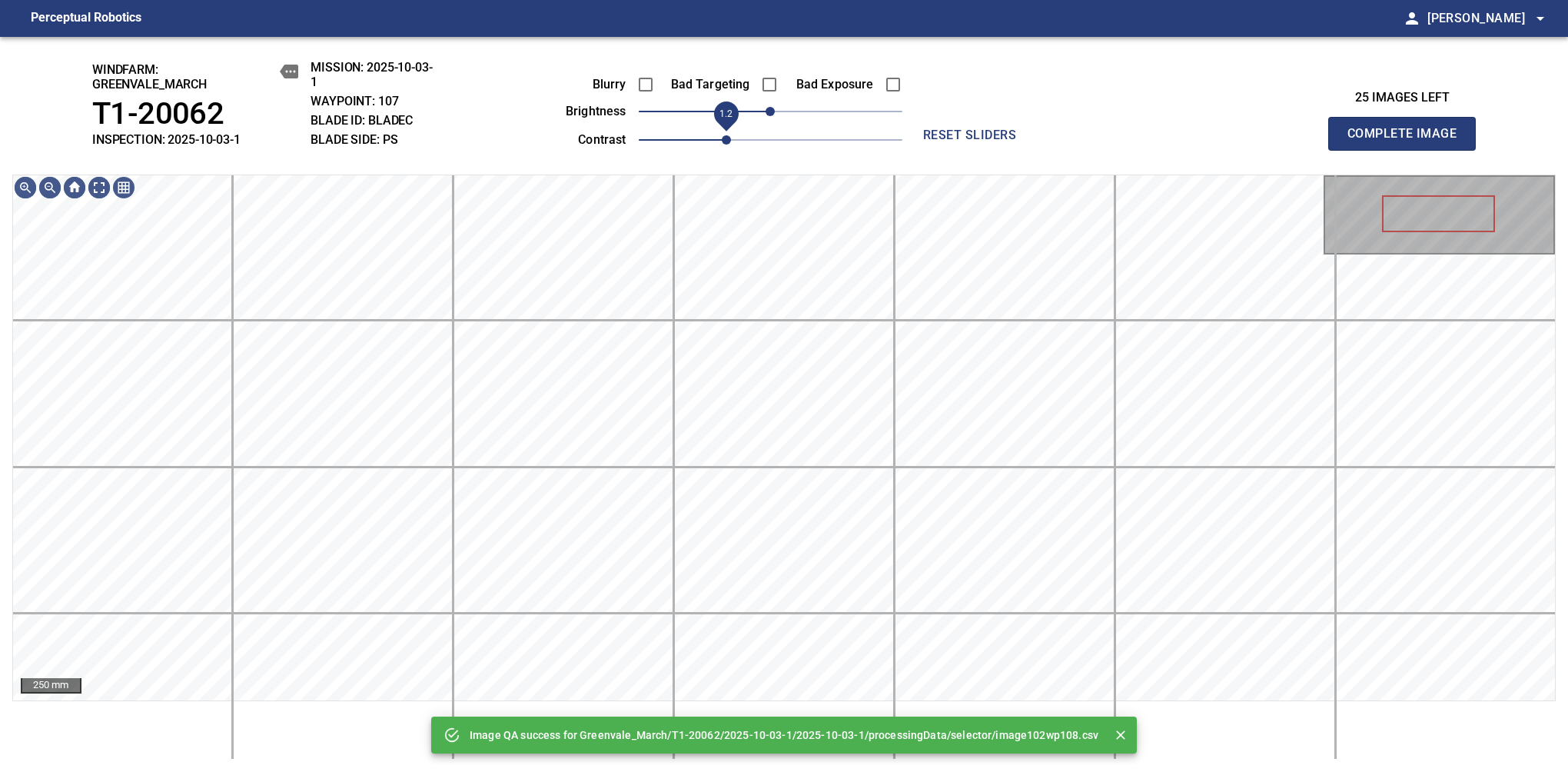
drag, startPoint x: 713, startPoint y: 135, endPoint x: 720, endPoint y: 136, distance: 7.1
click at [720, 136] on span "1.2" at bounding box center [770, 139] width 264 height 22
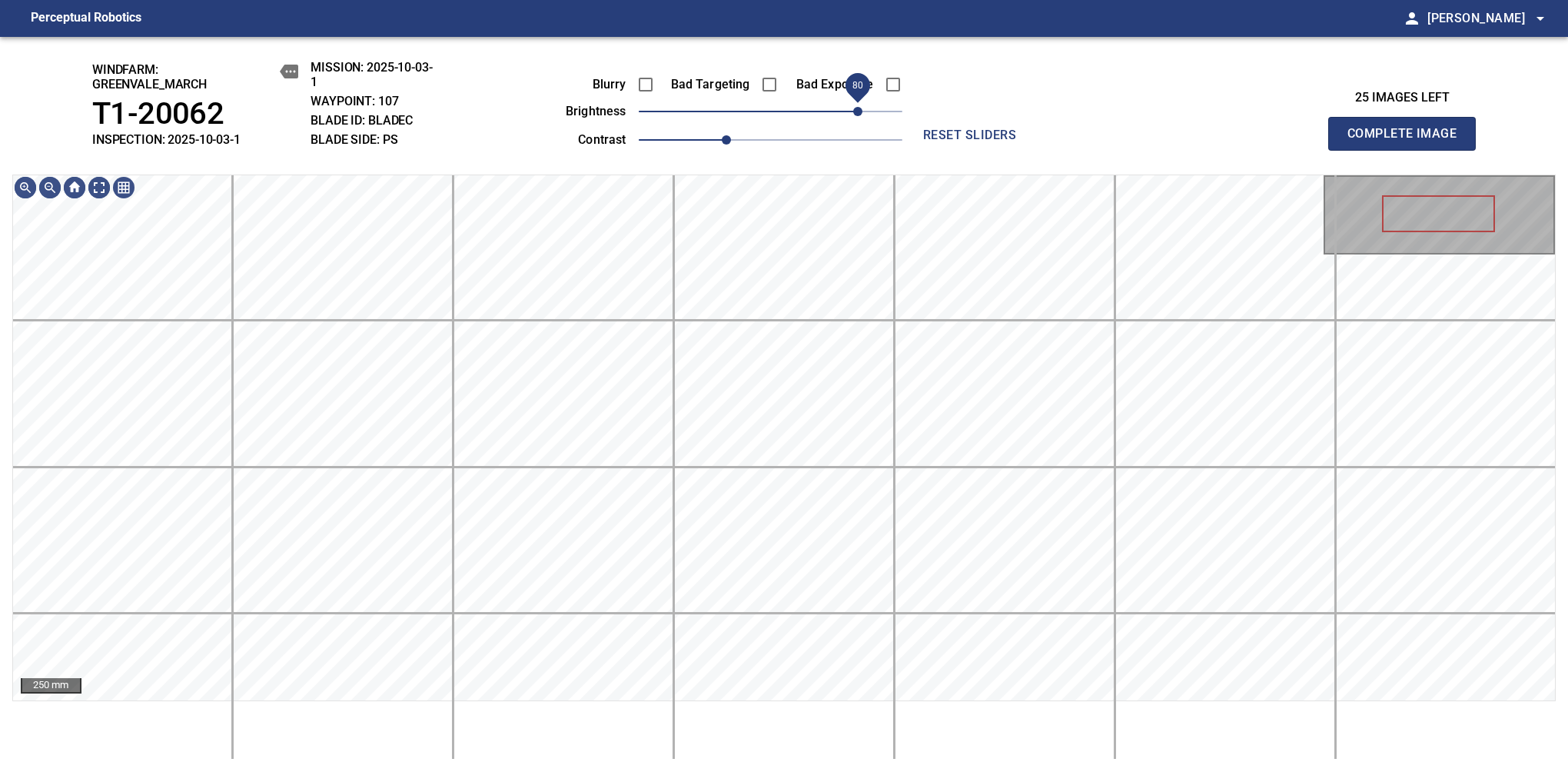
drag, startPoint x: 806, startPoint y: 119, endPoint x: 855, endPoint y: 114, distance: 49.3
click at [855, 114] on span "80" at bounding box center [858, 111] width 10 height 10
click at [758, 96] on div "windfarm: Greenvale_March T1-20062 INSPECTION: 2025-10-03-1 MISSION: 2025-10-03…" at bounding box center [784, 404] width 1568 height 735
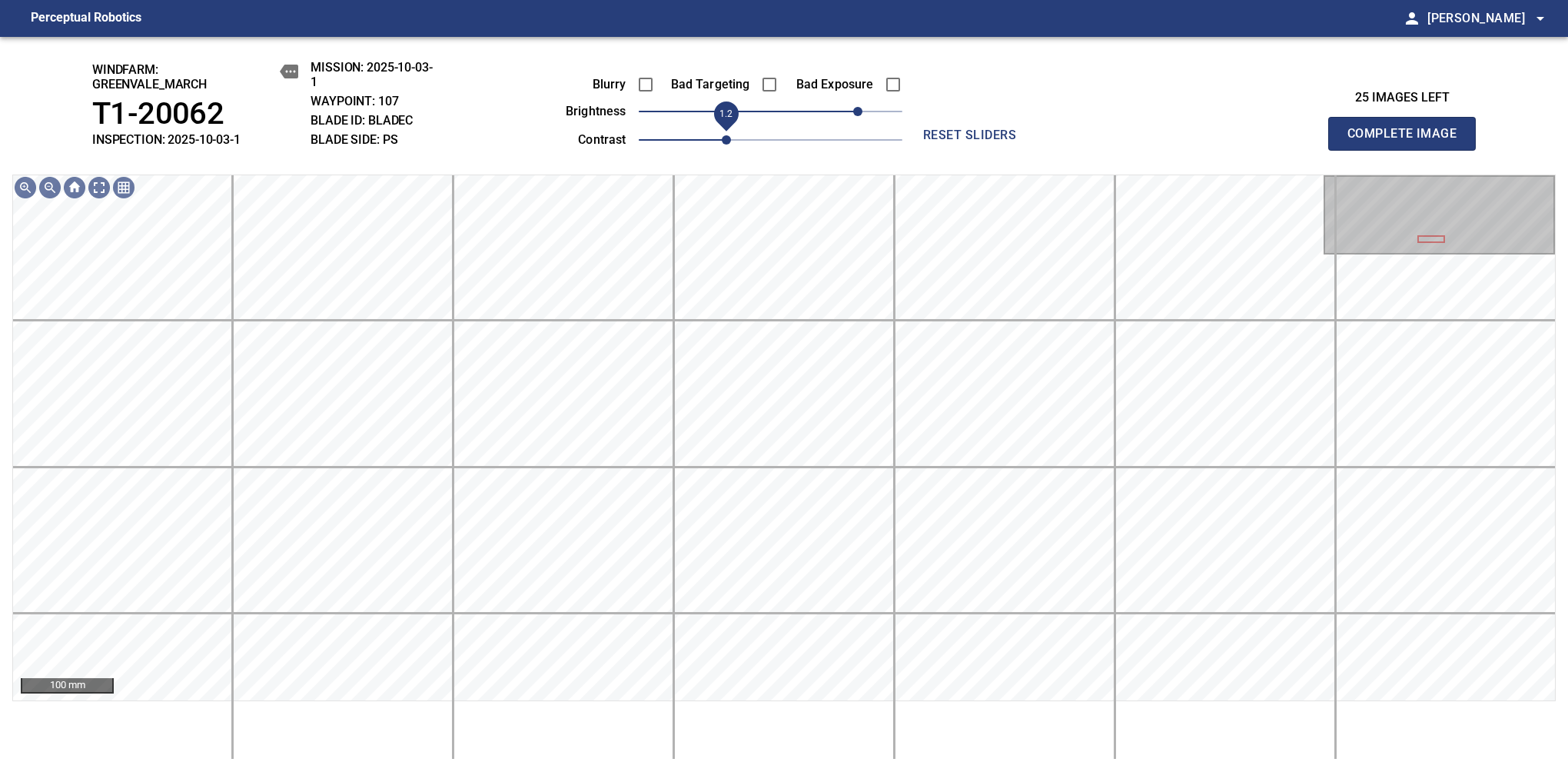
drag, startPoint x: 734, startPoint y: 149, endPoint x: 744, endPoint y: 144, distance: 11.2
click at [731, 145] on span "1.2" at bounding box center [726, 139] width 10 height 10
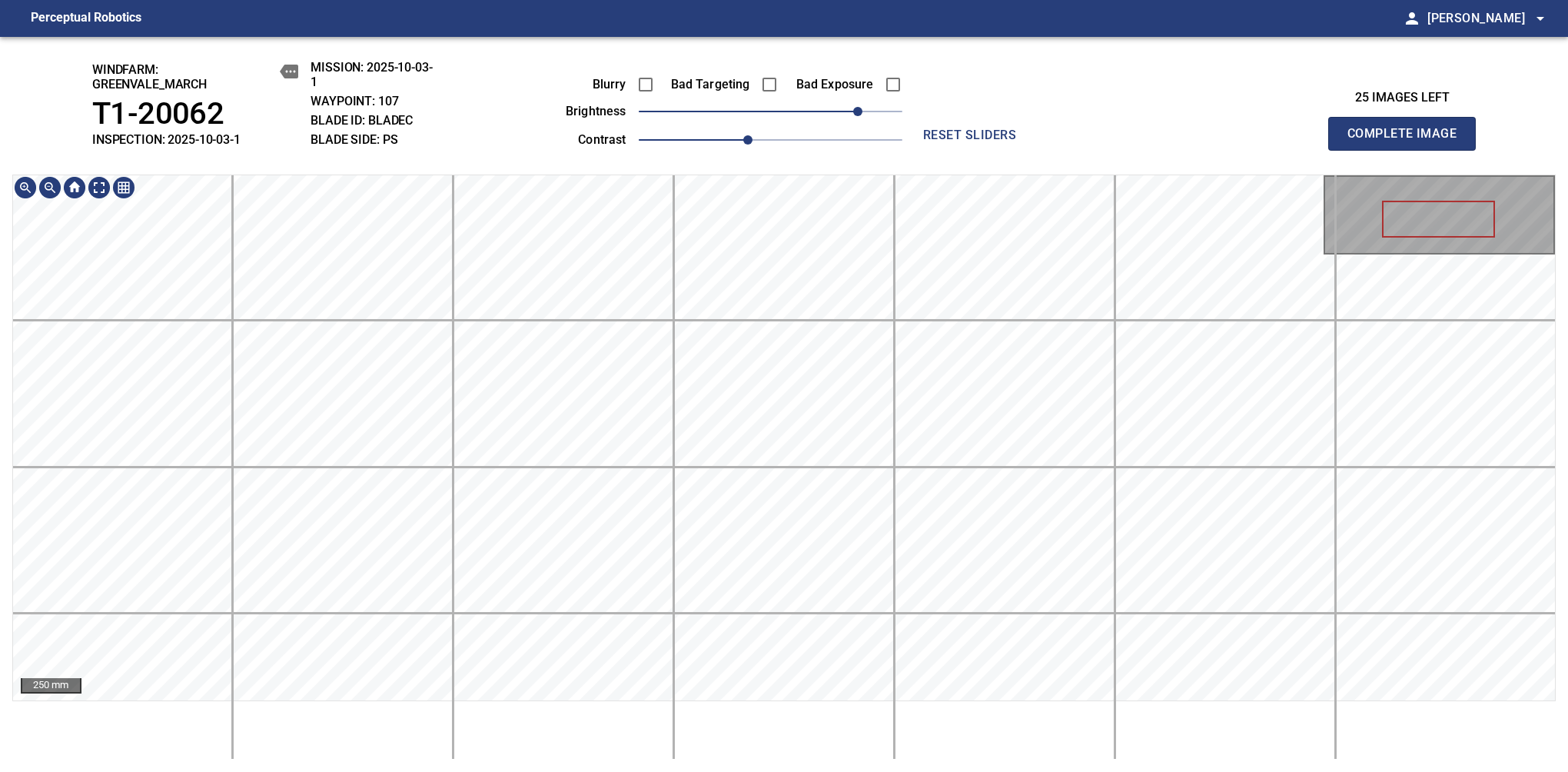
click at [756, 83] on div "windfarm: Greenvale_March T1-20062 INSPECTION: 2025-10-03-1 MISSION: 2025-10-03…" at bounding box center [784, 404] width 1568 height 735
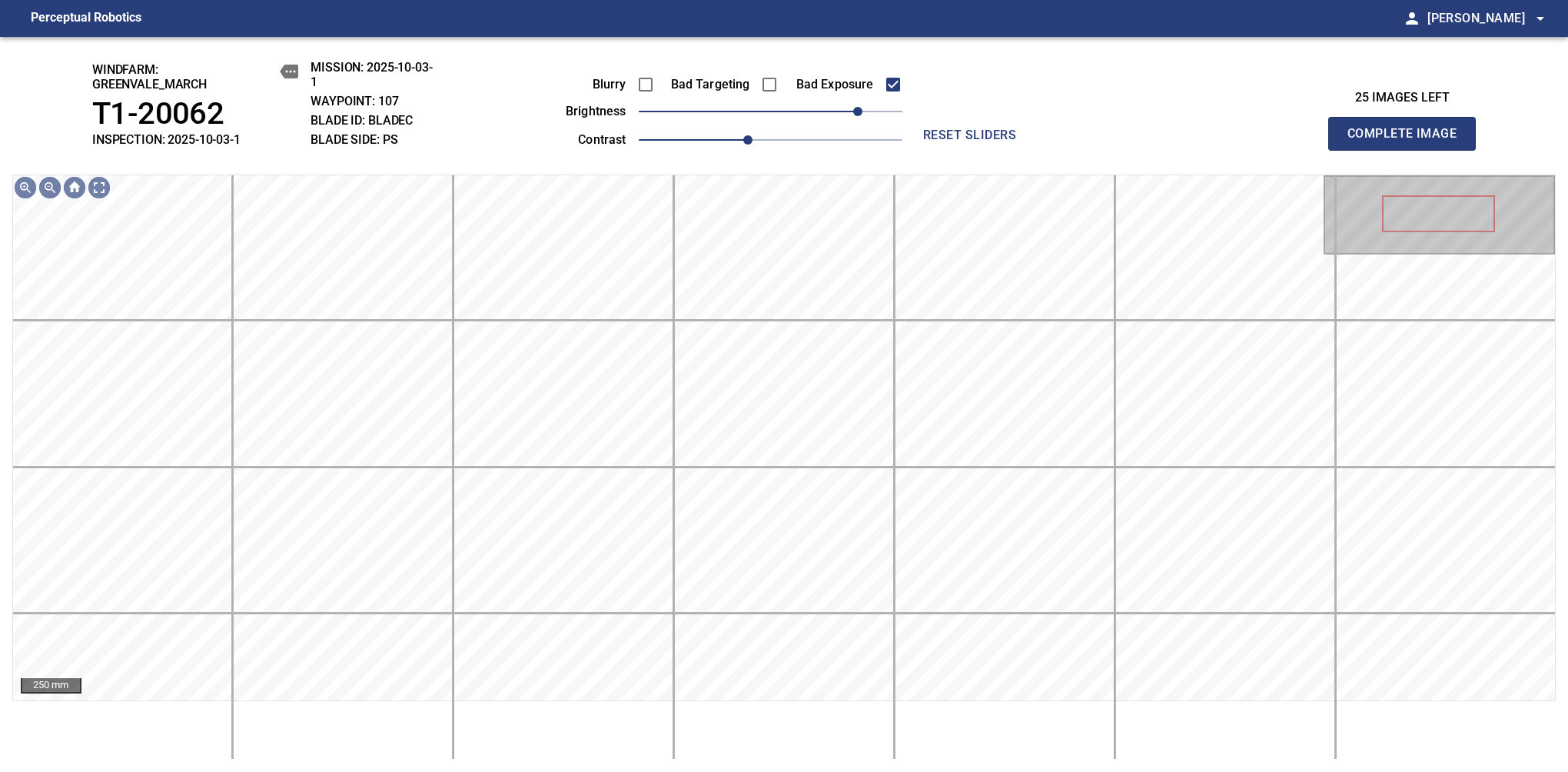
click at [1036, 141] on span "Complete Image" at bounding box center [1402, 133] width 114 height 22
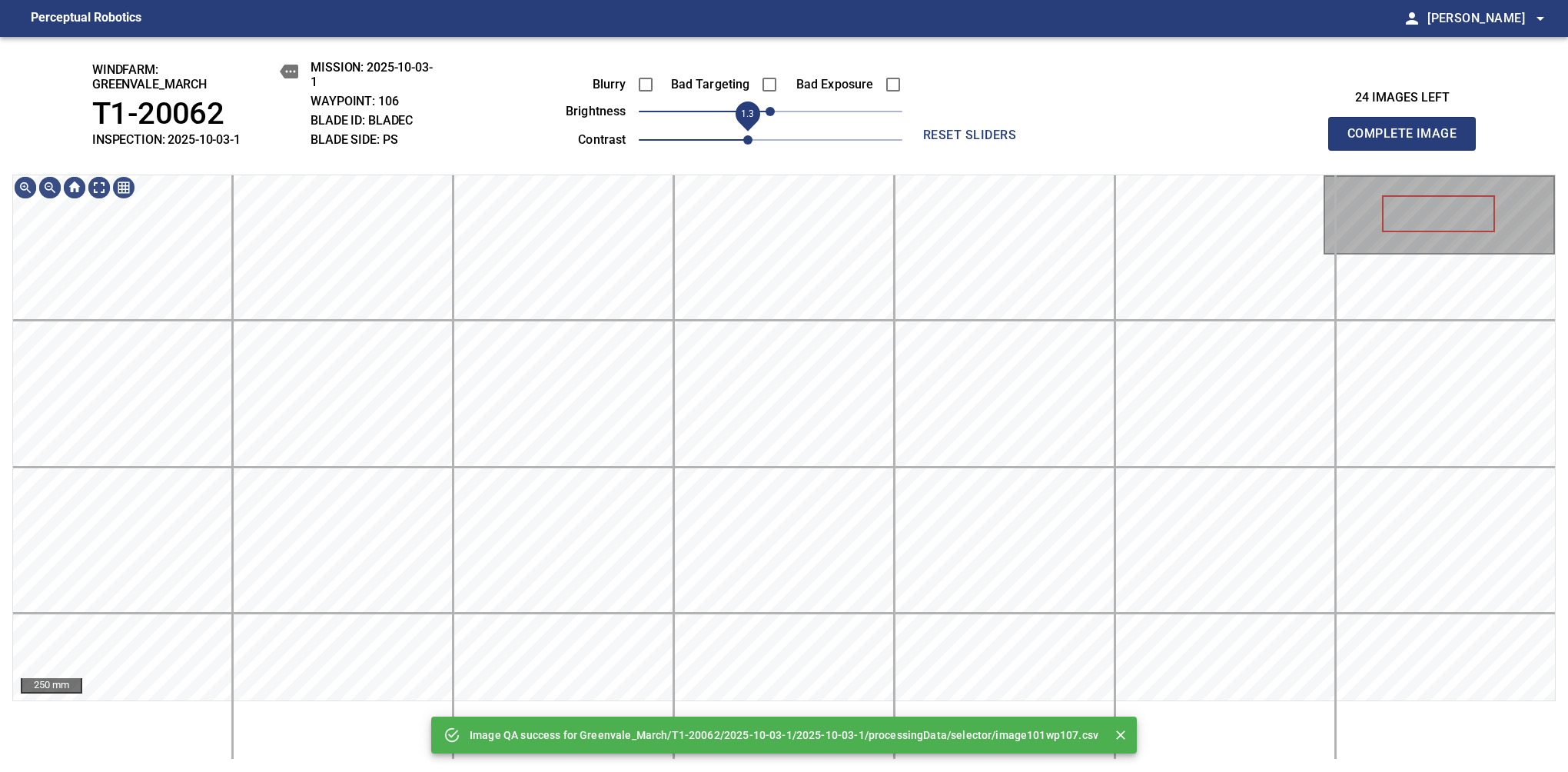
drag, startPoint x: 725, startPoint y: 134, endPoint x: 742, endPoint y: 134, distance: 17.0
click at [742, 134] on span "1.3" at bounding box center [770, 139] width 264 height 22
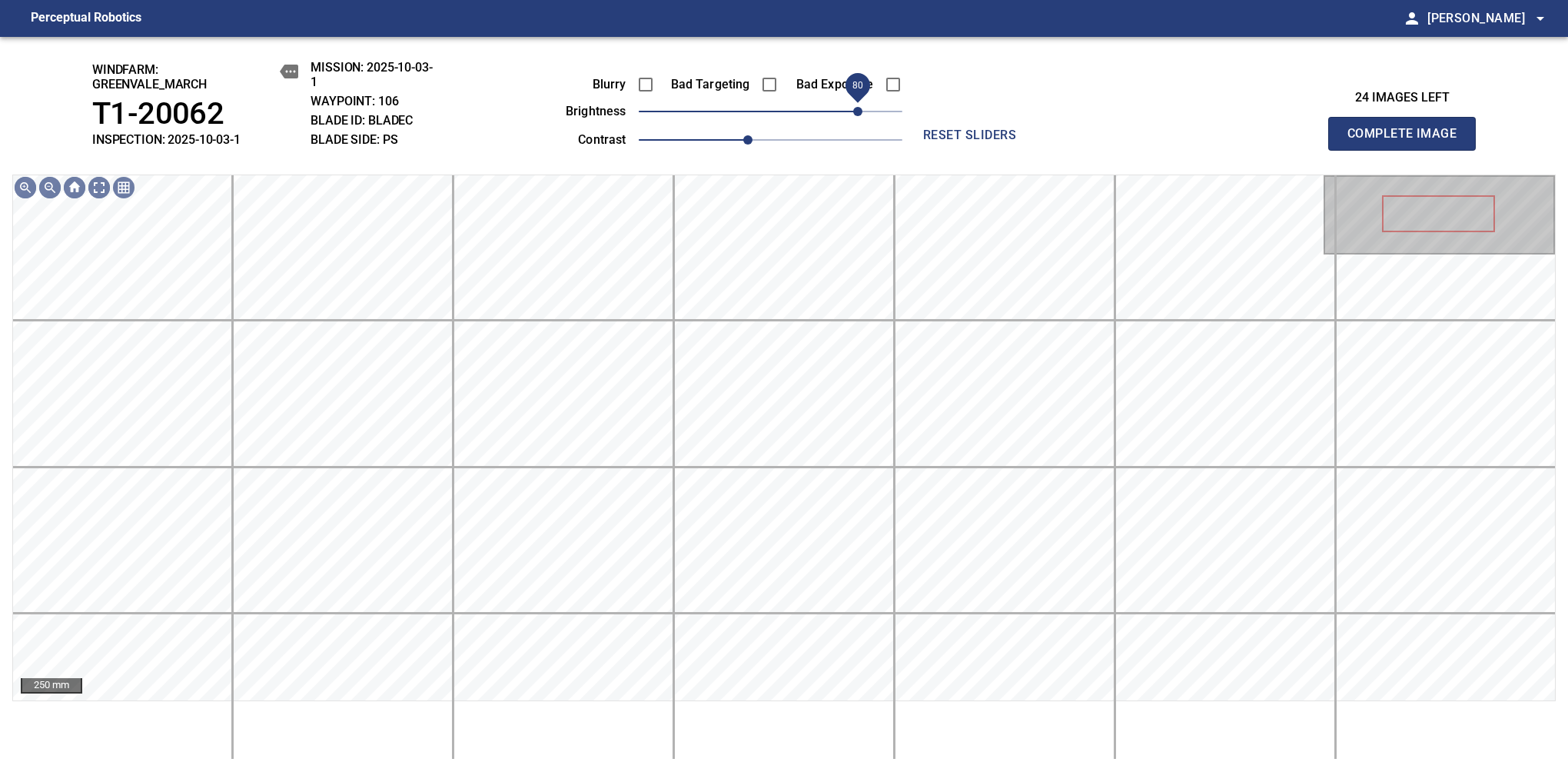
drag, startPoint x: 832, startPoint y: 111, endPoint x: 856, endPoint y: 109, distance: 24.1
click at [856, 109] on span "80" at bounding box center [770, 111] width 264 height 22
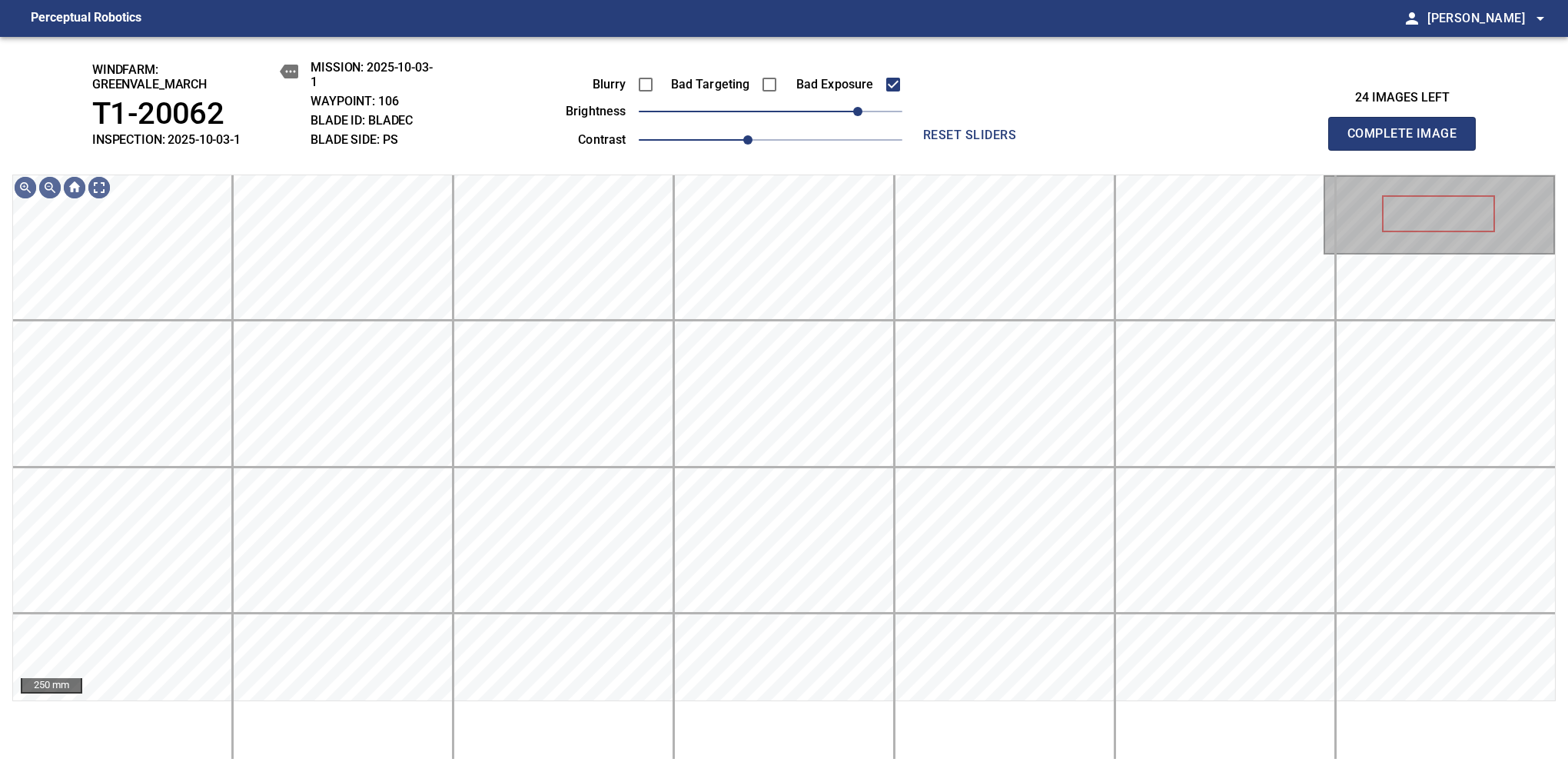
click at [1036, 141] on span "Complete Image" at bounding box center [1402, 133] width 114 height 22
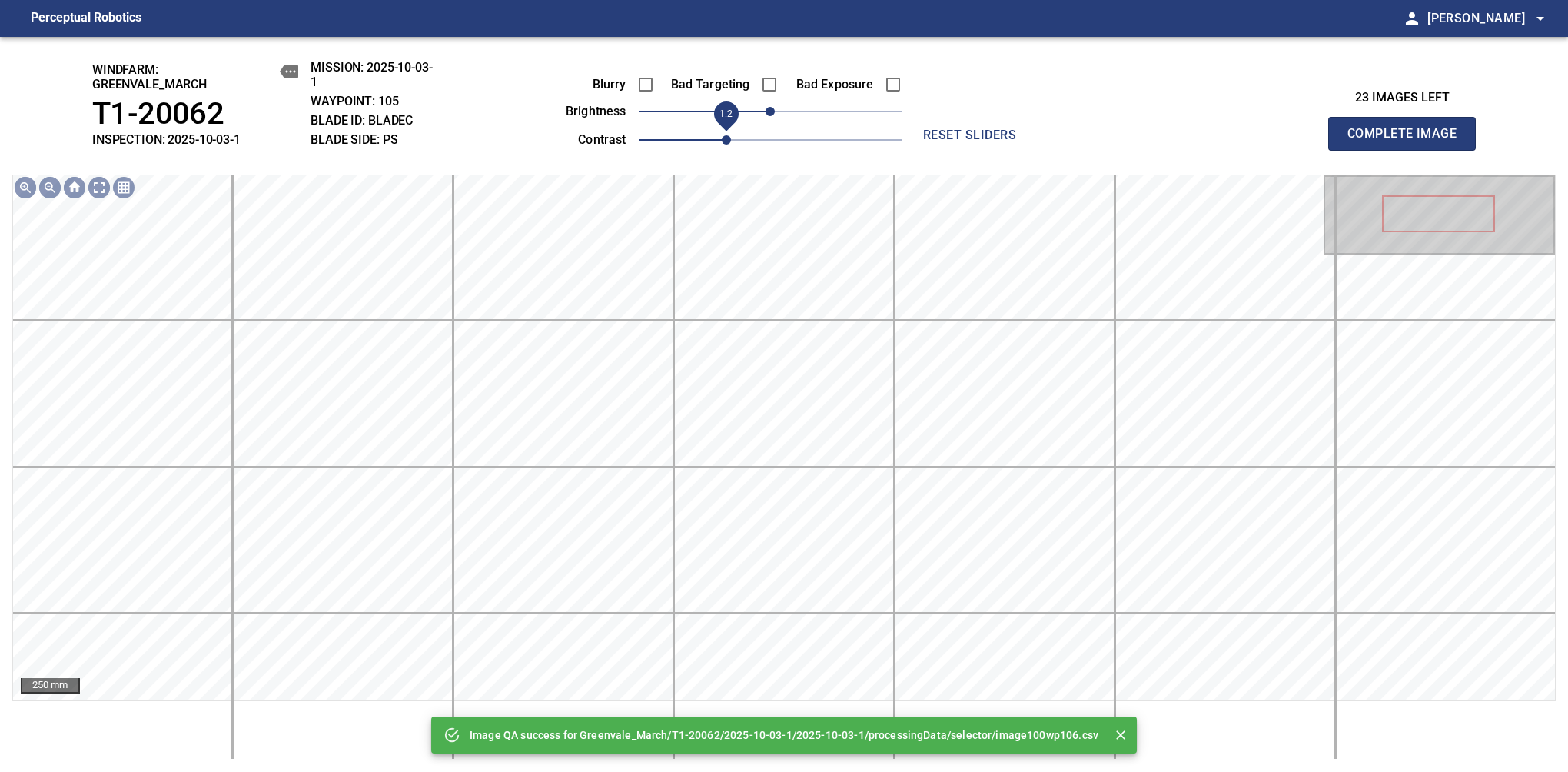
drag, startPoint x: 707, startPoint y: 139, endPoint x: 737, endPoint y: 139, distance: 30.0
click at [737, 139] on span "1.2" at bounding box center [770, 139] width 264 height 22
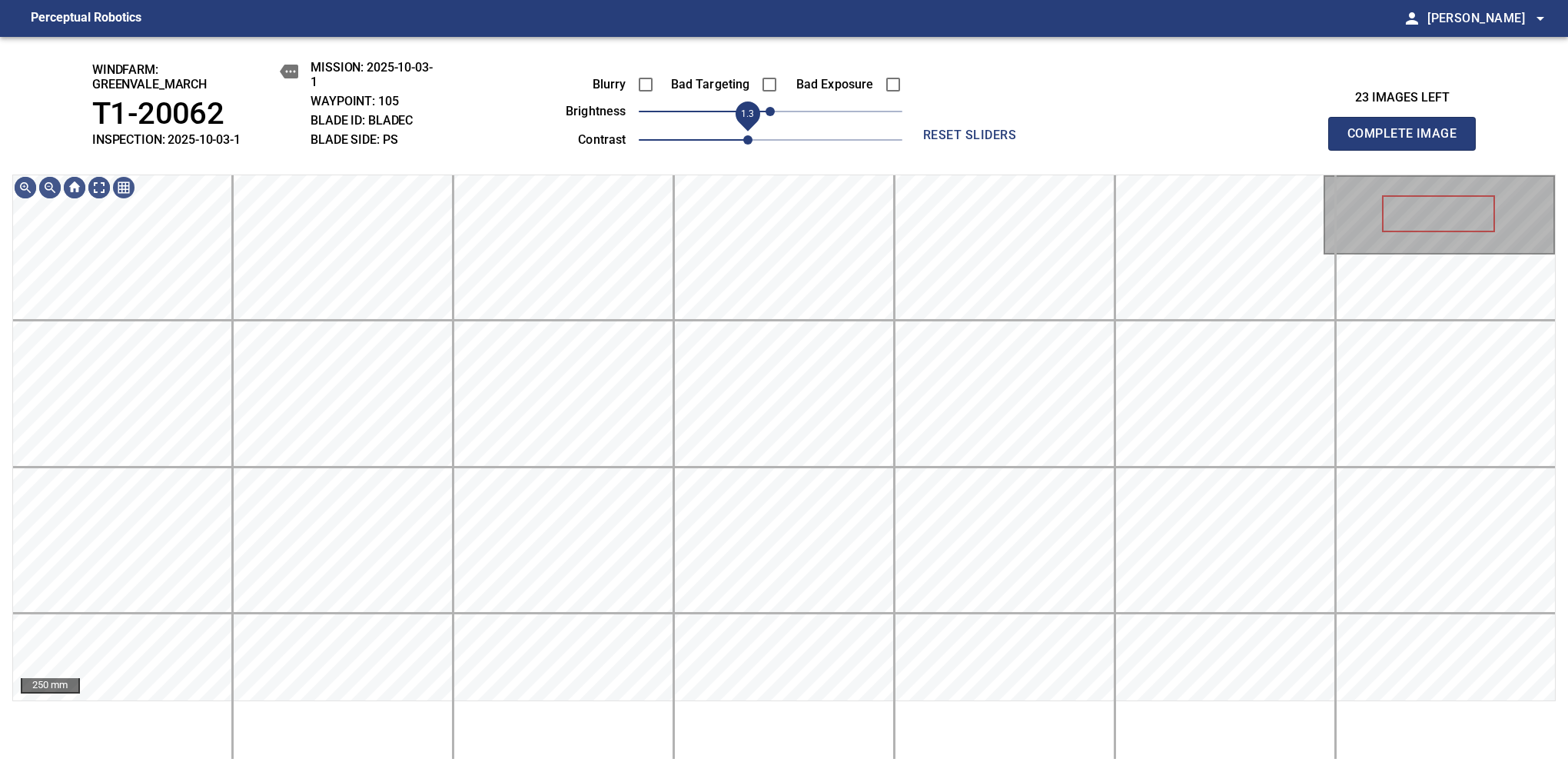
click at [744, 145] on span "1.3" at bounding box center [748, 139] width 10 height 10
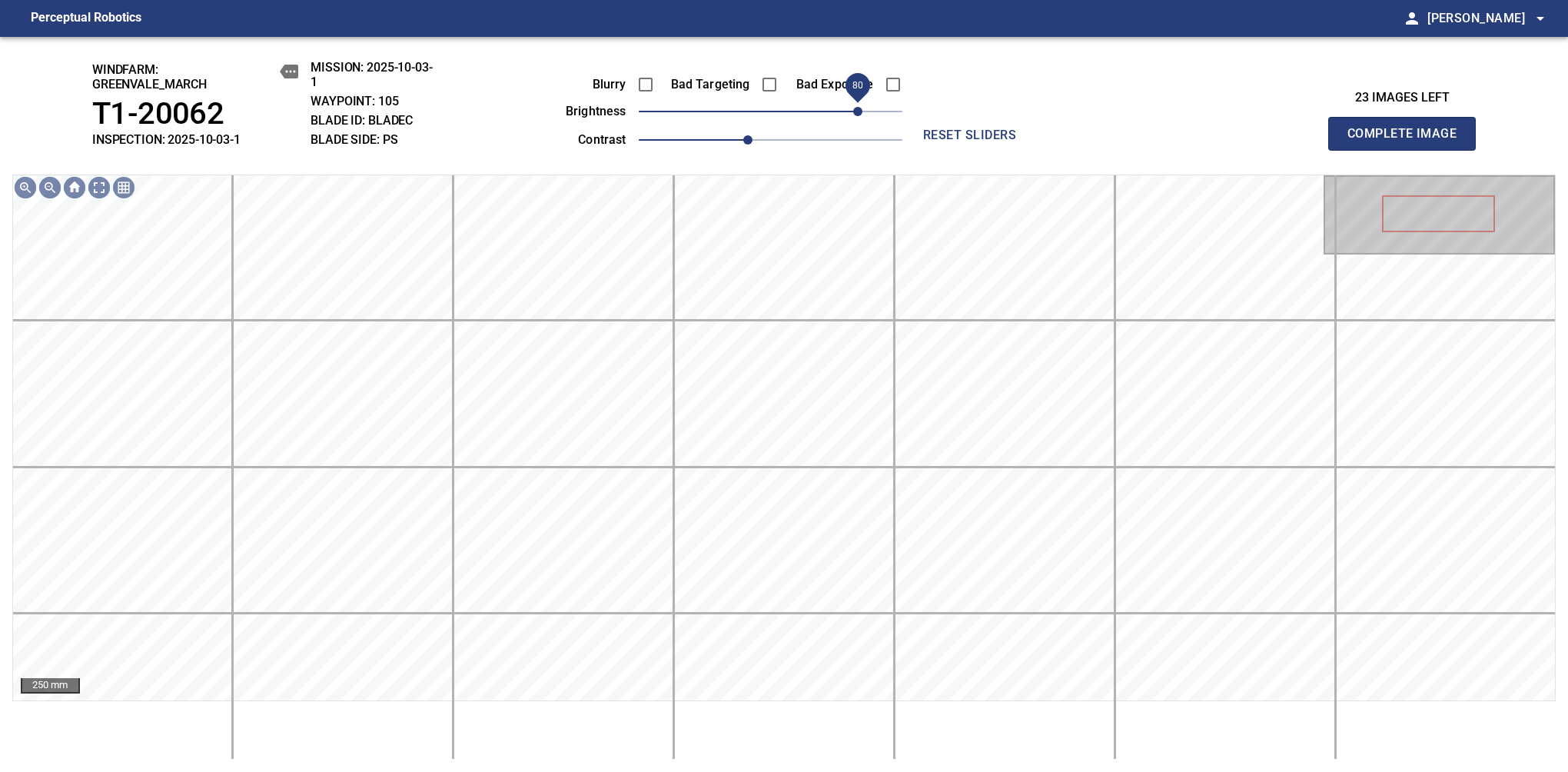
click at [858, 109] on span "80" at bounding box center [770, 111] width 264 height 22
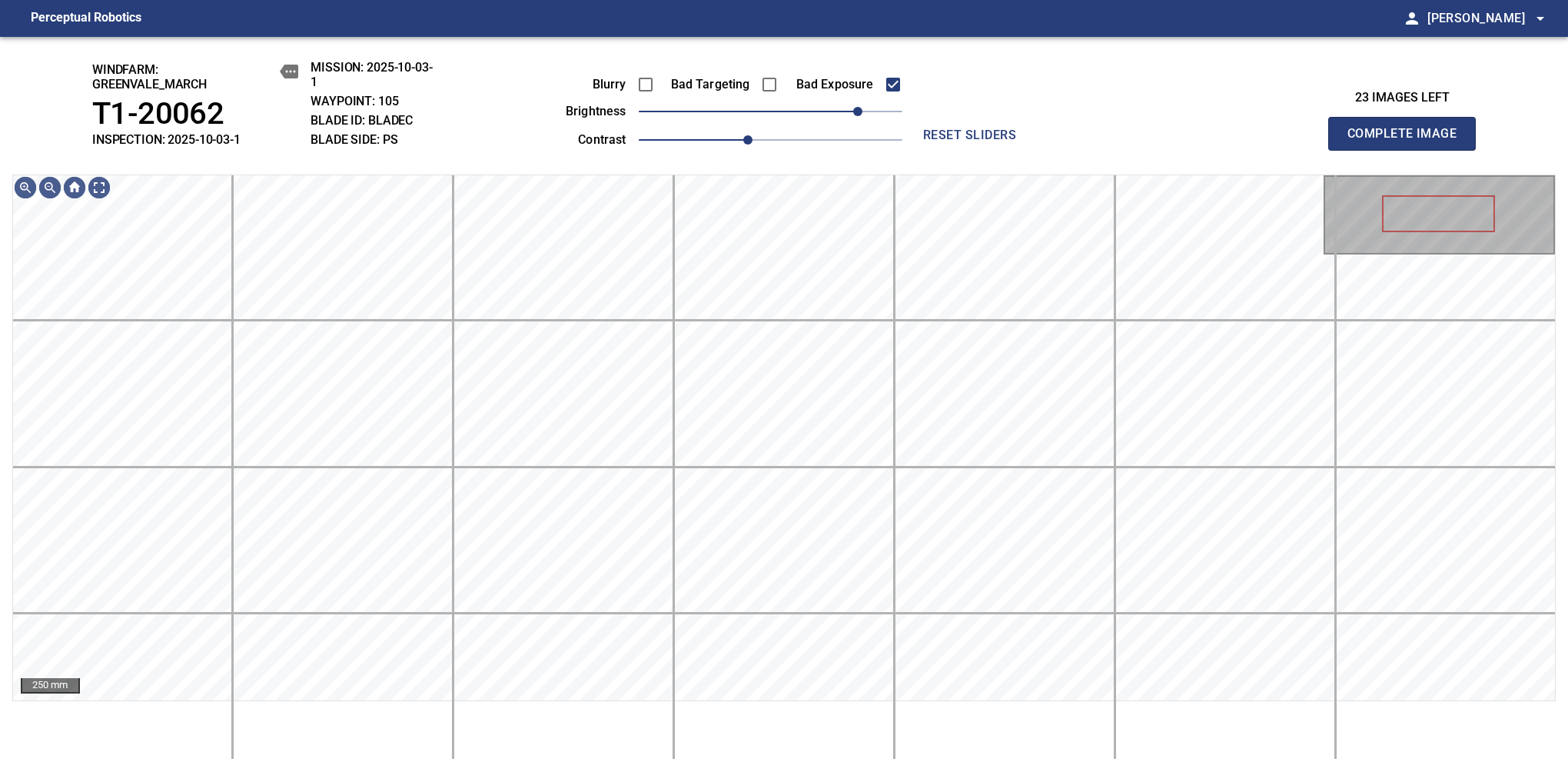
click at [1036, 141] on span "Complete Image" at bounding box center [1402, 133] width 114 height 22
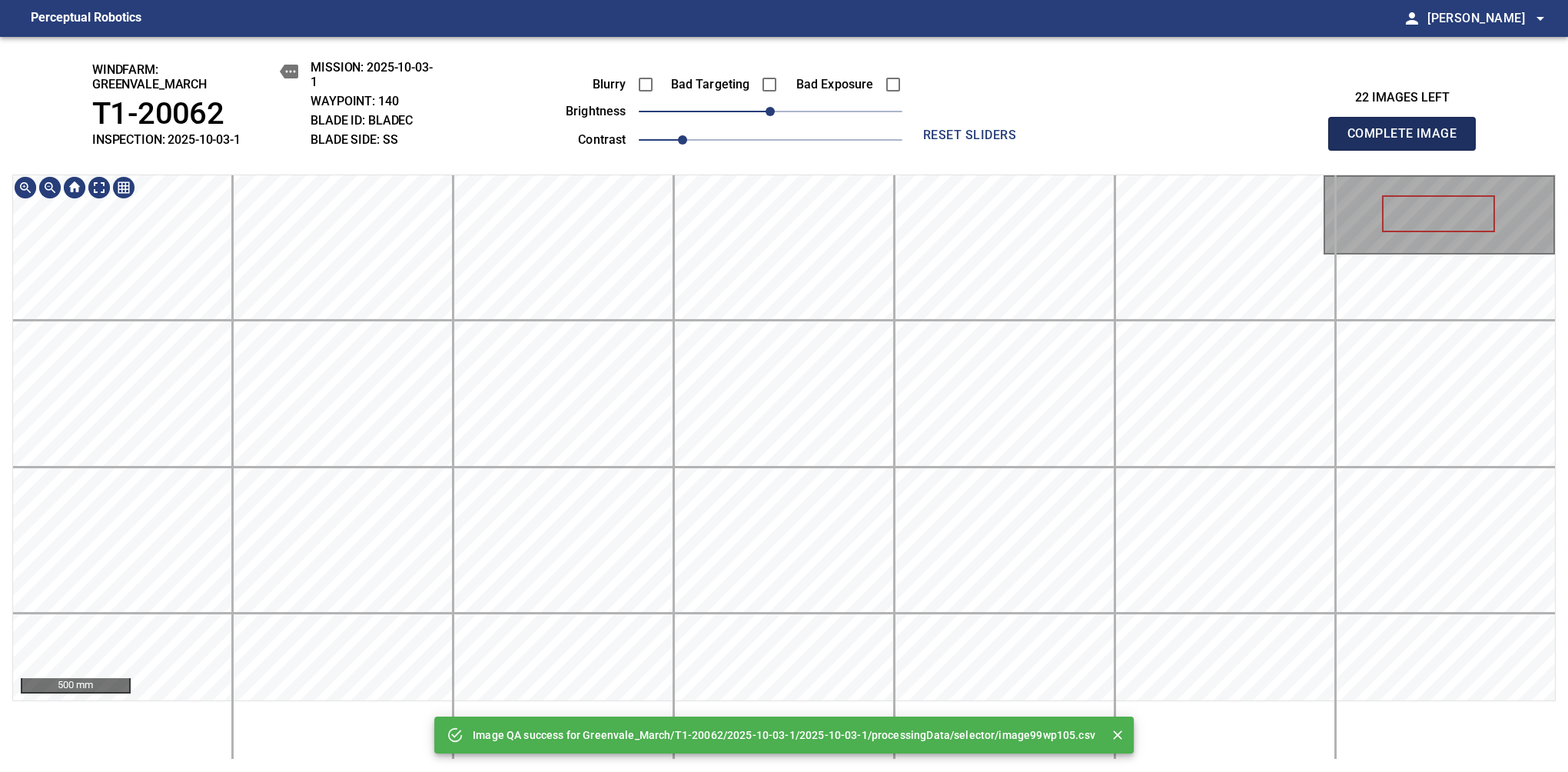
click at [1036, 141] on span "Complete Image" at bounding box center [1402, 133] width 114 height 22
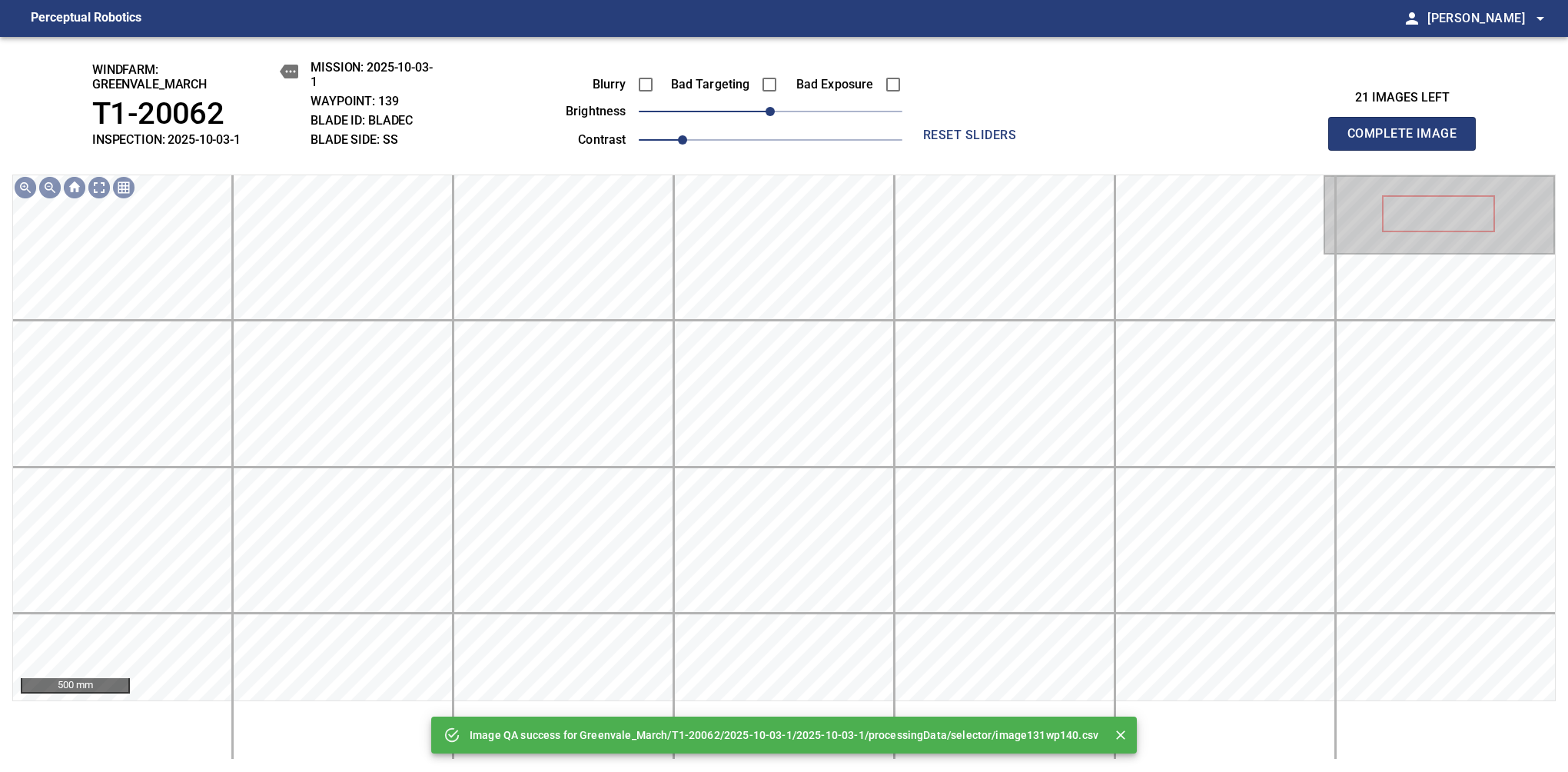
click at [1036, 141] on span "Complete Image" at bounding box center [1402, 133] width 114 height 22
drag, startPoint x: 769, startPoint y: 114, endPoint x: 788, endPoint y: 114, distance: 19.0
click at [788, 114] on span "20" at bounding box center [792, 111] width 10 height 10
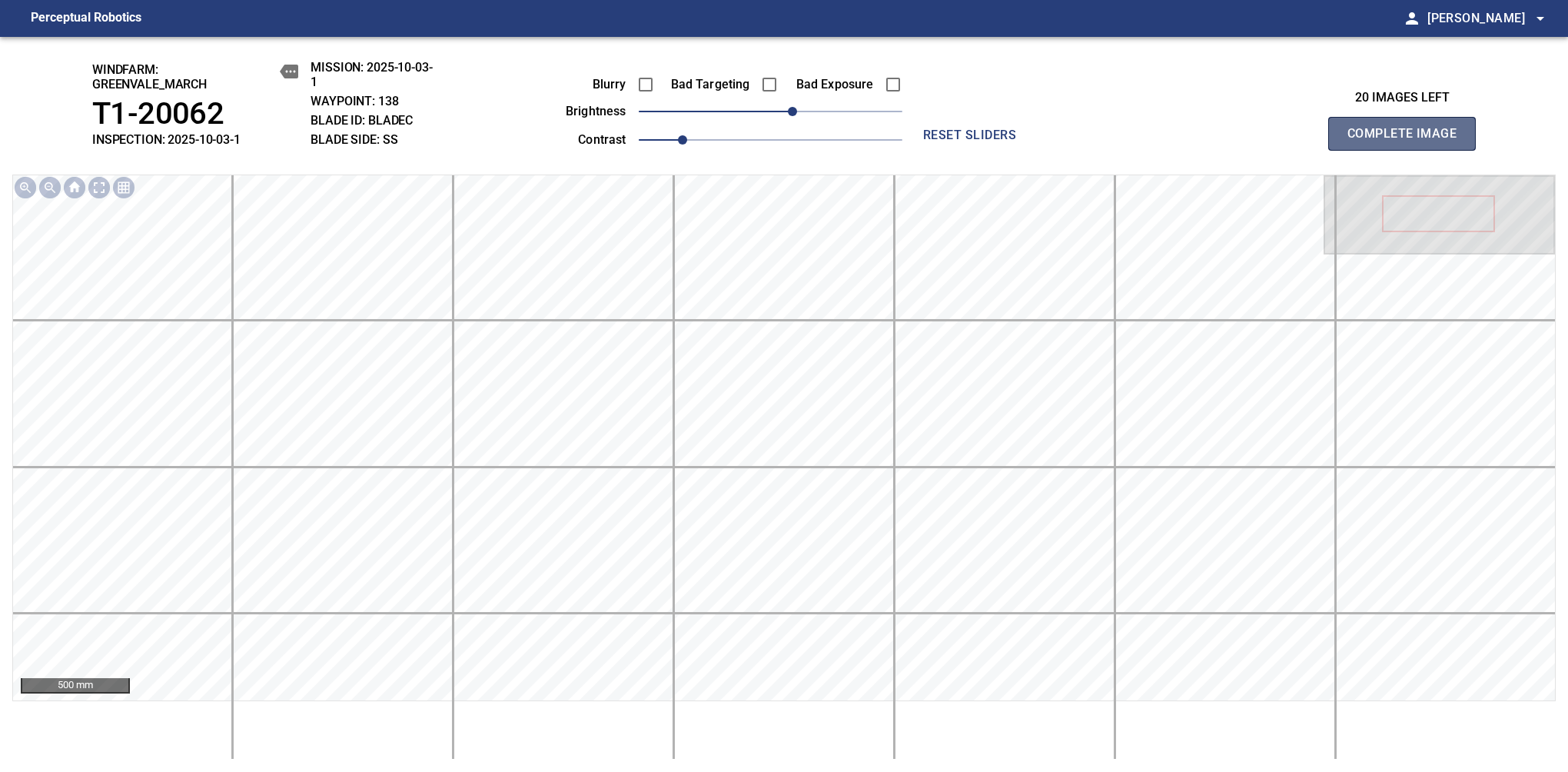
click at [1036, 141] on span "Complete Image" at bounding box center [1402, 133] width 114 height 22
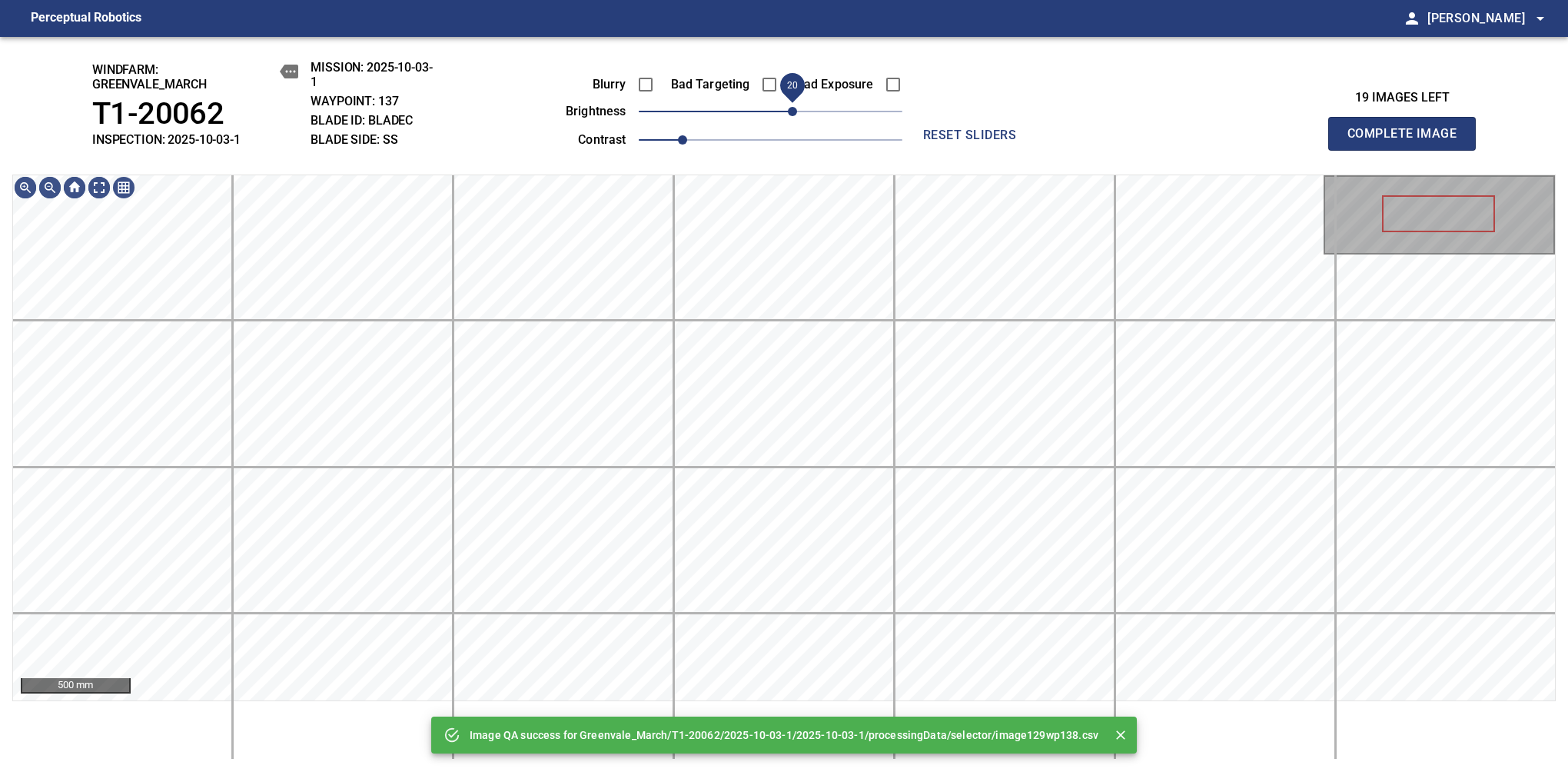
drag, startPoint x: 781, startPoint y: 112, endPoint x: 794, endPoint y: 119, distance: 14.8
click at [794, 116] on span "20" at bounding box center [792, 111] width 10 height 10
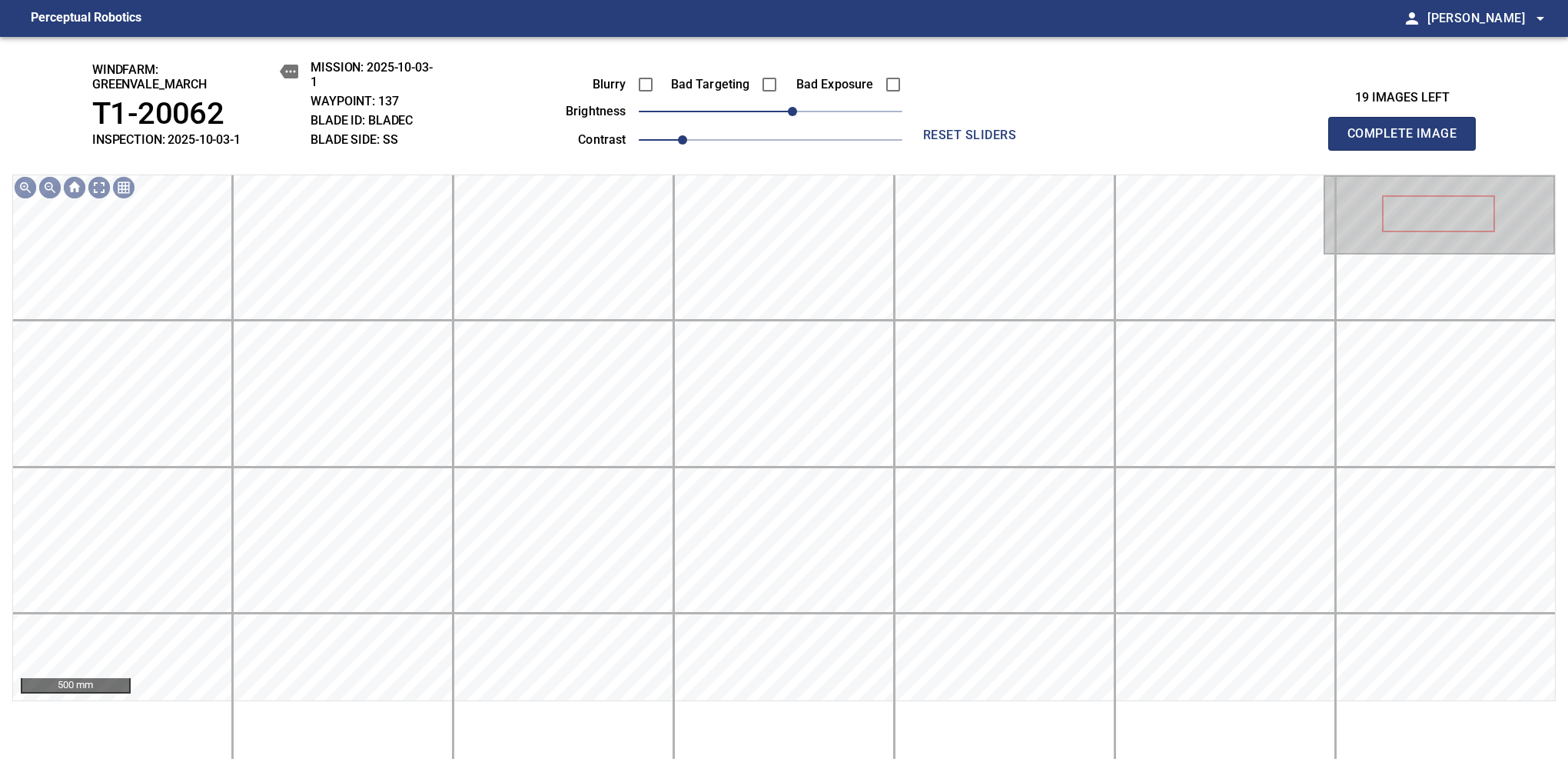
click at [1036, 141] on span "Complete Image" at bounding box center [1402, 133] width 114 height 22
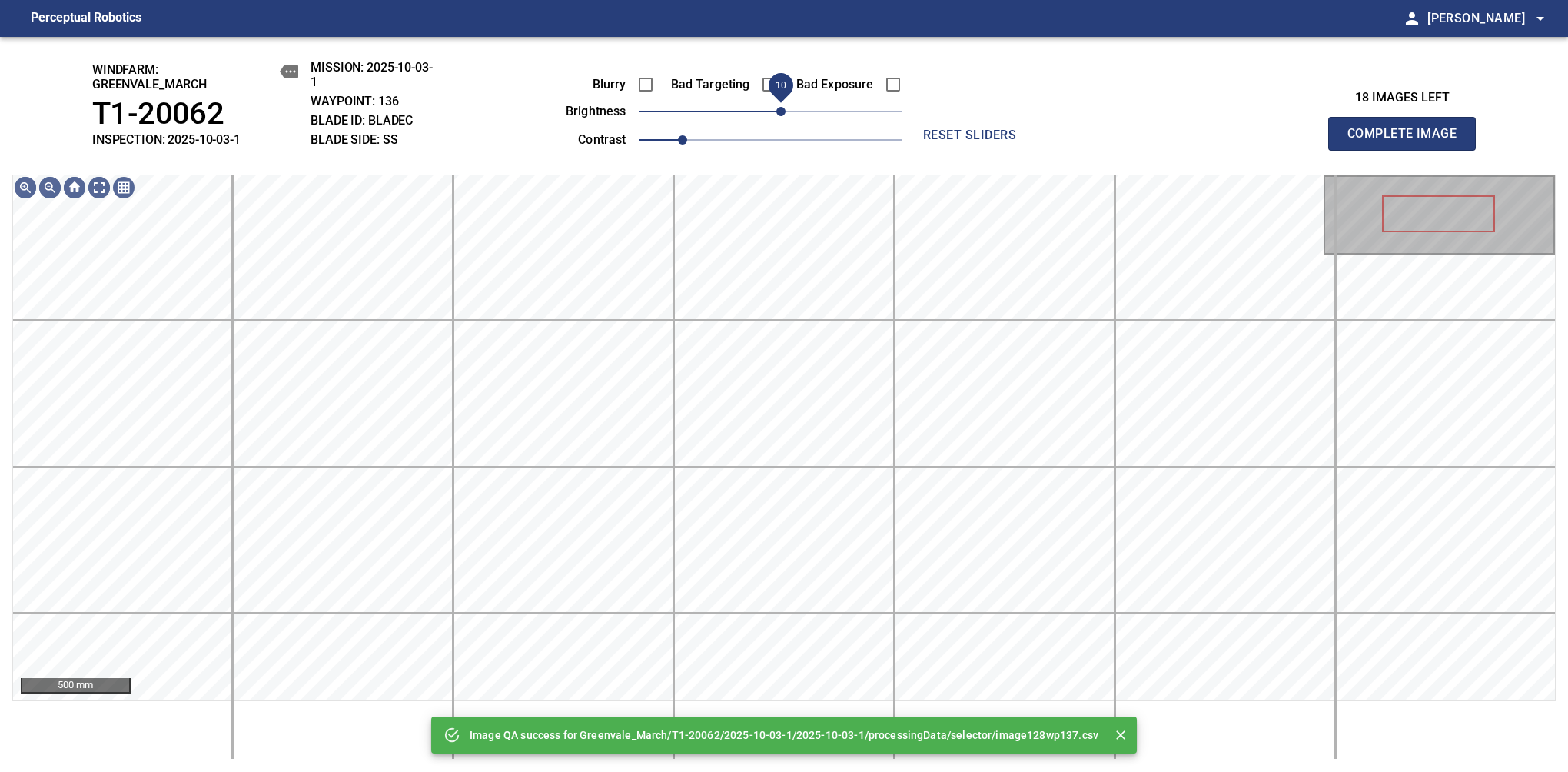
drag, startPoint x: 794, startPoint y: 111, endPoint x: 783, endPoint y: 116, distance: 12.1
click at [783, 116] on span "10" at bounding box center [770, 111] width 264 height 22
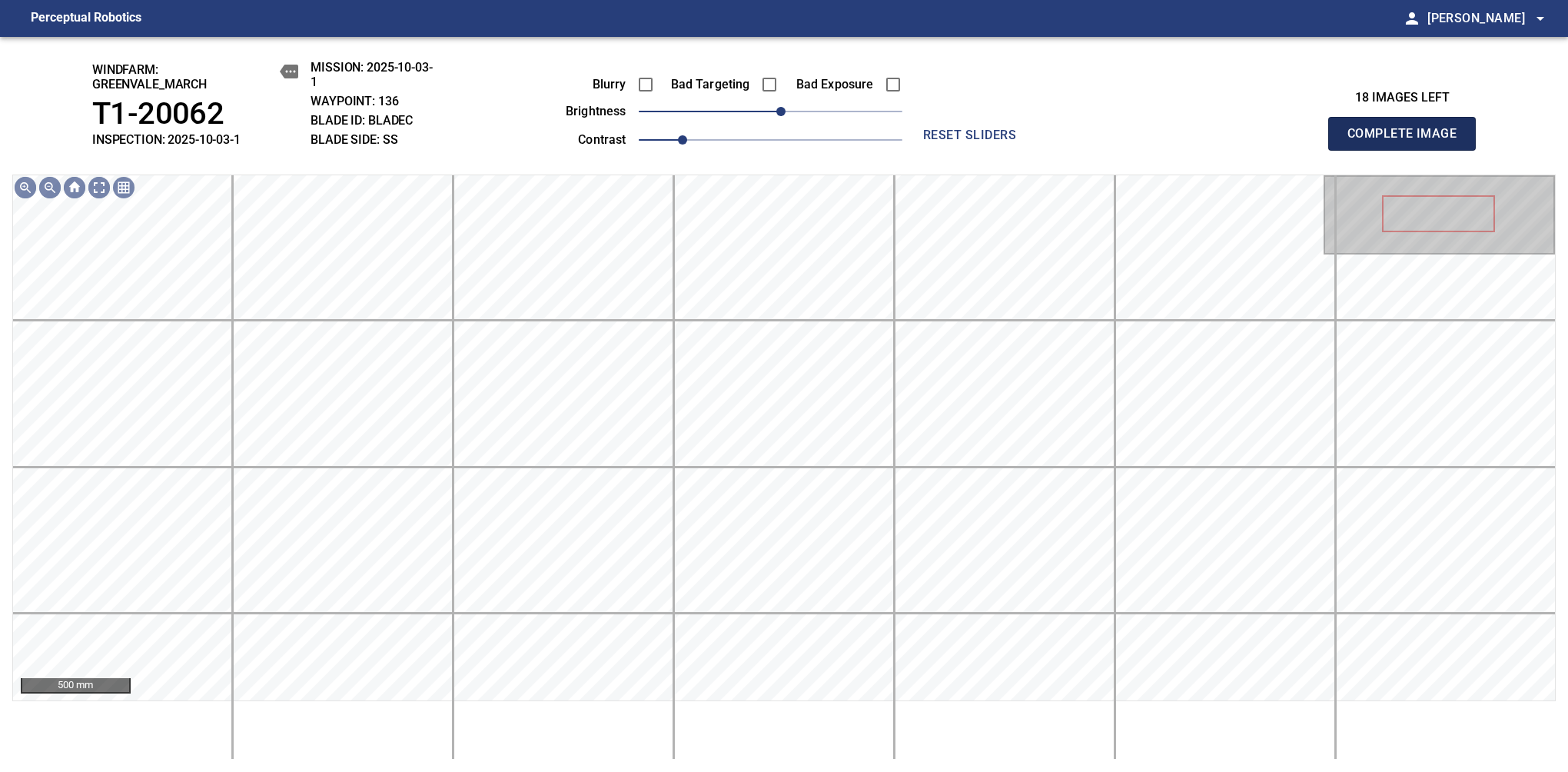
click at [1036, 141] on span "Complete Image" at bounding box center [1402, 133] width 114 height 22
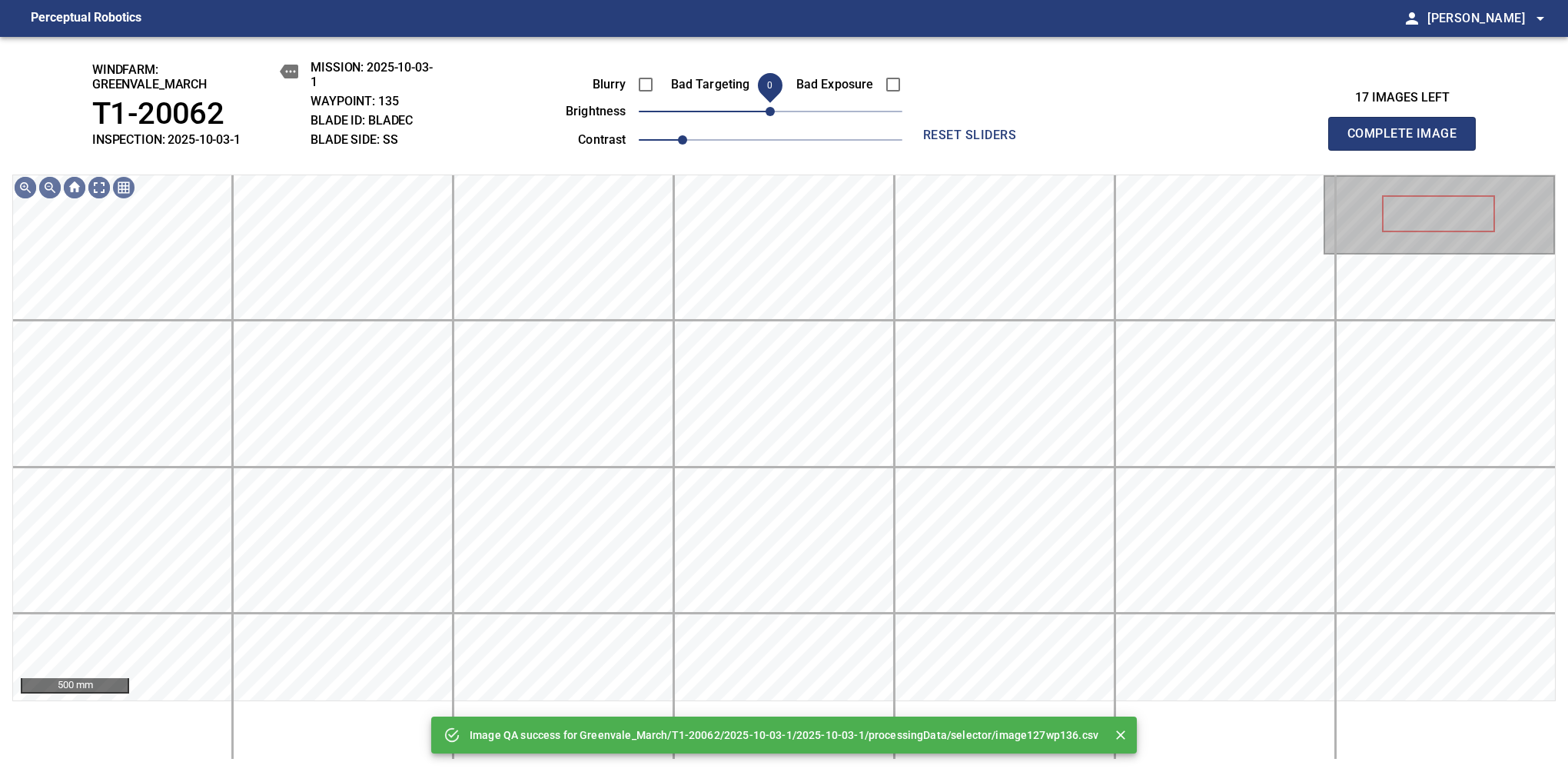
click at [773, 114] on span "0" at bounding box center [770, 111] width 10 height 10
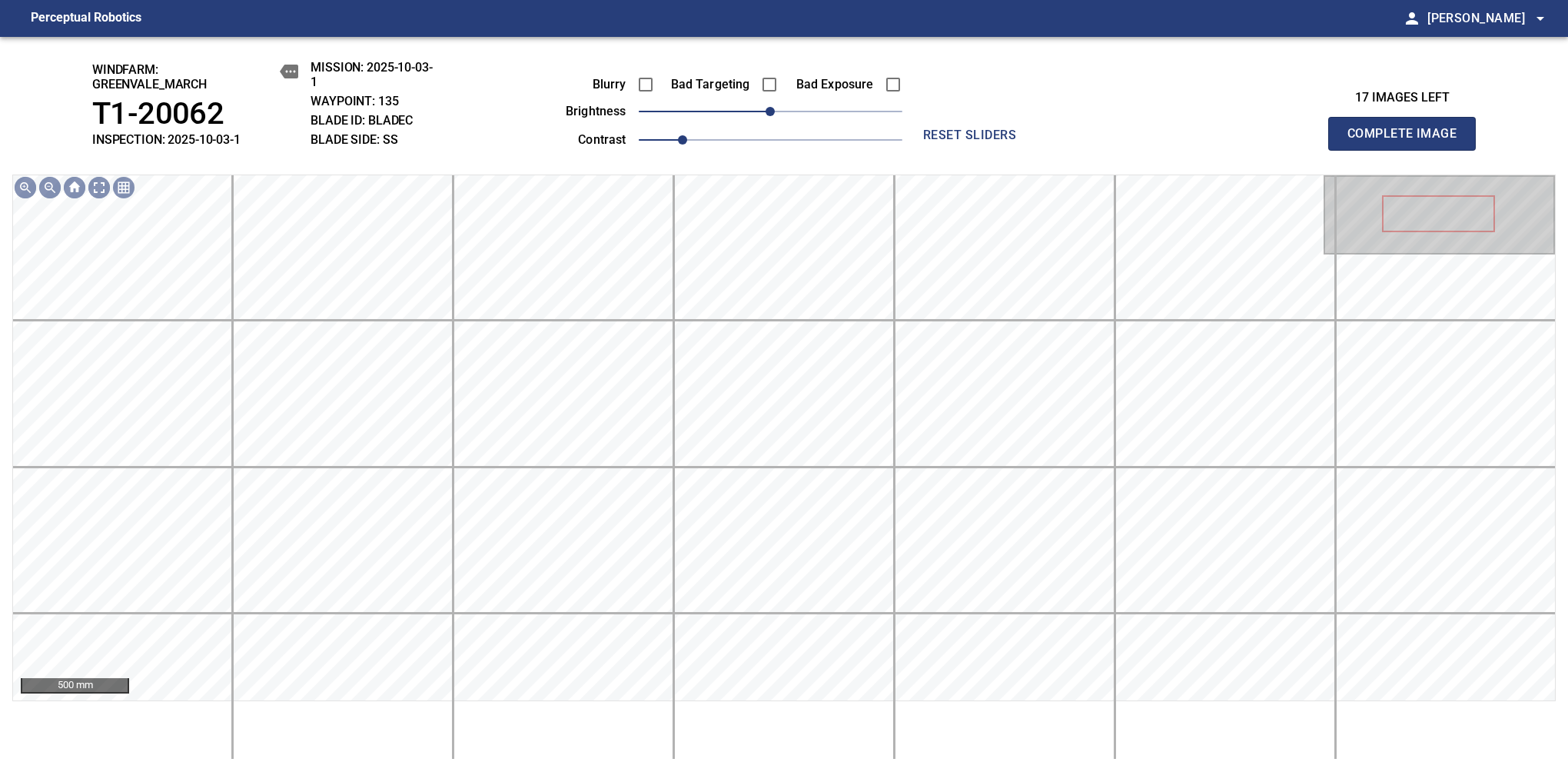
click at [1036, 141] on span "Complete Image" at bounding box center [1402, 133] width 114 height 22
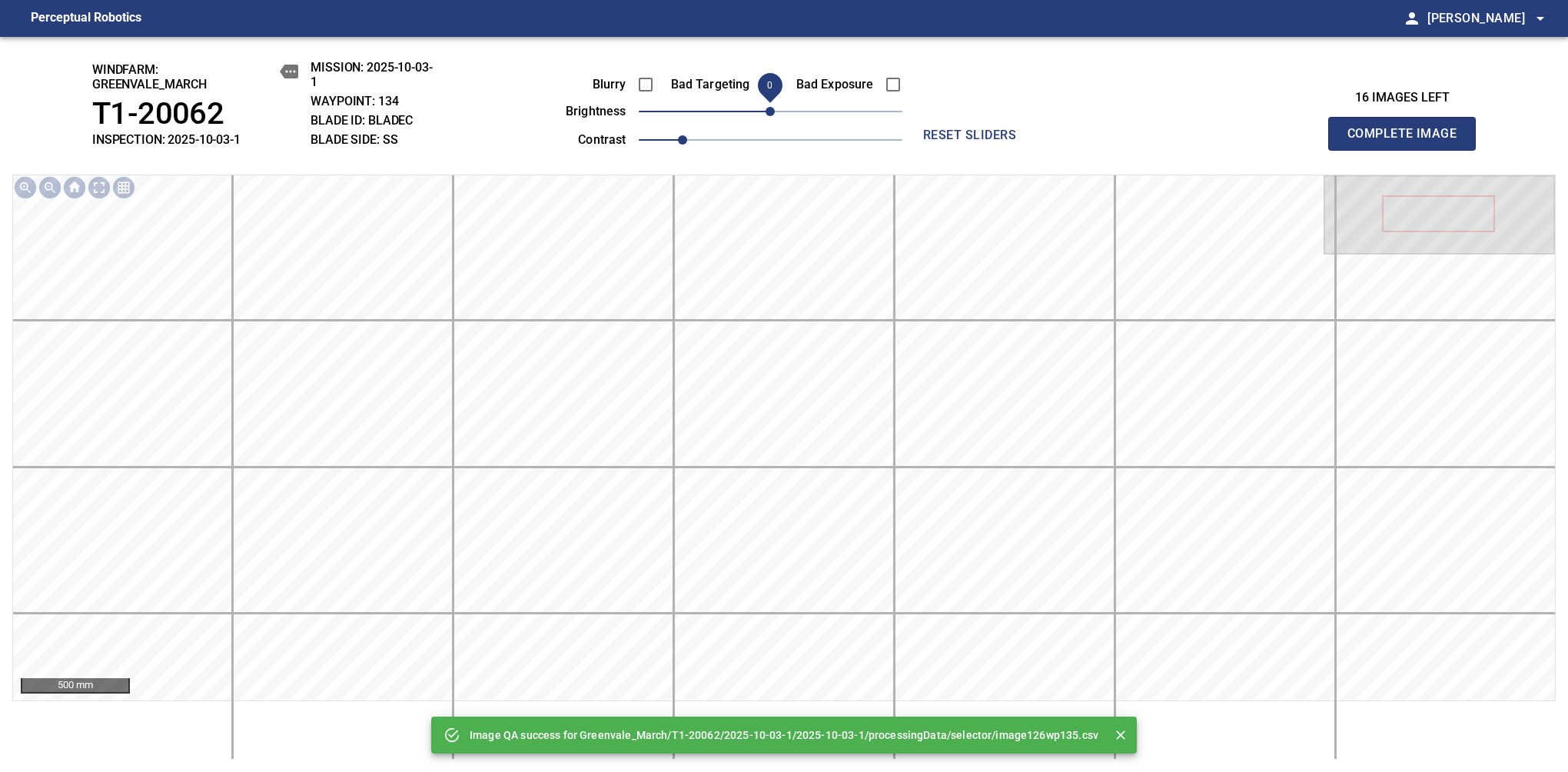
click at [1036, 141] on span "Complete Image" at bounding box center [1402, 133] width 114 height 22
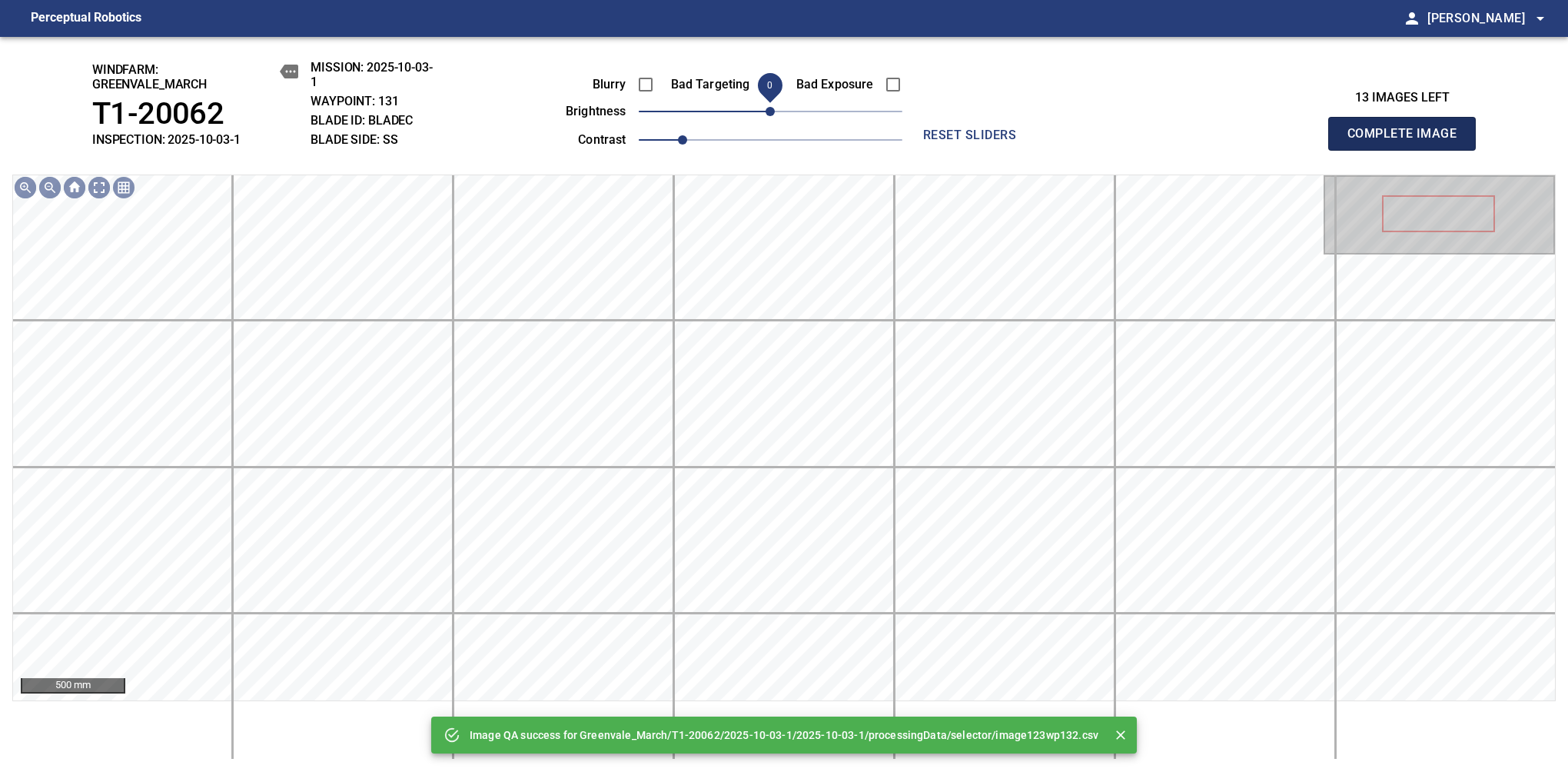
click at [1036, 141] on span "Complete Image" at bounding box center [1402, 133] width 114 height 22
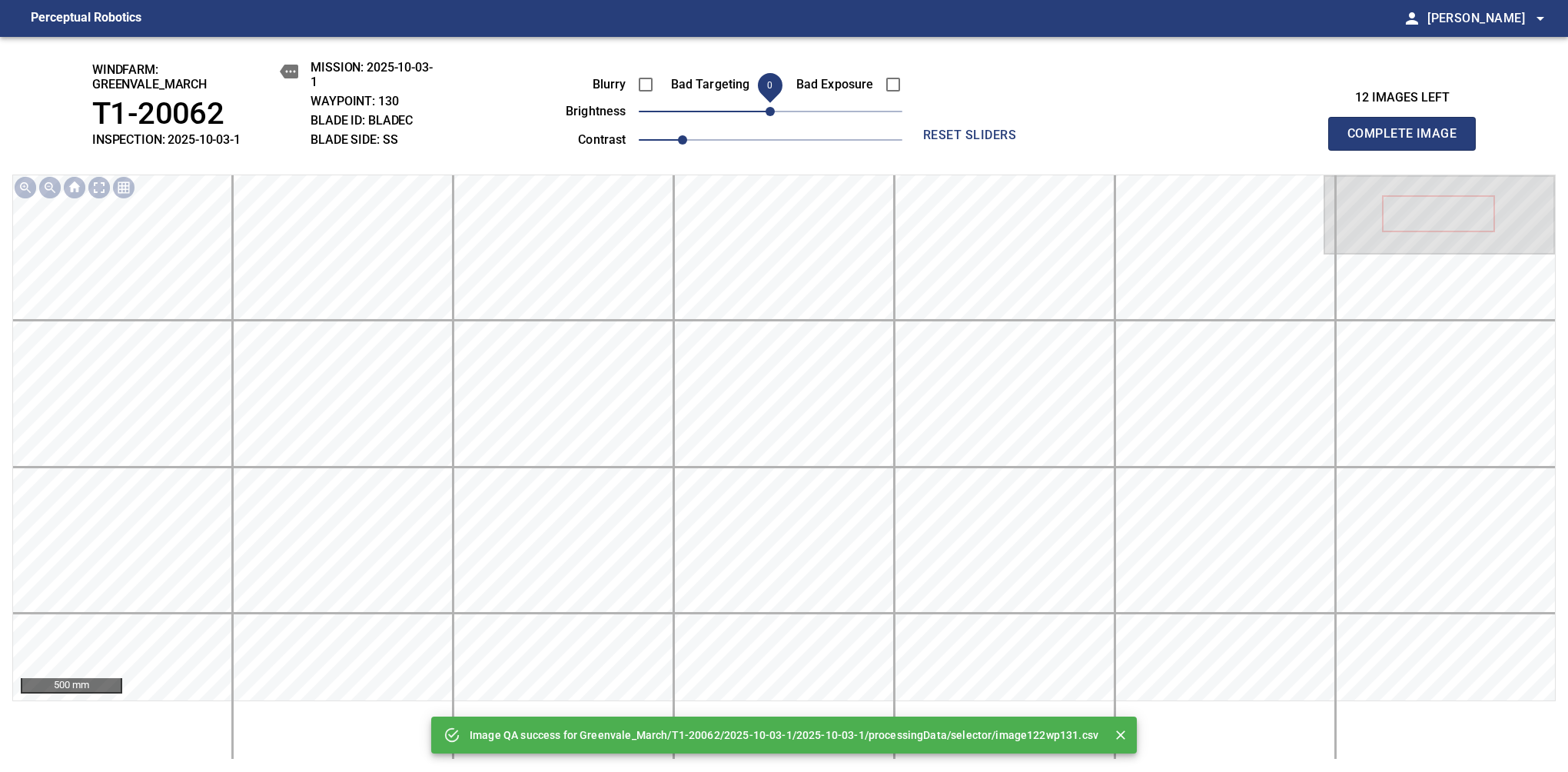
click at [1036, 141] on span "Complete Image" at bounding box center [1402, 133] width 114 height 22
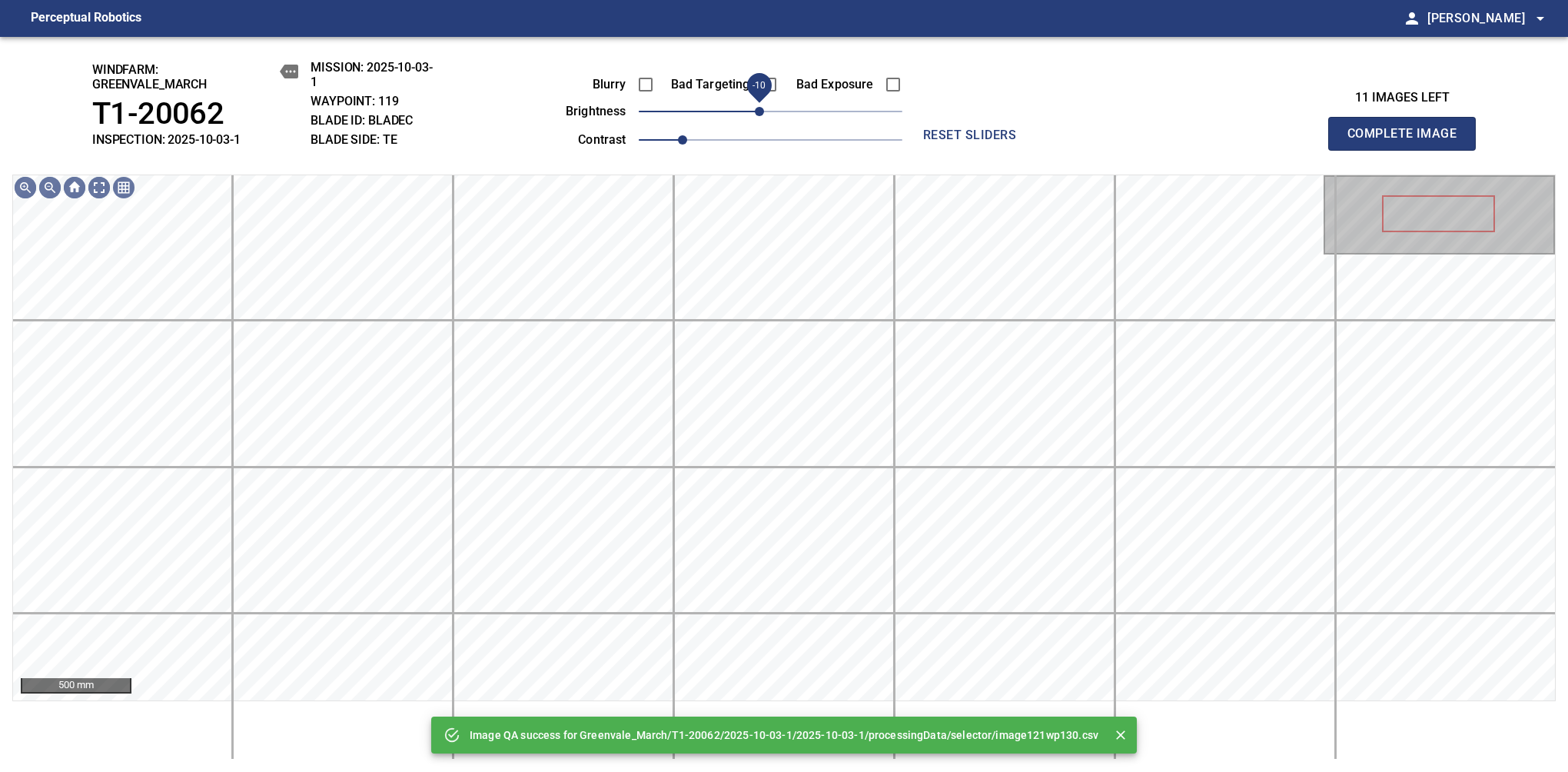
drag, startPoint x: 769, startPoint y: 114, endPoint x: 759, endPoint y: 115, distance: 10.0
click at [759, 115] on span "-10" at bounding box center [759, 111] width 10 height 10
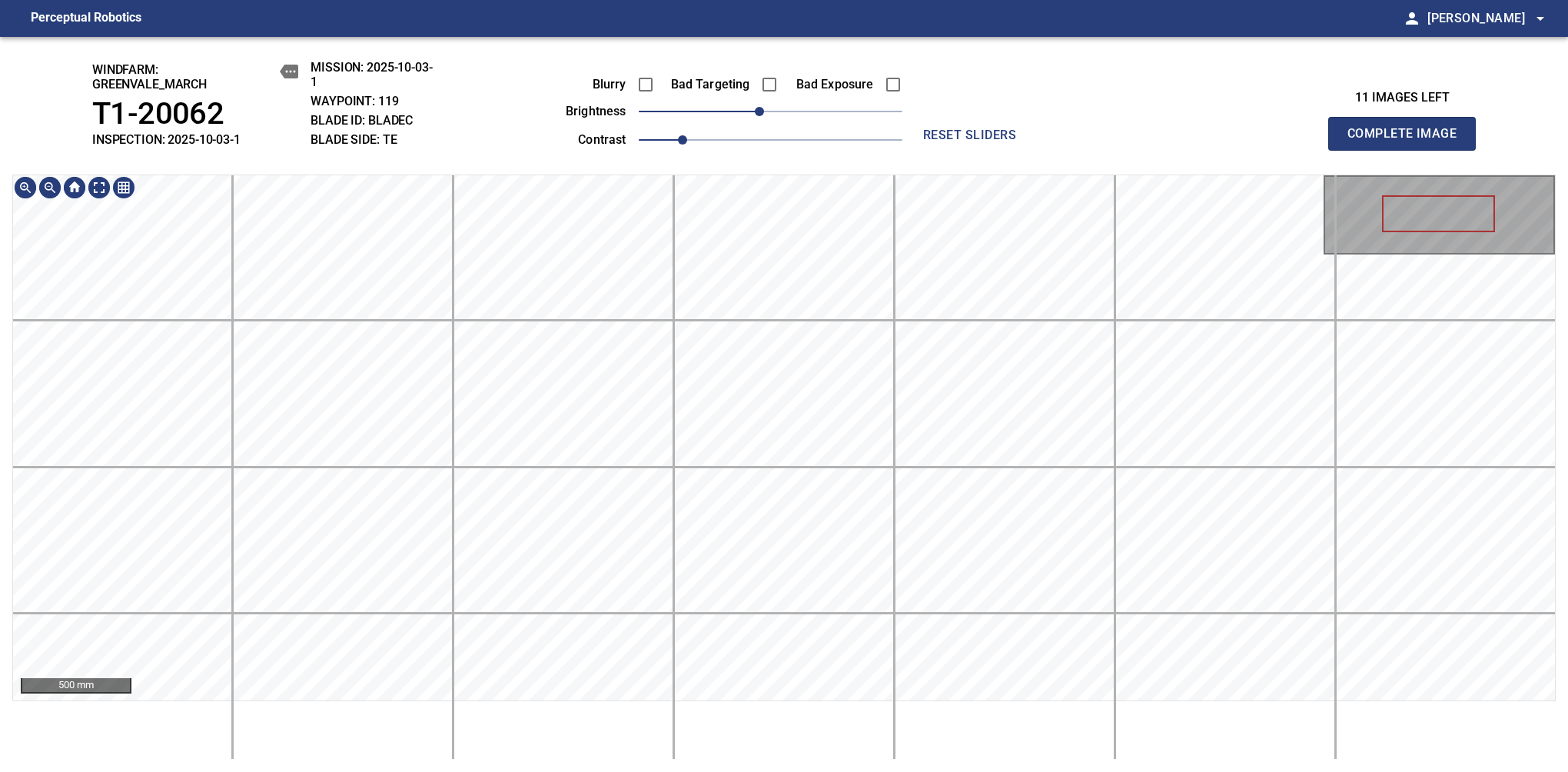
click at [887, 153] on div "windfarm: Greenvale_March T1-20062 INSPECTION: 2025-10-03-1 MISSION: 2025-10-03…" at bounding box center [784, 404] width 1568 height 735
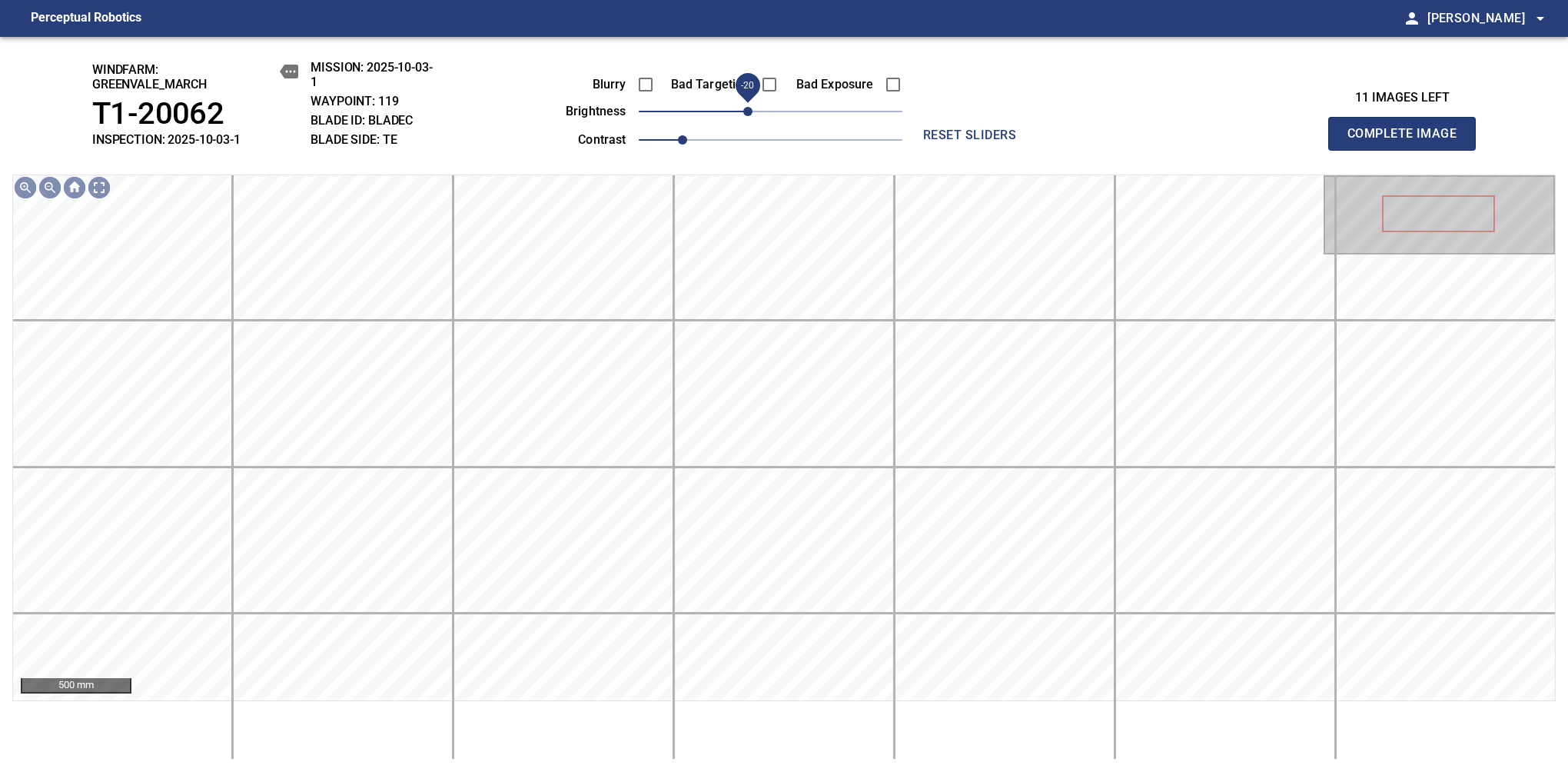
drag, startPoint x: 760, startPoint y: 109, endPoint x: 752, endPoint y: 111, distance: 8.2
click at [752, 111] on span "-20" at bounding box center [748, 111] width 10 height 10
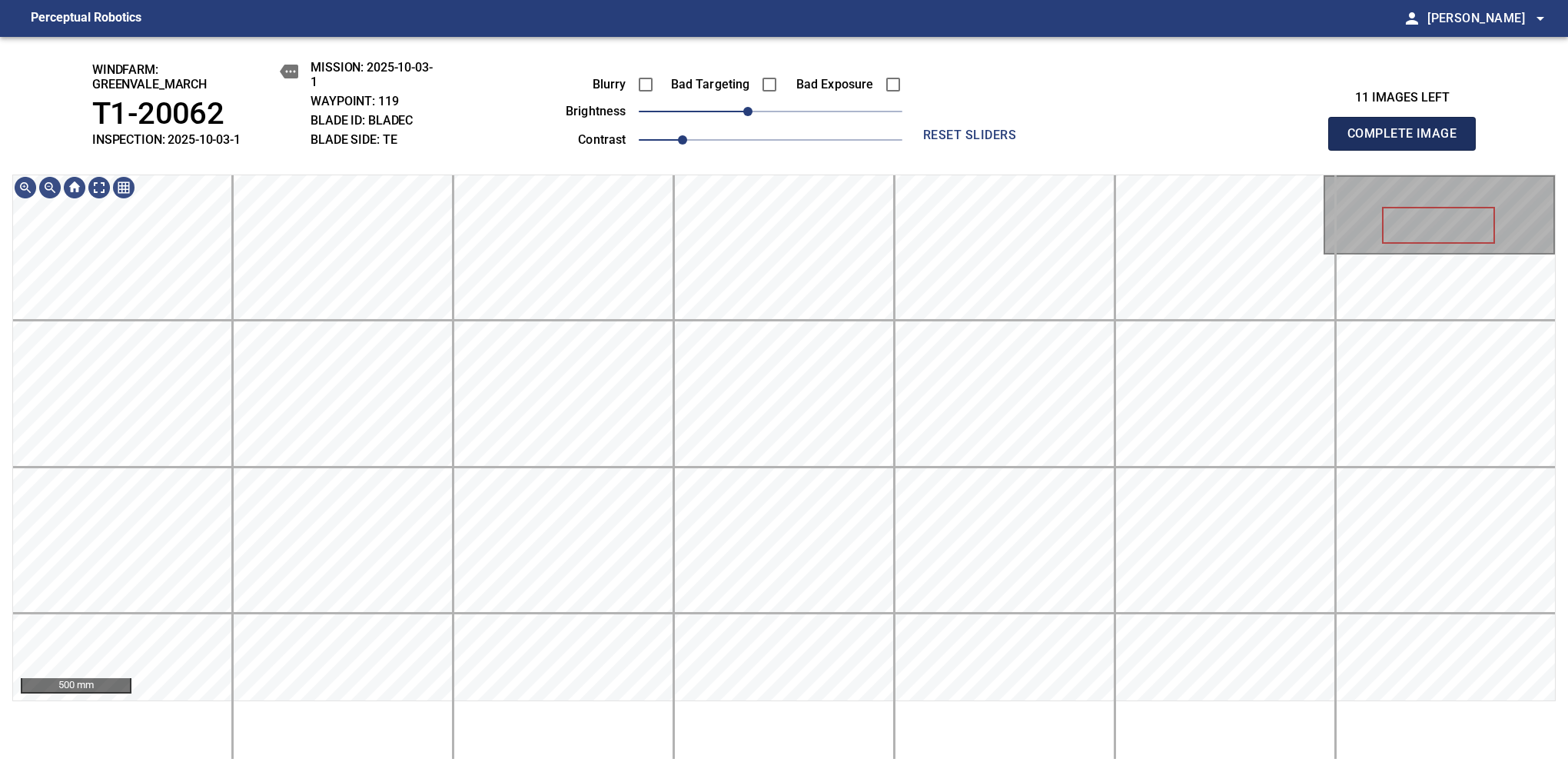
click at [1036, 141] on span "Complete Image" at bounding box center [1402, 133] width 114 height 22
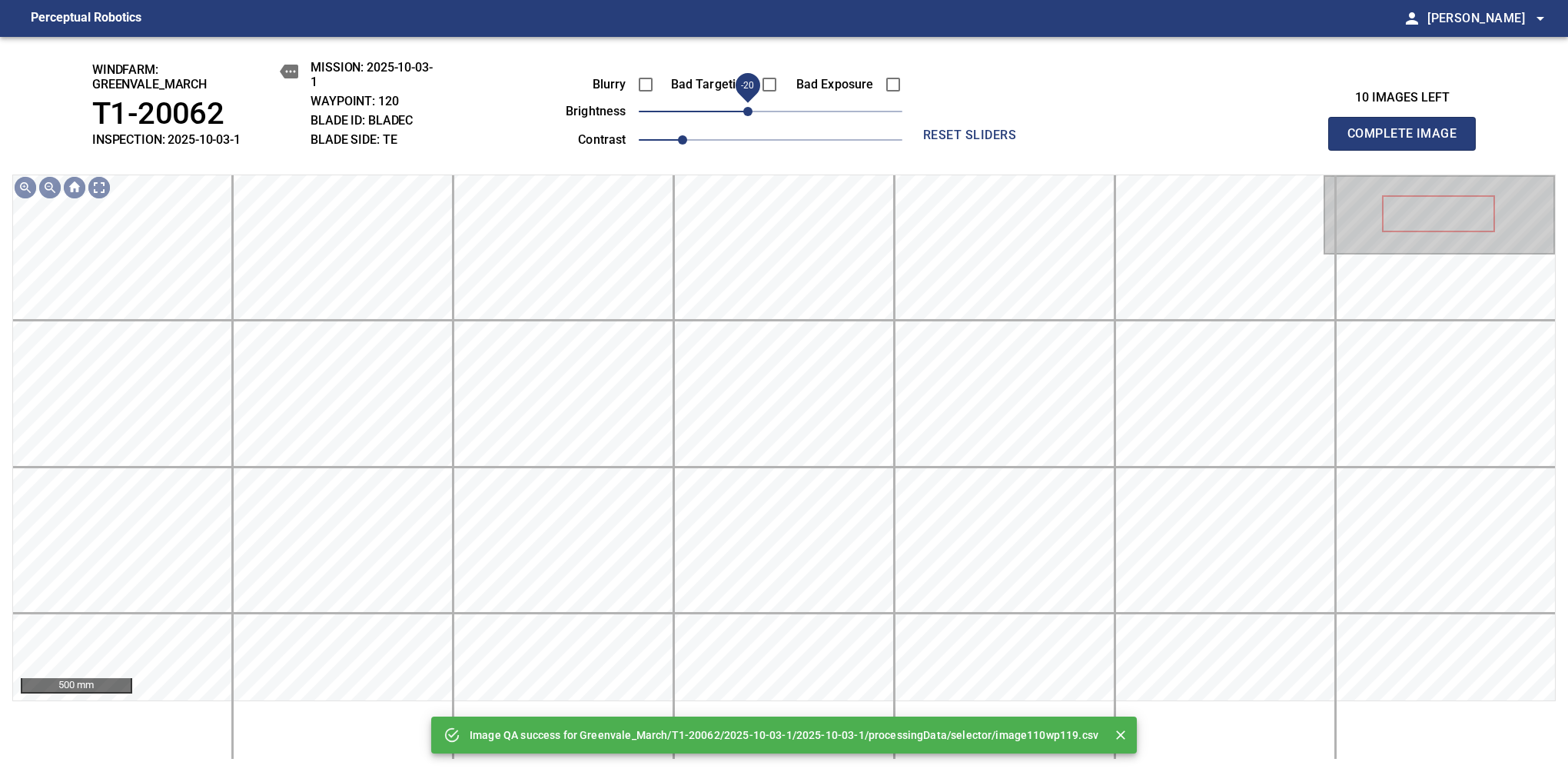
drag, startPoint x: 763, startPoint y: 113, endPoint x: 752, endPoint y: 113, distance: 11.0
click at [752, 113] on span "-20" at bounding box center [748, 111] width 10 height 10
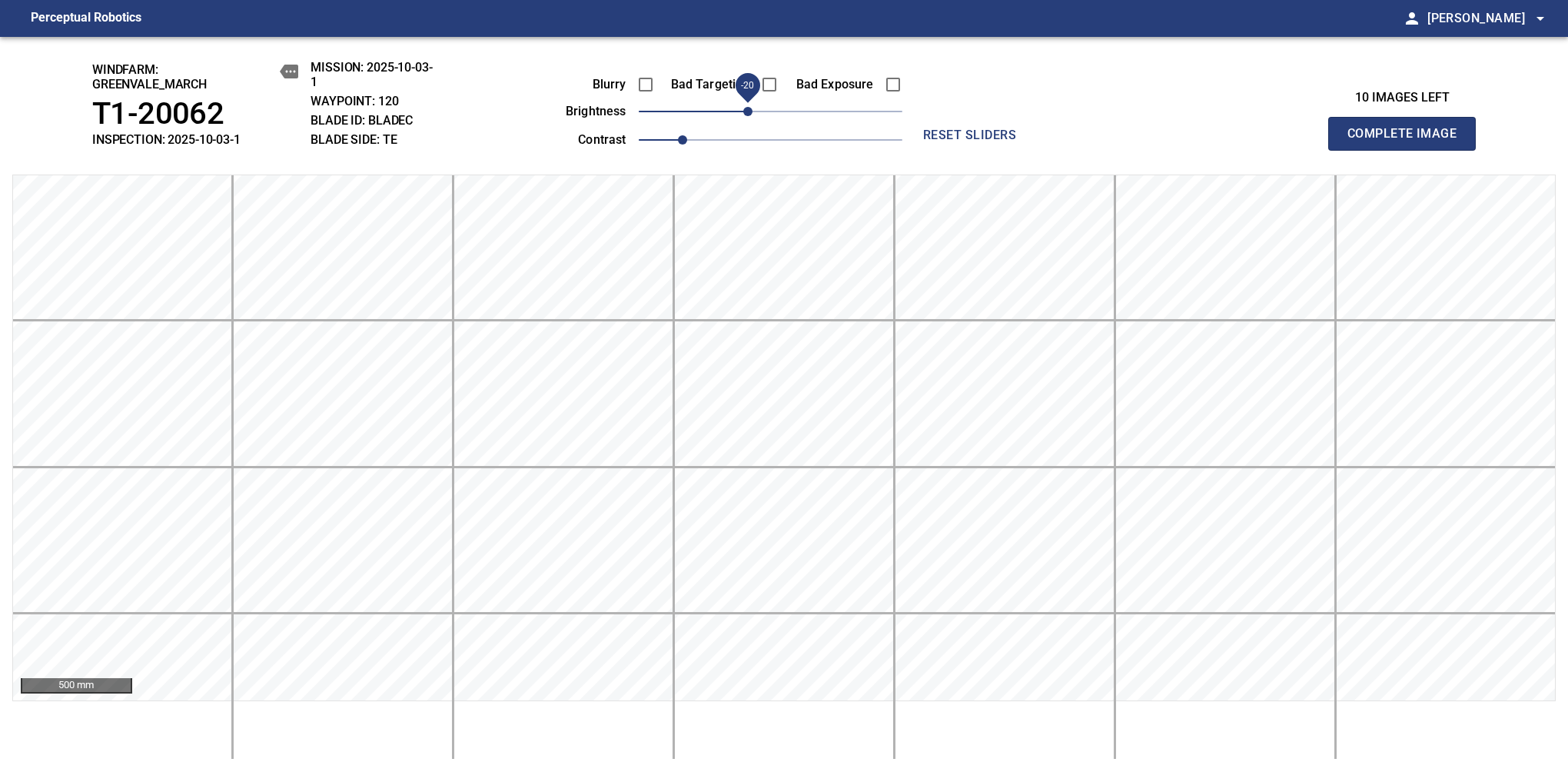
click at [1036, 141] on span "Complete Image" at bounding box center [1402, 133] width 114 height 22
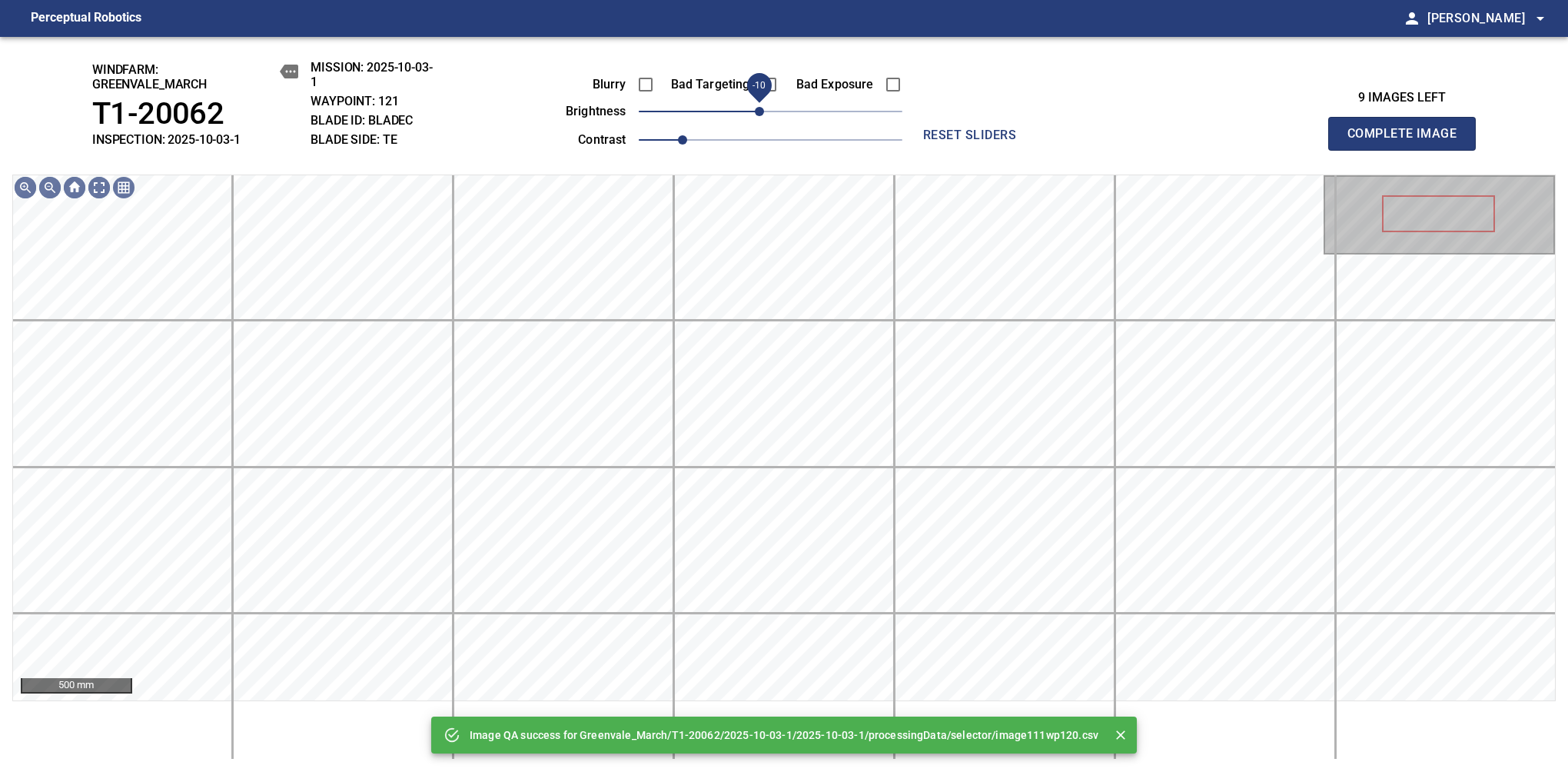
click at [761, 113] on span "-10" at bounding box center [759, 111] width 10 height 10
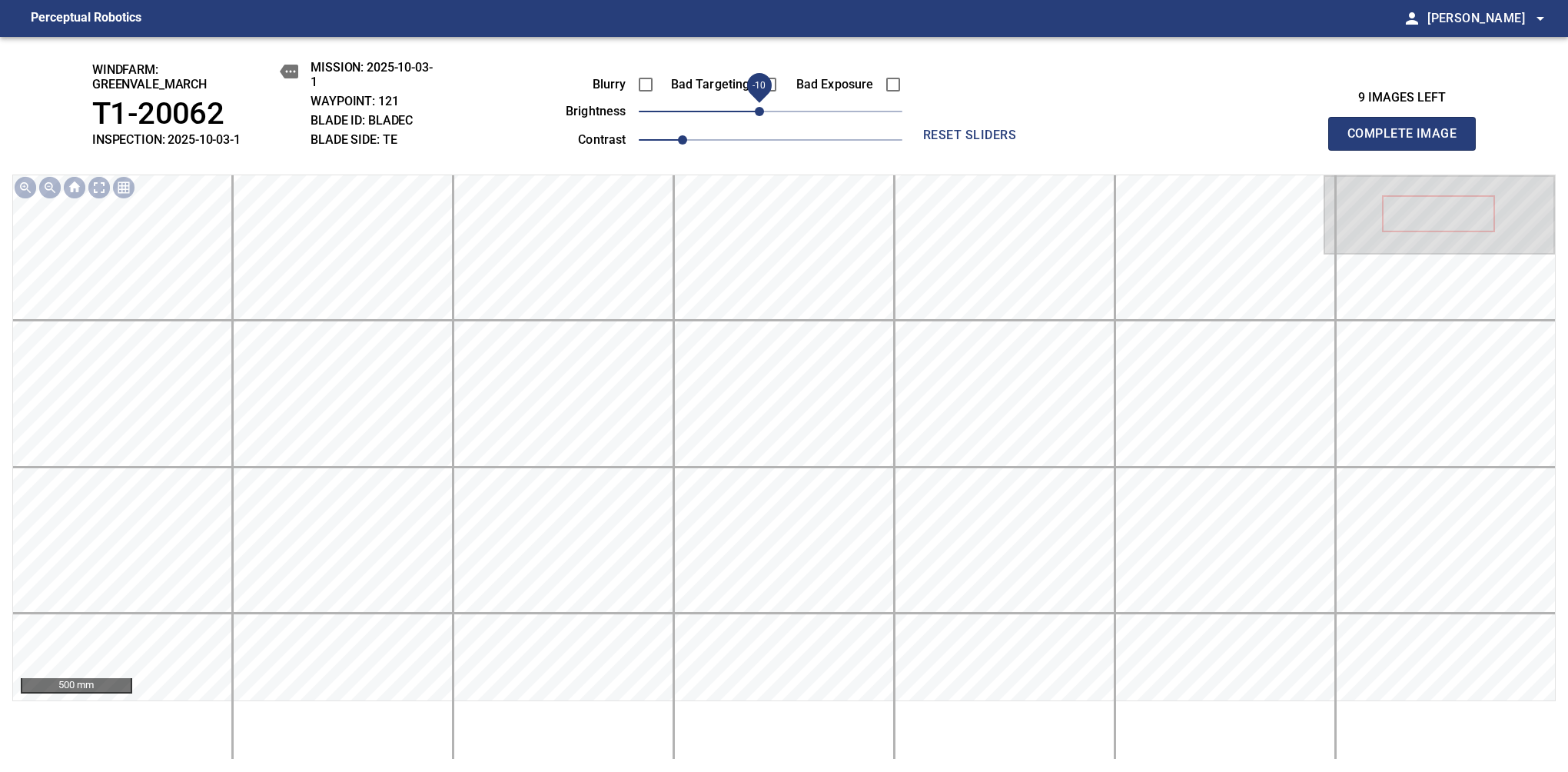
click at [1036, 141] on span "Complete Image" at bounding box center [1402, 133] width 114 height 22
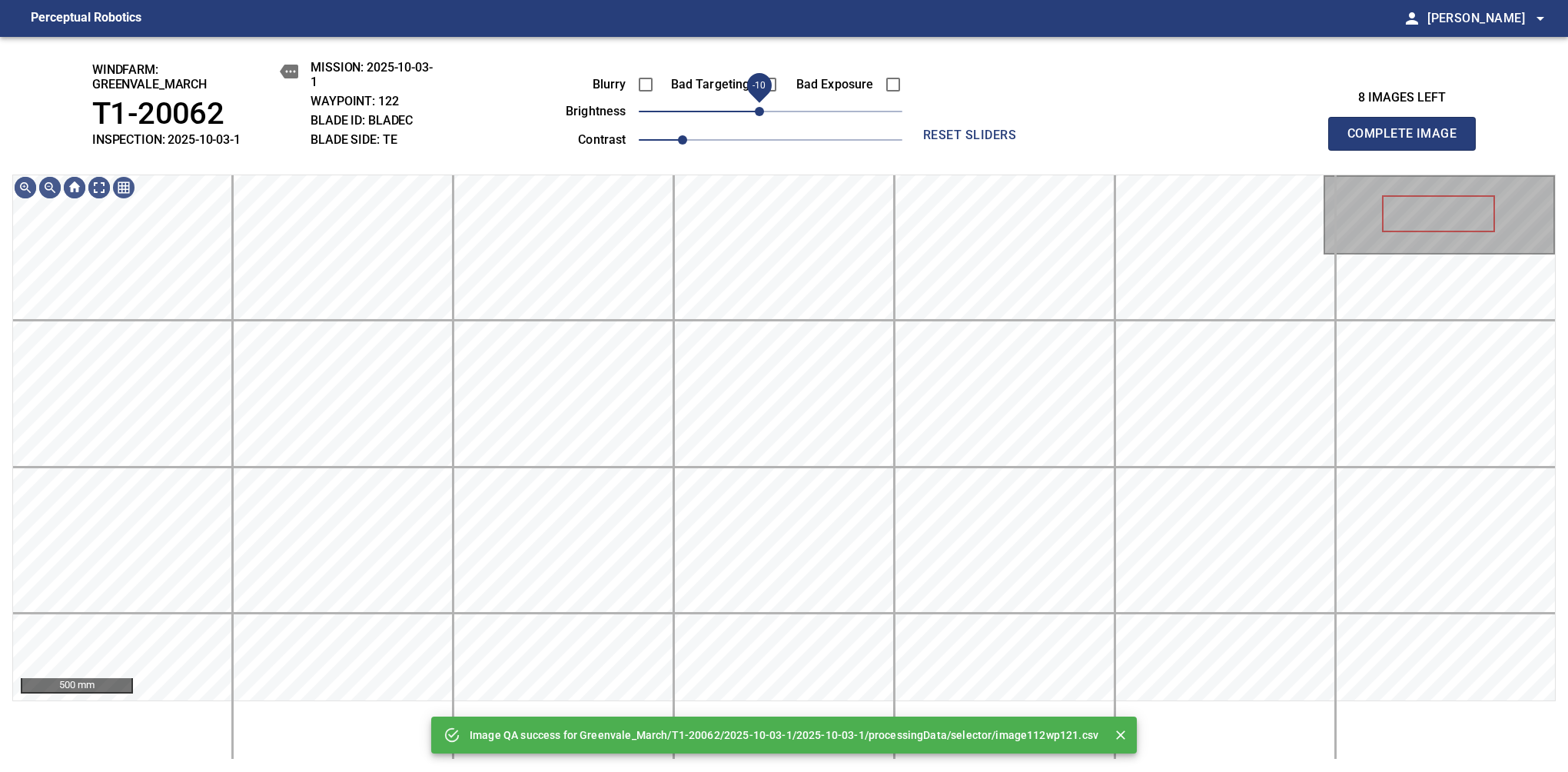
click at [763, 114] on span "-10" at bounding box center [759, 111] width 10 height 10
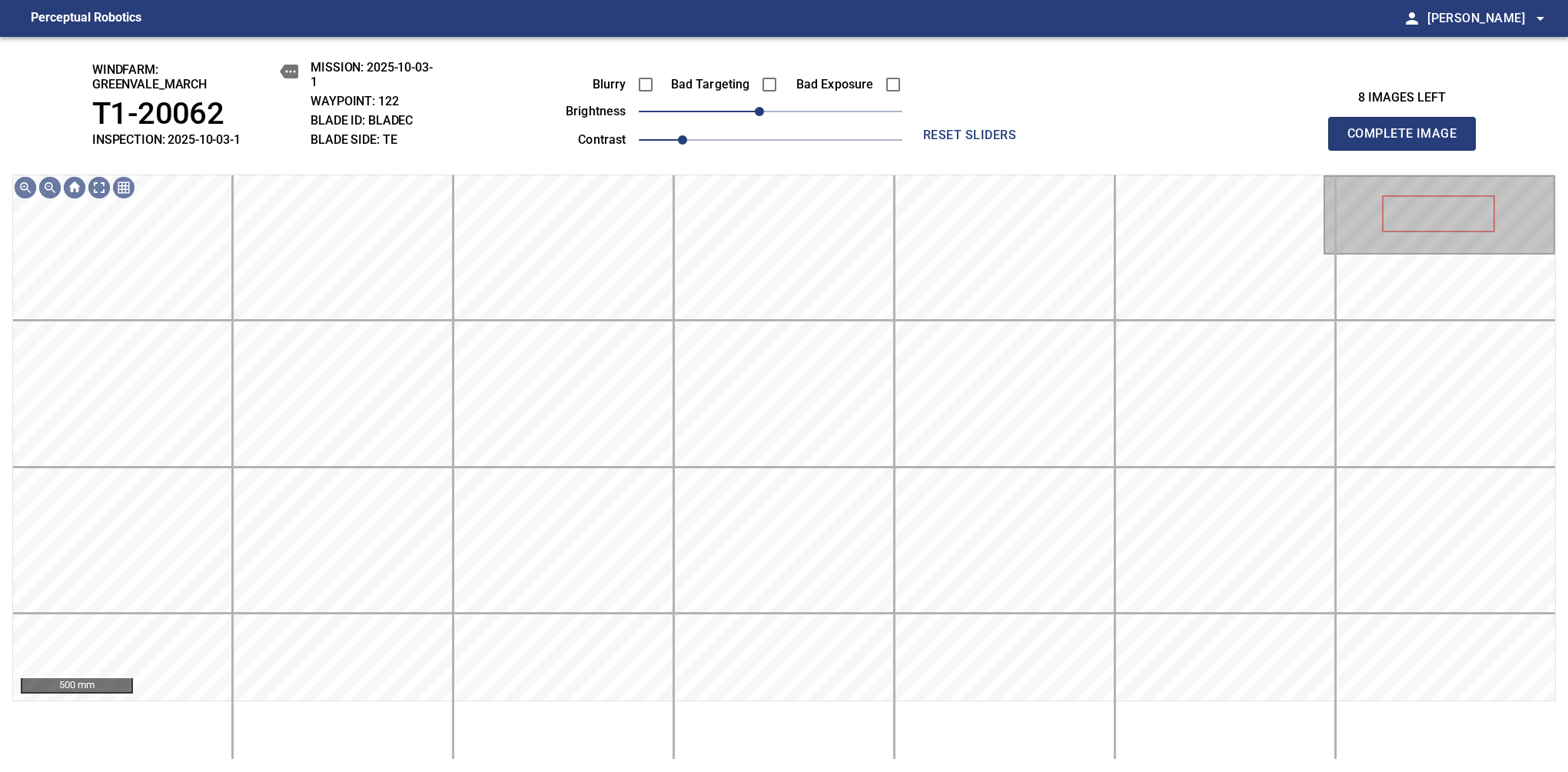
click at [1036, 141] on span "Complete Image" at bounding box center [1402, 133] width 114 height 22
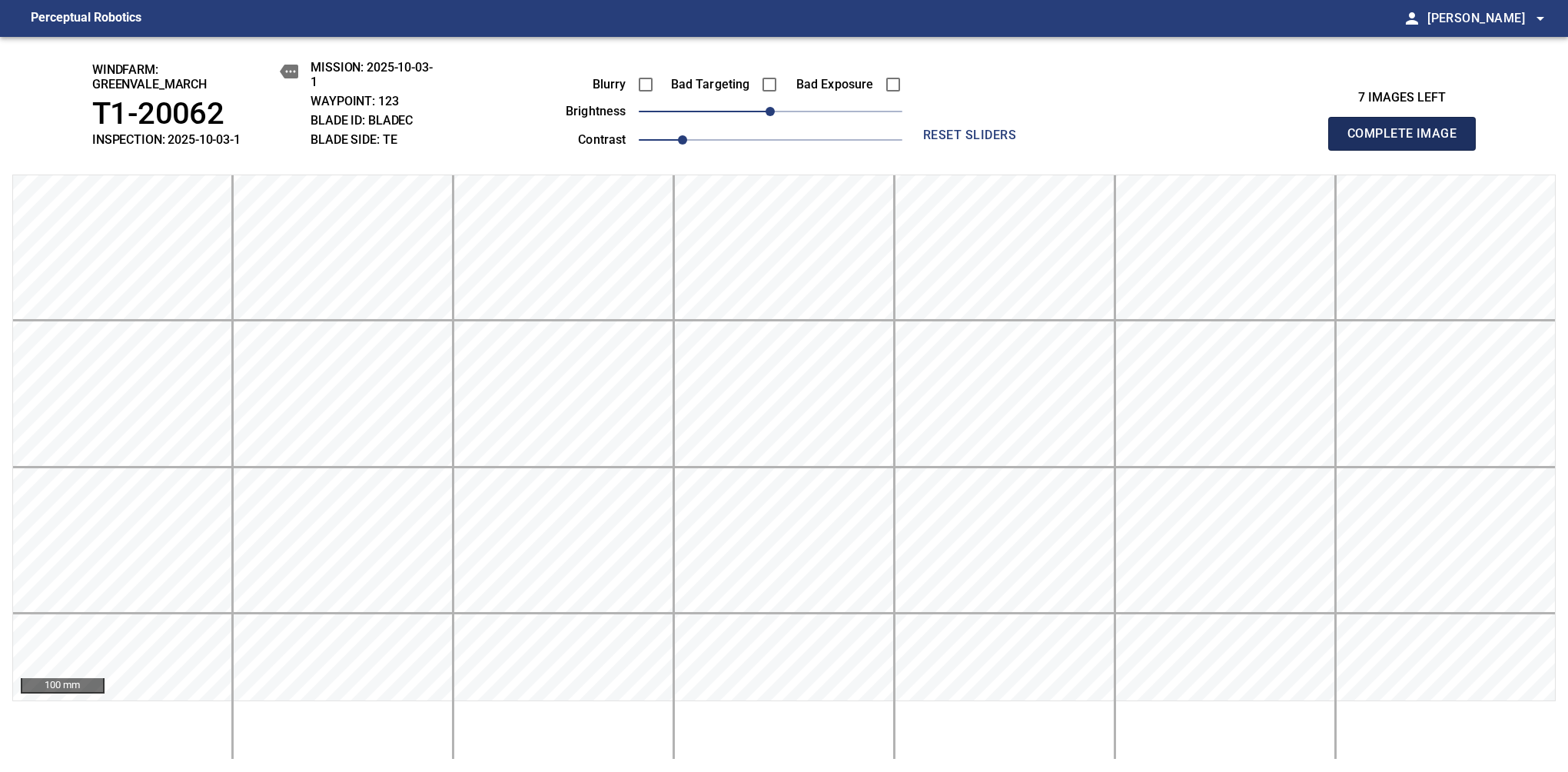
click at [1036, 141] on span "Complete Image" at bounding box center [1402, 133] width 114 height 22
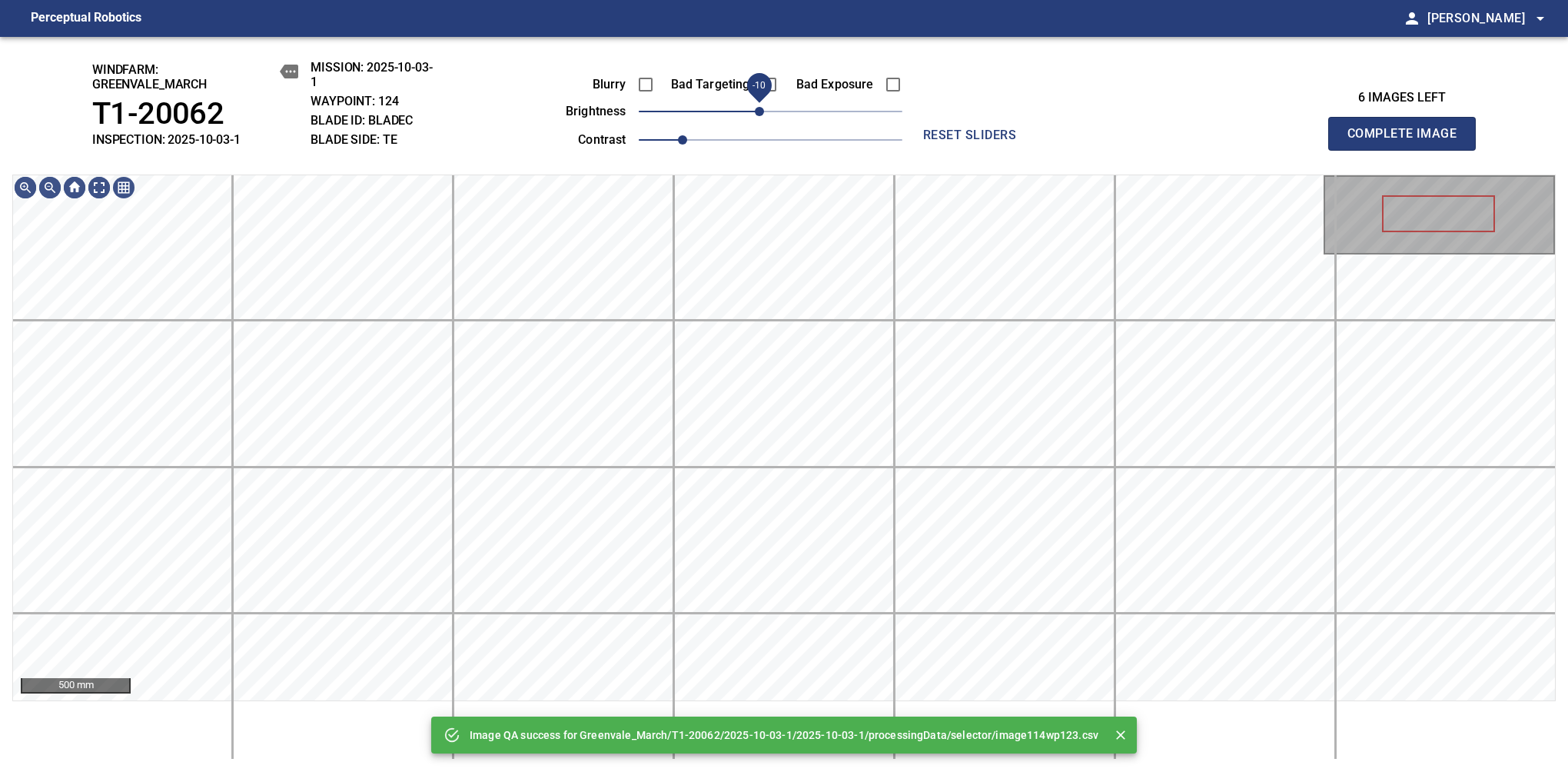
click at [763, 115] on span "-10" at bounding box center [759, 111] width 10 height 10
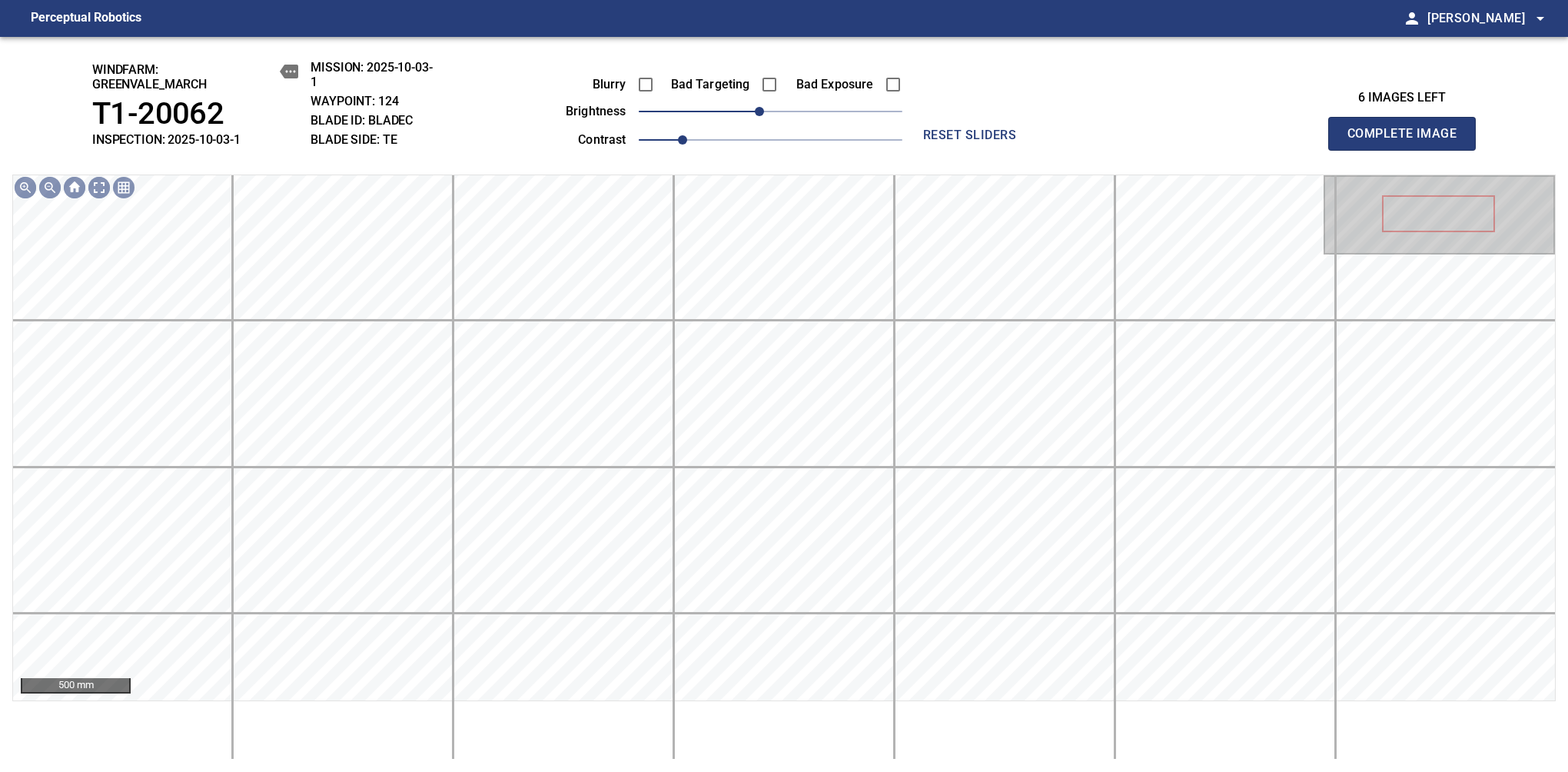
click at [1036, 141] on span "Complete Image" at bounding box center [1402, 133] width 114 height 22
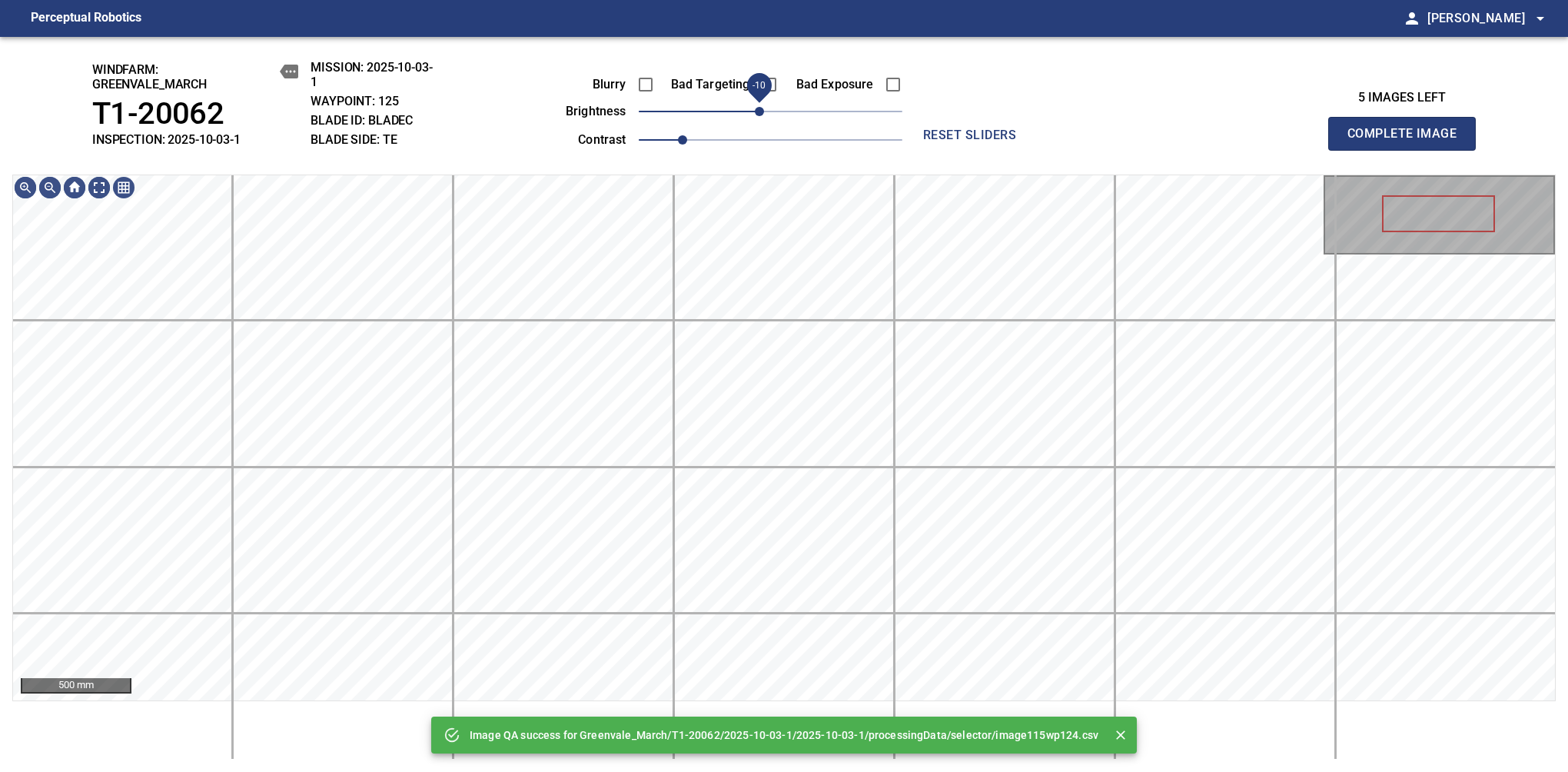
click at [763, 115] on span "-10" at bounding box center [759, 111] width 10 height 10
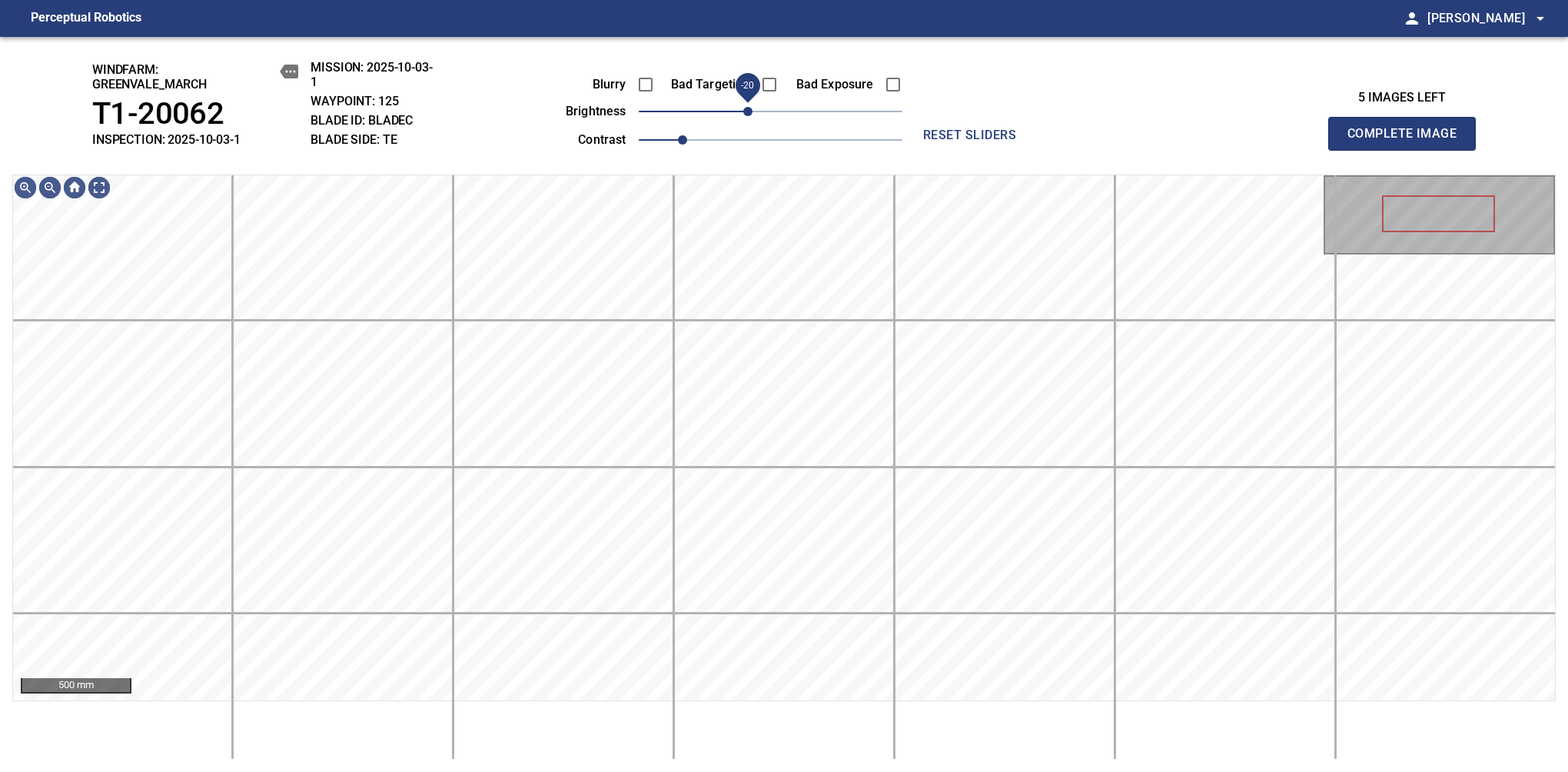
click at [751, 116] on span "-20" at bounding box center [748, 111] width 10 height 10
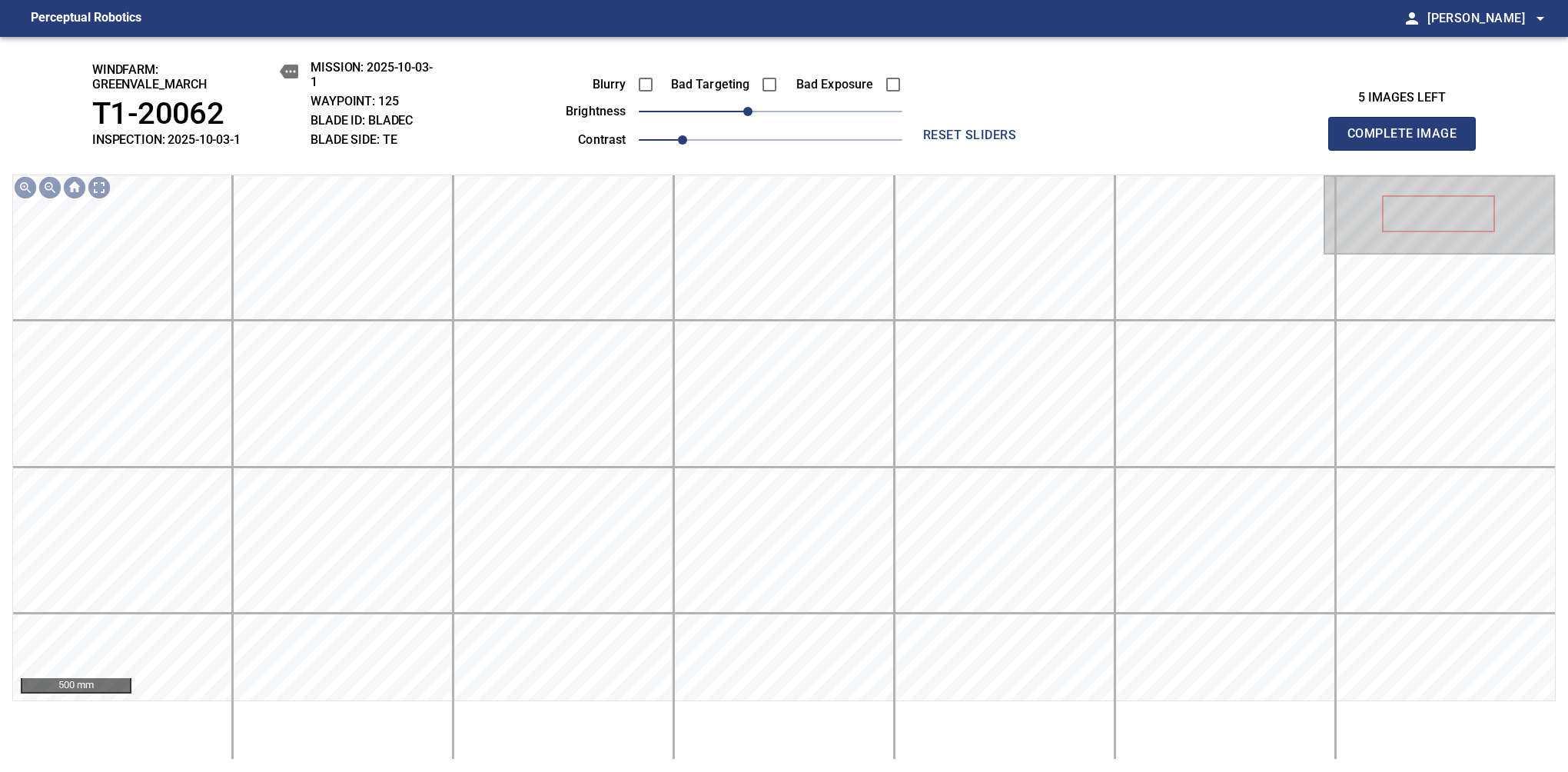
click at [1036, 141] on span "Complete Image" at bounding box center [1402, 133] width 114 height 22
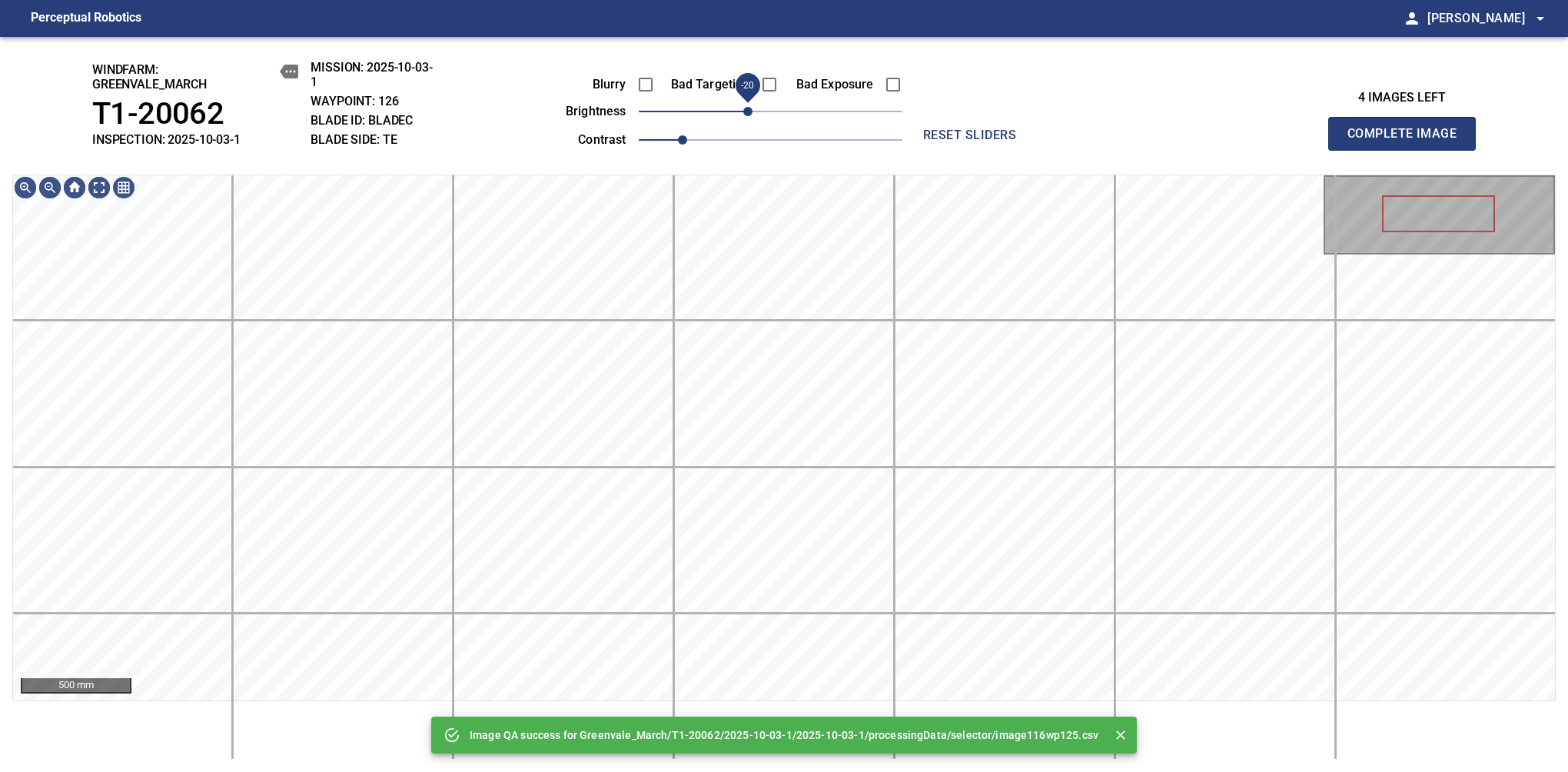
drag, startPoint x: 762, startPoint y: 113, endPoint x: 753, endPoint y: 117, distance: 9.8
click at [752, 116] on span "-20" at bounding box center [748, 111] width 10 height 10
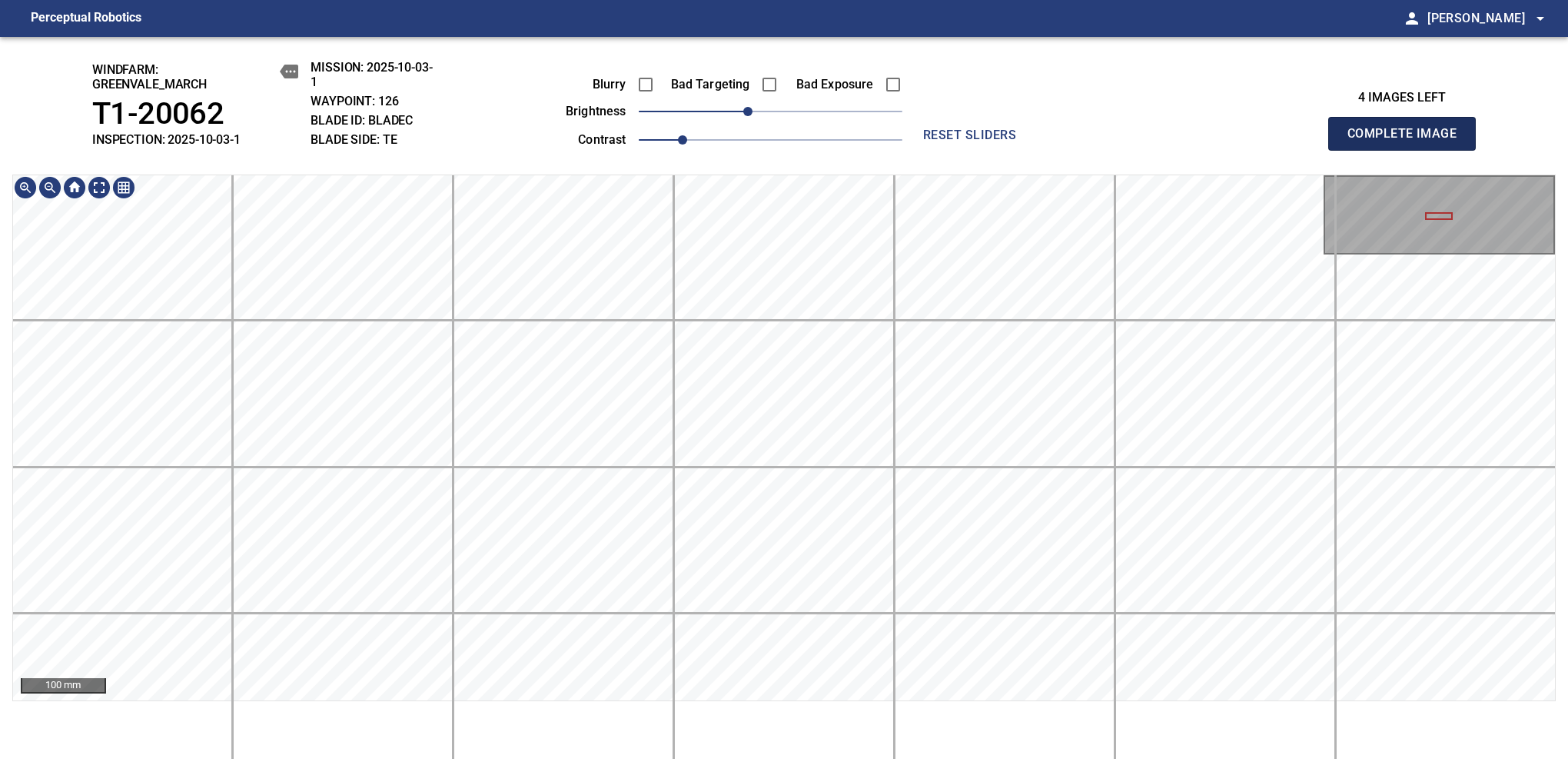
click at [1036, 141] on span "Complete Image" at bounding box center [1402, 133] width 114 height 22
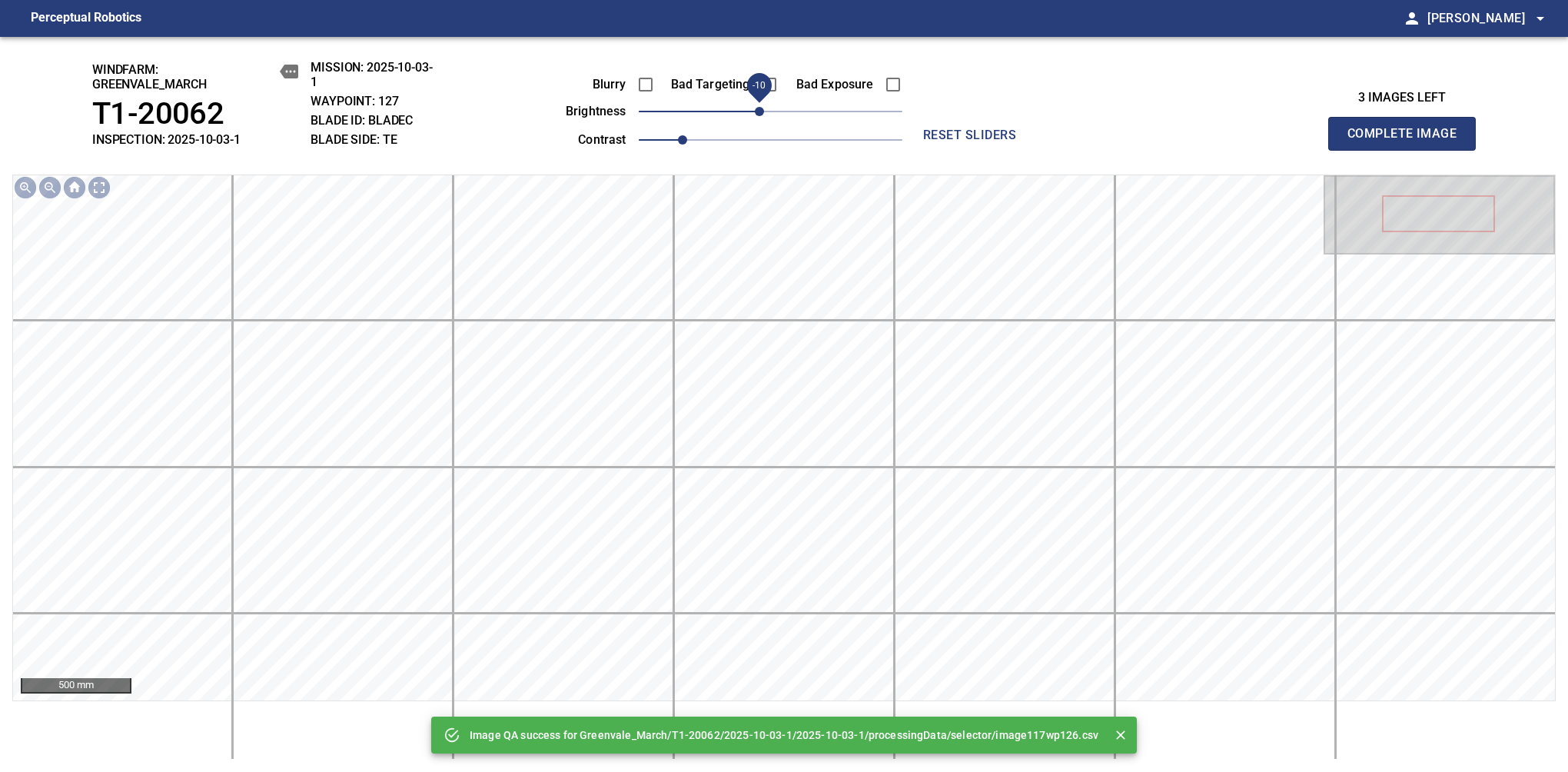
click at [756, 114] on span "-10" at bounding box center [759, 111] width 10 height 10
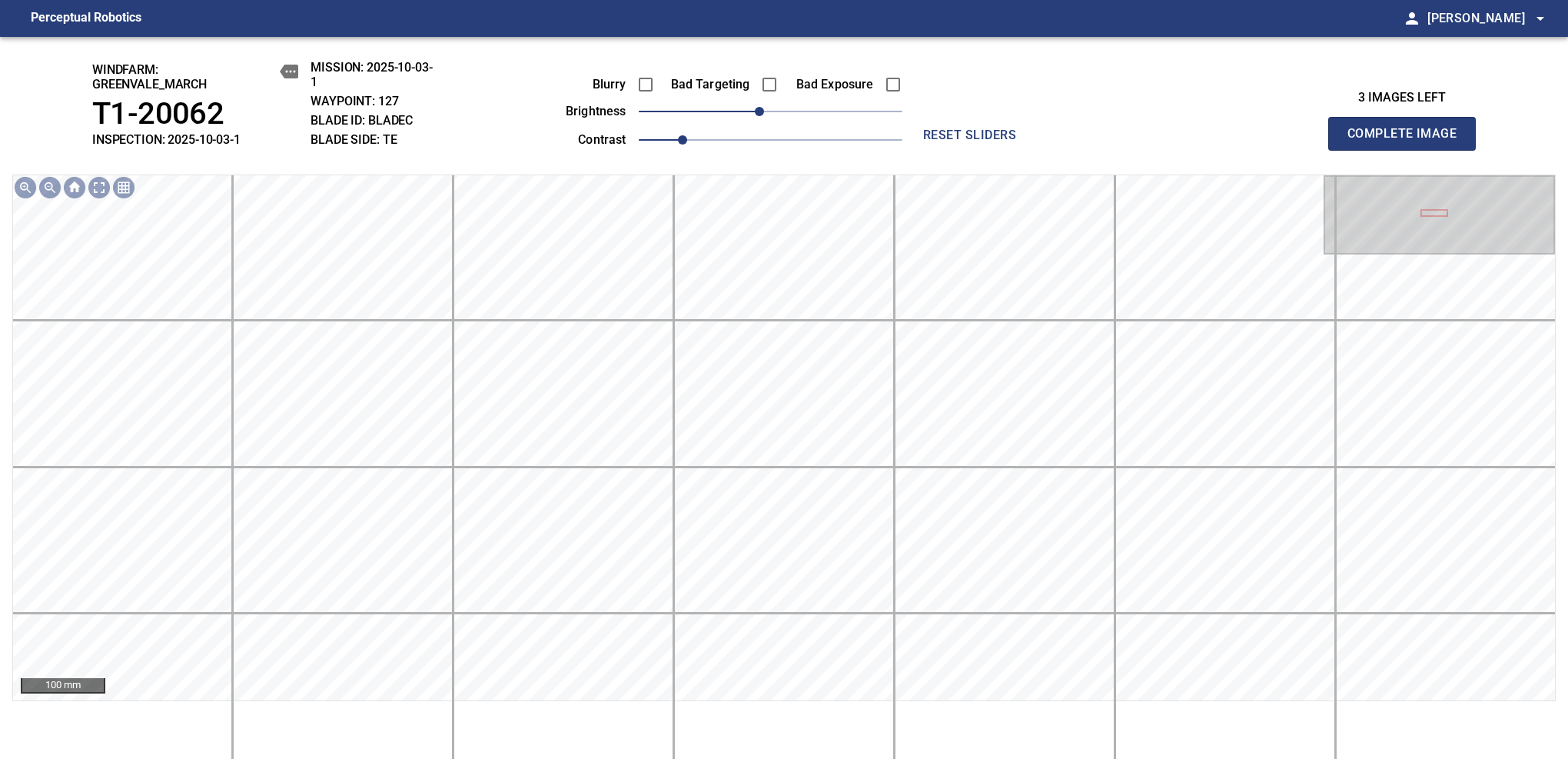
click at [872, 88] on label "Bad Exposure" at bounding box center [830, 84] width 86 height 12
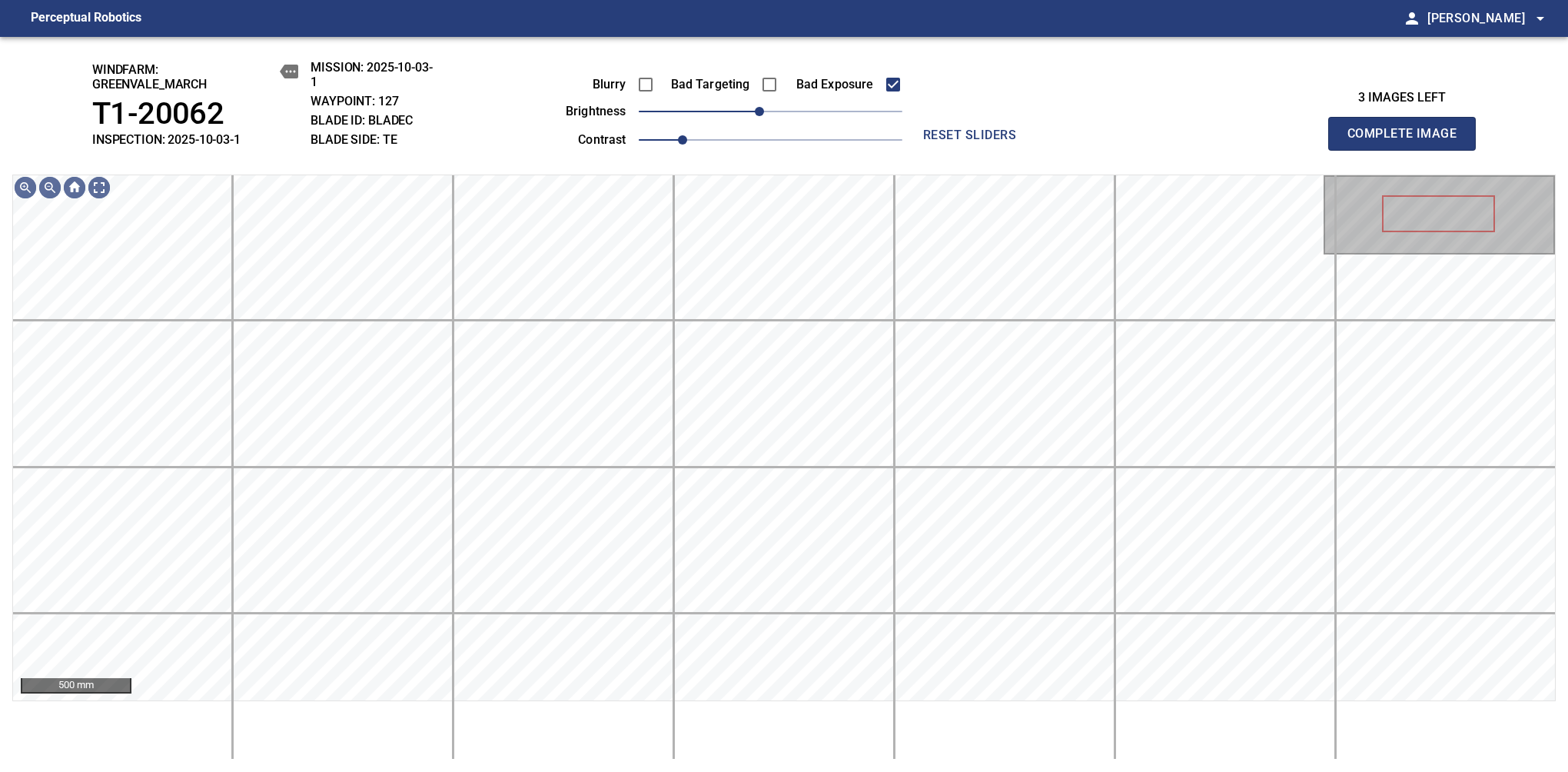
click at [1036, 141] on span "Complete Image" at bounding box center [1402, 133] width 114 height 22
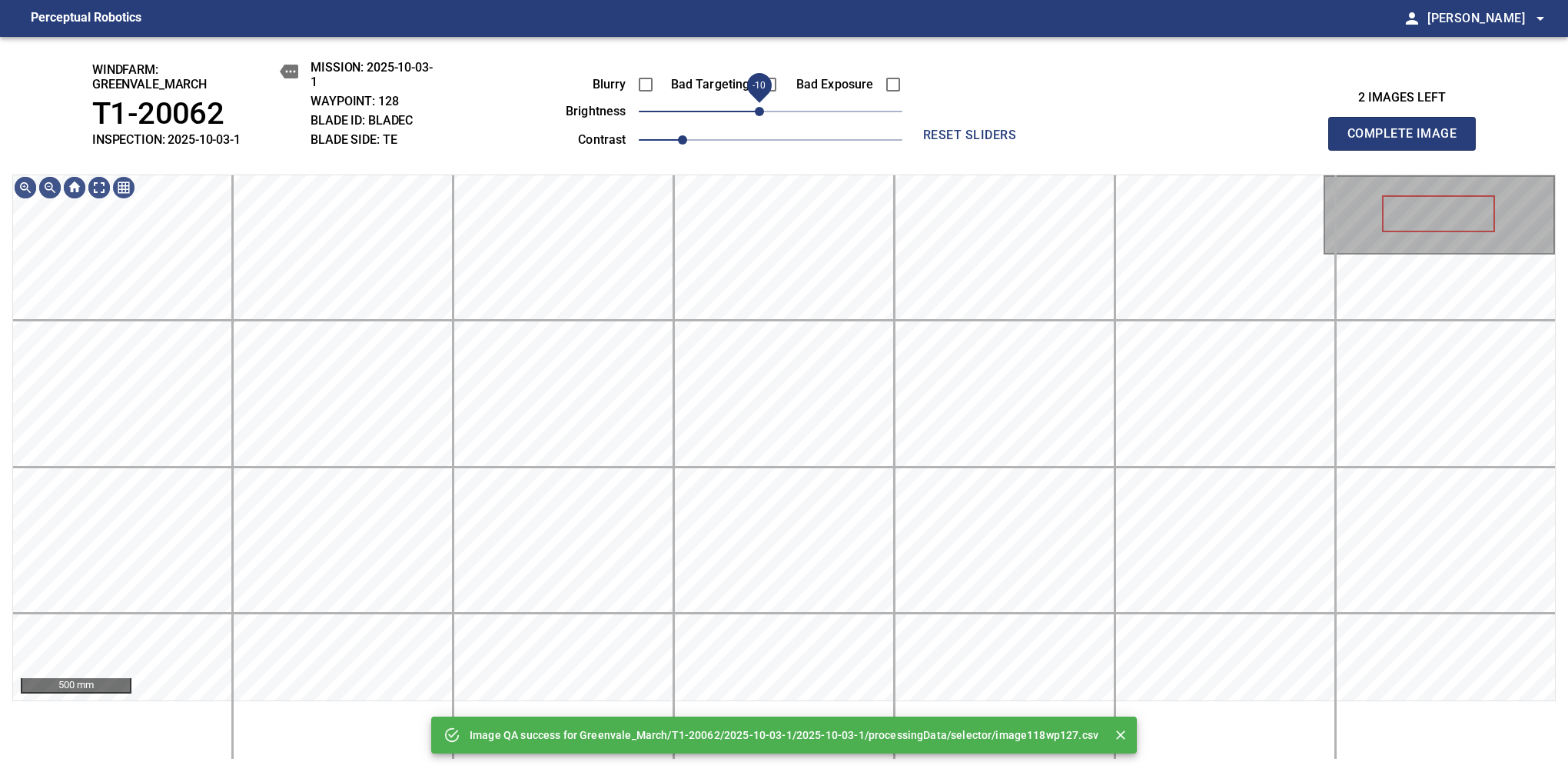
click at [761, 115] on span "-10" at bounding box center [759, 111] width 10 height 10
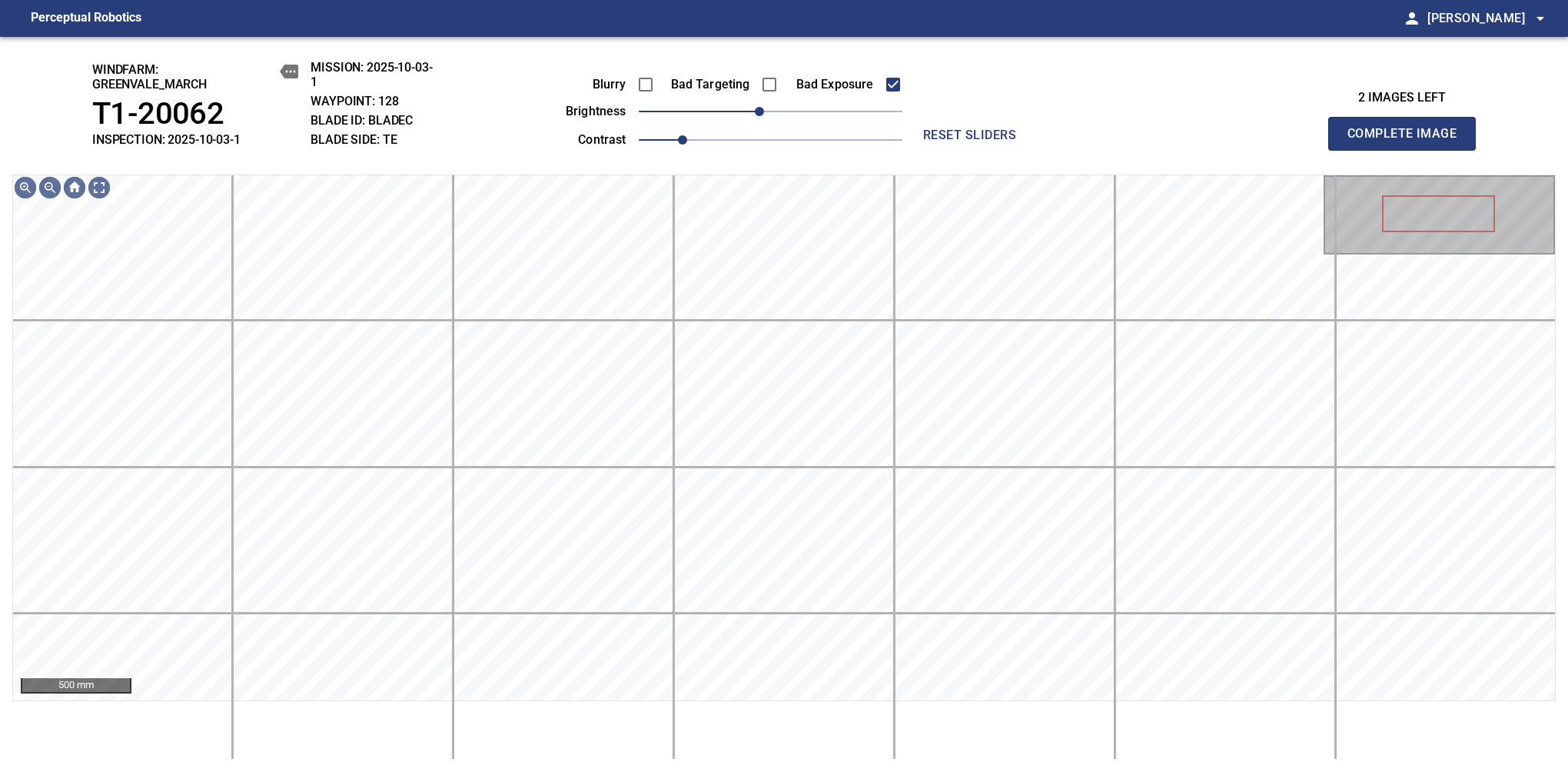
click at [1036, 141] on span "Complete Image" at bounding box center [1402, 133] width 114 height 22
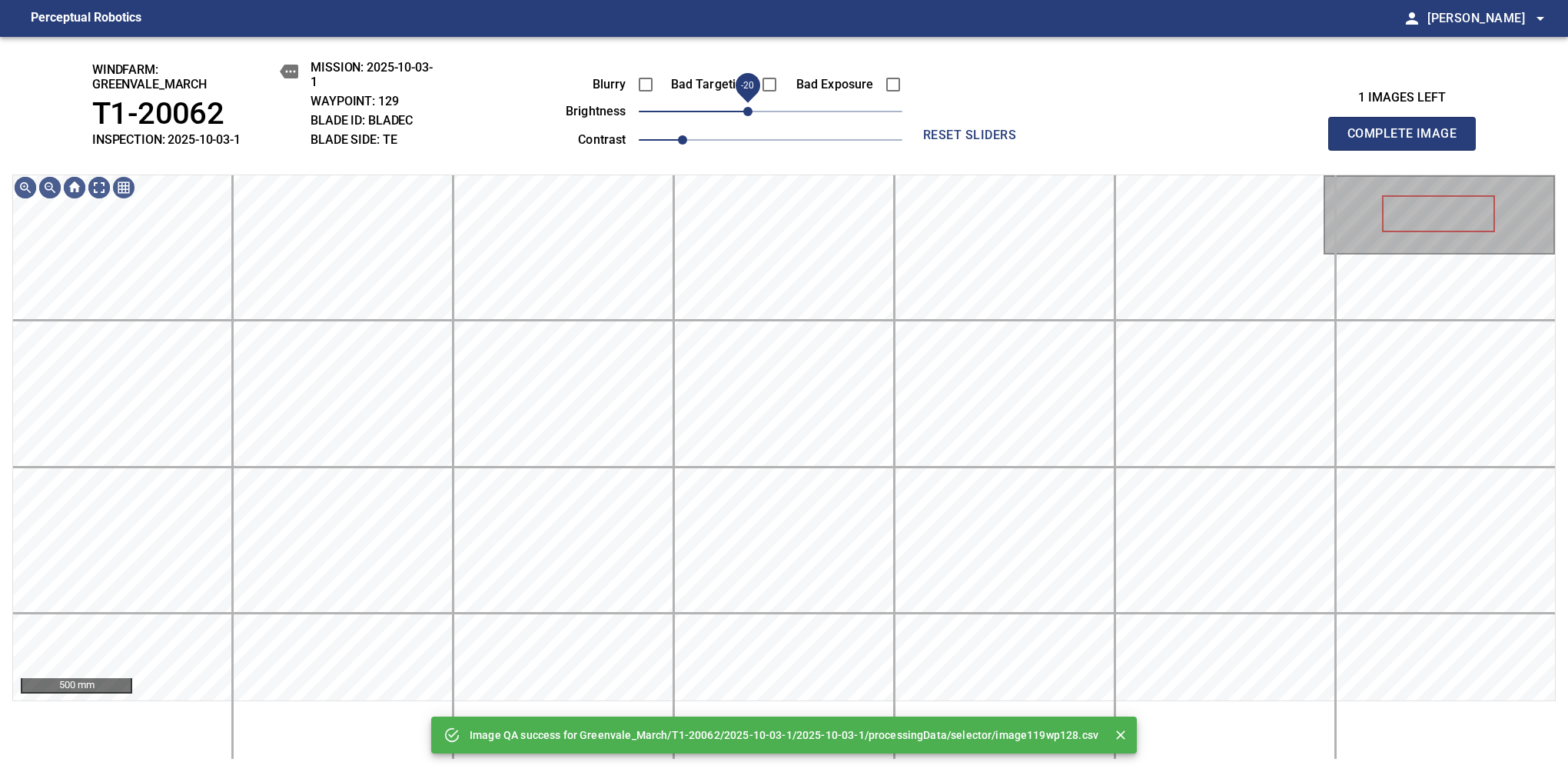
click at [751, 114] on span "-20" at bounding box center [748, 111] width 10 height 10
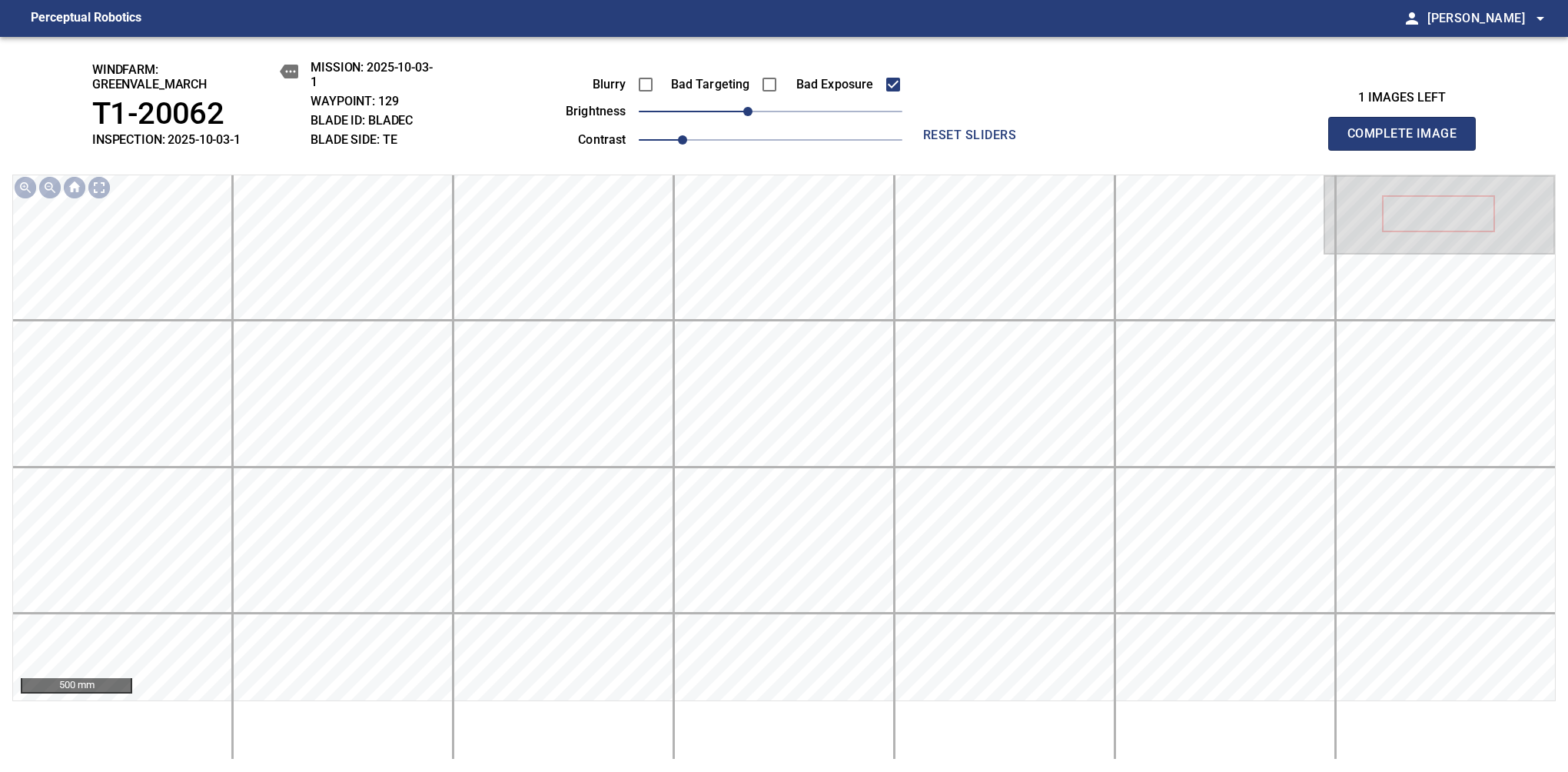
click at [1036, 141] on span "Complete Image" at bounding box center [1402, 133] width 114 height 22
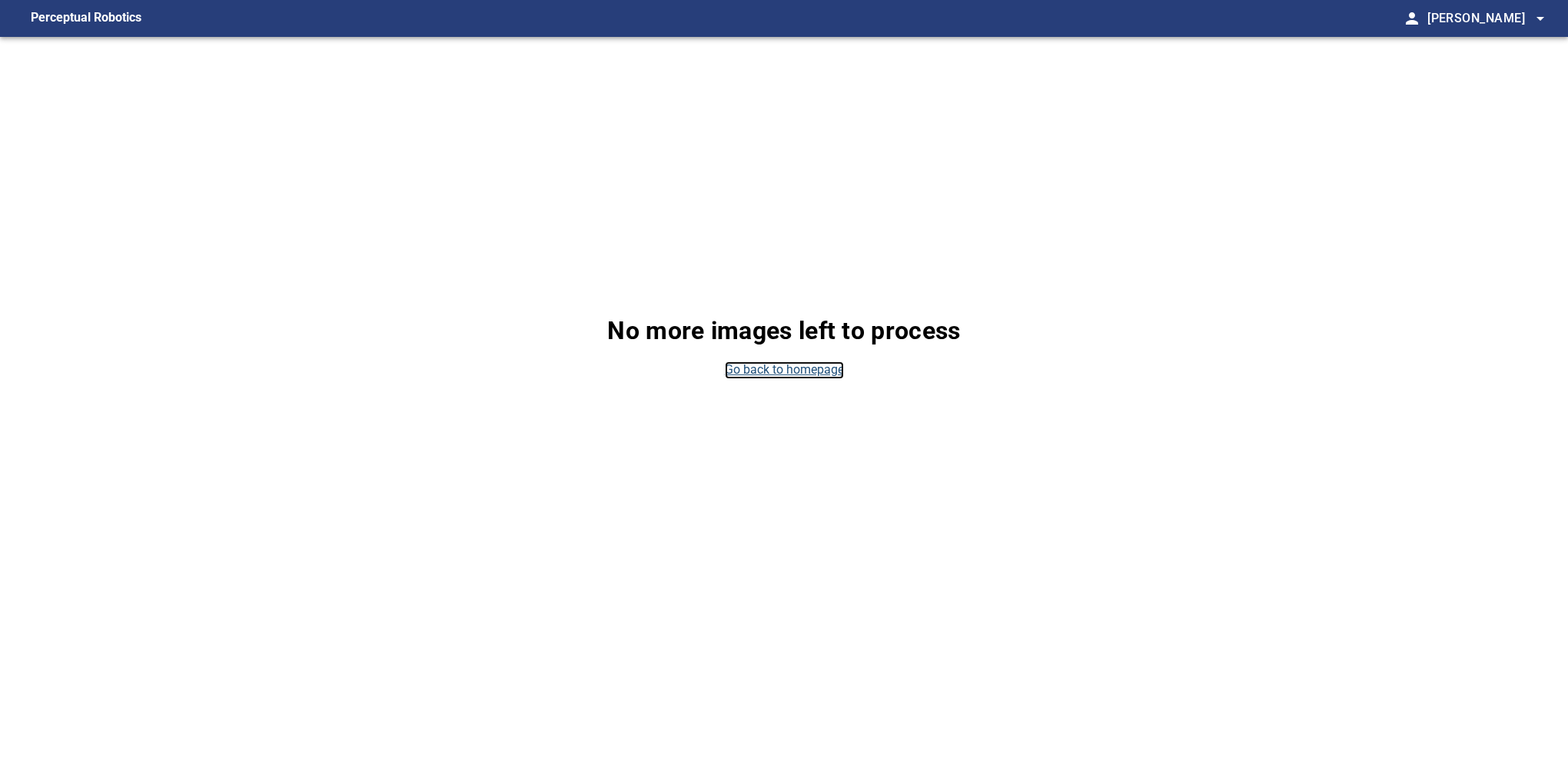
click at [769, 370] on link "Go back to homepage" at bounding box center [785, 370] width 119 height 18
